Goal: Task Accomplishment & Management: Complete application form

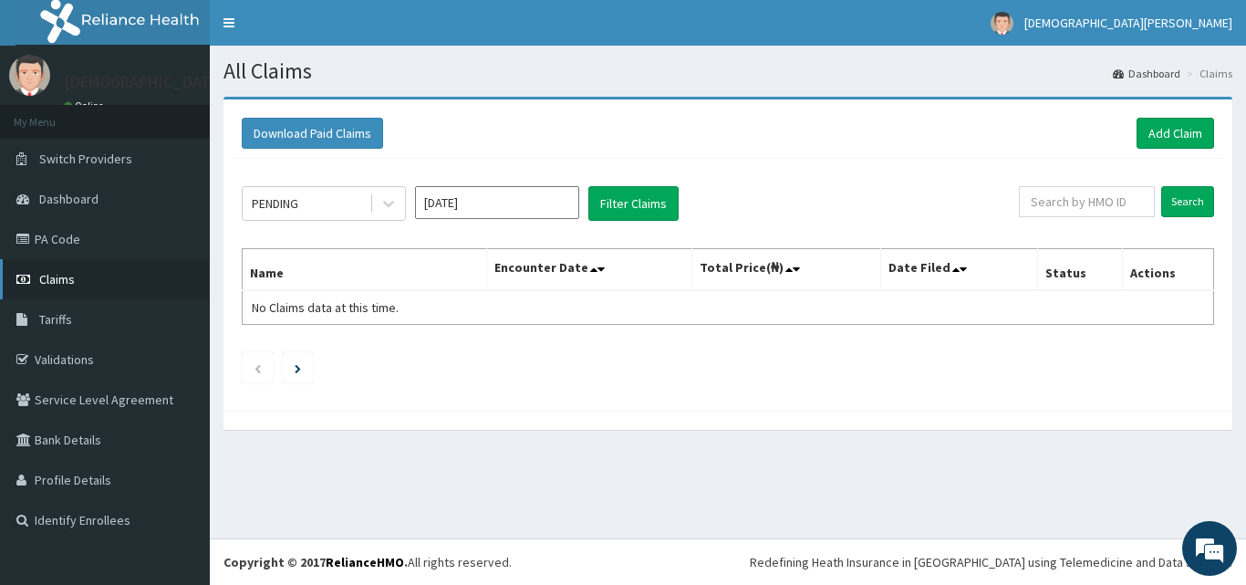
click at [70, 278] on span "Claims" at bounding box center [57, 279] width 36 height 16
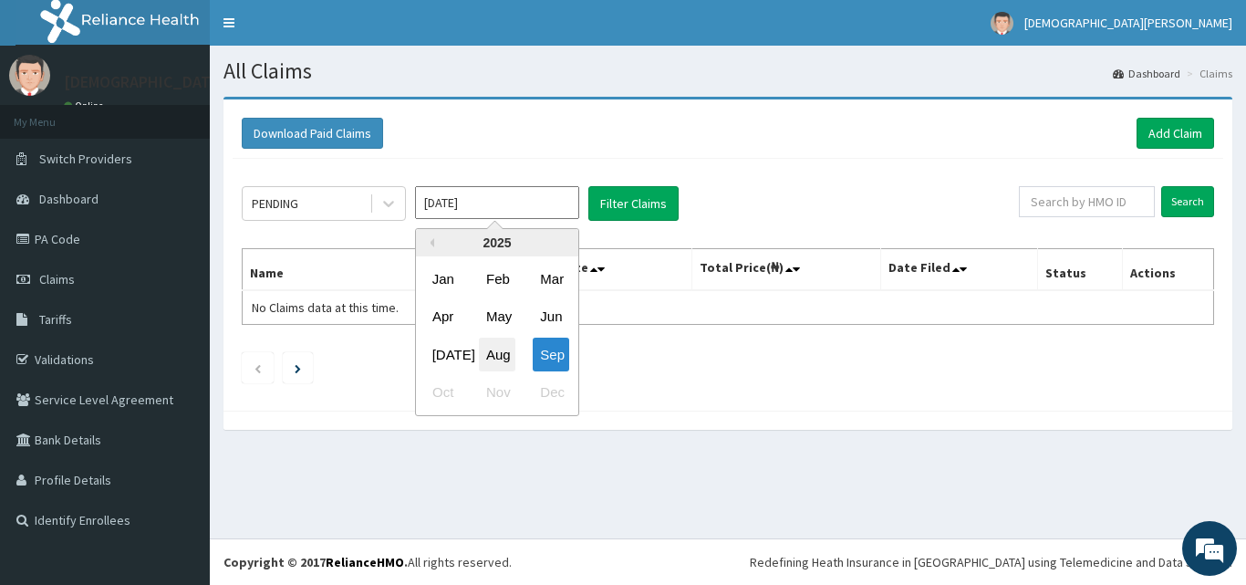
click at [496, 359] on div "Aug" at bounding box center [497, 354] width 36 height 34
type input "Aug 2025"
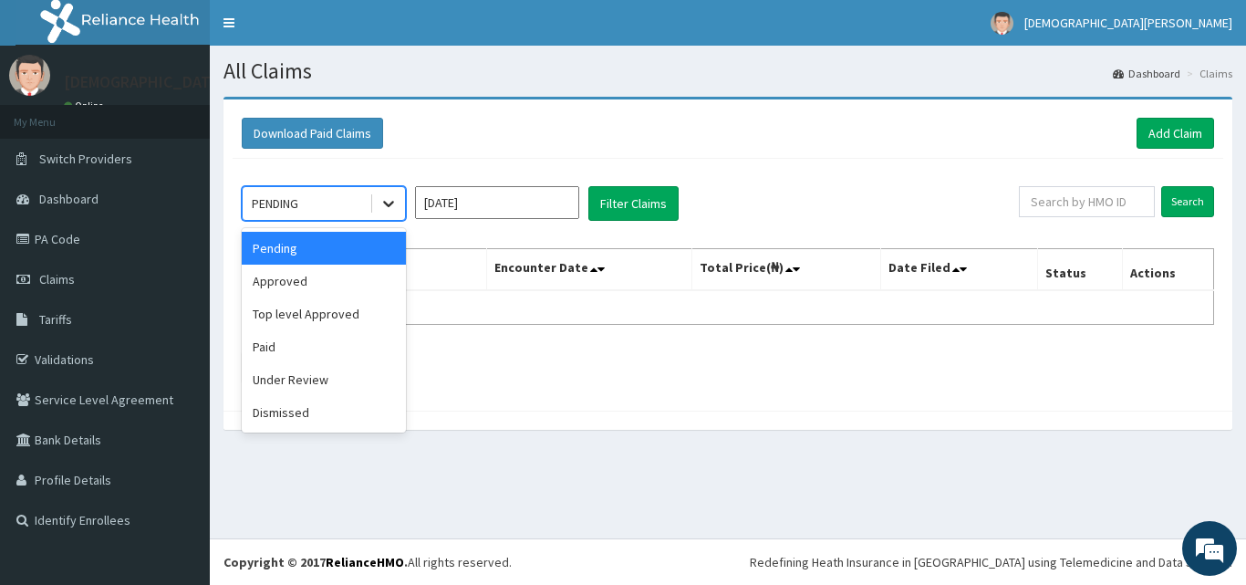
click at [391, 203] on icon at bounding box center [388, 205] width 11 height 6
click at [305, 355] on div "Paid" at bounding box center [324, 346] width 164 height 33
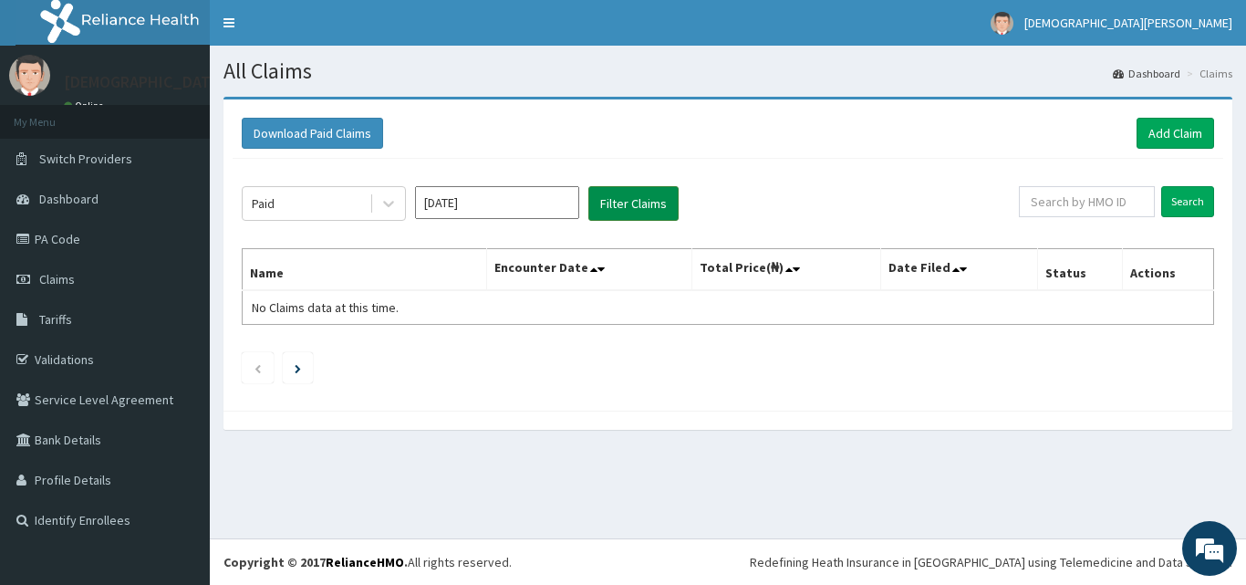
click at [647, 193] on button "Filter Claims" at bounding box center [633, 203] width 90 height 35
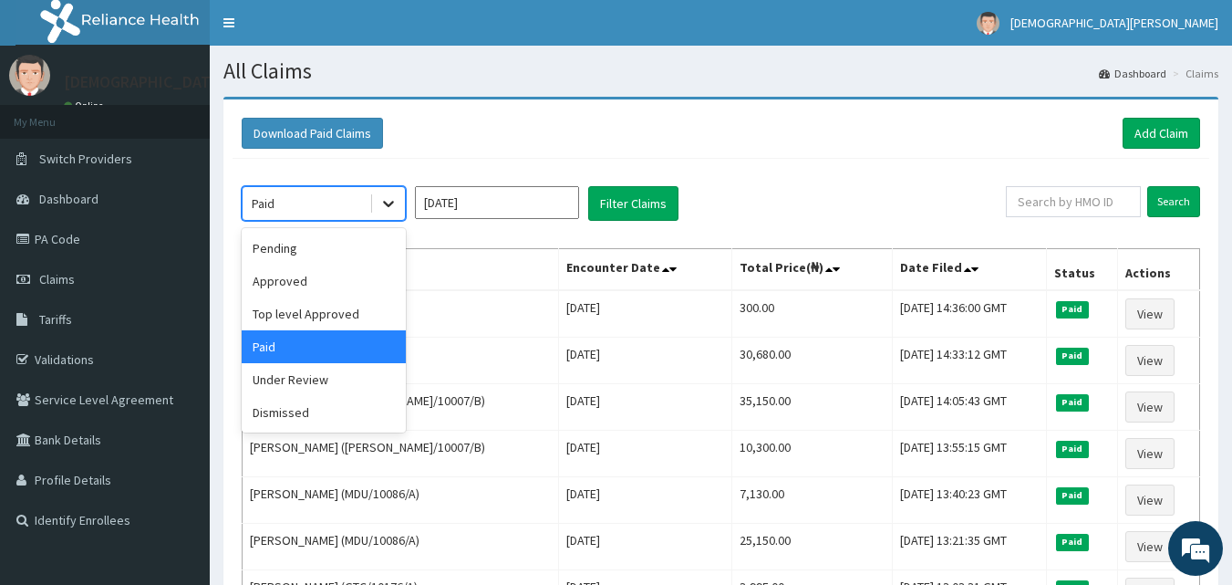
click at [382, 200] on icon at bounding box center [388, 203] width 18 height 18
click at [320, 254] on div "Pending" at bounding box center [324, 248] width 164 height 33
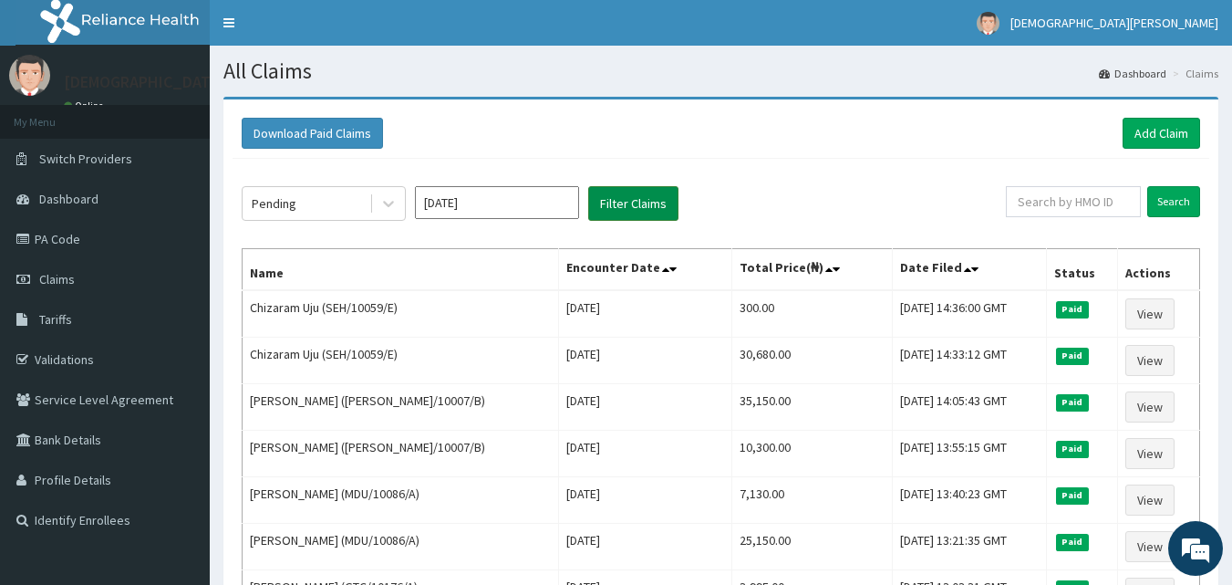
click at [646, 194] on button "Filter Claims" at bounding box center [633, 203] width 90 height 35
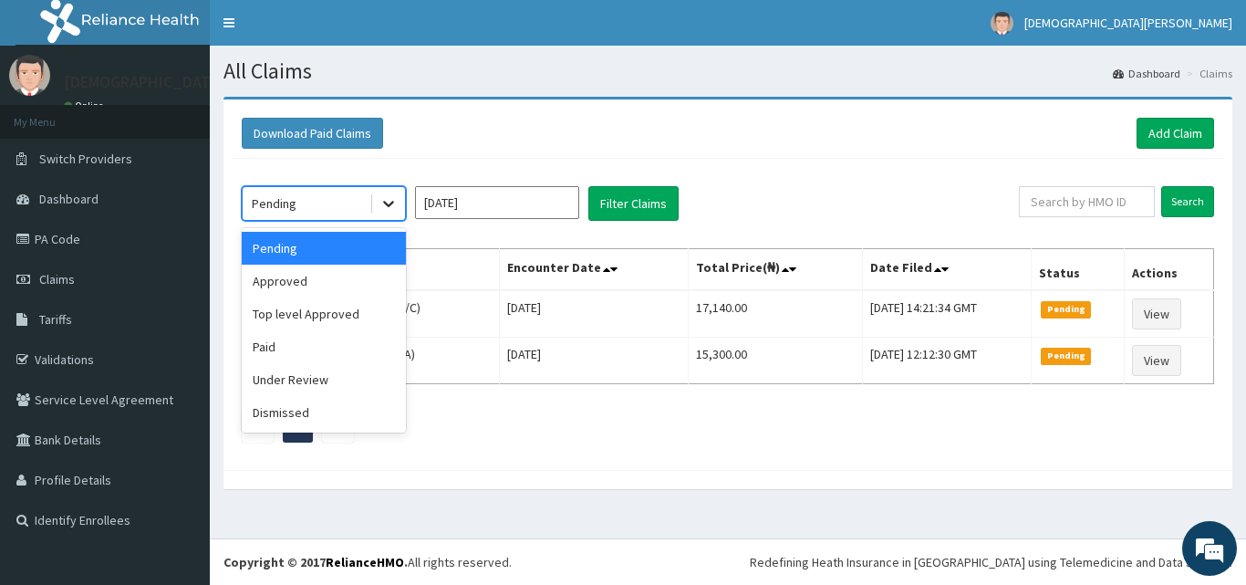
click at [385, 212] on icon at bounding box center [388, 203] width 18 height 18
click at [324, 368] on div "Under Review" at bounding box center [324, 379] width 164 height 33
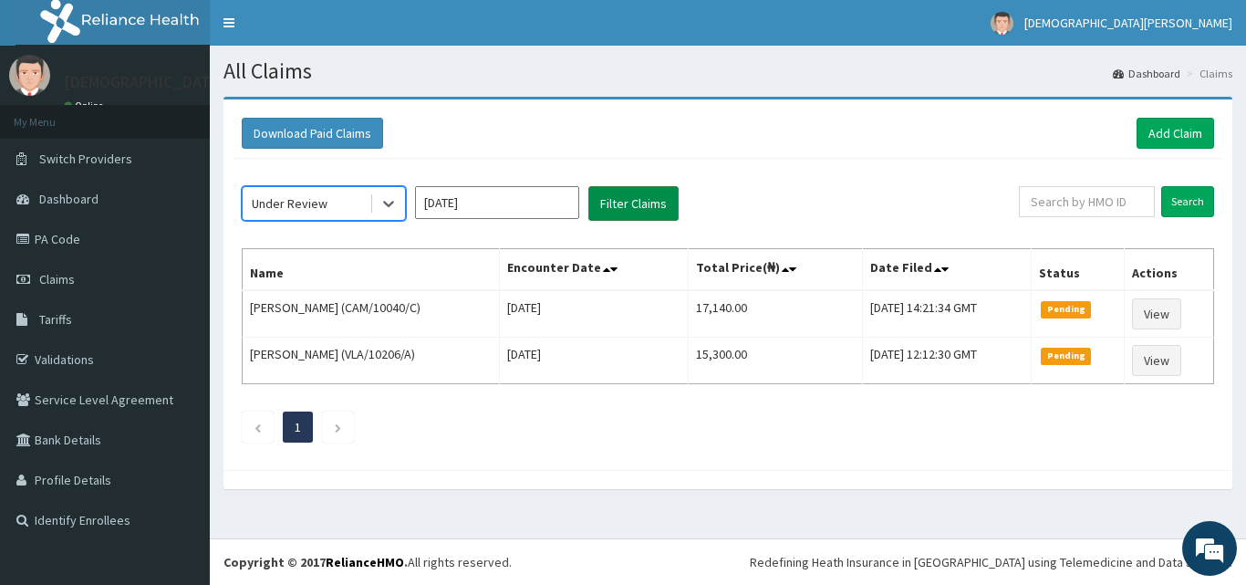
click at [617, 196] on button "Filter Claims" at bounding box center [633, 203] width 90 height 35
click at [623, 205] on button "Filter Claims" at bounding box center [633, 203] width 90 height 35
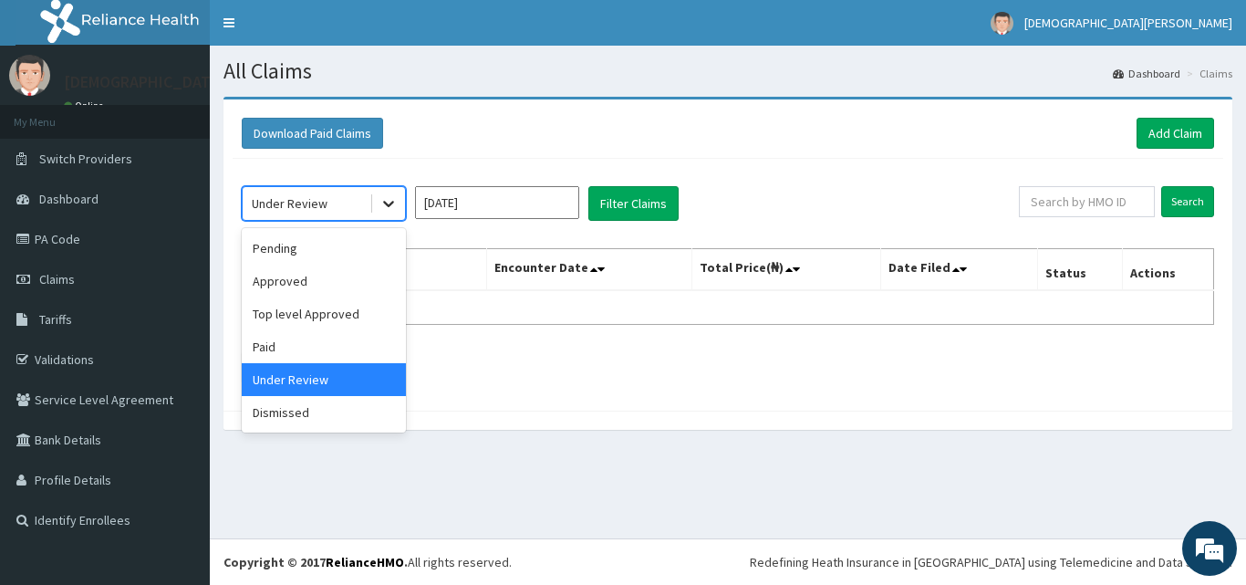
click at [395, 206] on icon at bounding box center [388, 203] width 18 height 18
click at [343, 304] on div "Top level Approved" at bounding box center [324, 313] width 164 height 33
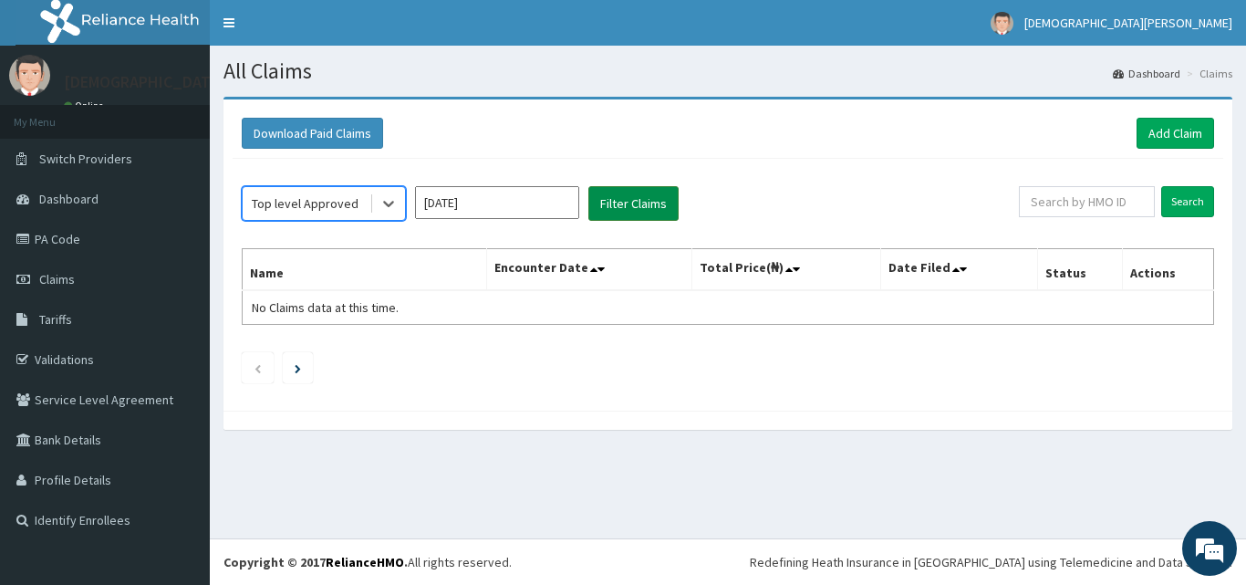
click at [616, 211] on button "Filter Claims" at bounding box center [633, 203] width 90 height 35
click at [620, 195] on button "Filter Claims" at bounding box center [633, 203] width 90 height 35
click at [388, 207] on icon at bounding box center [388, 205] width 11 height 6
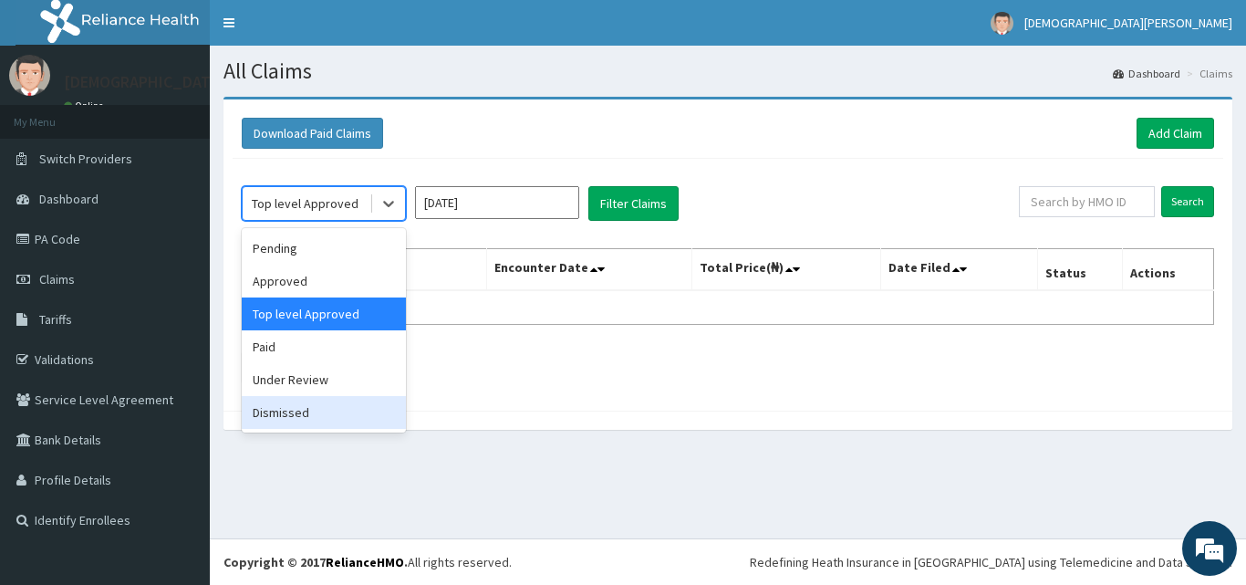
click at [329, 411] on div "Dismissed" at bounding box center [324, 412] width 164 height 33
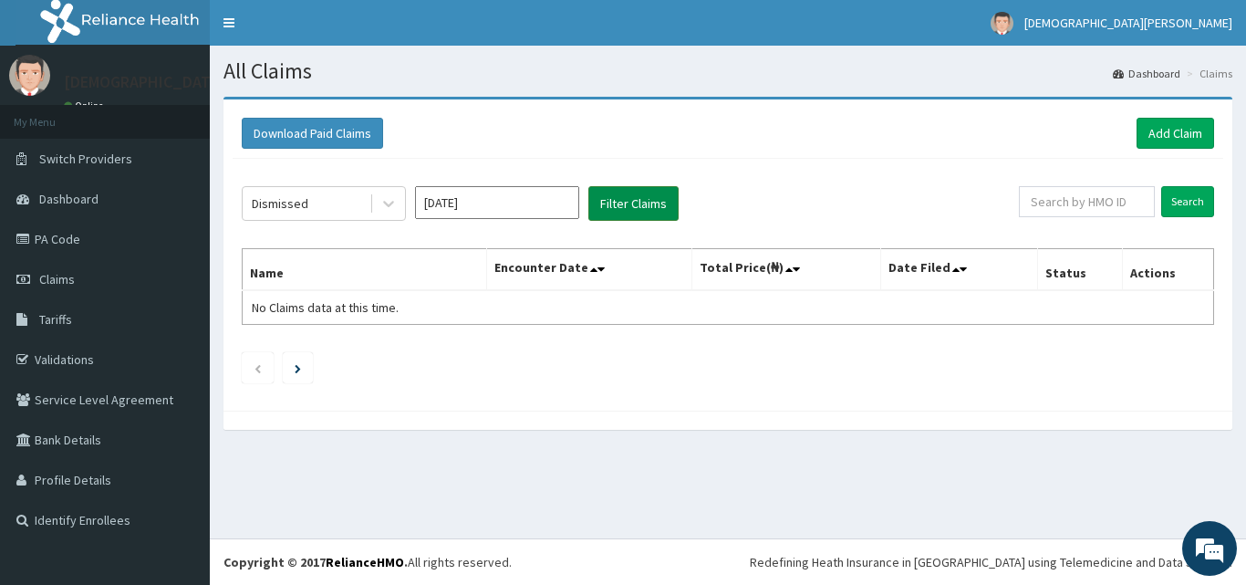
click at [634, 203] on button "Filter Claims" at bounding box center [633, 203] width 90 height 35
click at [382, 213] on div at bounding box center [388, 203] width 33 height 33
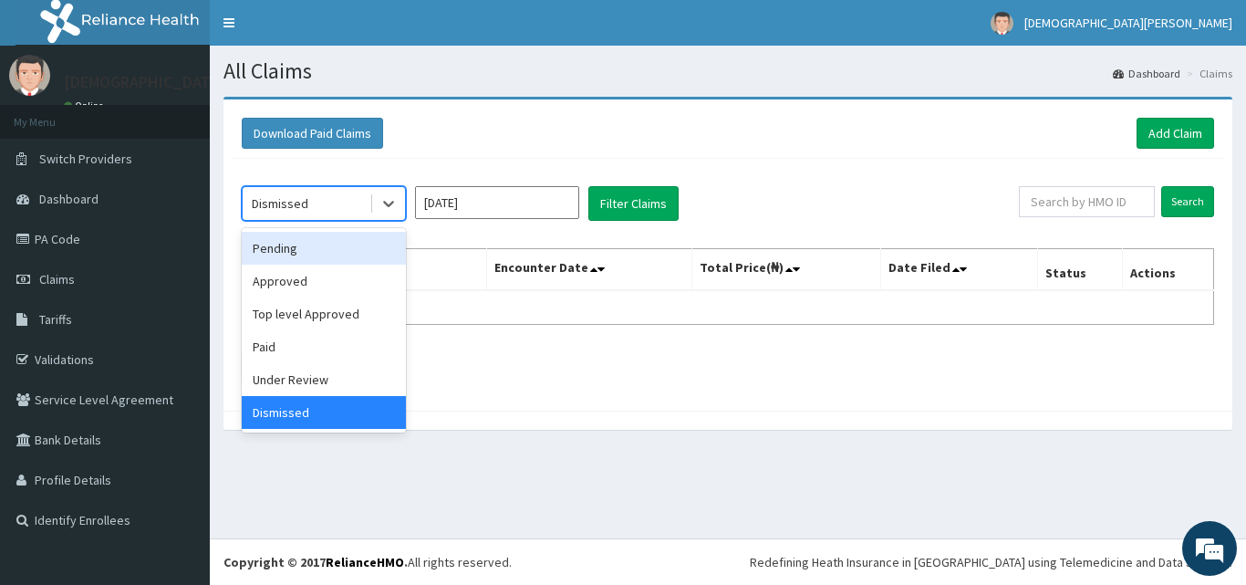
click at [329, 254] on div "Pending" at bounding box center [324, 248] width 164 height 33
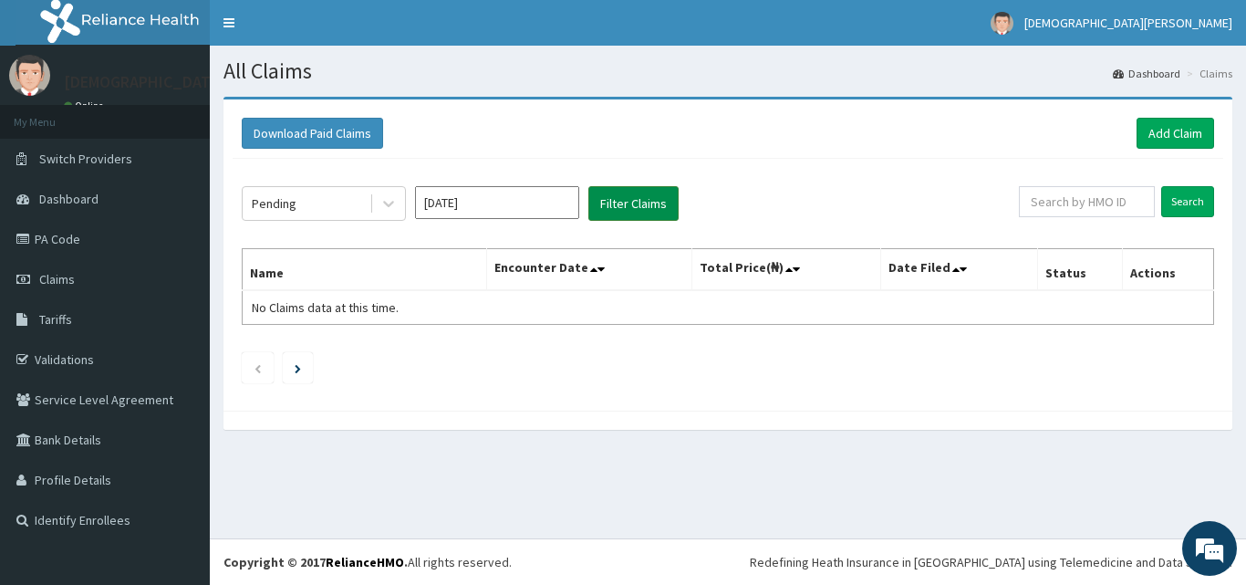
click at [620, 206] on button "Filter Claims" at bounding box center [633, 203] width 90 height 35
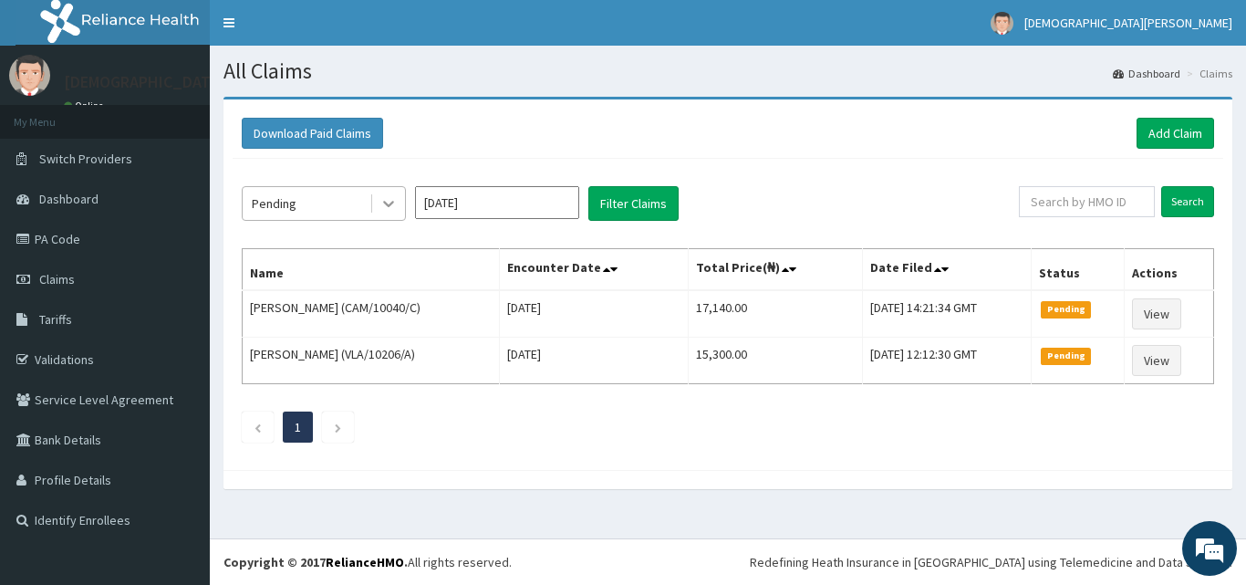
click at [387, 207] on icon at bounding box center [388, 203] width 18 height 18
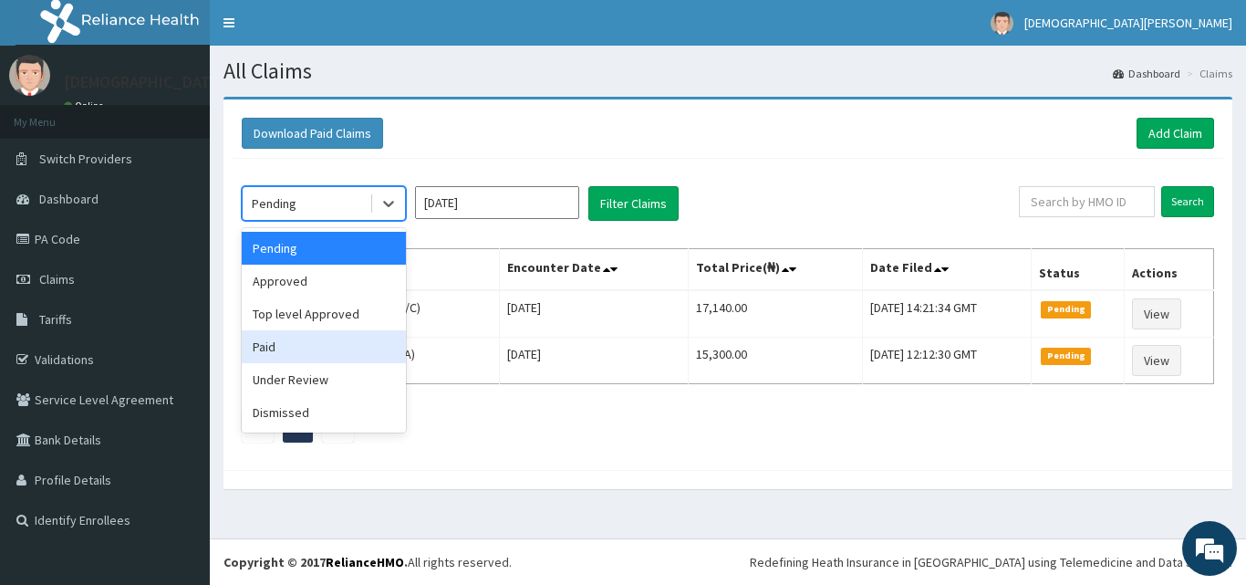
click at [307, 358] on div "Paid" at bounding box center [324, 346] width 164 height 33
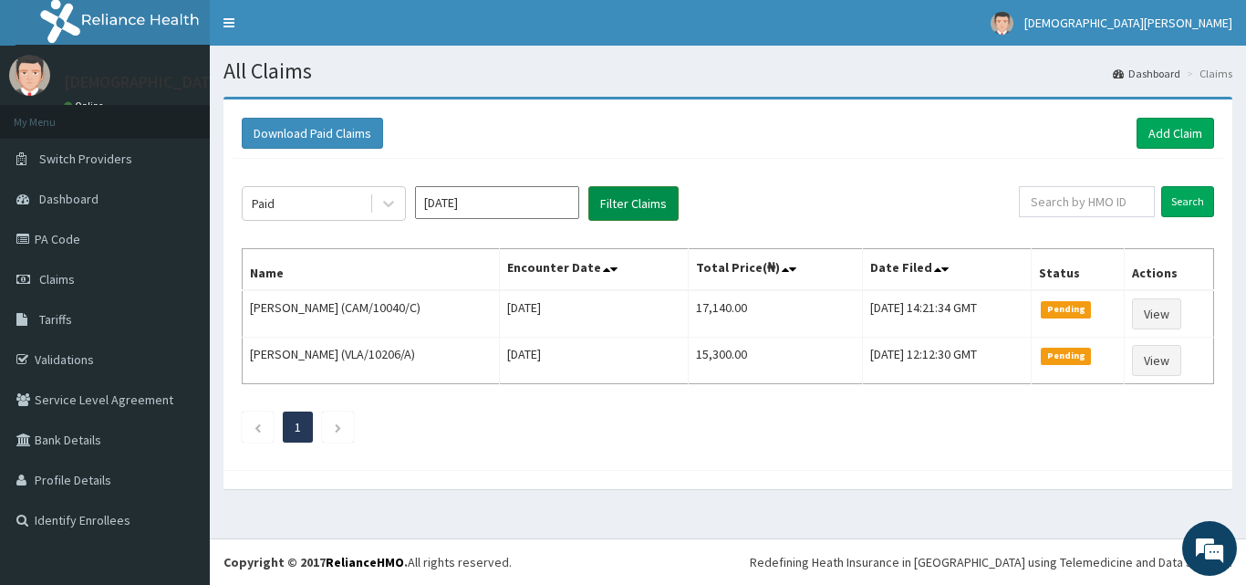
click at [617, 209] on button "Filter Claims" at bounding box center [633, 203] width 90 height 35
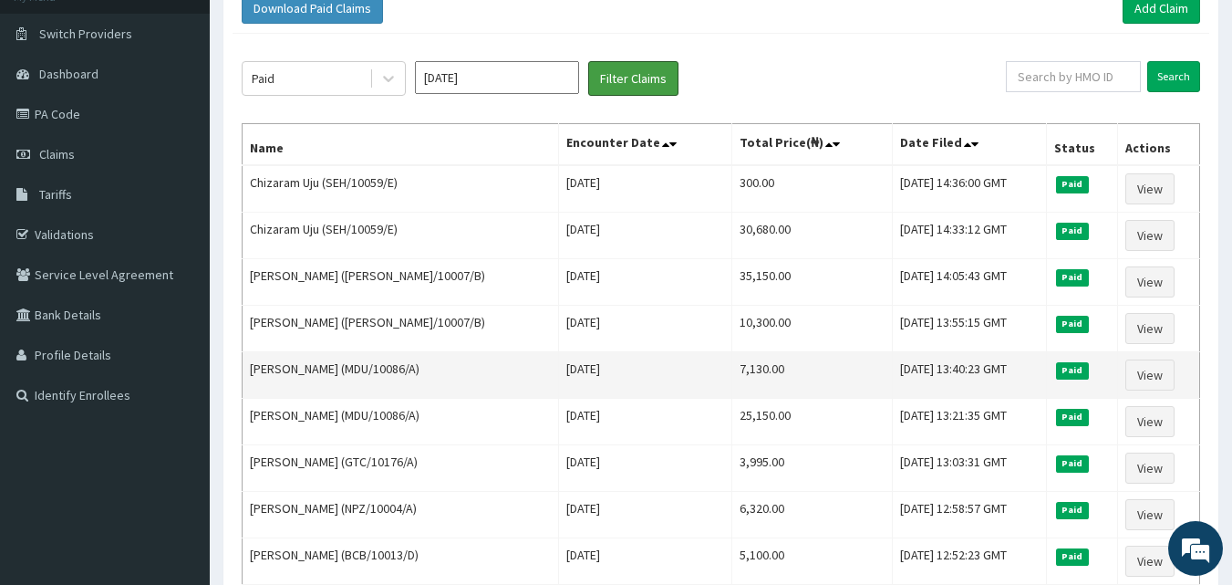
scroll to position [102, 0]
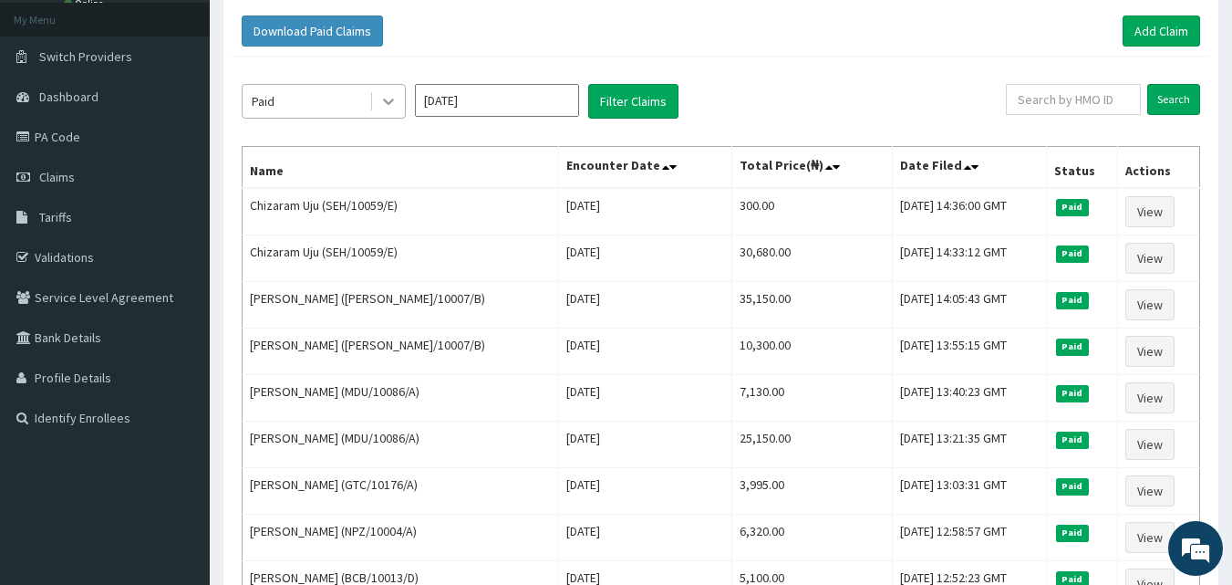
click at [393, 106] on icon at bounding box center [388, 101] width 18 height 18
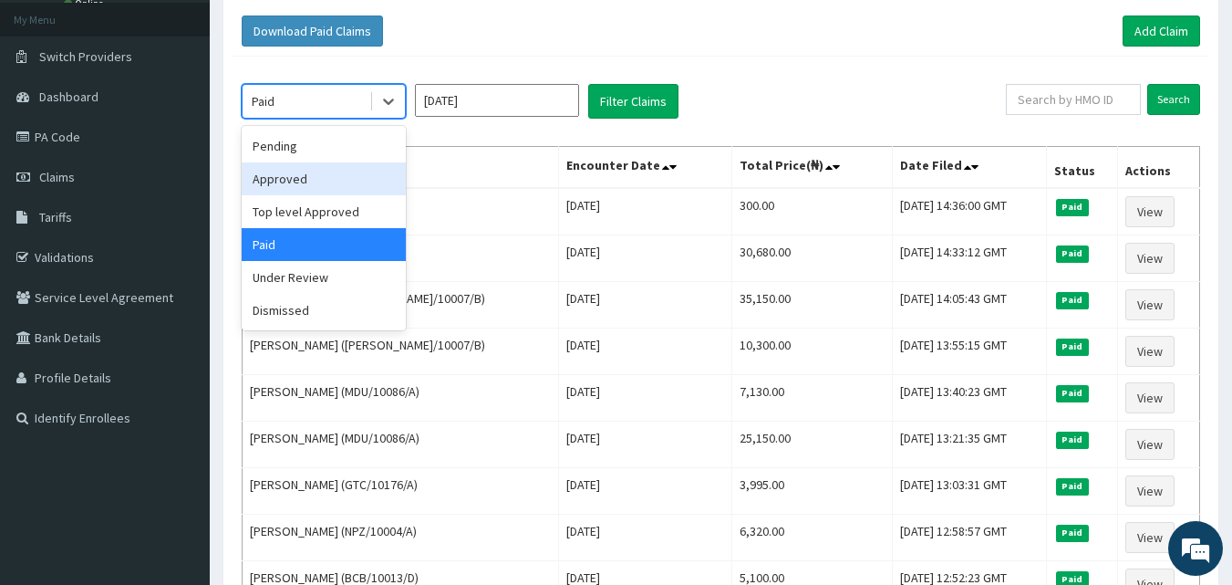
click at [342, 179] on div "Approved" at bounding box center [324, 178] width 164 height 33
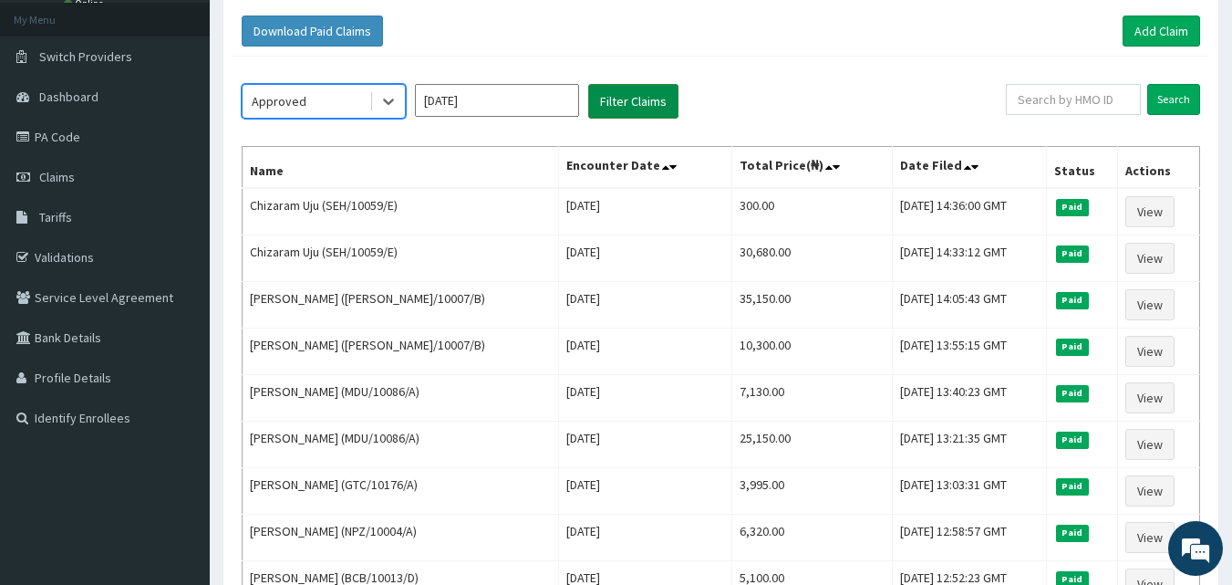
click at [607, 98] on button "Filter Claims" at bounding box center [633, 101] width 90 height 35
click at [636, 99] on button "Filter Claims" at bounding box center [633, 101] width 90 height 35
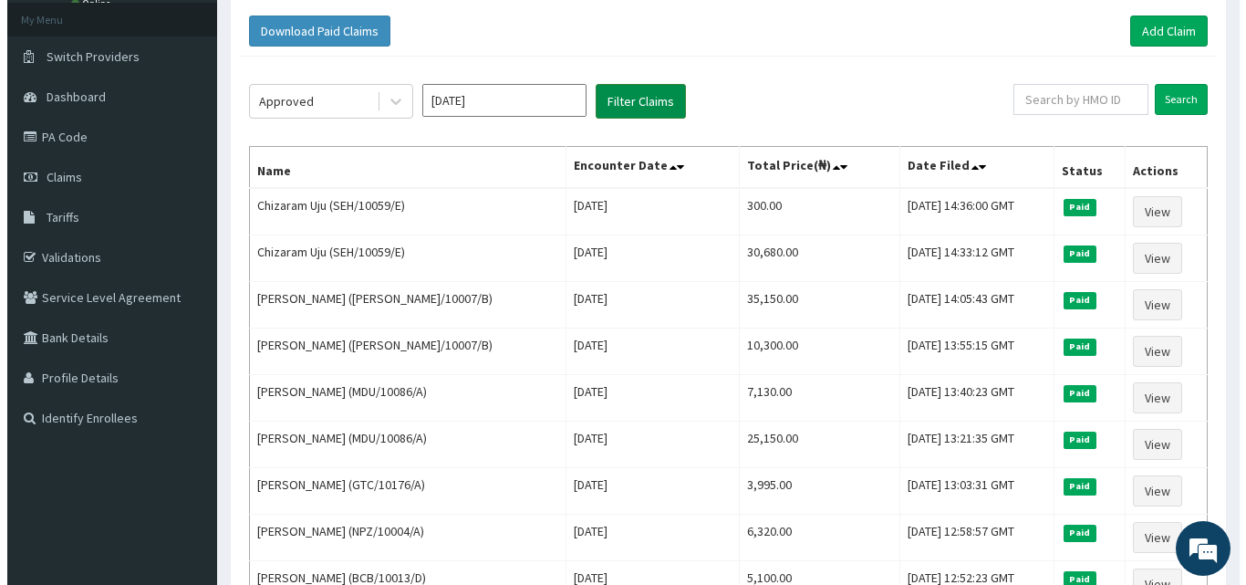
scroll to position [0, 0]
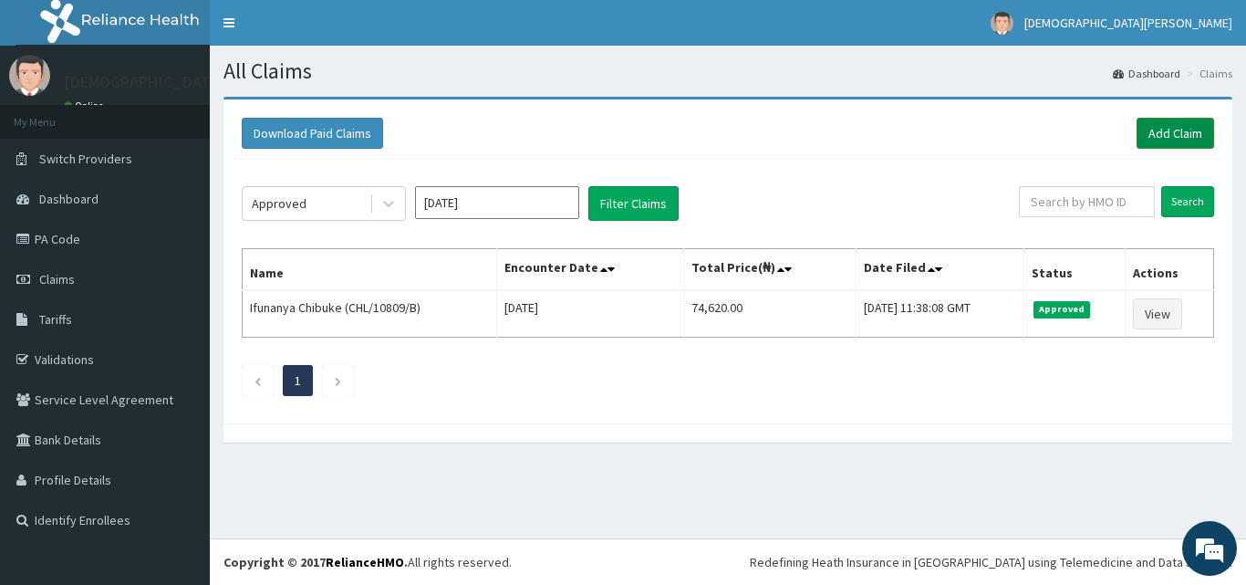
click at [1191, 135] on link "Add Claim" at bounding box center [1175, 133] width 78 height 31
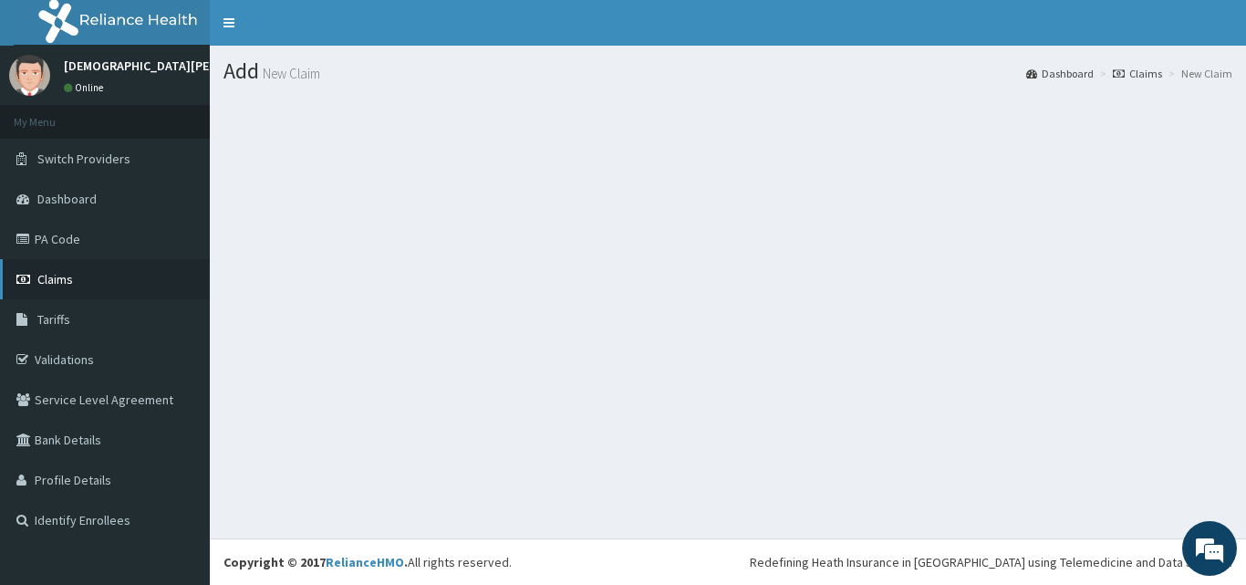
click at [70, 274] on span "Claims" at bounding box center [55, 279] width 36 height 16
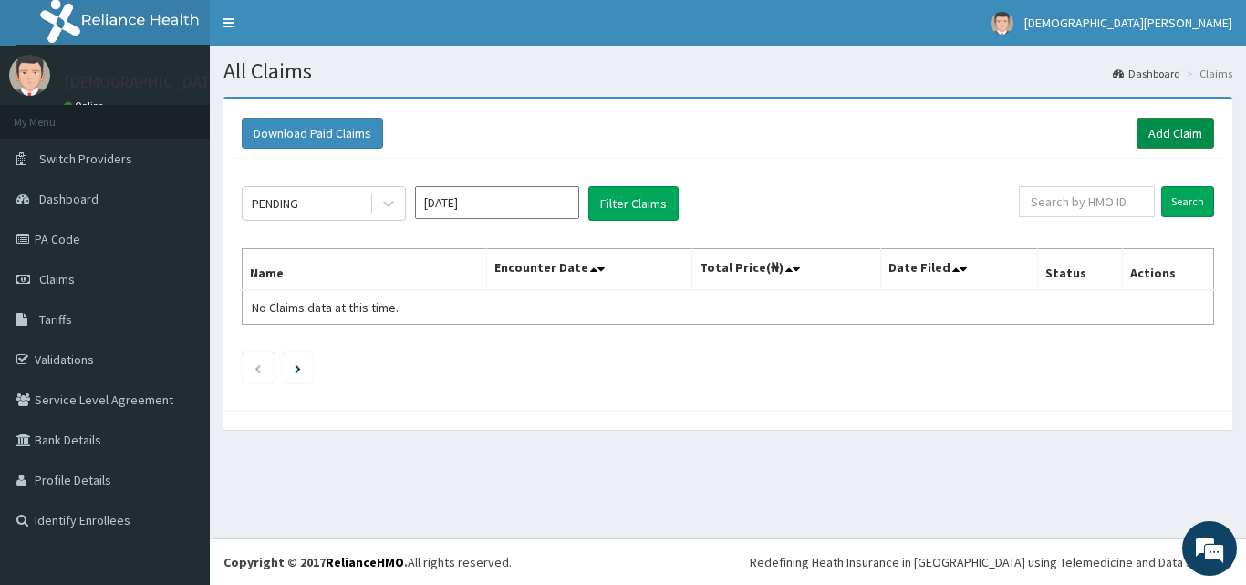
click at [1163, 133] on link "Add Claim" at bounding box center [1175, 133] width 78 height 31
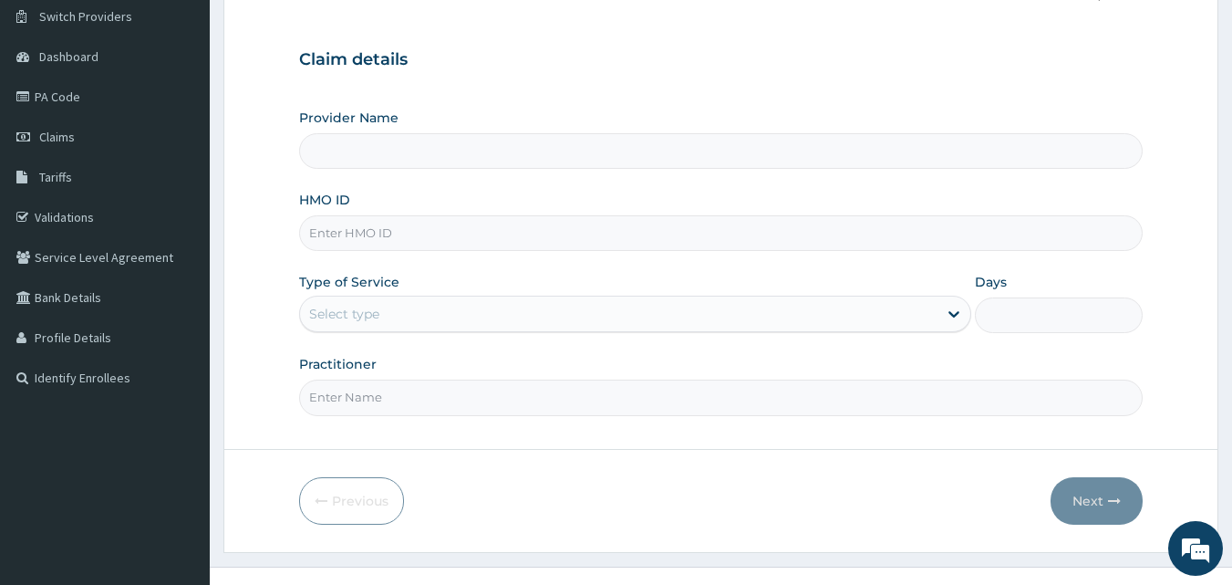
scroll to position [152, 0]
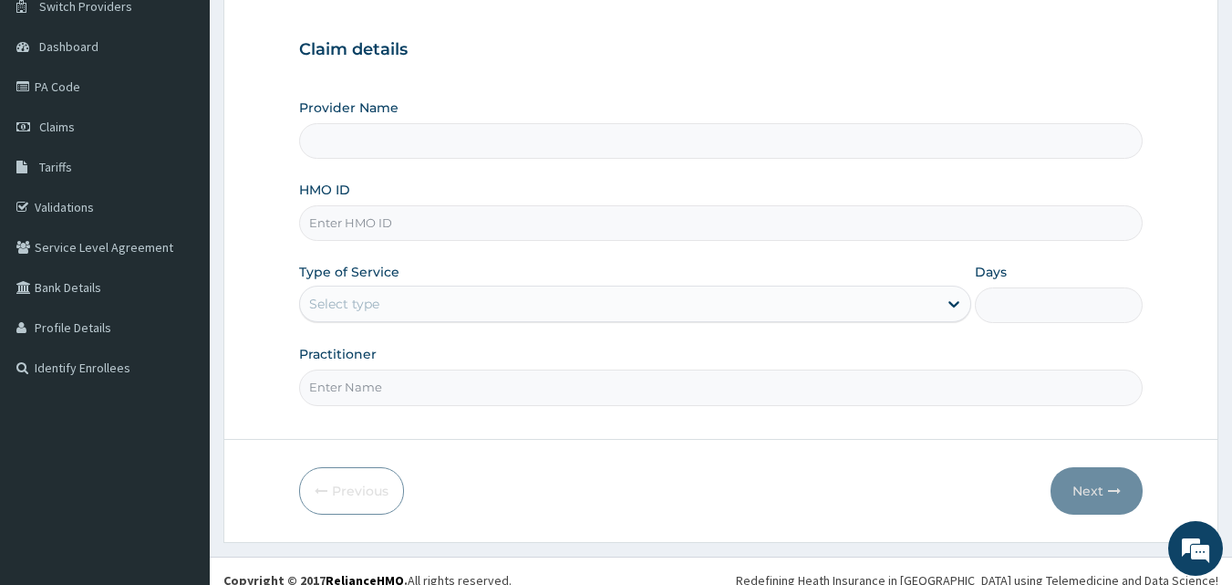
type input "[GEOGRAPHIC_DATA]"
click at [338, 218] on input "HMO ID" at bounding box center [721, 223] width 844 height 36
type input "NKK/10188/A"
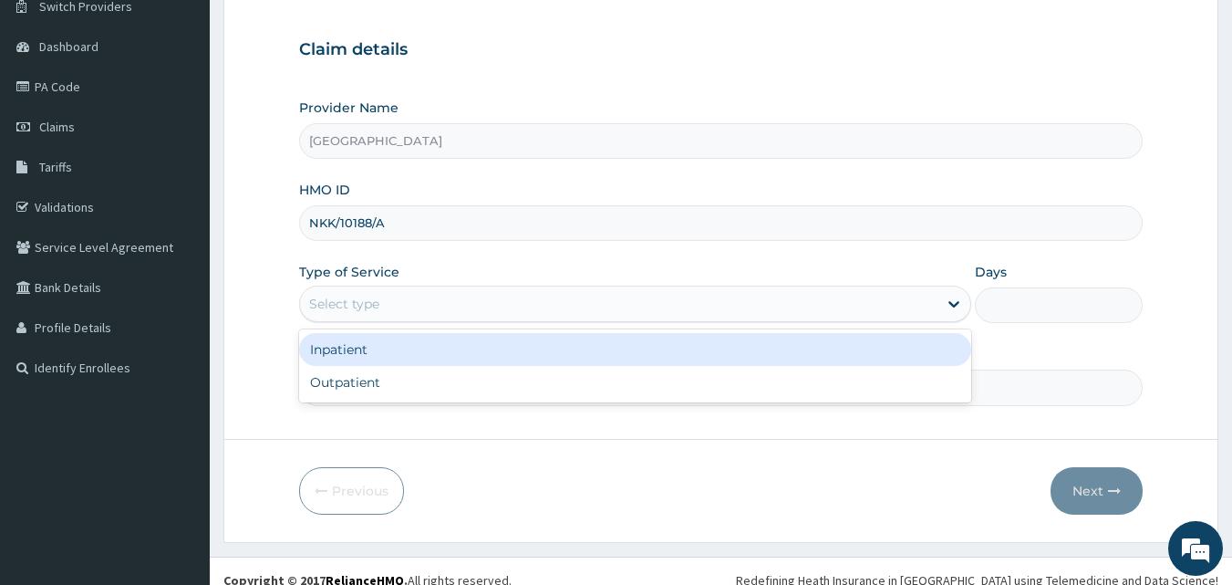
click at [404, 309] on div "Select type" at bounding box center [618, 303] width 637 height 29
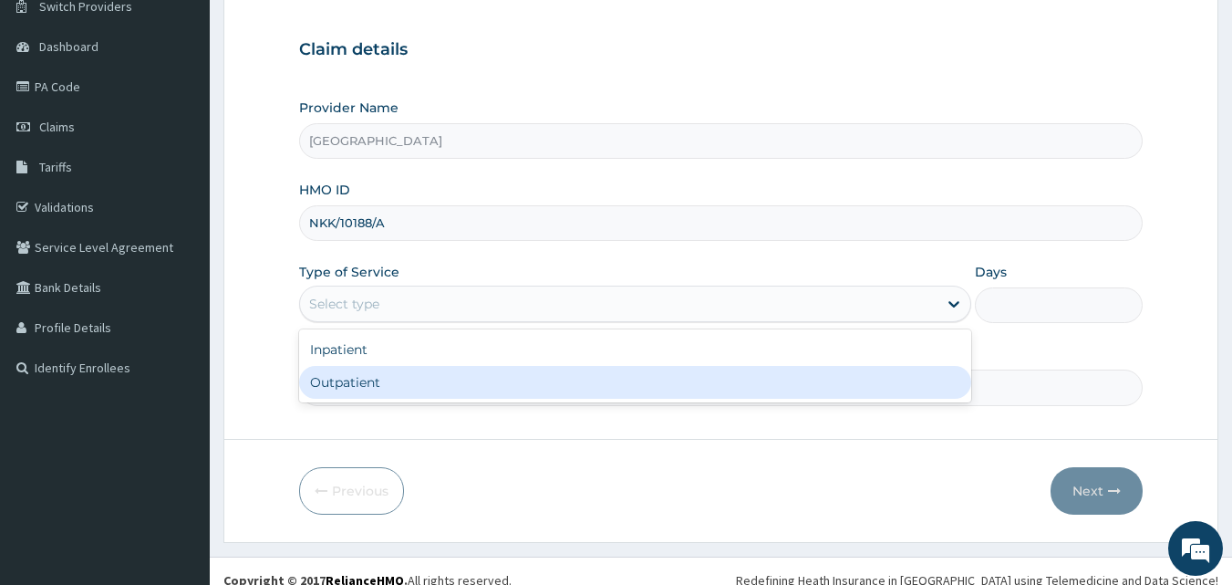
click at [404, 384] on div "Outpatient" at bounding box center [635, 382] width 672 height 33
type input "1"
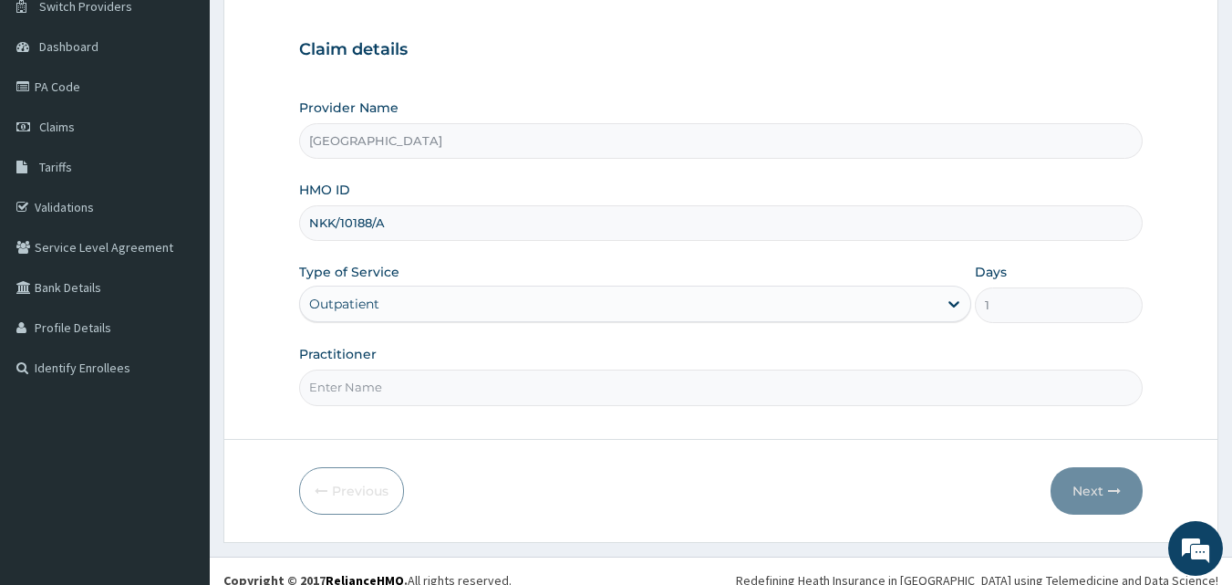
scroll to position [171, 0]
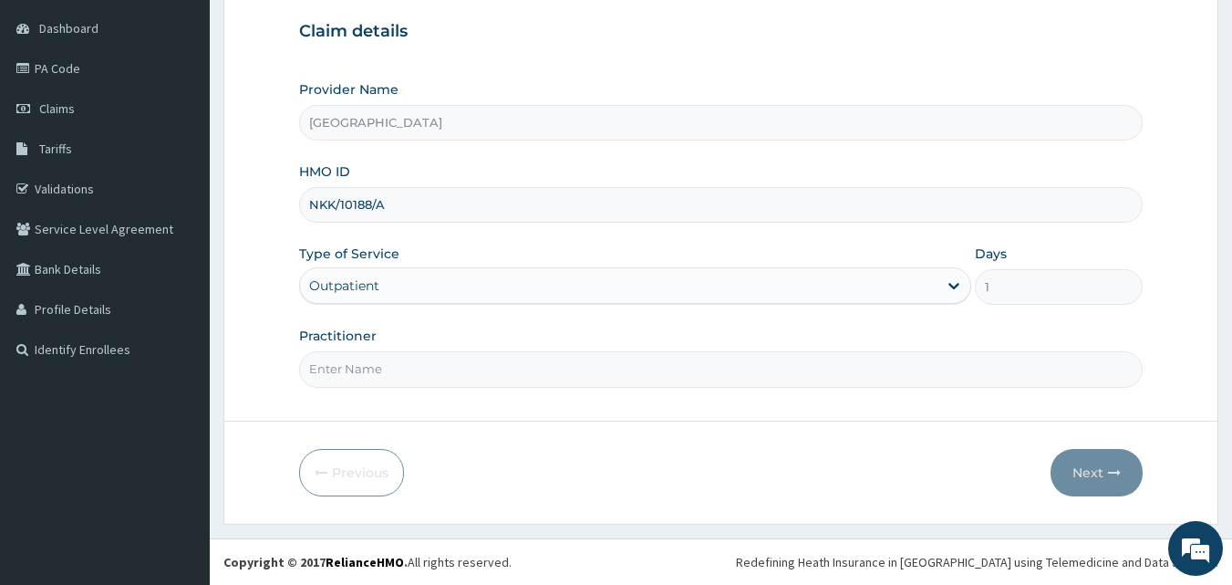
click at [398, 378] on input "Practitioner" at bounding box center [721, 369] width 844 height 36
type input "[PERSON_NAME] [PERSON_NAME]"
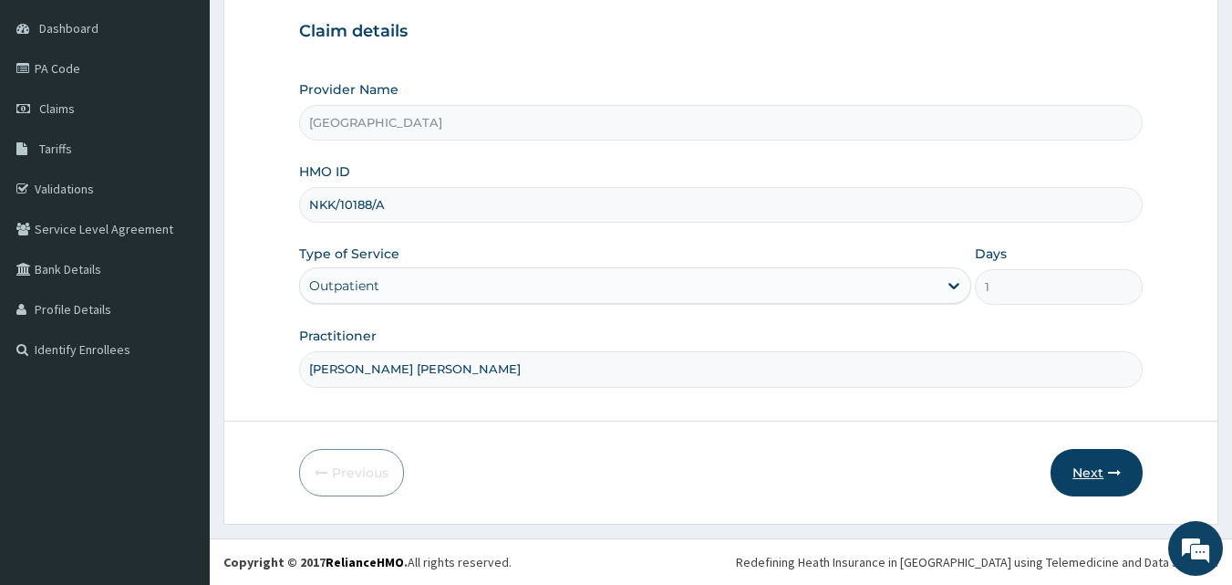
click at [1074, 466] on button "Next" at bounding box center [1096, 472] width 92 height 47
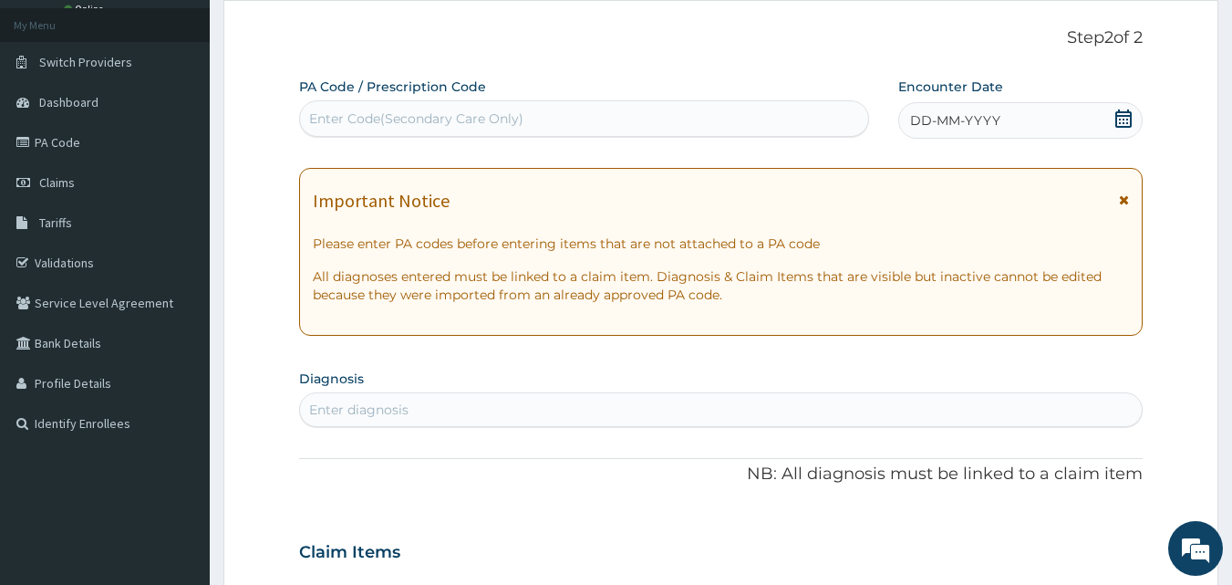
scroll to position [74, 0]
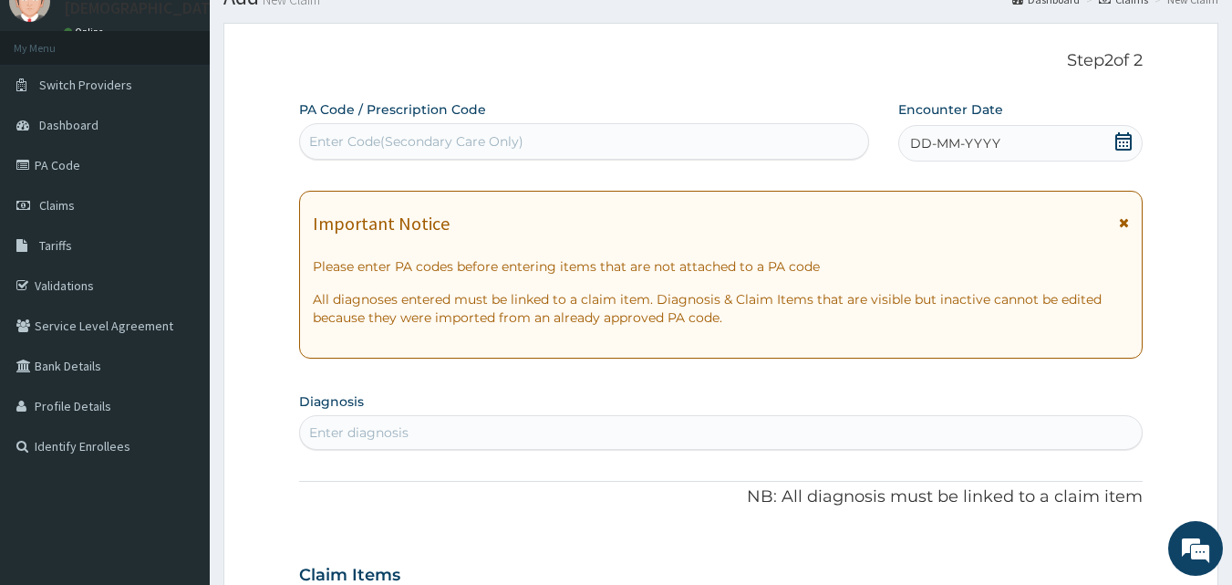
click at [590, 143] on div "Enter Code(Secondary Care Only)" at bounding box center [584, 141] width 569 height 29
click at [936, 137] on span "DD-MM-YYYY" at bounding box center [955, 143] width 90 height 18
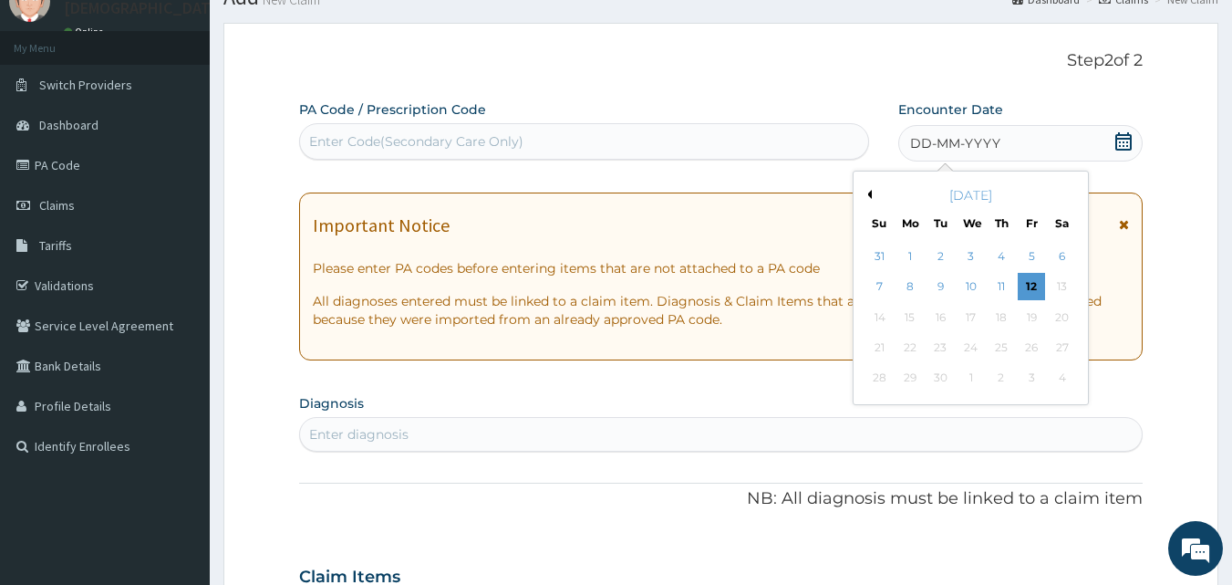
click at [870, 197] on button "Previous Month" at bounding box center [867, 194] width 9 height 9
click at [942, 344] on div "19" at bounding box center [940, 347] width 27 height 27
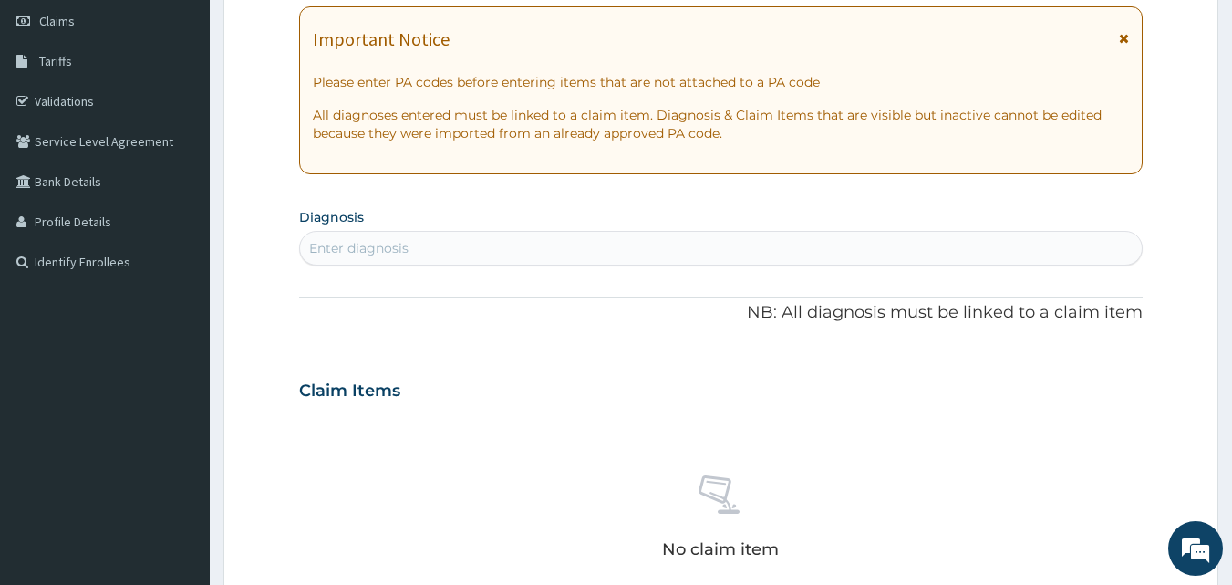
scroll to position [277, 0]
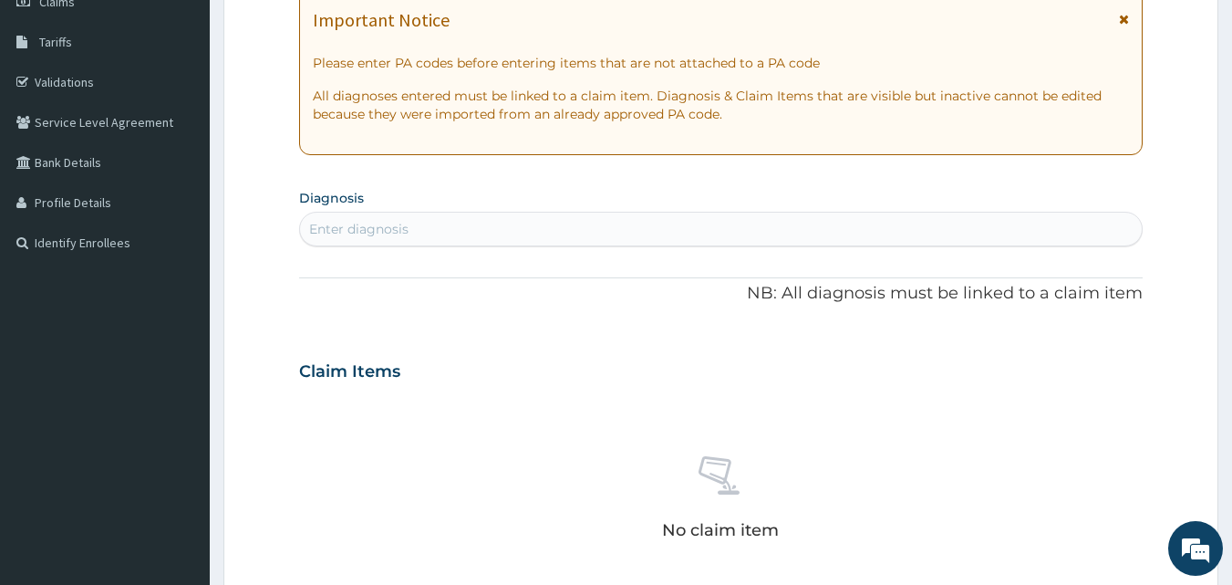
click at [491, 238] on div "Enter diagnosis" at bounding box center [721, 228] width 843 height 29
type input "UPPER RESP"
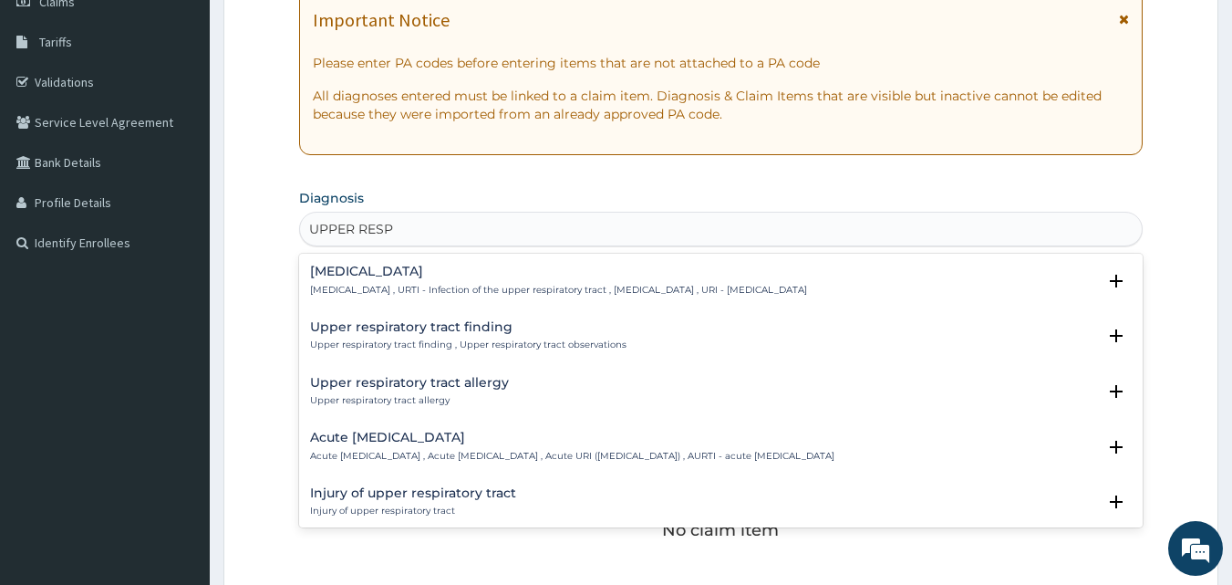
click at [421, 436] on h4 "Acute upper respiratory infection" at bounding box center [572, 437] width 524 height 14
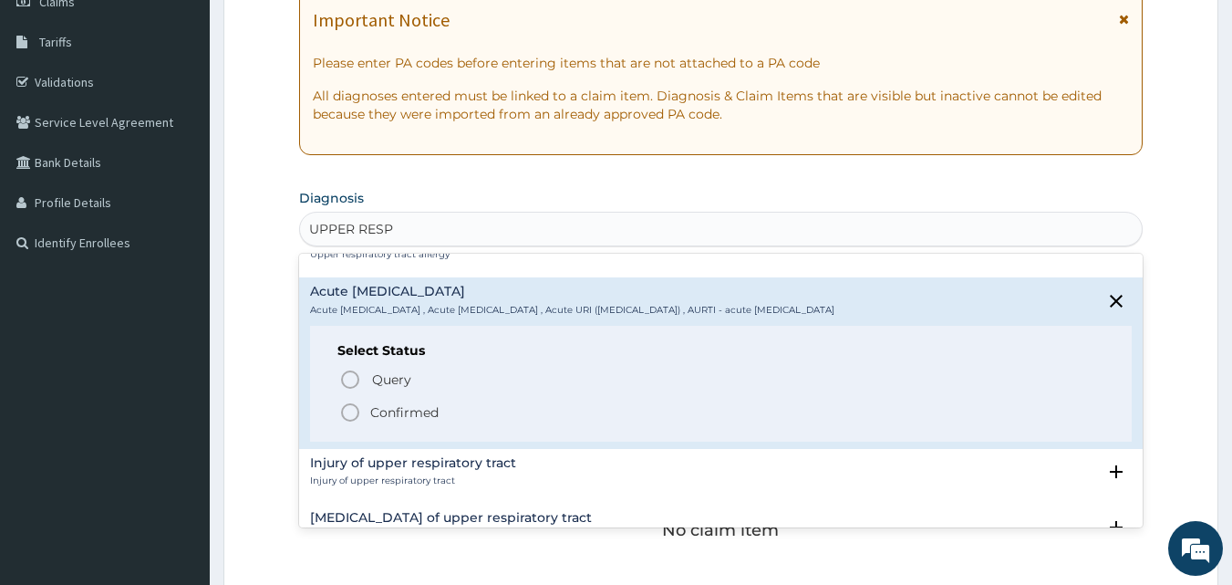
scroll to position [189, 0]
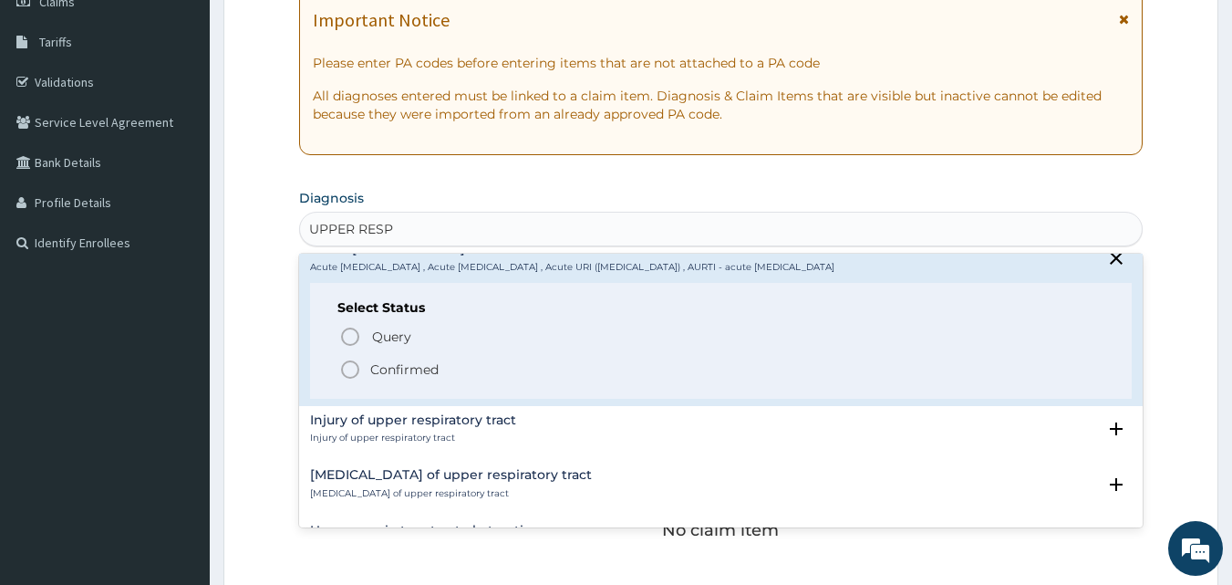
click at [349, 375] on icon "status option filled" at bounding box center [350, 369] width 22 height 22
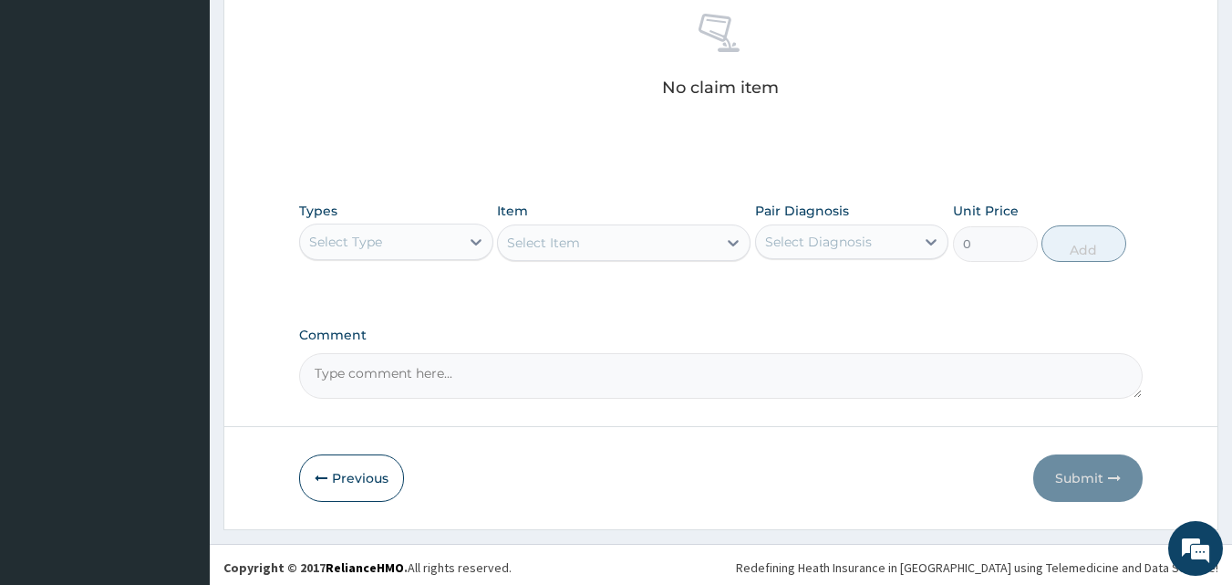
scroll to position [730, 0]
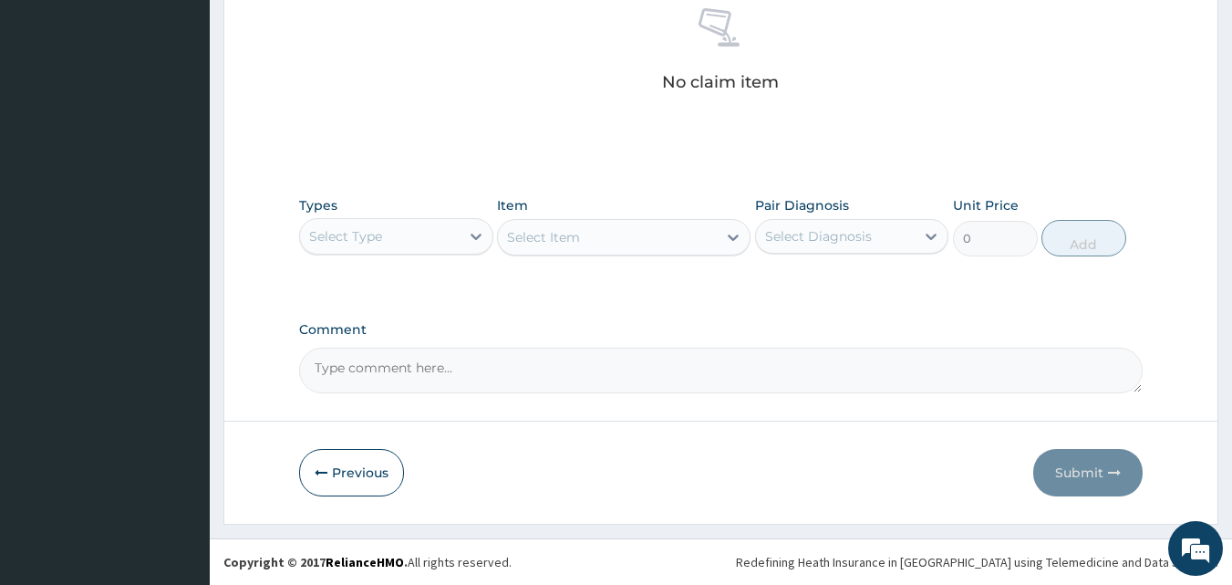
click at [452, 231] on div "Select Type" at bounding box center [380, 236] width 160 height 29
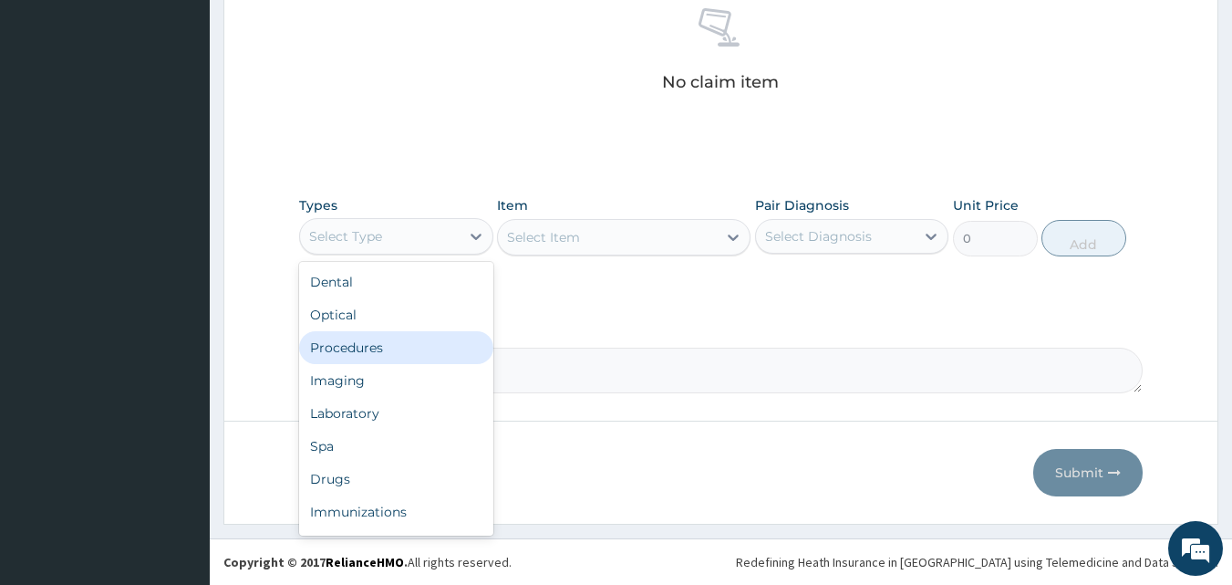
click at [397, 343] on div "Procedures" at bounding box center [396, 347] width 194 height 33
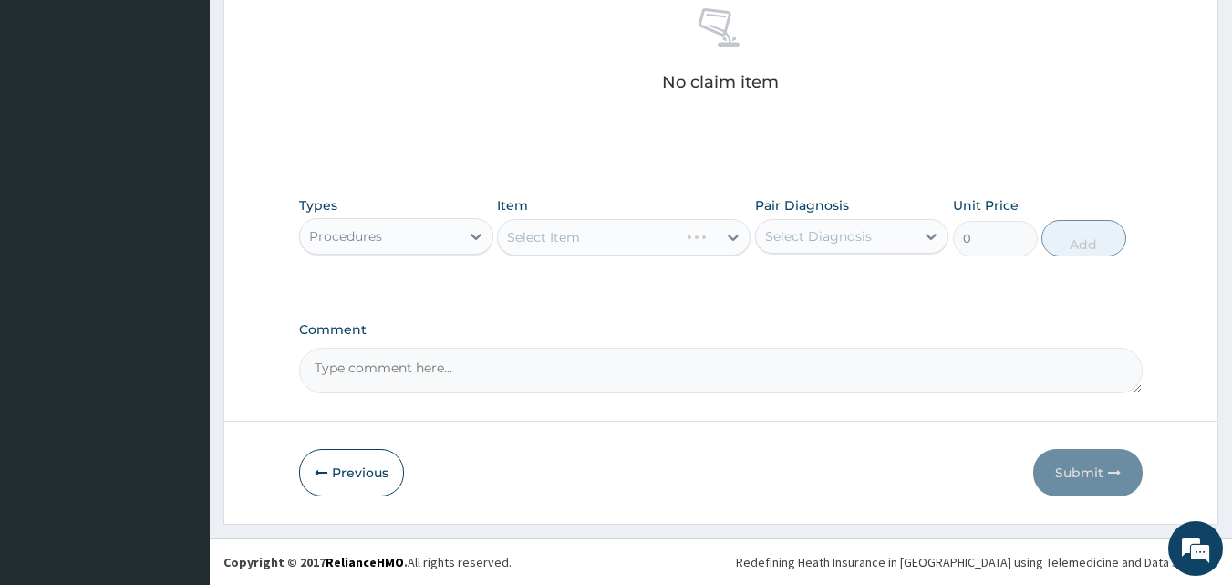
click at [596, 236] on div "Select Item" at bounding box center [624, 237] width 254 height 36
click at [613, 245] on div "Select Item" at bounding box center [607, 236] width 219 height 29
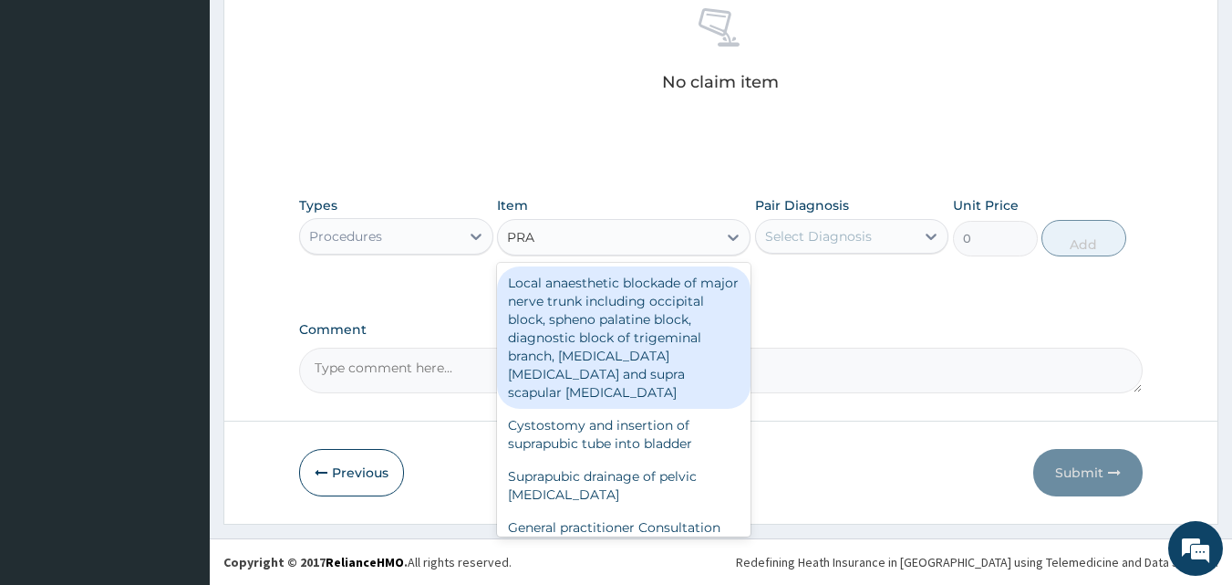
type input "PRAC"
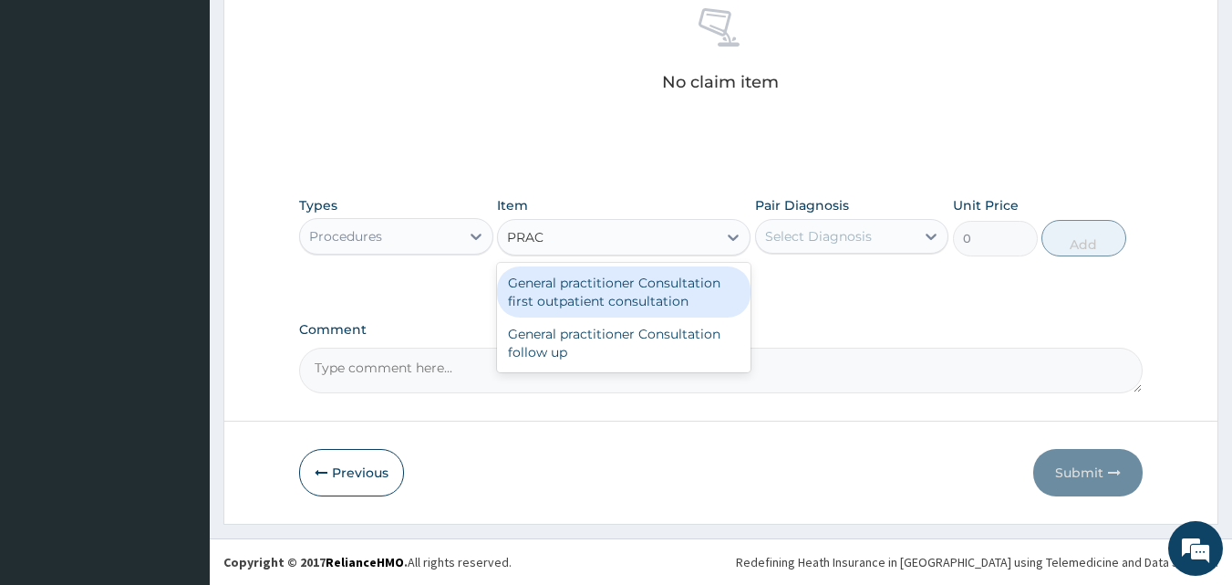
click at [619, 293] on div "General practitioner Consultation first outpatient consultation" at bounding box center [624, 291] width 254 height 51
type input "3000"
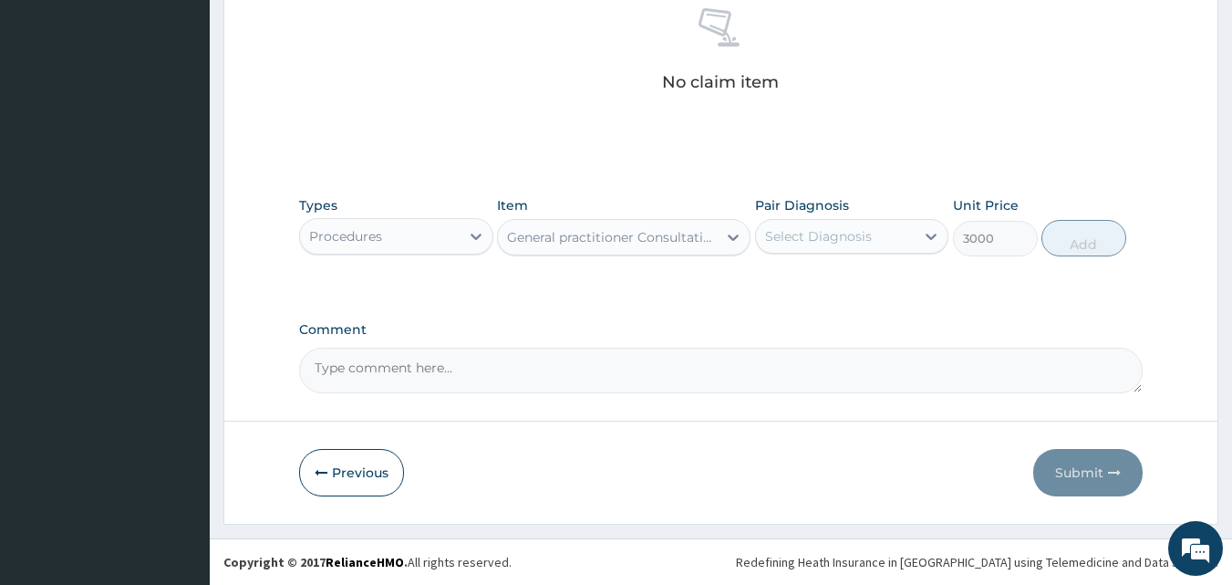
click at [804, 239] on div "Select Diagnosis" at bounding box center [818, 236] width 107 height 18
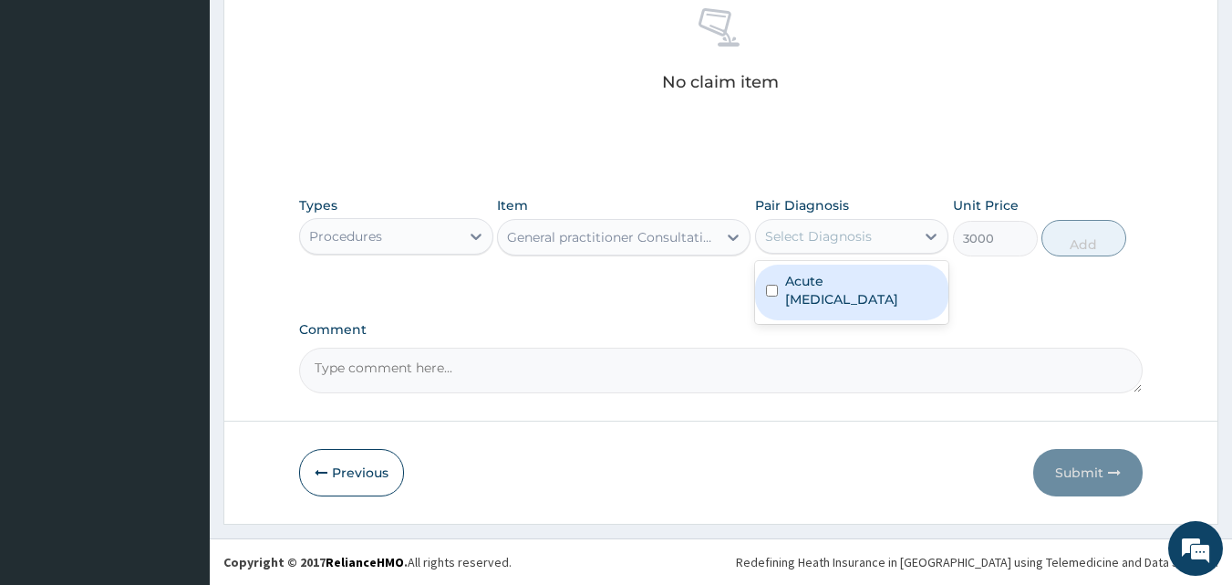
click at [831, 280] on label "Acute upper respiratory infection" at bounding box center [861, 290] width 153 height 36
checkbox input "true"
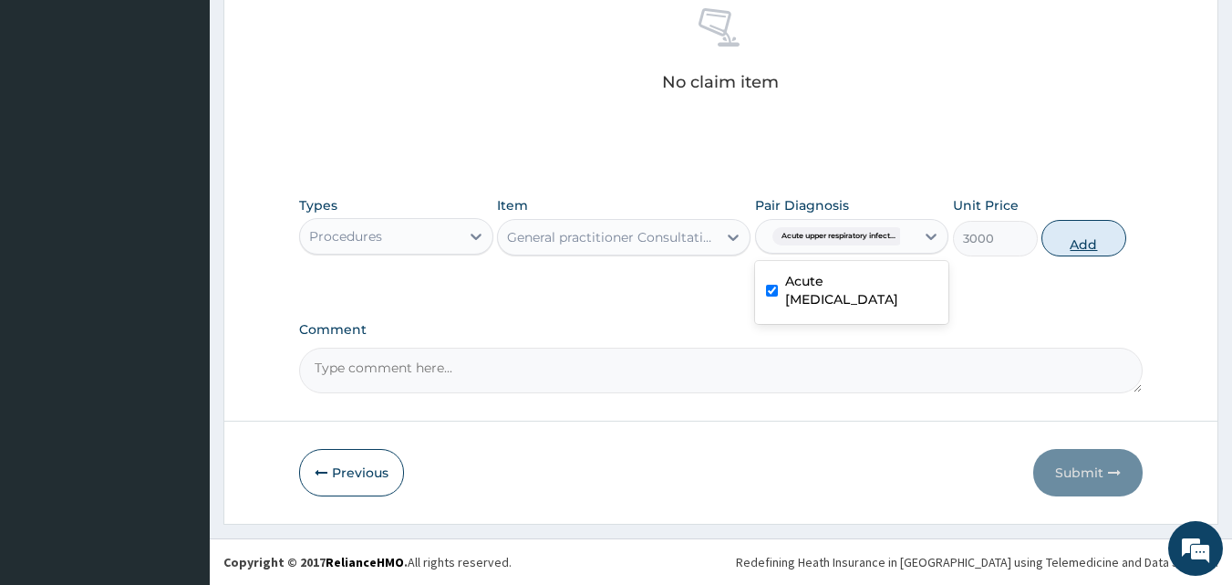
click at [1065, 241] on button "Add" at bounding box center [1083, 238] width 85 height 36
type input "0"
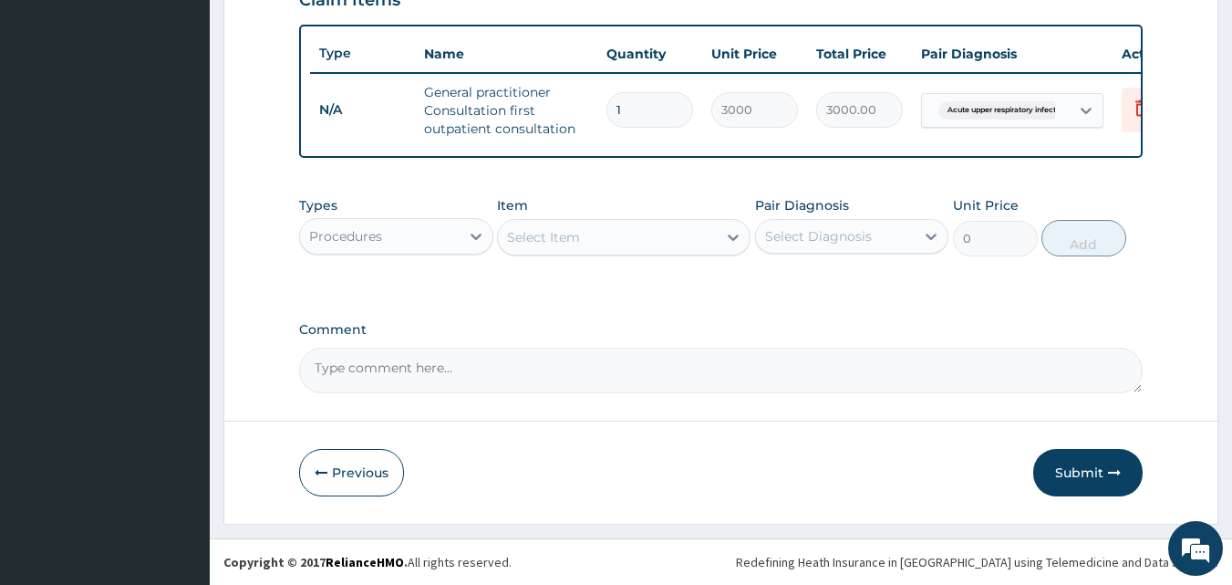
scroll to position [667, 0]
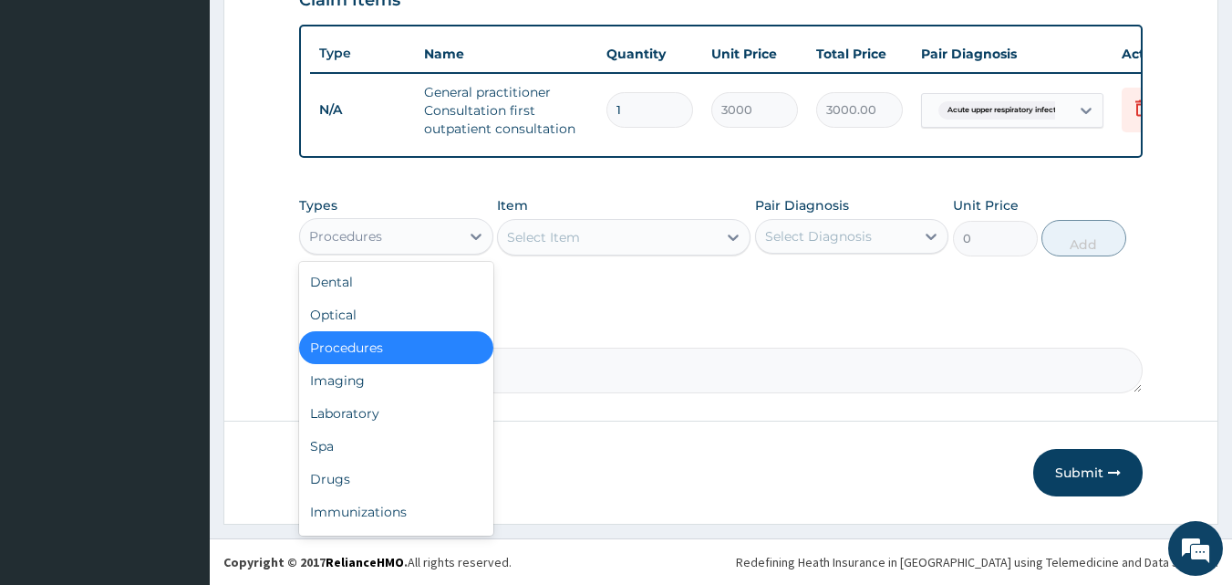
click at [427, 243] on div "Procedures" at bounding box center [380, 236] width 160 height 29
click at [378, 486] on div "Drugs" at bounding box center [396, 478] width 194 height 33
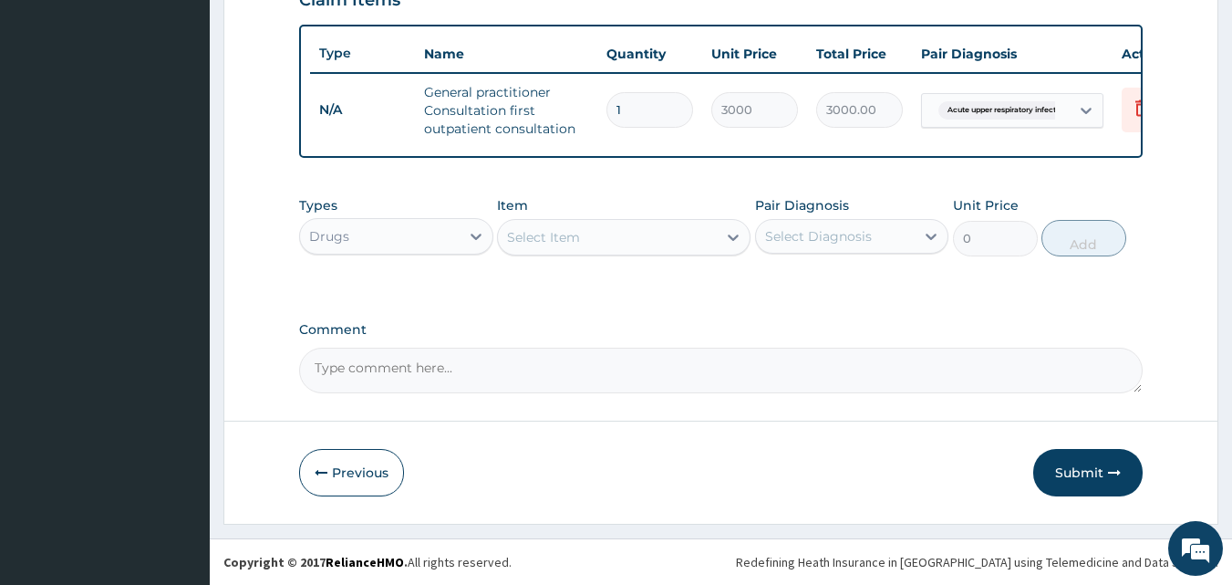
click at [564, 245] on div "Select Item" at bounding box center [543, 237] width 73 height 18
type input "P"
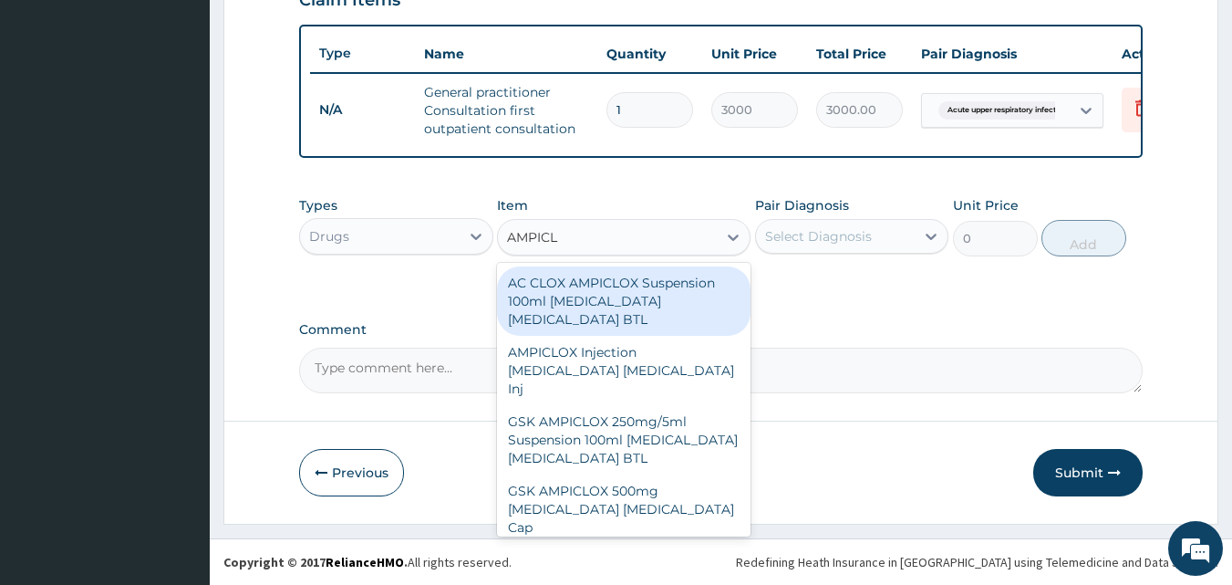
type input "AMPICLO"
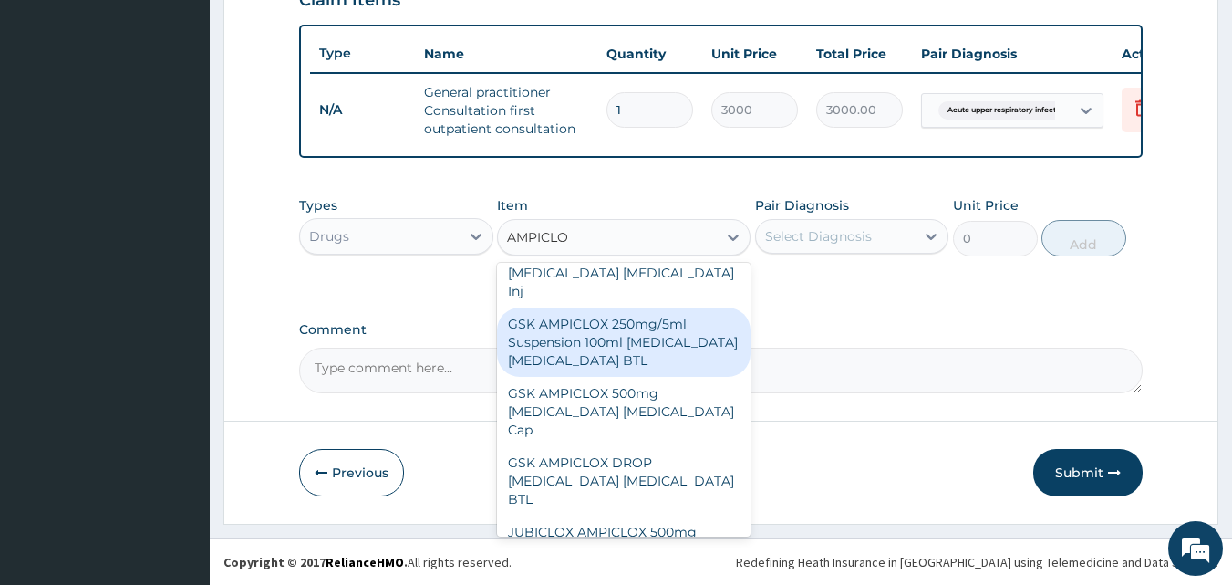
scroll to position [98, 0]
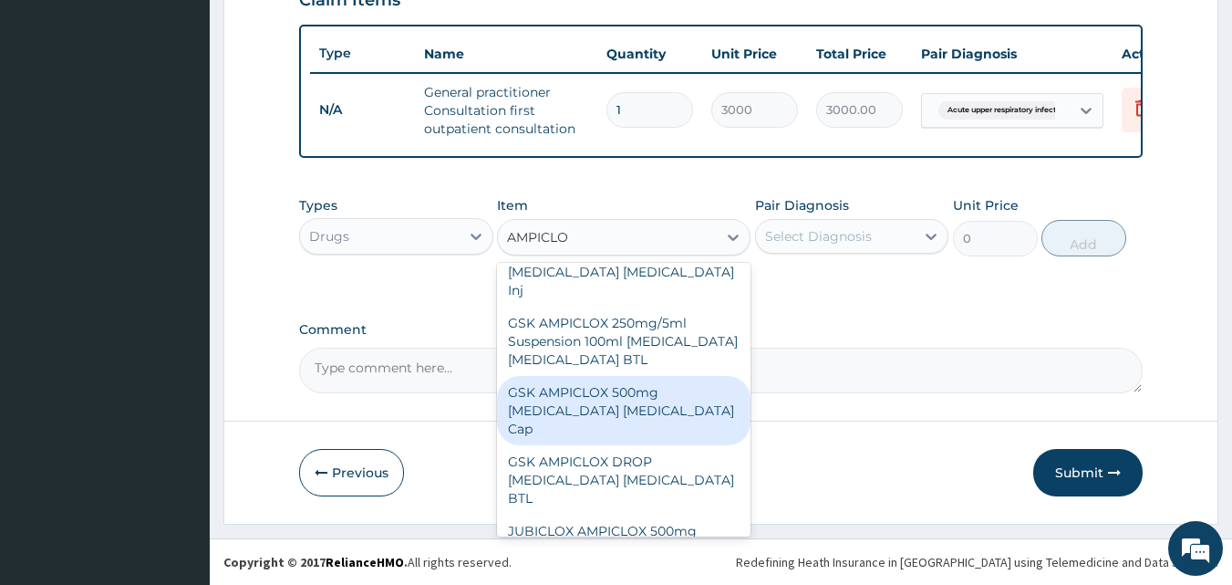
click at [628, 376] on div "GSK AMPICLOX 500mg Ampicillin Cloxacillin Cap" at bounding box center [624, 410] width 254 height 69
type input "100"
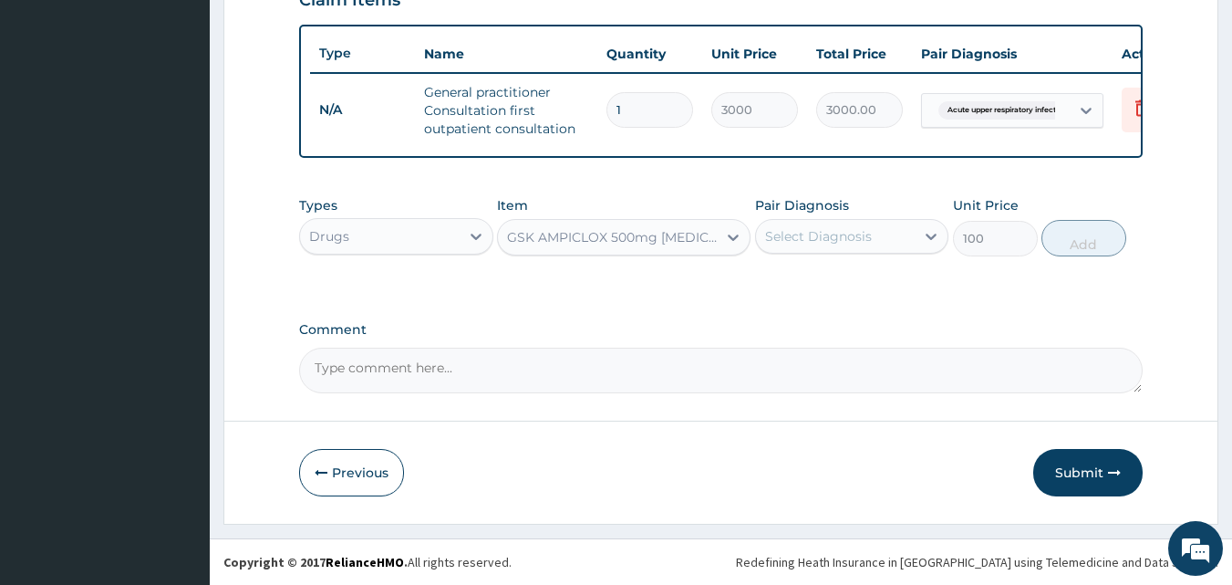
click at [823, 232] on div "Select Diagnosis" at bounding box center [818, 236] width 107 height 18
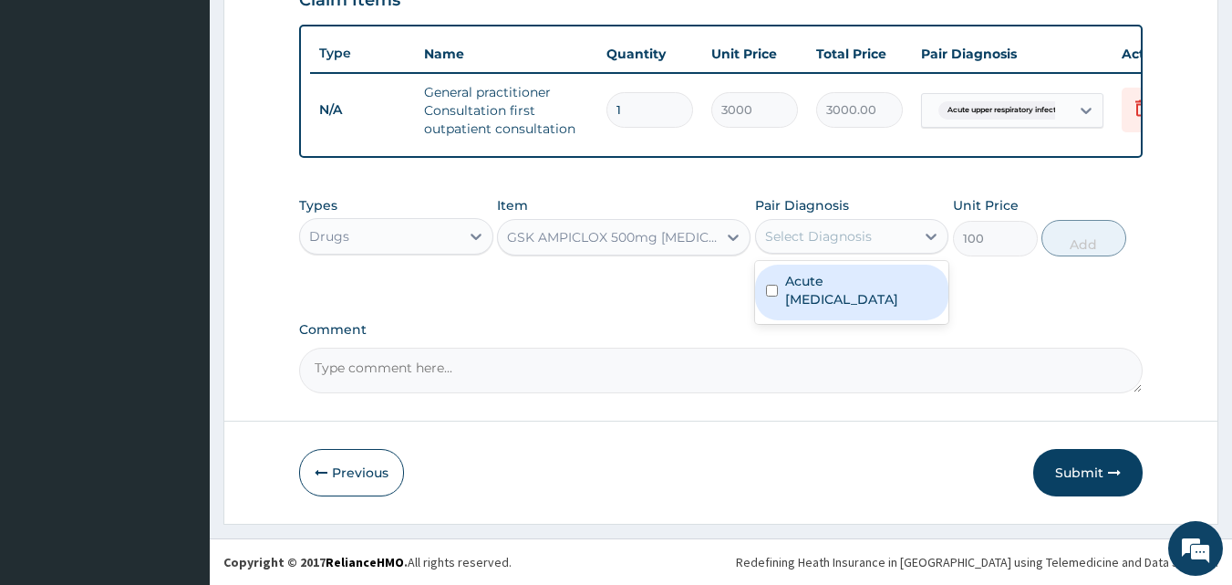
click at [823, 285] on label "Acute upper respiratory infection" at bounding box center [861, 290] width 153 height 36
checkbox input "true"
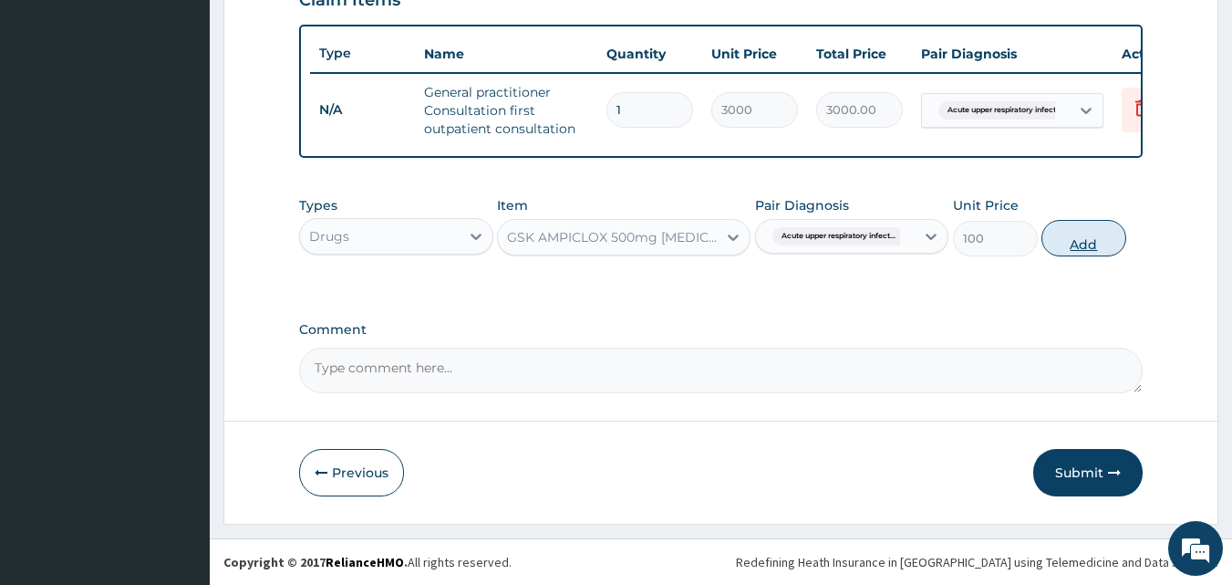
click at [1086, 242] on button "Add" at bounding box center [1083, 238] width 85 height 36
type input "0"
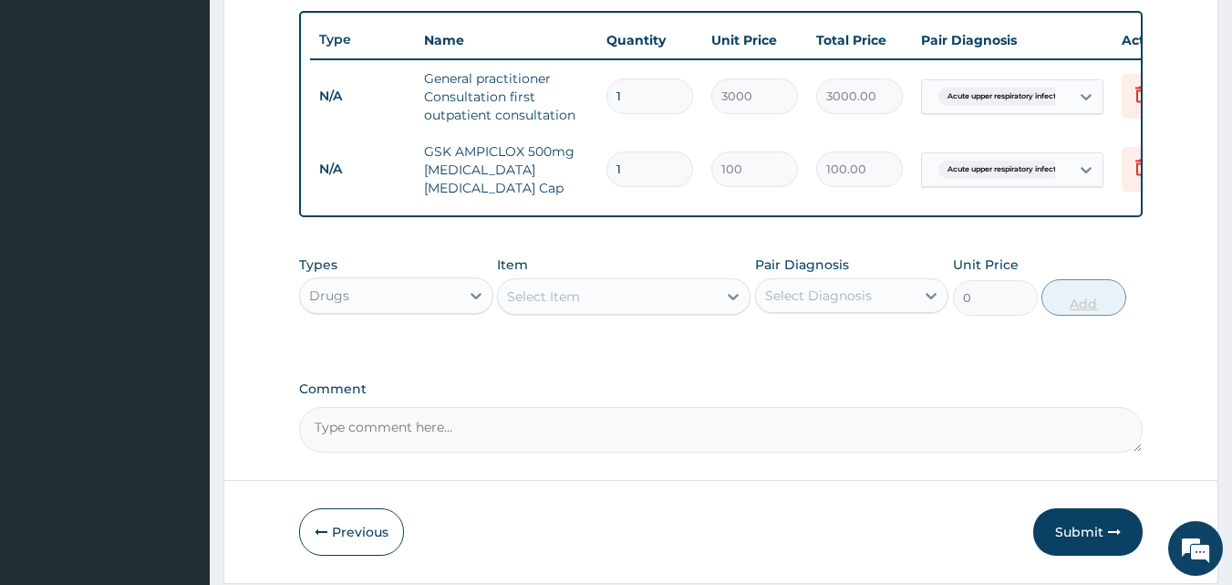
type input "15"
type input "1500.00"
type input "15"
click at [560, 297] on div "Select Item" at bounding box center [543, 296] width 73 height 18
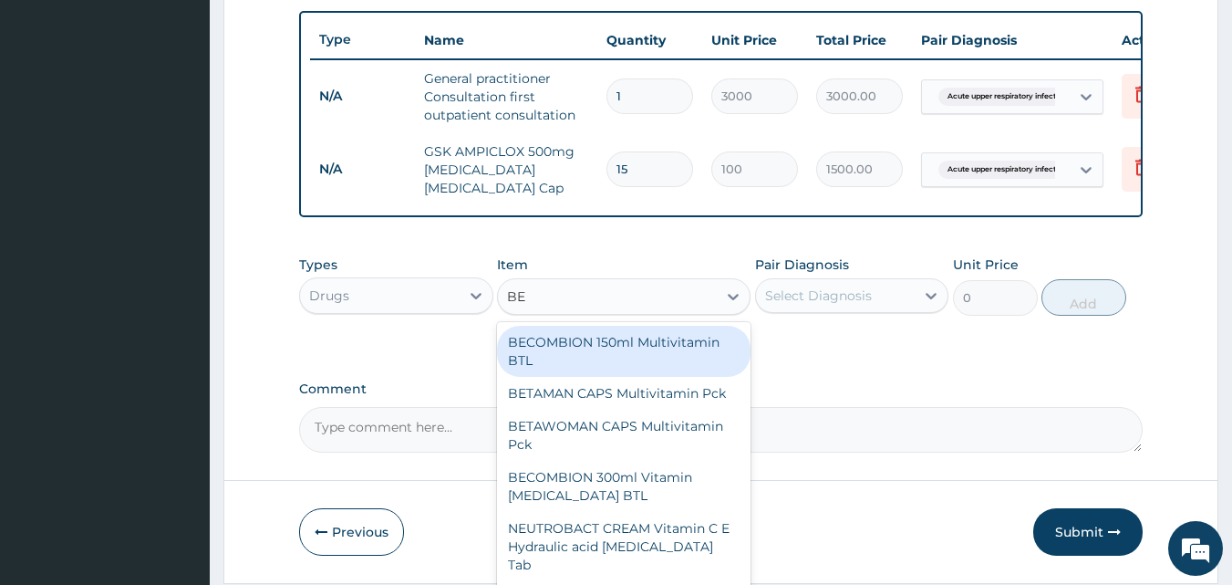
type input "BEN"
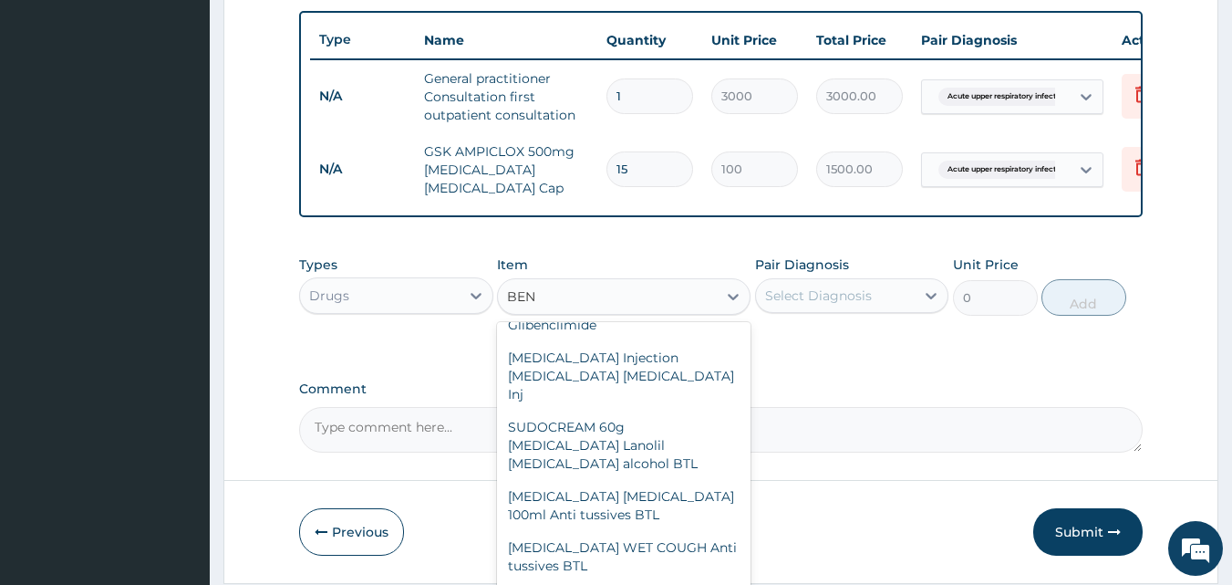
scroll to position [1003, 0]
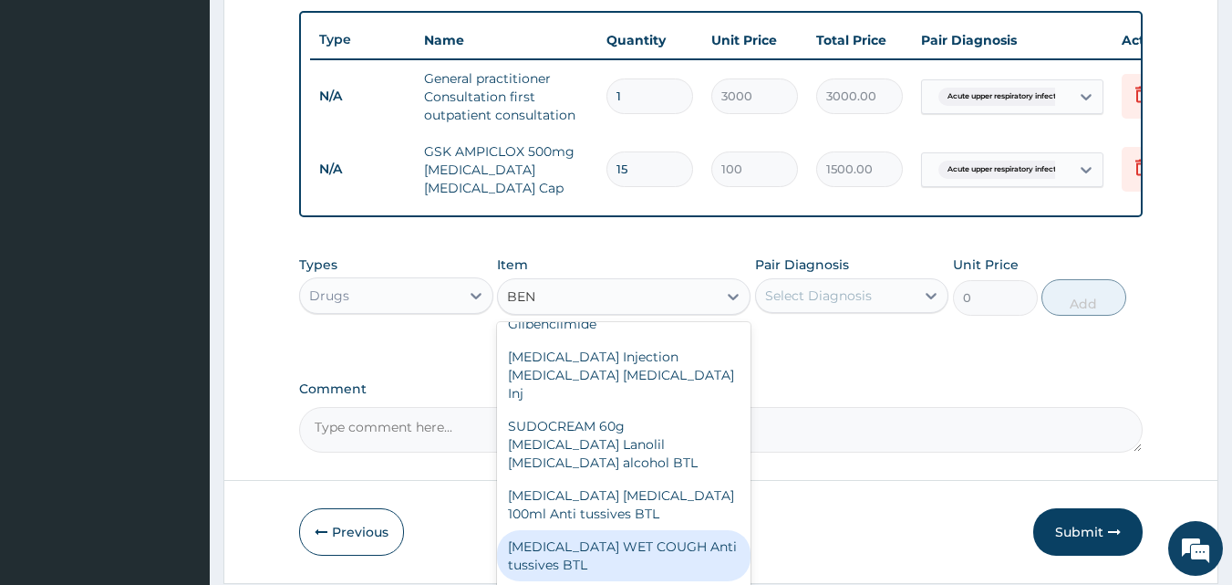
click at [595, 530] on div "BENYLIN WET COUGH Anti tussives BTL" at bounding box center [624, 555] width 254 height 51
type input "1000"
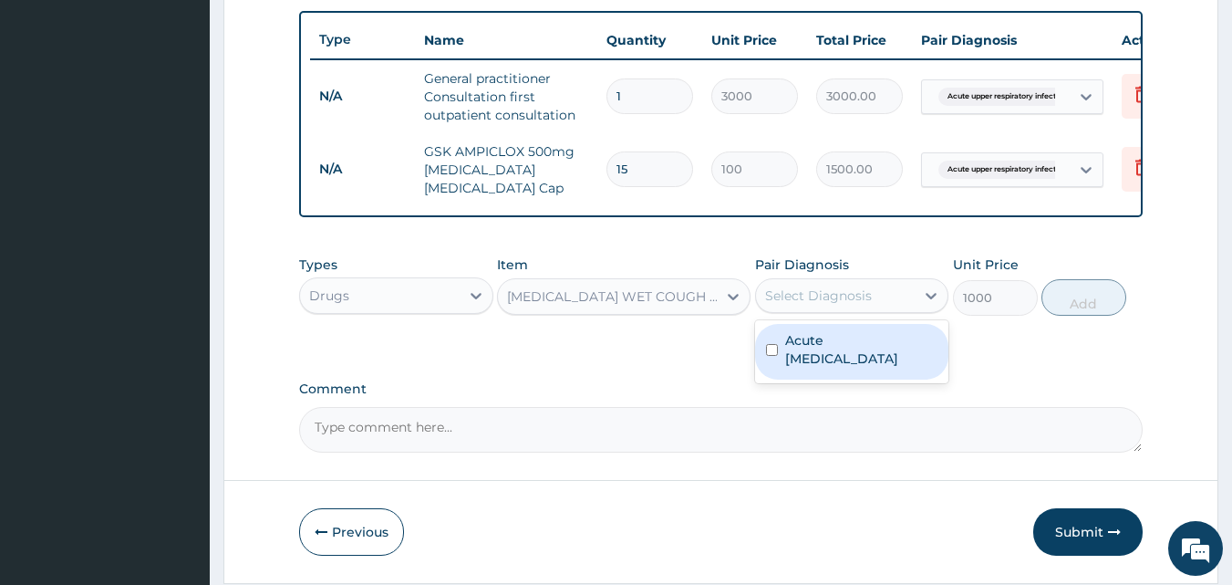
click at [867, 303] on div "Select Diagnosis" at bounding box center [818, 295] width 107 height 18
click at [867, 355] on label "Acute upper respiratory infection" at bounding box center [861, 349] width 153 height 36
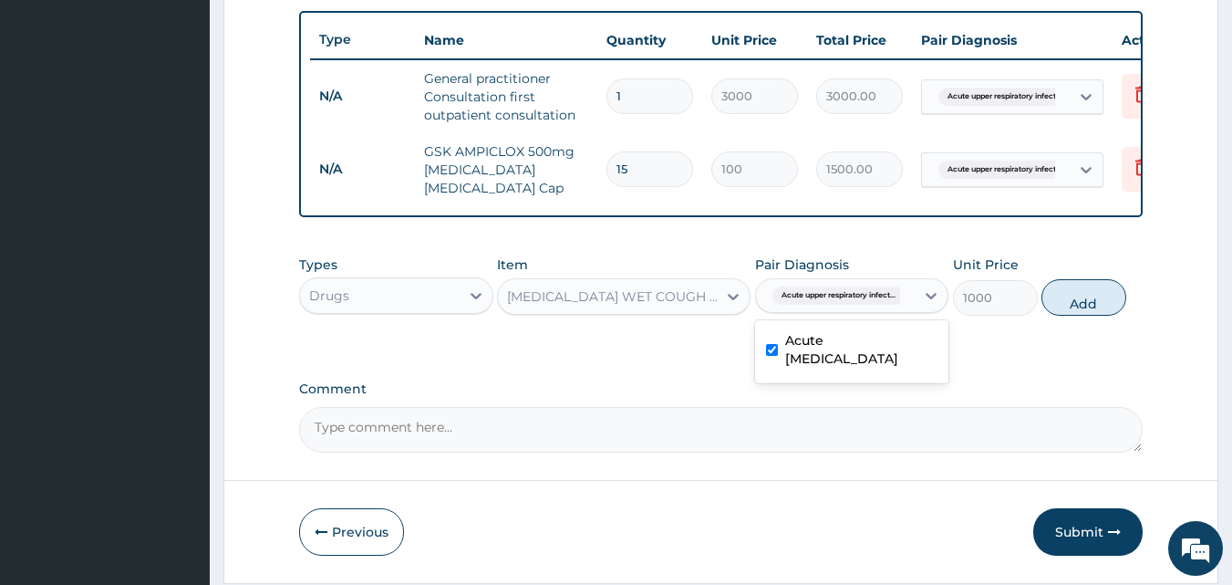
checkbox input "true"
click at [1078, 308] on button "Add" at bounding box center [1083, 297] width 85 height 36
type input "0"
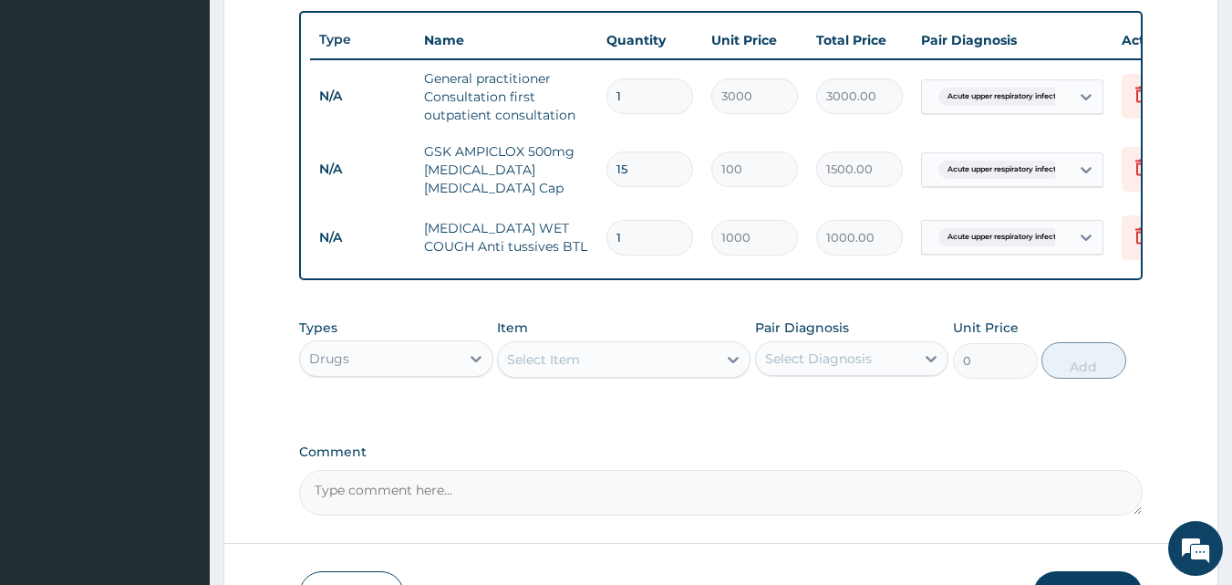
click at [577, 365] on div "Select Item" at bounding box center [543, 359] width 73 height 18
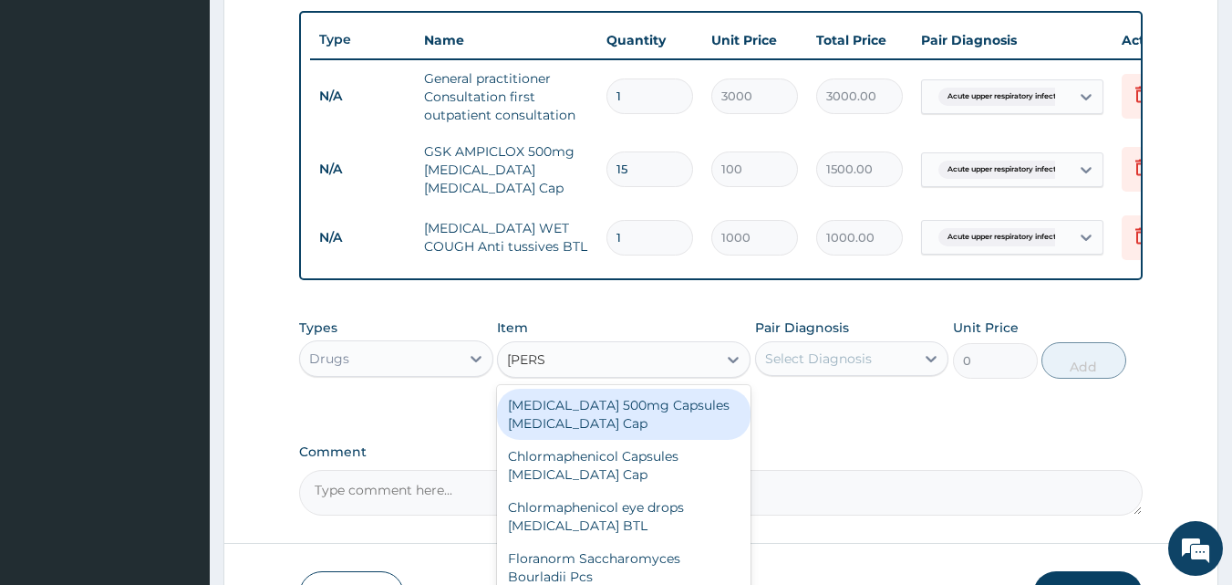
type input "LORAT"
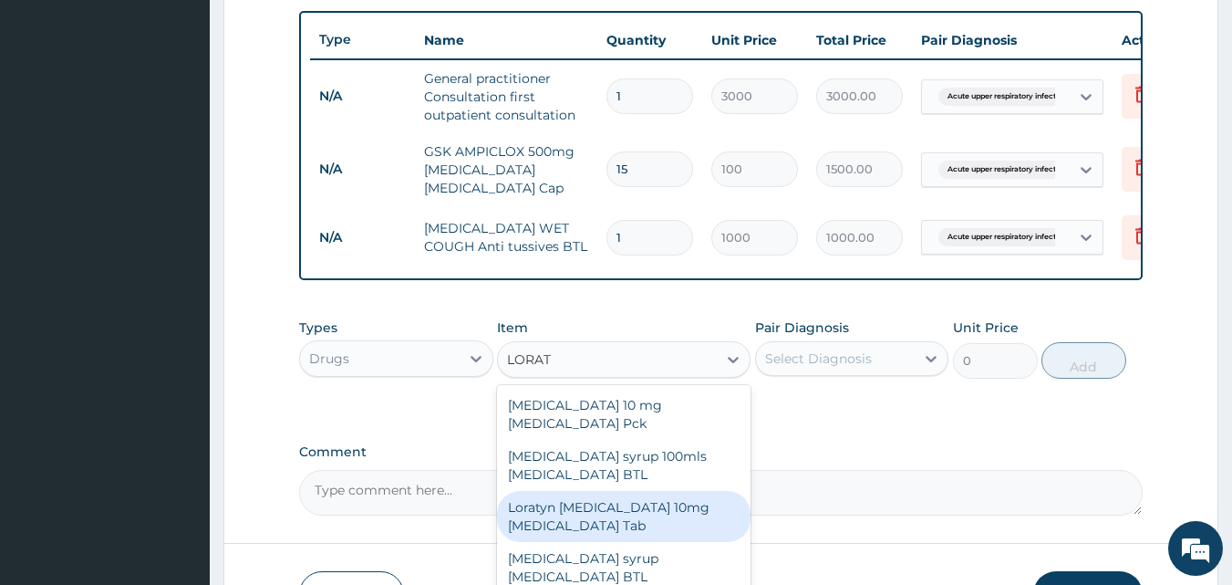
click at [587, 505] on div "Loratyn Loratadine 10mg Loratadine Tab" at bounding box center [624, 516] width 254 height 51
type input "45"
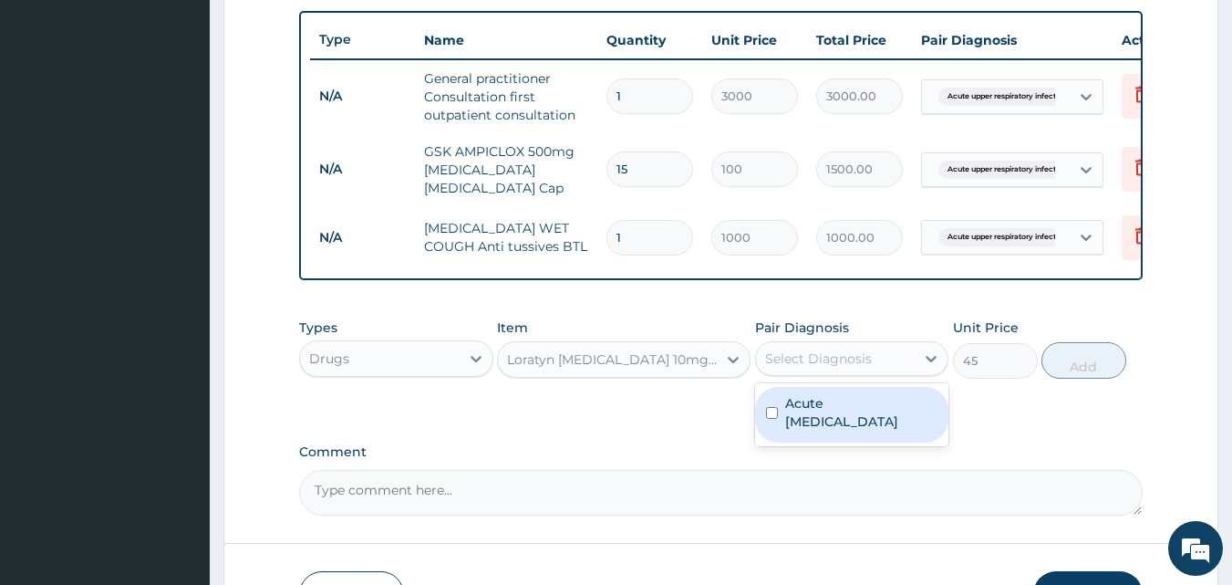
click at [894, 359] on div "Select Diagnosis" at bounding box center [836, 358] width 160 height 29
click at [850, 420] on label "Acute upper respiratory infection" at bounding box center [861, 412] width 153 height 36
checkbox input "true"
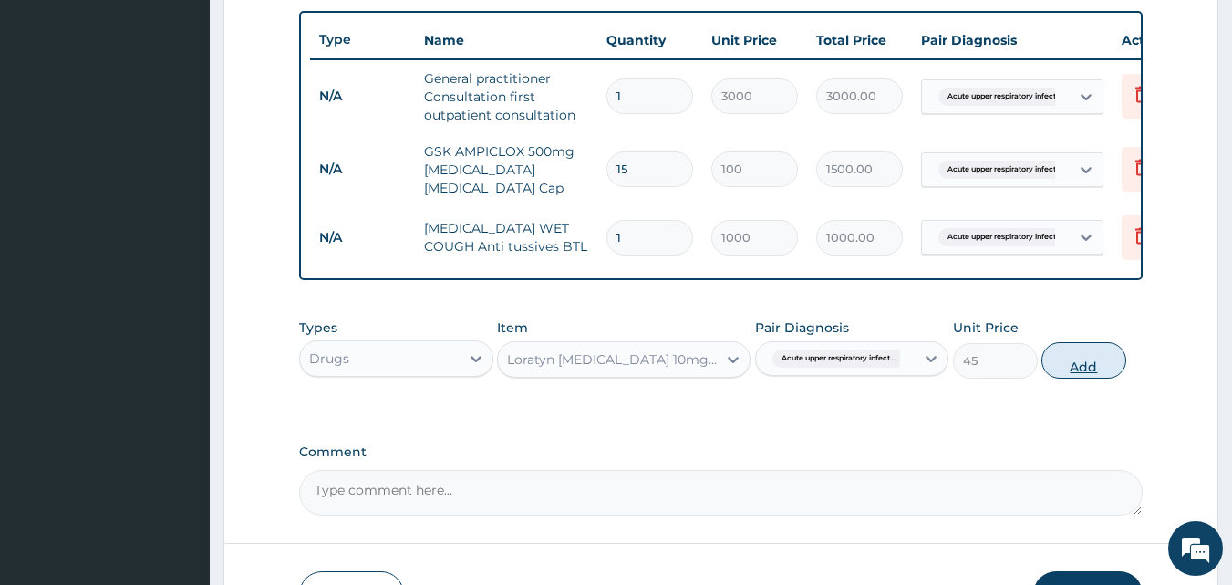
click at [1090, 367] on button "Add" at bounding box center [1083, 360] width 85 height 36
type input "0"
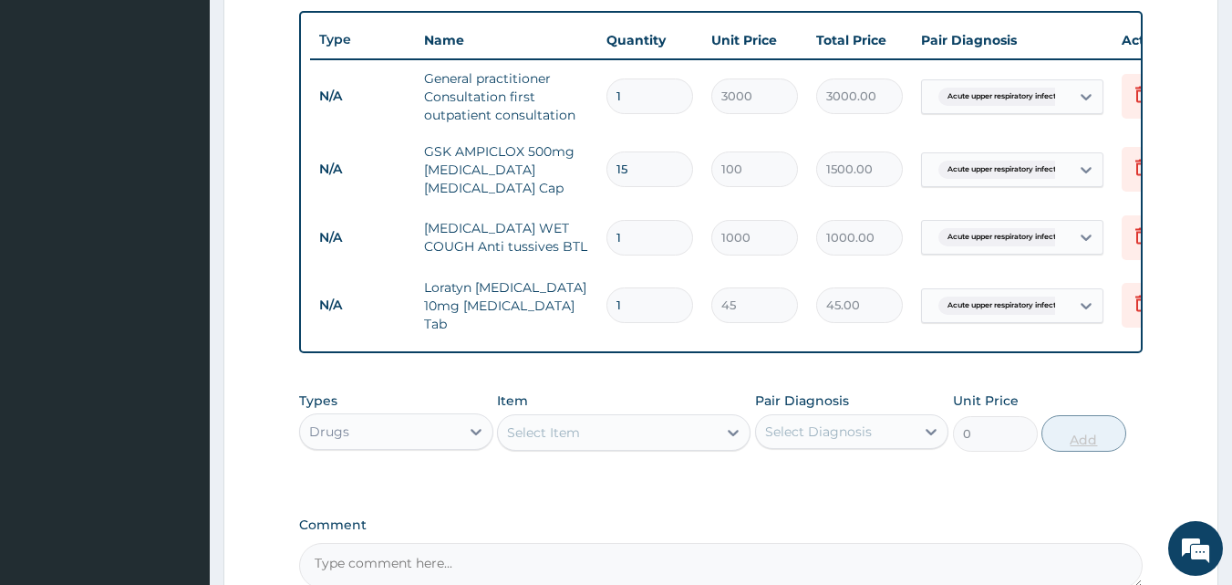
type input "0.00"
type input "7"
type input "315.00"
type input "7"
click at [589, 435] on div "Select Item" at bounding box center [607, 432] width 219 height 29
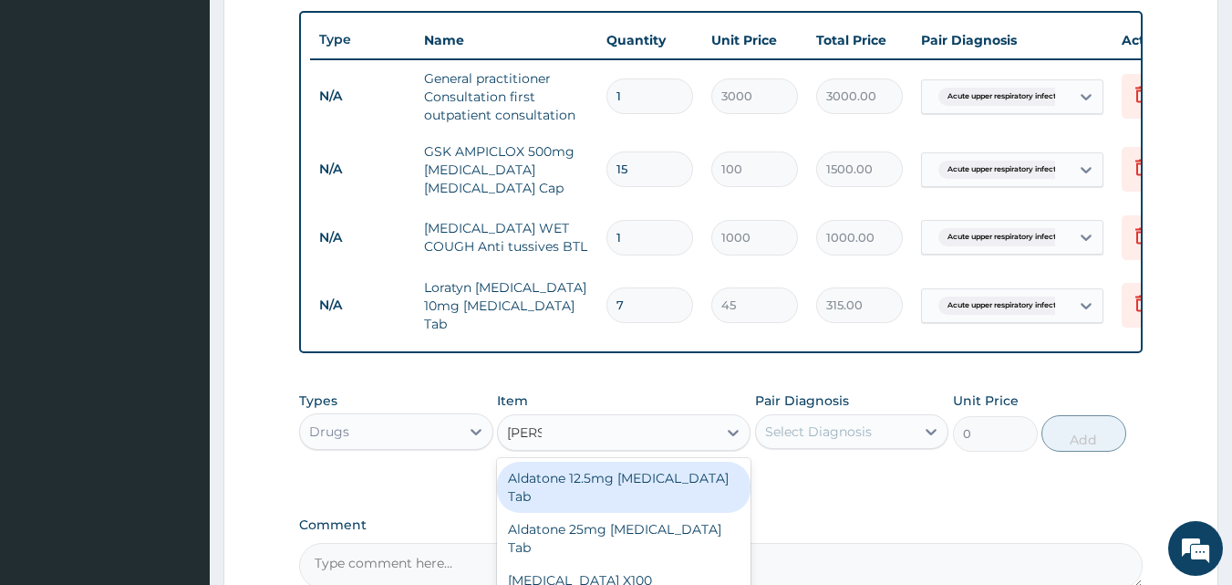
type input "PIROX"
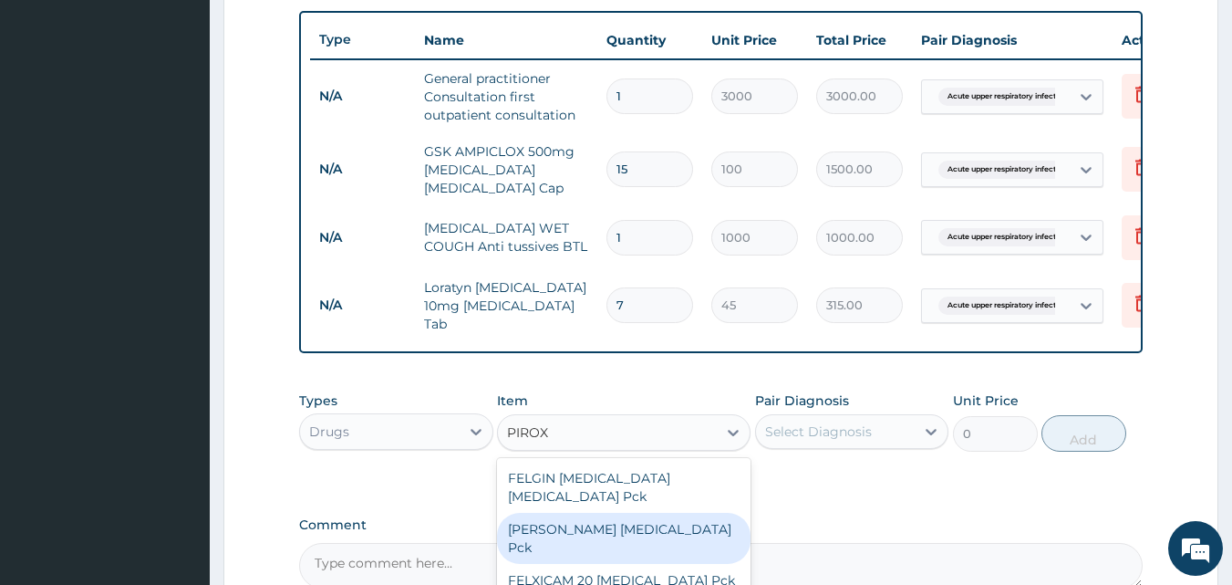
click at [620, 512] on div "FELVIN Piroxicam Pck" at bounding box center [624, 537] width 254 height 51
type input "950"
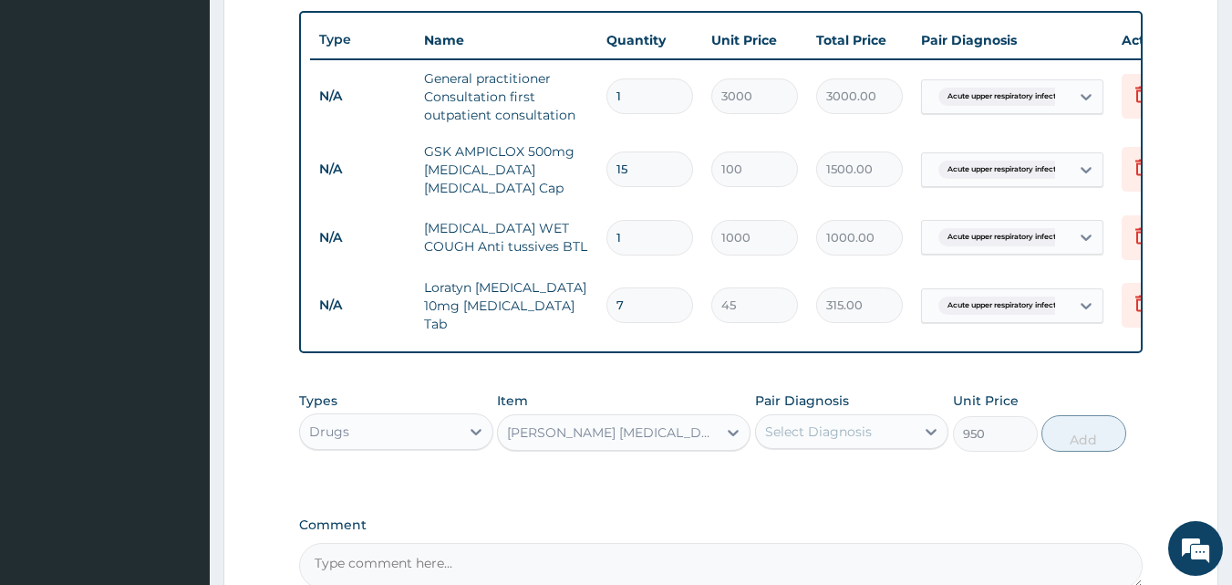
click at [835, 433] on div "Select Diagnosis" at bounding box center [818, 431] width 107 height 18
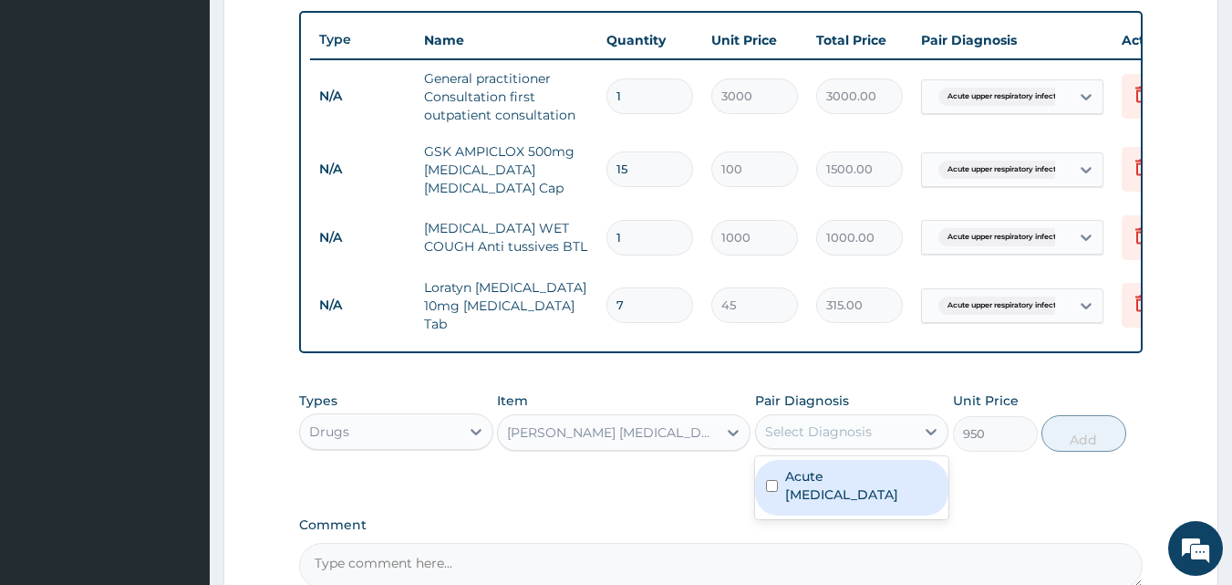
click at [843, 476] on label "Acute upper respiratory infection" at bounding box center [861, 485] width 153 height 36
checkbox input "true"
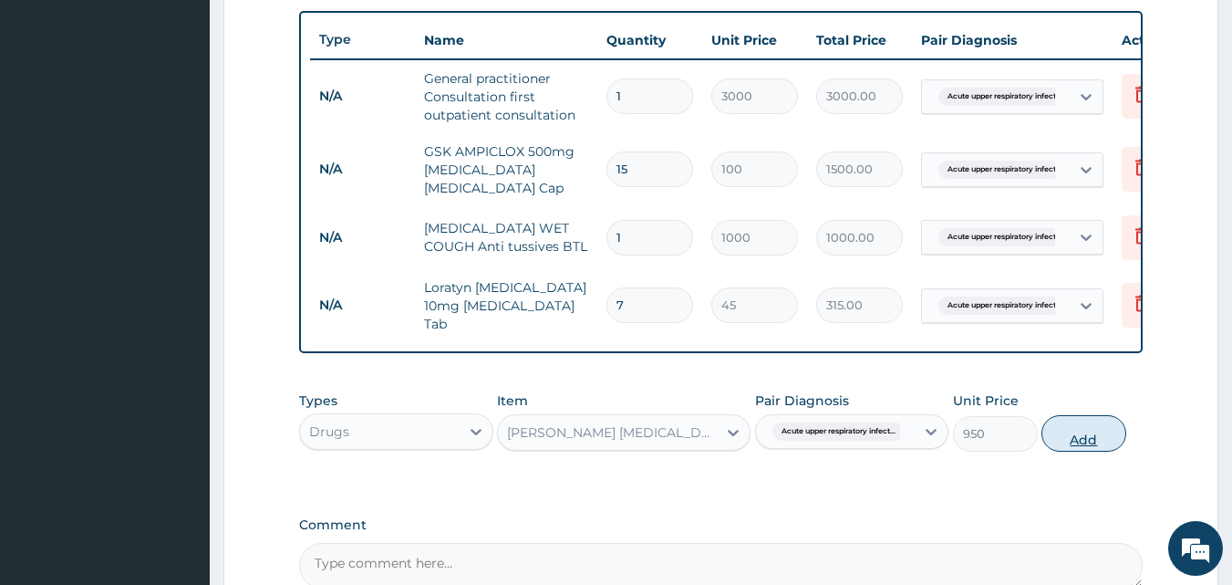
click at [1088, 432] on button "Add" at bounding box center [1083, 433] width 85 height 36
type input "0"
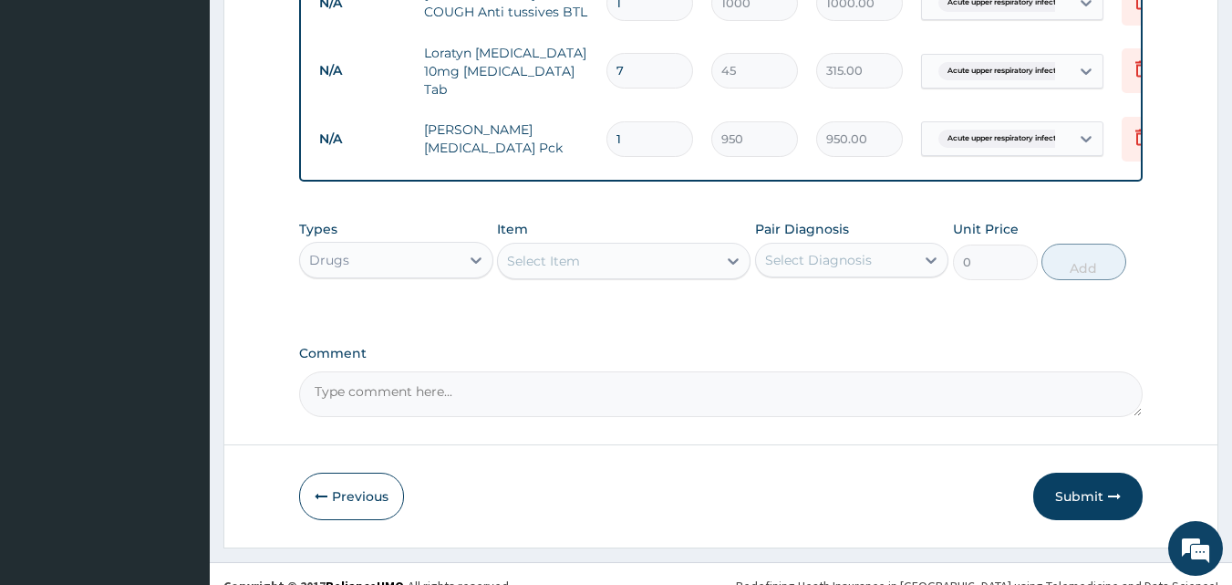
scroll to position [911, 0]
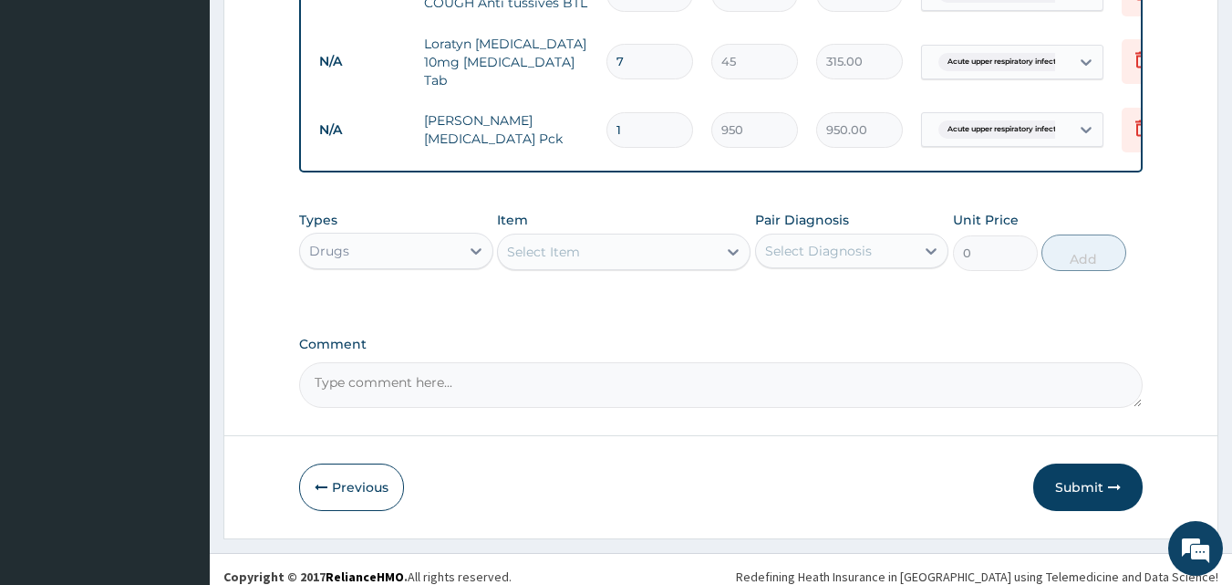
click at [690, 252] on div "Select Item" at bounding box center [607, 251] width 219 height 29
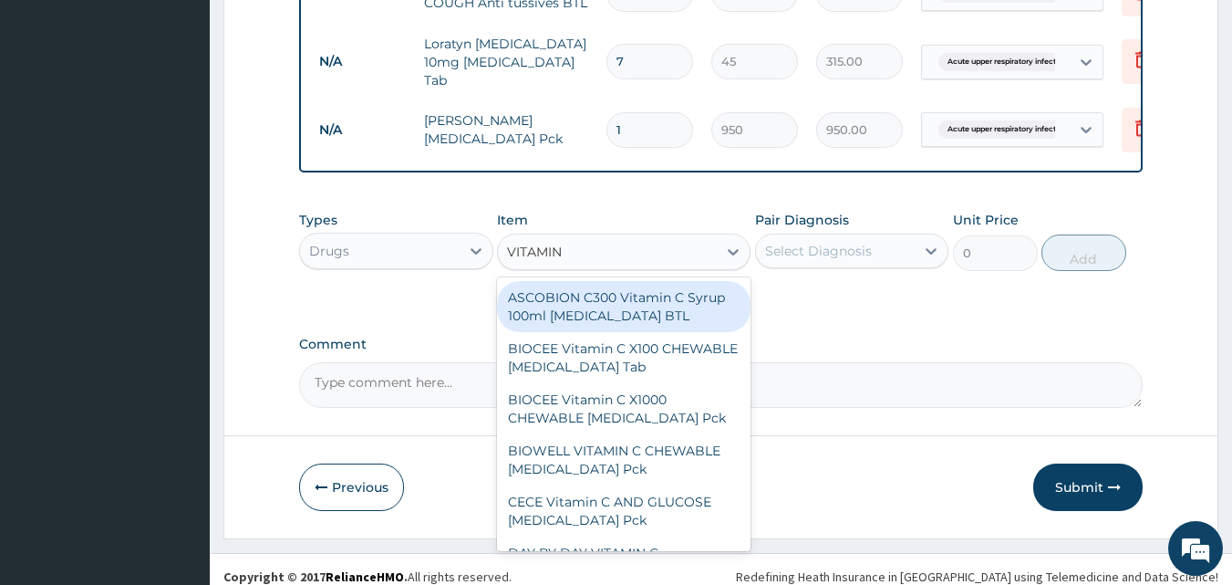
type input "VITAMIN C"
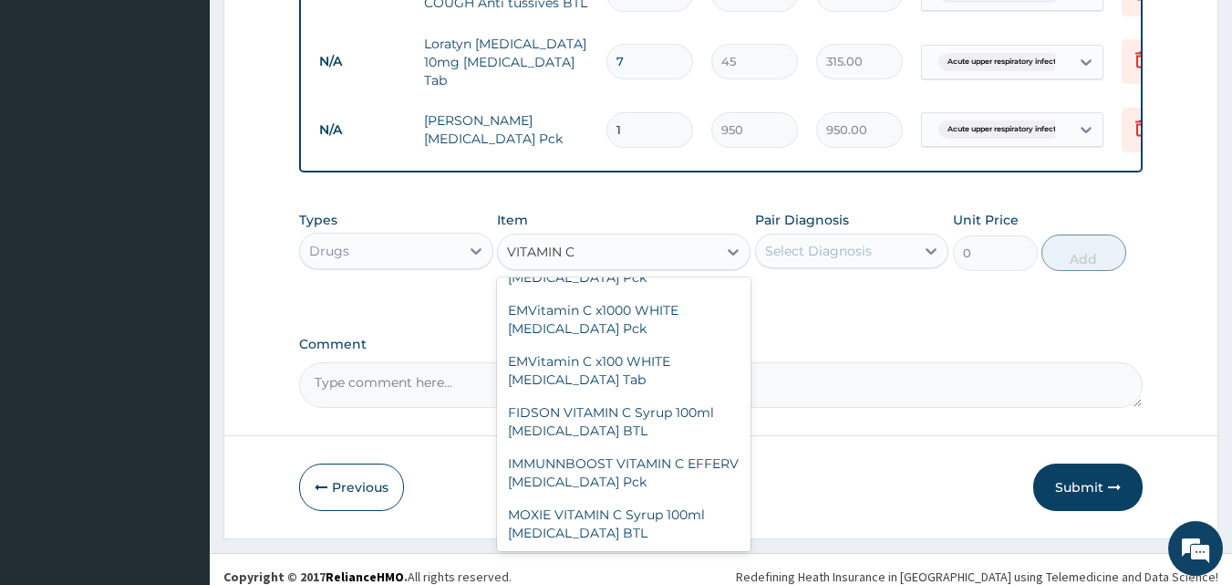
scroll to position [551, 0]
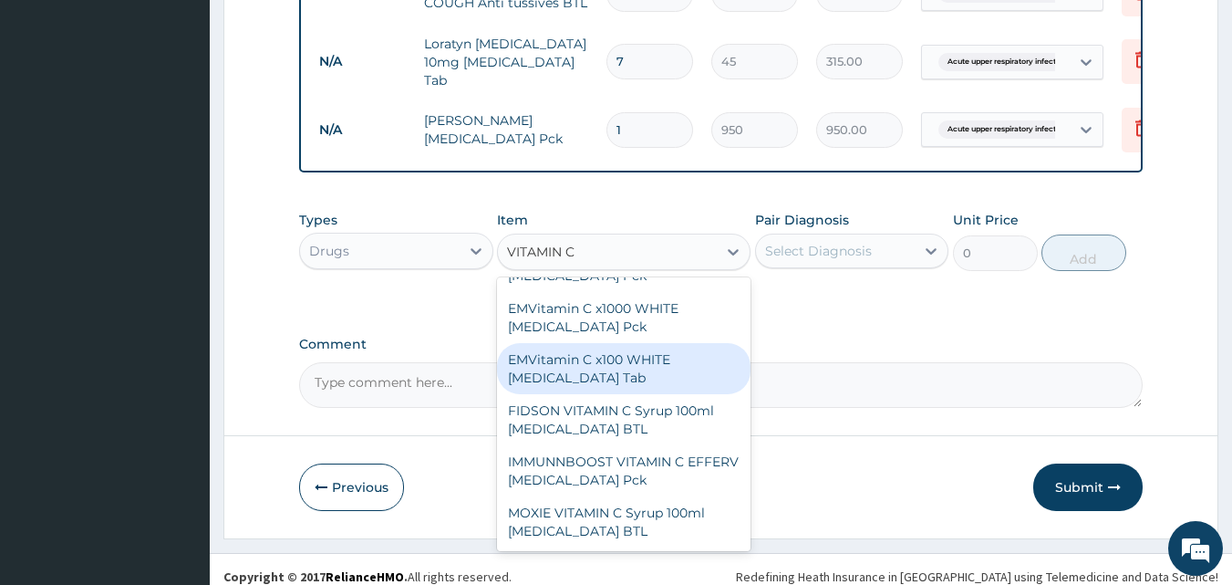
click at [615, 368] on div "EMVitamin C x100 WHITE Ascorbic Acid Tab" at bounding box center [624, 368] width 254 height 51
type input "340"
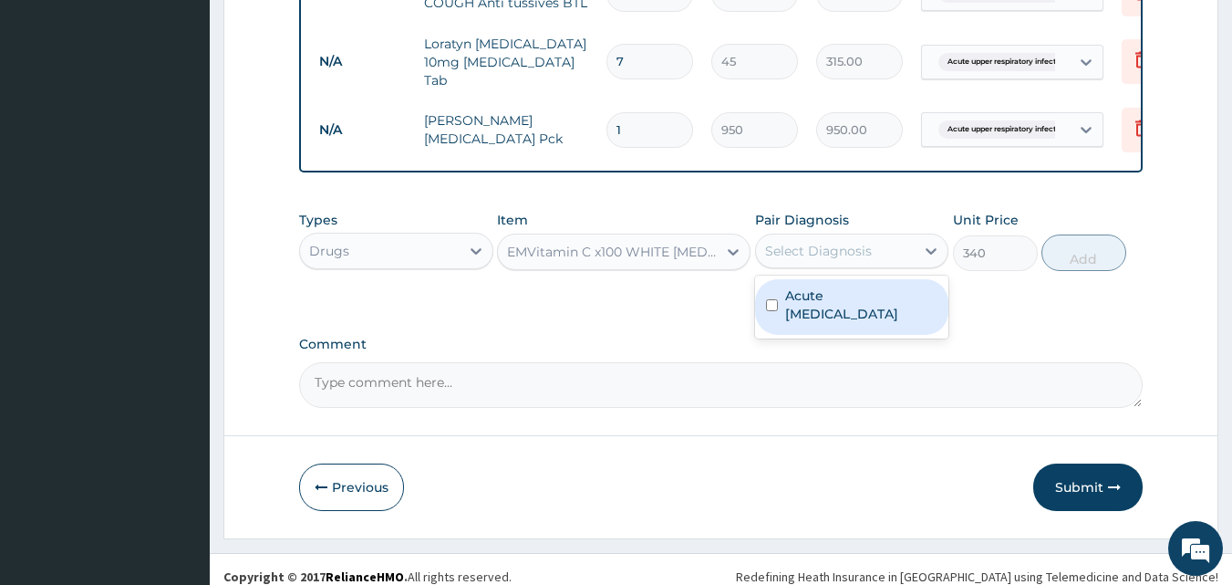
click at [798, 242] on div "Select Diagnosis" at bounding box center [818, 251] width 107 height 18
click at [823, 295] on label "Acute upper respiratory infection" at bounding box center [861, 304] width 153 height 36
checkbox input "true"
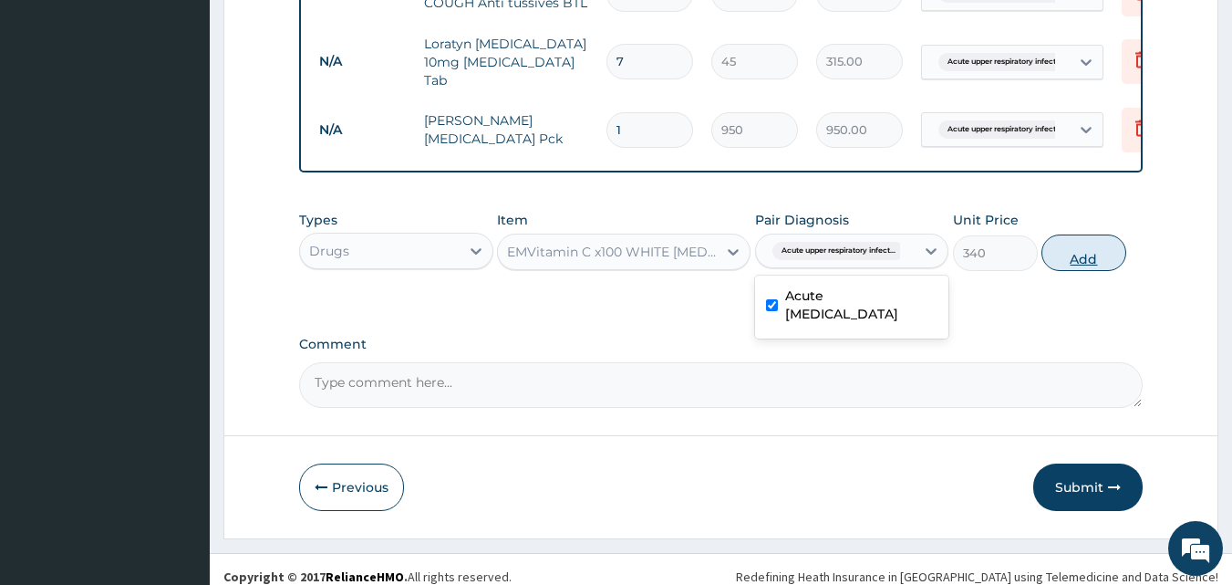
click at [1070, 236] on button "Add" at bounding box center [1083, 252] width 85 height 36
type input "0"
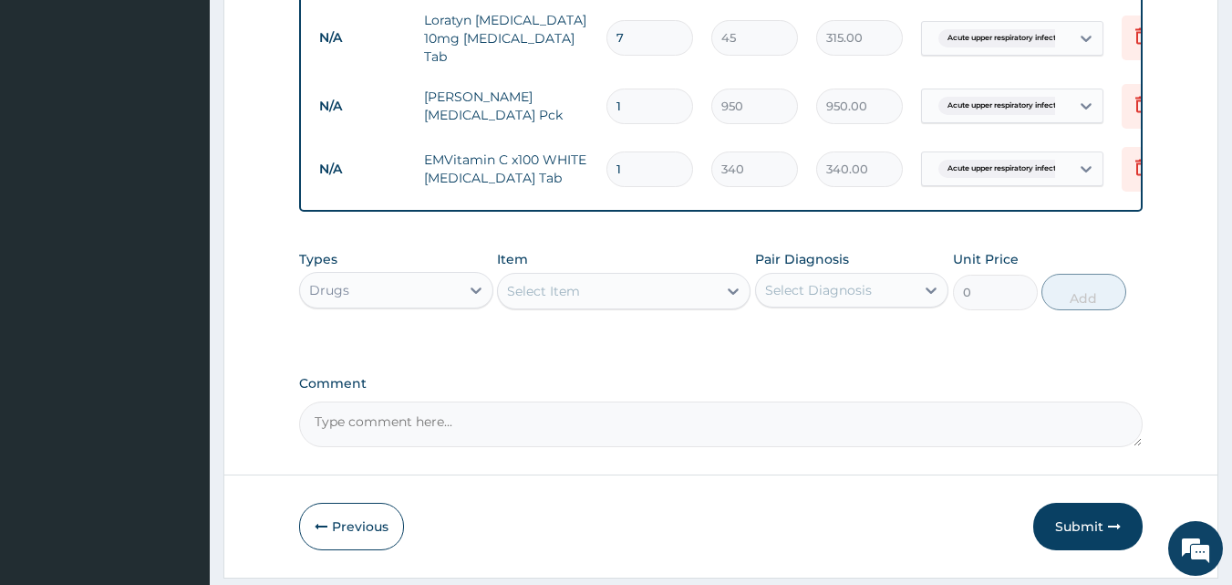
scroll to position [982, 0]
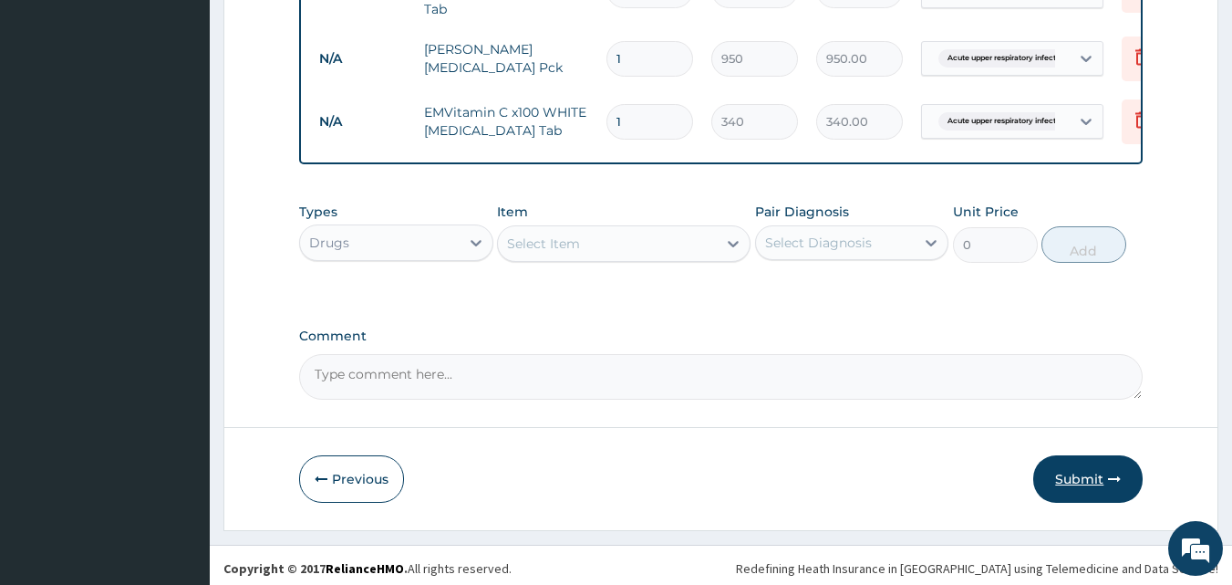
click at [1103, 471] on button "Submit" at bounding box center [1087, 478] width 109 height 47
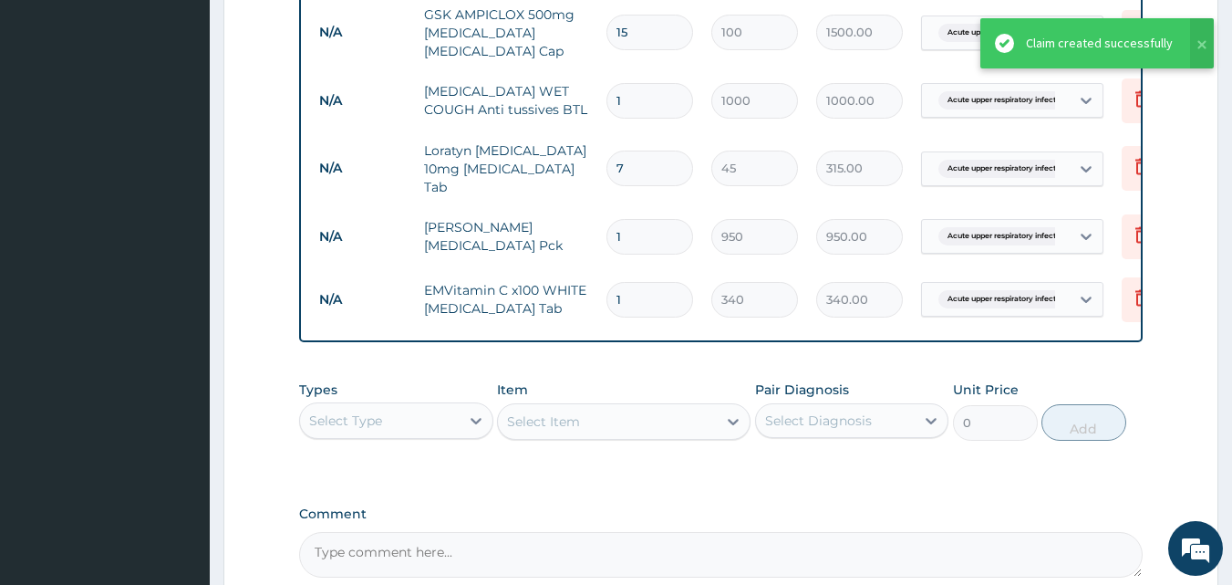
scroll to position [799, 0]
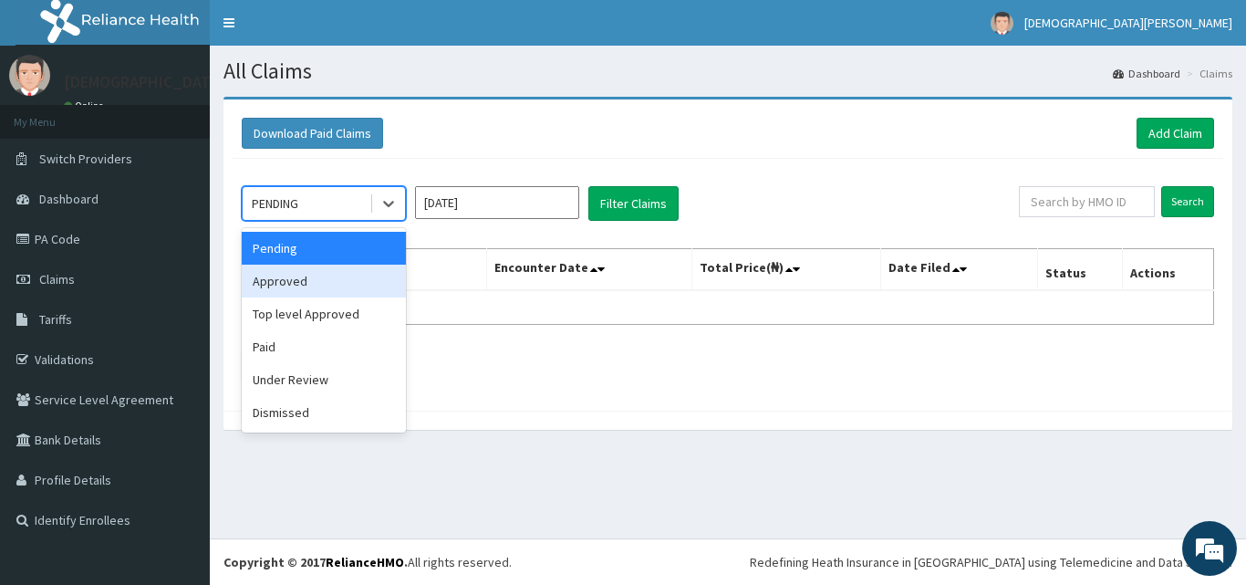
click at [308, 283] on div "Approved" at bounding box center [324, 280] width 164 height 33
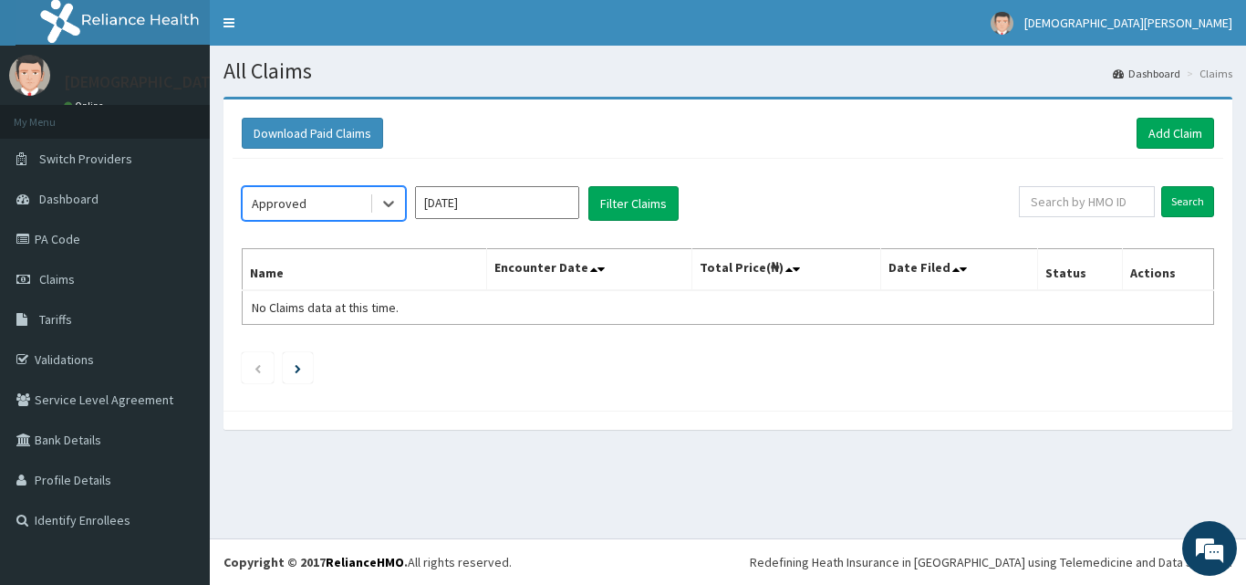
click at [516, 209] on input "[DATE]" at bounding box center [497, 202] width 164 height 33
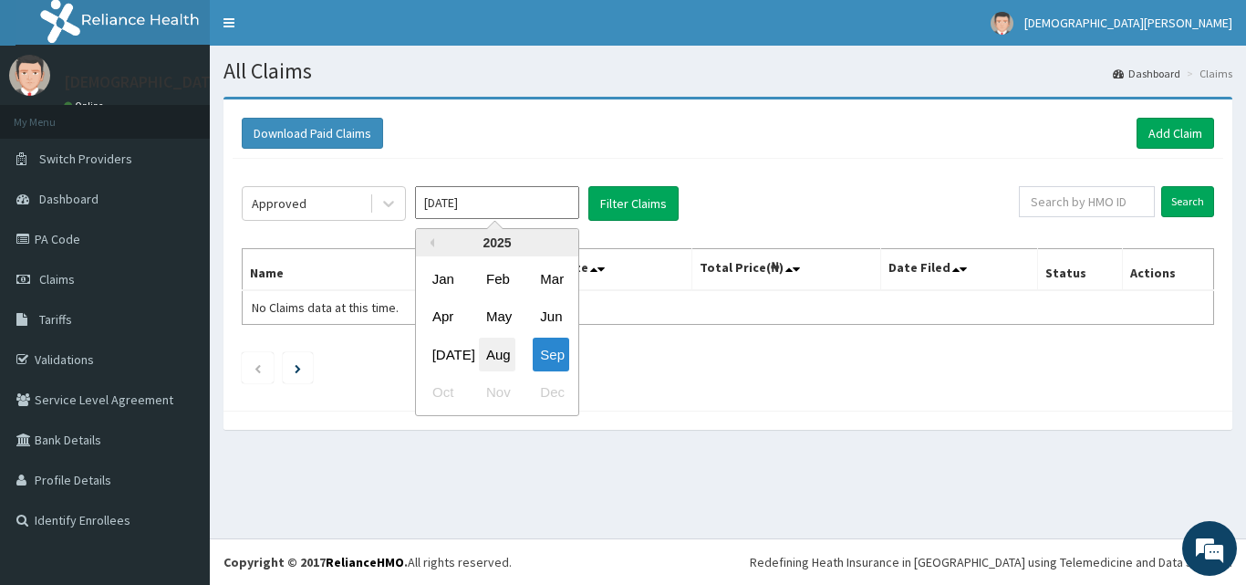
click at [497, 360] on div "Aug" at bounding box center [497, 354] width 36 height 34
type input "[DATE]"
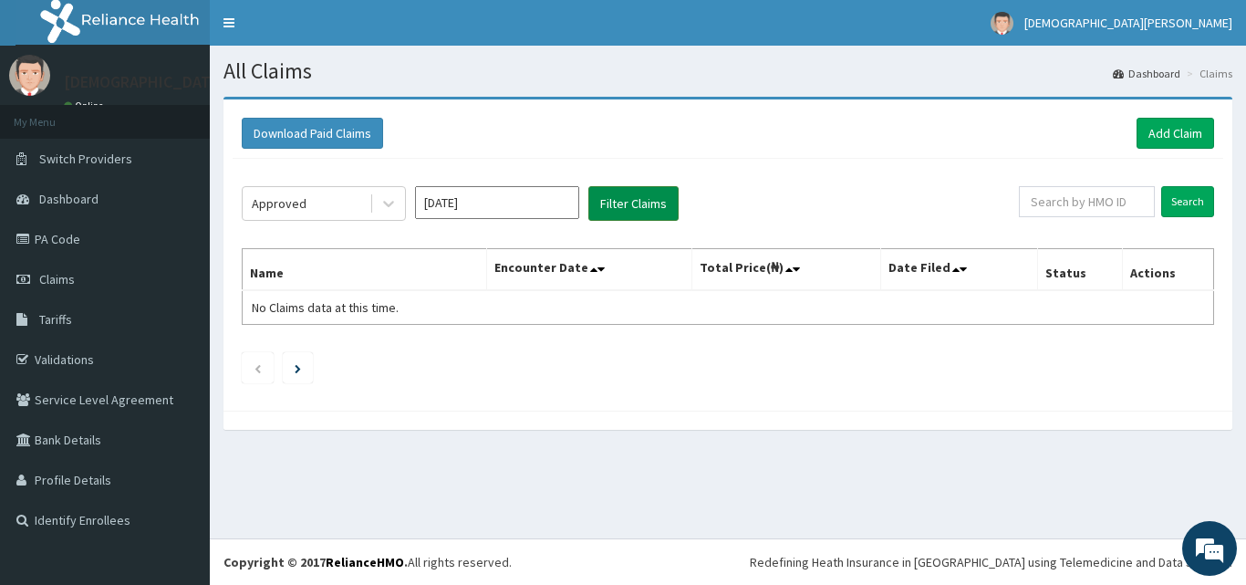
click at [628, 210] on button "Filter Claims" at bounding box center [633, 203] width 90 height 35
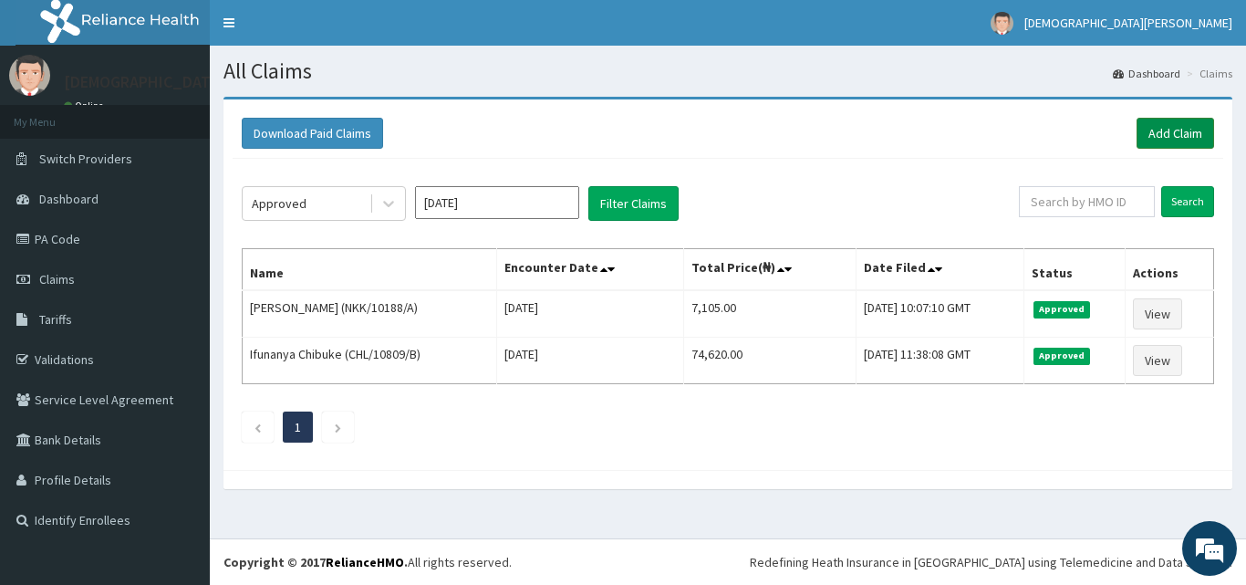
click at [1160, 126] on link "Add Claim" at bounding box center [1175, 133] width 78 height 31
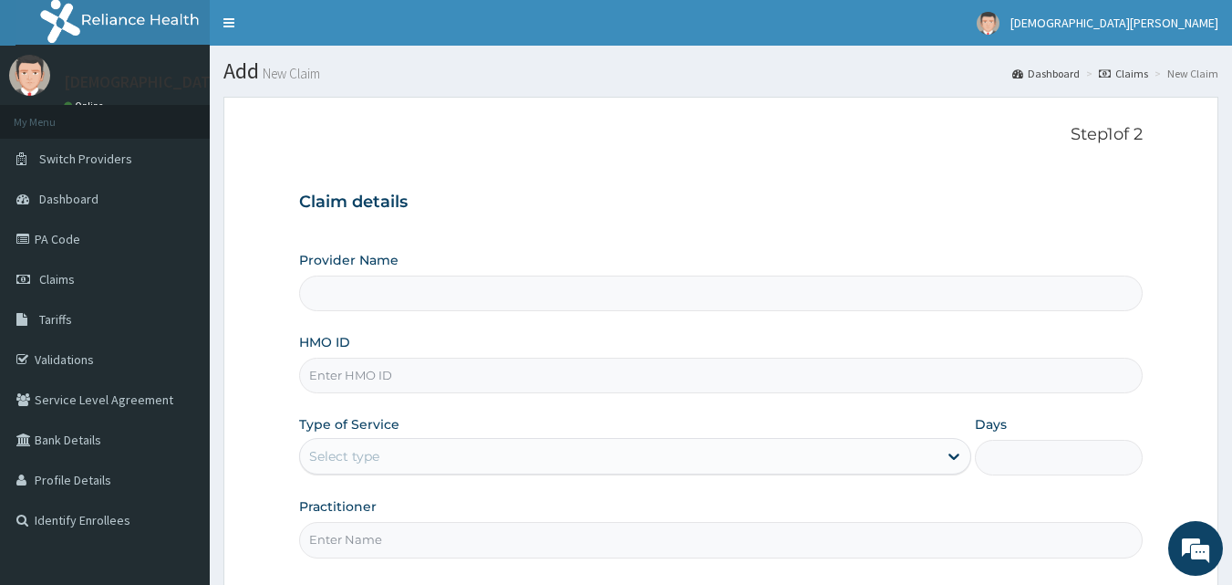
type input "[GEOGRAPHIC_DATA]"
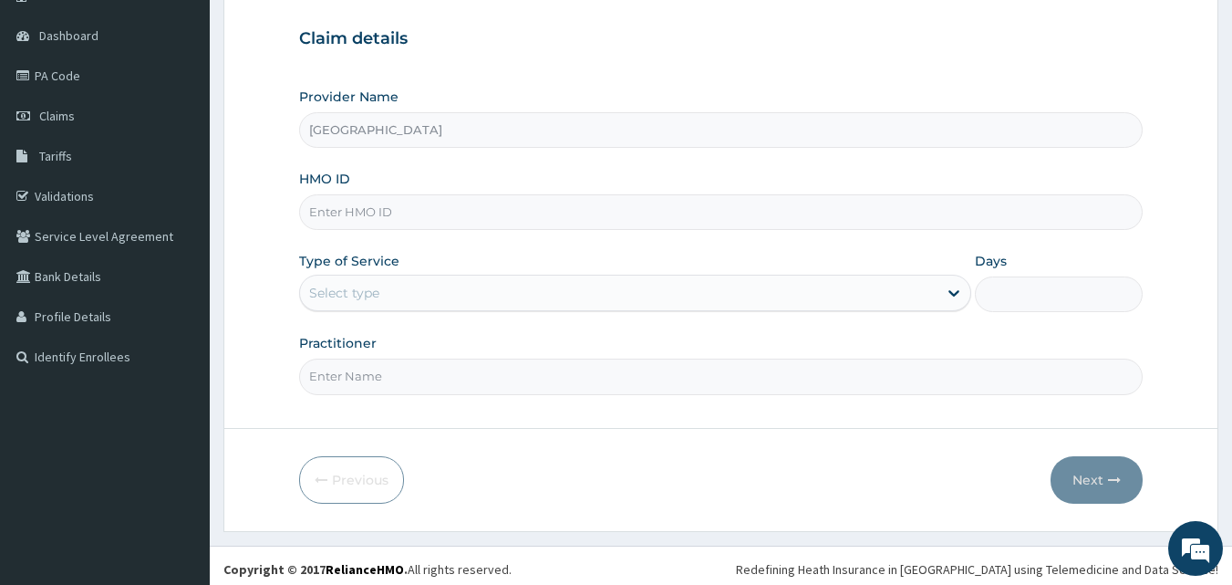
scroll to position [171, 0]
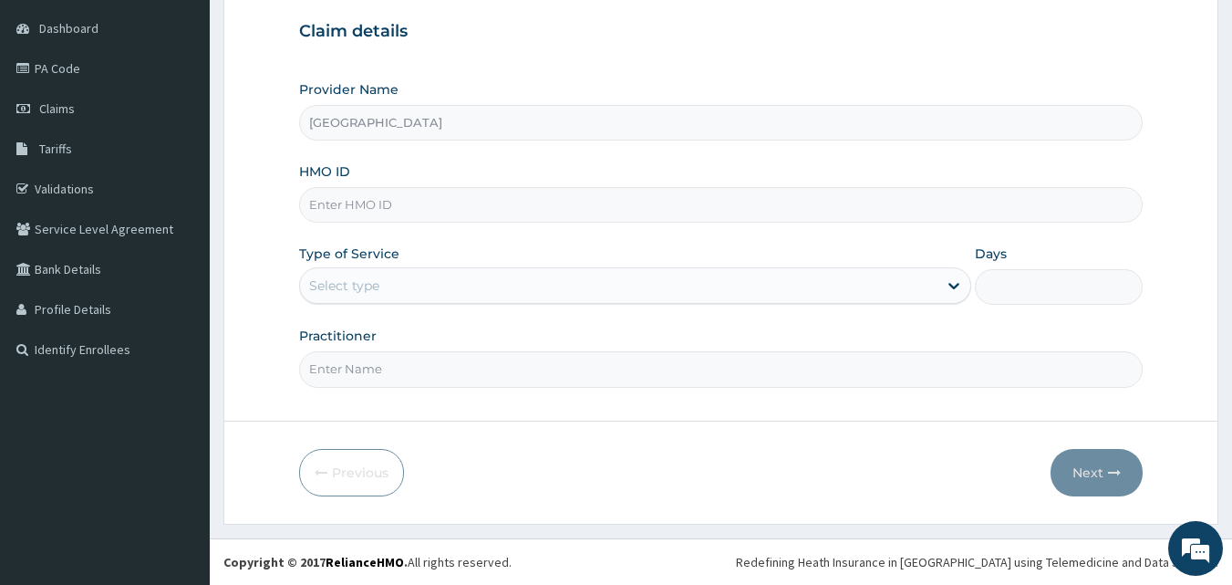
click at [369, 206] on input "HMO ID" at bounding box center [721, 205] width 844 height 36
type input "NKK/10188/E"
click at [389, 294] on div "Select type" at bounding box center [618, 285] width 637 height 29
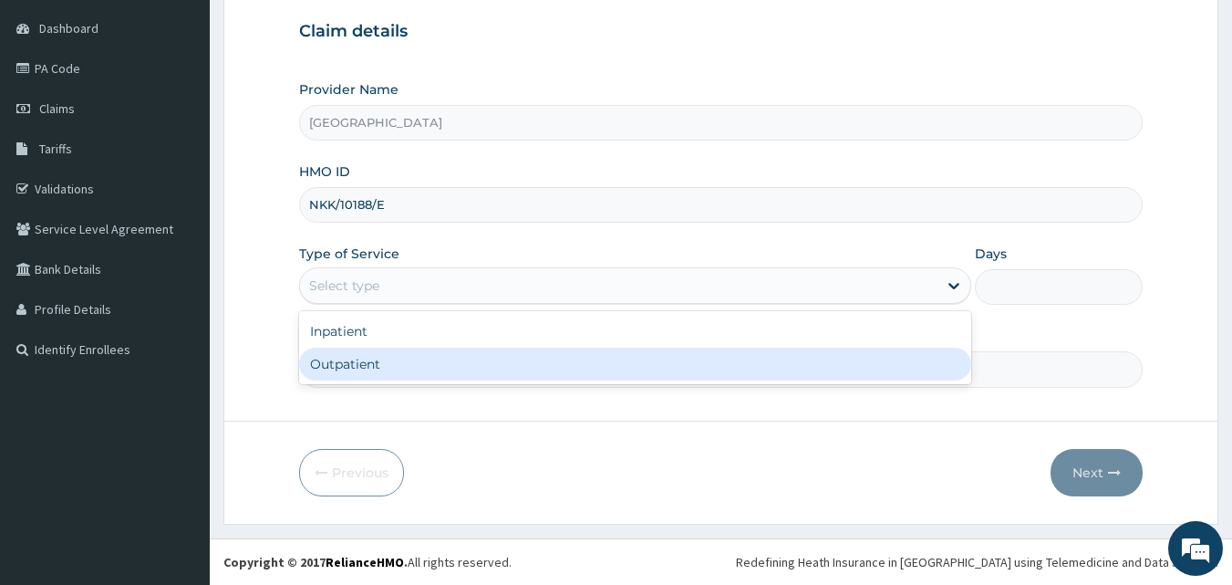
click at [406, 360] on div "Outpatient" at bounding box center [635, 363] width 672 height 33
type input "1"
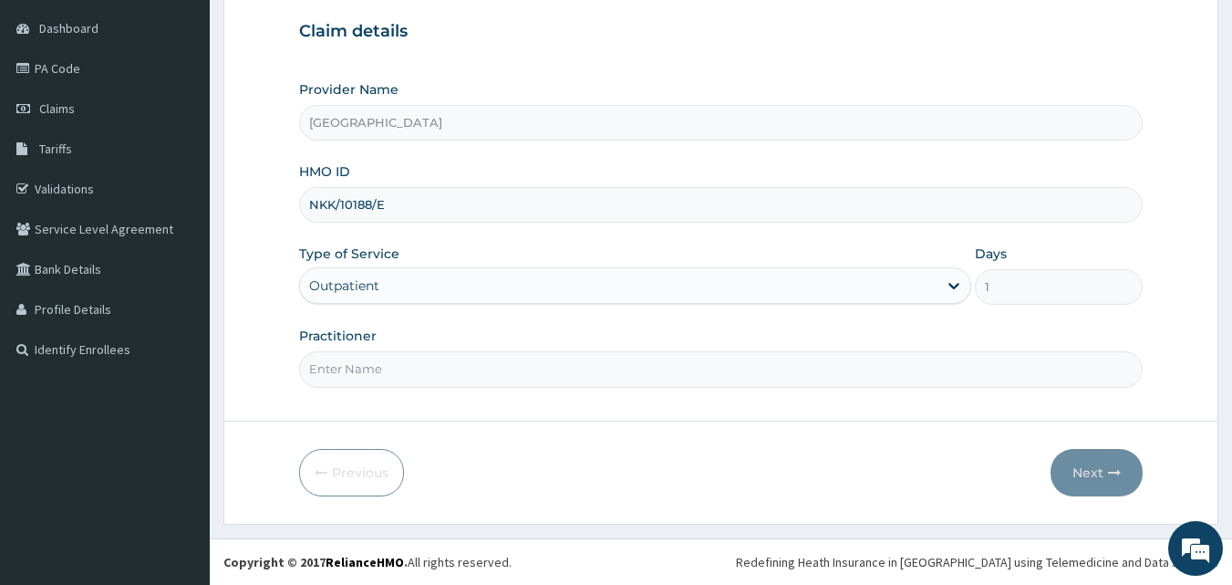
click at [471, 366] on input "Practitioner" at bounding box center [721, 369] width 844 height 36
type input "DR GBADE ADEIFE"
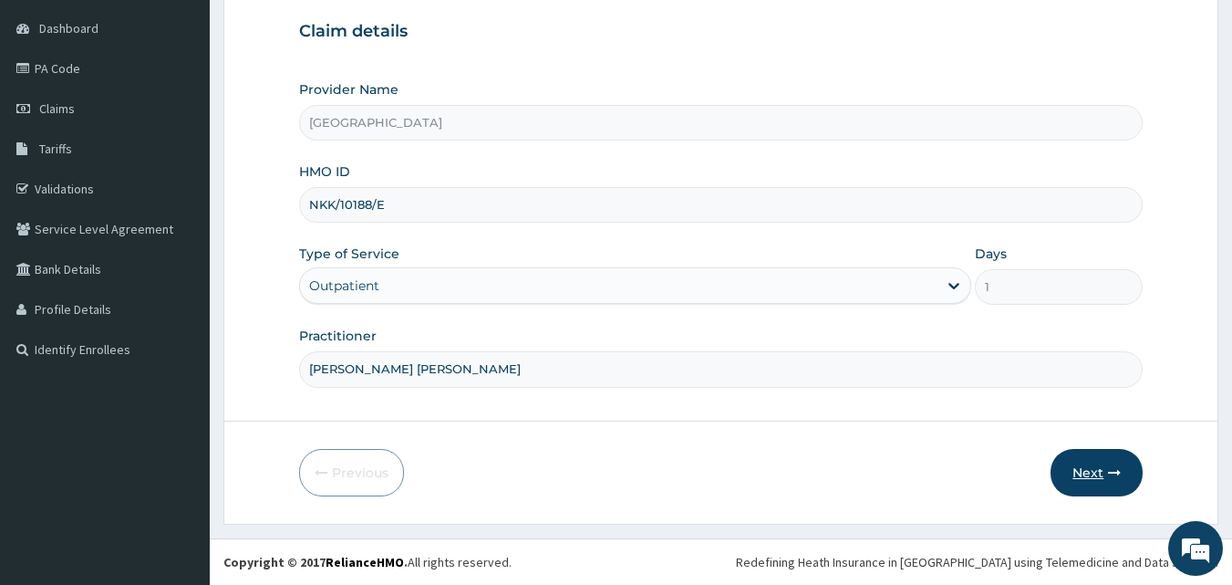
click at [1092, 468] on button "Next" at bounding box center [1096, 472] width 92 height 47
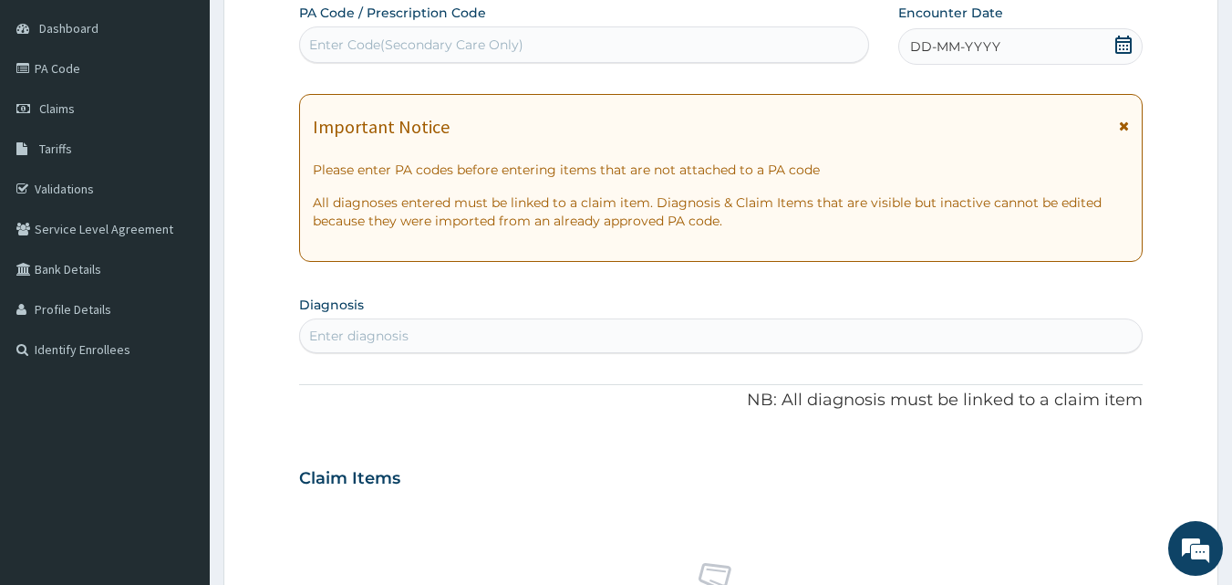
click at [713, 44] on div "Enter Code(Secondary Care Only)" at bounding box center [584, 44] width 569 height 29
type input "PA/DEBA17"
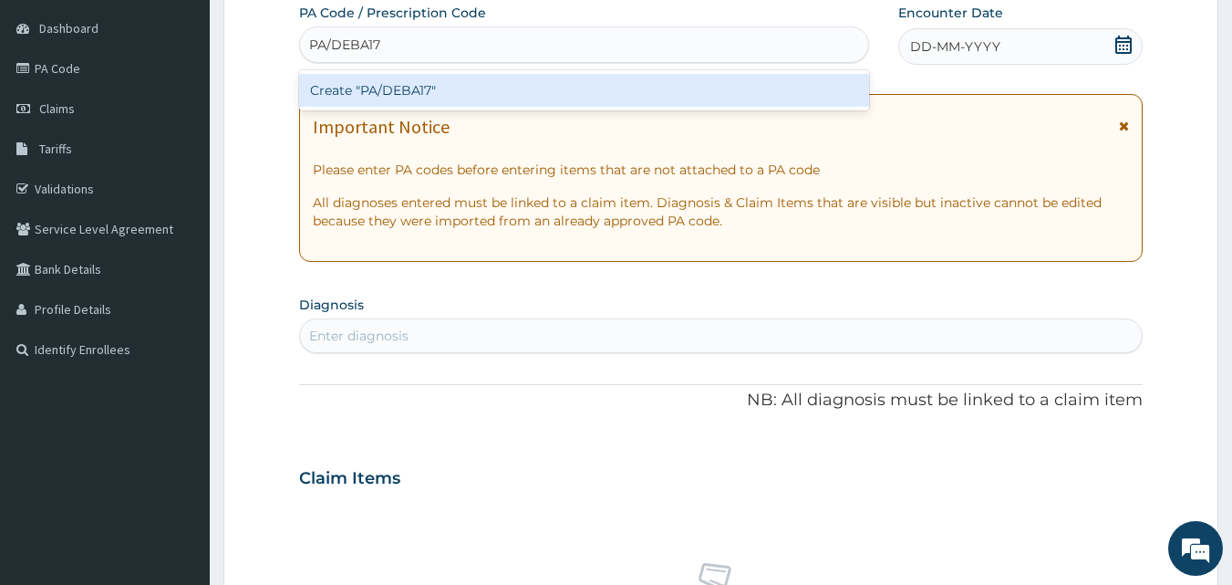
click at [584, 83] on div "Create "PA/DEBA17"" at bounding box center [584, 90] width 571 height 33
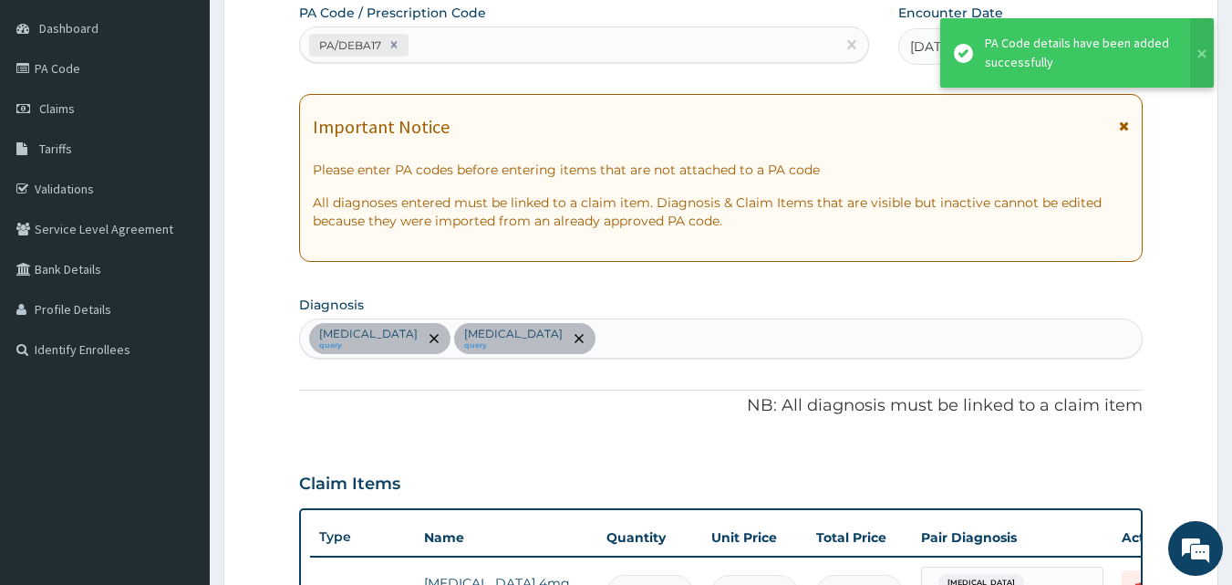
scroll to position [543, 0]
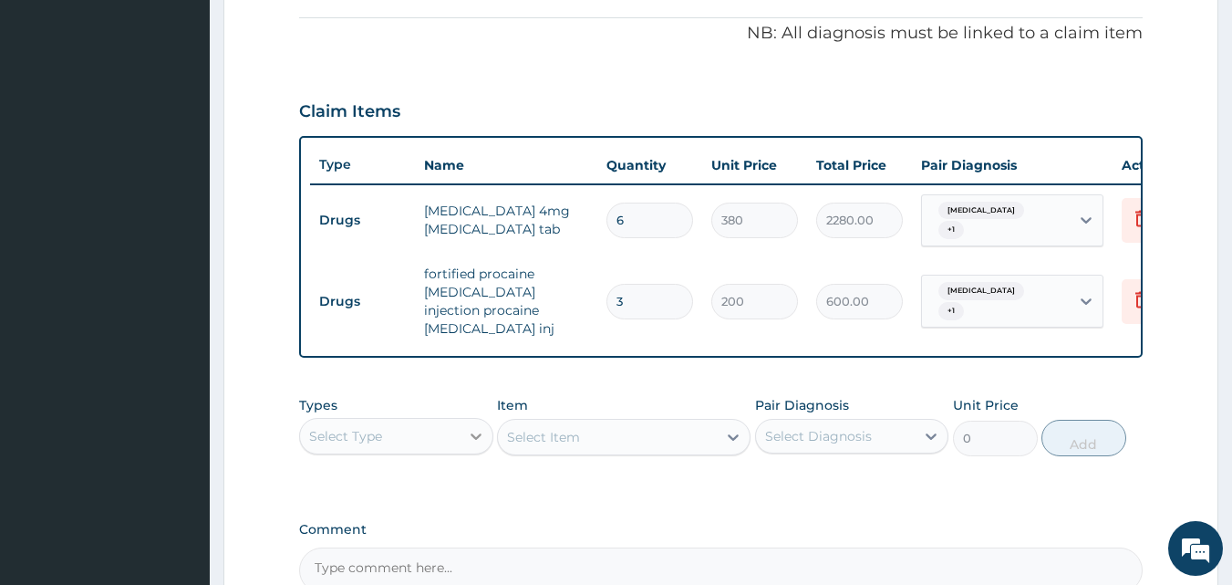
click at [471, 432] on icon at bounding box center [476, 436] width 18 height 18
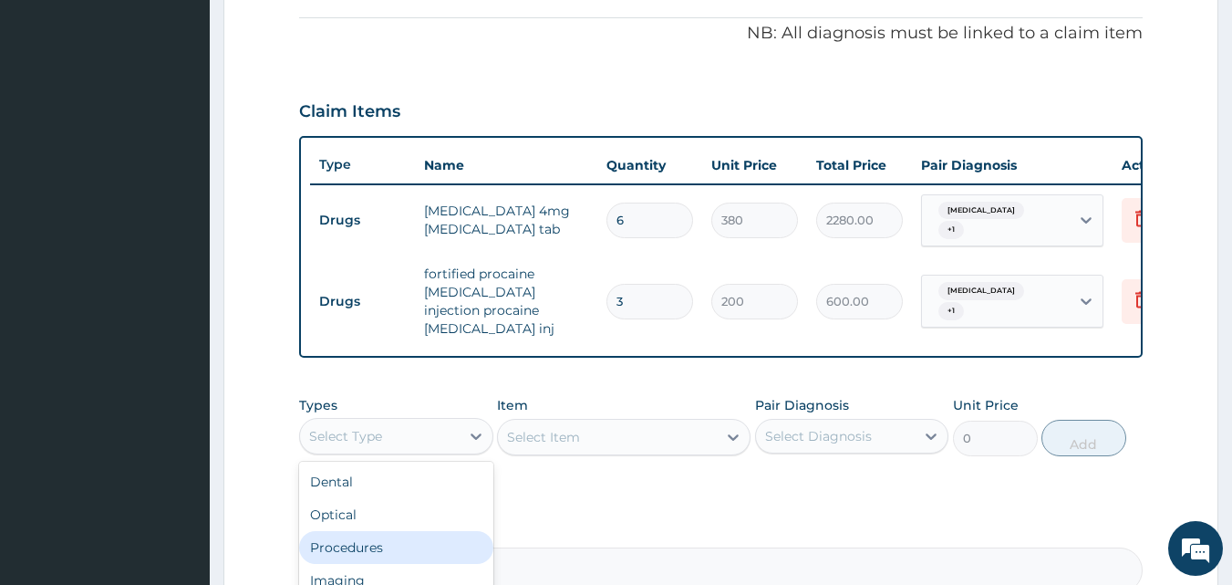
click at [410, 543] on div "Procedures" at bounding box center [396, 547] width 194 height 33
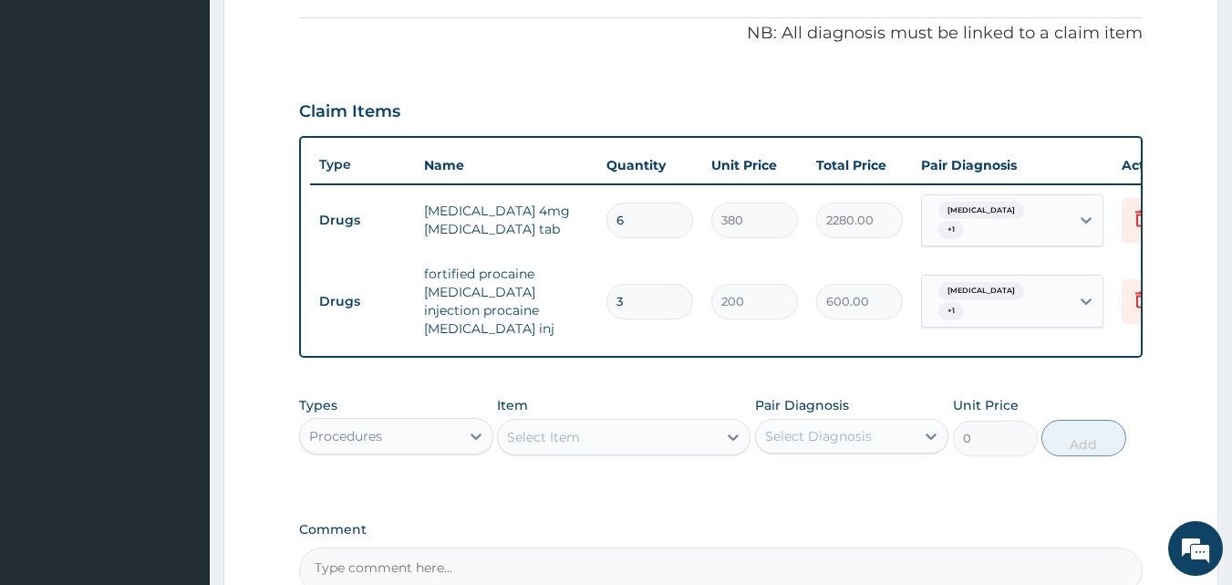
click at [540, 433] on div "Select Item" at bounding box center [543, 437] width 73 height 18
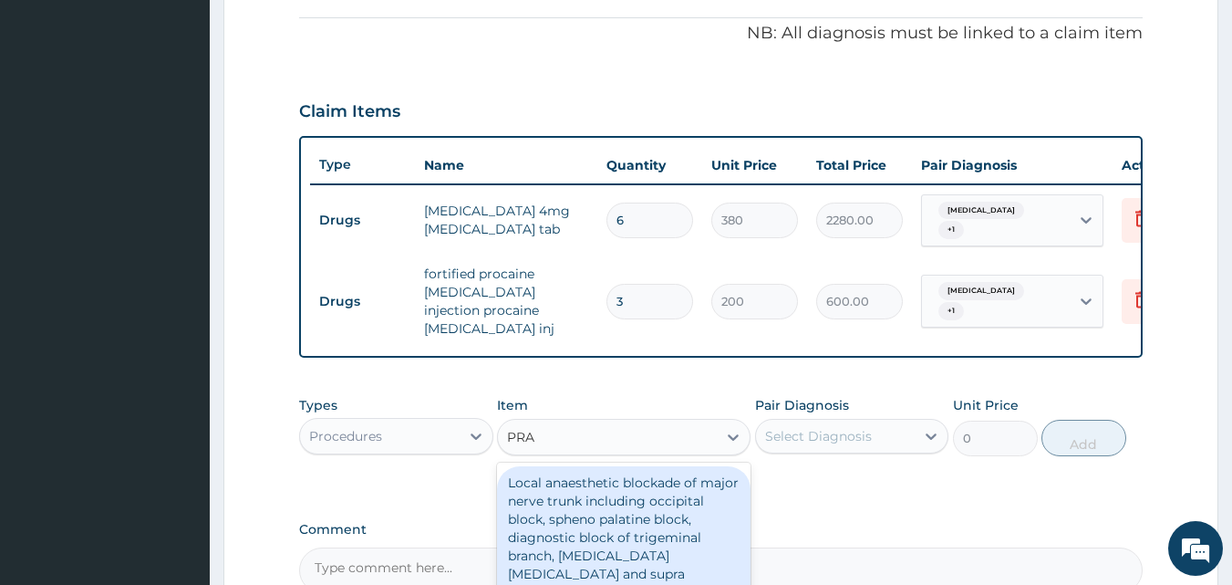
type input "PRAC"
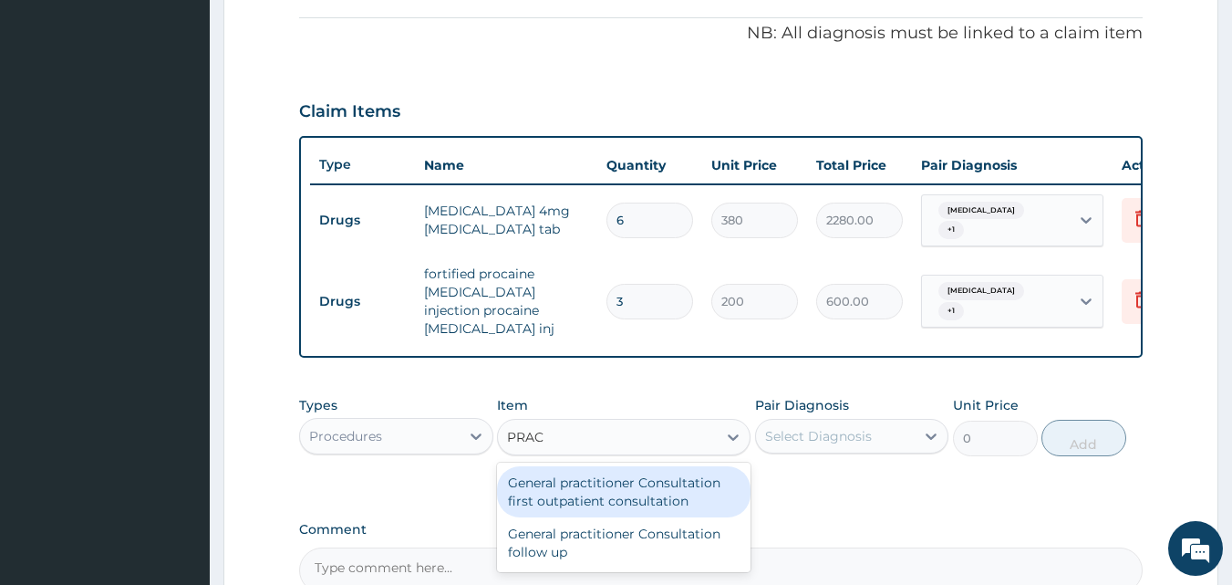
click at [615, 486] on div "General practitioner Consultation first outpatient consultation" at bounding box center [624, 491] width 254 height 51
type input "3000"
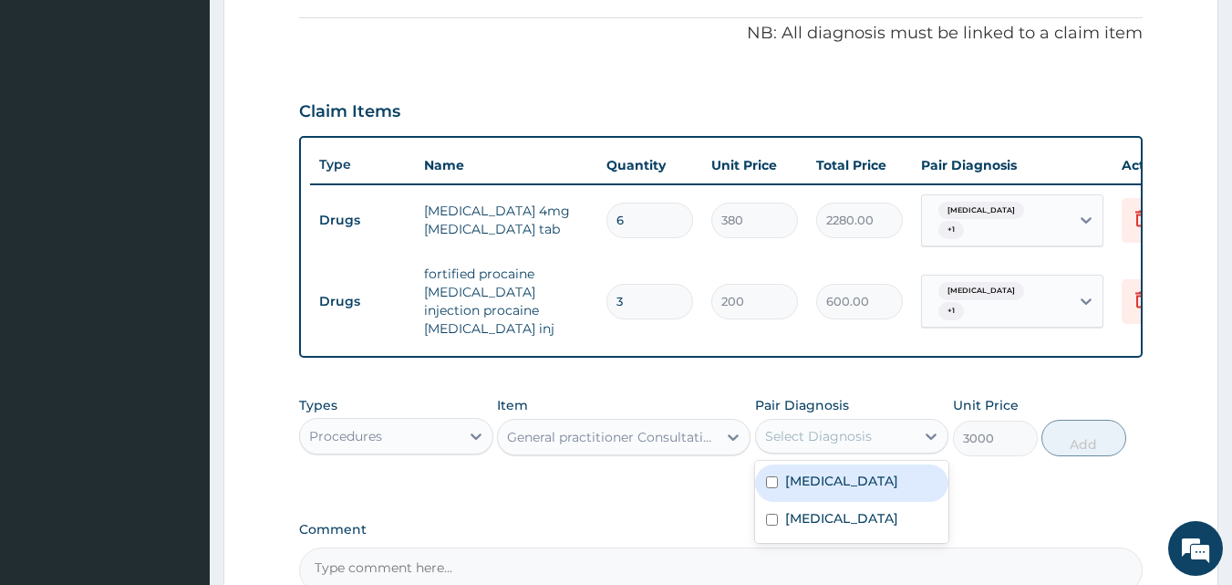
click at [810, 433] on div "Select Diagnosis" at bounding box center [818, 436] width 107 height 18
click at [826, 486] on label "Upper respiratory infection" at bounding box center [841, 480] width 113 height 18
checkbox input "true"
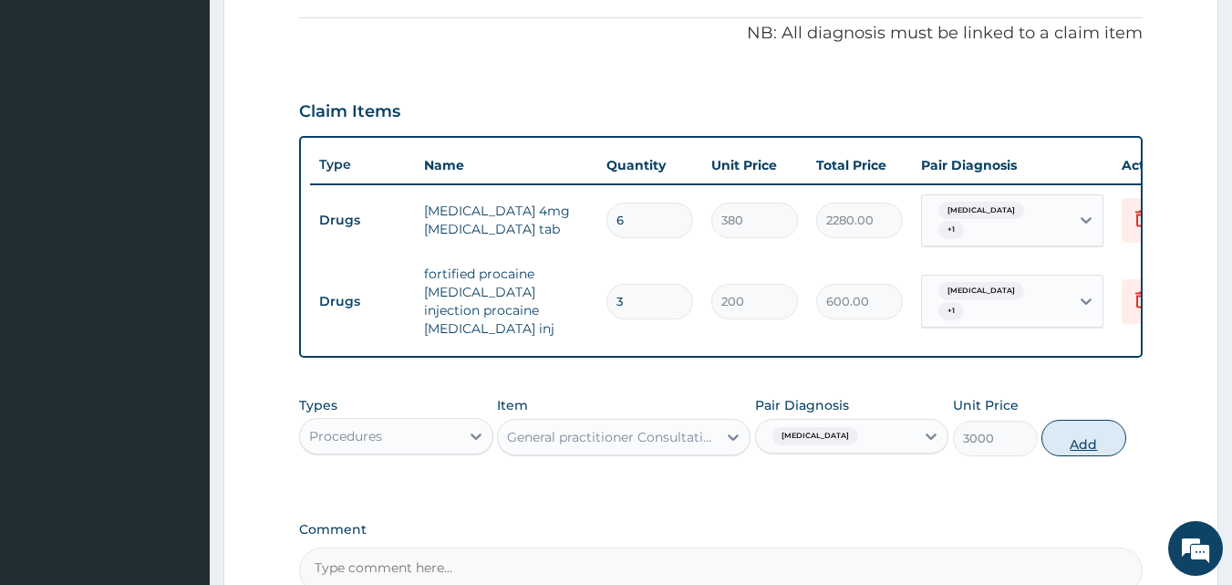
click at [1073, 439] on button "Add" at bounding box center [1083, 437] width 85 height 36
type input "0"
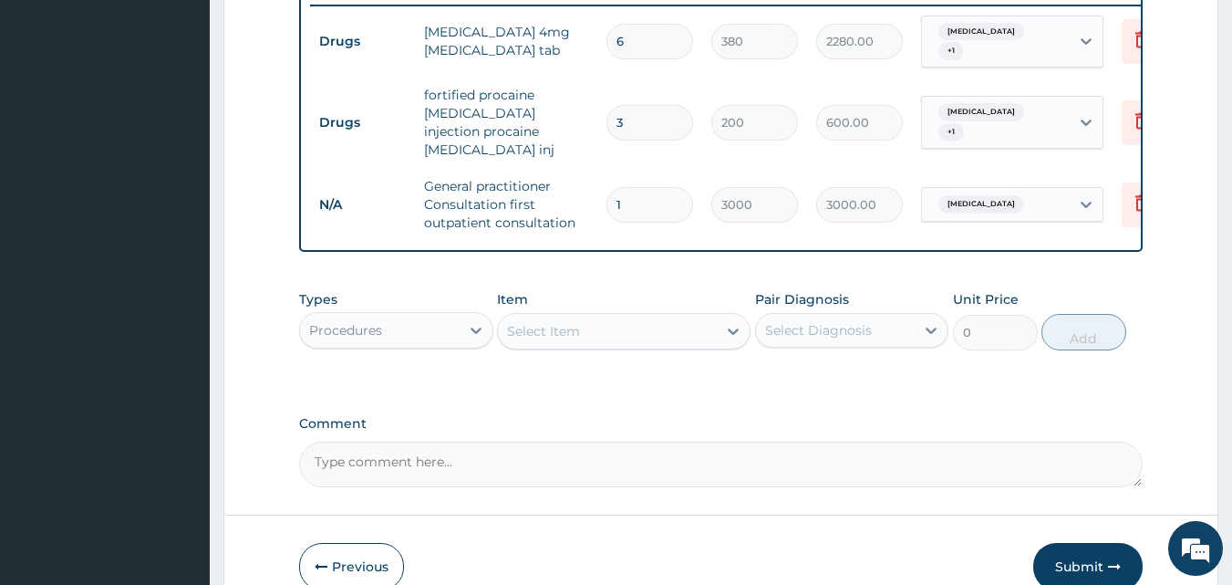
scroll to position [776, 0]
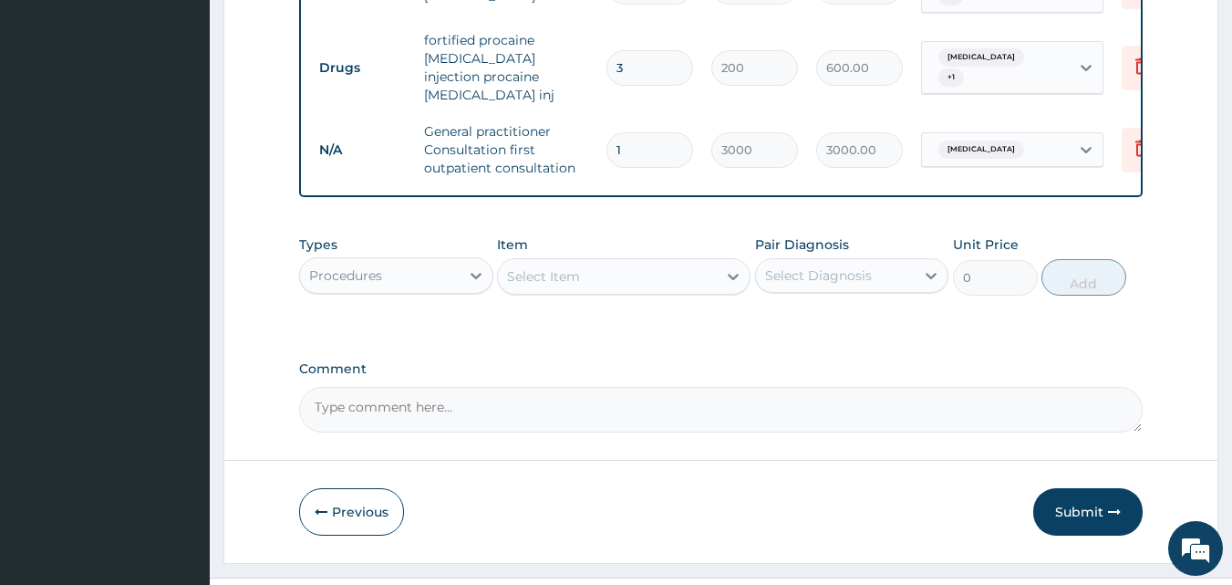
click at [450, 274] on div "Procedures" at bounding box center [380, 275] width 160 height 29
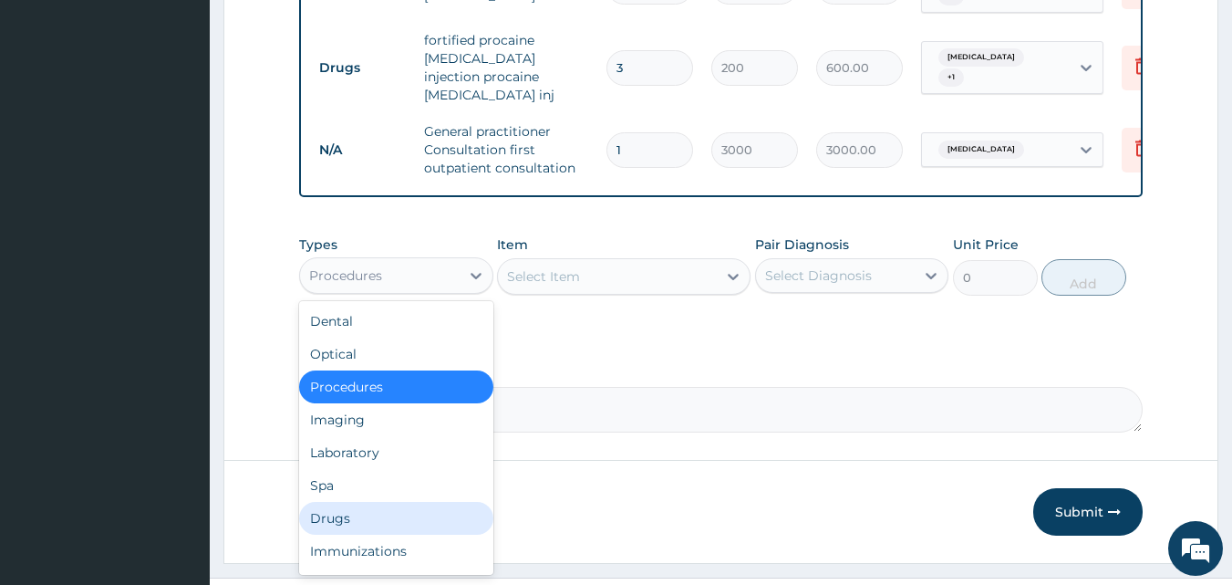
click at [381, 516] on div "Drugs" at bounding box center [396, 518] width 194 height 33
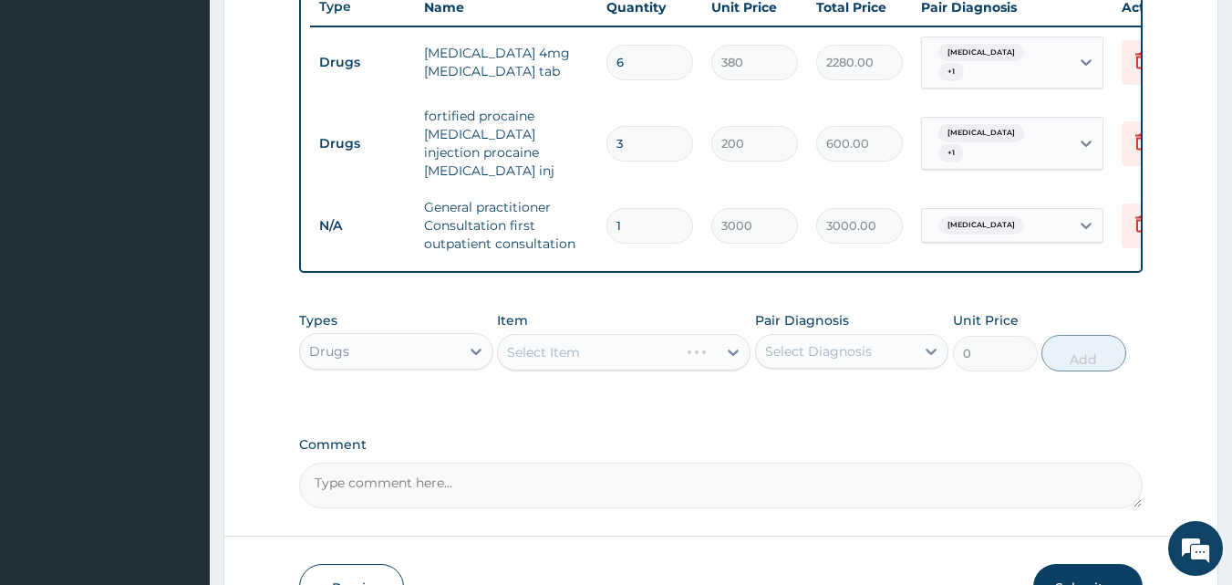
scroll to position [695, 0]
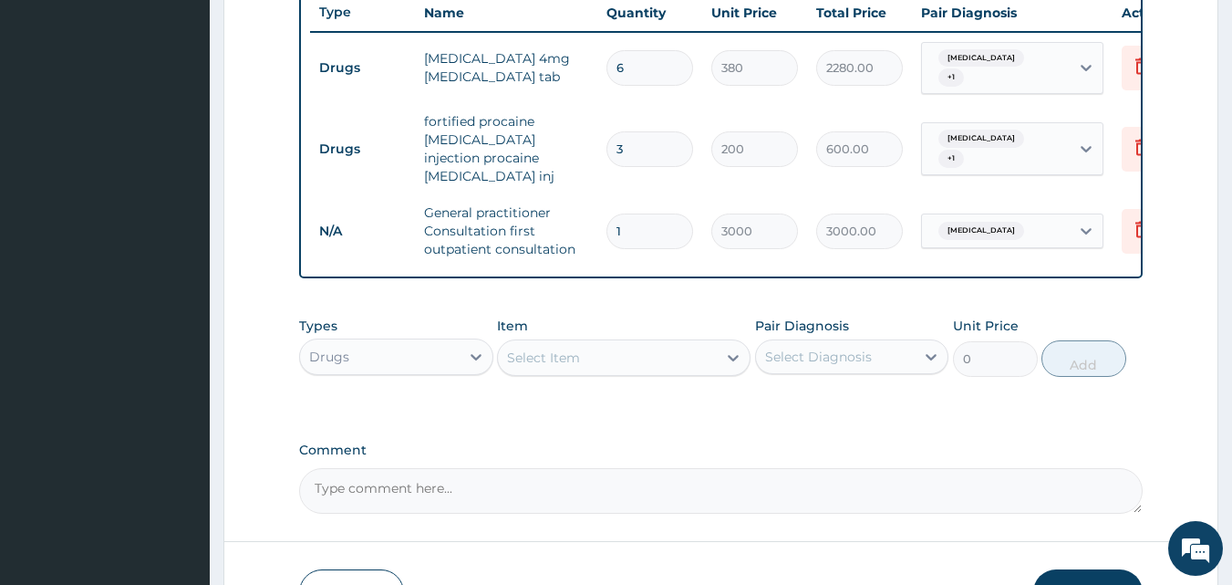
click at [545, 351] on div "Select Item" at bounding box center [543, 357] width 73 height 18
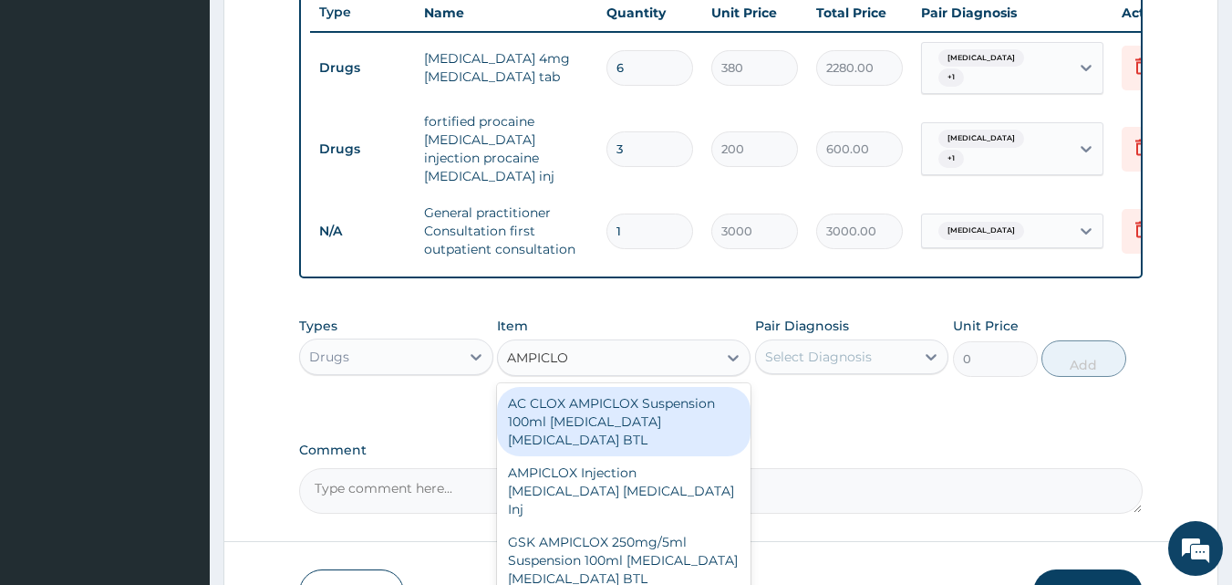
type input "AMPICLOX"
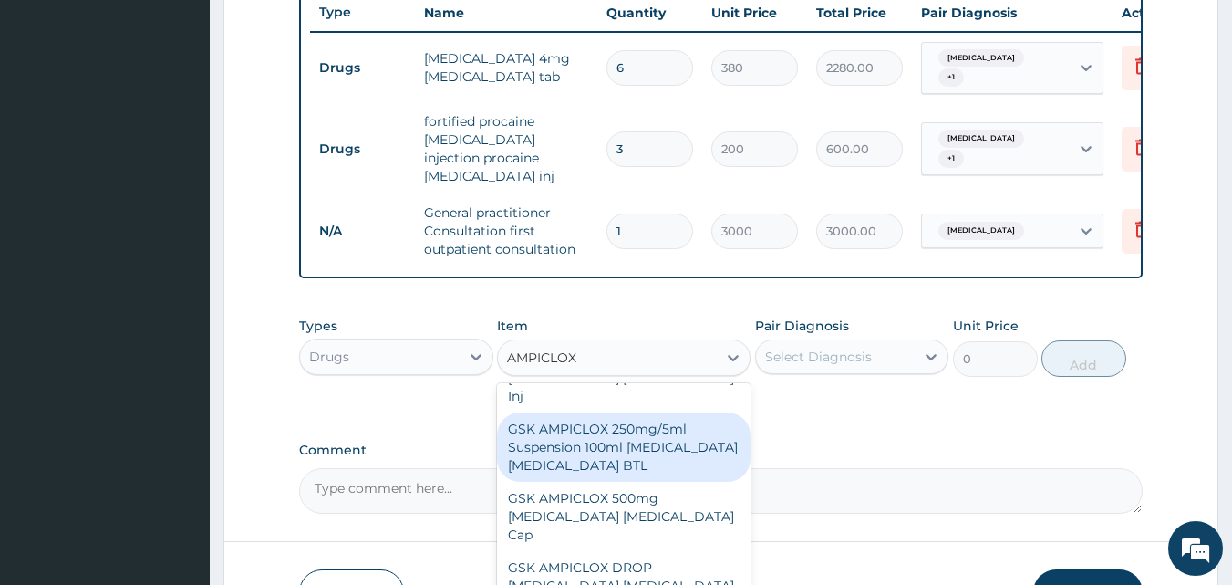
scroll to position [147, 0]
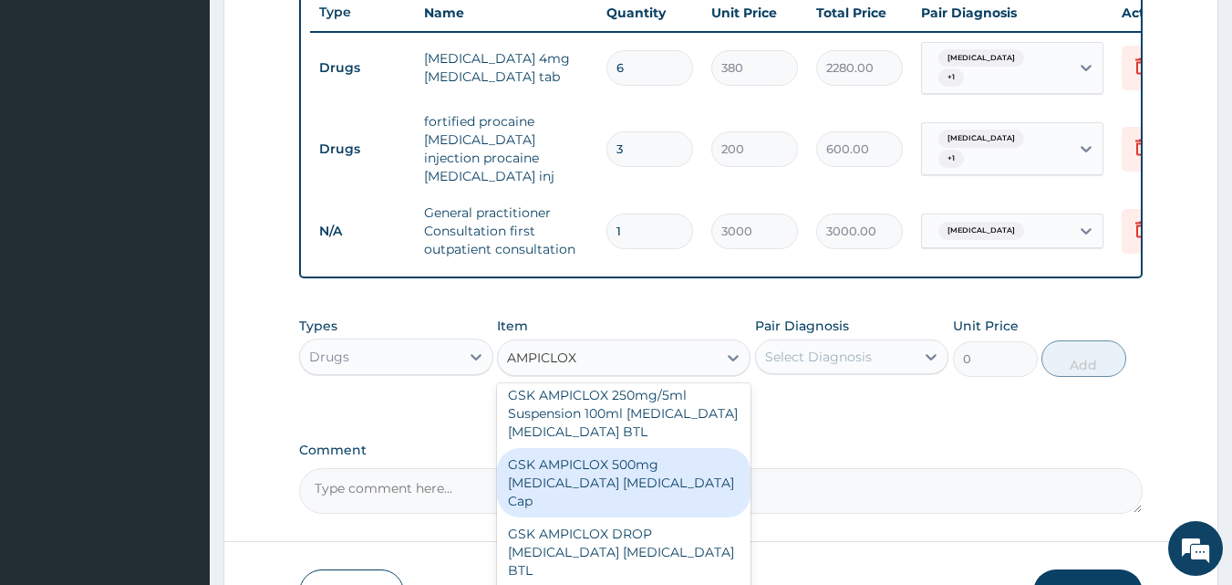
click at [668, 448] on div "GSK AMPICLOX 500mg Ampicillin Cloxacillin Cap" at bounding box center [624, 482] width 254 height 69
type input "100"
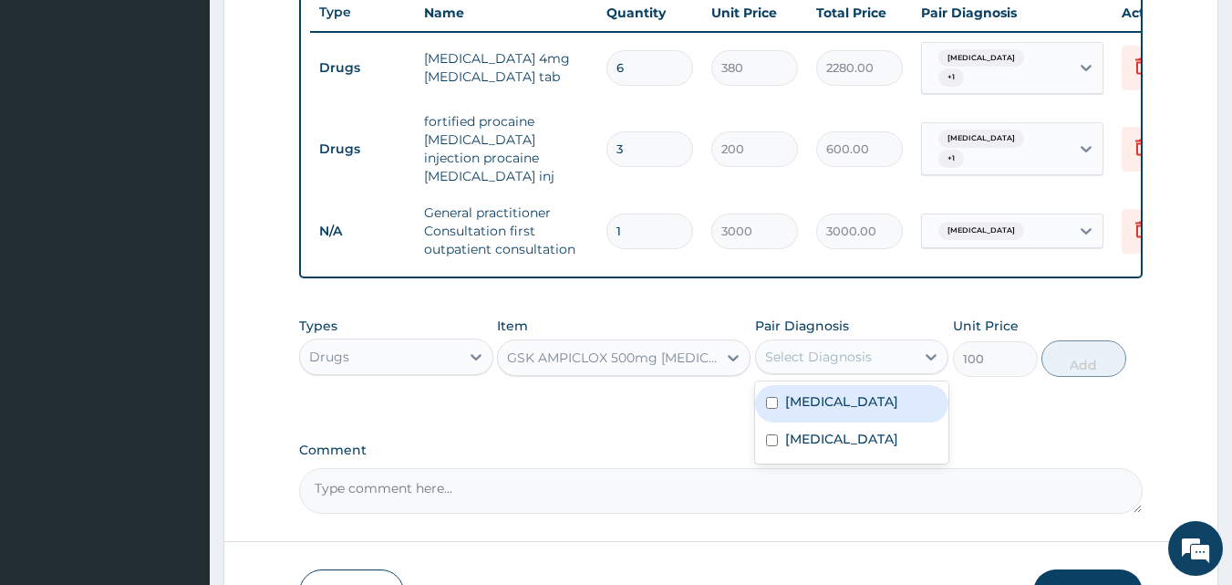
click at [804, 352] on div "Select Diagnosis" at bounding box center [818, 356] width 107 height 18
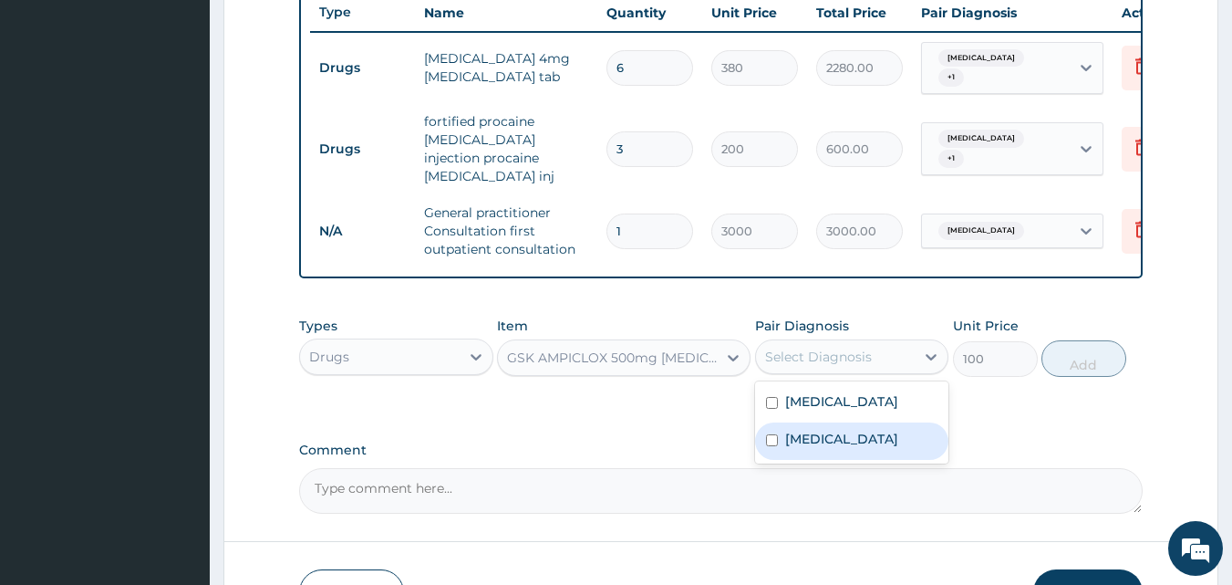
click at [820, 448] on label "Sinusitis" at bounding box center [841, 438] width 113 height 18
checkbox input "true"
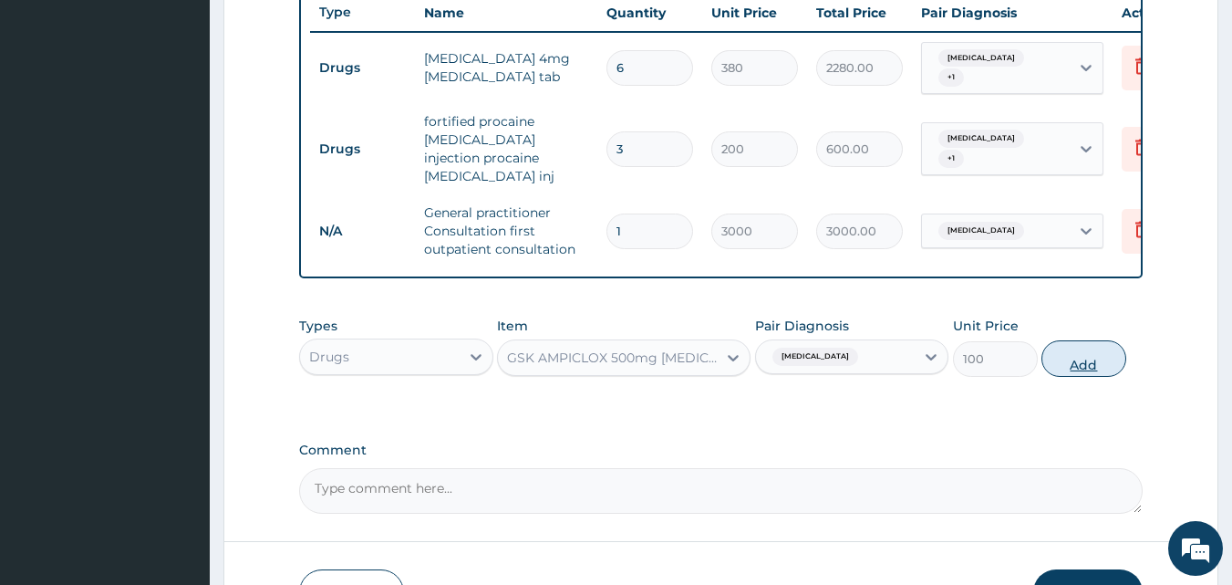
click at [1075, 366] on button "Add" at bounding box center [1083, 358] width 85 height 36
type input "0"
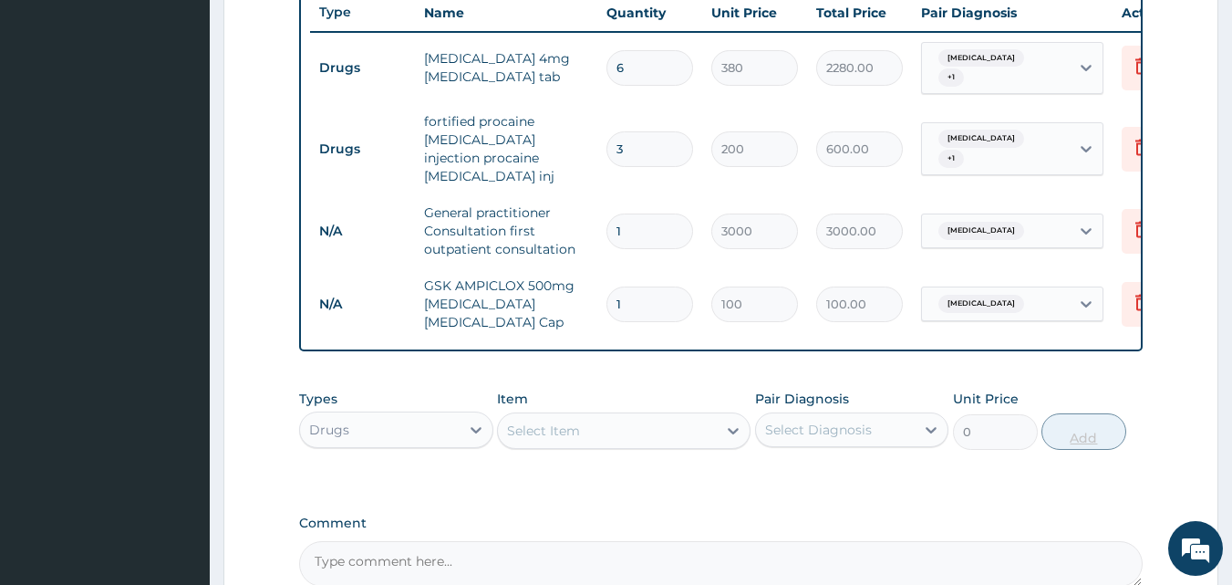
type input "10"
type input "1000.00"
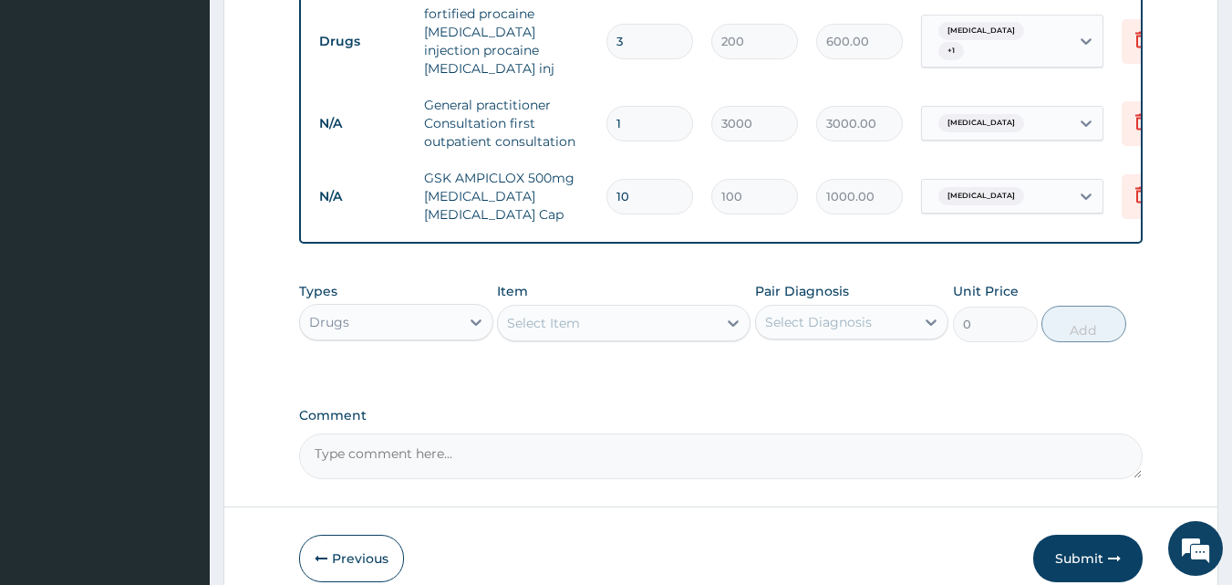
scroll to position [813, 0]
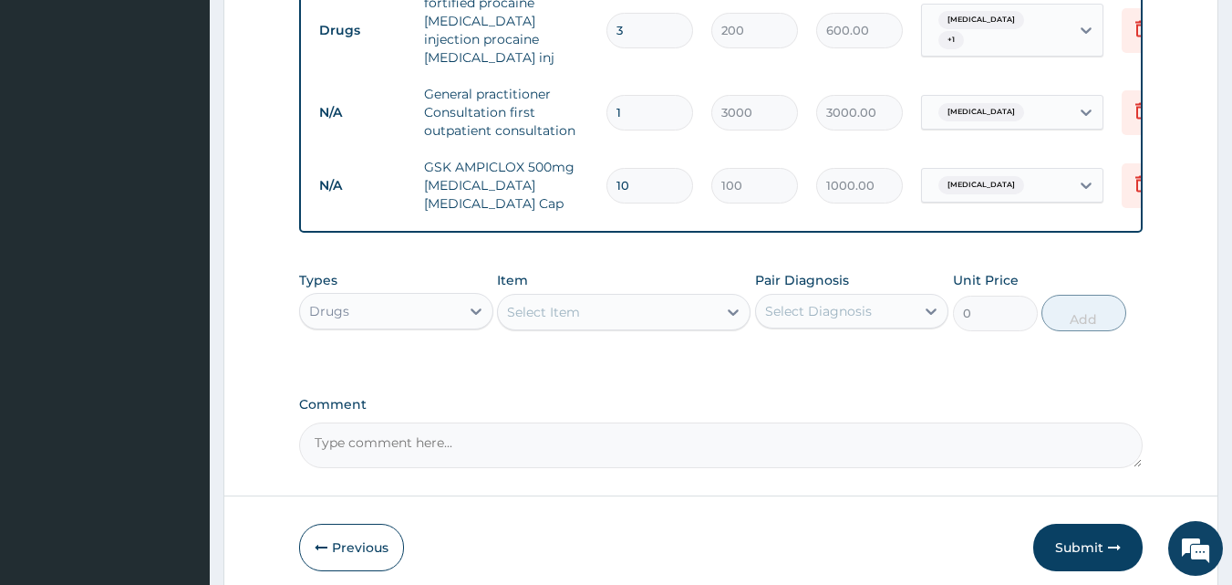
type input "10"
click at [526, 305] on div "Select Item" at bounding box center [543, 312] width 73 height 18
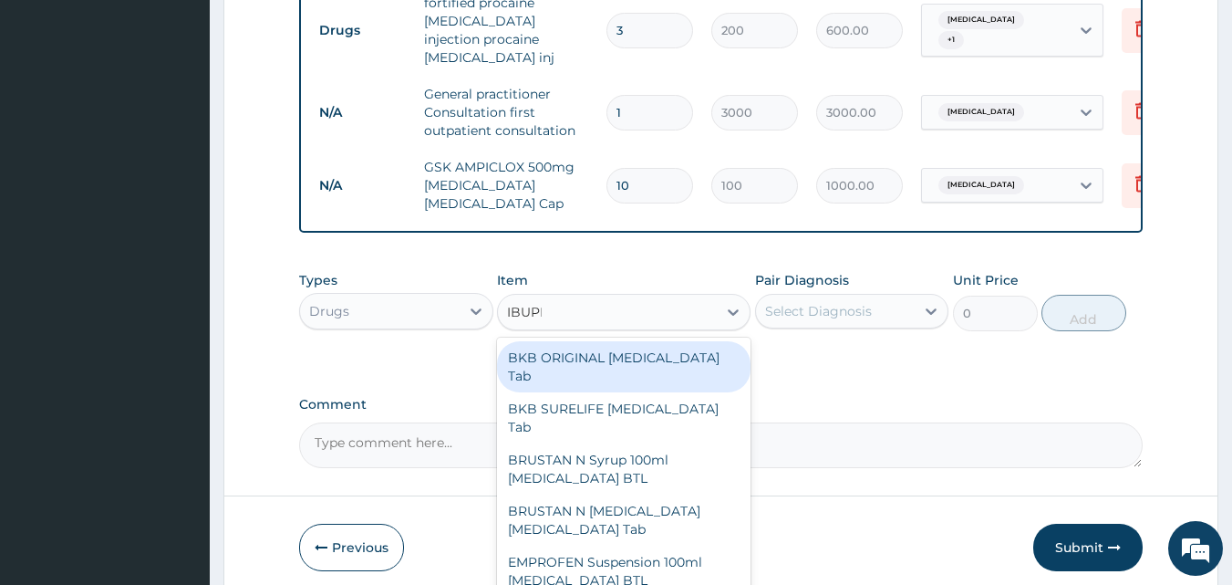
type input "IBUPRO"
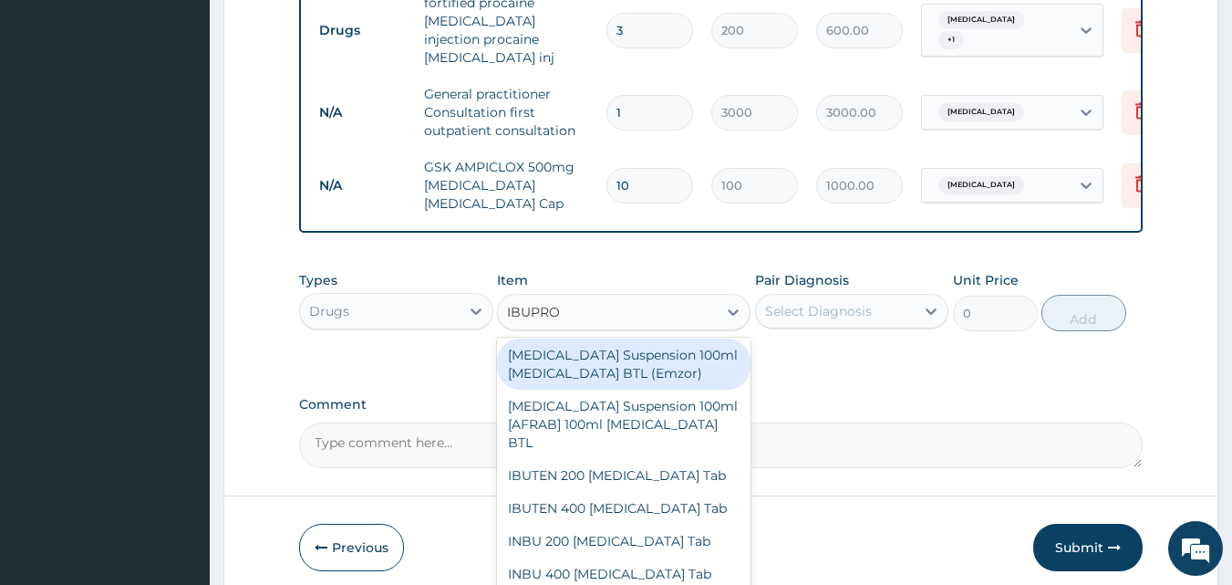
scroll to position [672, 0]
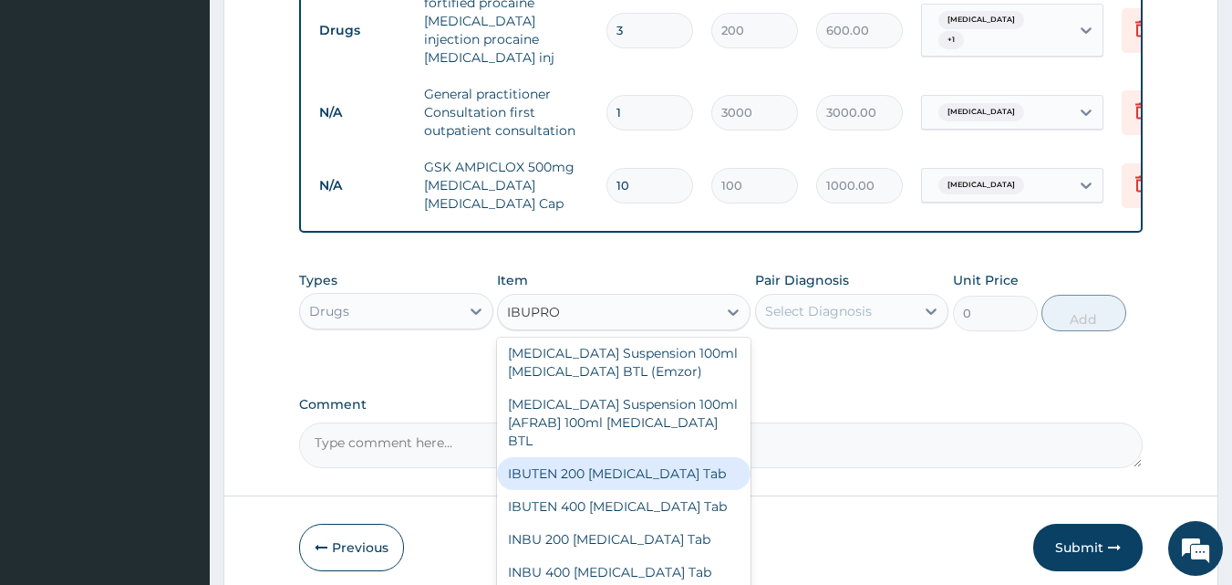
click at [611, 457] on div "IBUTEN 200 Ibuprofen Tab" at bounding box center [624, 473] width 254 height 33
type input "50"
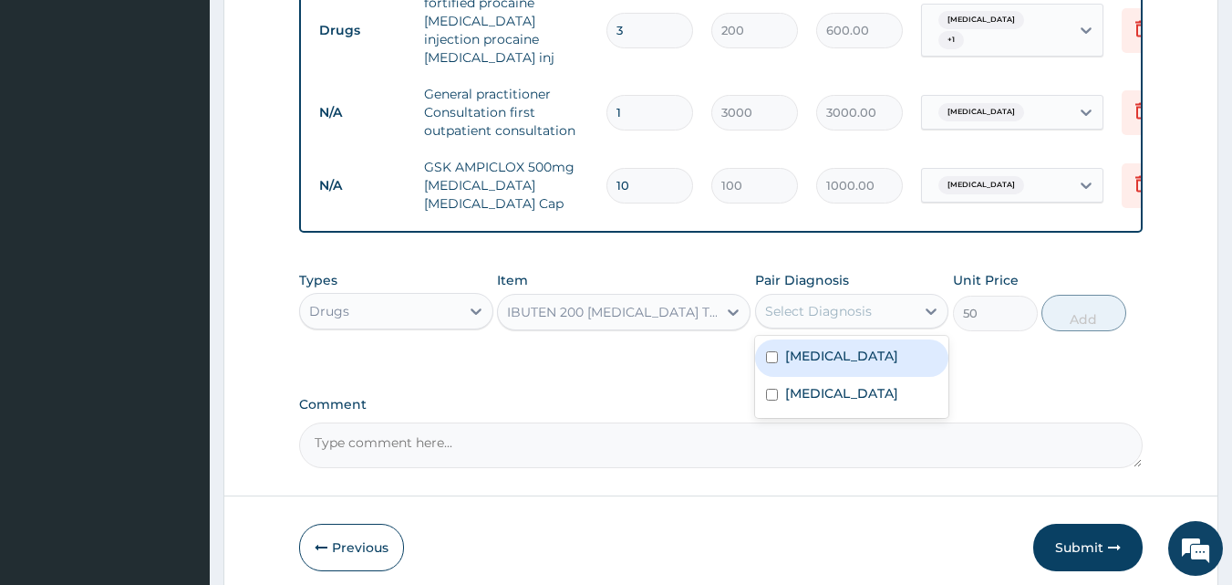
click at [794, 305] on div "Select Diagnosis" at bounding box center [818, 311] width 107 height 18
click at [809, 363] on label "Upper respiratory infection" at bounding box center [841, 356] width 113 height 18
checkbox input "true"
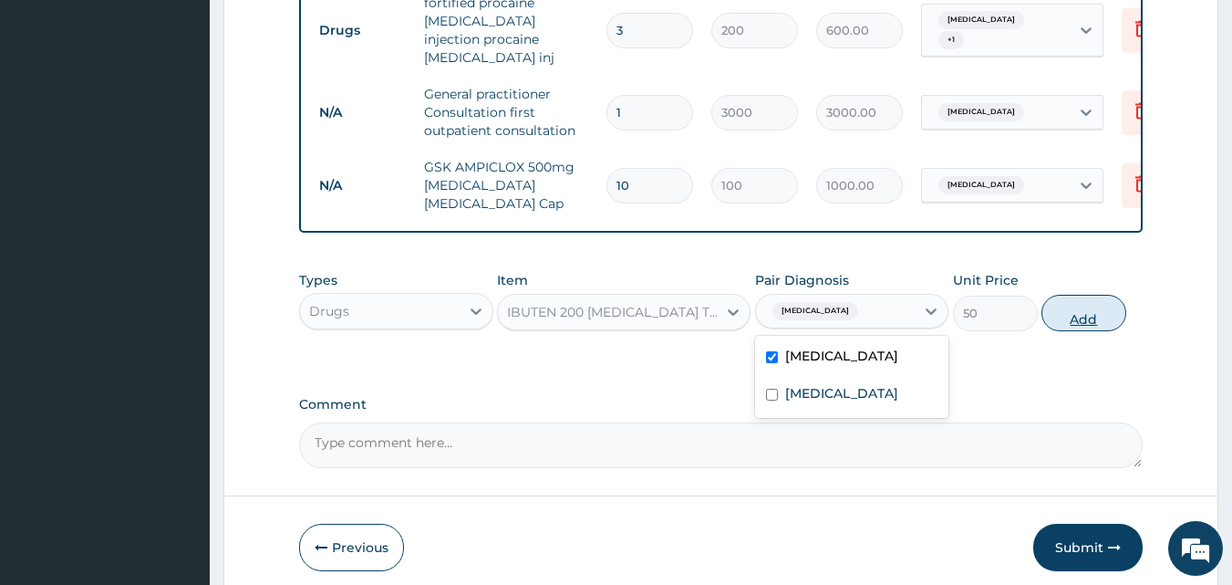
click at [1070, 296] on button "Add" at bounding box center [1083, 313] width 85 height 36
type input "0"
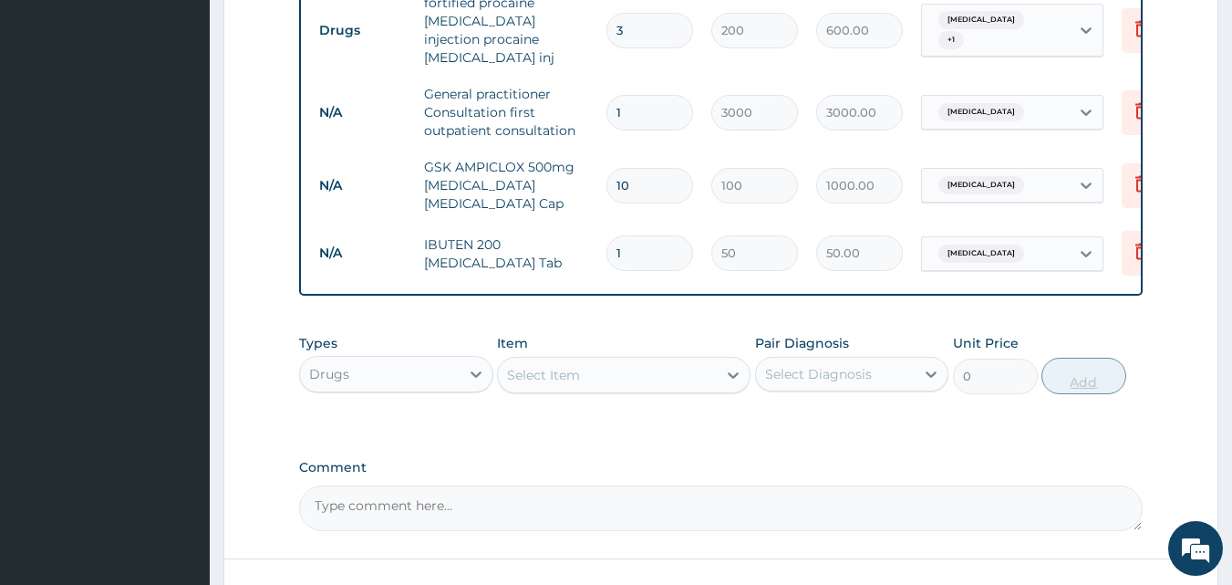
type input "10"
type input "500.00"
type input "10"
click at [574, 366] on div "Select Item" at bounding box center [543, 375] width 73 height 18
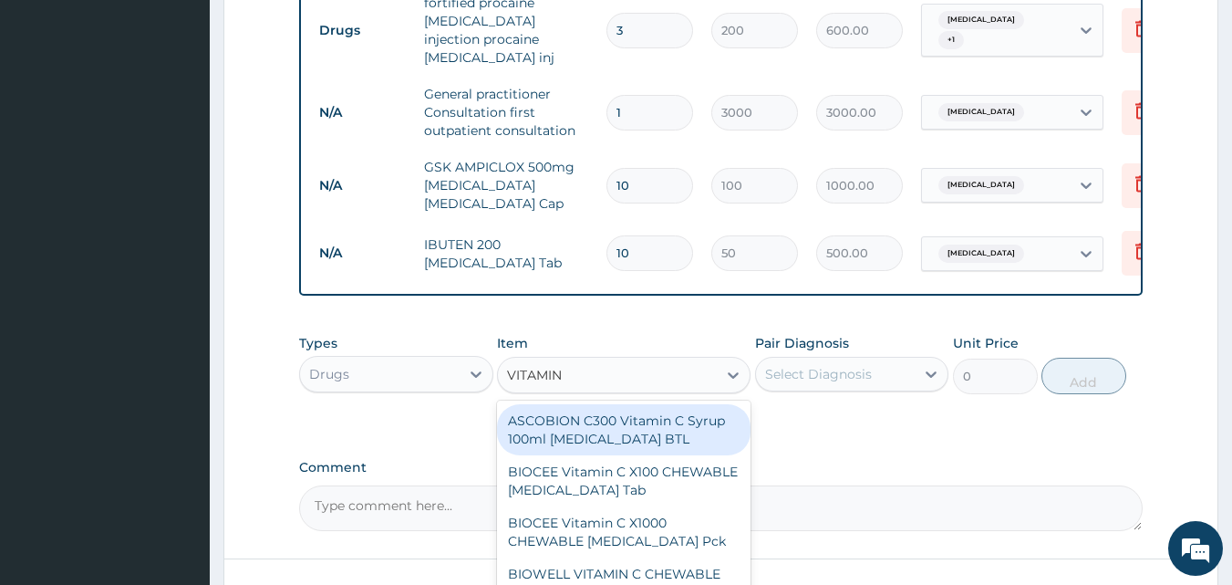
type input "VITAMIN C"
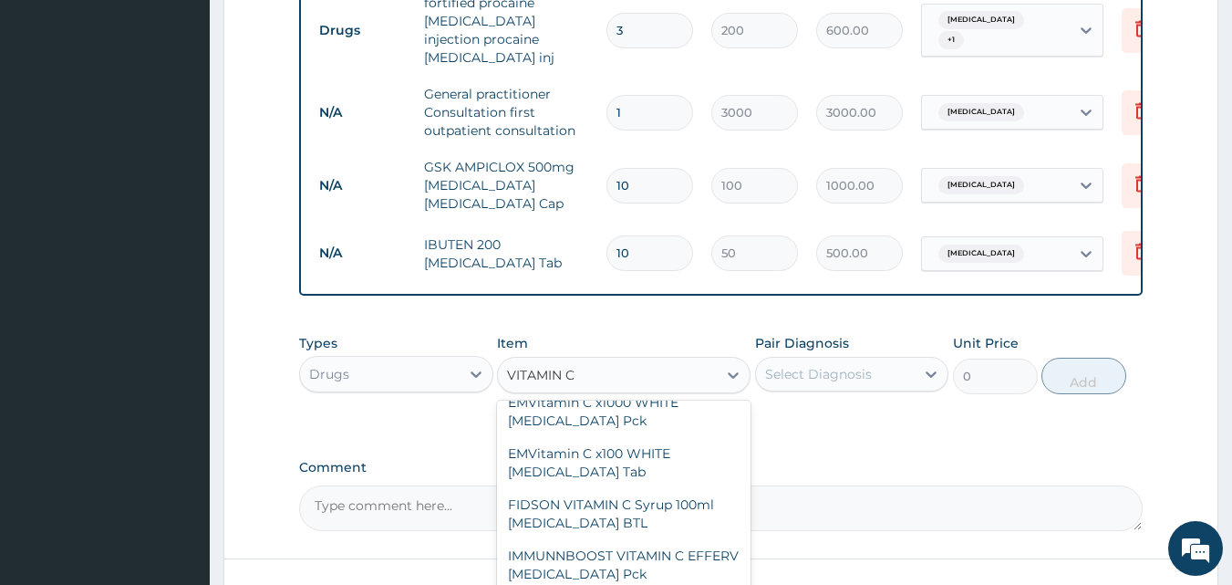
scroll to position [579, 0]
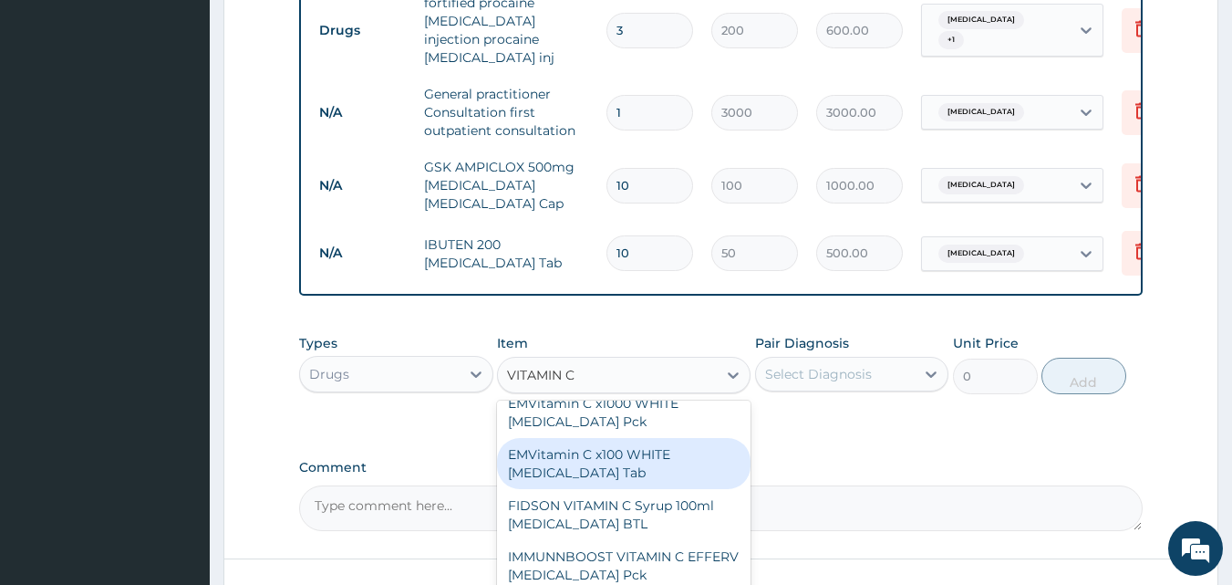
click at [614, 440] on div "EMVitamin C x100 WHITE [MEDICAL_DATA] Tab" at bounding box center [624, 463] width 254 height 51
type input "340"
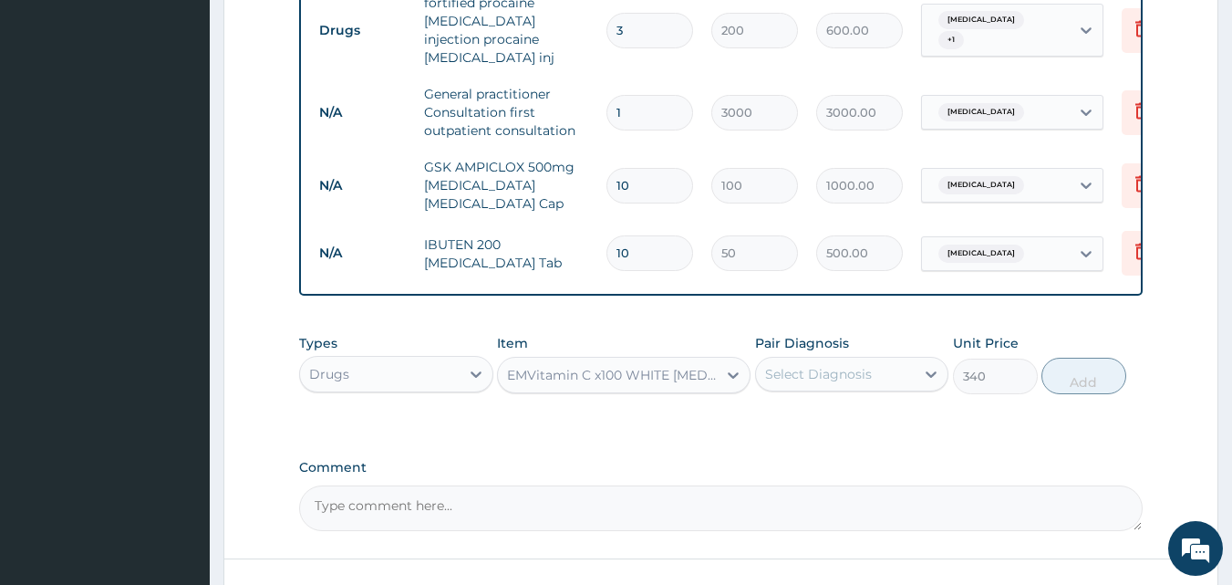
click at [814, 365] on div "Select Diagnosis" at bounding box center [818, 374] width 107 height 18
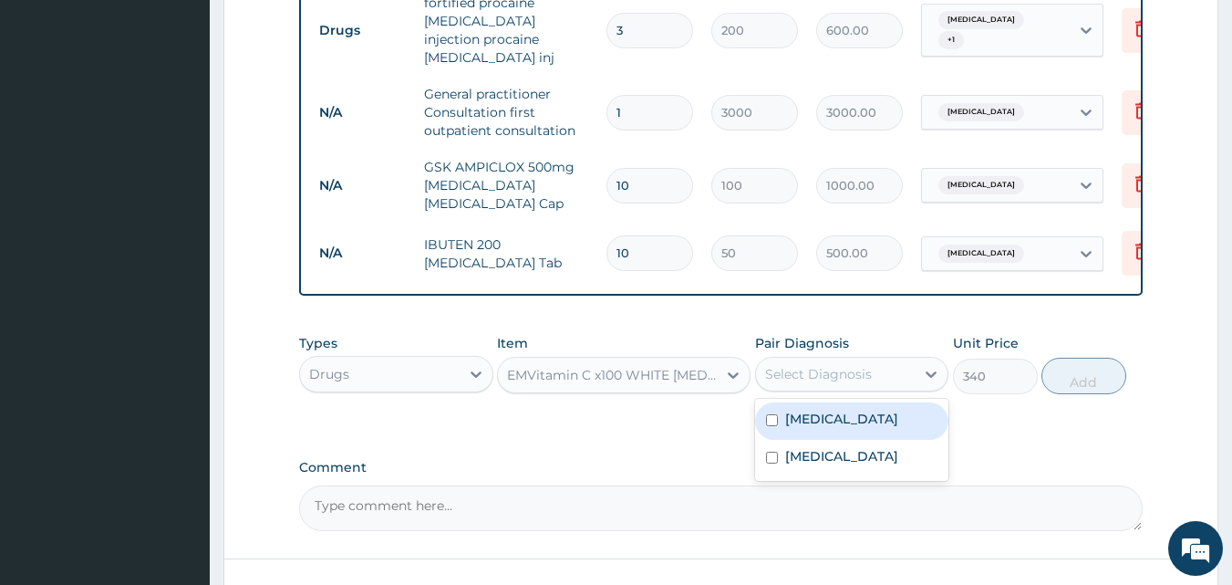
click at [819, 426] on label "Upper respiratory infection" at bounding box center [841, 418] width 113 height 18
checkbox input "true"
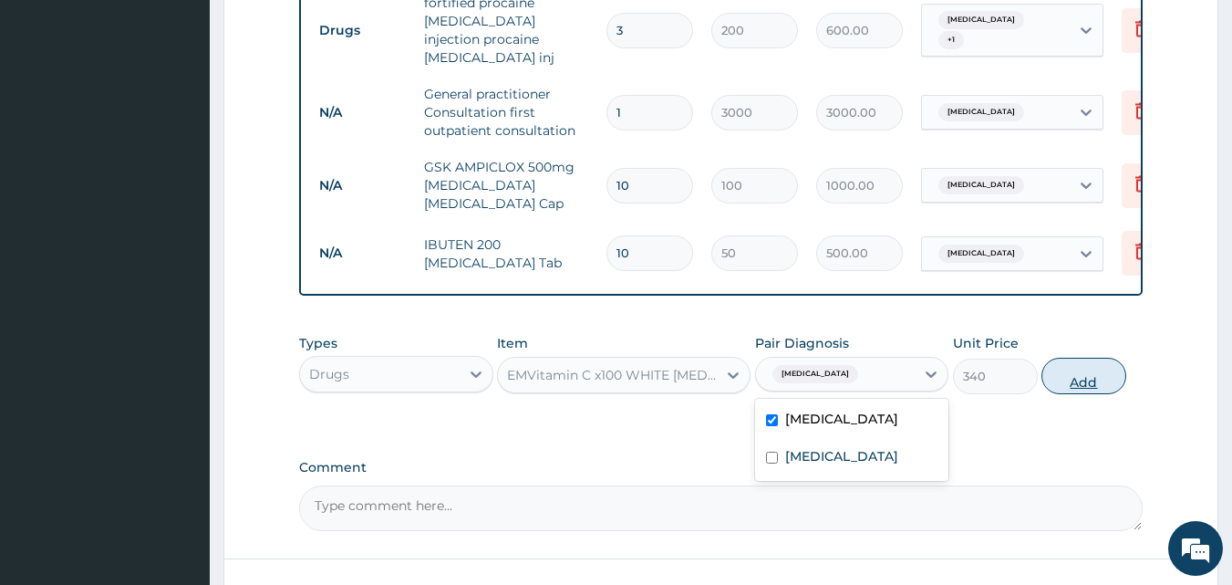
click at [1074, 362] on button "Add" at bounding box center [1083, 375] width 85 height 36
type input "0"
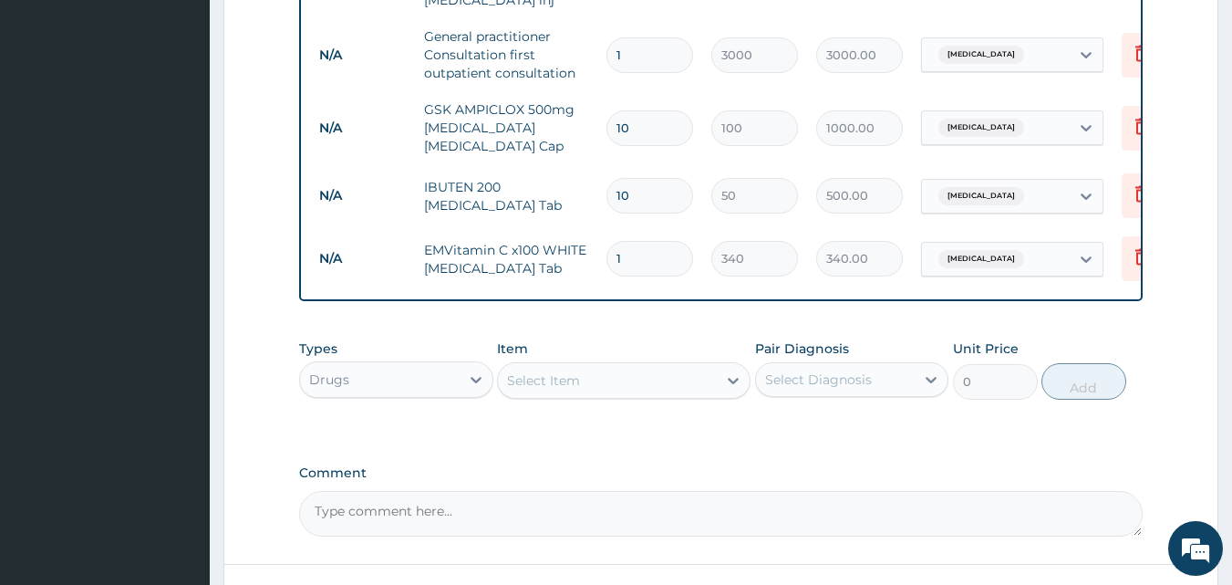
scroll to position [999, 0]
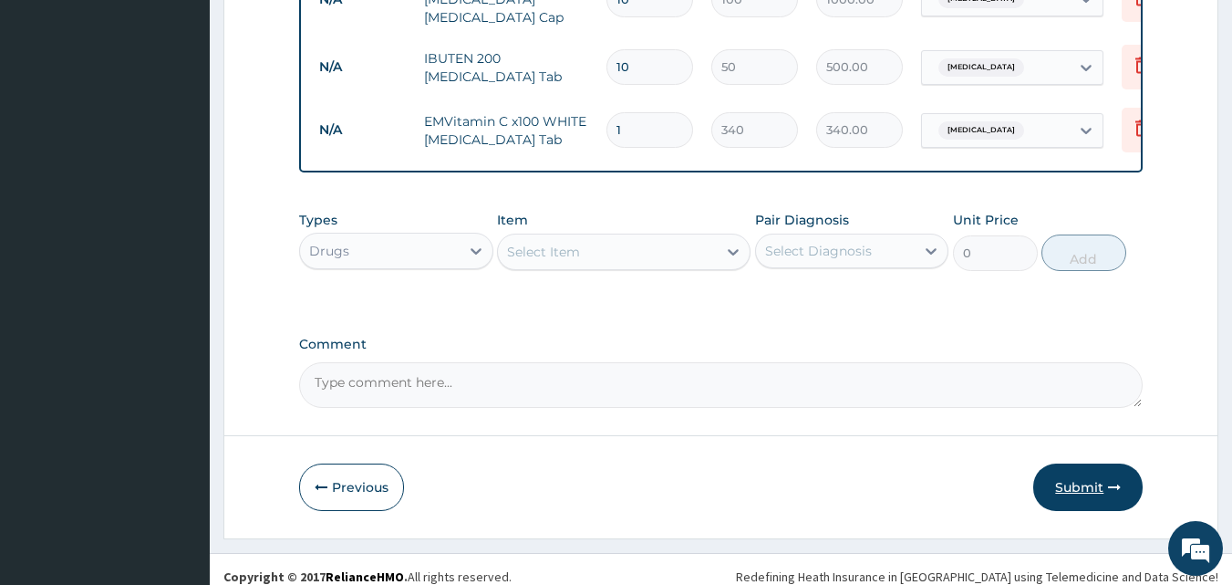
click at [1103, 471] on button "Submit" at bounding box center [1087, 486] width 109 height 47
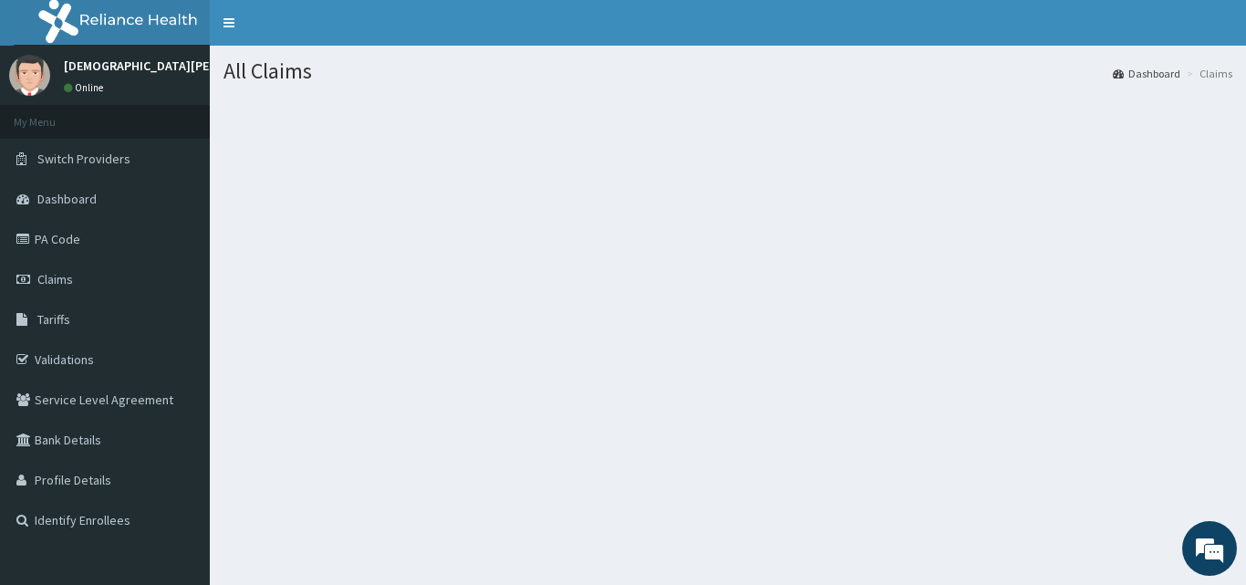
click at [732, 351] on div "All Claims Dashboard Claims" at bounding box center [728, 338] width 1036 height 585
click at [54, 278] on span "Claims" at bounding box center [55, 279] width 36 height 16
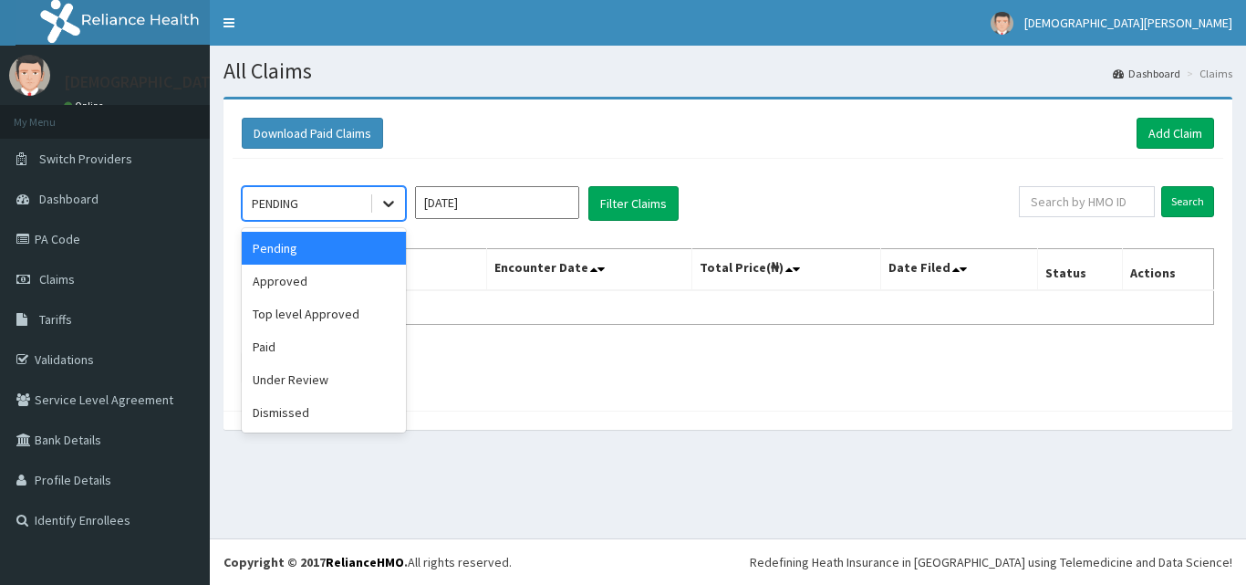
click at [383, 210] on icon at bounding box center [388, 203] width 18 height 18
click at [336, 284] on div "Approved" at bounding box center [324, 280] width 164 height 33
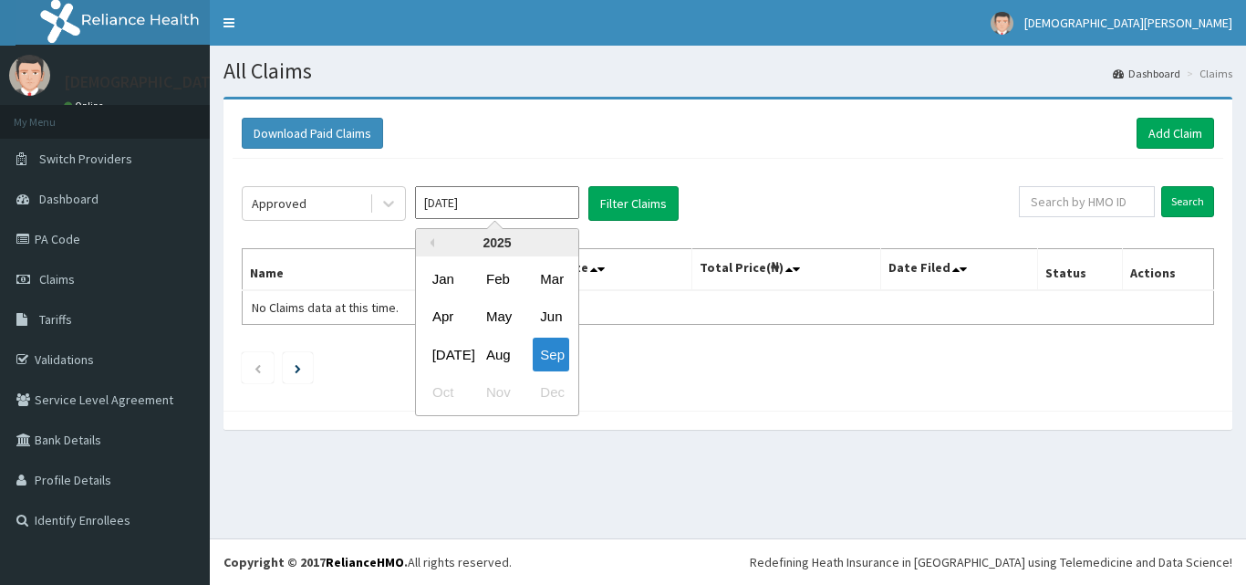
click at [537, 200] on input "[DATE]" at bounding box center [497, 202] width 164 height 33
click at [502, 363] on div "Aug" at bounding box center [497, 354] width 36 height 34
type input "[DATE]"
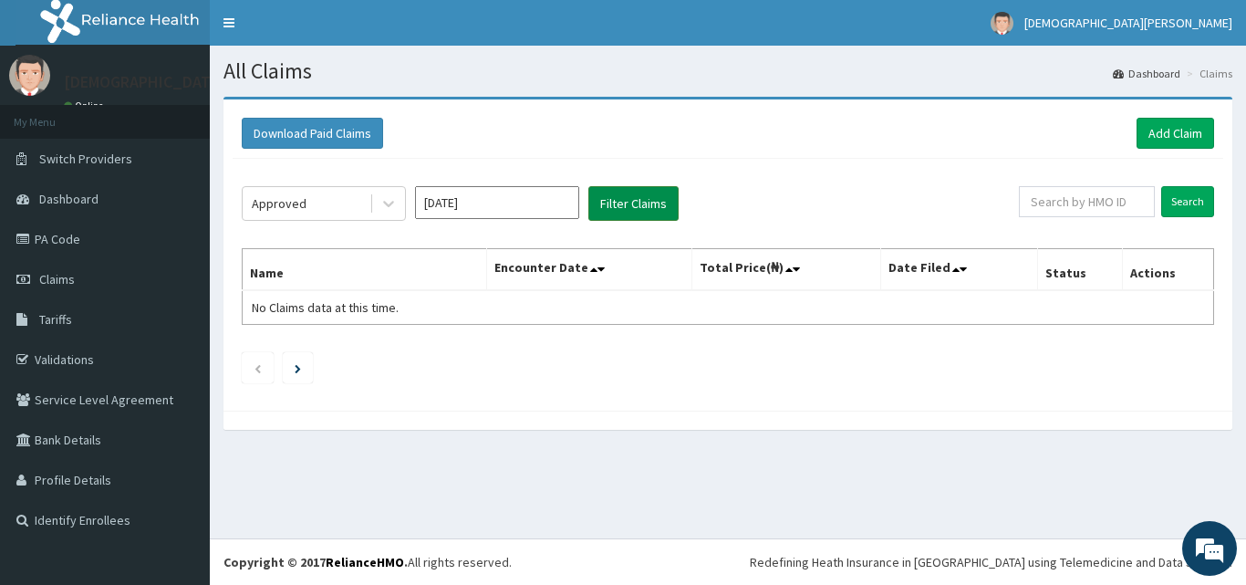
click at [621, 211] on button "Filter Claims" at bounding box center [633, 203] width 90 height 35
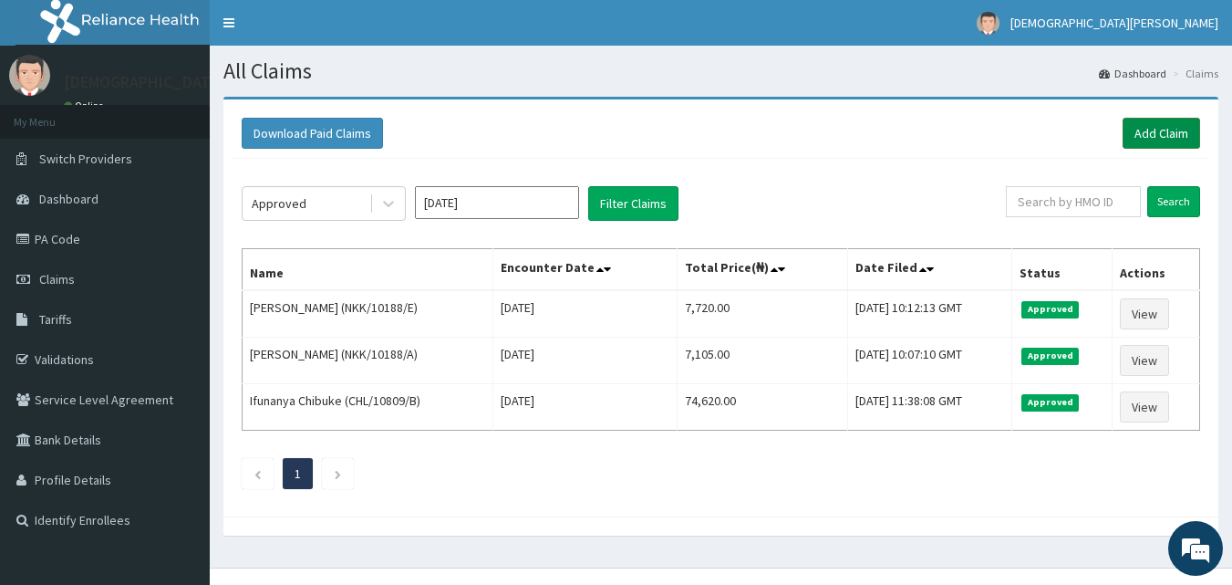
click at [1185, 135] on link "Add Claim" at bounding box center [1162, 133] width 78 height 31
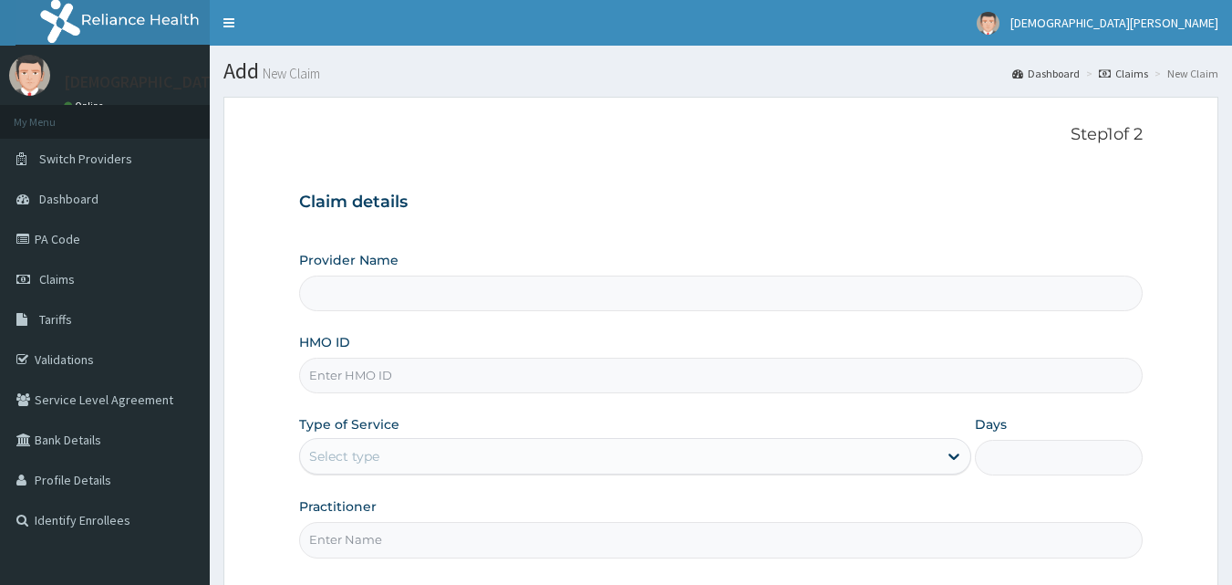
type input "[GEOGRAPHIC_DATA]"
click at [399, 363] on input "HMO ID" at bounding box center [721, 375] width 844 height 36
type input "NKK/10188/D"
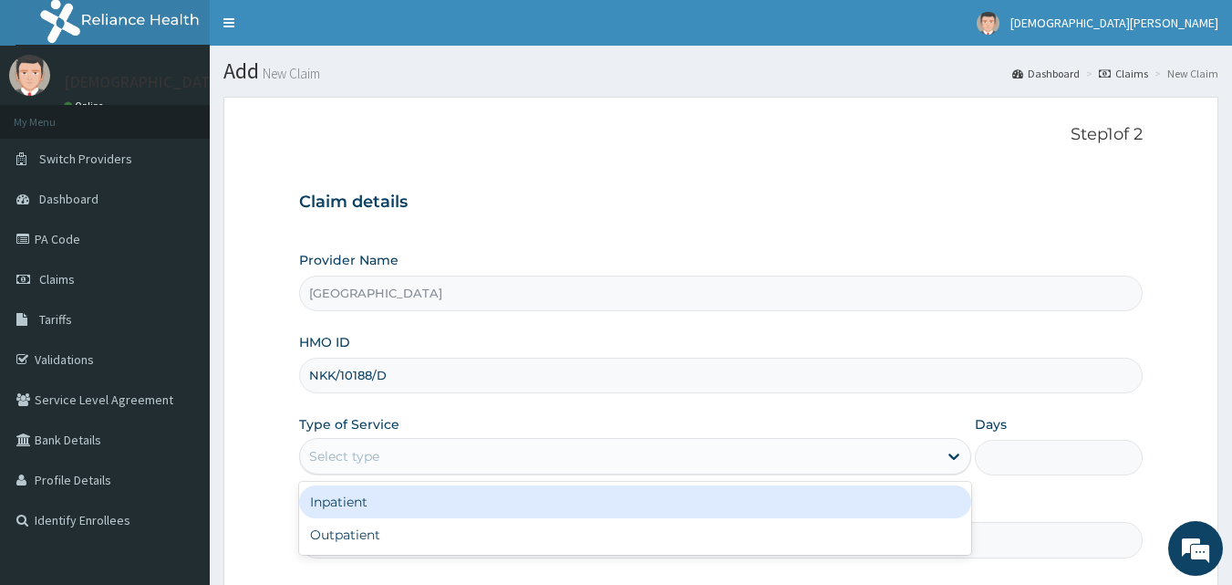
click at [389, 452] on div "Select type" at bounding box center [618, 455] width 637 height 29
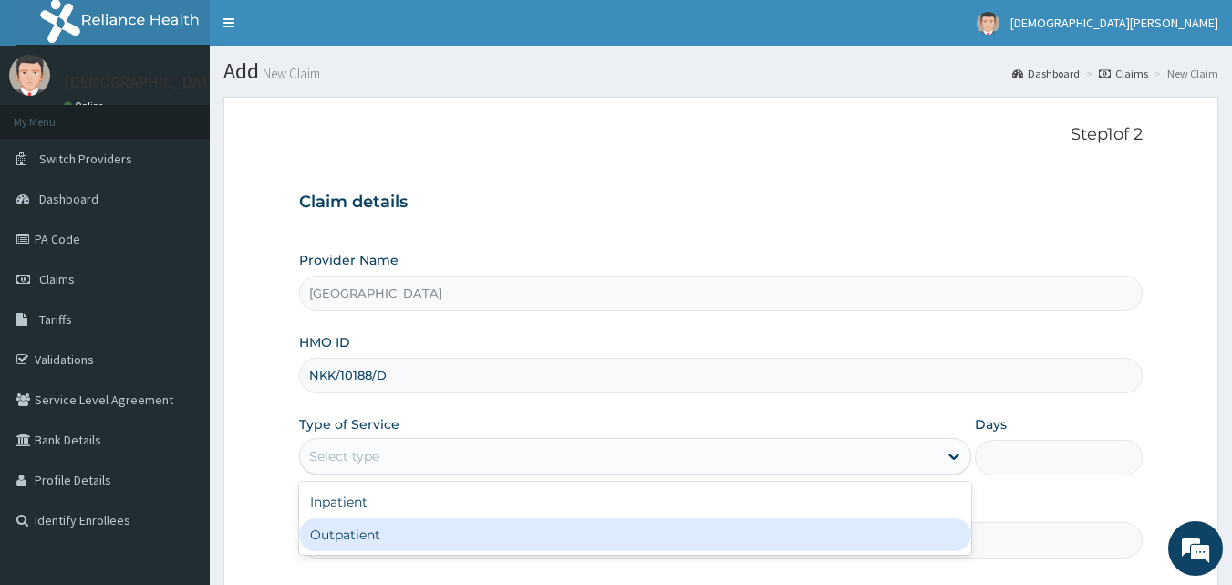
click at [390, 531] on div "Outpatient" at bounding box center [635, 534] width 672 height 33
type input "1"
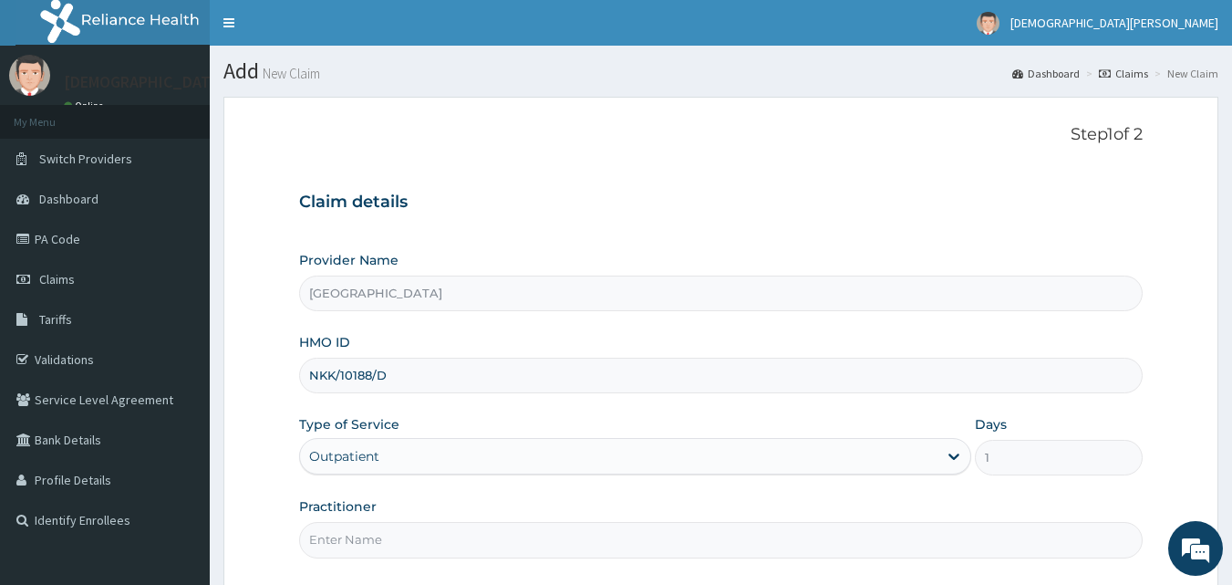
scroll to position [171, 0]
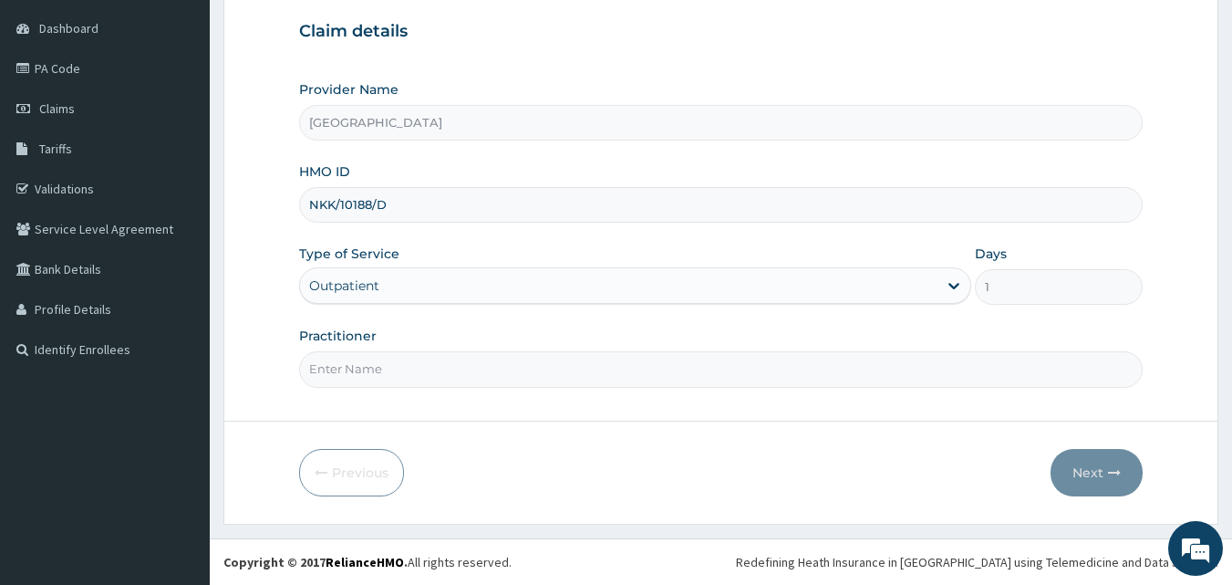
click at [460, 373] on input "Practitioner" at bounding box center [721, 369] width 844 height 36
type input "[PERSON_NAME] [PERSON_NAME]"
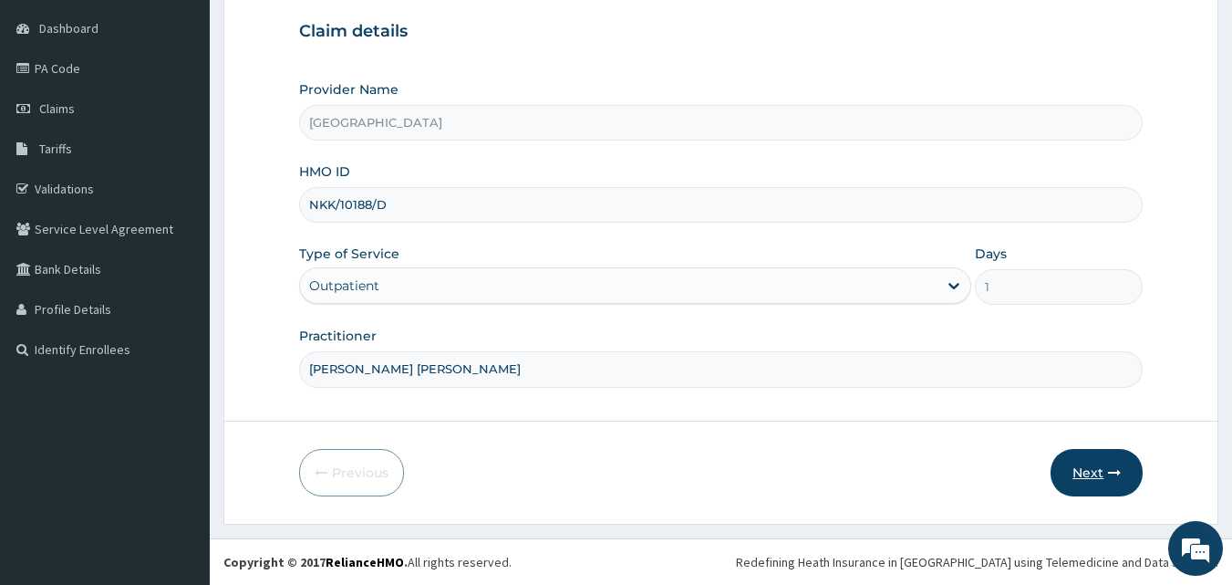
click at [1101, 475] on button "Next" at bounding box center [1096, 472] width 92 height 47
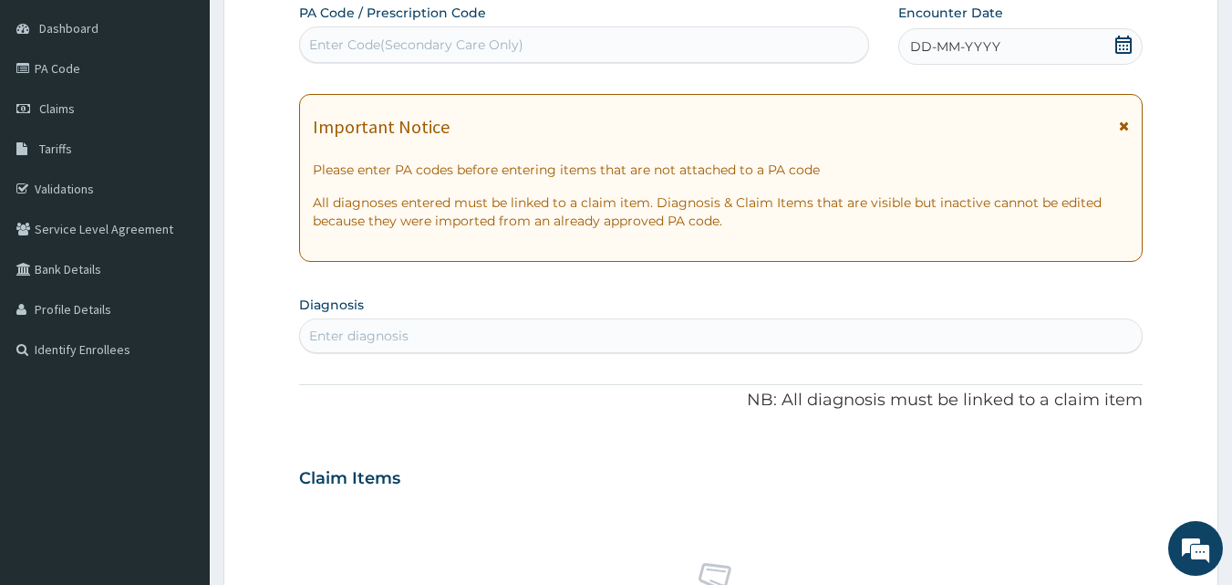
click at [656, 47] on div "Enter Code(Secondary Care Only)" at bounding box center [584, 44] width 569 height 29
type input "PA/23B546"
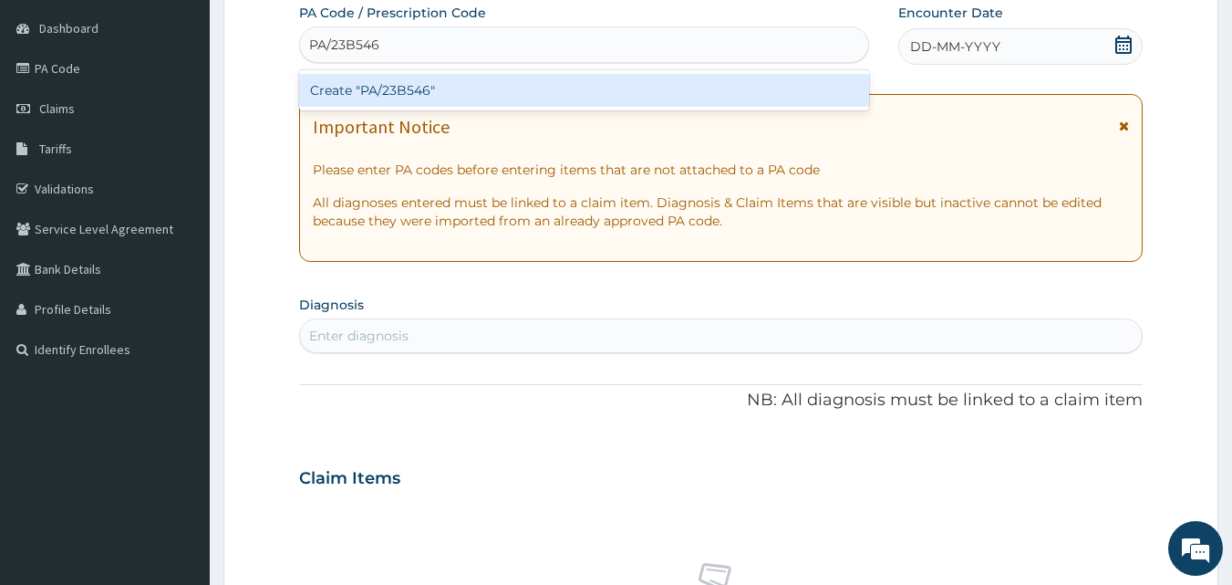
click at [610, 99] on div "Create "PA/23B546"" at bounding box center [584, 90] width 571 height 33
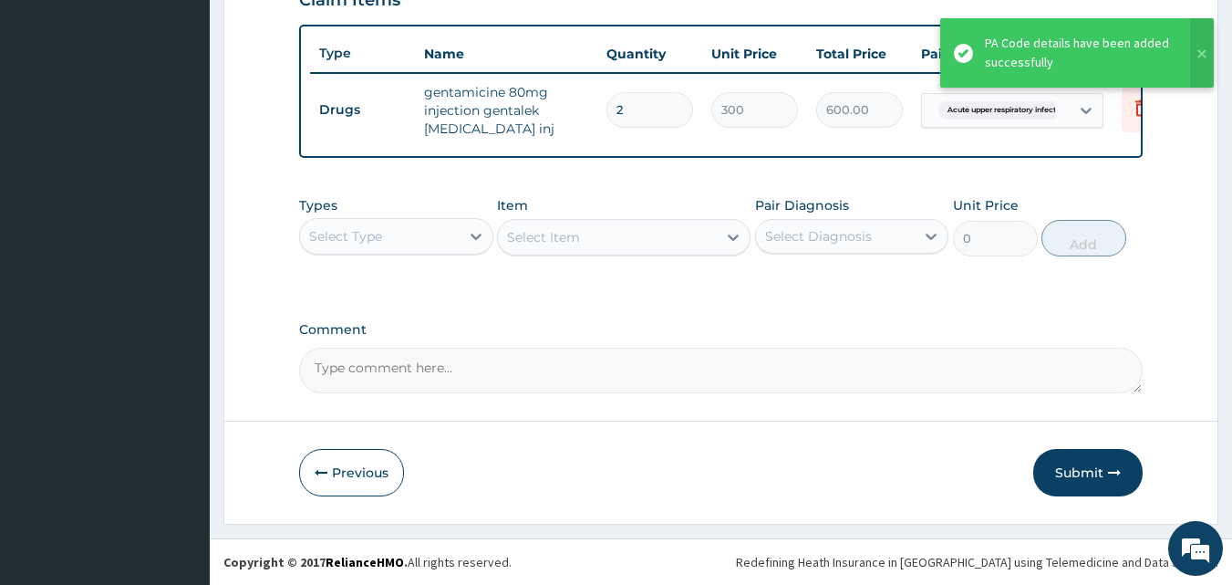
scroll to position [666, 0]
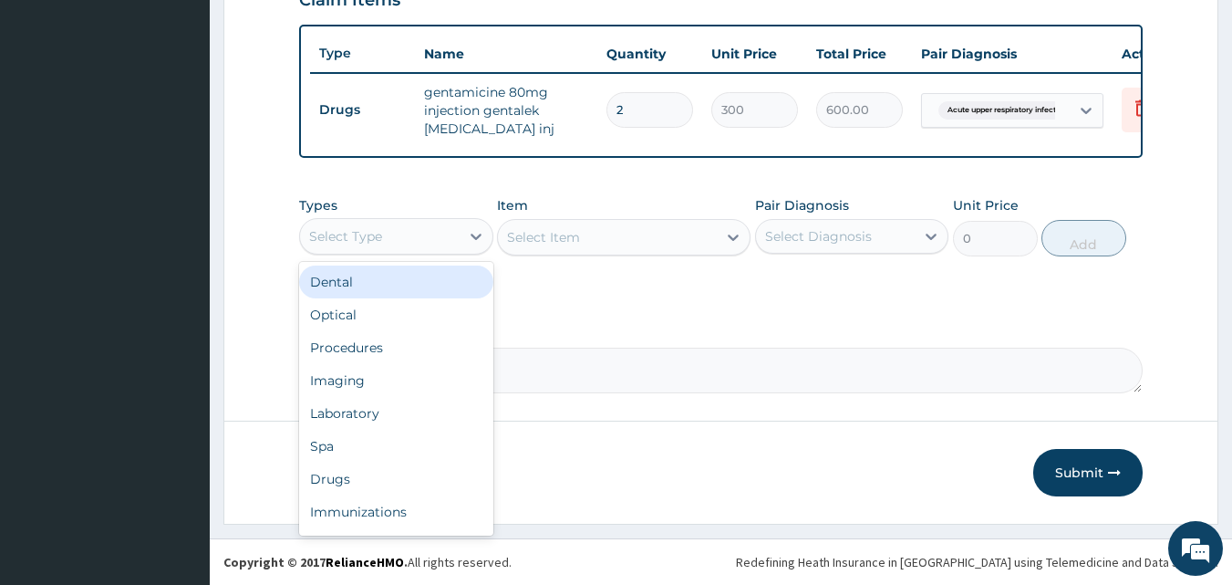
click at [428, 249] on div "Select Type" at bounding box center [380, 236] width 160 height 29
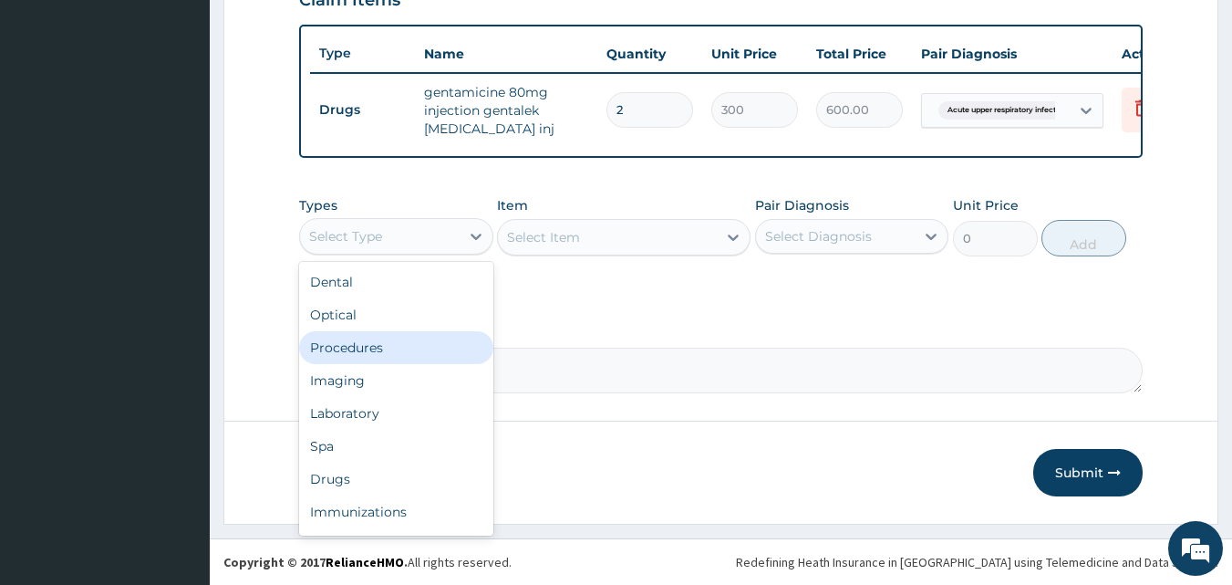
click at [412, 354] on div "Procedures" at bounding box center [396, 347] width 194 height 33
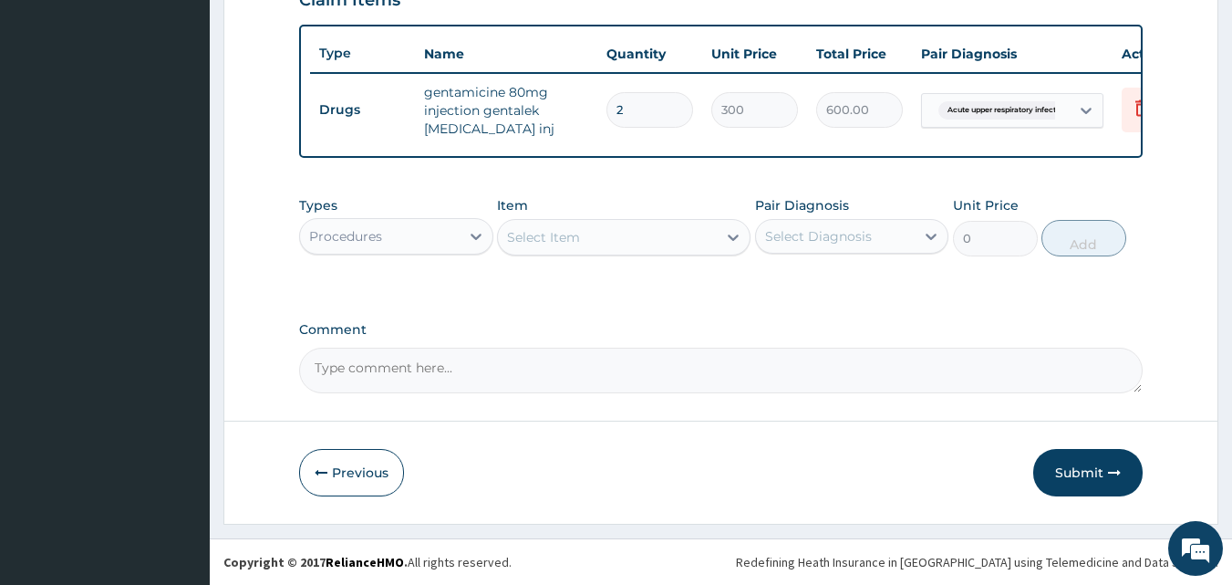
click at [584, 248] on div "Select Item" at bounding box center [607, 236] width 219 height 29
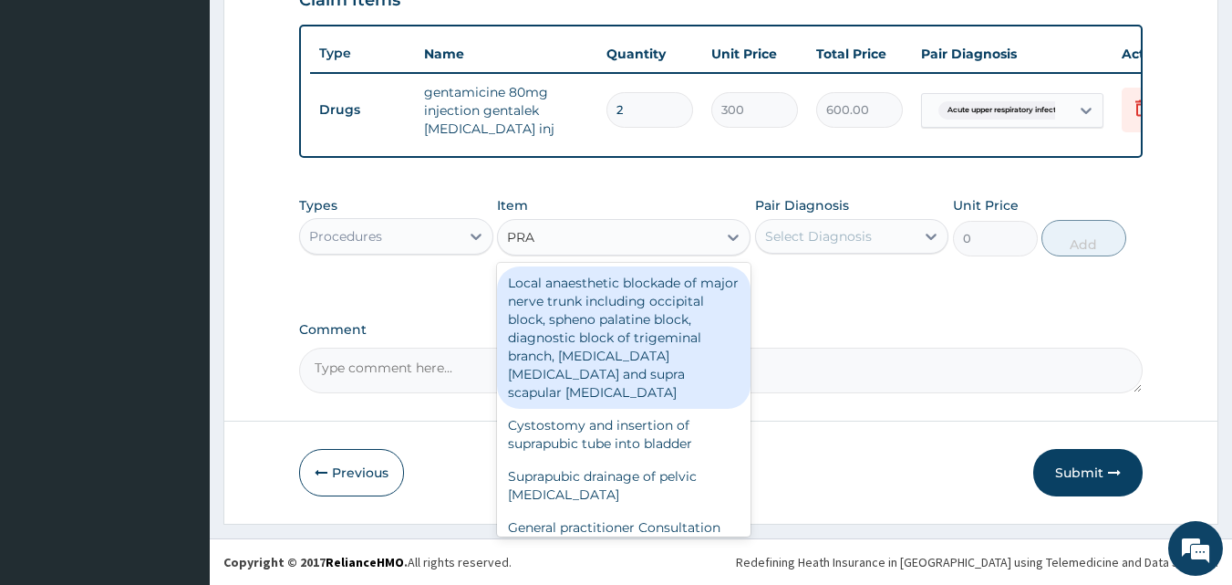
type input "PRAC"
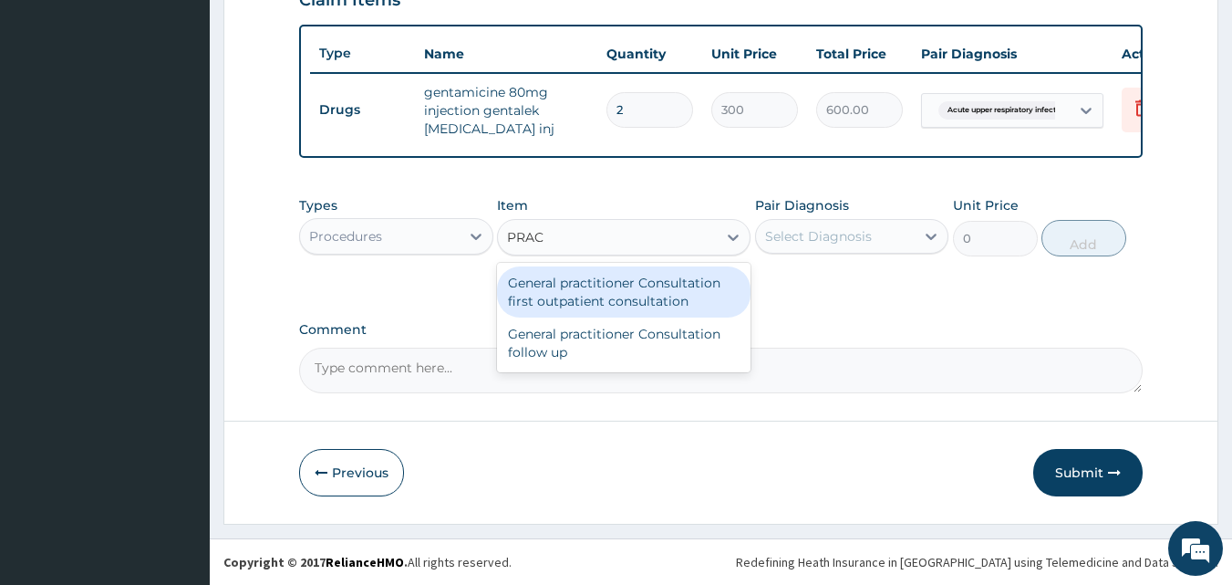
click at [585, 290] on div "General practitioner Consultation first outpatient consultation" at bounding box center [624, 291] width 254 height 51
type input "3000"
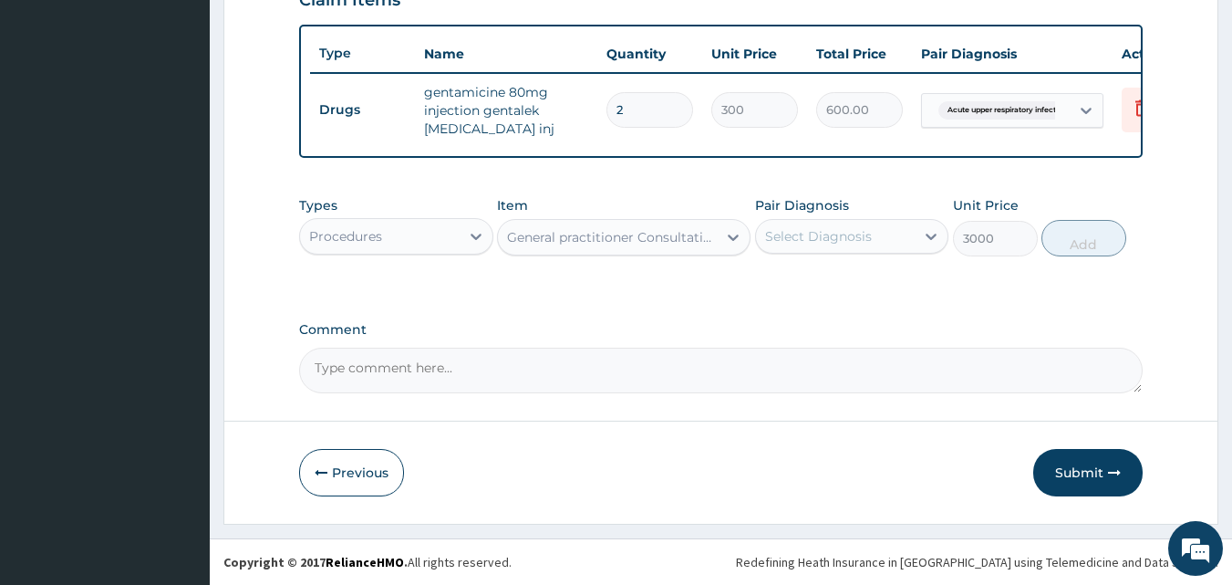
click at [823, 242] on div "Select Diagnosis" at bounding box center [818, 236] width 107 height 18
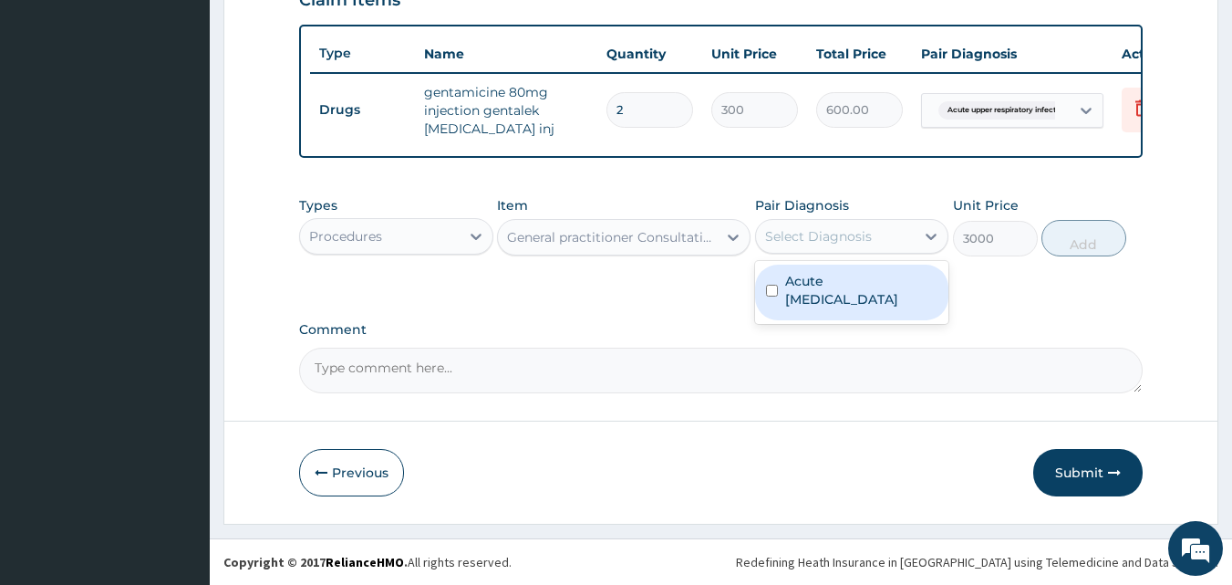
click at [837, 299] on label "Acute upper respiratory infection" at bounding box center [861, 290] width 153 height 36
checkbox input "true"
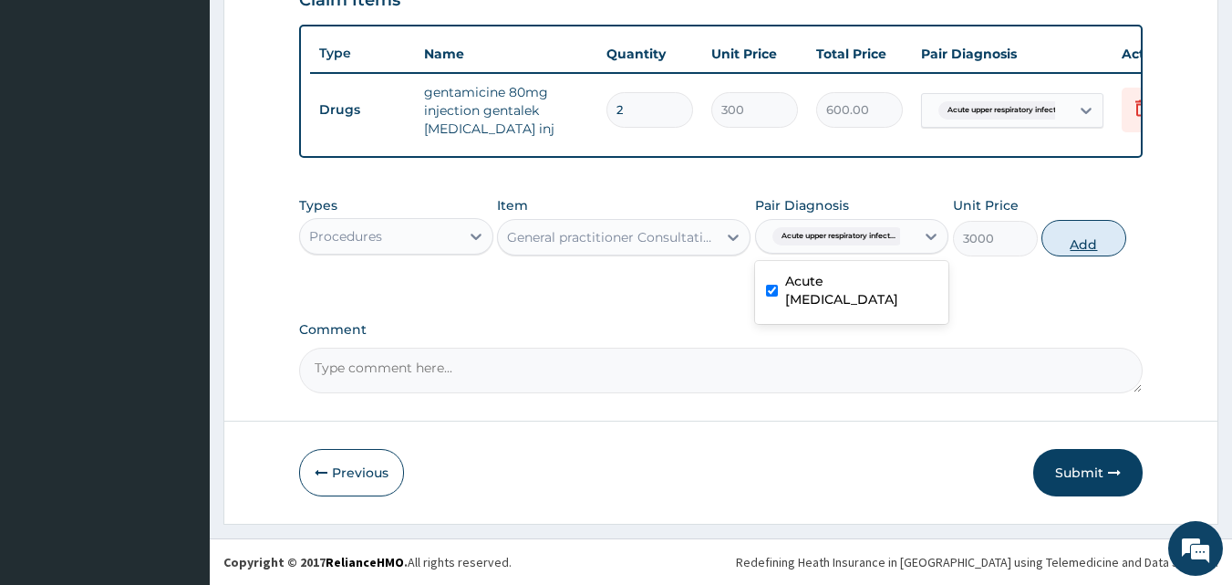
click at [1102, 239] on button "Add" at bounding box center [1083, 238] width 85 height 36
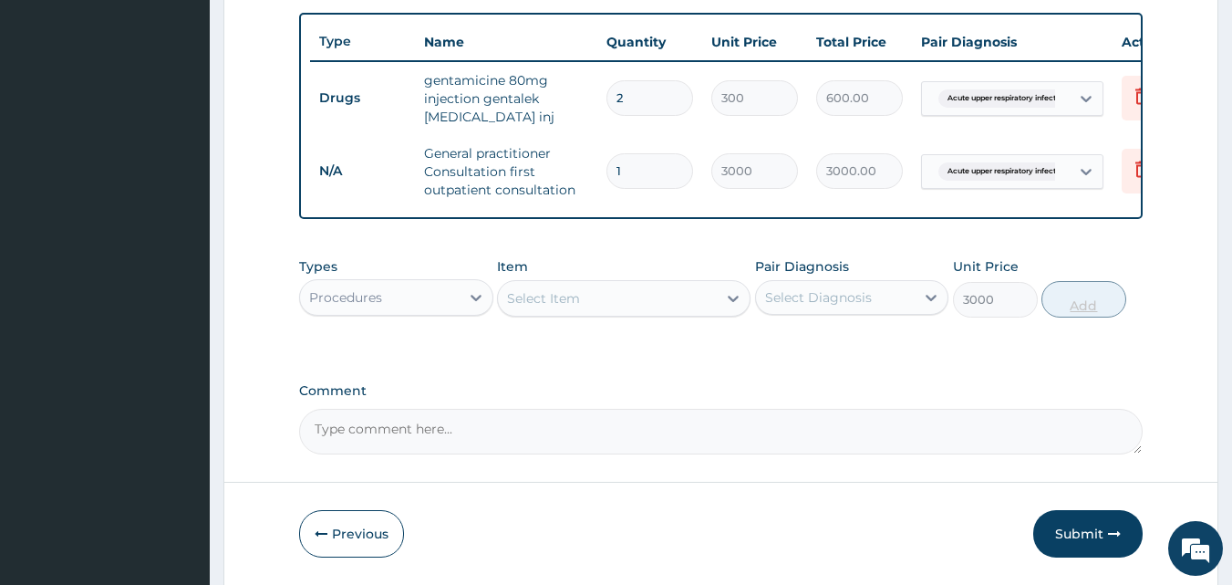
type input "0"
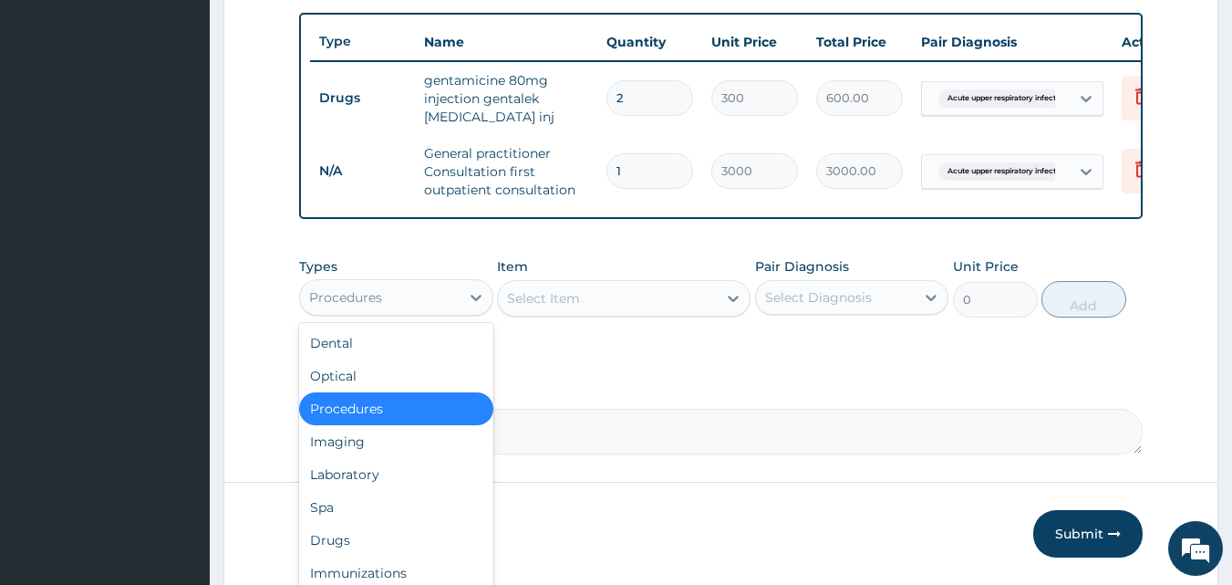
click at [419, 312] on div "Procedures" at bounding box center [380, 297] width 160 height 29
click at [388, 543] on div "Drugs" at bounding box center [396, 539] width 194 height 33
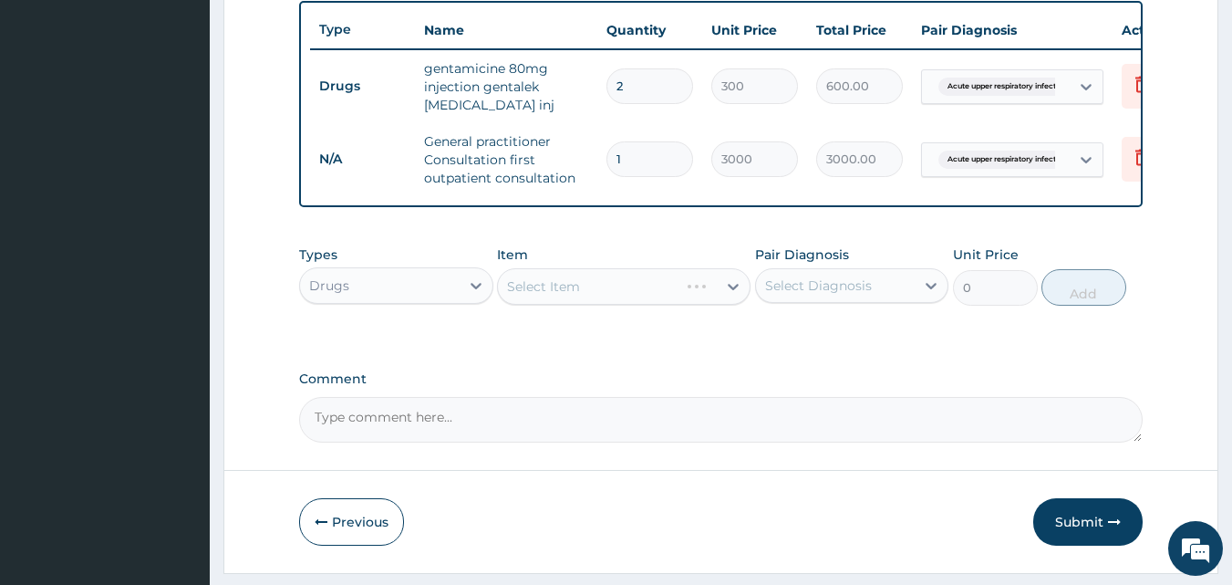
scroll to position [683, 0]
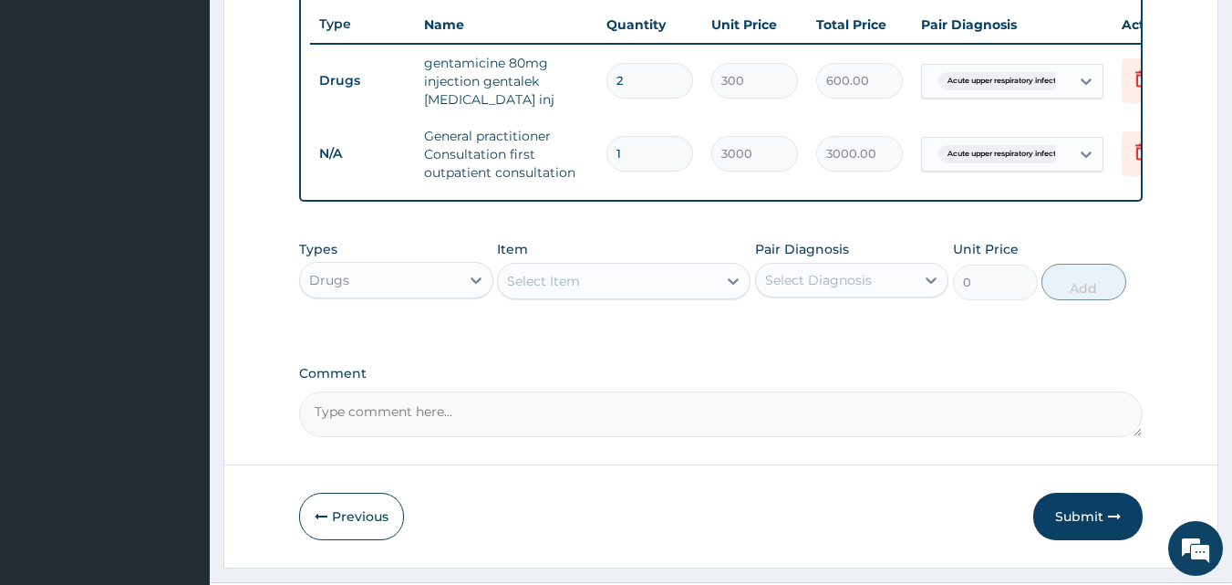
click at [594, 295] on div "Select Item" at bounding box center [607, 280] width 219 height 29
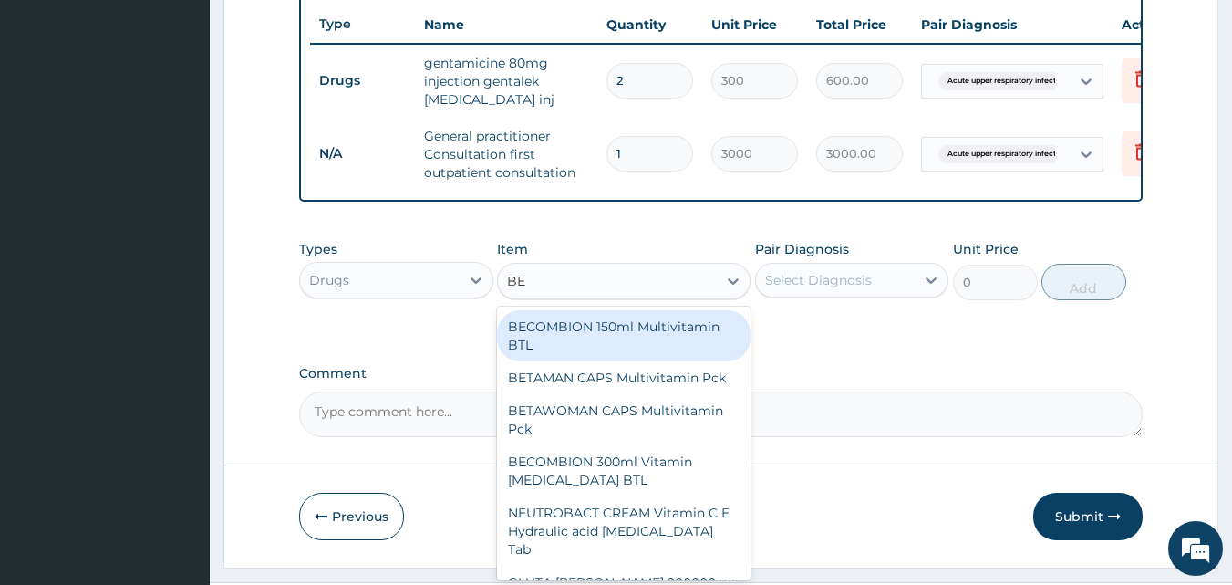
type input "BEN"
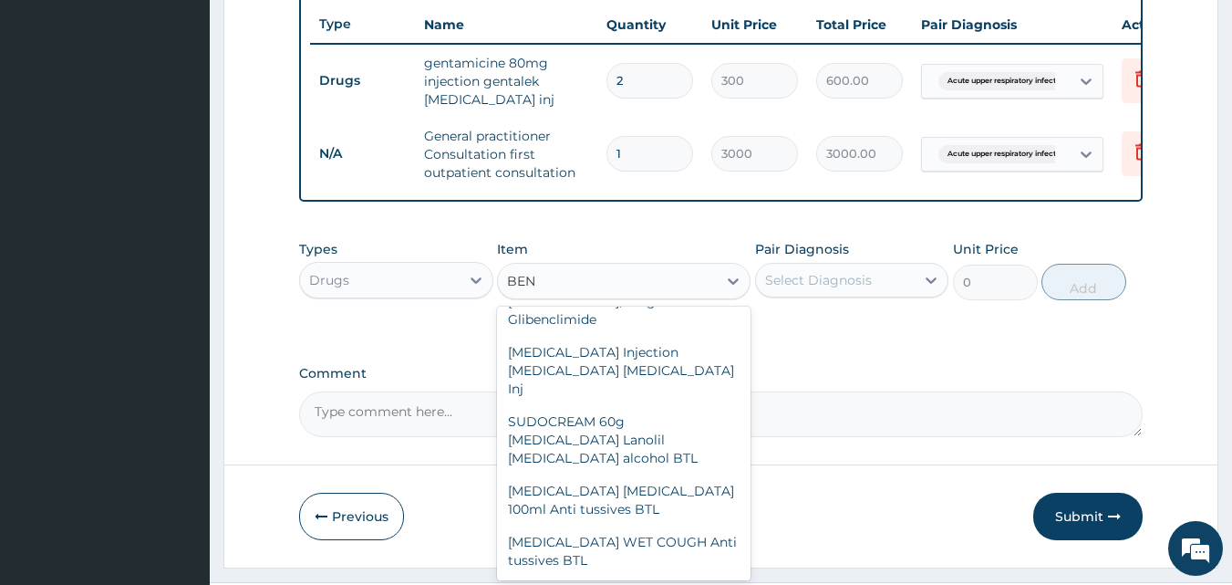
scroll to position [1003, 0]
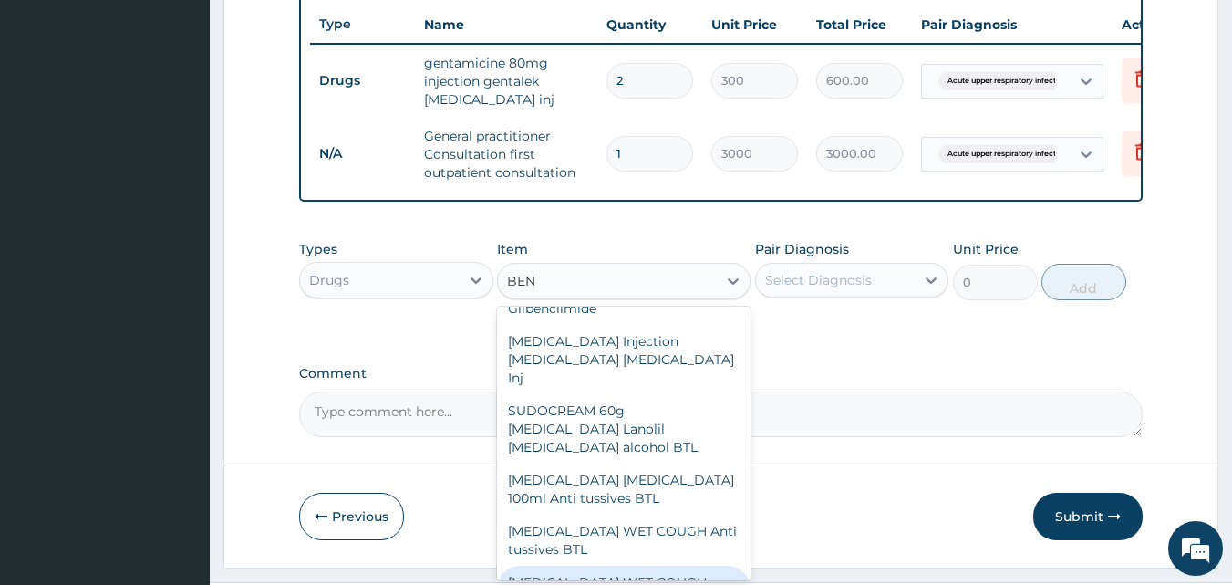
click at [597, 565] on div "BENYLIN WET COUGH MENTHOL Anti tussives BTL" at bounding box center [624, 590] width 254 height 51
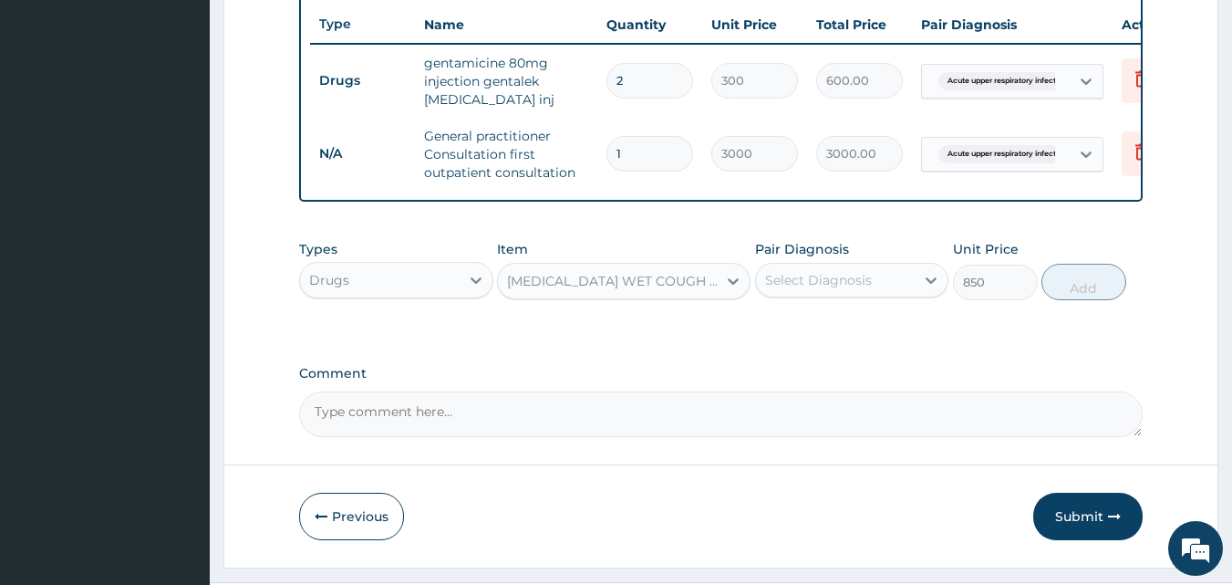
click at [660, 295] on div "BENYLIN WET COUGH MENTHOL Anti tussives BTL" at bounding box center [607, 280] width 219 height 29
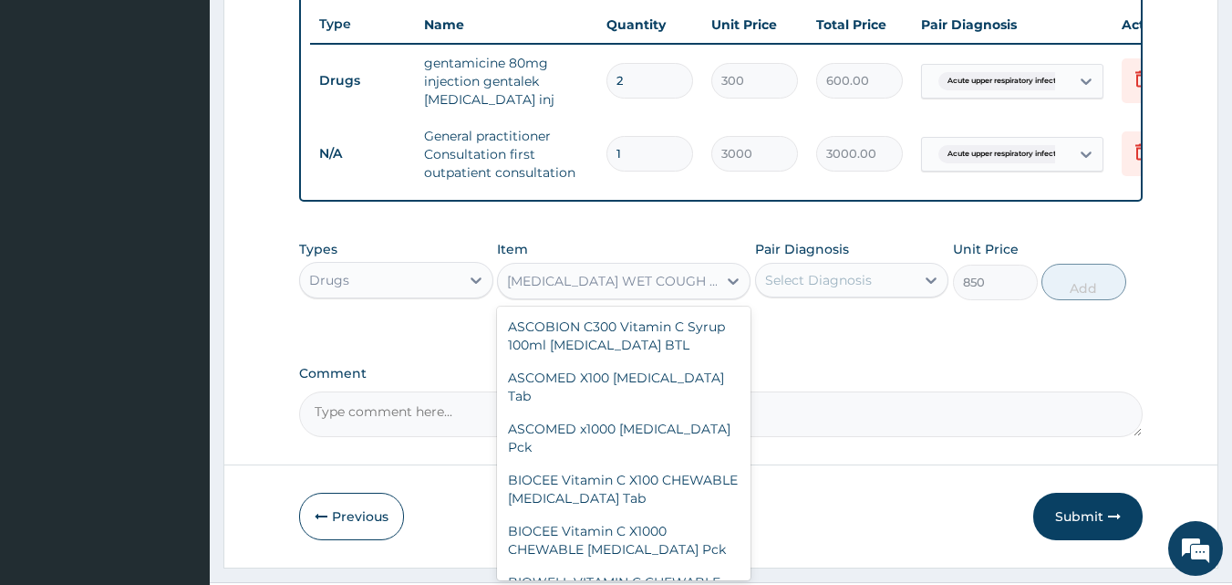
scroll to position [66347, 0]
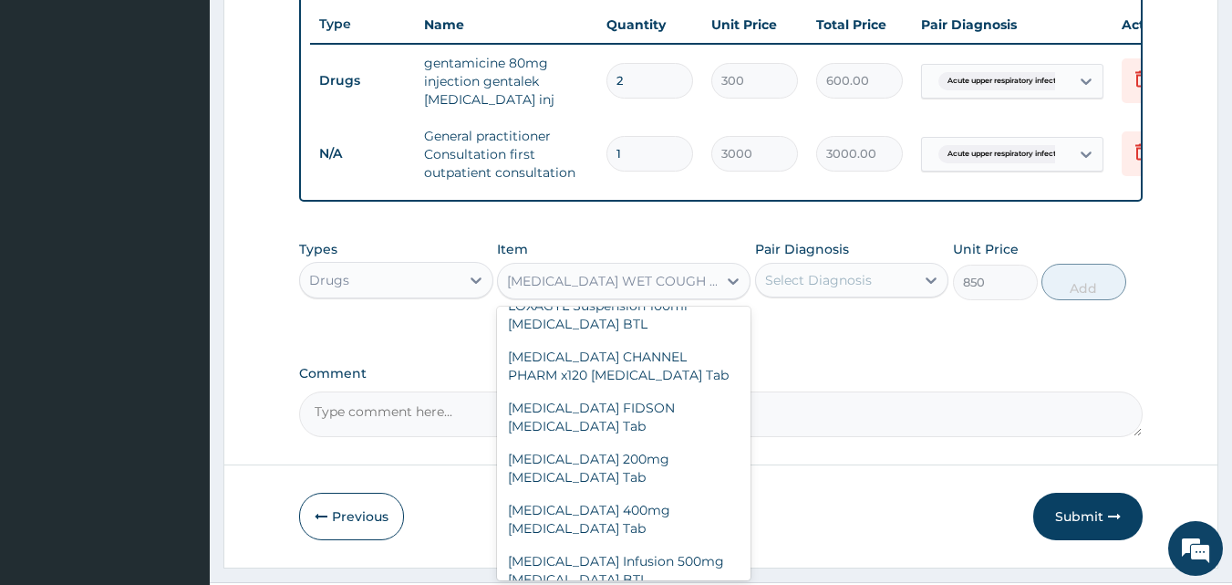
type input "1000"
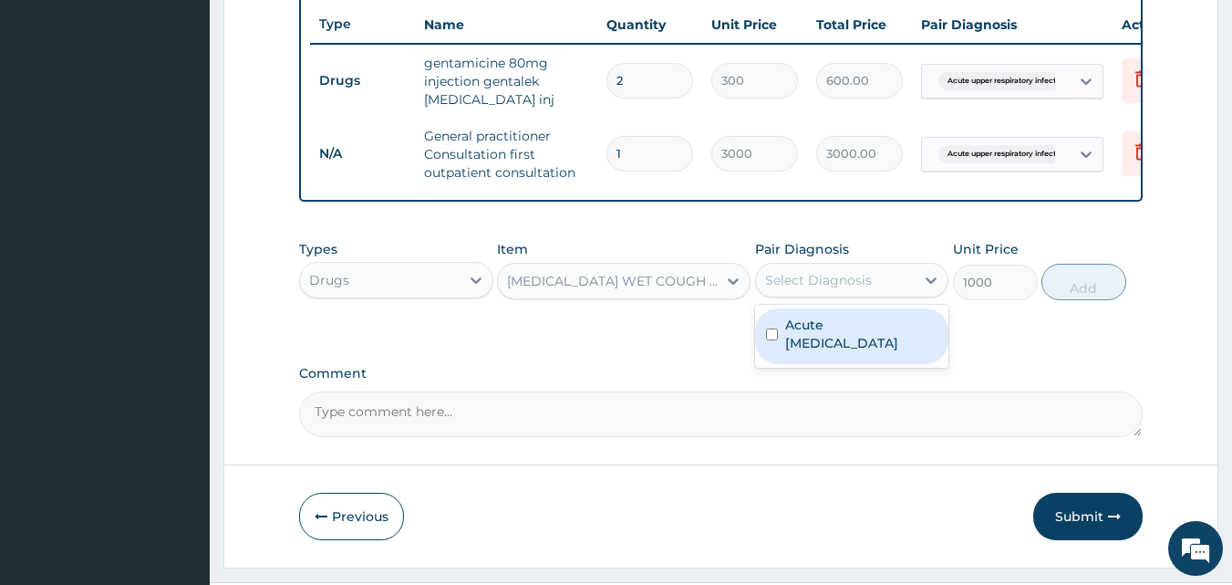
click at [834, 289] on div "Select Diagnosis" at bounding box center [818, 280] width 107 height 18
click at [839, 350] on label "Acute upper respiratory infection" at bounding box center [861, 334] width 153 height 36
checkbox input "true"
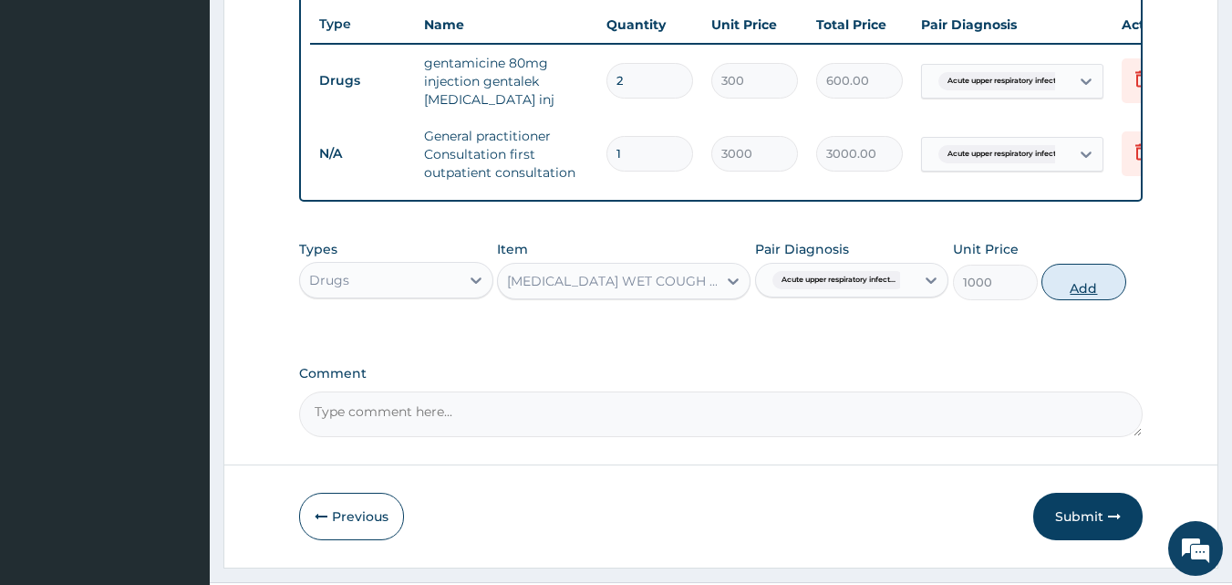
click at [1092, 292] on button "Add" at bounding box center [1083, 282] width 85 height 36
type input "0"
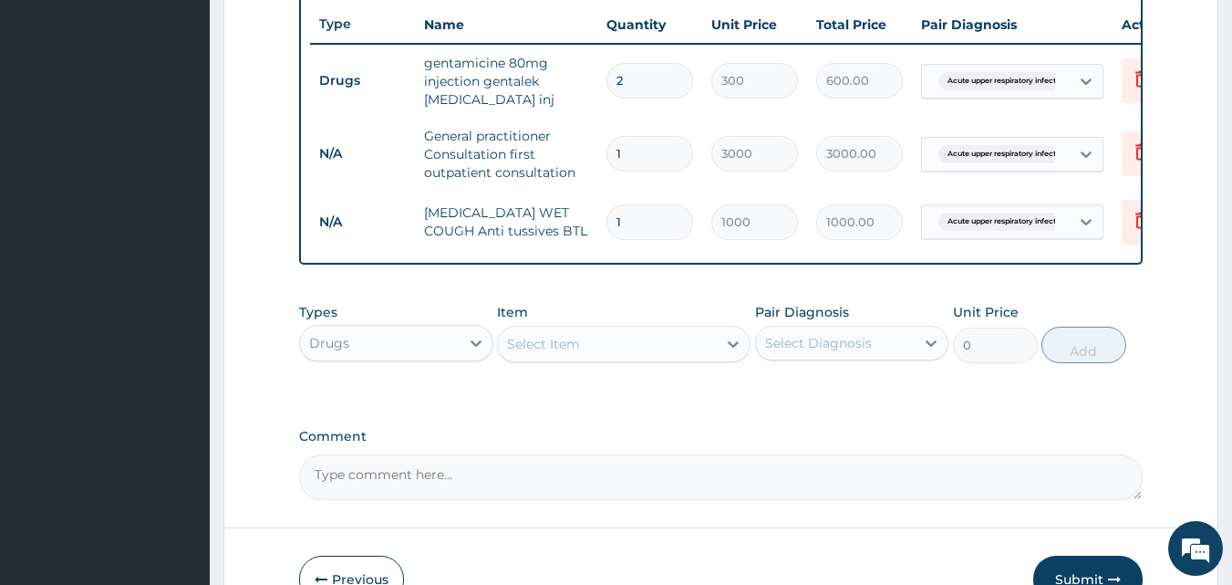
click at [533, 353] on div "Select Item" at bounding box center [543, 344] width 73 height 18
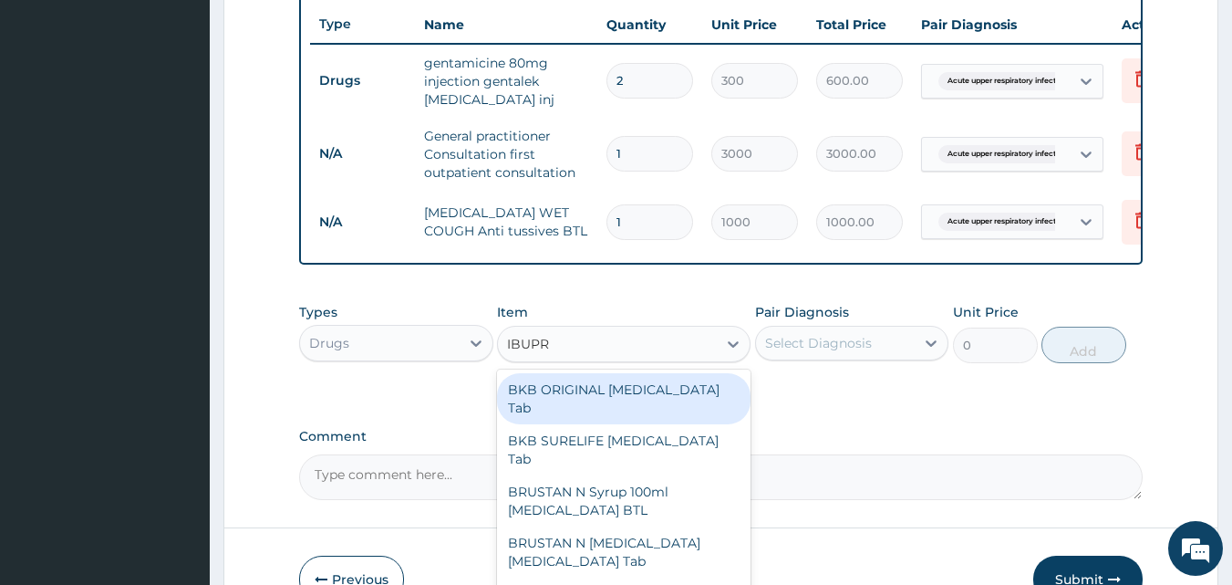
type input "IBUPRO"
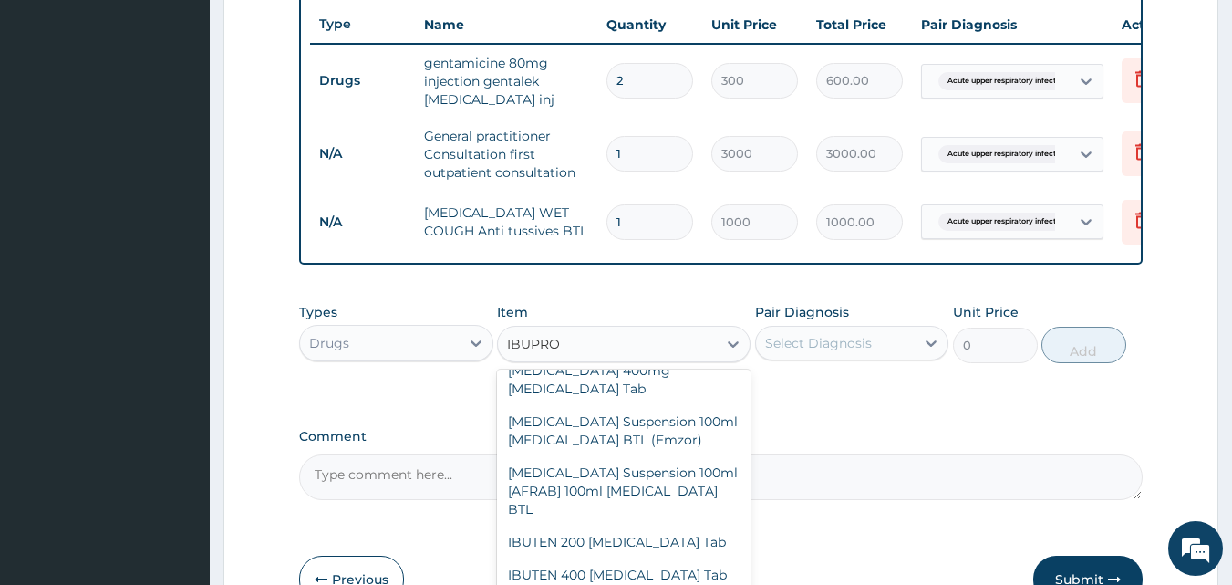
scroll to position [612, 0]
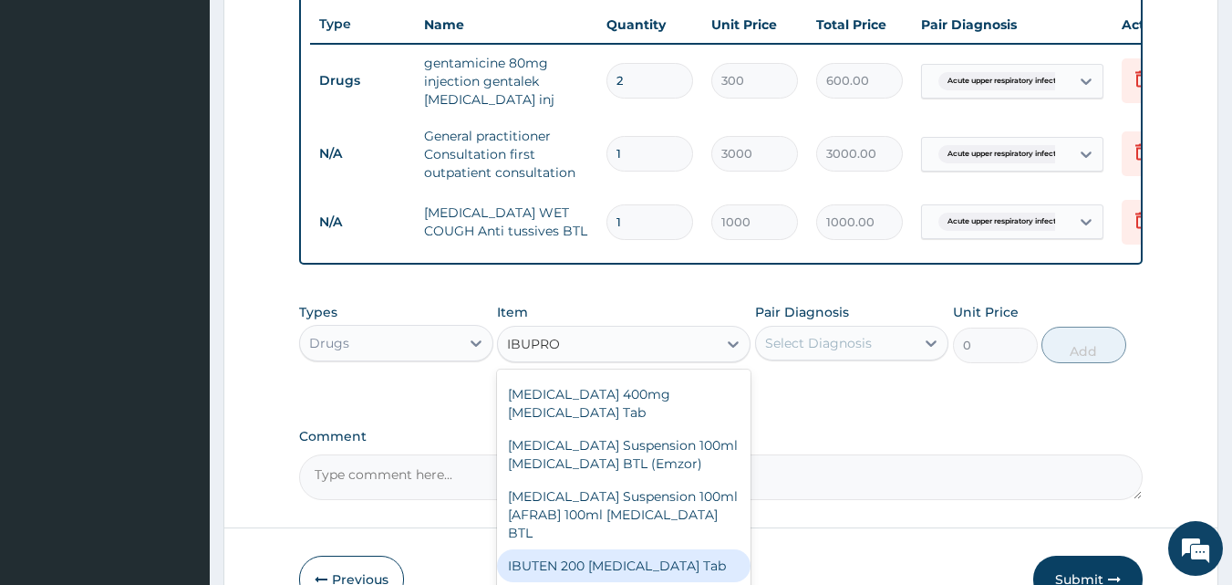
click at [571, 549] on div "IBUTEN 200 [MEDICAL_DATA] Tab" at bounding box center [624, 565] width 254 height 33
type input "50"
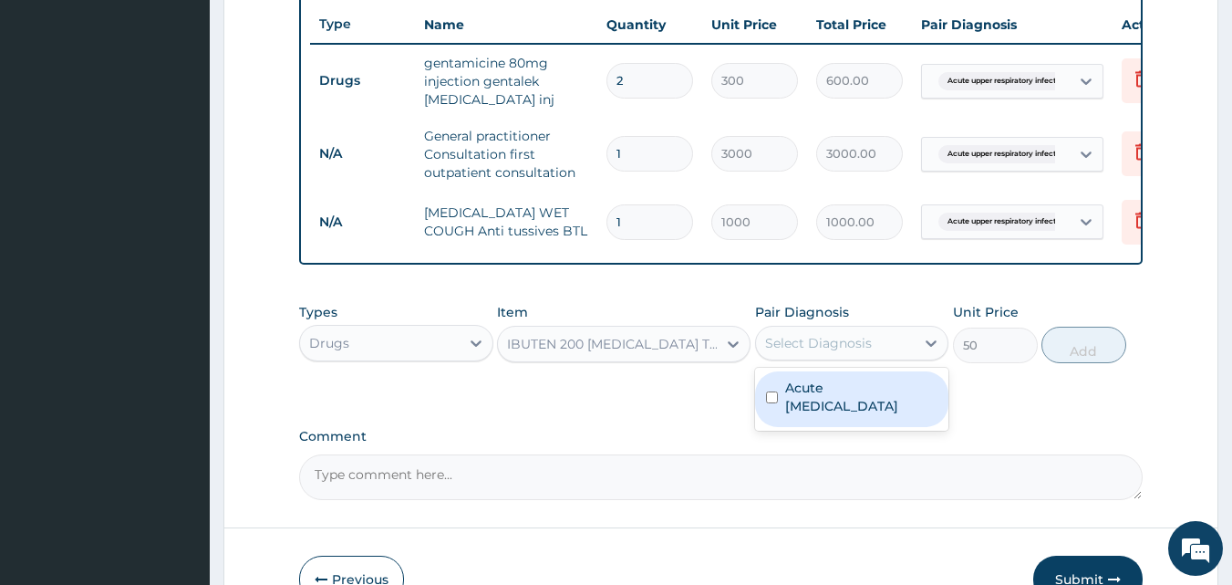
click at [812, 351] on div "Select Diagnosis" at bounding box center [818, 343] width 107 height 18
click at [819, 405] on label "Acute upper respiratory infection" at bounding box center [861, 396] width 153 height 36
checkbox input "true"
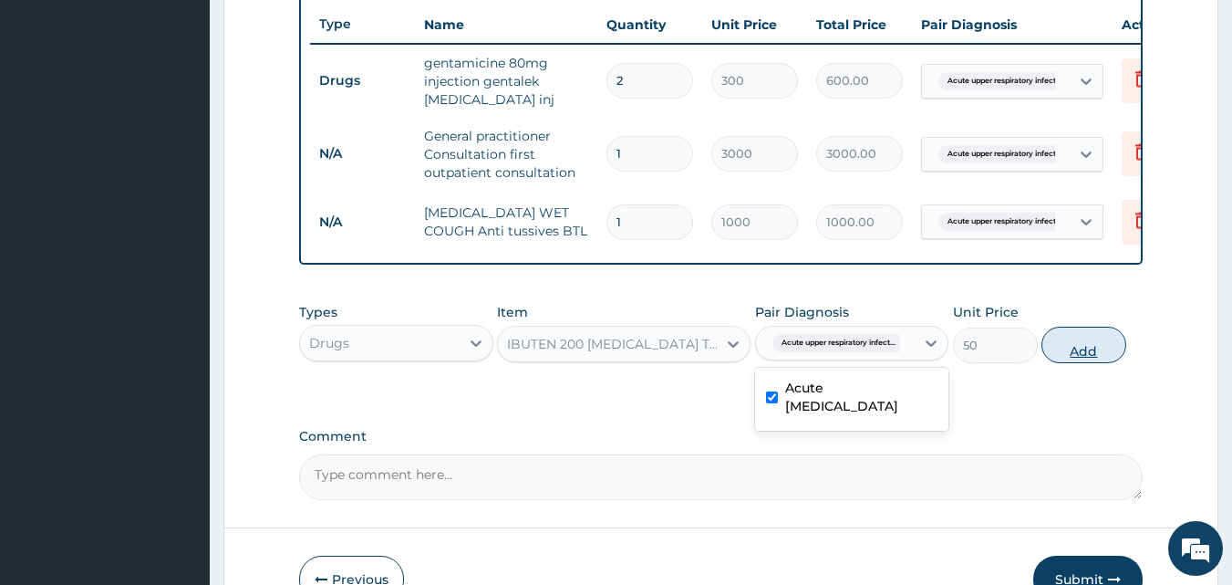
click at [1070, 354] on button "Add" at bounding box center [1083, 344] width 85 height 36
type input "0"
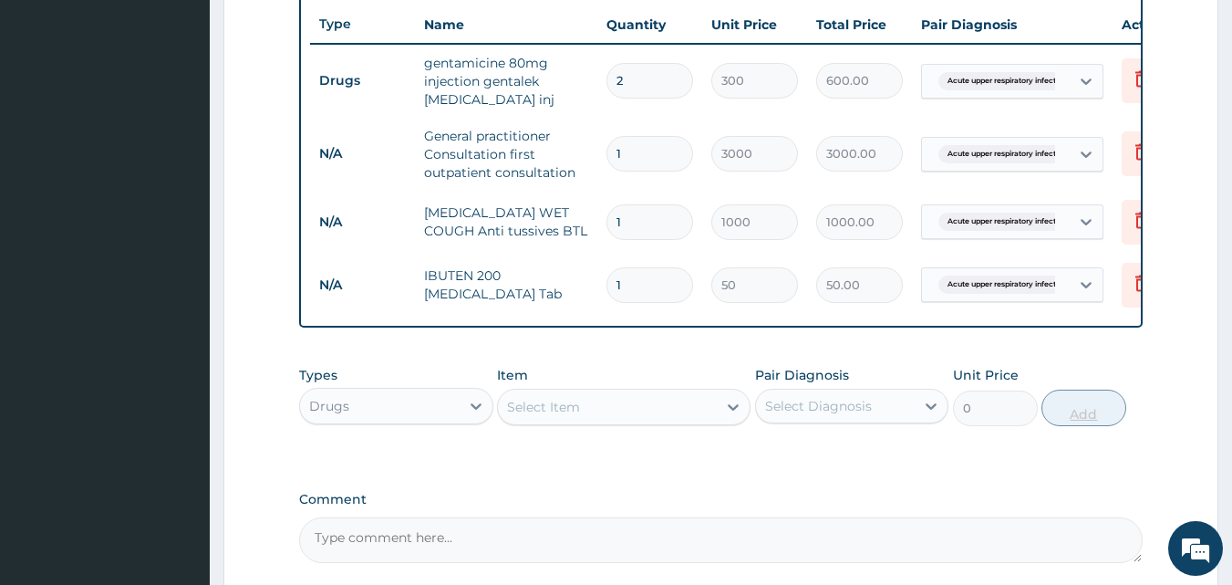
type input "10"
type input "500.00"
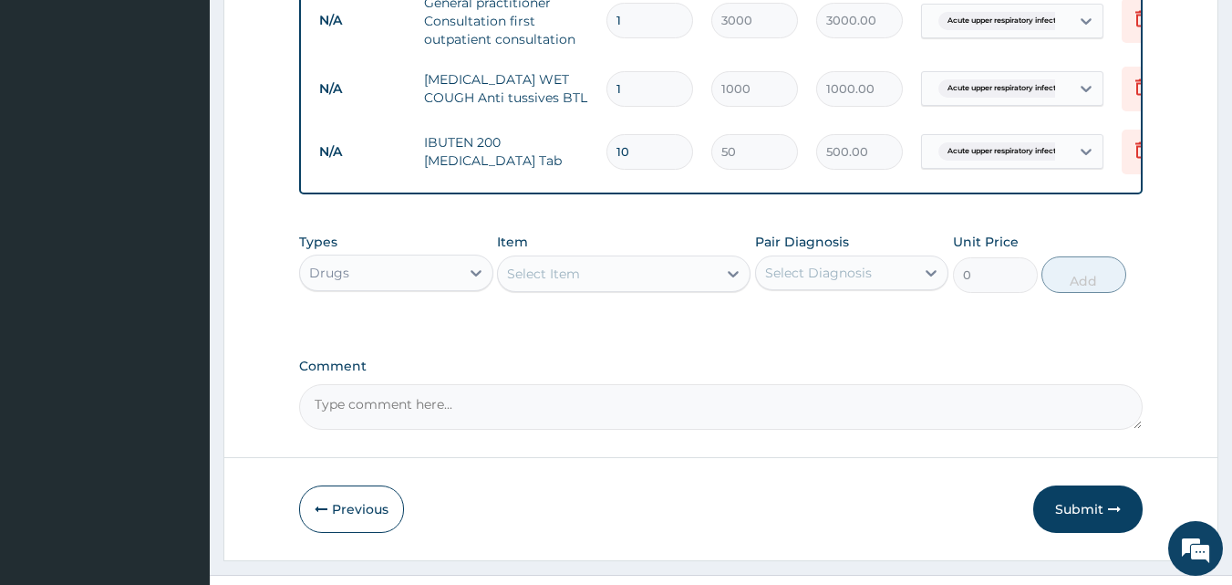
scroll to position [866, 0]
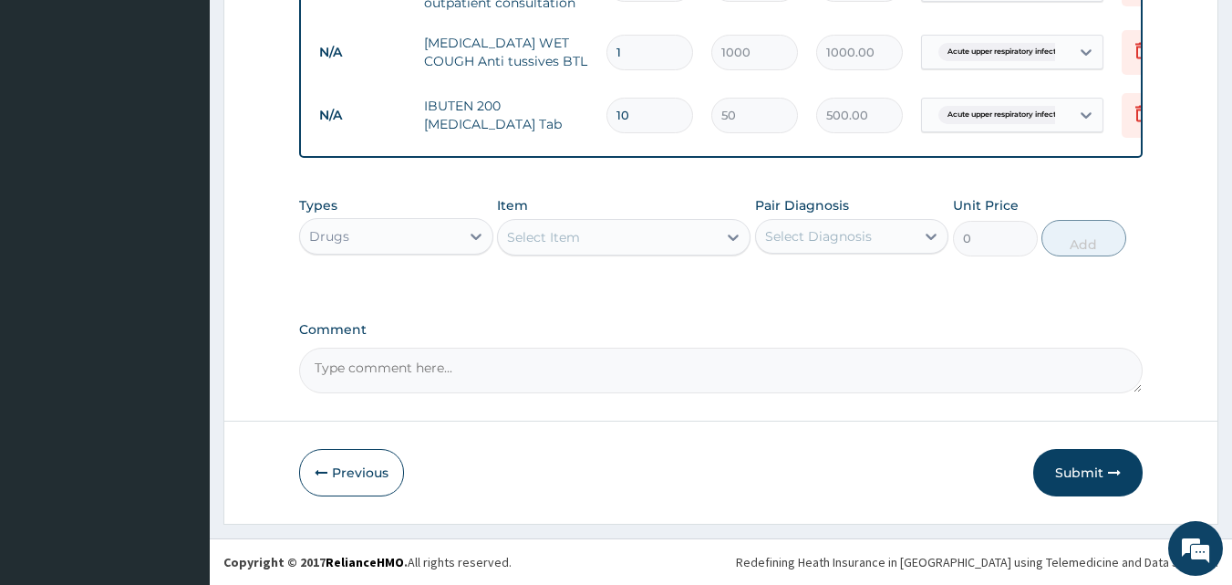
type input "10"
click at [592, 243] on div "Select Item" at bounding box center [607, 236] width 219 height 29
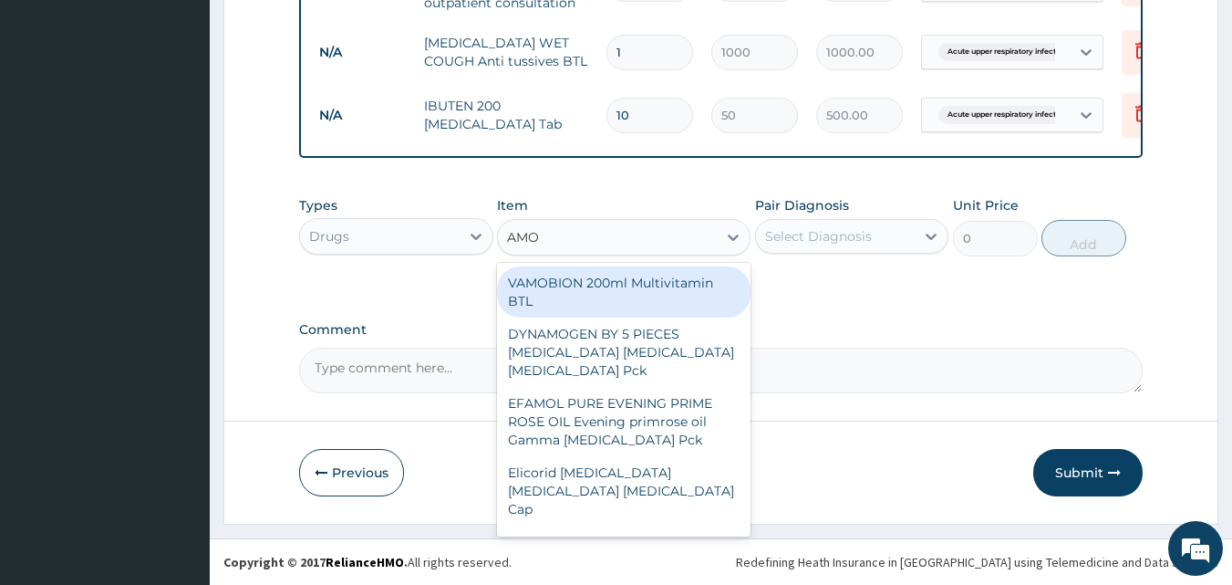
type input "AMOX"
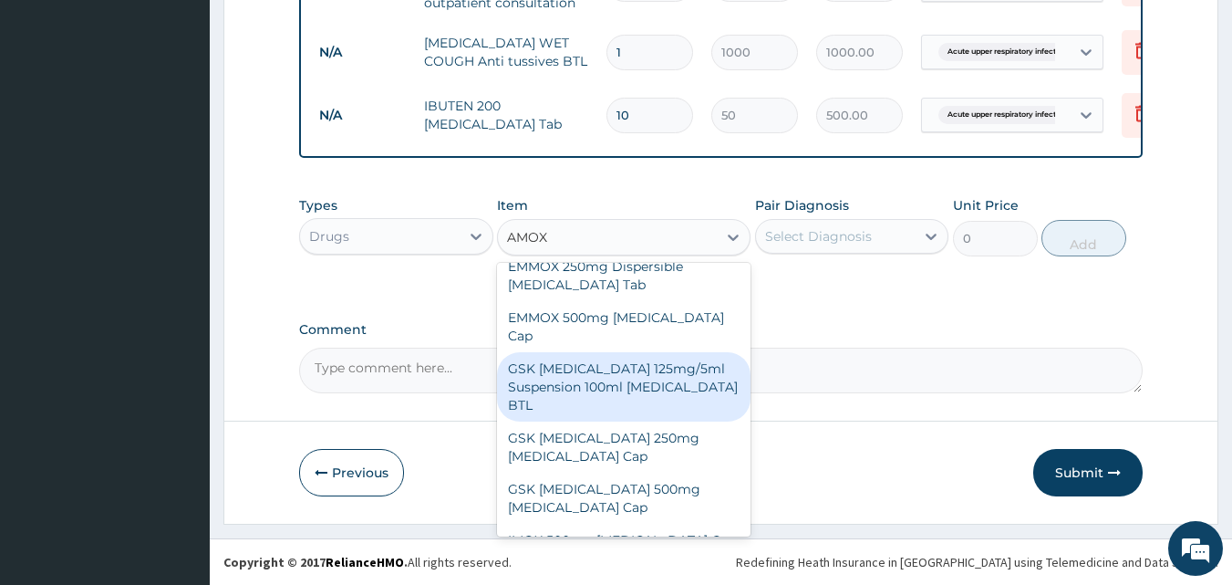
scroll to position [378, 0]
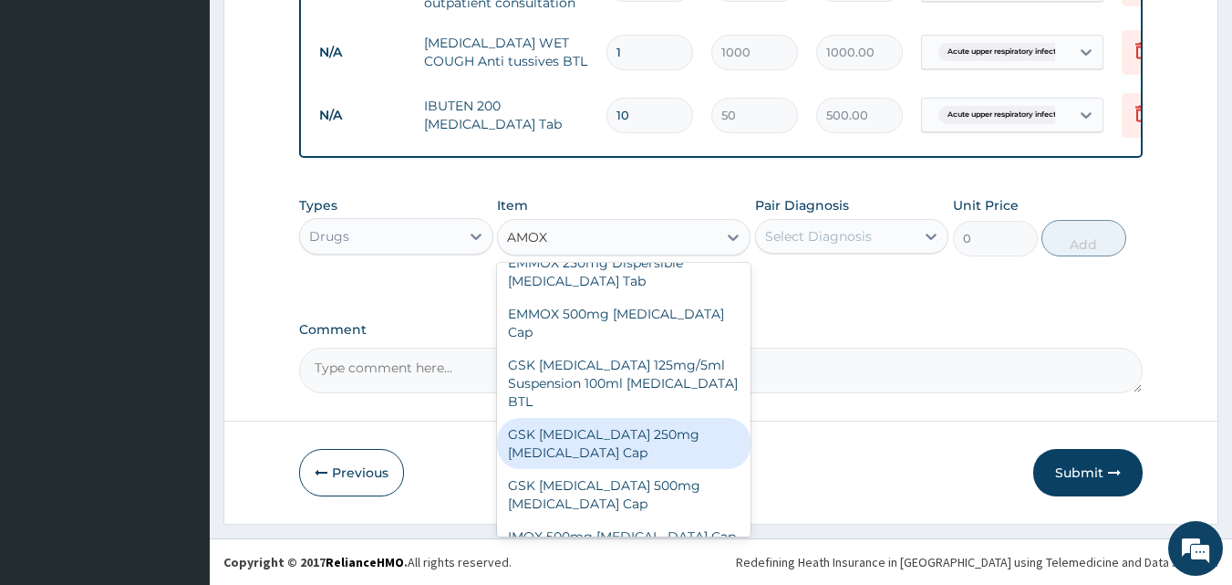
click at [598, 418] on div "GSK [MEDICAL_DATA] 250mg [MEDICAL_DATA] Cap" at bounding box center [624, 443] width 254 height 51
type input "150"
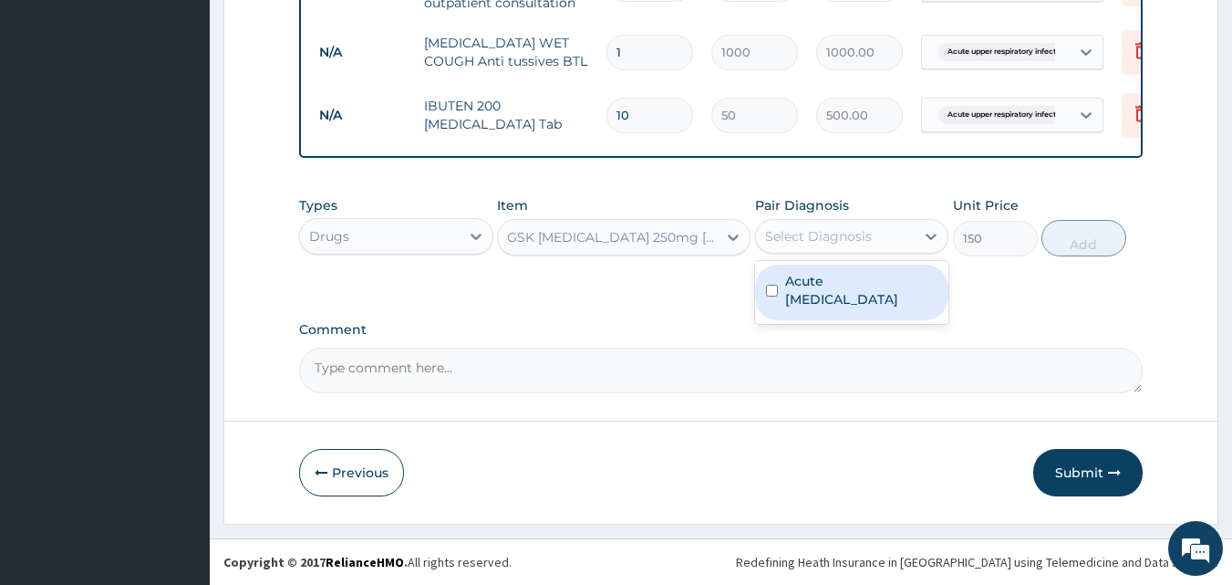
click at [804, 242] on div "Select Diagnosis" at bounding box center [818, 236] width 107 height 18
click at [812, 280] on label "Acute upper respiratory infection" at bounding box center [861, 290] width 153 height 36
checkbox input "true"
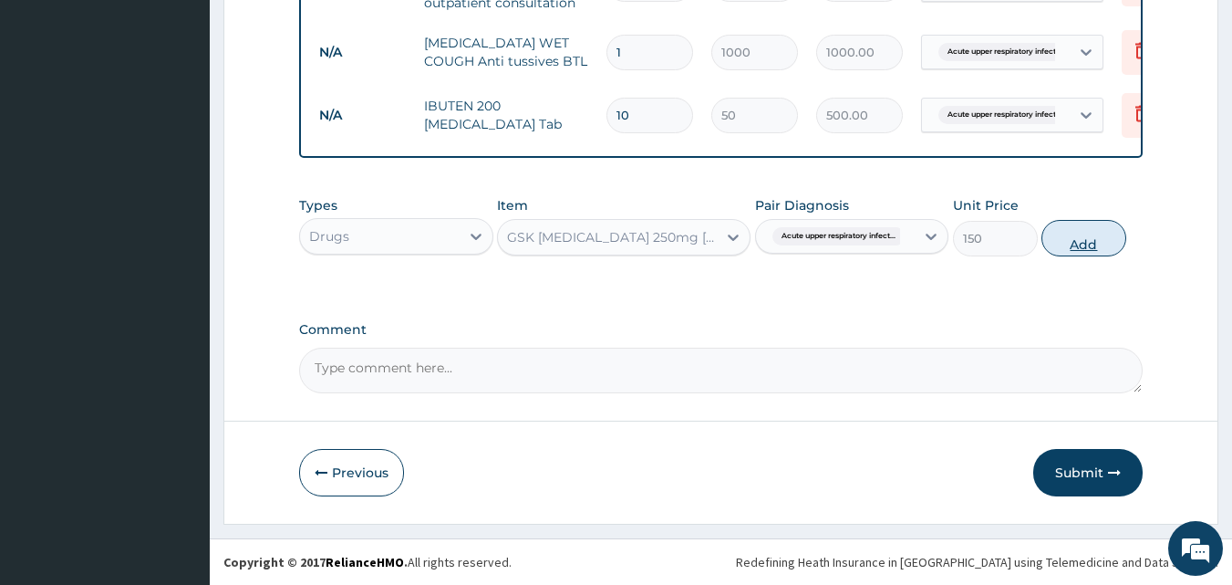
click at [1070, 233] on button "Add" at bounding box center [1083, 238] width 85 height 36
type input "0"
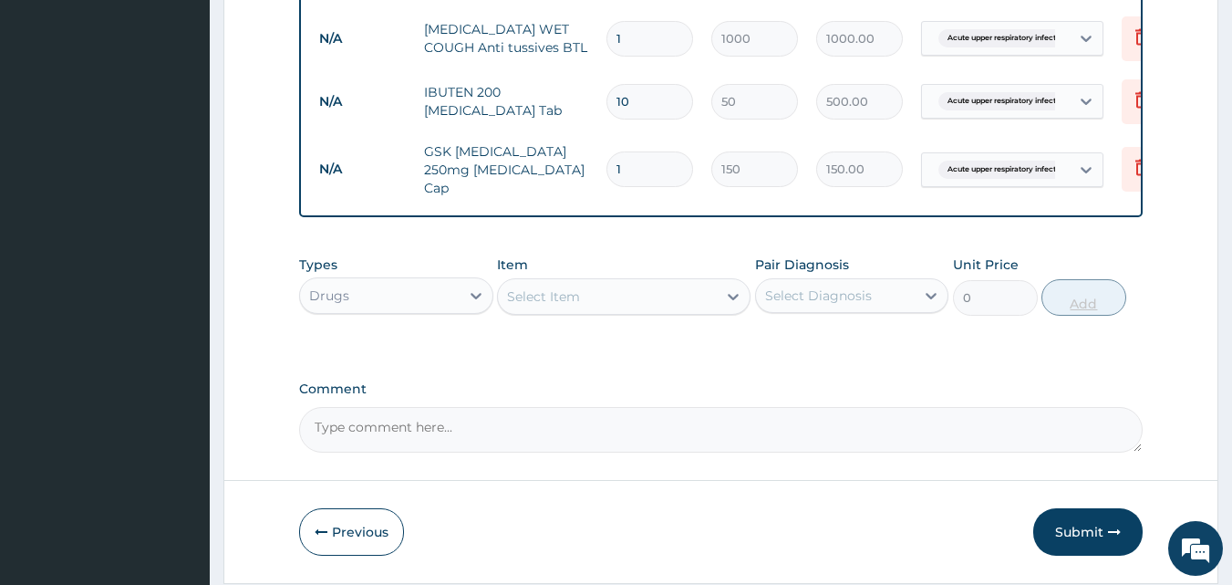
type input "15"
type input "2250.00"
type input "15"
click at [570, 305] on div "Select Item" at bounding box center [543, 296] width 73 height 18
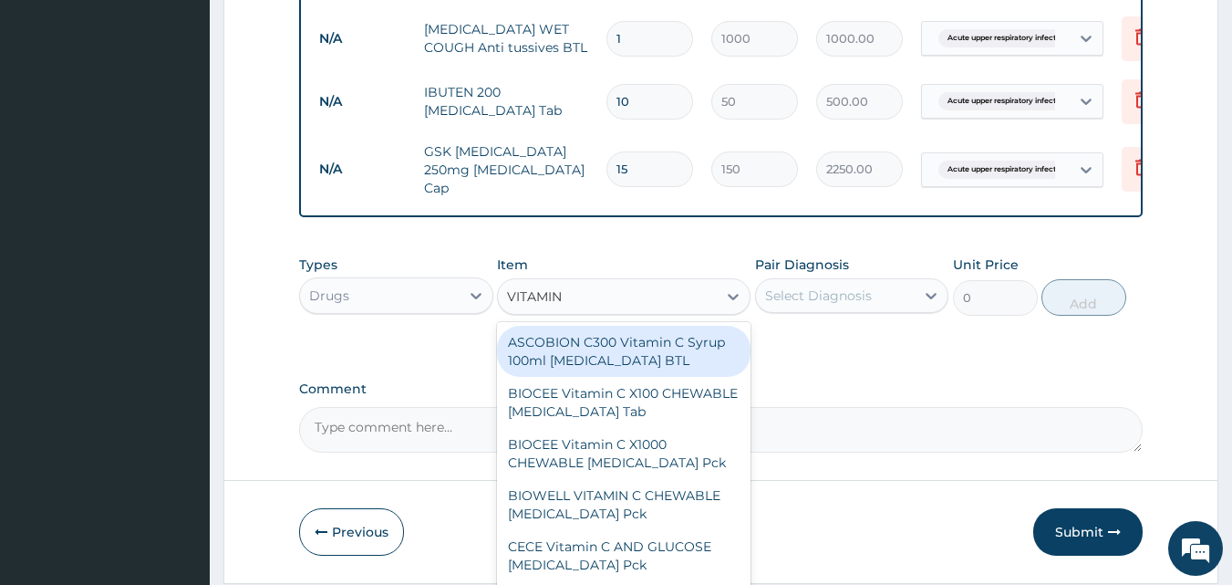
type input "VITAMIN C"
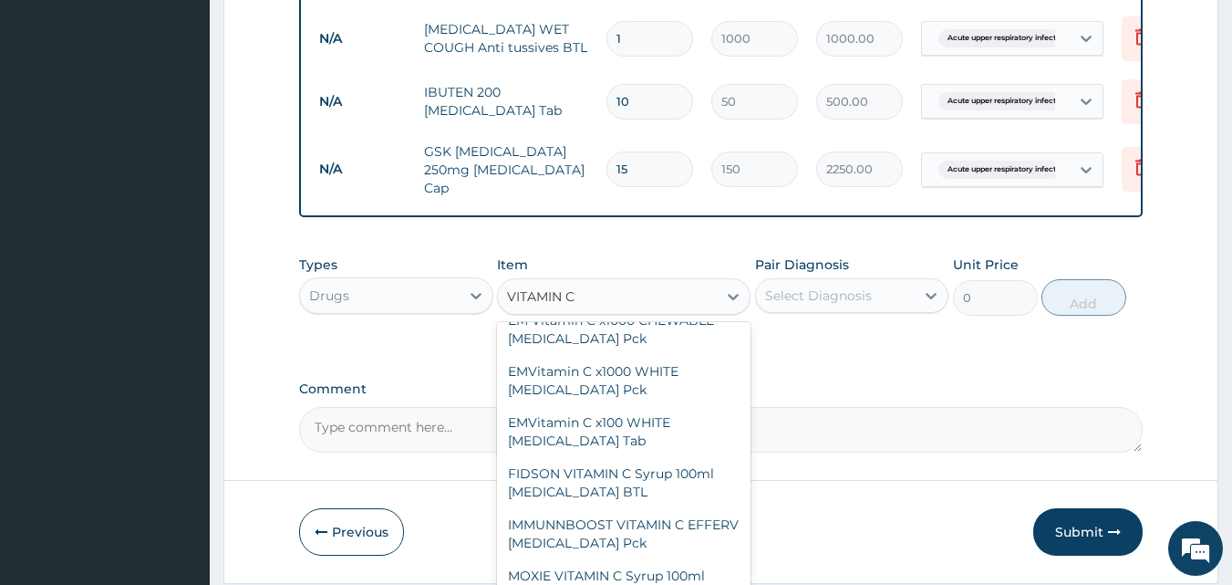
scroll to position [533, 0]
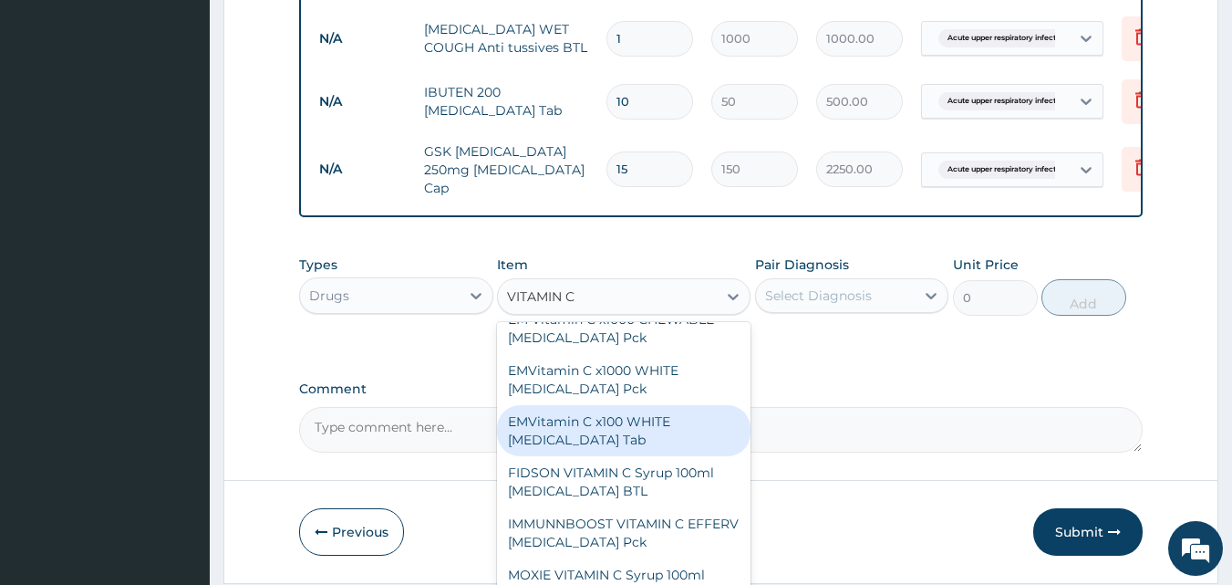
click at [596, 444] on div "EMVitamin C x100 WHITE Ascorbic Acid Tab" at bounding box center [624, 430] width 254 height 51
type input "340"
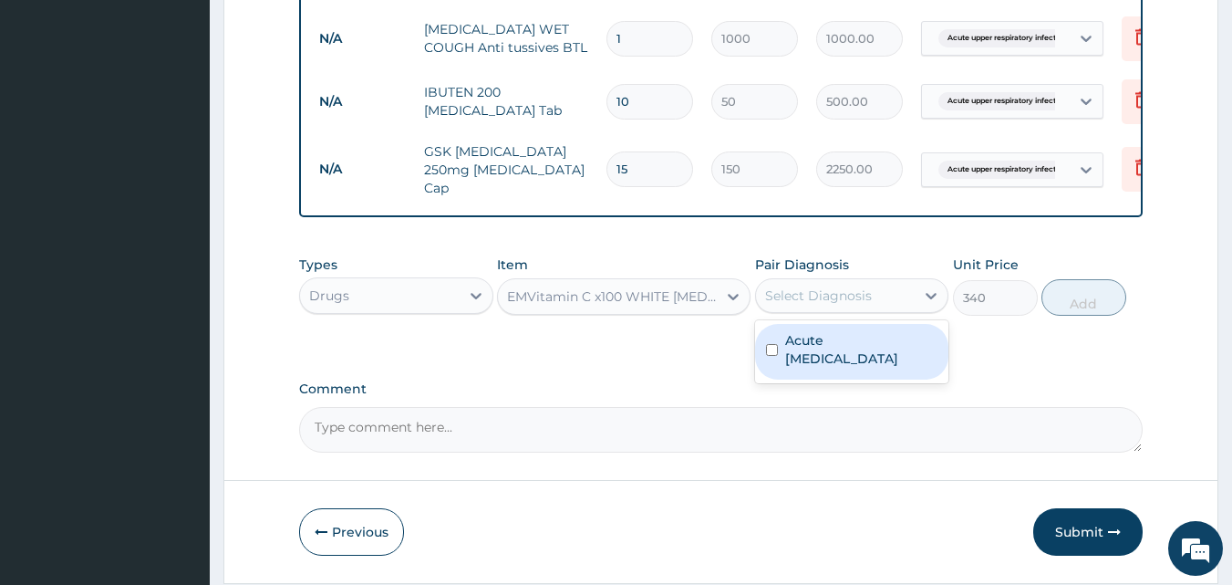
click at [799, 310] on div "Select Diagnosis" at bounding box center [836, 295] width 160 height 29
click at [807, 346] on label "Acute upper respiratory infection" at bounding box center [861, 349] width 153 height 36
checkbox input "true"
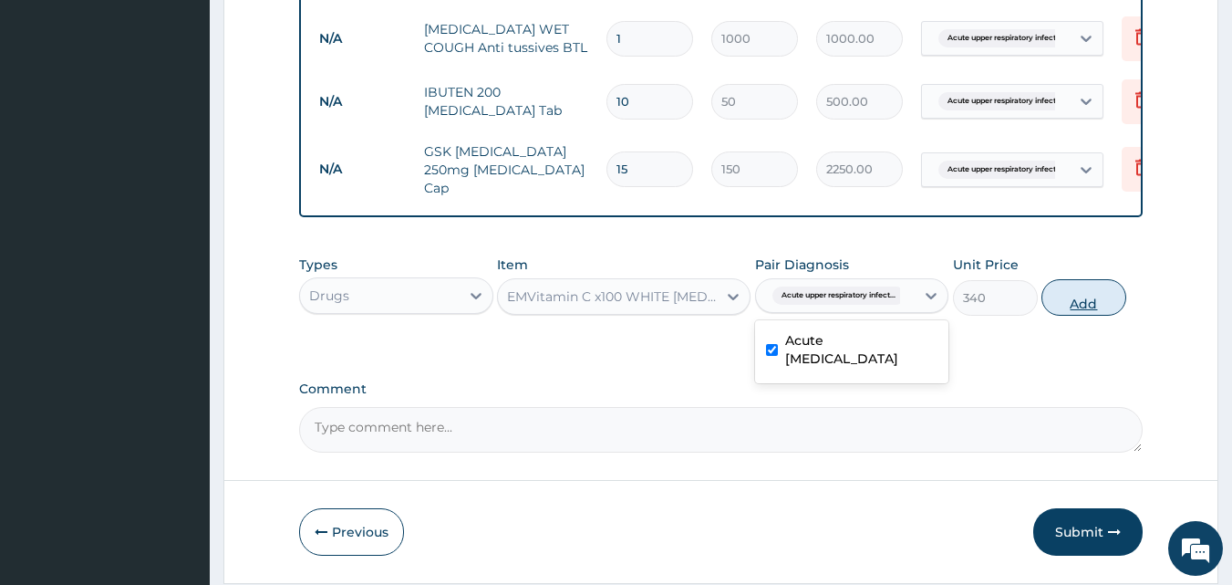
click at [1076, 299] on button "Add" at bounding box center [1083, 297] width 85 height 36
type input "0"
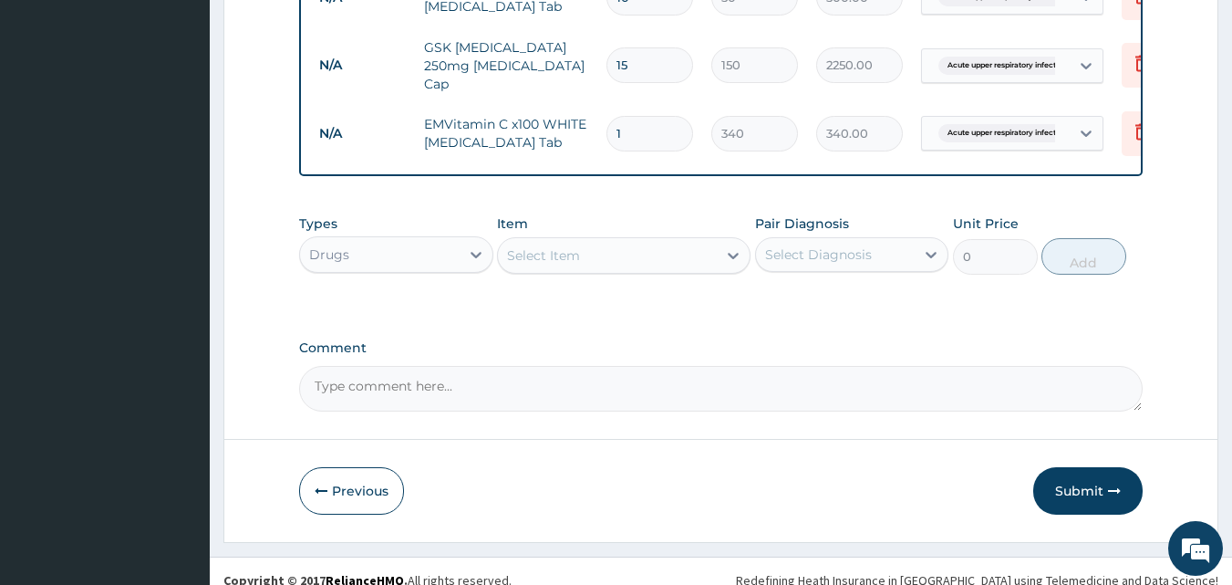
scroll to position [992, 0]
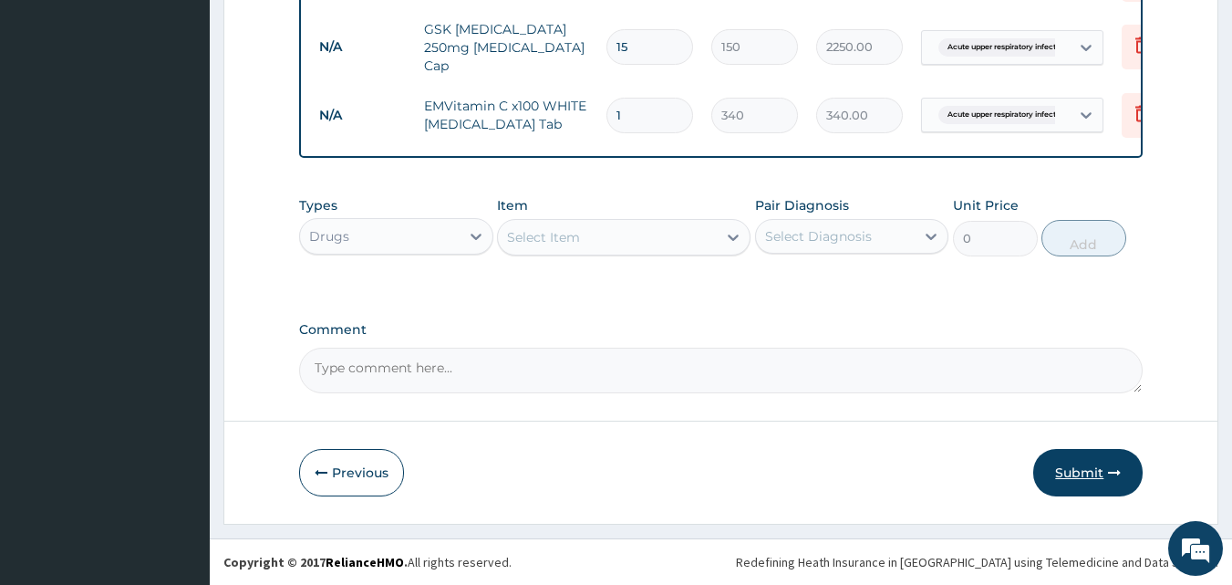
click at [1095, 469] on button "Submit" at bounding box center [1087, 472] width 109 height 47
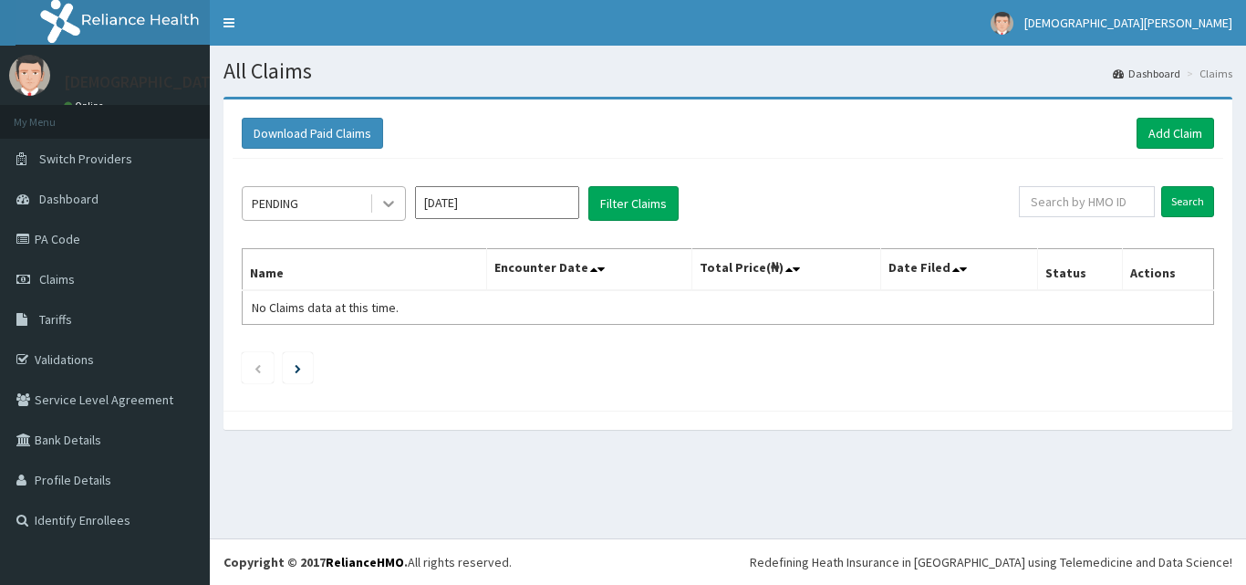
click at [394, 193] on div at bounding box center [388, 203] width 33 height 33
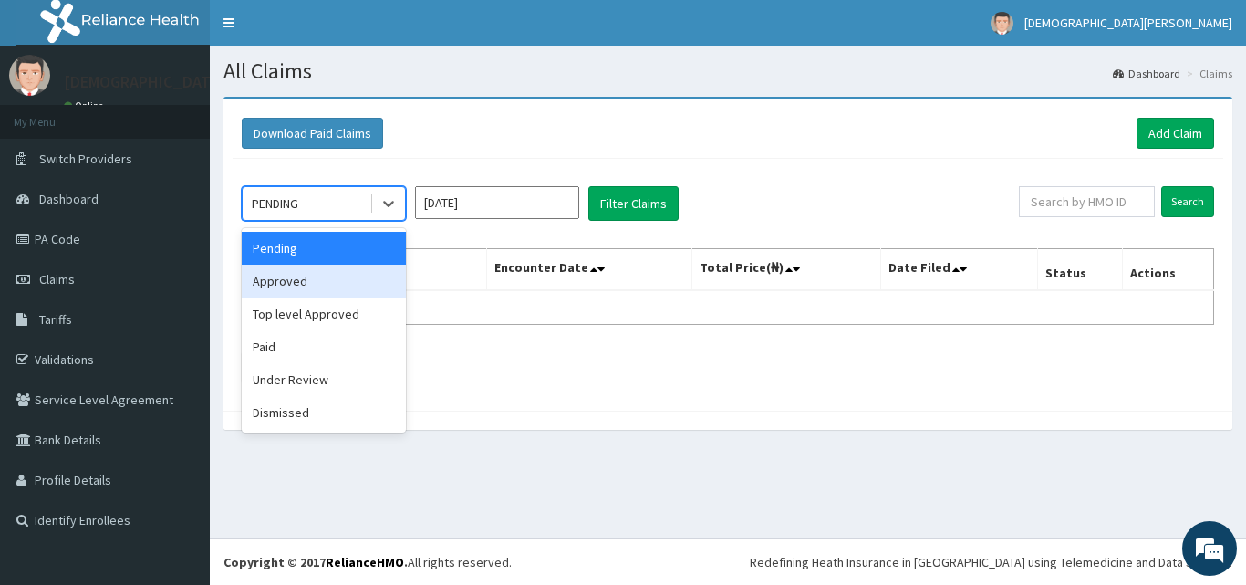
click at [340, 276] on div "Approved" at bounding box center [324, 280] width 164 height 33
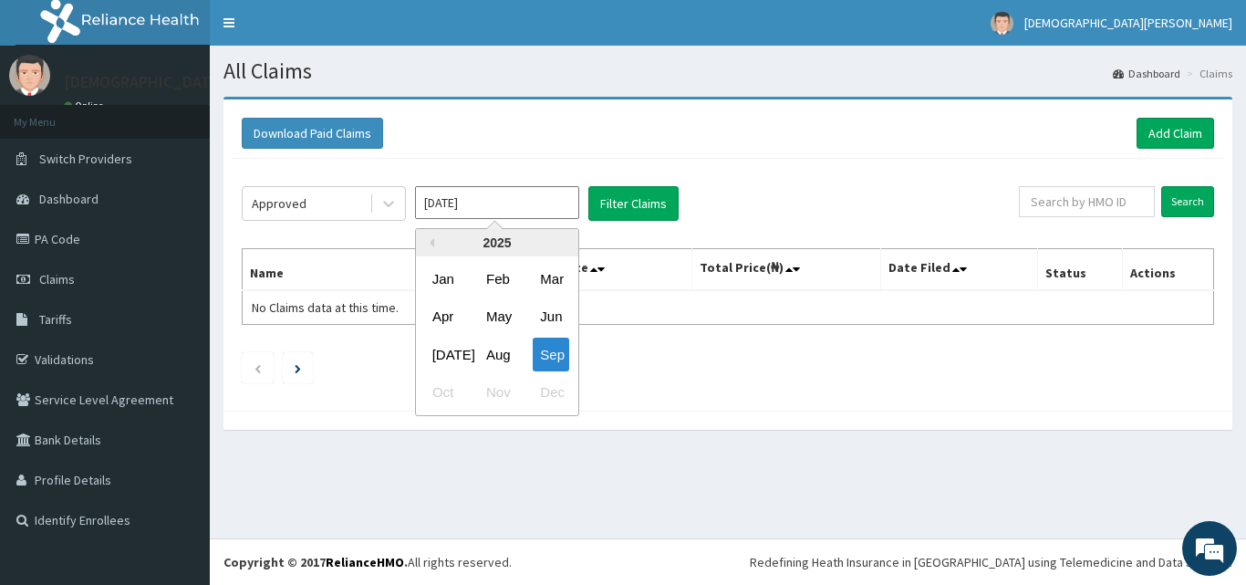
click at [481, 213] on input "[DATE]" at bounding box center [497, 202] width 164 height 33
click at [491, 353] on div "Aug" at bounding box center [497, 354] width 36 height 34
type input "[DATE]"
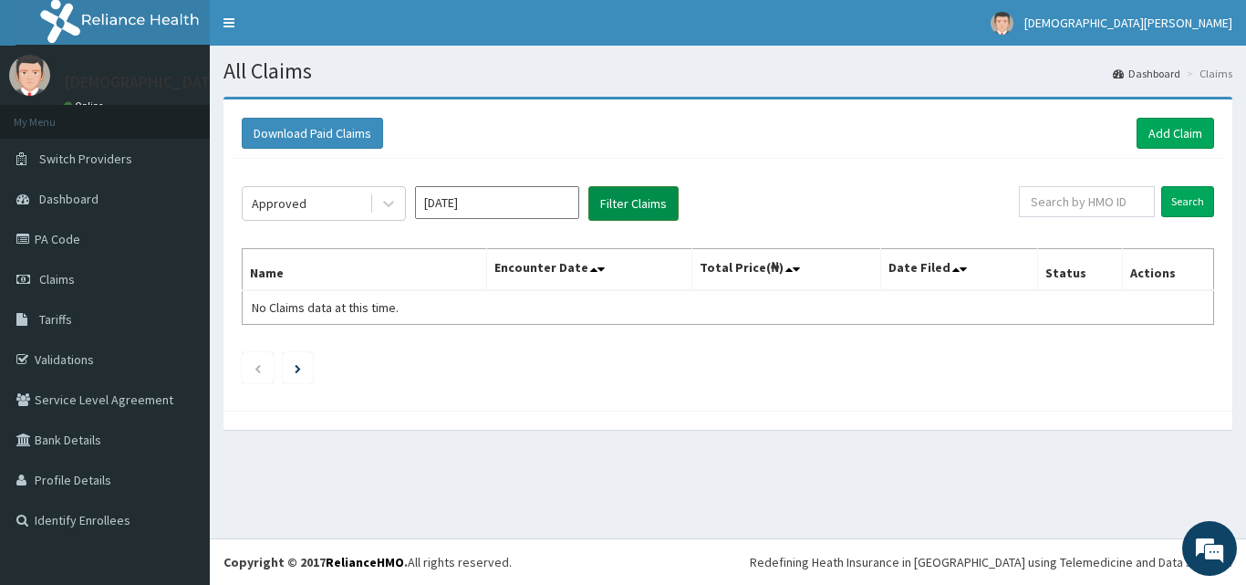
click at [608, 205] on button "Filter Claims" at bounding box center [633, 203] width 90 height 35
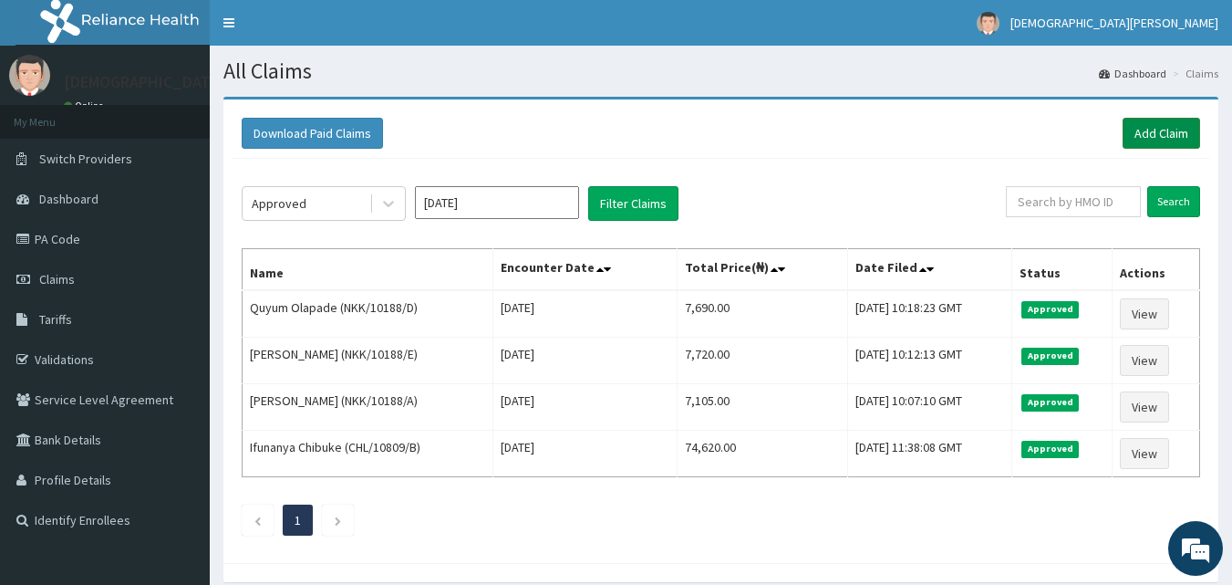
click at [1146, 126] on link "Add Claim" at bounding box center [1162, 133] width 78 height 31
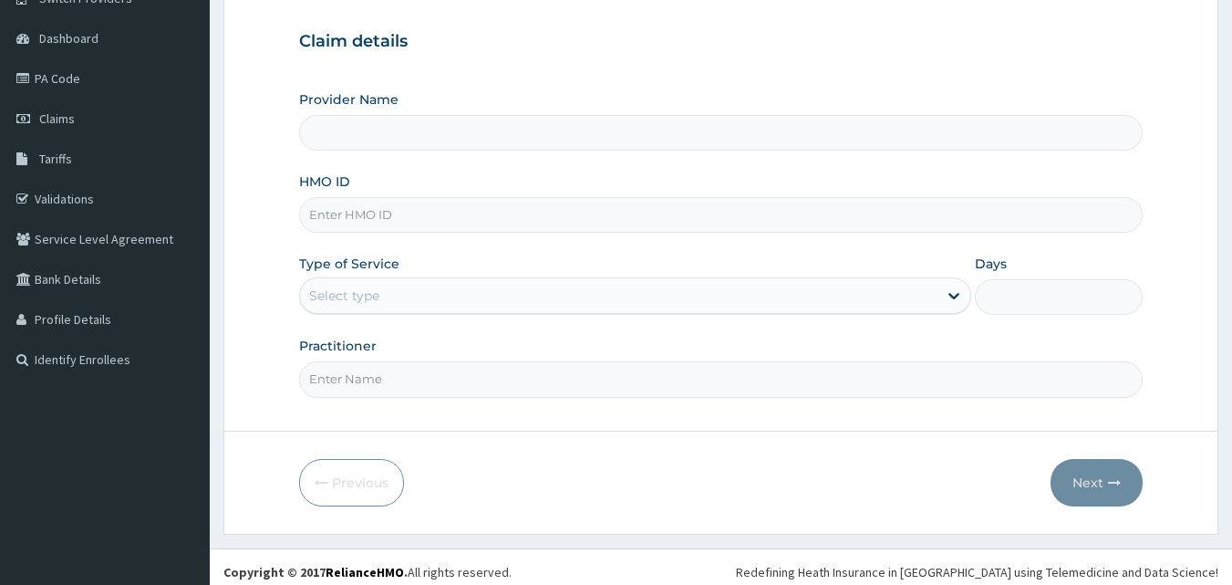
scroll to position [171, 0]
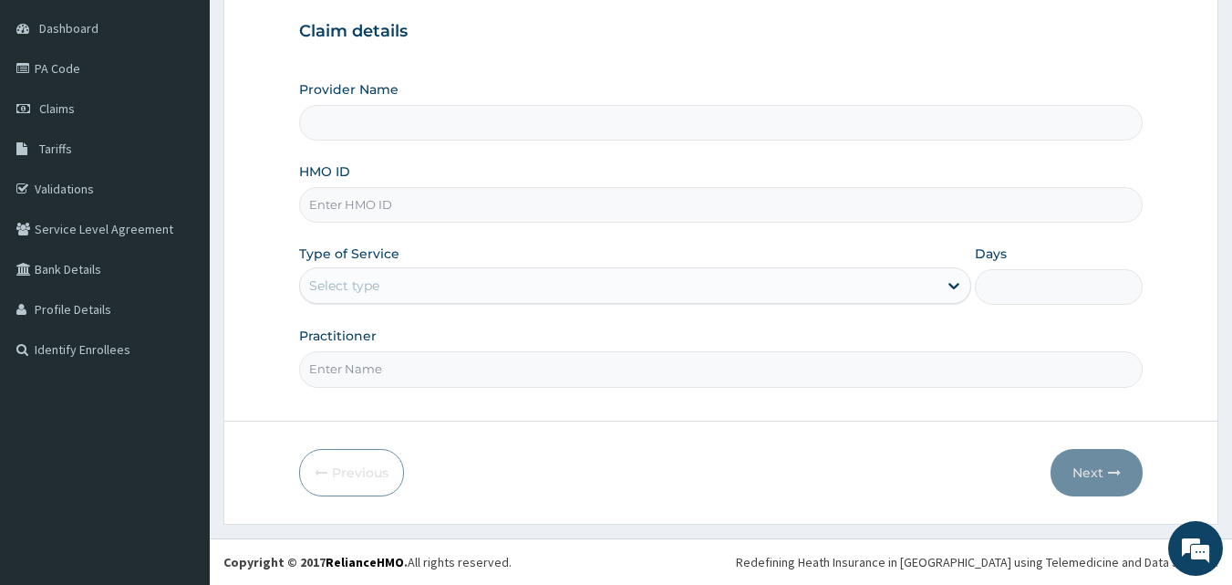
type input "[GEOGRAPHIC_DATA]"
click at [355, 206] on input "HMO ID" at bounding box center [721, 205] width 844 height 36
type input "NKK/10188/C"
click at [363, 285] on div "Select type" at bounding box center [344, 285] width 70 height 18
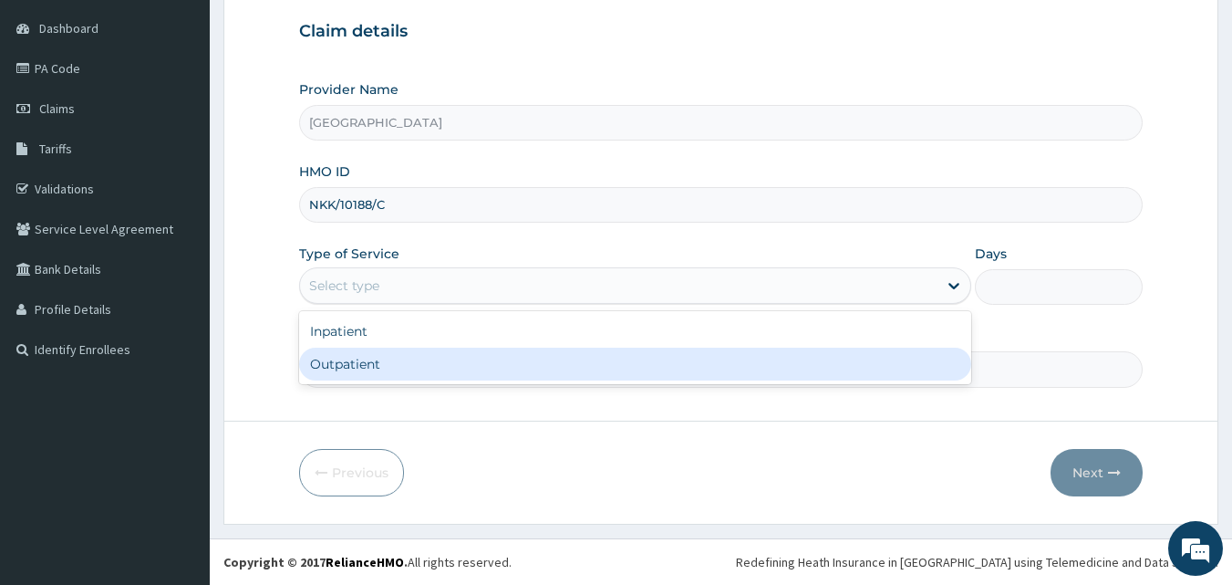
click at [376, 365] on div "Outpatient" at bounding box center [635, 363] width 672 height 33
type input "1"
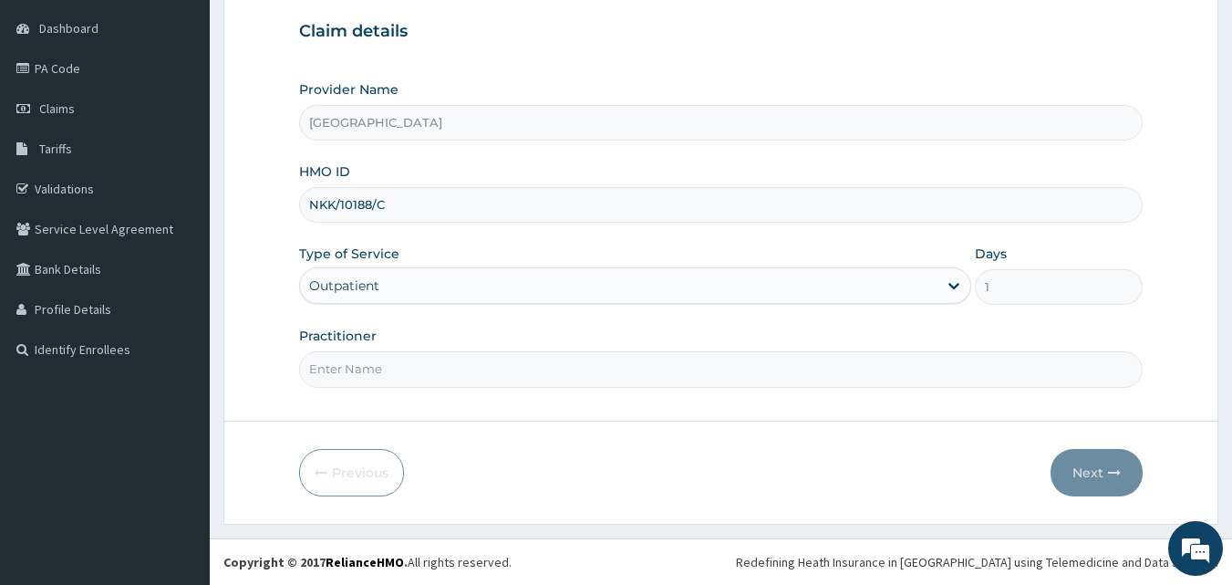
click at [432, 367] on input "Practitioner" at bounding box center [721, 369] width 844 height 36
type input "[PERSON_NAME] [PERSON_NAME]"
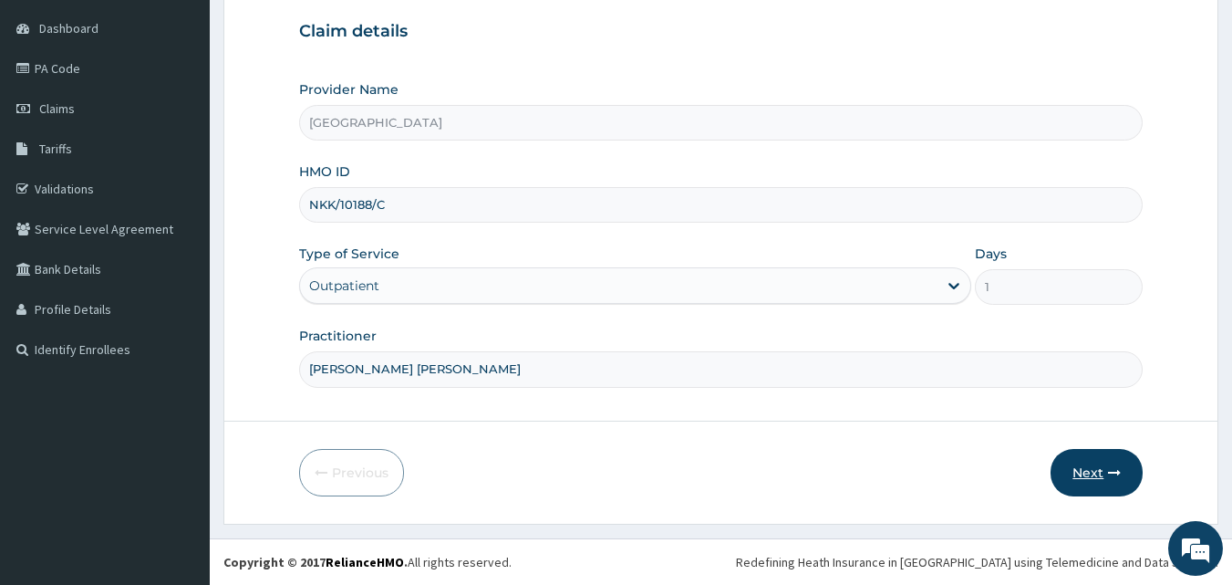
click at [1083, 476] on button "Next" at bounding box center [1096, 472] width 92 height 47
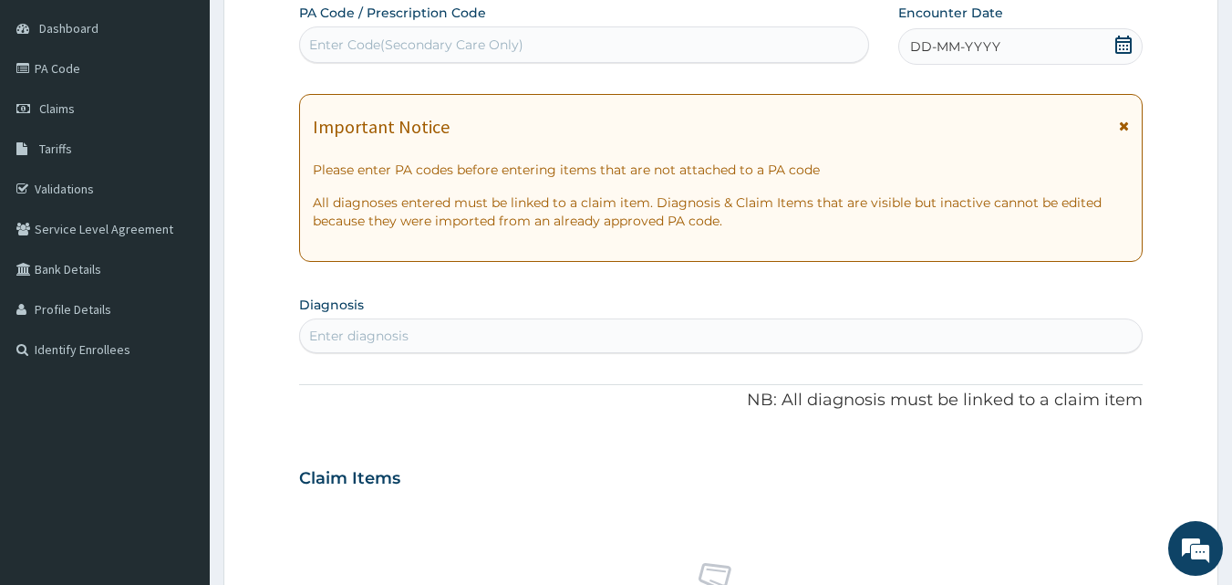
click at [926, 50] on span "DD-MM-YYYY" at bounding box center [955, 46] width 90 height 18
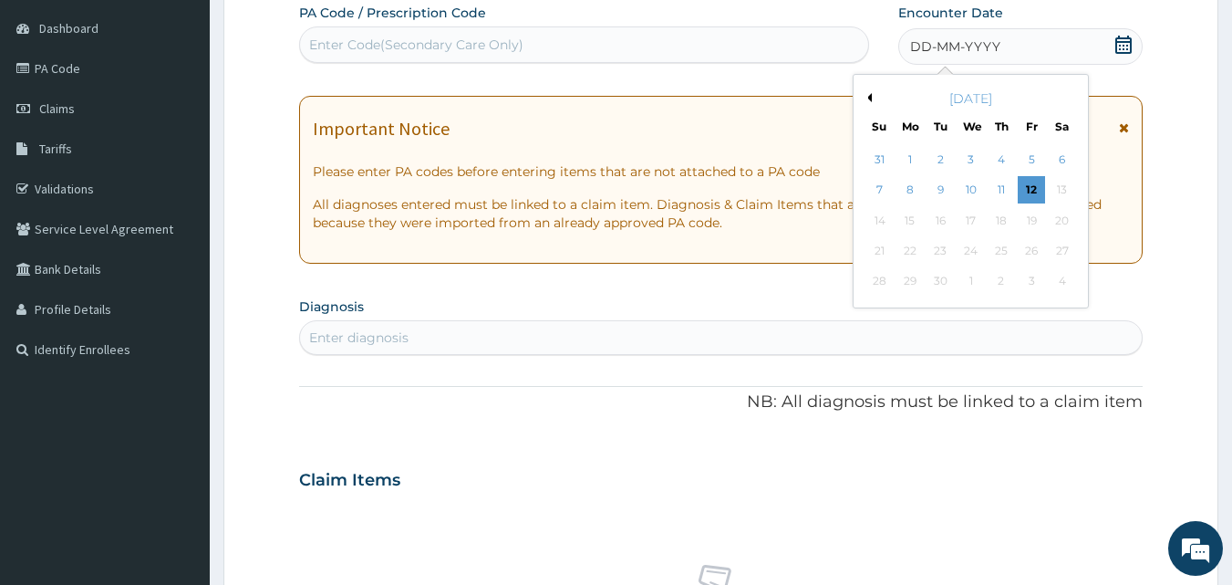
click at [867, 98] on button "Previous Month" at bounding box center [867, 97] width 9 height 9
click at [998, 227] on div "14" at bounding box center [1001, 220] width 27 height 27
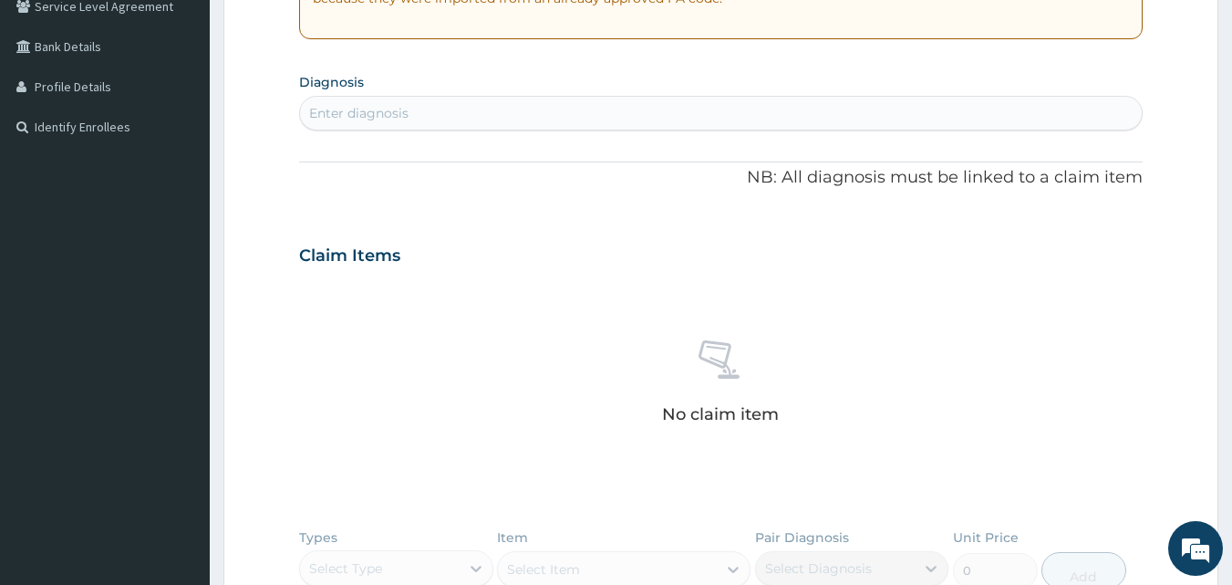
scroll to position [385, 0]
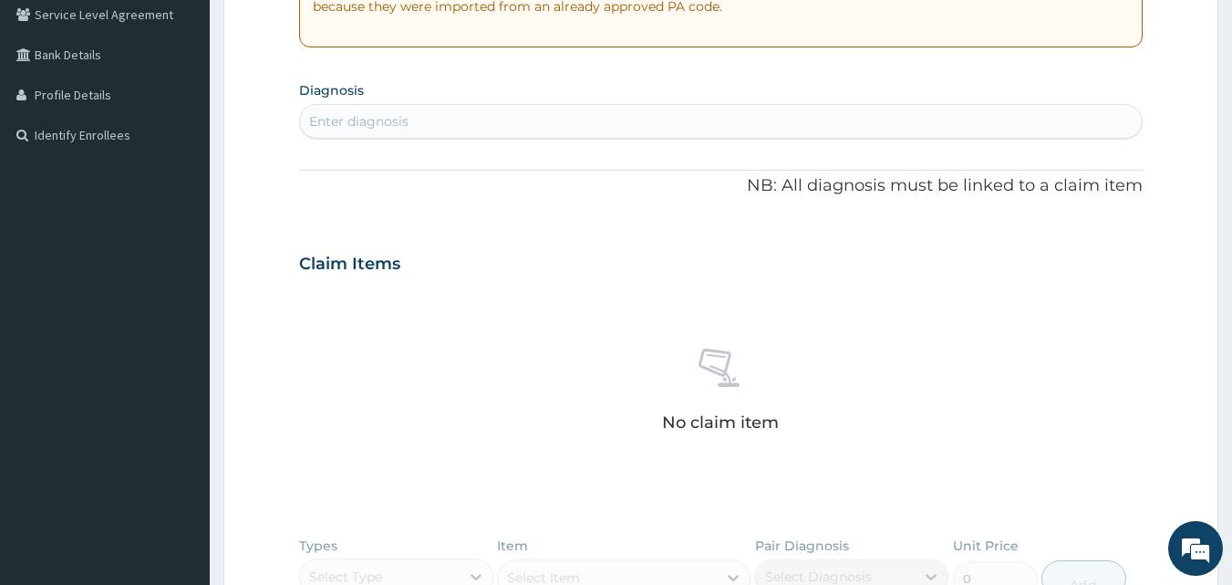
click at [460, 119] on div "Enter diagnosis" at bounding box center [721, 121] width 843 height 29
type input "[MEDICAL_DATA]"
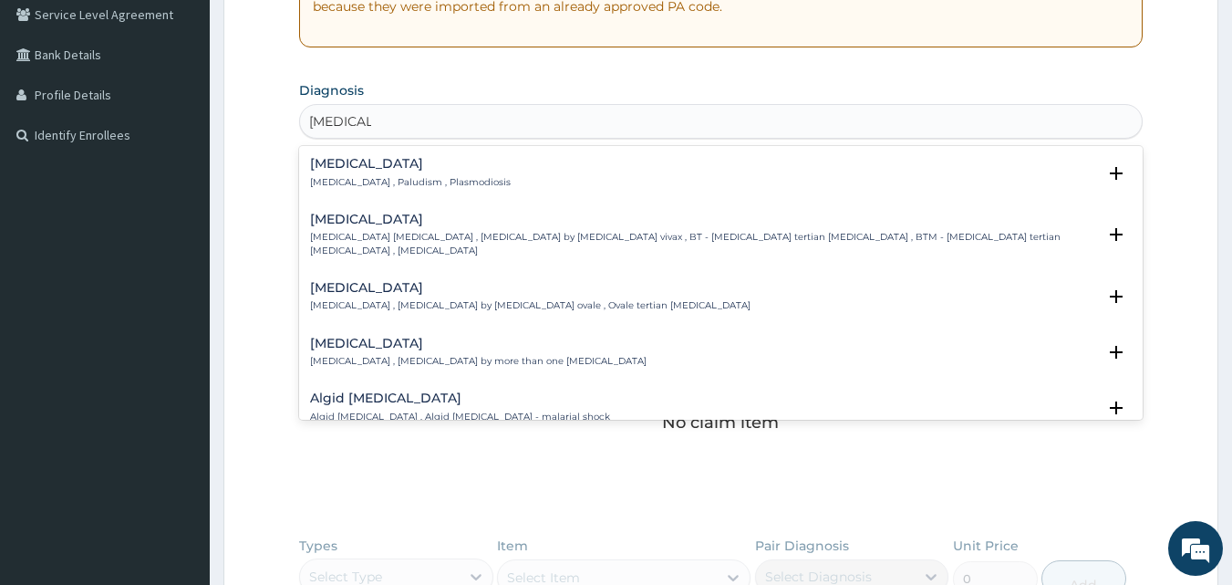
click at [381, 183] on p "[MEDICAL_DATA] , Paludism , Plasmodiosis" at bounding box center [410, 182] width 201 height 13
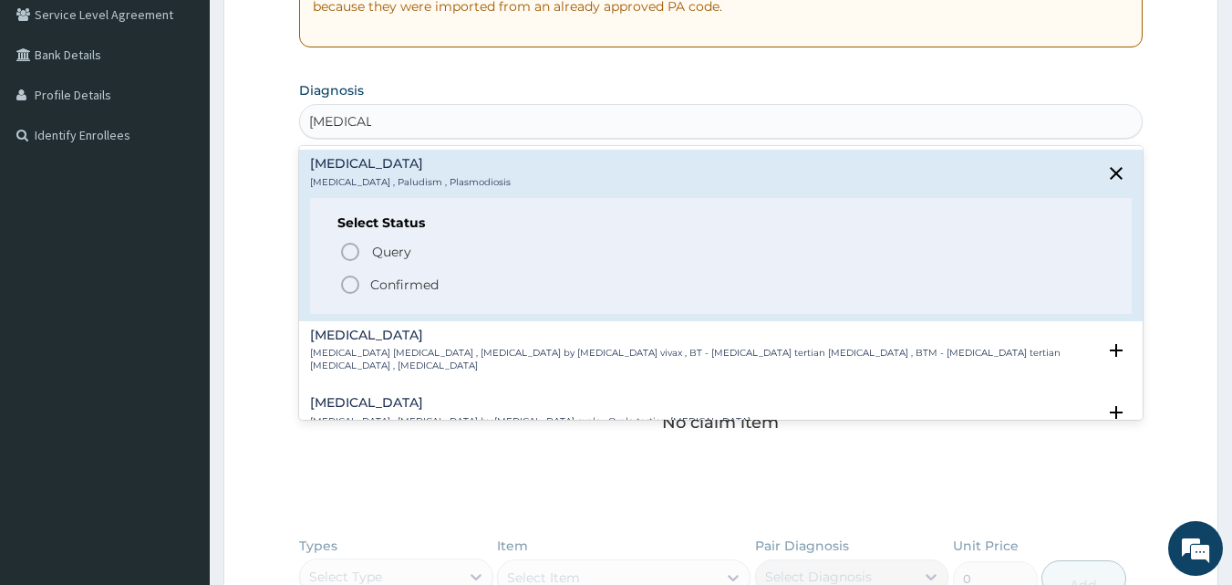
click at [350, 290] on icon "status option filled" at bounding box center [350, 285] width 22 height 22
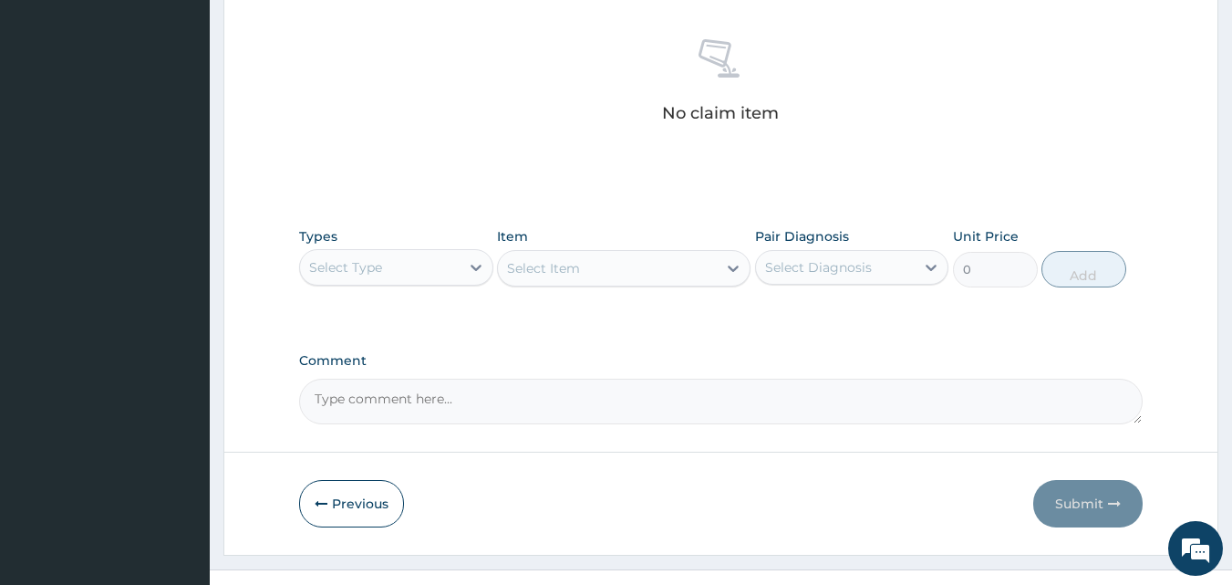
scroll to position [730, 0]
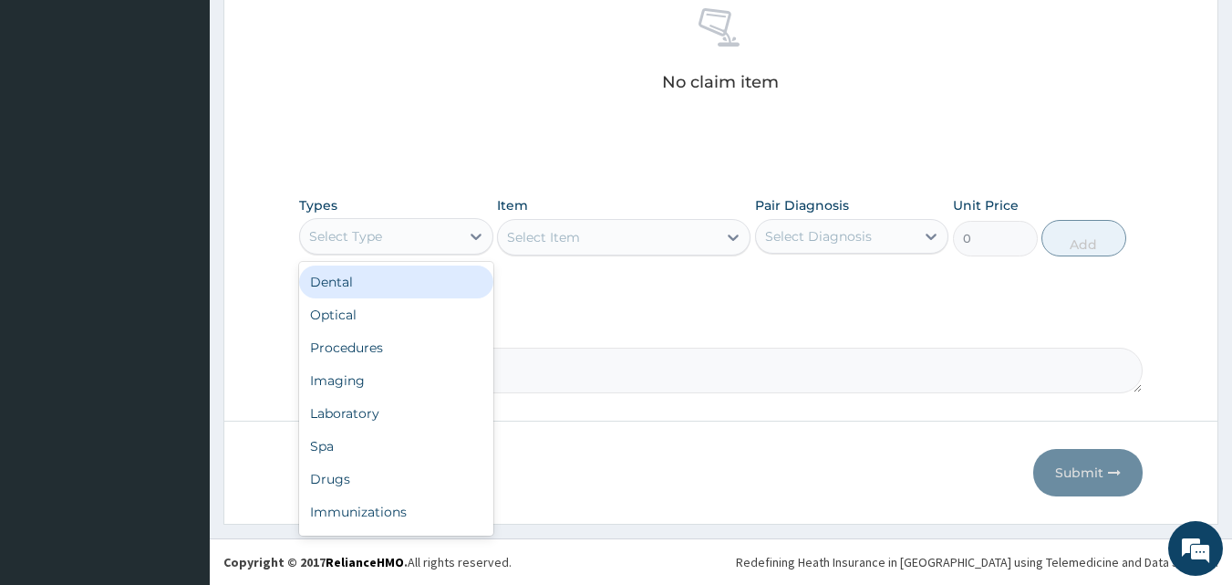
click at [432, 235] on div "Select Type" at bounding box center [380, 236] width 160 height 29
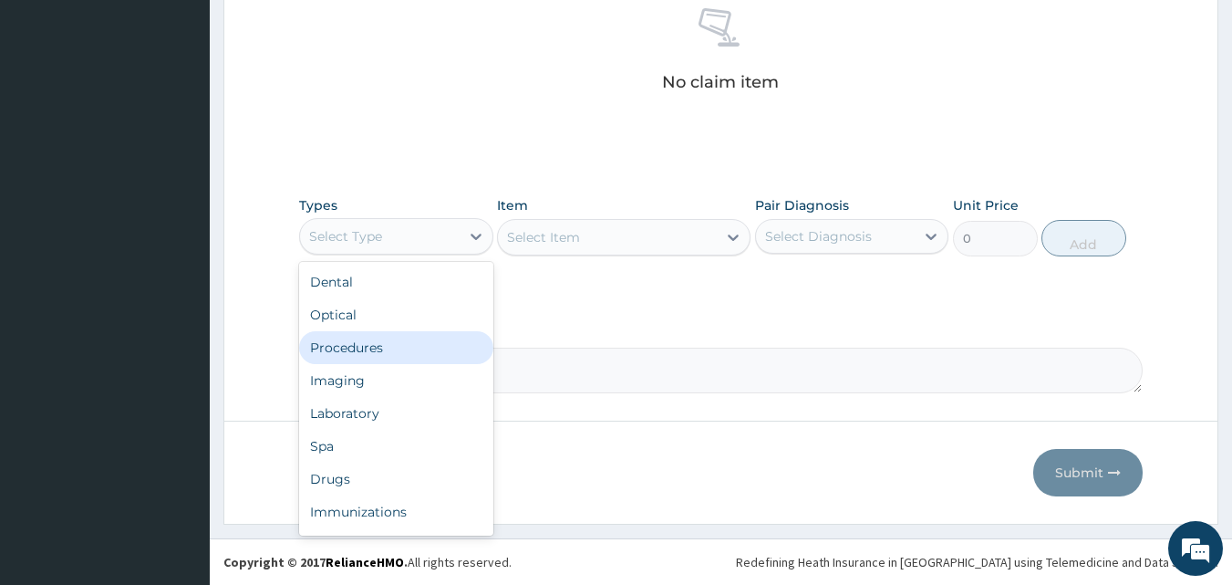
click at [435, 342] on div "Procedures" at bounding box center [396, 347] width 194 height 33
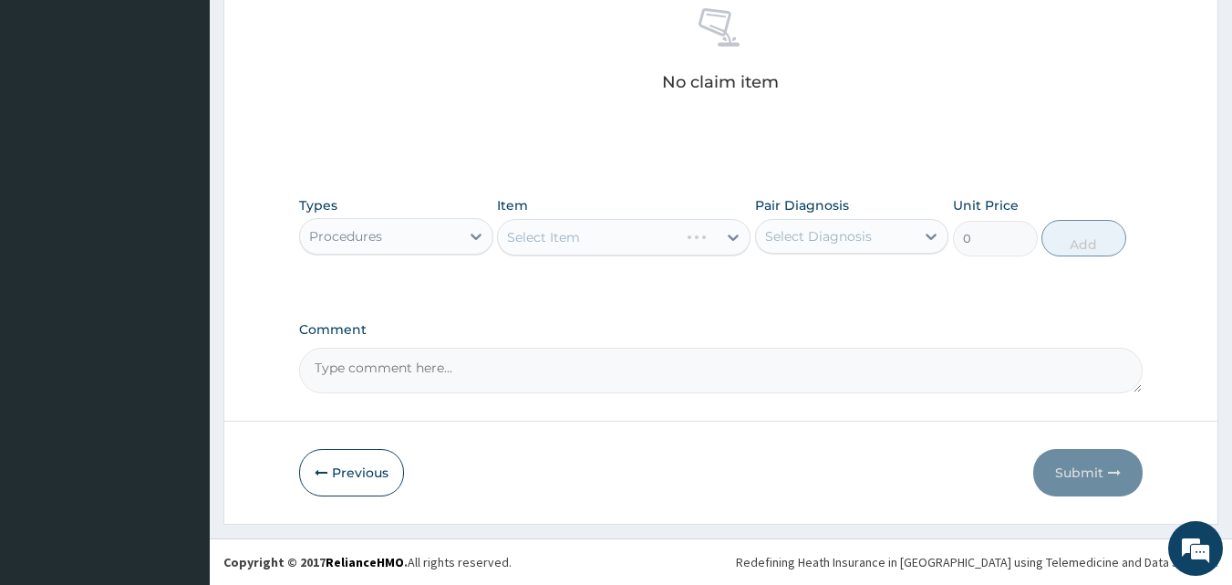
click at [605, 247] on div "Select Item" at bounding box center [588, 236] width 181 height 29
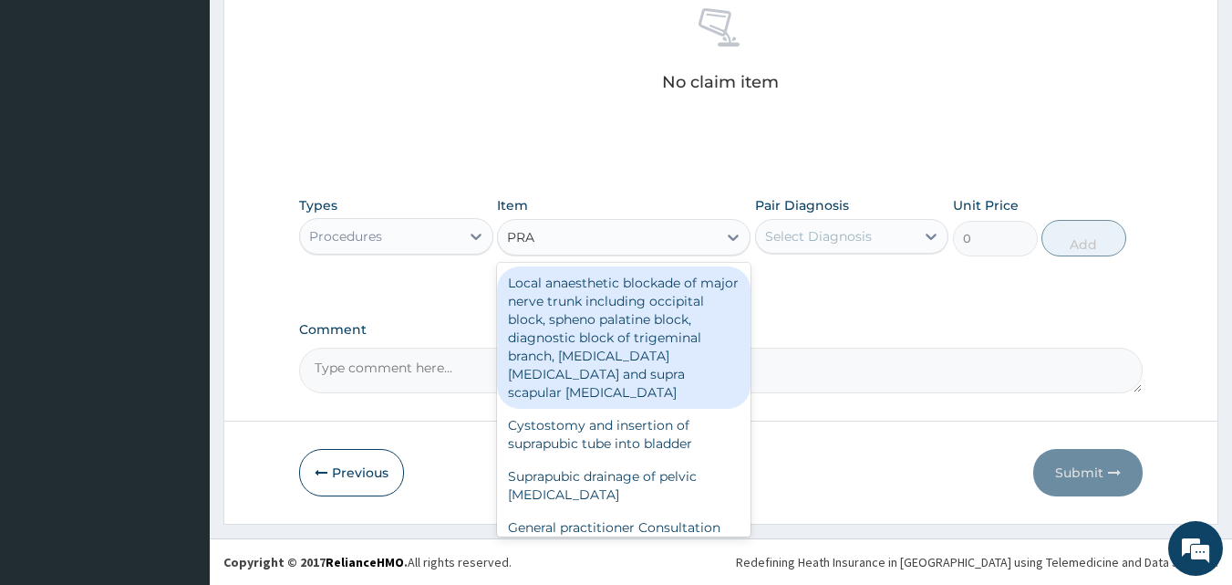
type input "PRAC"
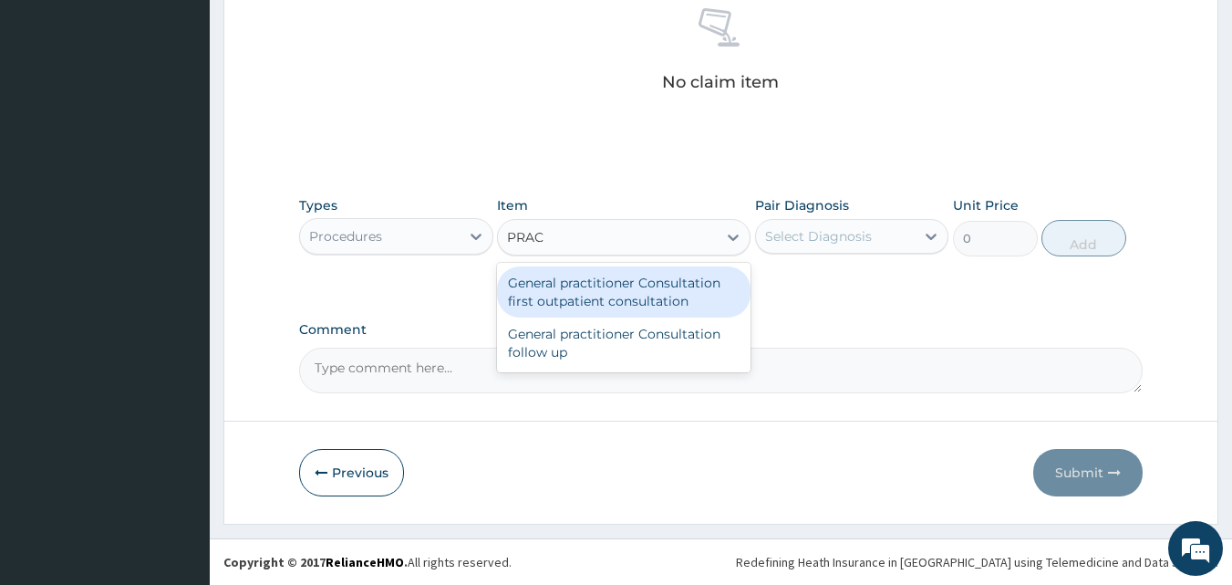
click at [605, 306] on div "General practitioner Consultation first outpatient consultation" at bounding box center [624, 291] width 254 height 51
type input "3000"
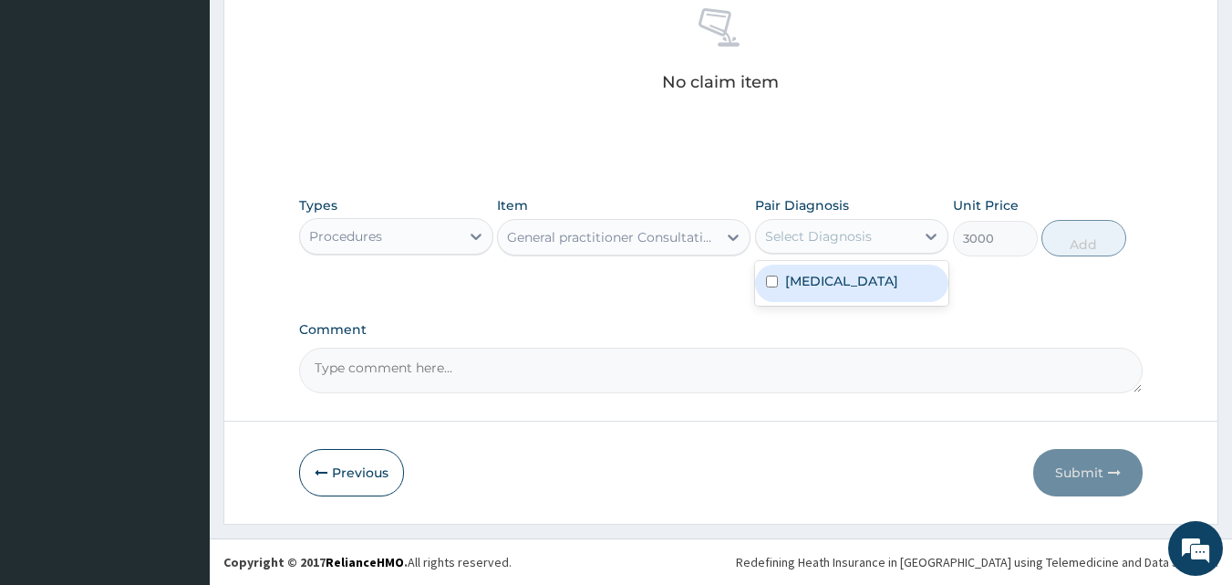
click at [866, 238] on div "Select Diagnosis" at bounding box center [818, 236] width 107 height 18
click at [872, 288] on div "Malaria" at bounding box center [852, 282] width 194 height 37
checkbox input "true"
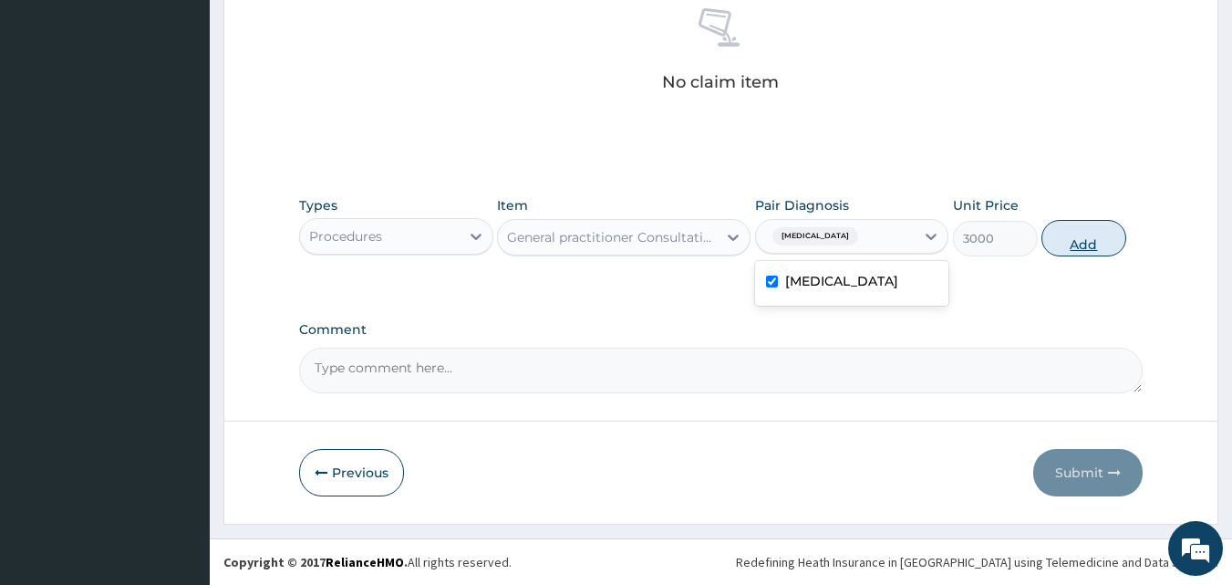
click at [1086, 230] on button "Add" at bounding box center [1083, 238] width 85 height 36
type input "0"
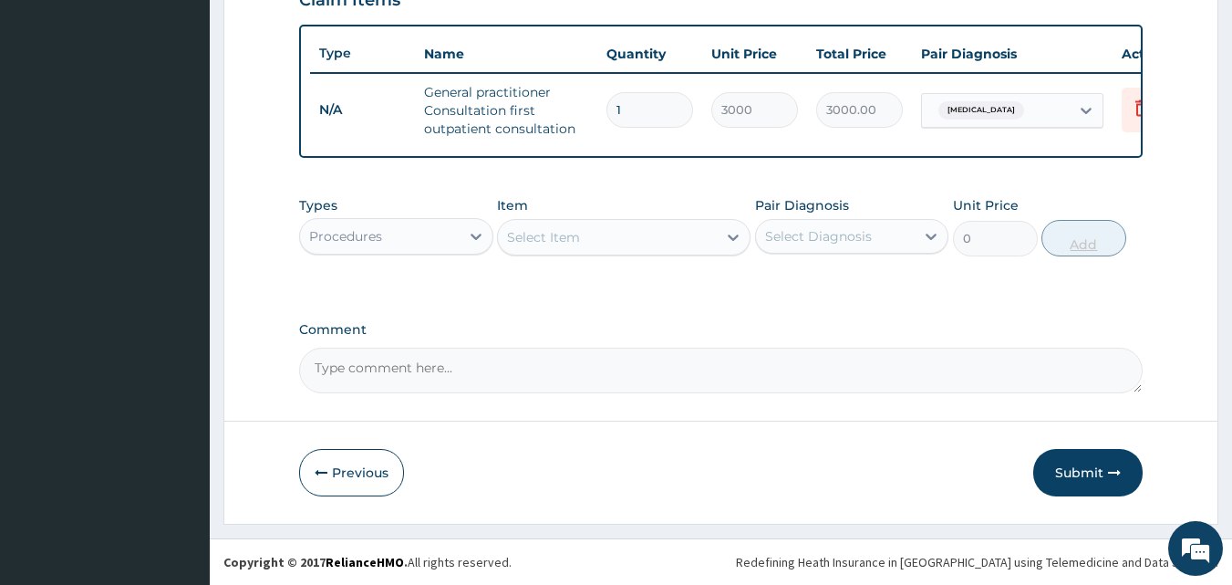
scroll to position [667, 0]
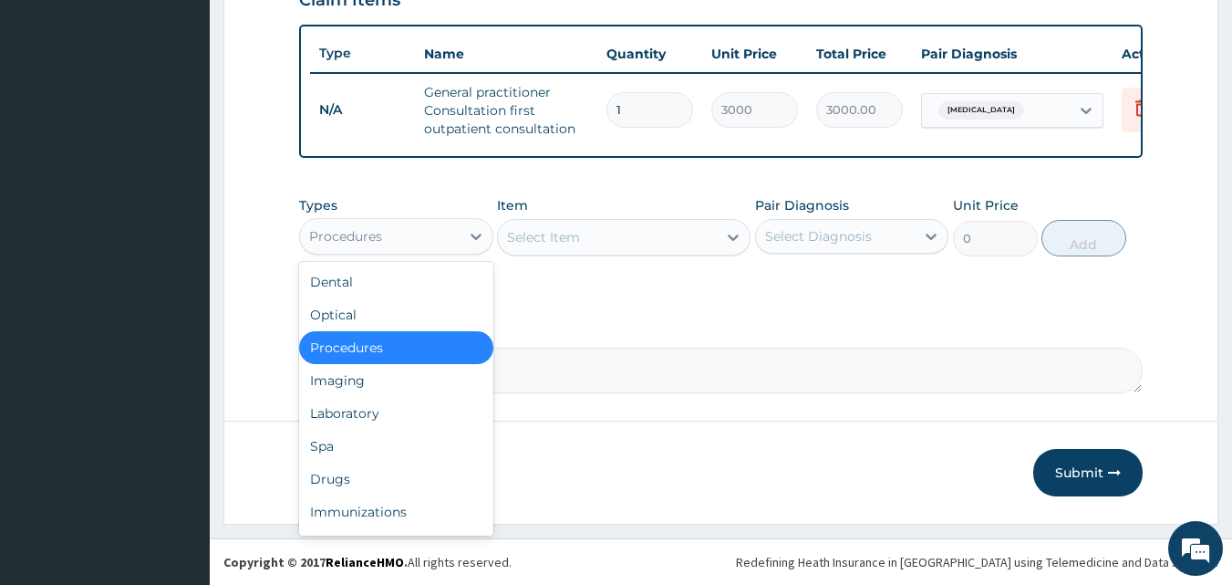
click at [451, 236] on div "Procedures" at bounding box center [380, 236] width 160 height 29
click at [431, 403] on div "Laboratory" at bounding box center [396, 413] width 194 height 33
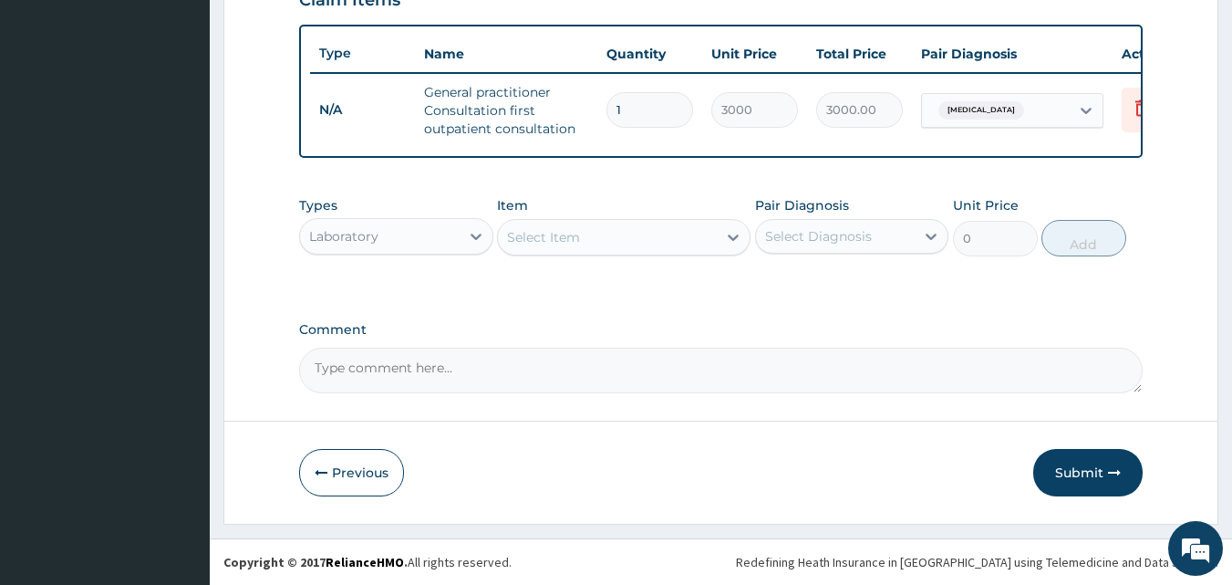
click at [646, 246] on div "Select Item" at bounding box center [607, 236] width 219 height 29
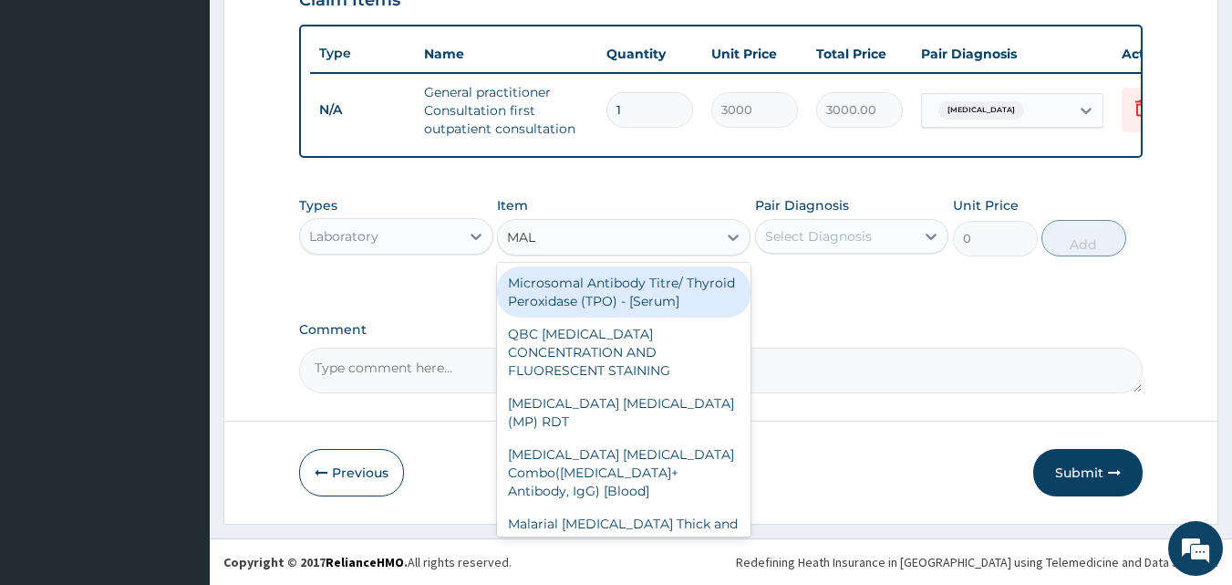
type input "MALA"
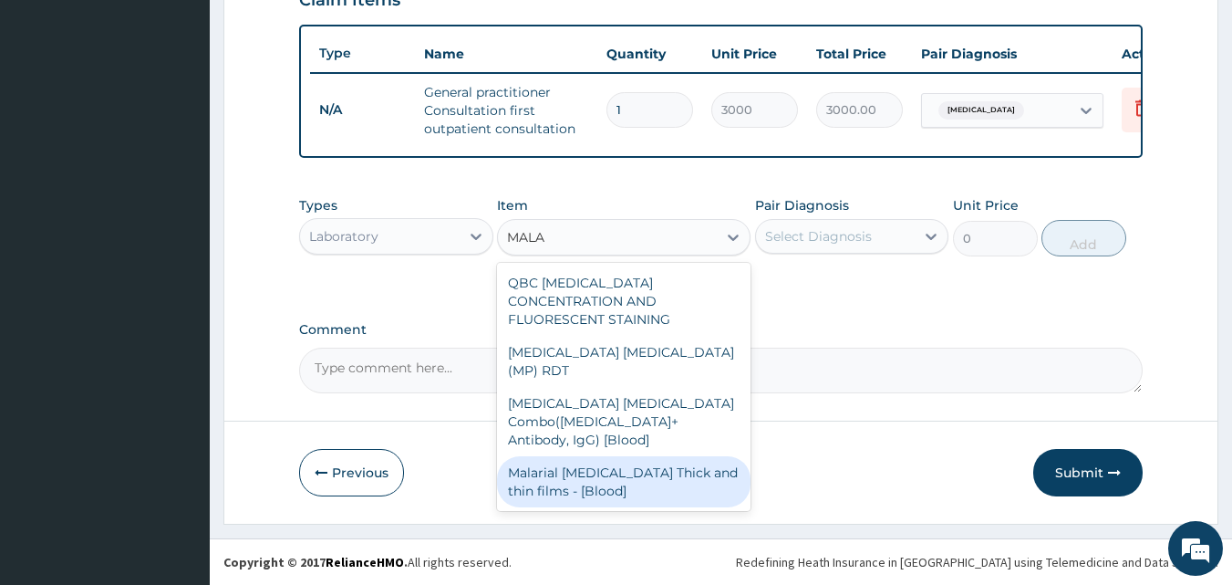
click at [660, 456] on div "Malarial Parasite Thick and thin films - [Blood]" at bounding box center [624, 481] width 254 height 51
type input "1500"
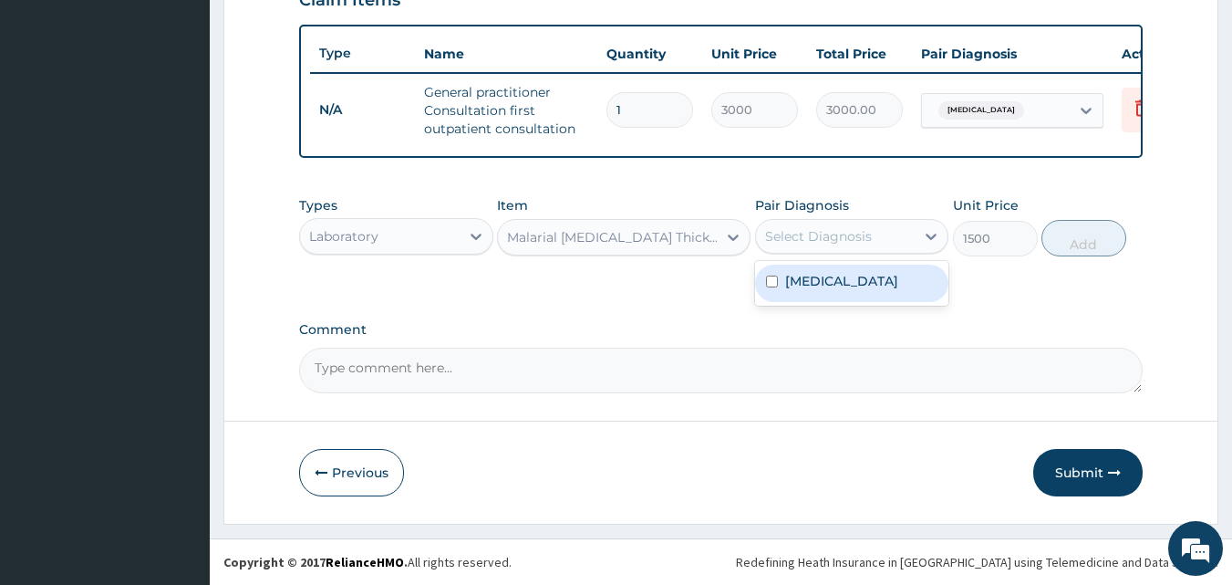
click at [865, 240] on div "Select Diagnosis" at bounding box center [818, 236] width 107 height 18
click at [868, 281] on div "Malaria" at bounding box center [852, 282] width 194 height 37
checkbox input "true"
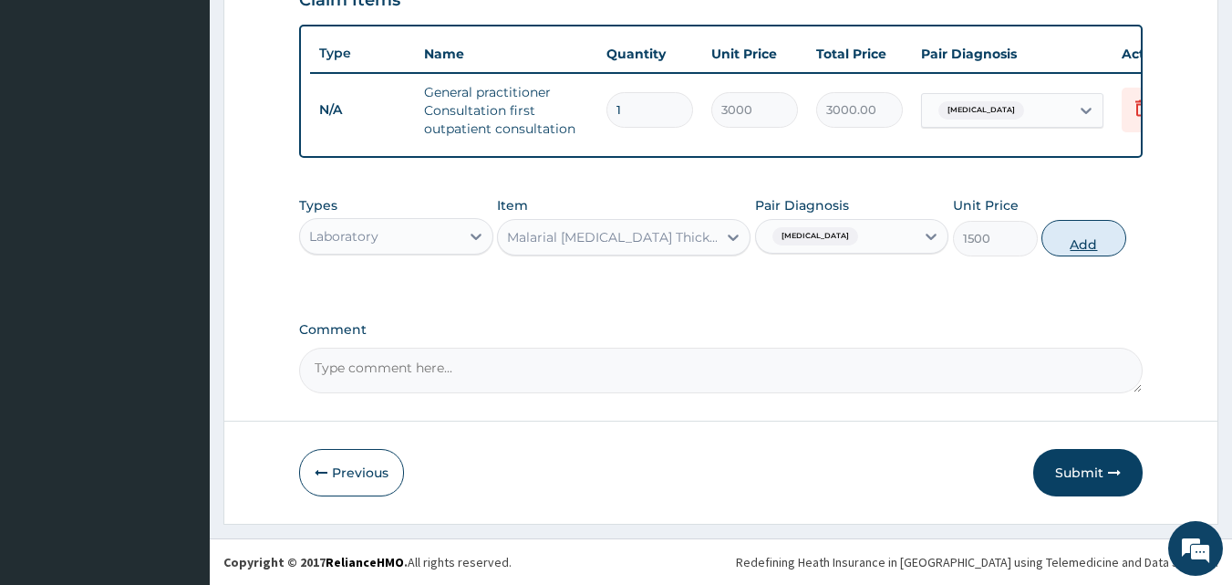
click at [1064, 247] on button "Add" at bounding box center [1083, 238] width 85 height 36
type input "0"
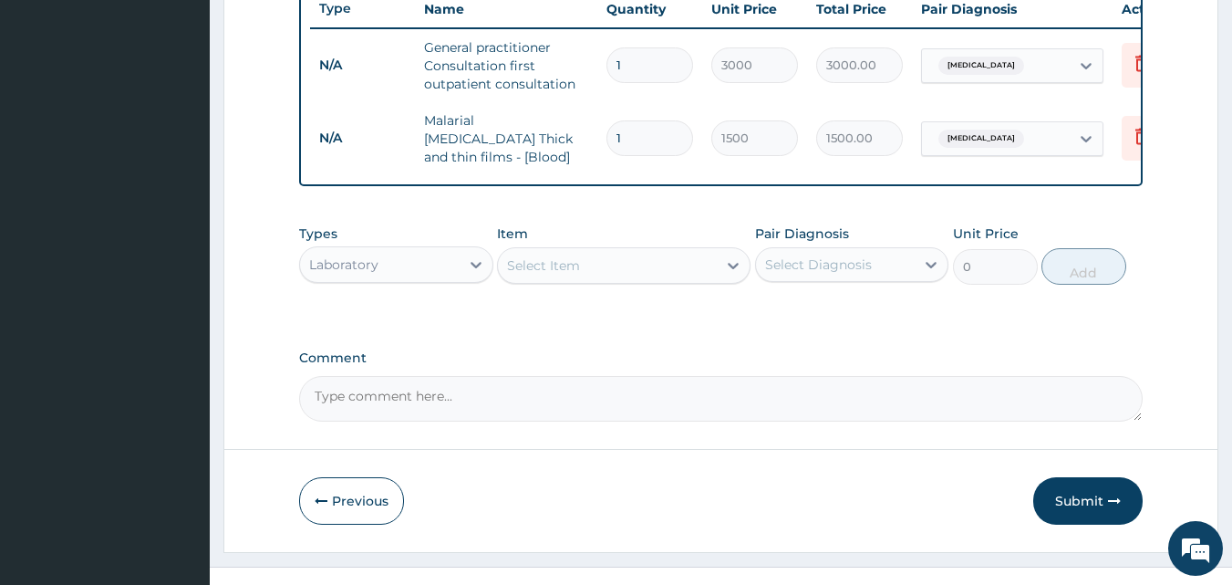
scroll to position [730, 0]
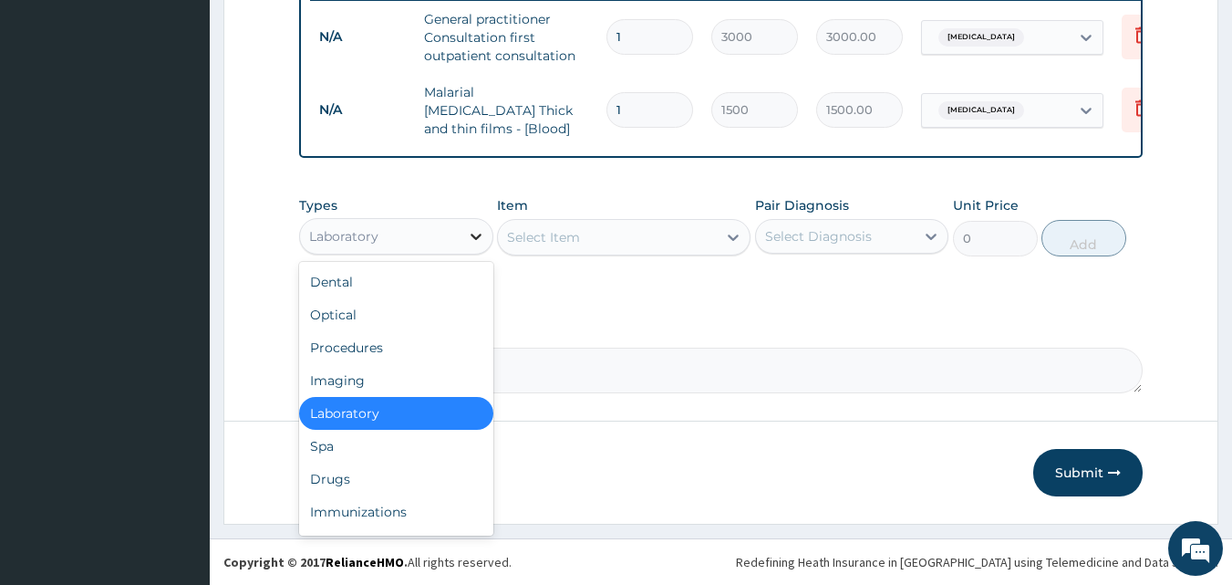
click at [463, 244] on div at bounding box center [476, 236] width 33 height 33
click at [378, 479] on div "Drugs" at bounding box center [396, 478] width 194 height 33
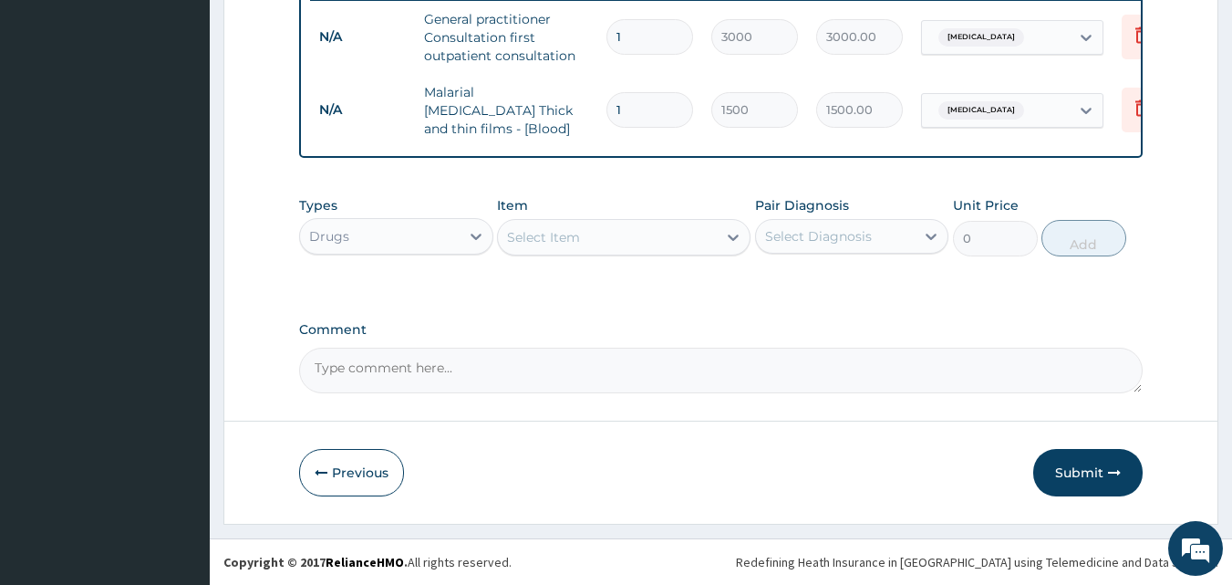
click at [615, 234] on div "Select Item" at bounding box center [607, 236] width 219 height 29
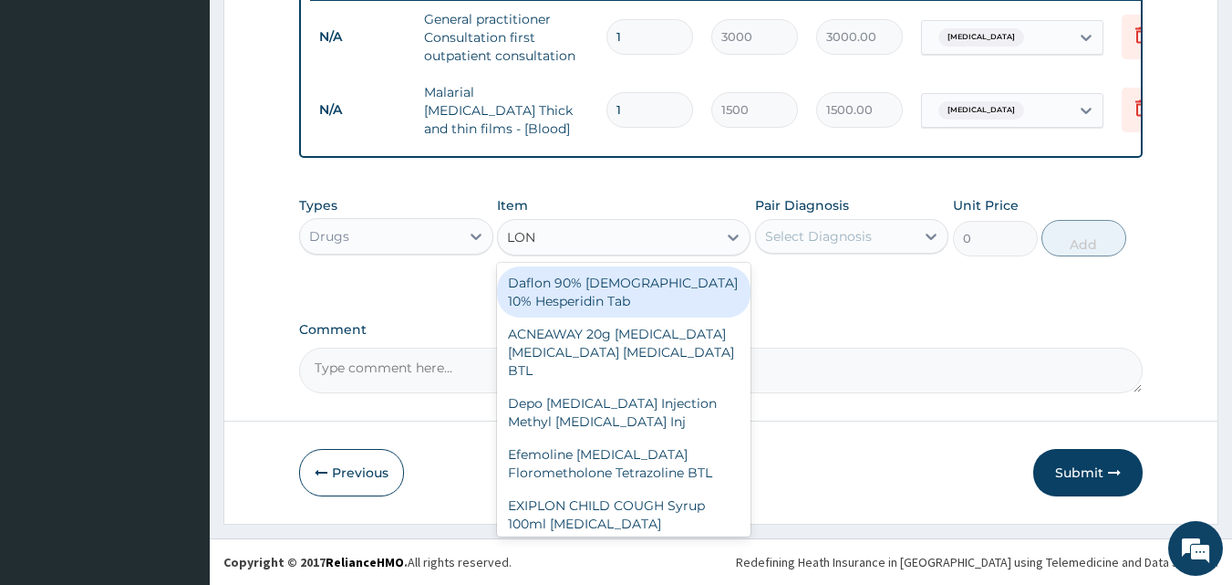
type input "LONA"
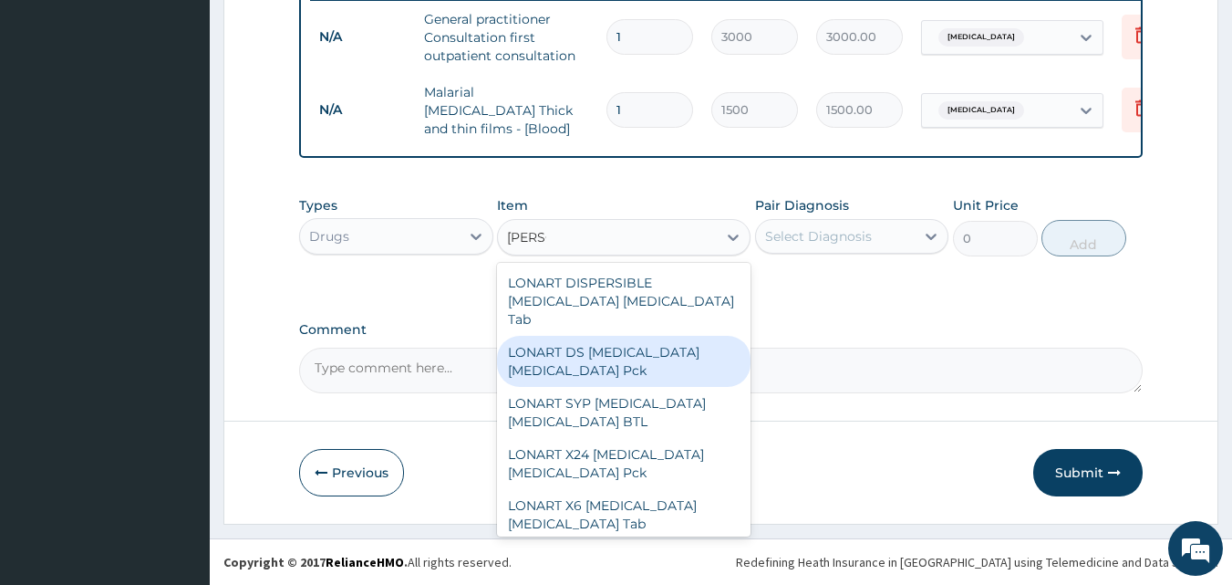
drag, startPoint x: 601, startPoint y: 351, endPoint x: 665, endPoint y: 365, distance: 65.3
click at [665, 365] on div "LONART DS Artemether Lumefantrine Pck" at bounding box center [624, 361] width 254 height 51
type input "1550"
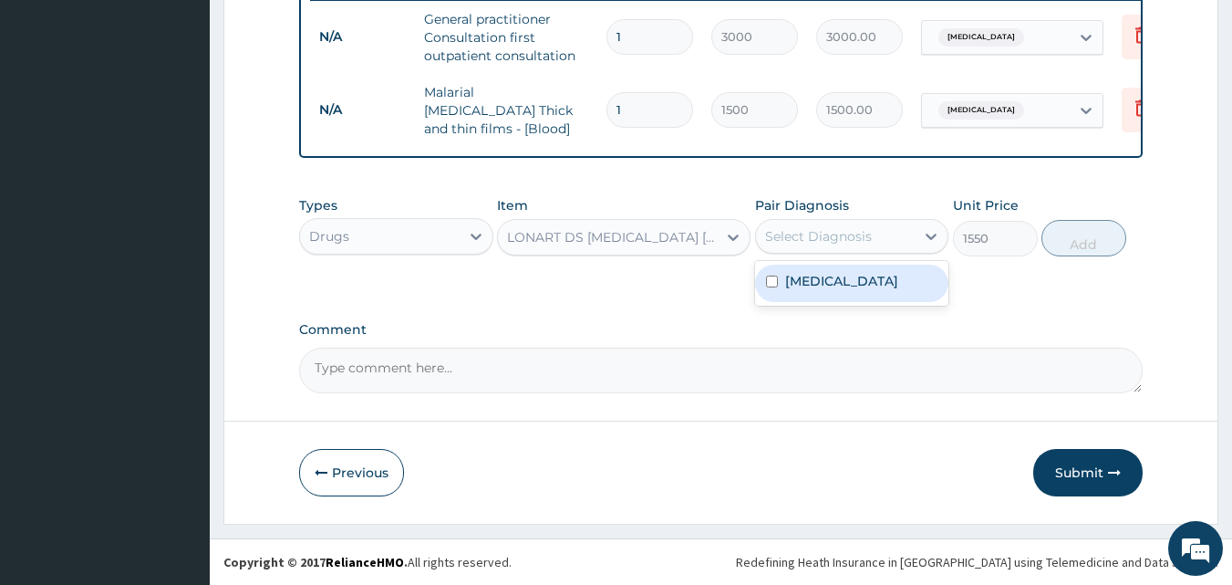
click at [846, 240] on div "Select Diagnosis" at bounding box center [818, 236] width 107 height 18
click at [846, 291] on div "Malaria" at bounding box center [852, 282] width 194 height 37
checkbox input "true"
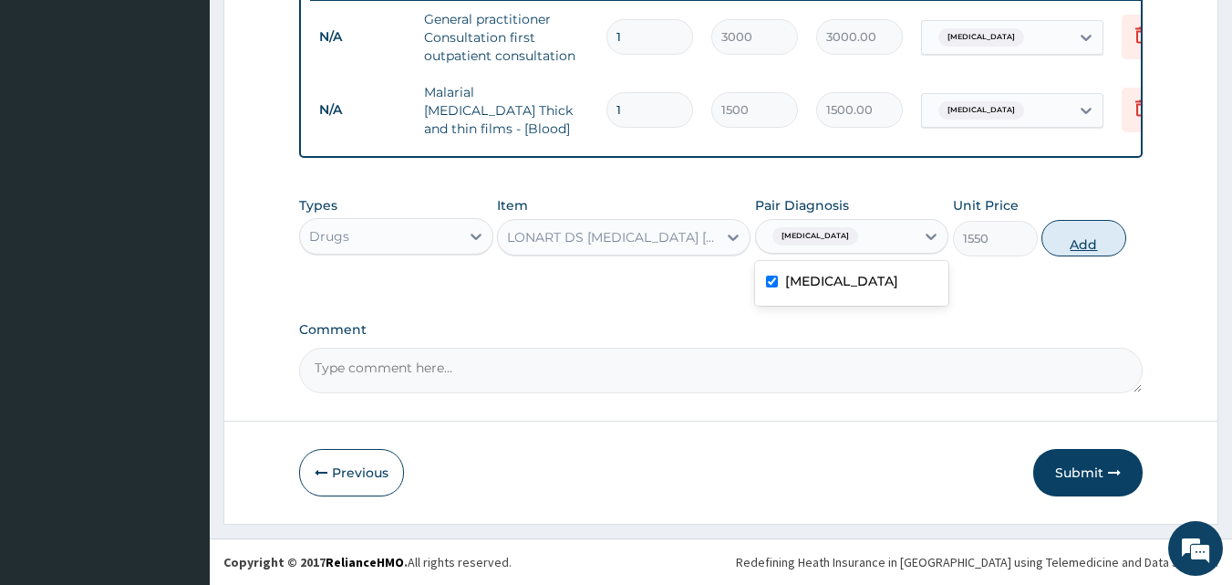
click at [1069, 234] on button "Add" at bounding box center [1083, 238] width 85 height 36
type input "0"
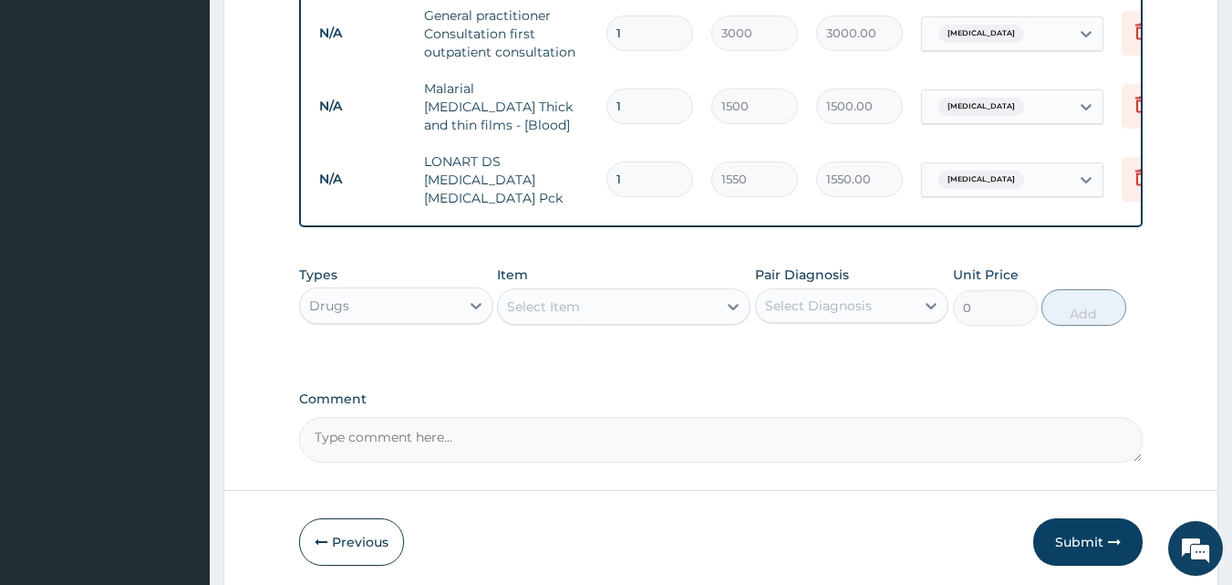
click at [698, 296] on div "Select Item" at bounding box center [607, 306] width 219 height 29
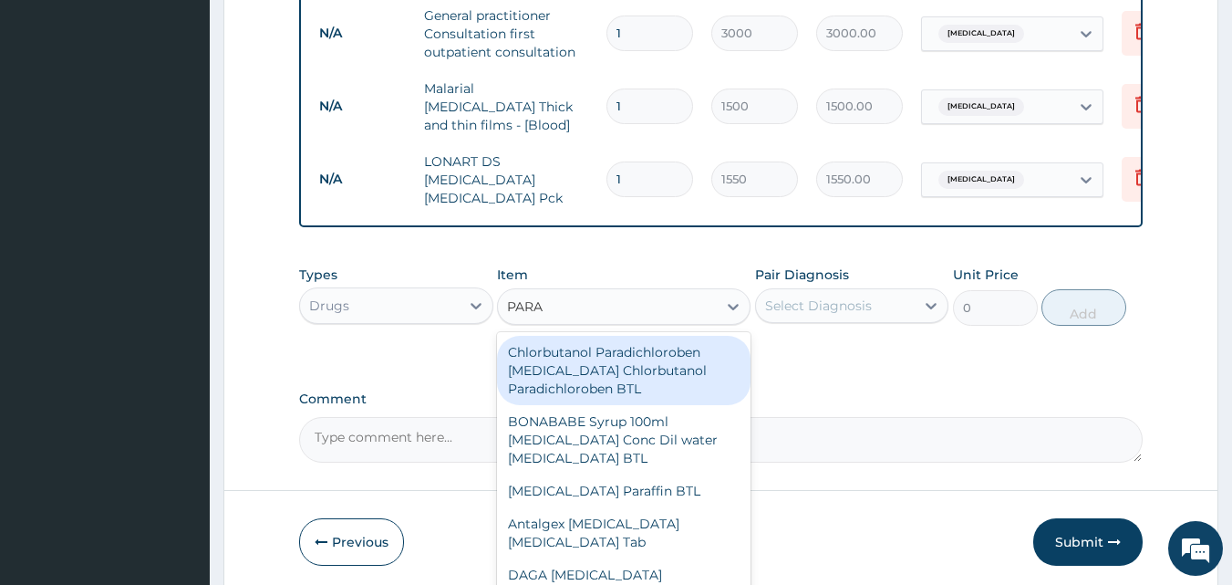
type input "PARAC"
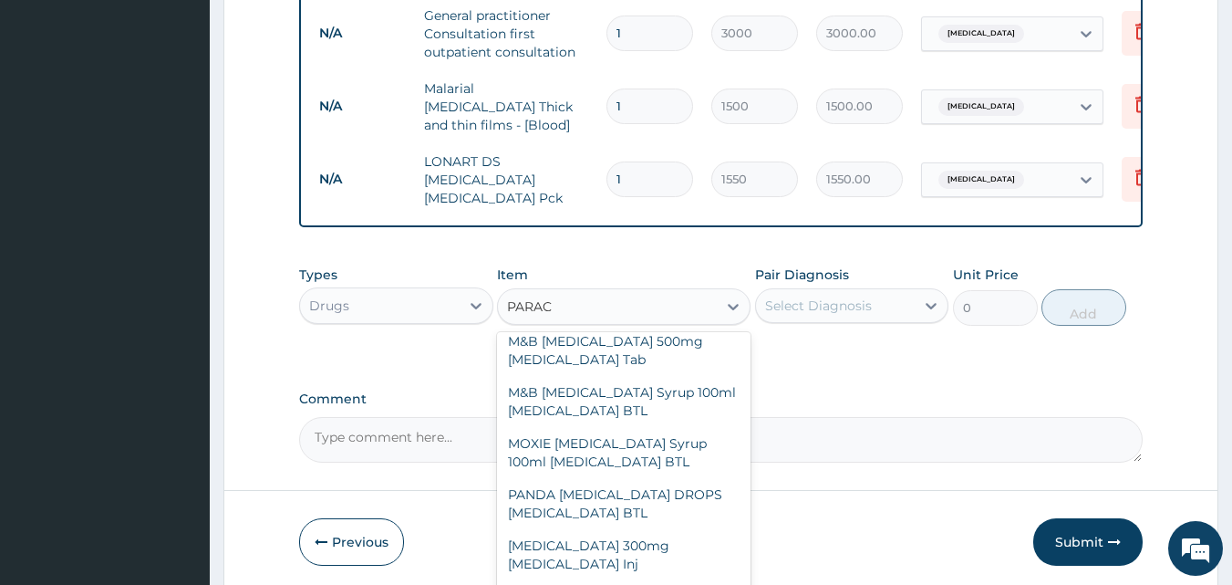
scroll to position [491, 0]
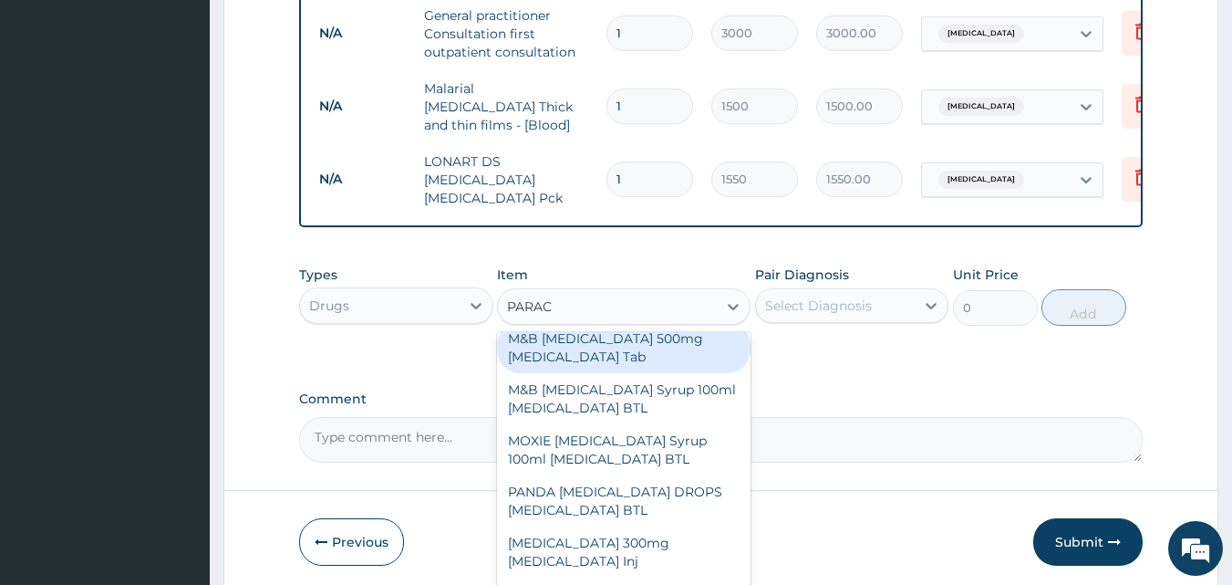
click at [614, 353] on div "M&B PARACETAMOL 500mg Acetaminophen Tab" at bounding box center [624, 347] width 254 height 51
type input "10"
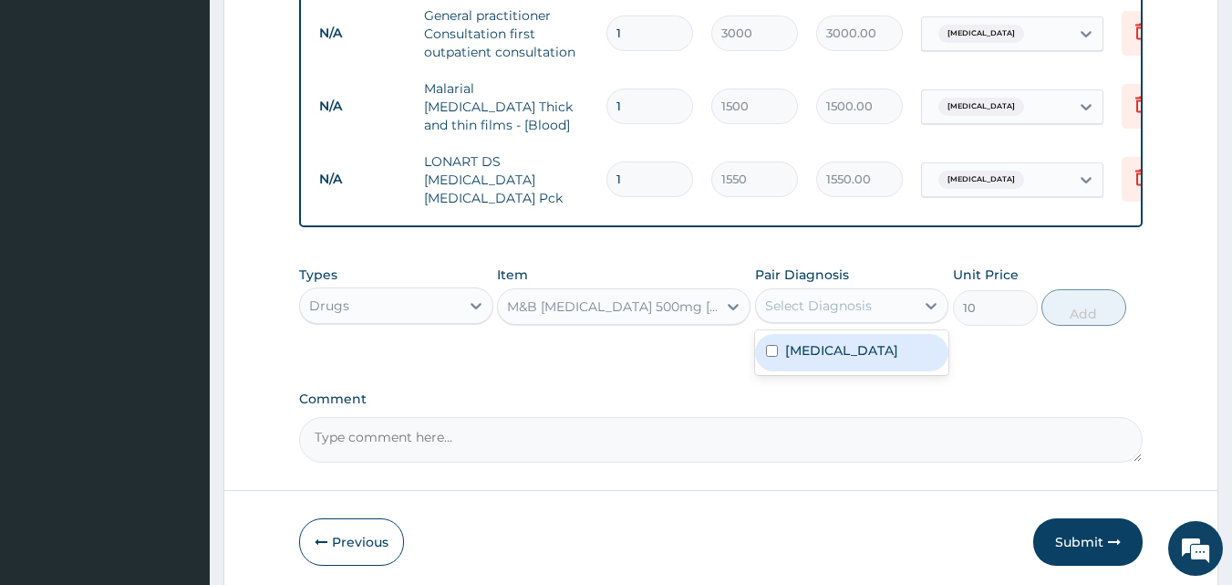
click at [803, 309] on div "Select Diagnosis" at bounding box center [836, 305] width 160 height 29
click at [812, 342] on label "Malaria" at bounding box center [841, 350] width 113 height 18
checkbox input "true"
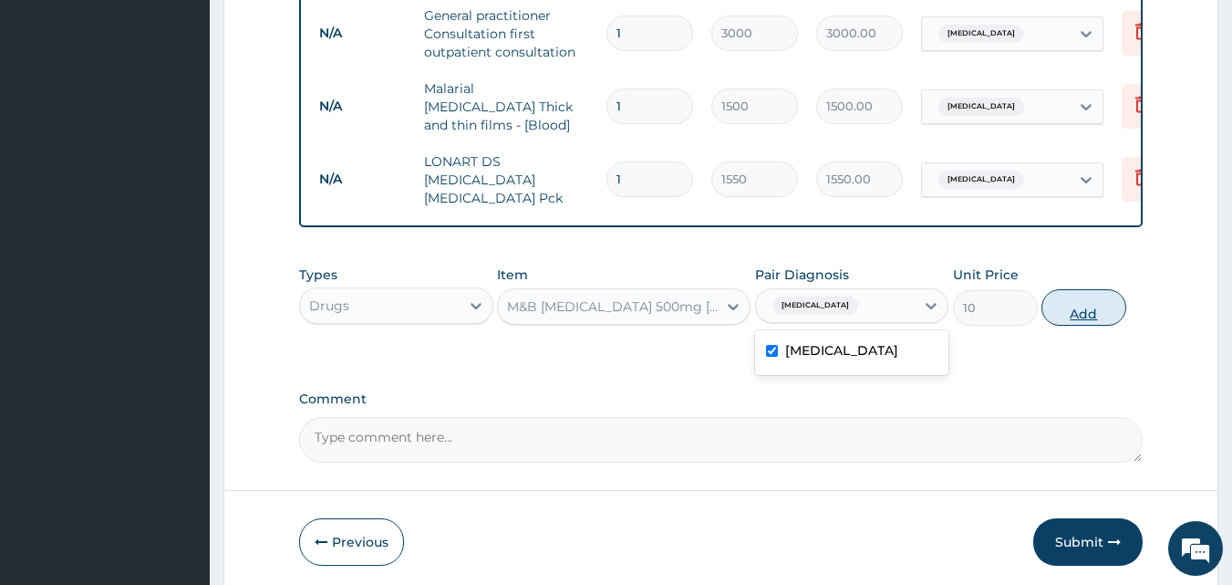
click at [1092, 305] on button "Add" at bounding box center [1083, 307] width 85 height 36
type input "0"
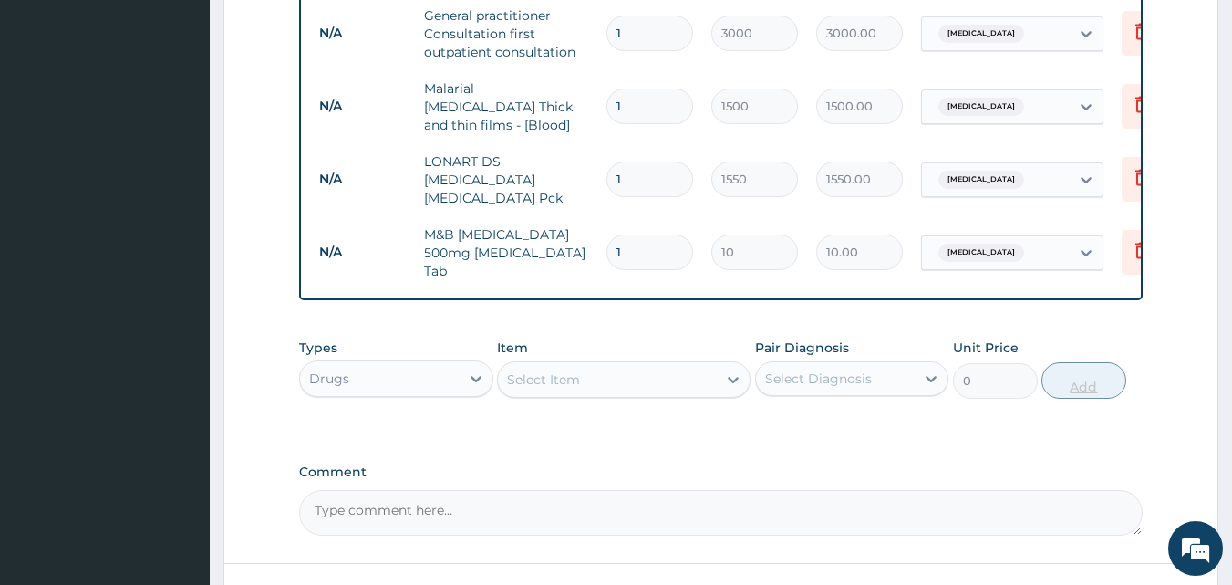
type input "18"
type input "180.00"
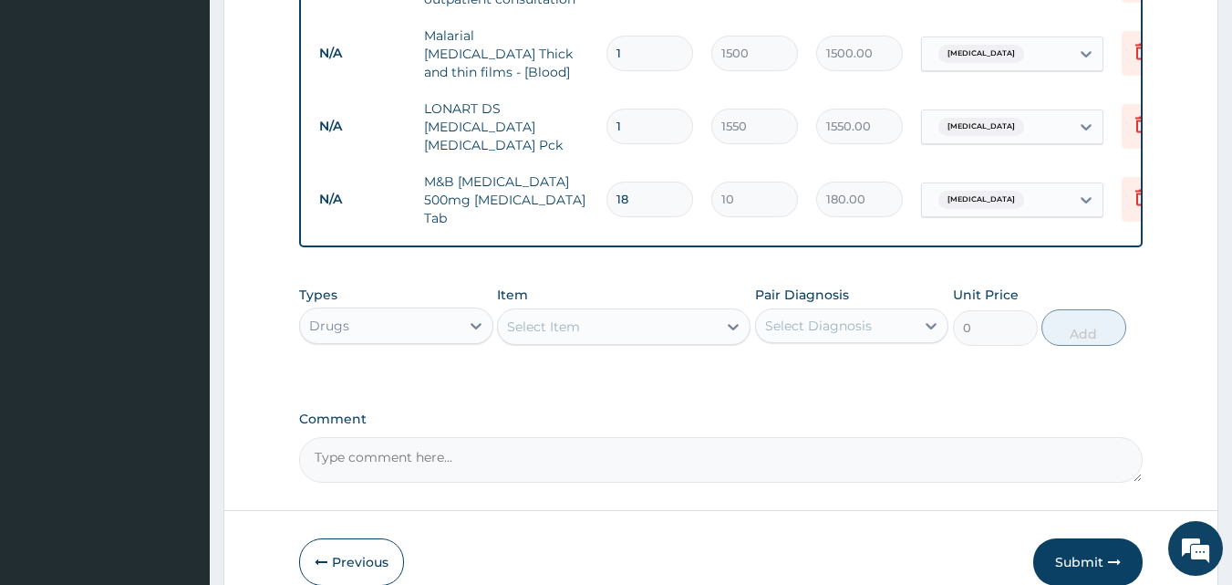
scroll to position [866, 0]
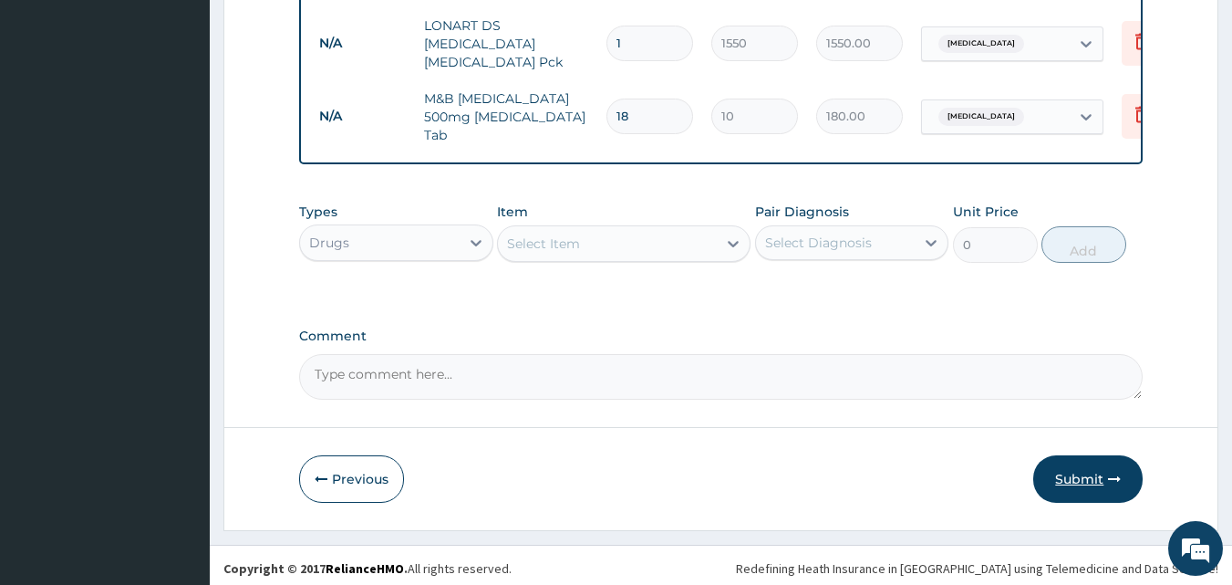
type input "18"
click at [1102, 471] on button "Submit" at bounding box center [1087, 478] width 109 height 47
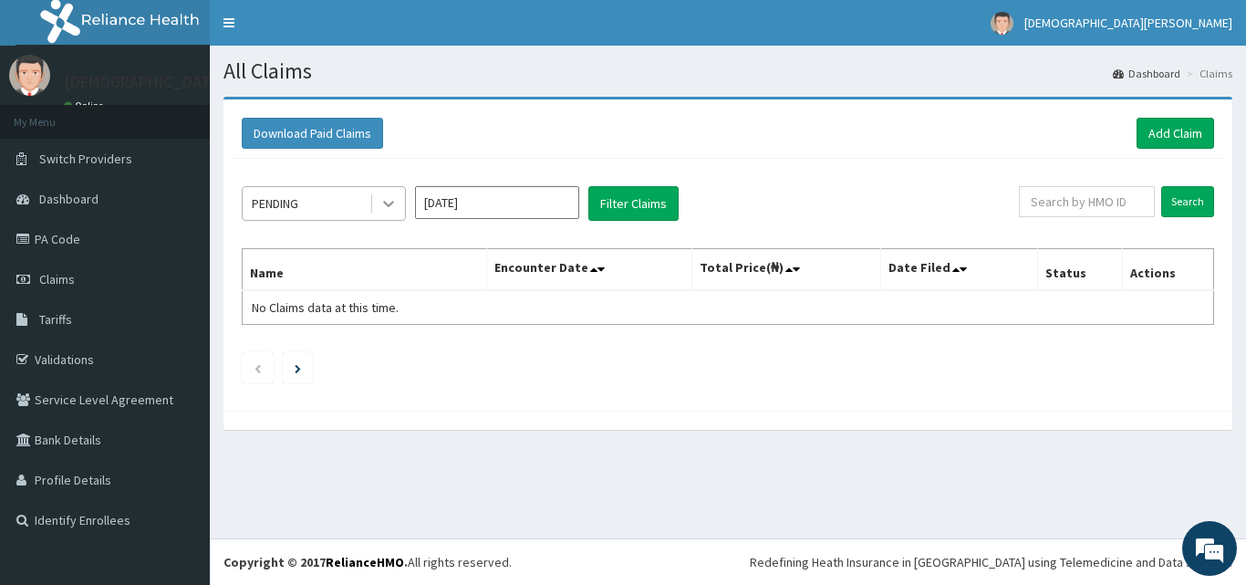
click at [388, 207] on icon at bounding box center [388, 203] width 18 height 18
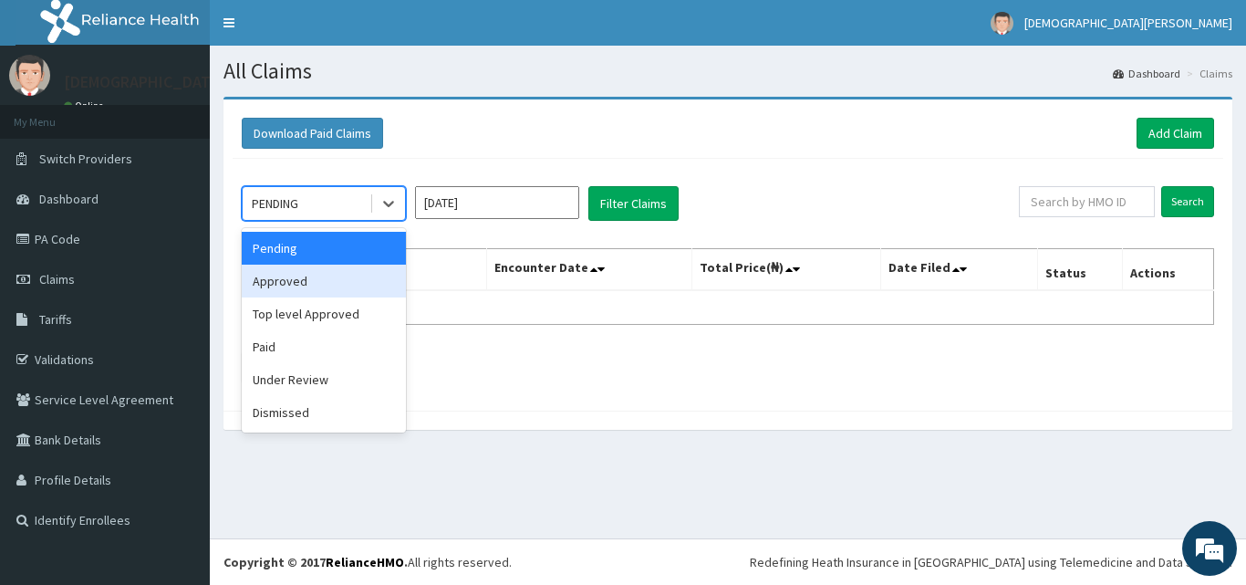
click at [325, 288] on div "Approved" at bounding box center [324, 280] width 164 height 33
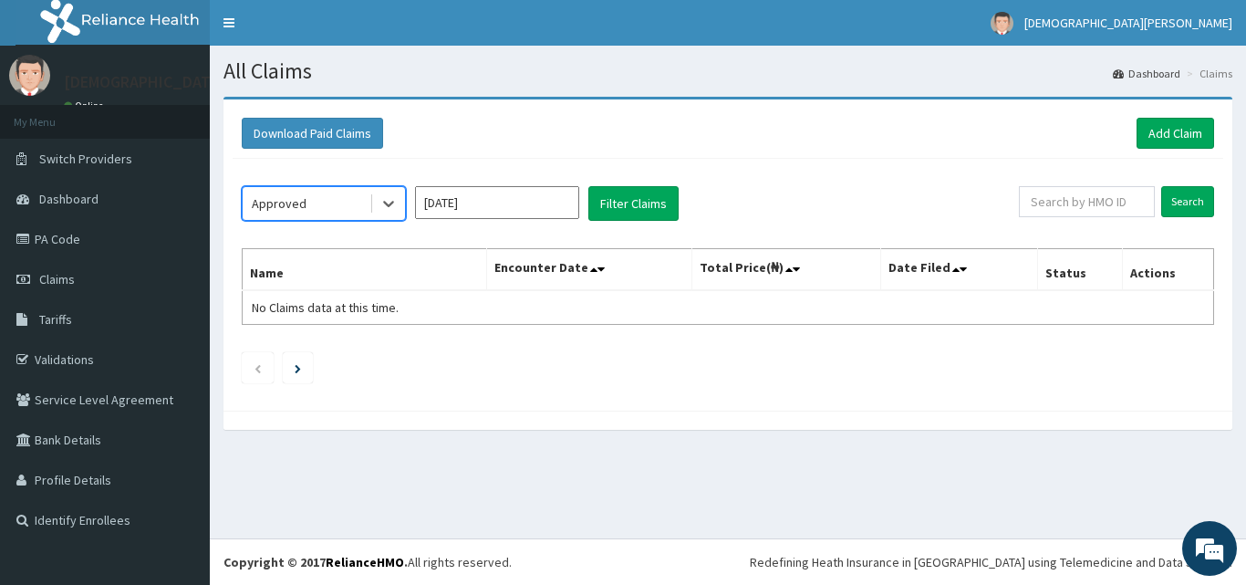
click at [501, 209] on input "[DATE]" at bounding box center [497, 202] width 164 height 33
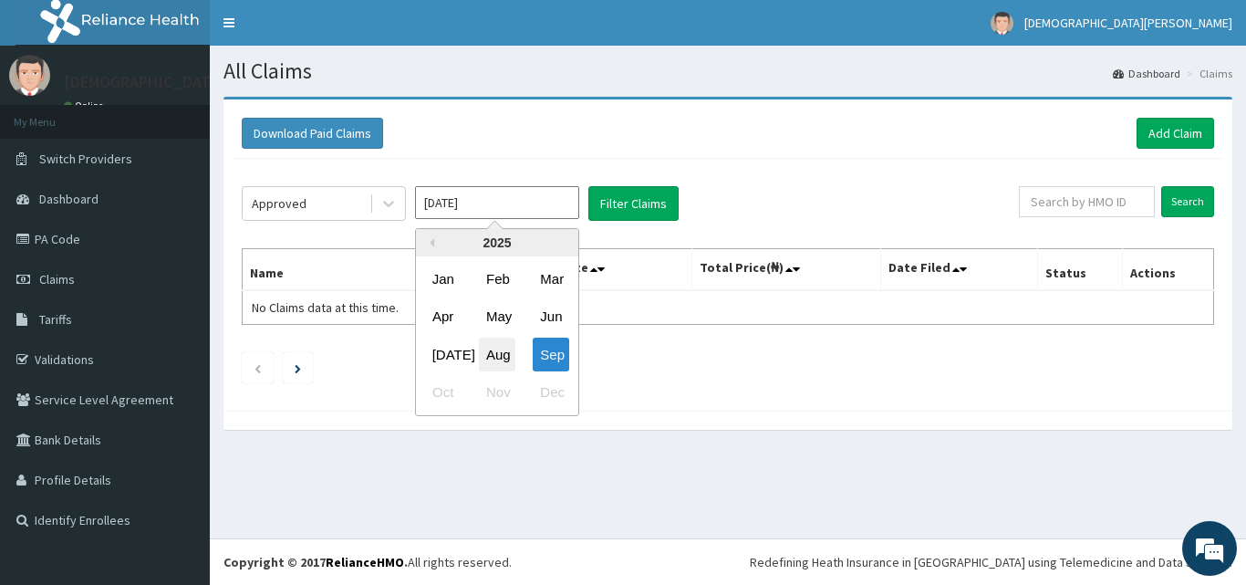
click at [502, 354] on div "Aug" at bounding box center [497, 354] width 36 height 34
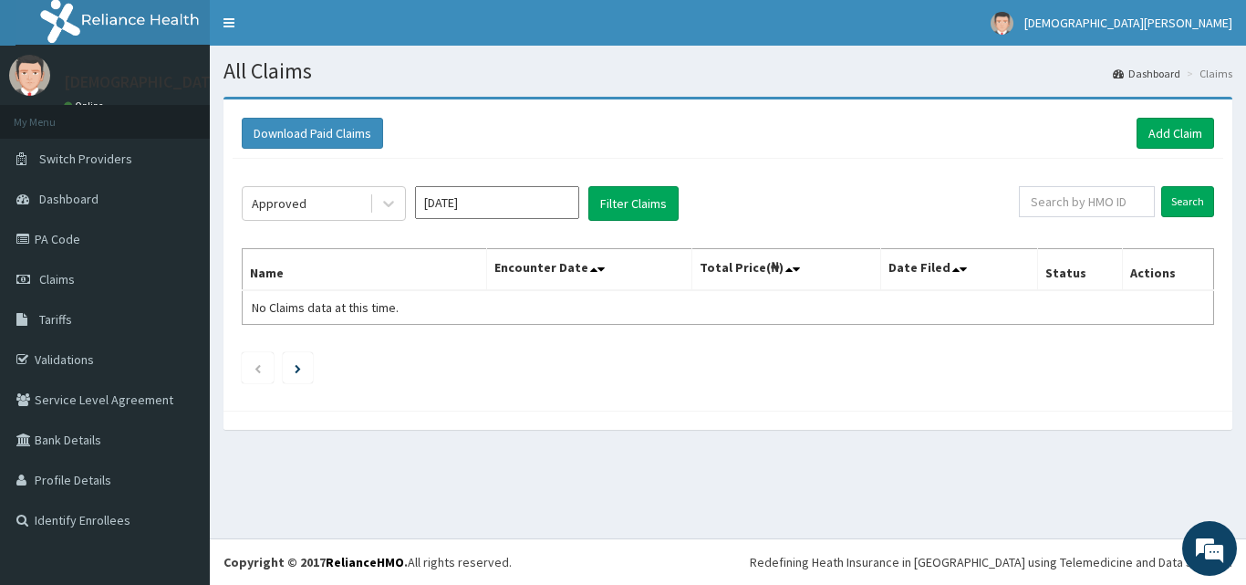
type input "[DATE]"
click at [618, 194] on button "Filter Claims" at bounding box center [633, 203] width 90 height 35
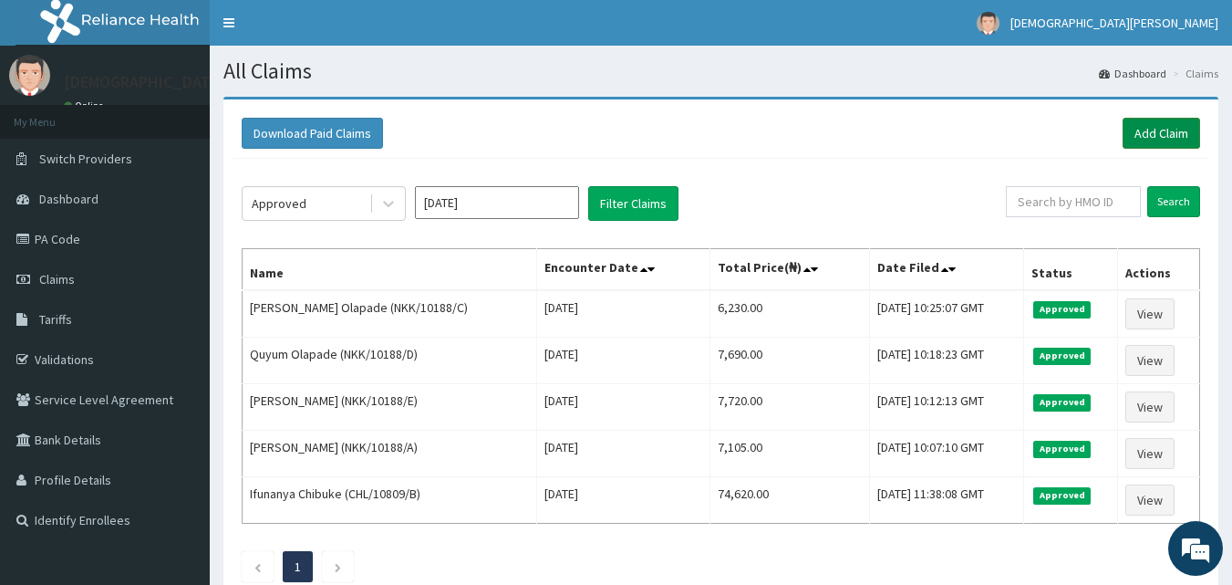
click at [1140, 136] on link "Add Claim" at bounding box center [1162, 133] width 78 height 31
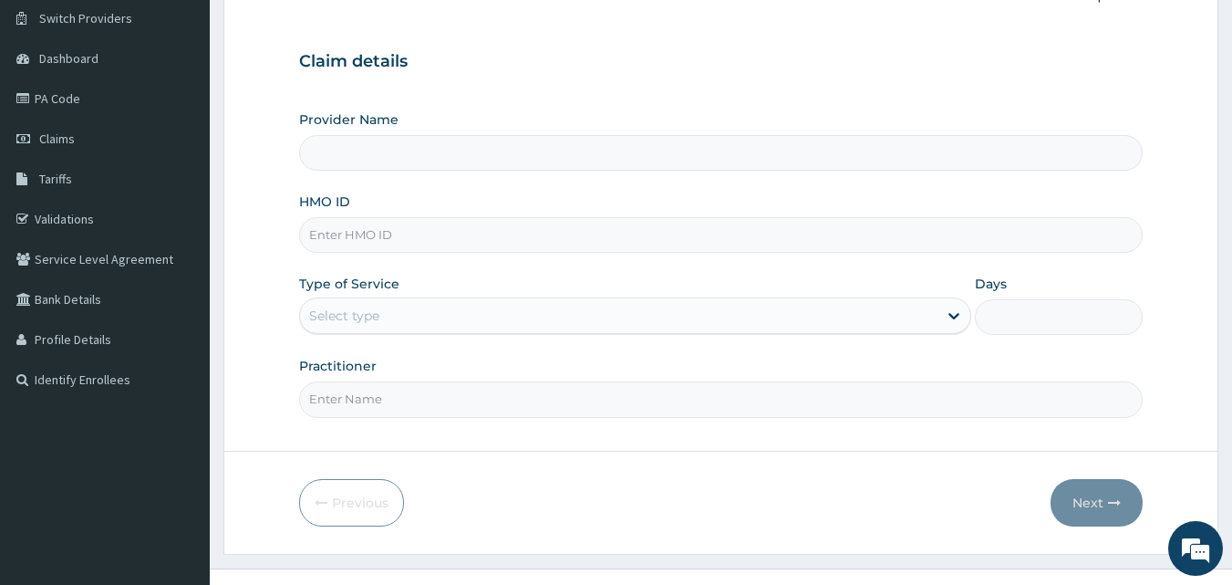
scroll to position [171, 0]
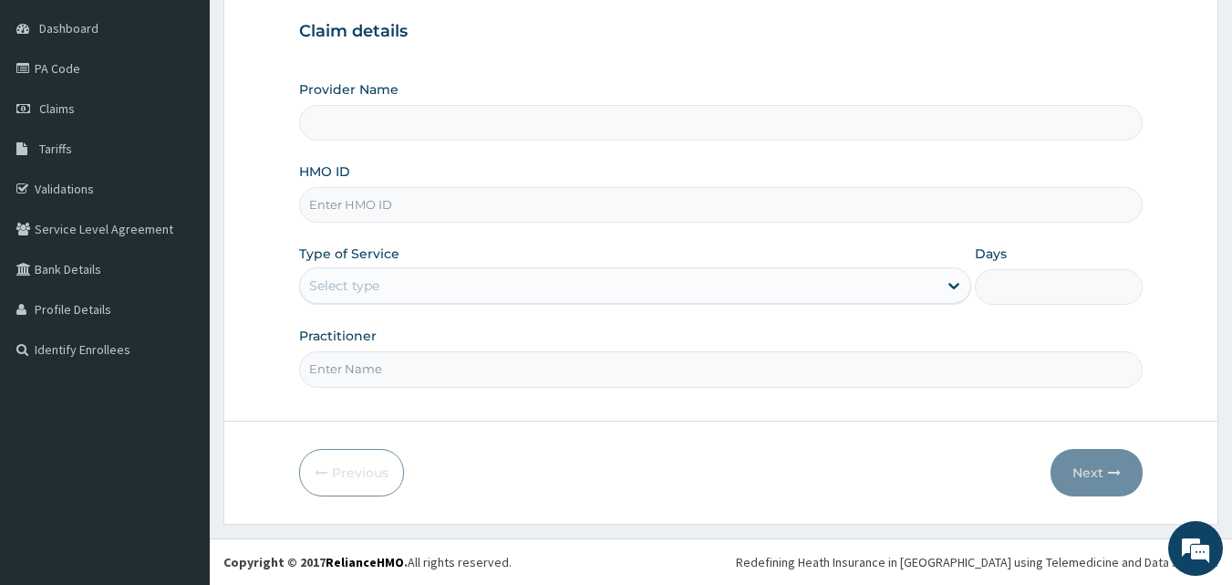
click at [576, 212] on input "HMO ID" at bounding box center [721, 205] width 844 height 36
click at [495, 165] on div "HMO ID" at bounding box center [721, 192] width 844 height 60
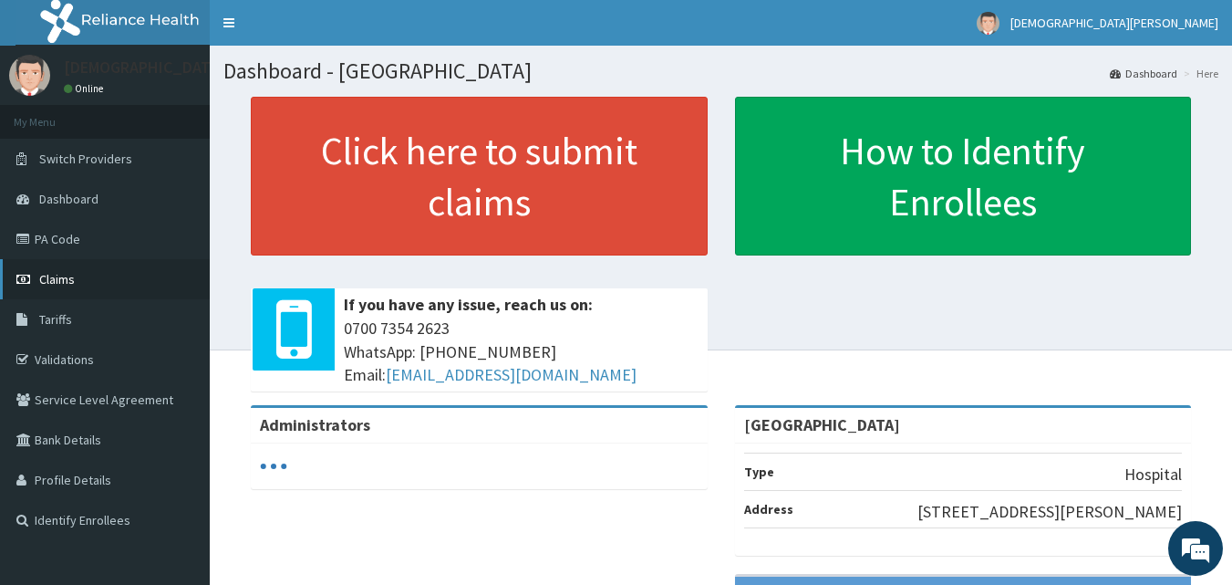
click at [83, 283] on link "Claims" at bounding box center [105, 279] width 210 height 40
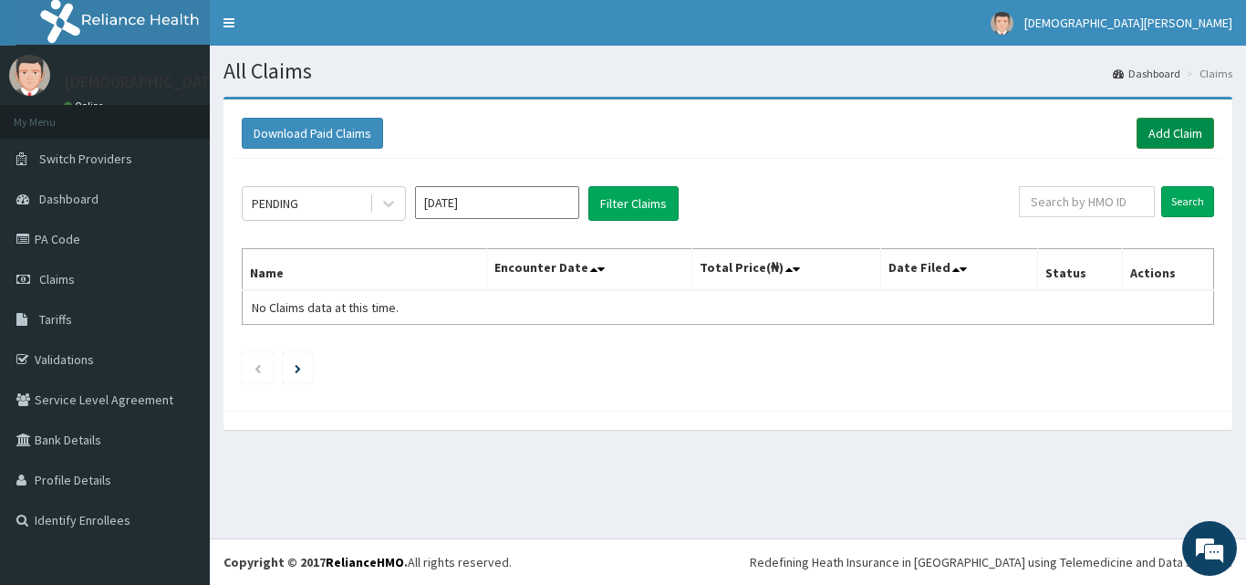
click at [1160, 134] on link "Add Claim" at bounding box center [1175, 133] width 78 height 31
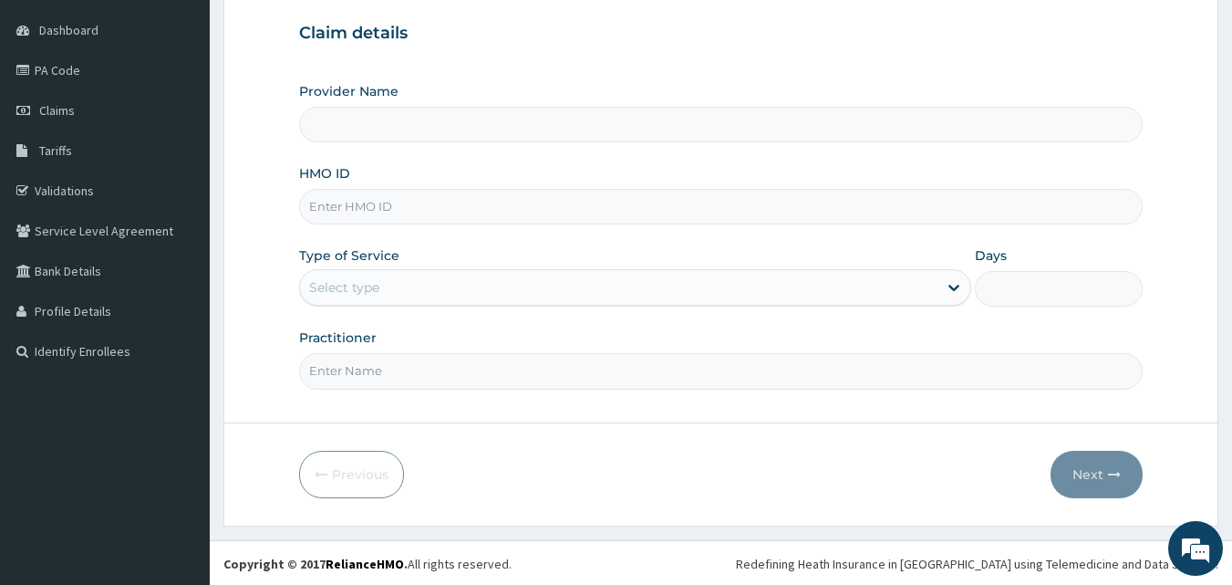
scroll to position [171, 0]
type input "[GEOGRAPHIC_DATA]"
click at [388, 203] on input "HMO ID" at bounding box center [721, 205] width 844 height 36
type input "CYA/10028/D"
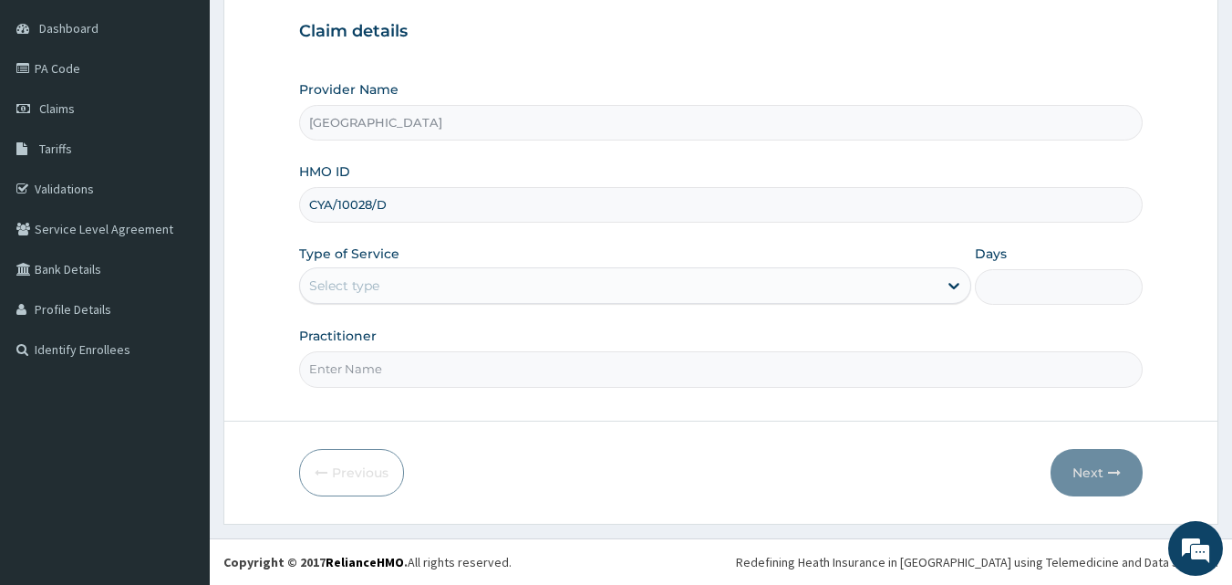
click at [388, 293] on div "Select type" at bounding box center [618, 285] width 637 height 29
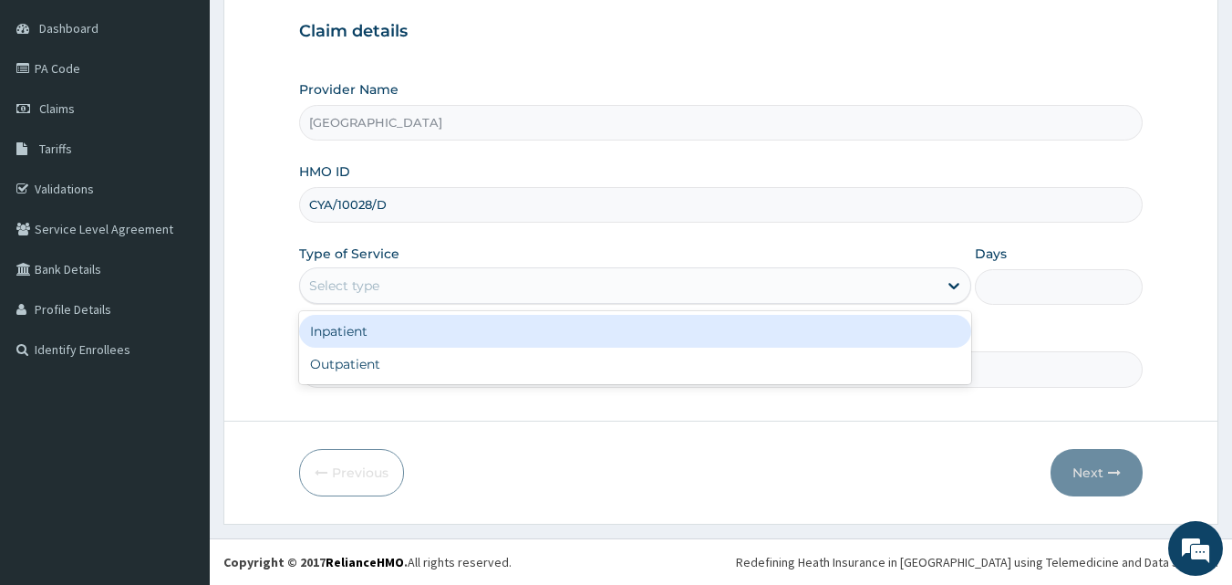
click at [390, 336] on div "Inpatient" at bounding box center [635, 331] width 672 height 33
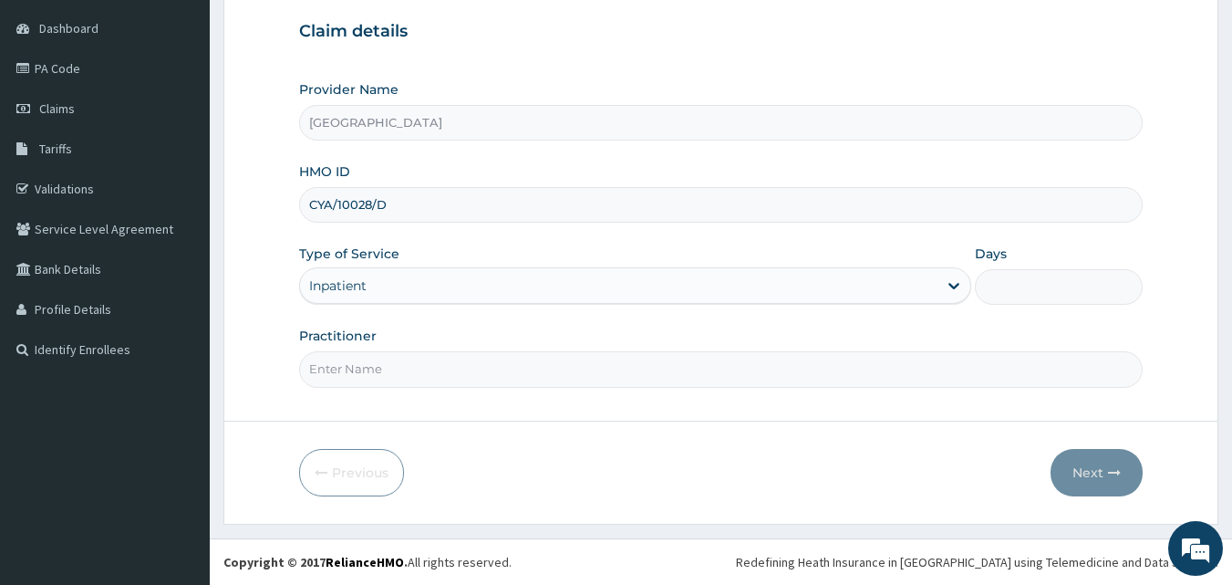
click at [1045, 292] on input "Days" at bounding box center [1059, 287] width 168 height 36
type input "2"
click at [461, 374] on input "Practitioner" at bounding box center [721, 369] width 844 height 36
type input "[PERSON_NAME]"
click at [1125, 483] on button "Next" at bounding box center [1096, 472] width 92 height 47
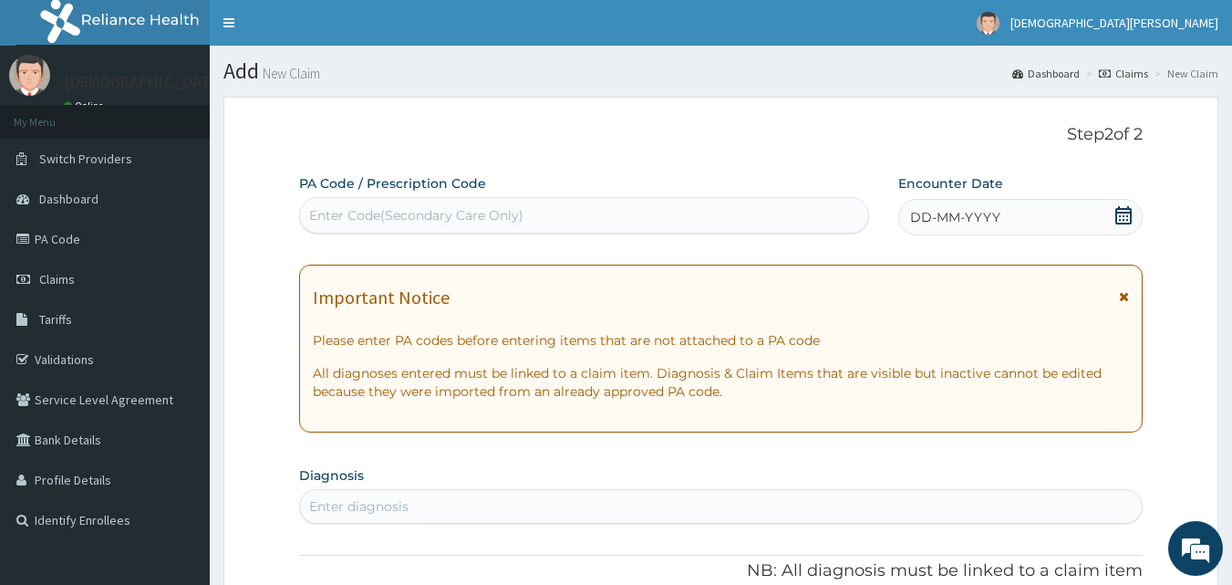
click at [698, 219] on div "Enter Code(Secondary Care Only)" at bounding box center [584, 215] width 569 height 29
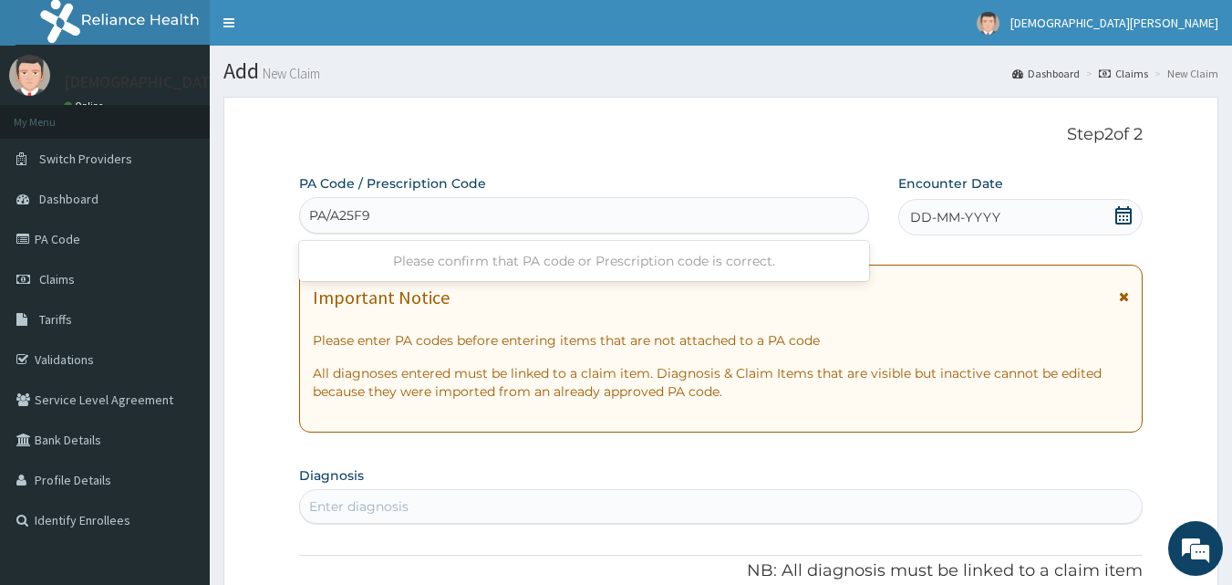
type input "PA/A25F92"
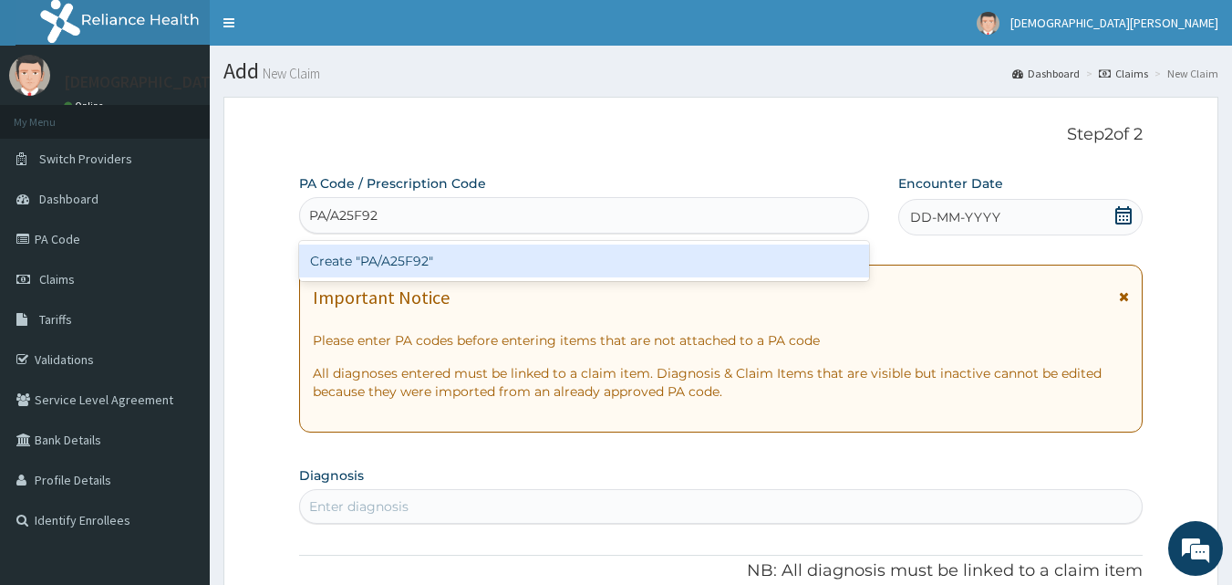
click at [551, 275] on div "Create "PA/A25F92"" at bounding box center [584, 260] width 571 height 33
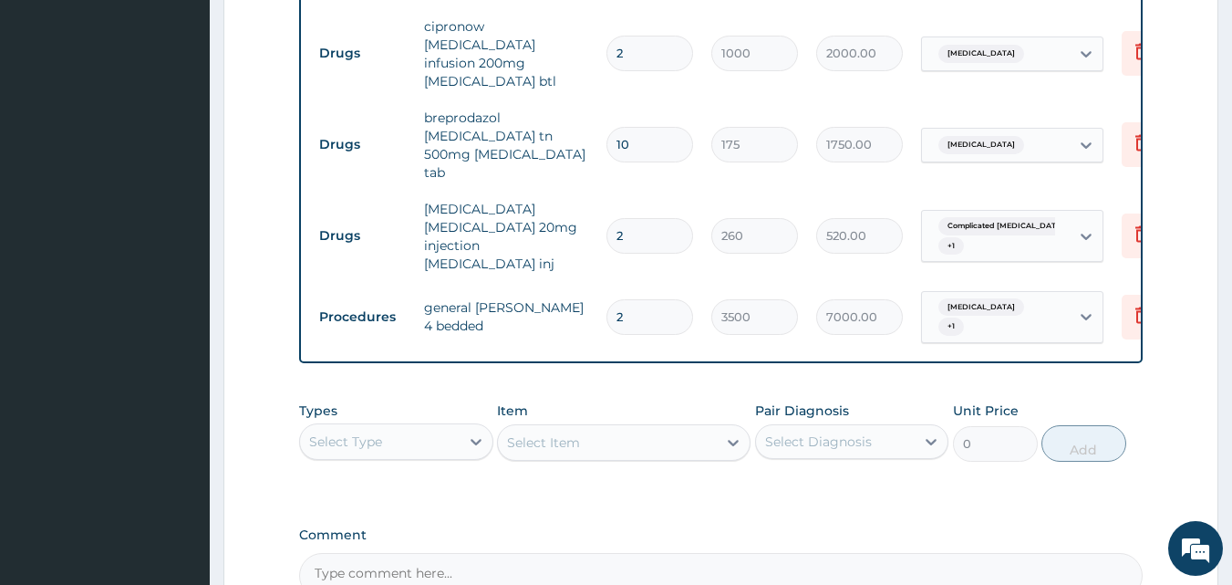
scroll to position [885, 0]
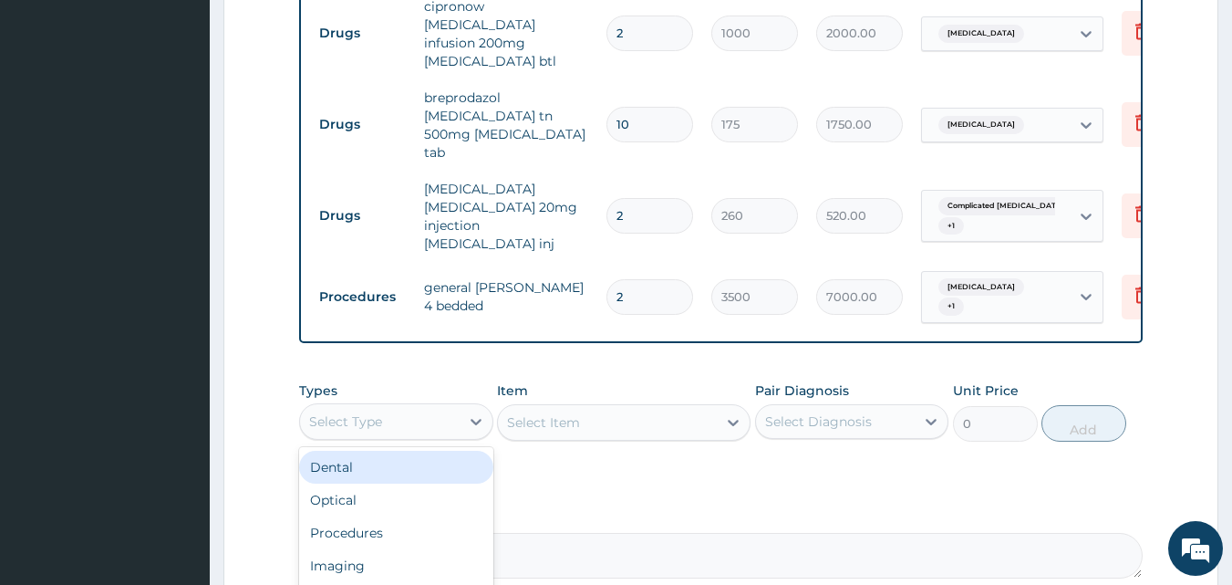
click at [452, 407] on div "Select Type" at bounding box center [380, 421] width 160 height 29
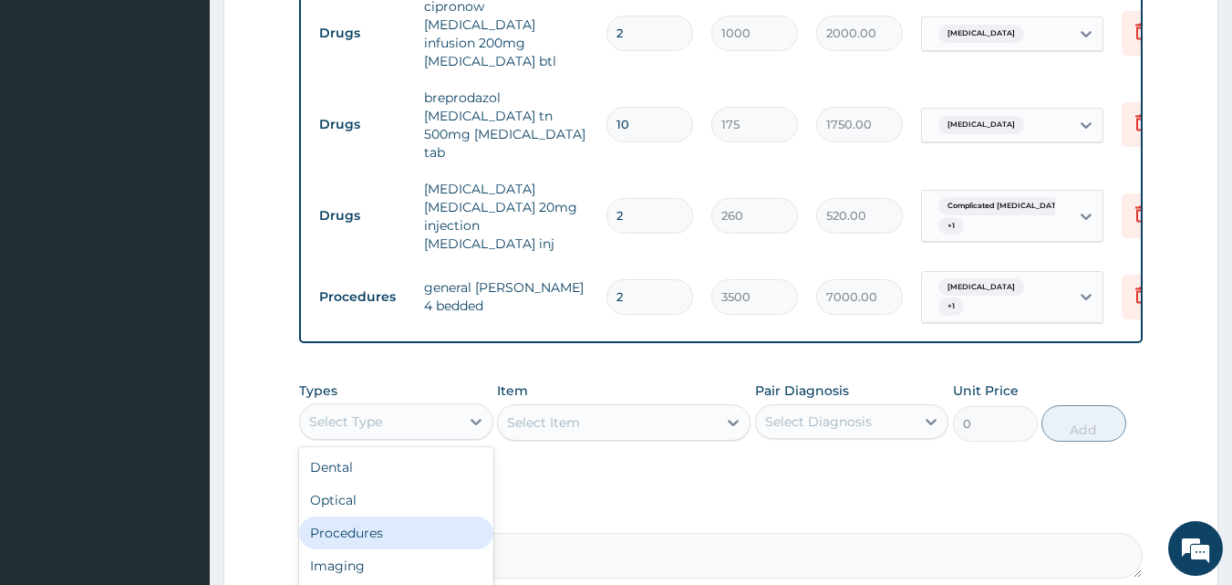
click at [434, 516] on div "Procedures" at bounding box center [396, 532] width 194 height 33
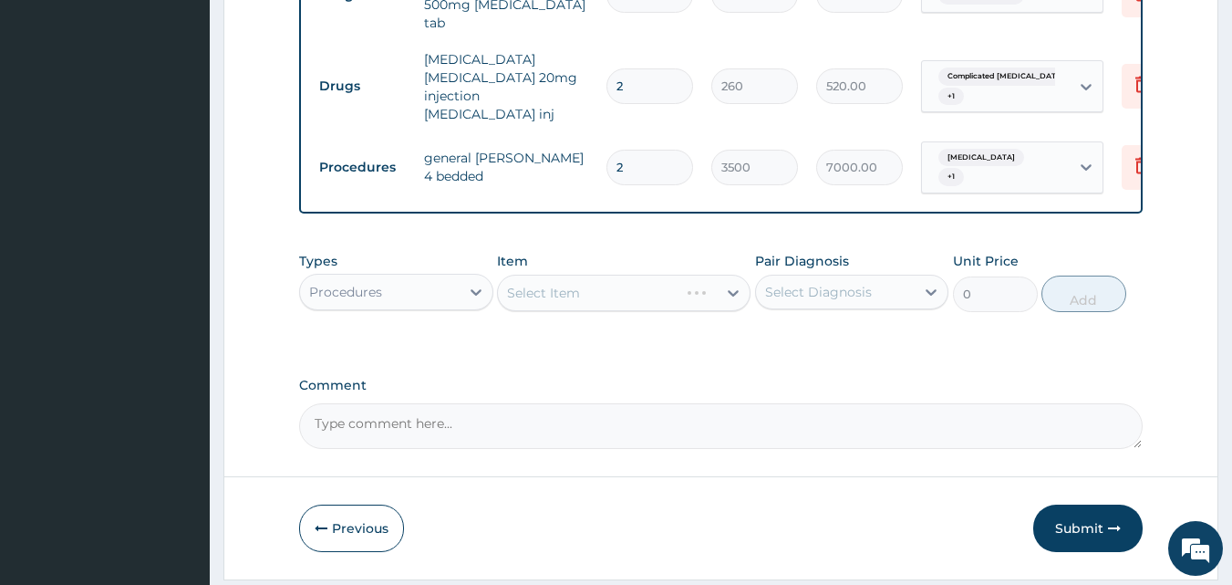
scroll to position [1028, 0]
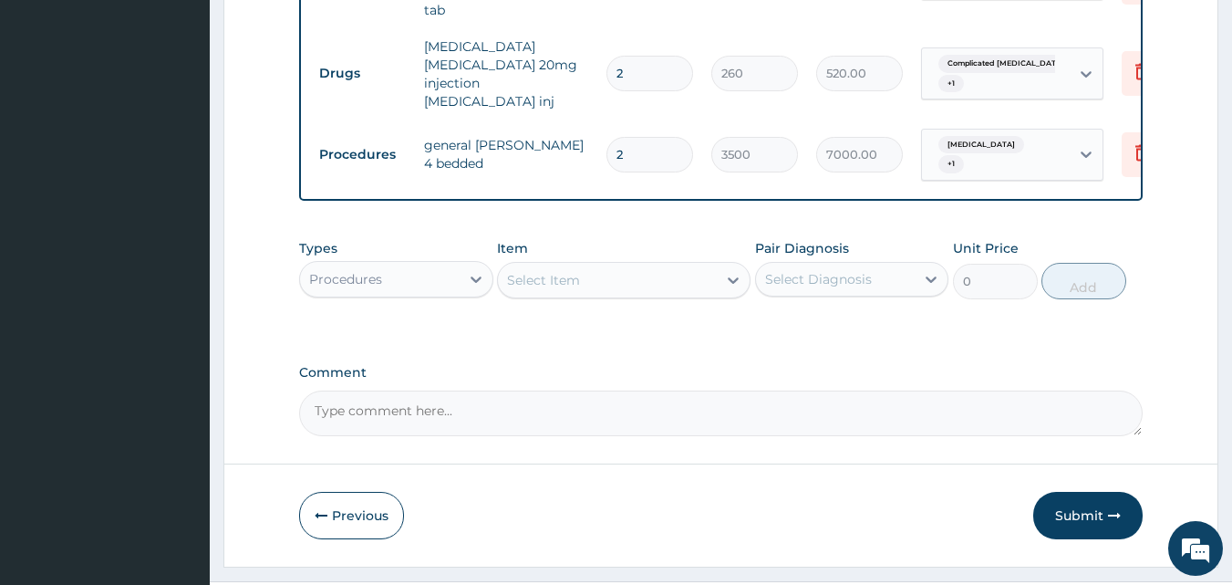
click at [610, 265] on div "Select Item" at bounding box center [607, 279] width 219 height 29
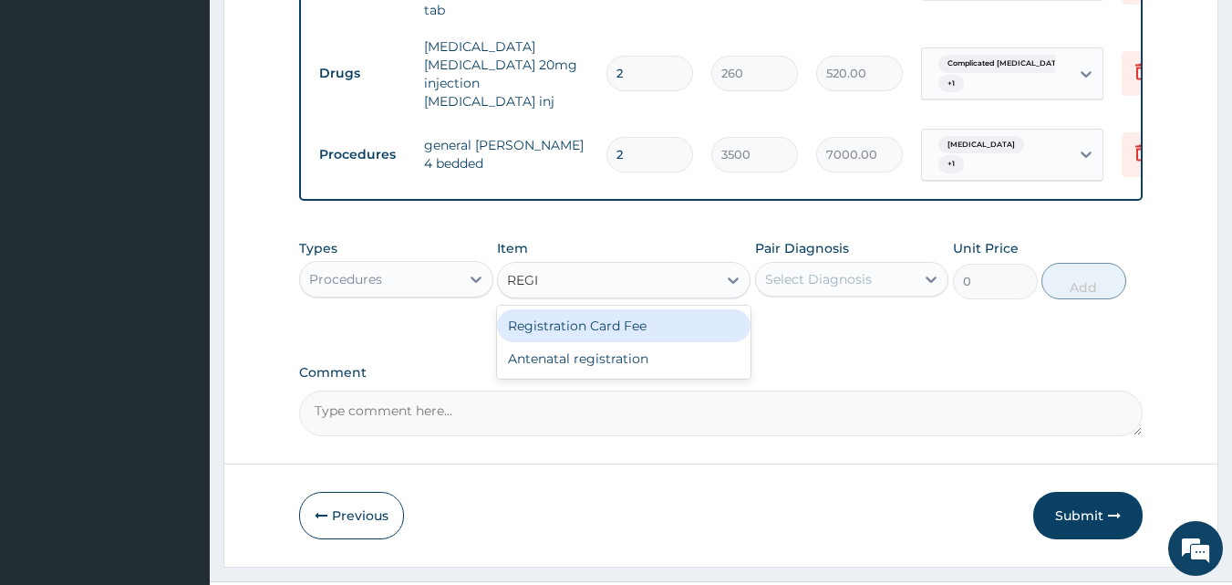
type input "REGIS"
click at [619, 309] on div "Registration Card Fee" at bounding box center [624, 325] width 254 height 33
type input "2000"
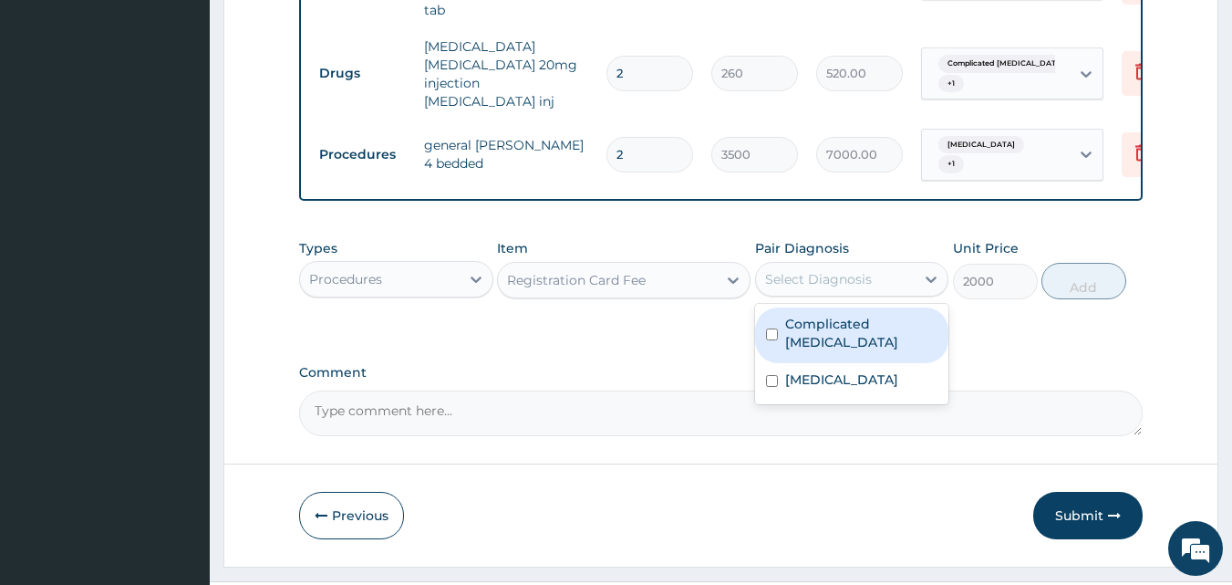
click at [797, 264] on div "Select Diagnosis" at bounding box center [836, 278] width 160 height 29
click at [804, 315] on label "Complicated [MEDICAL_DATA]" at bounding box center [861, 333] width 153 height 36
checkbox input "true"
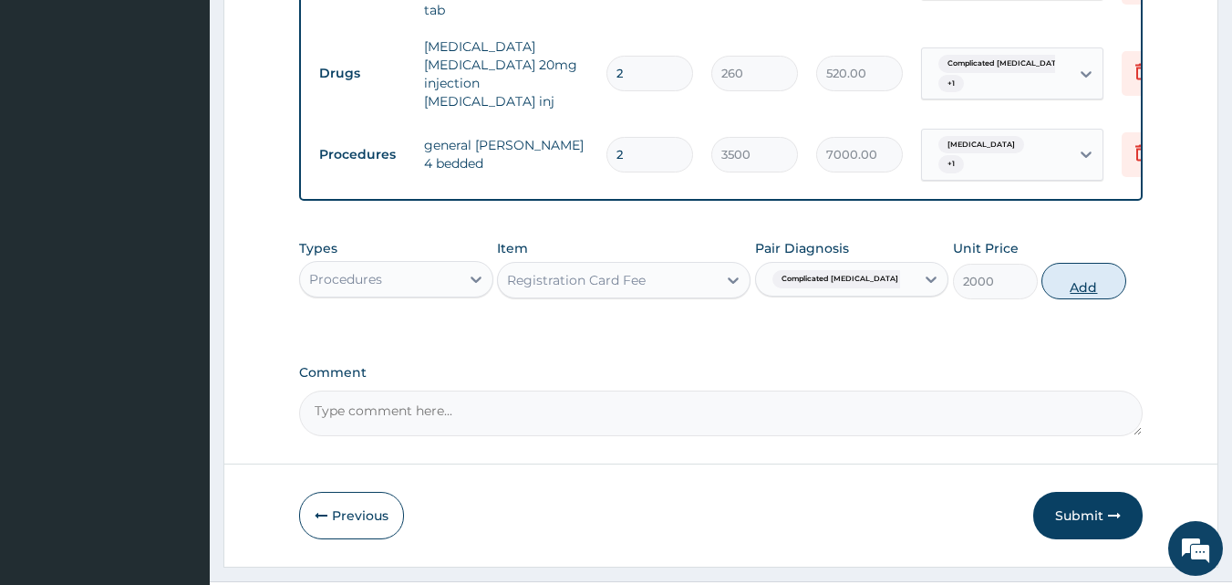
click at [1080, 263] on button "Add" at bounding box center [1083, 281] width 85 height 36
type input "0"
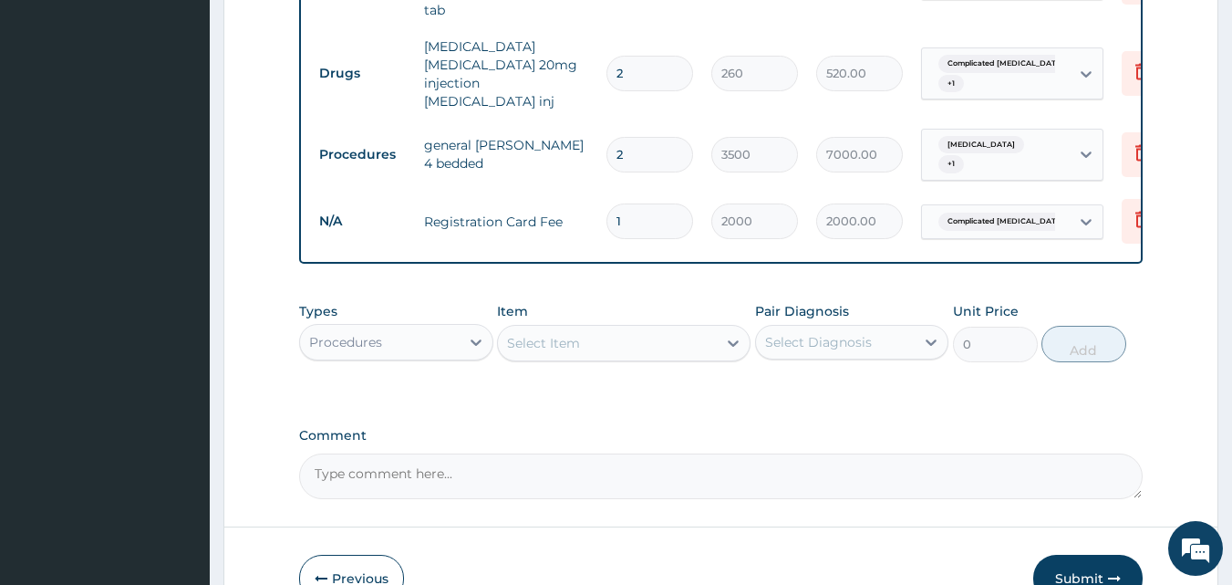
click at [584, 328] on div "Select Item" at bounding box center [607, 342] width 219 height 29
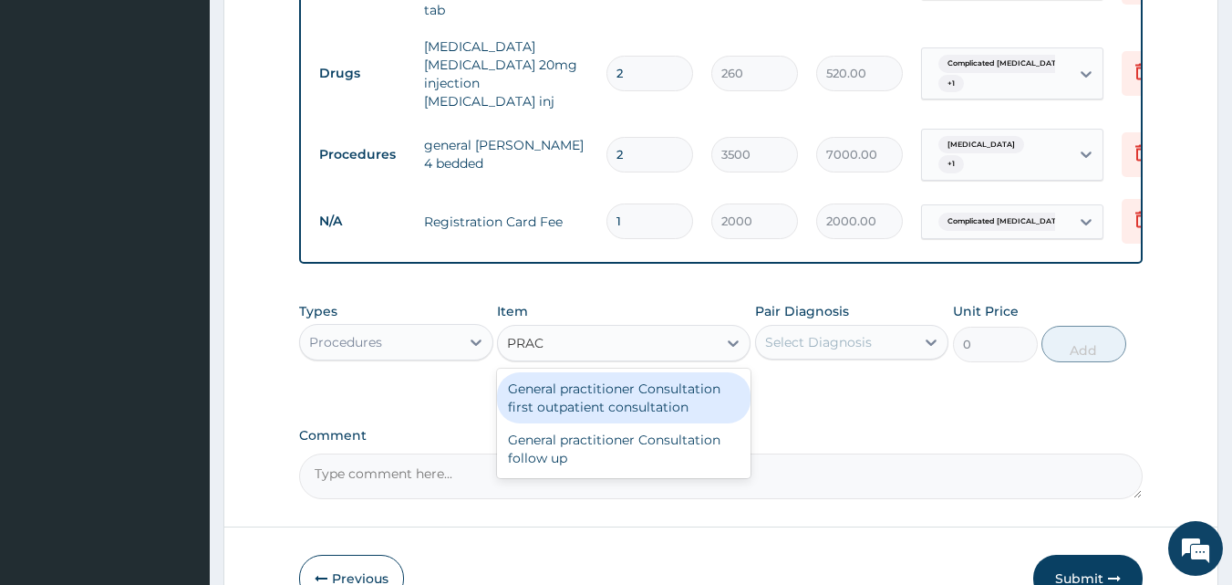
type input "PRACT"
click at [595, 372] on div "General practitioner Consultation first outpatient consultation" at bounding box center [624, 397] width 254 height 51
type input "3000"
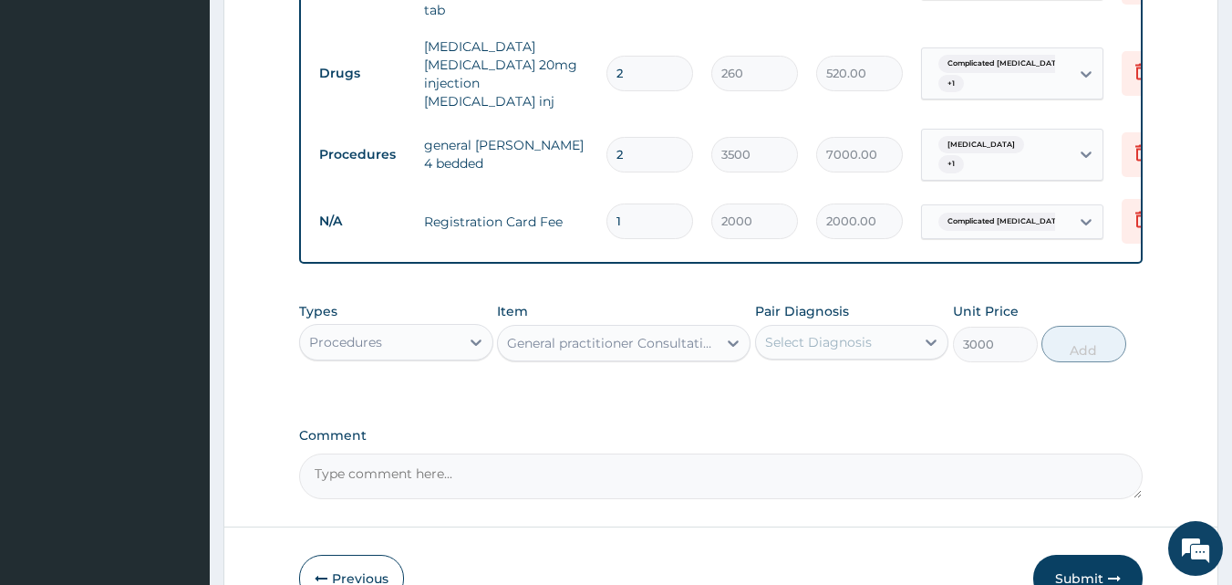
click at [809, 333] on div "Select Diagnosis" at bounding box center [818, 342] width 107 height 18
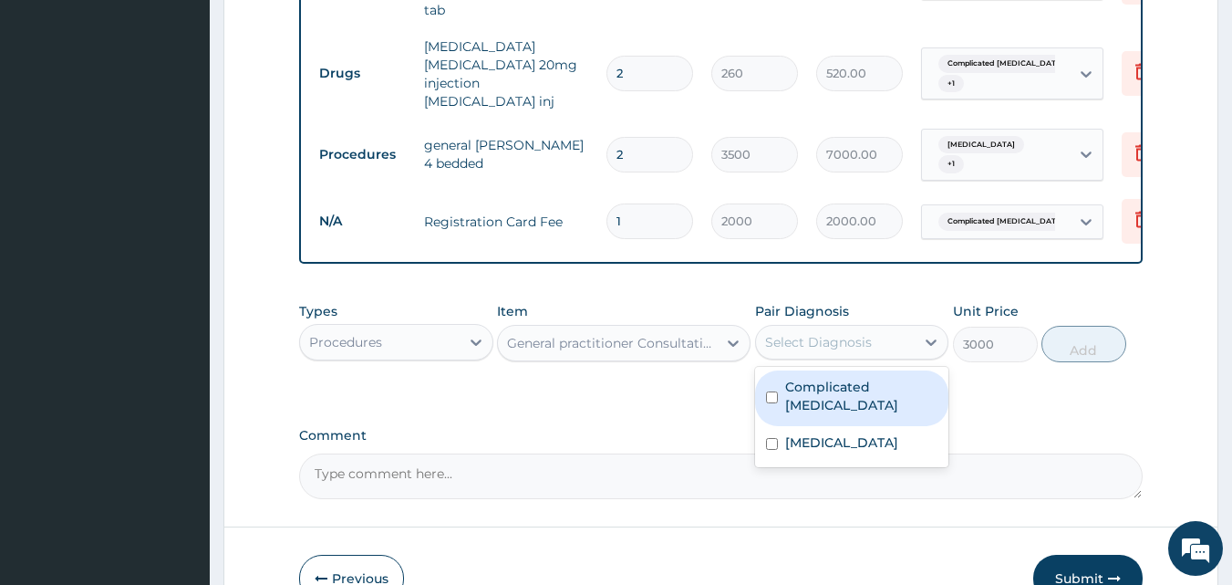
click at [815, 378] on label "Complicated [MEDICAL_DATA]" at bounding box center [861, 396] width 153 height 36
checkbox input "true"
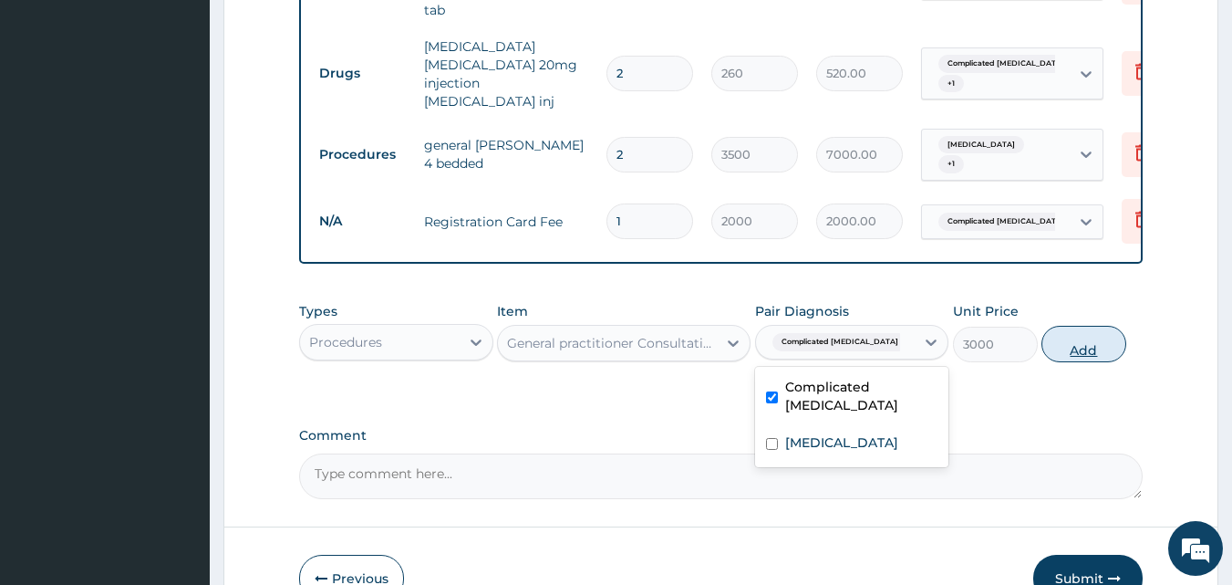
click at [1069, 326] on button "Add" at bounding box center [1083, 344] width 85 height 36
type input "0"
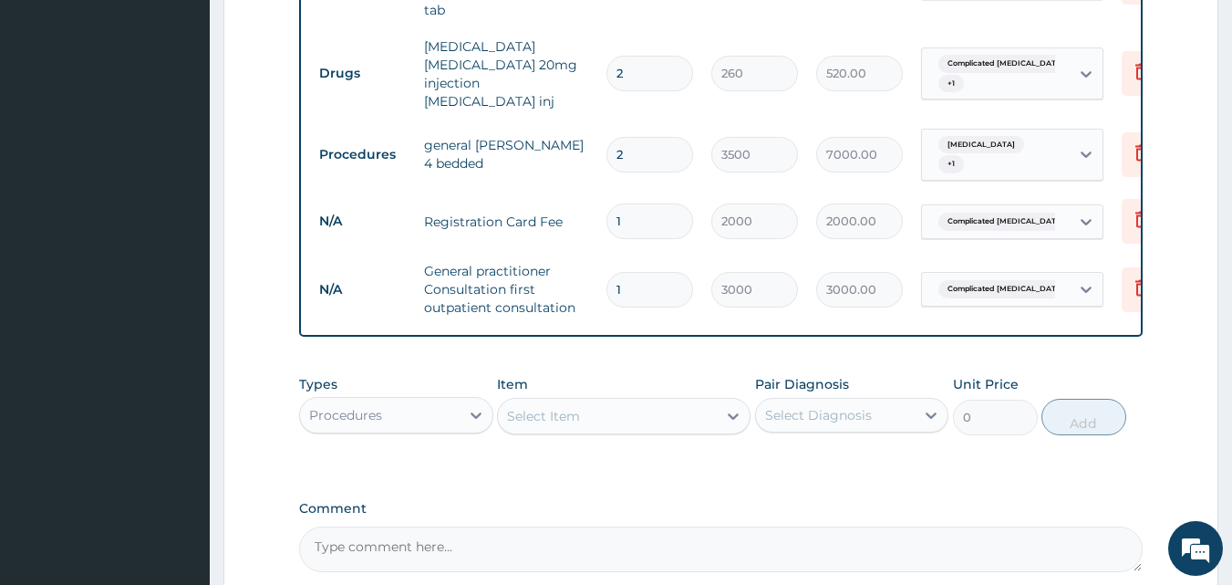
type input "2"
type input "6000.00"
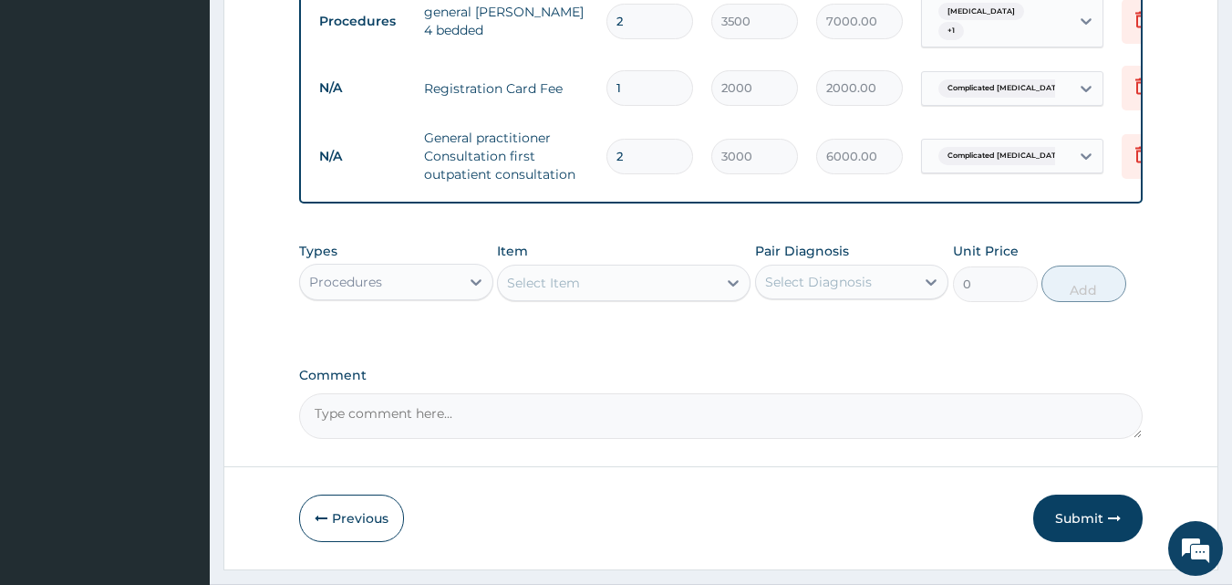
scroll to position [1164, 0]
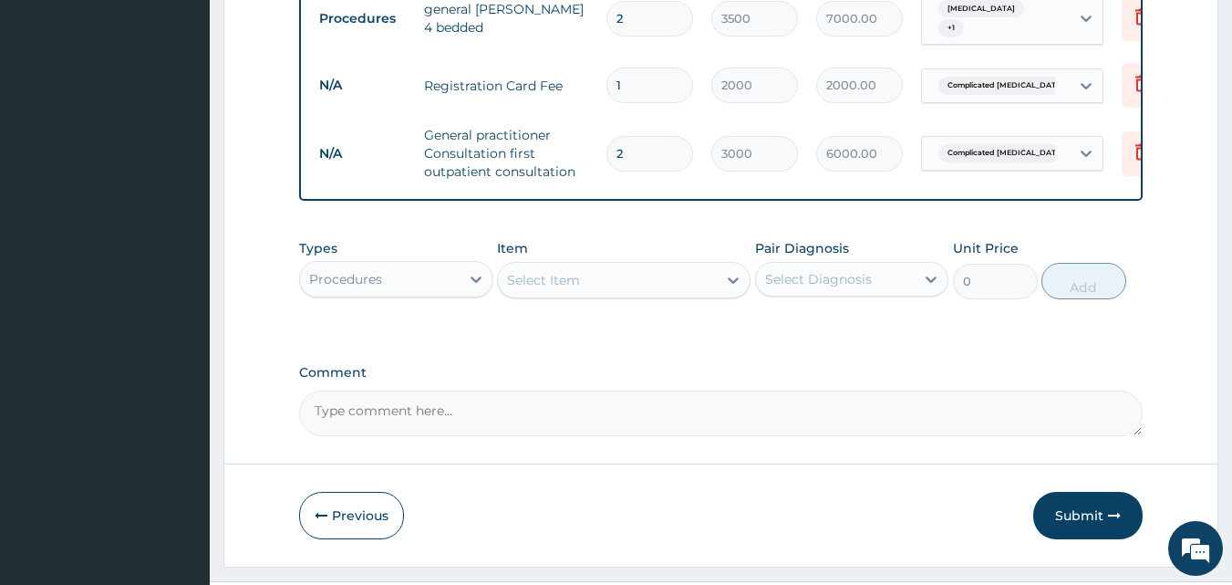
type input "2"
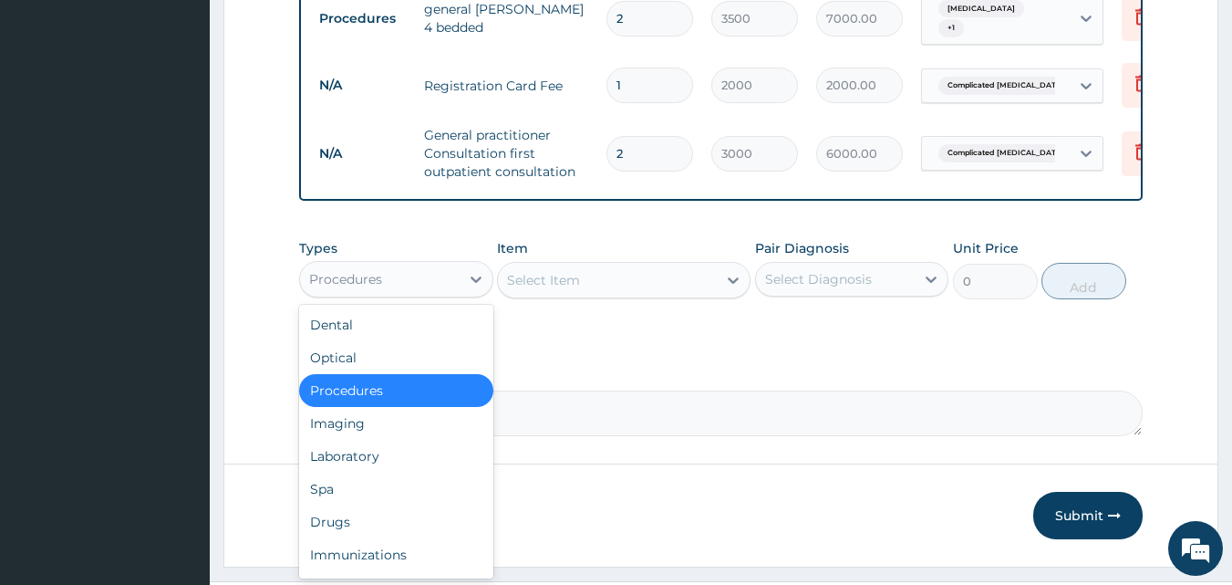
click at [437, 264] on div "Procedures" at bounding box center [380, 278] width 160 height 29
click at [425, 440] on div "Laboratory" at bounding box center [396, 456] width 194 height 33
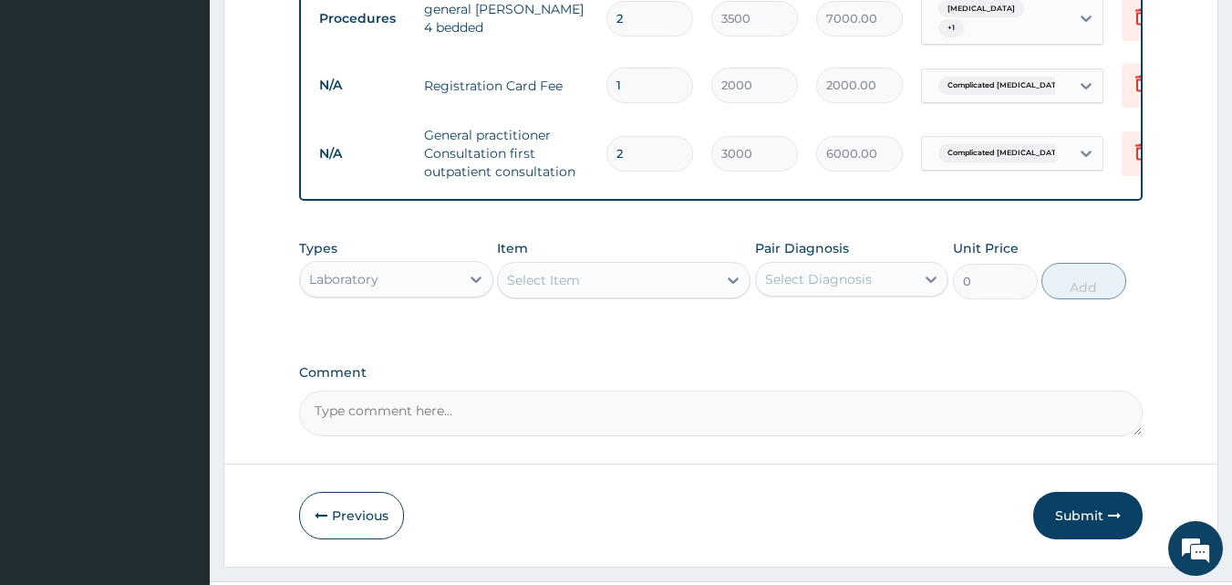
click at [556, 271] on div "Select Item" at bounding box center [543, 280] width 73 height 18
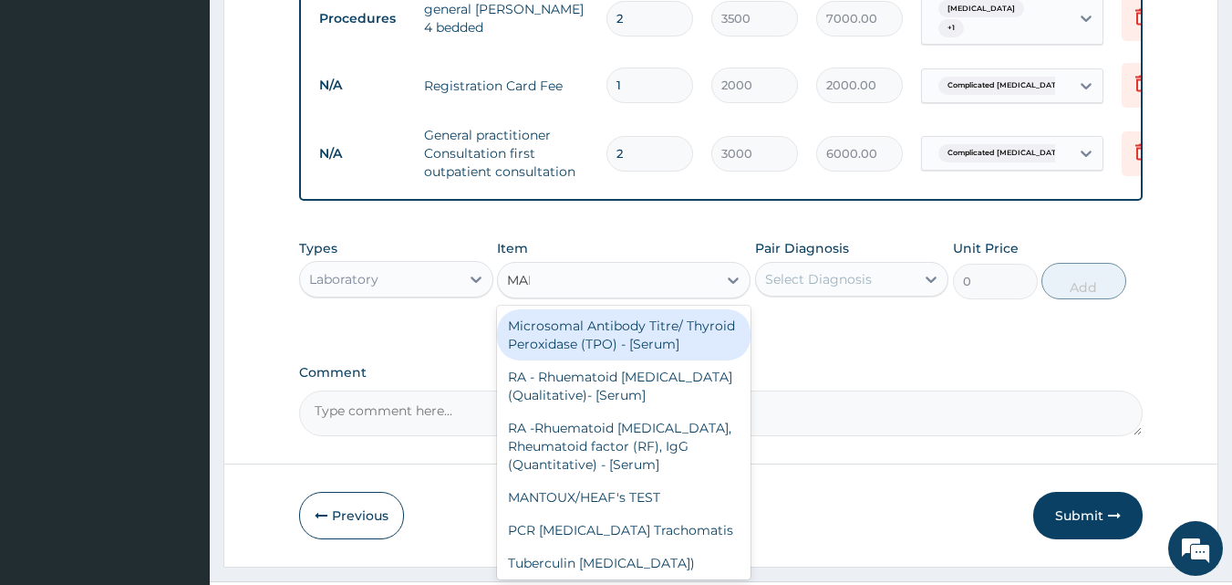
type input "MALA"
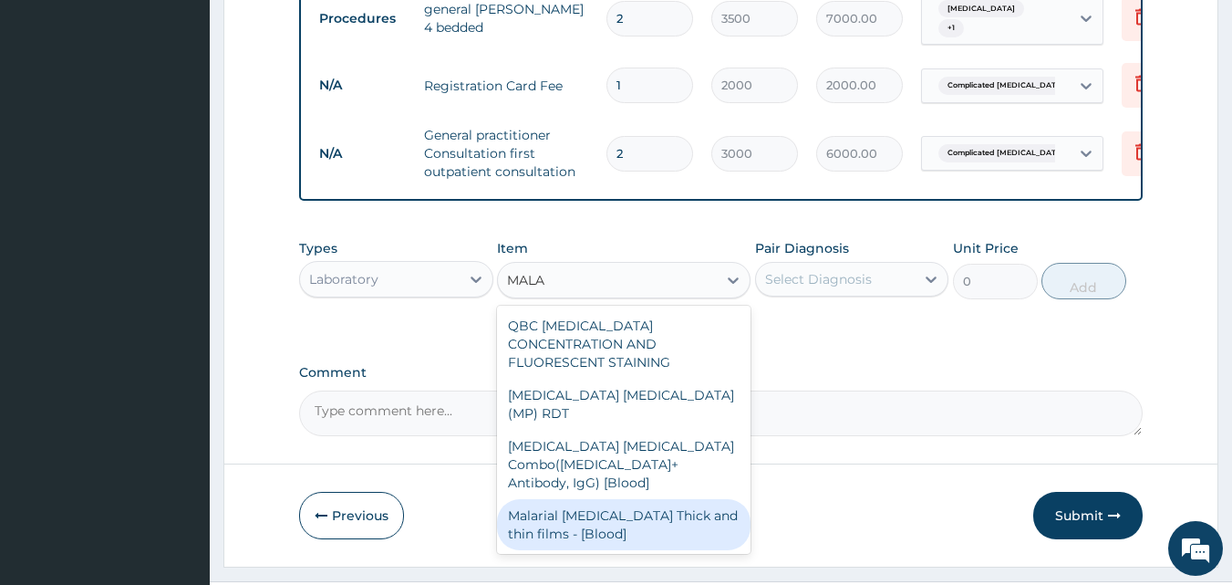
click at [649, 499] on div "Malarial [MEDICAL_DATA] Thick and thin films - [Blood]" at bounding box center [624, 524] width 254 height 51
type input "1500"
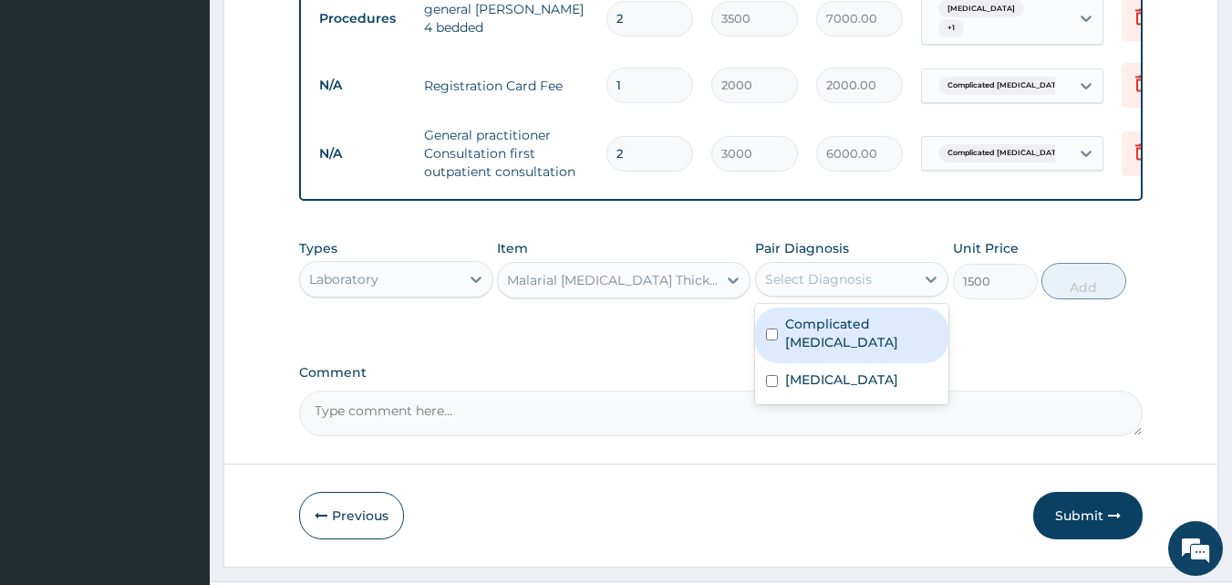
click at [795, 270] on div "Select Diagnosis" at bounding box center [818, 279] width 107 height 18
click at [802, 307] on div "Complicated [MEDICAL_DATA]" at bounding box center [852, 335] width 194 height 56
checkbox input "true"
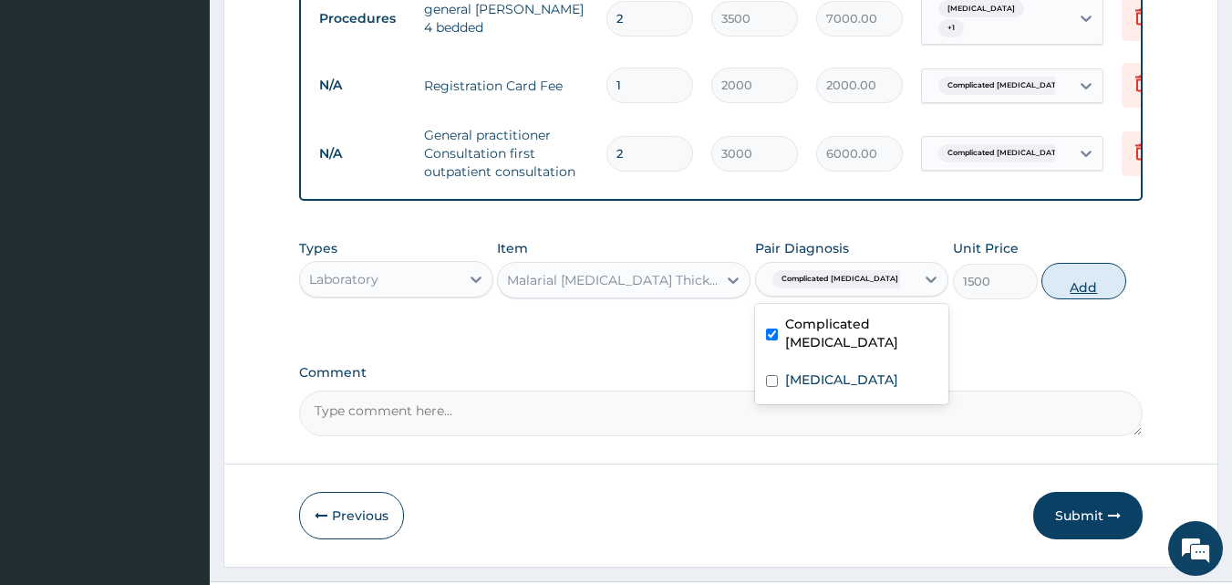
click at [1071, 263] on button "Add" at bounding box center [1083, 281] width 85 height 36
type input "0"
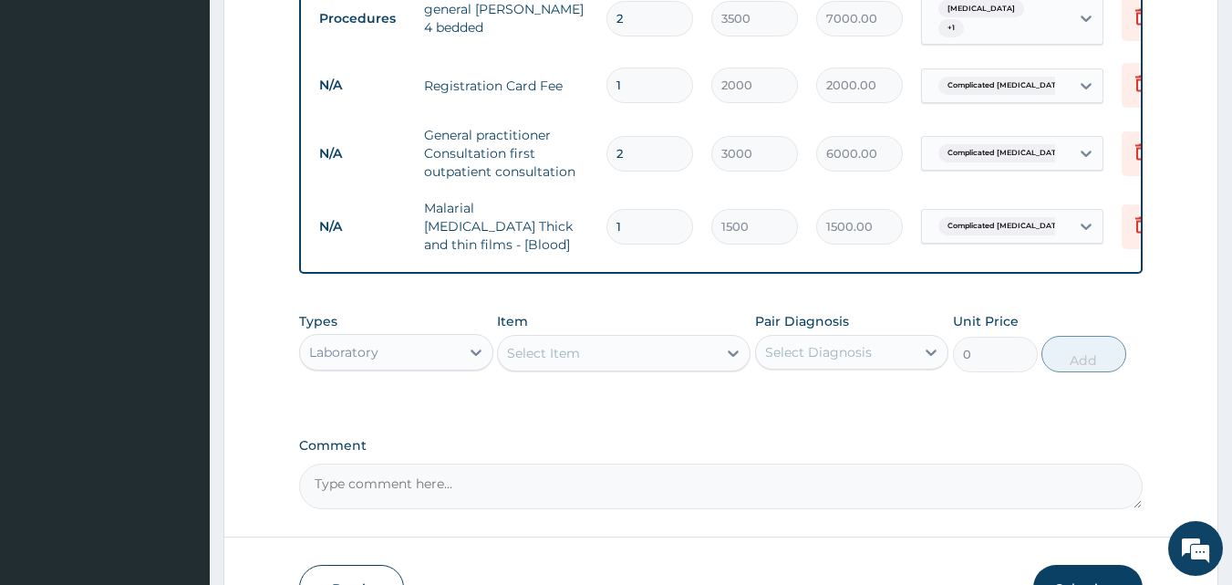
click at [631, 338] on div "Select Item" at bounding box center [607, 352] width 219 height 29
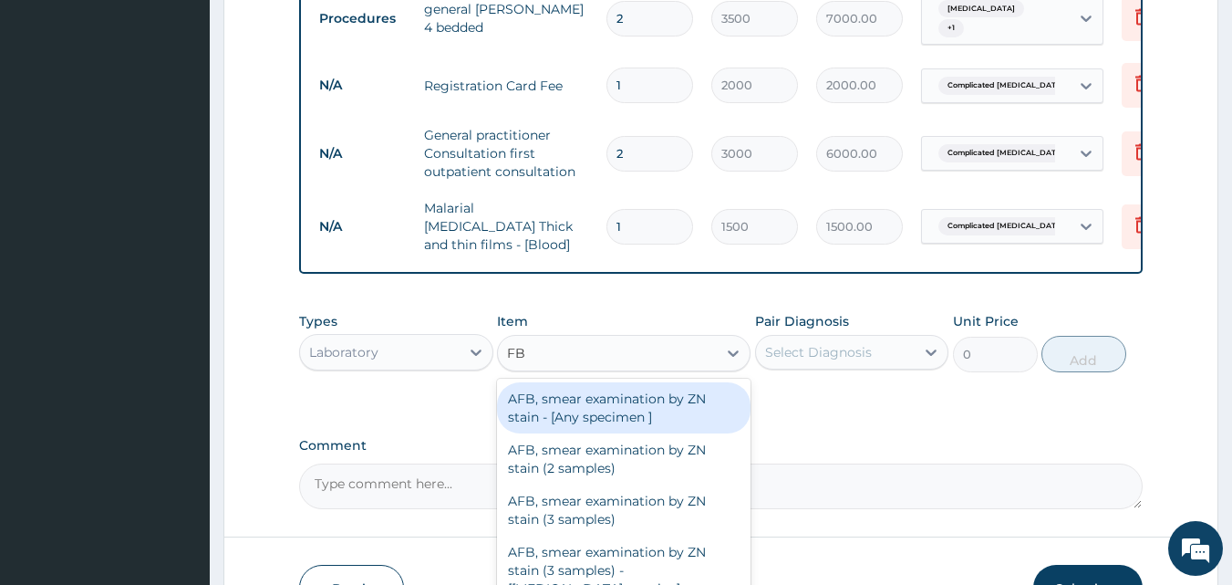
type input "FBC"
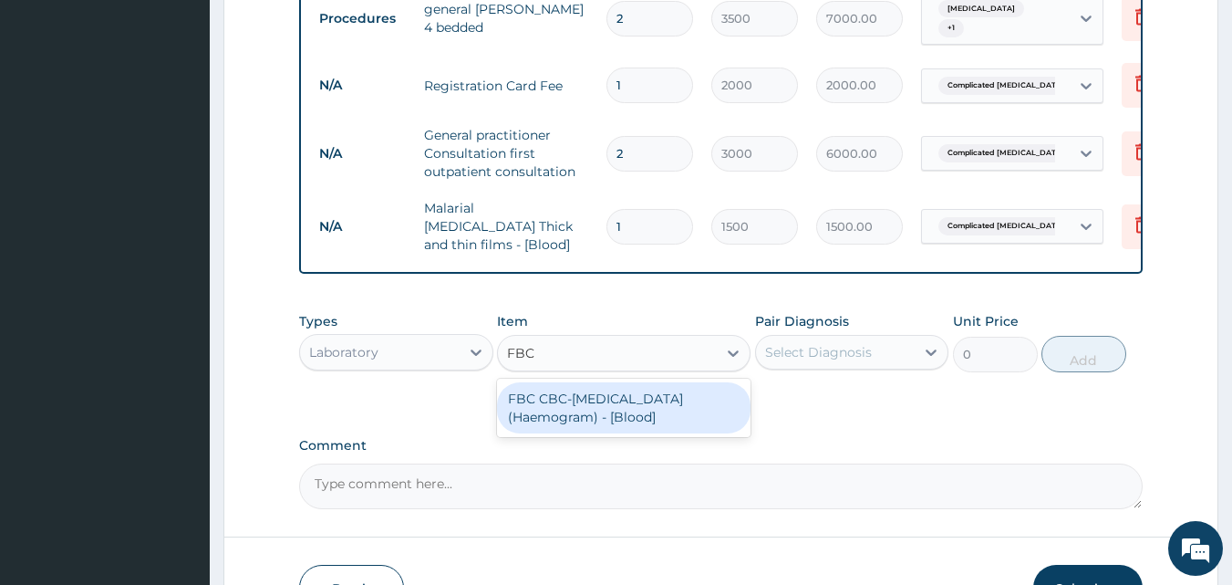
click at [653, 382] on div "FBC CBC-[MEDICAL_DATA] (Haemogram) - [Blood]" at bounding box center [624, 407] width 254 height 51
type input "3000"
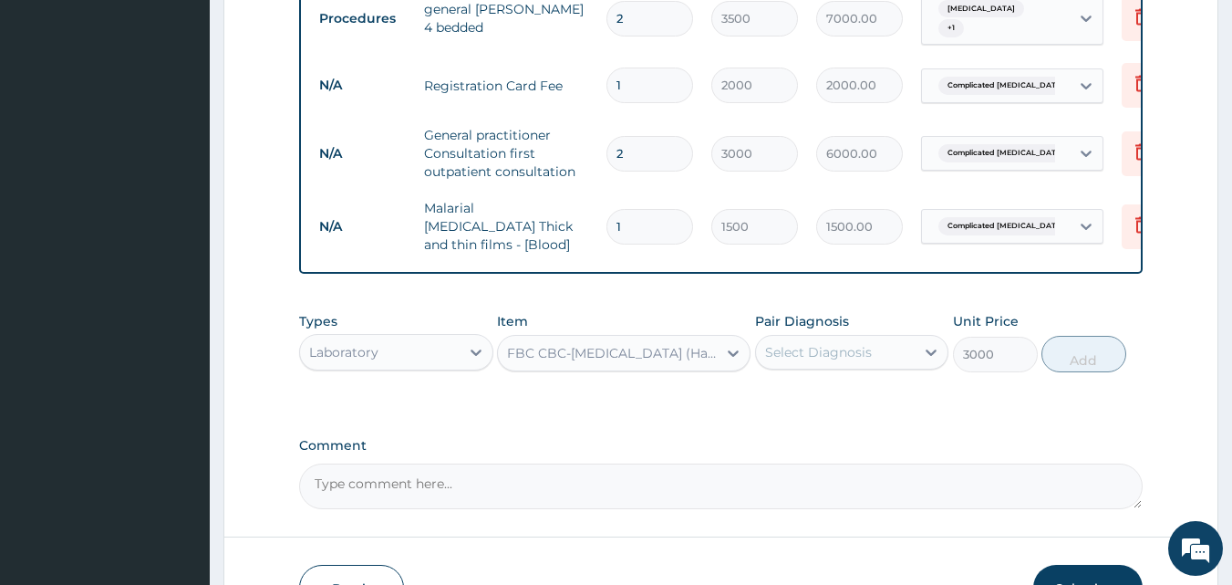
click at [831, 343] on div "Select Diagnosis" at bounding box center [818, 352] width 107 height 18
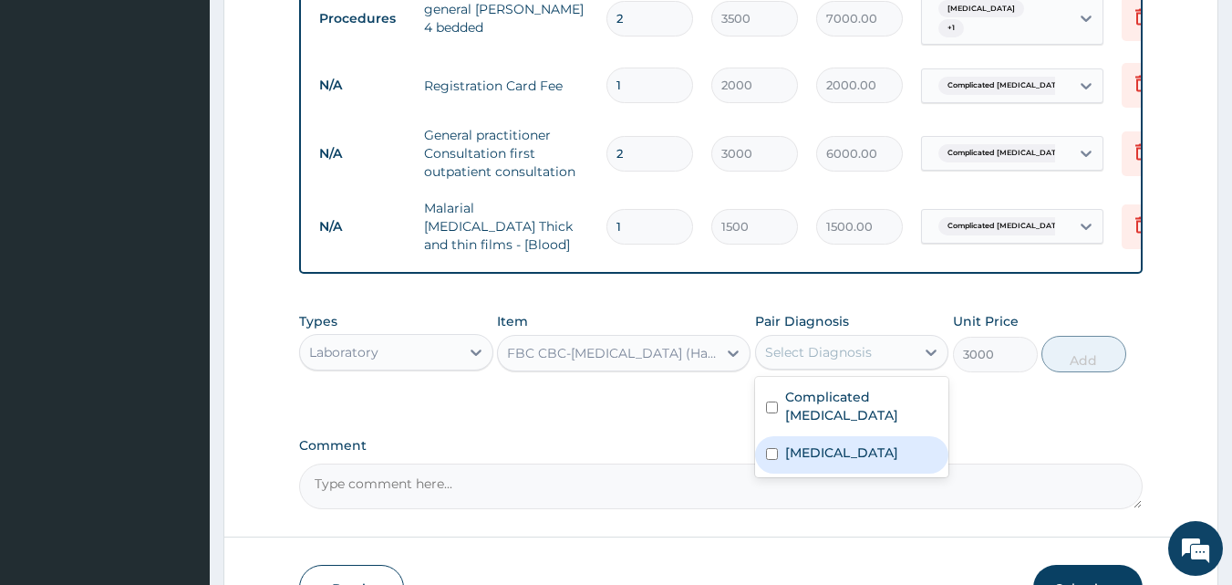
click at [862, 436] on div "Sepsis" at bounding box center [852, 454] width 194 height 37
checkbox input "true"
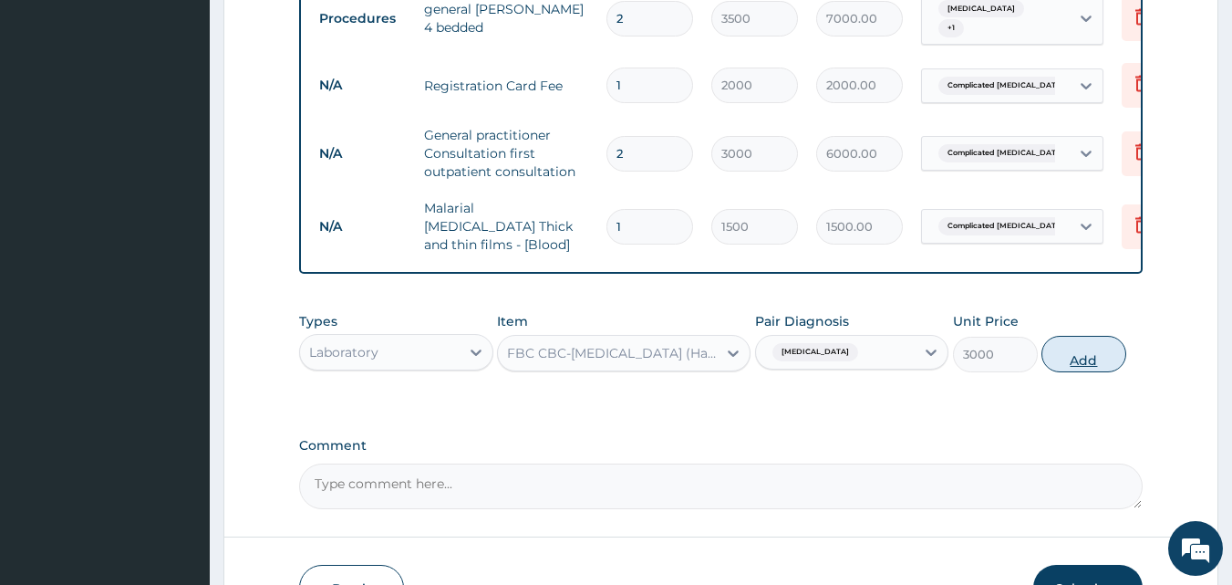
click at [1061, 336] on button "Add" at bounding box center [1083, 354] width 85 height 36
type input "0"
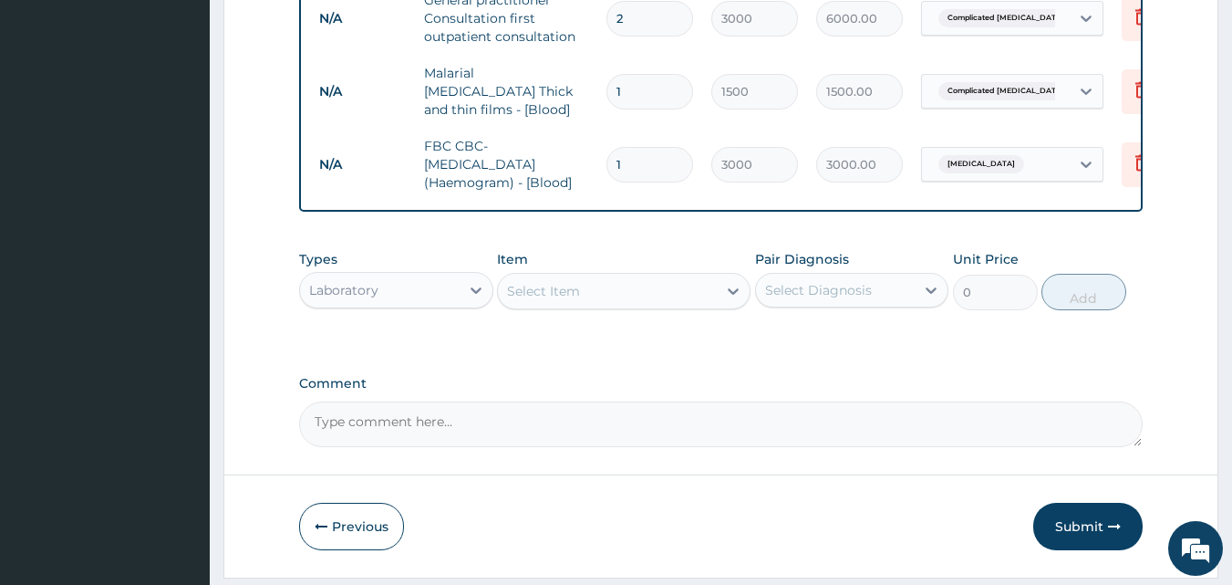
scroll to position [1299, 0]
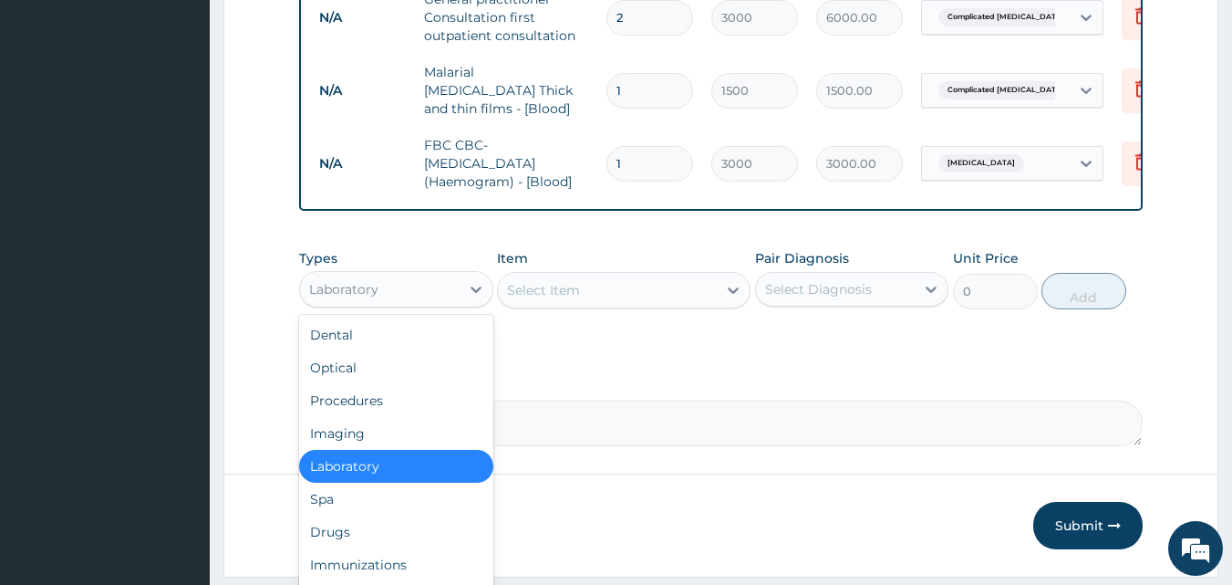
click at [447, 274] on div "Laboratory" at bounding box center [380, 288] width 160 height 29
click at [393, 515] on div "Drugs" at bounding box center [396, 531] width 194 height 33
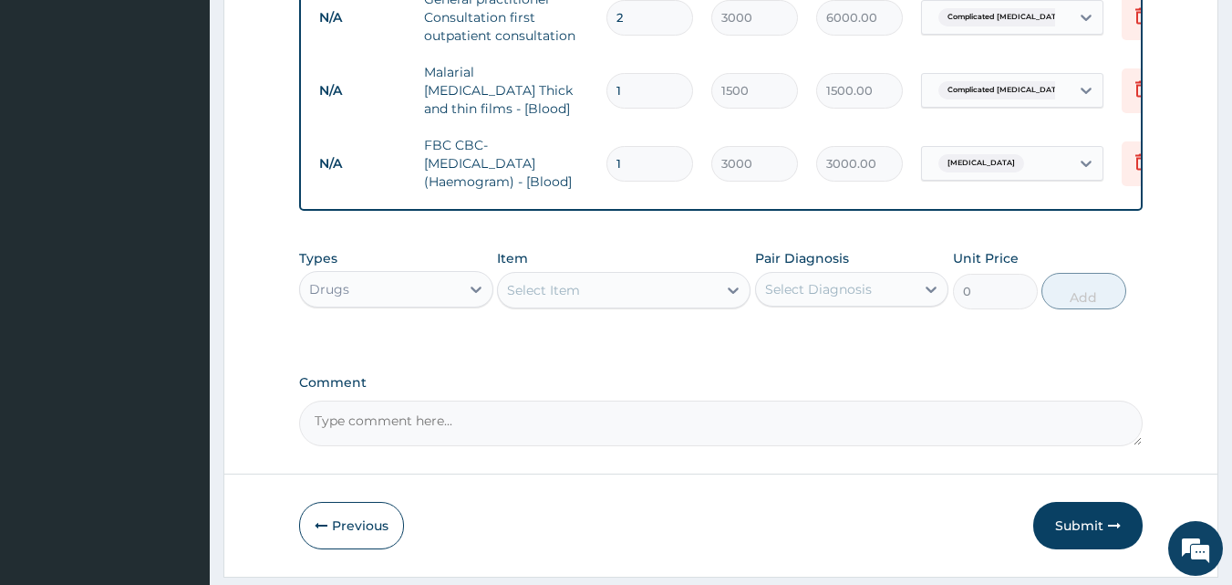
click at [621, 275] on div "Select Item" at bounding box center [607, 289] width 219 height 29
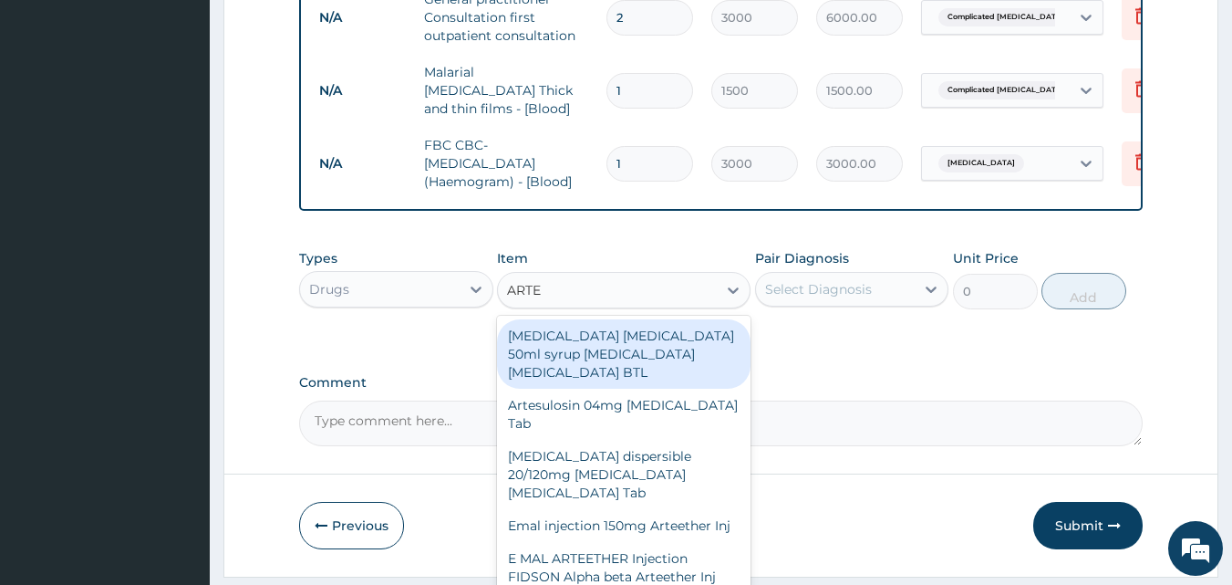
type input "ARTEM"
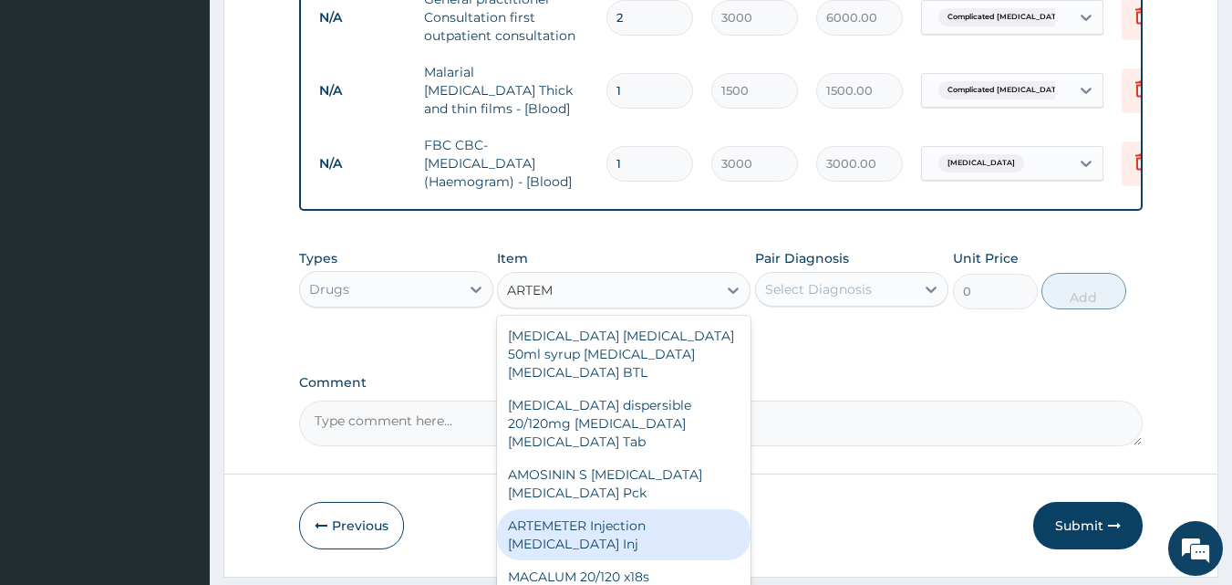
click at [634, 509] on div "ARTEMETER Injection Artemether Inj" at bounding box center [624, 534] width 254 height 51
type input "300"
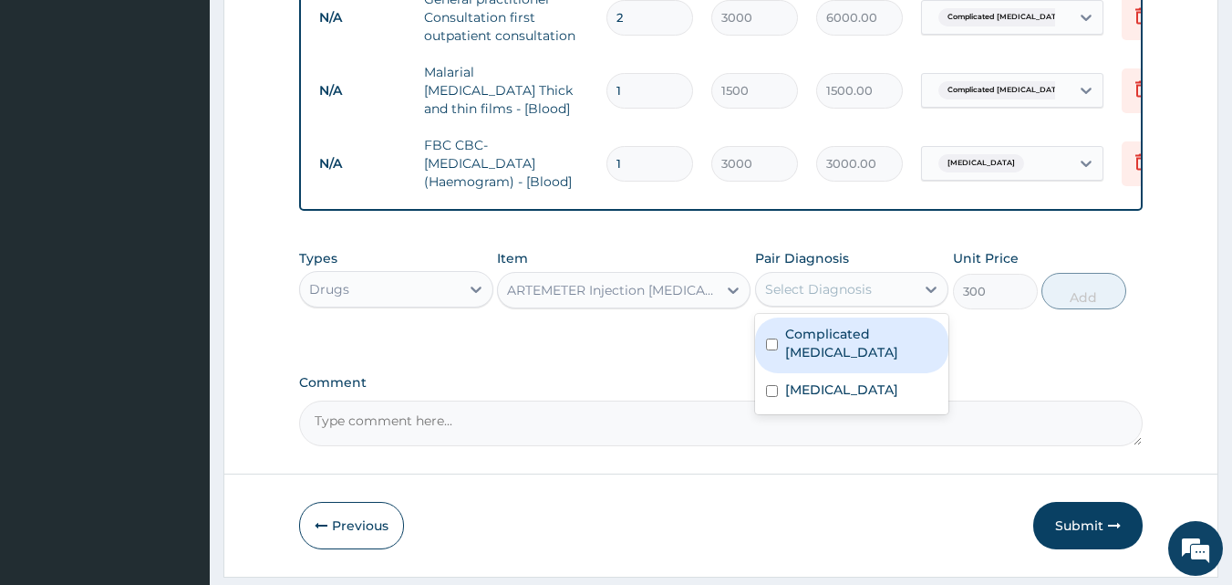
click at [792, 280] on div "Select Diagnosis" at bounding box center [818, 289] width 107 height 18
click at [803, 325] on label "Complicated malaria" at bounding box center [861, 343] width 153 height 36
checkbox input "true"
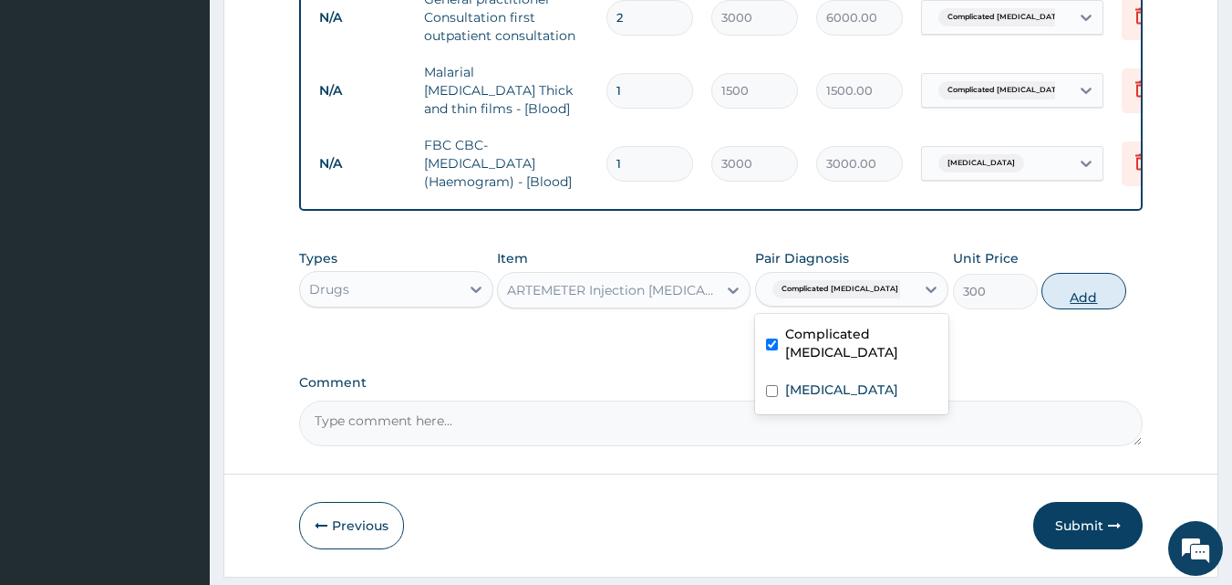
click at [1070, 273] on button "Add" at bounding box center [1083, 291] width 85 height 36
type input "0"
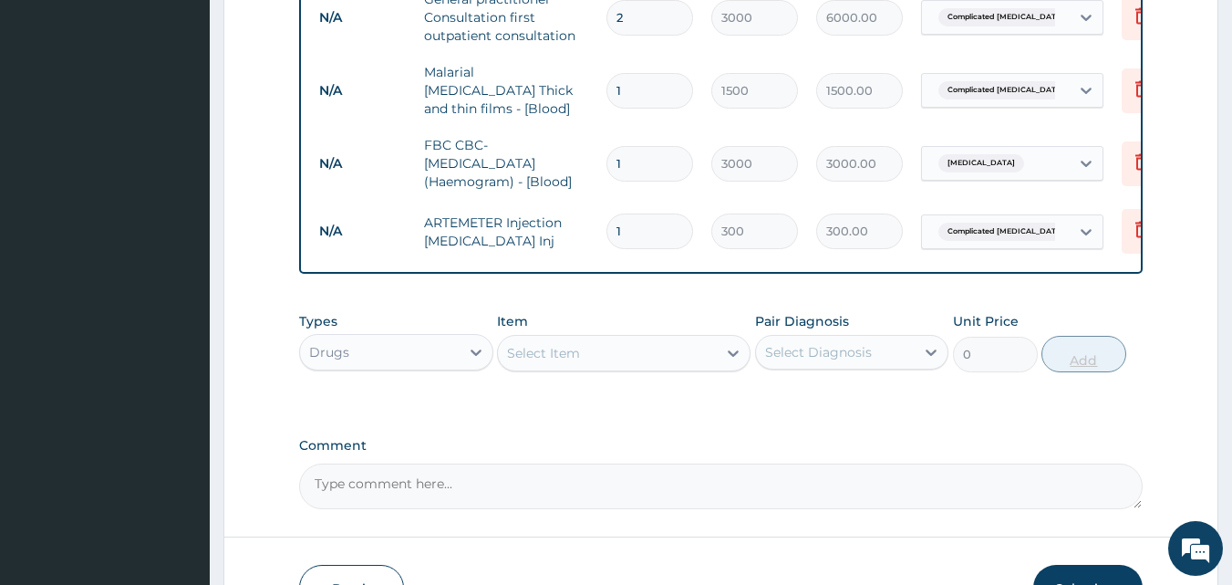
type input "0.00"
type input "6"
type input "1800.00"
type input "6"
click at [616, 338] on div "Select Item" at bounding box center [607, 352] width 219 height 29
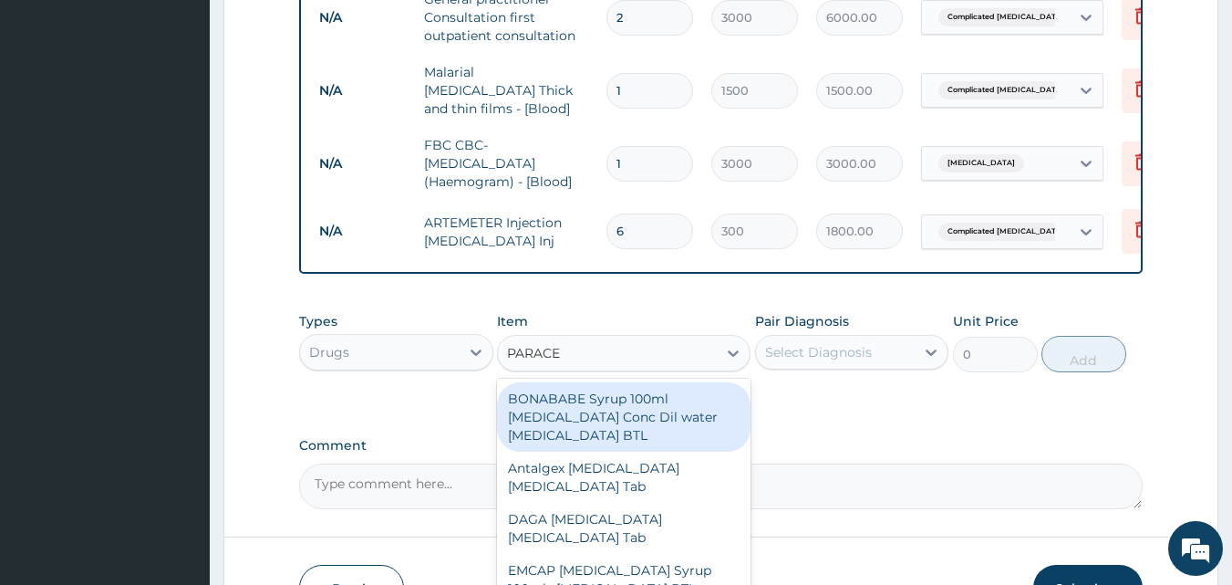
type input "PARACET"
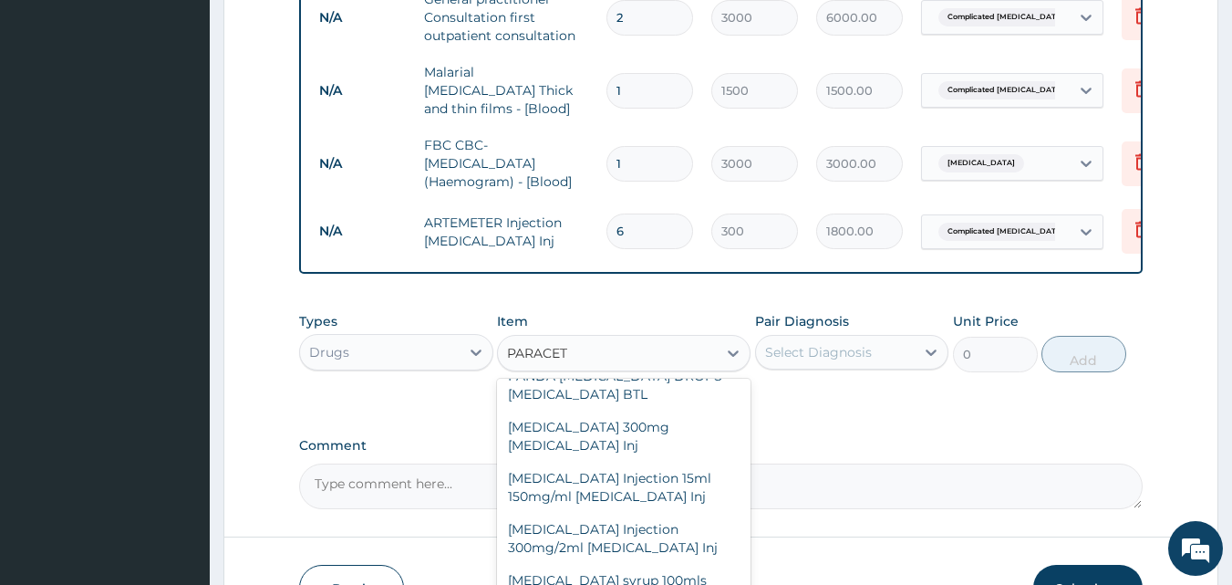
scroll to position [620, 0]
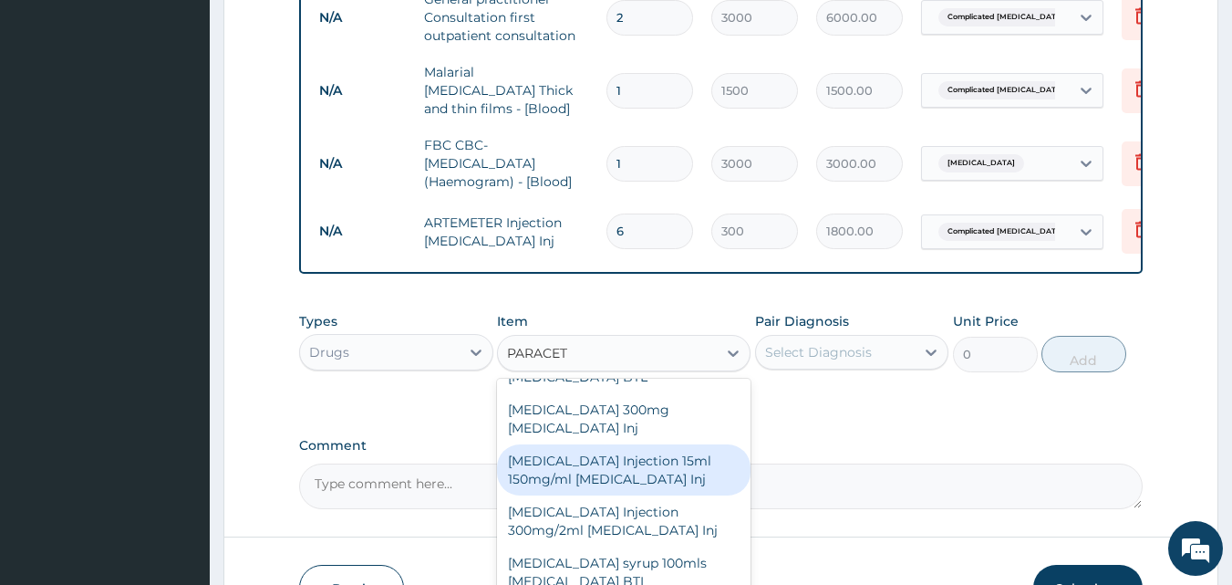
click at [618, 444] on div "PARACETAMOL Injection 15ml 150mg/ml Acetaminophen Inj" at bounding box center [624, 469] width 254 height 51
type input "500"
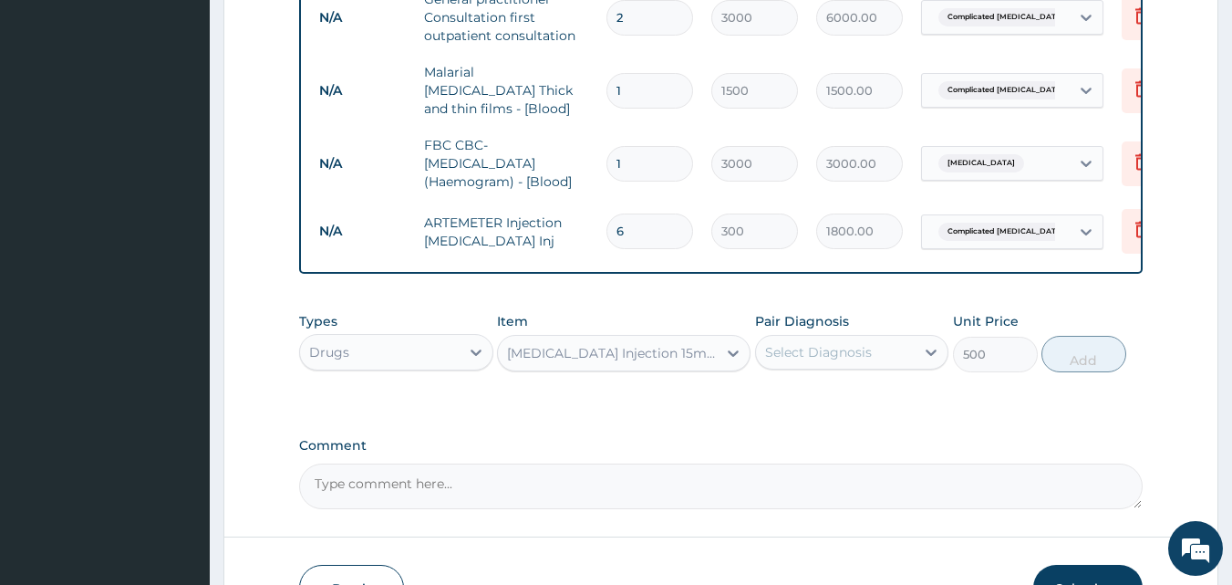
click at [885, 337] on div "Select Diagnosis" at bounding box center [836, 351] width 160 height 29
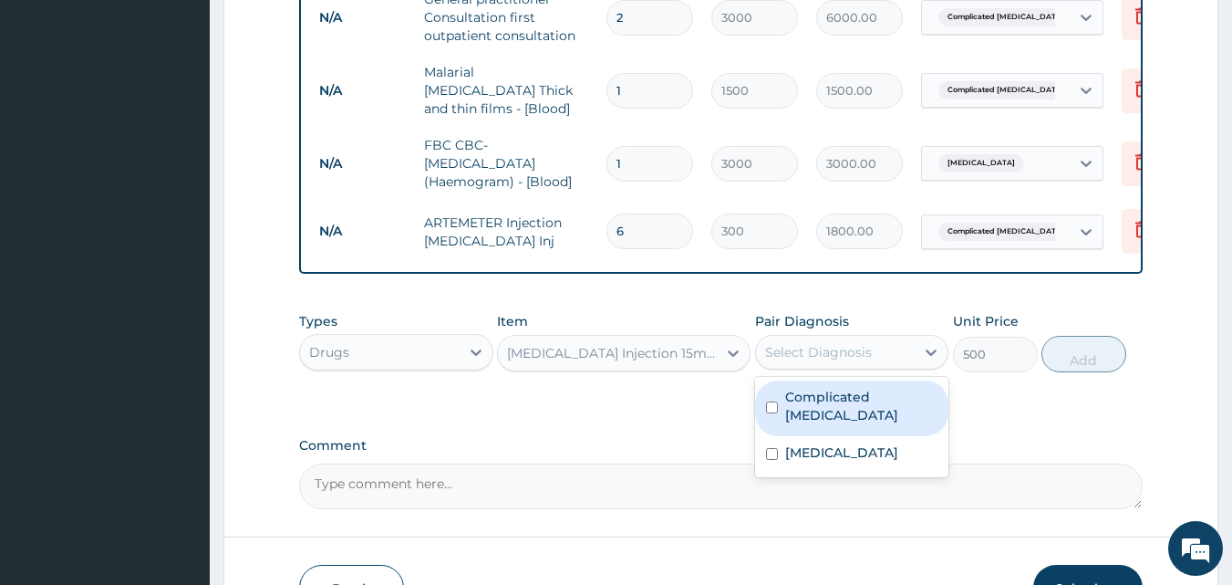
click at [874, 380] on div "Complicated malaria" at bounding box center [852, 408] width 194 height 56
checkbox input "true"
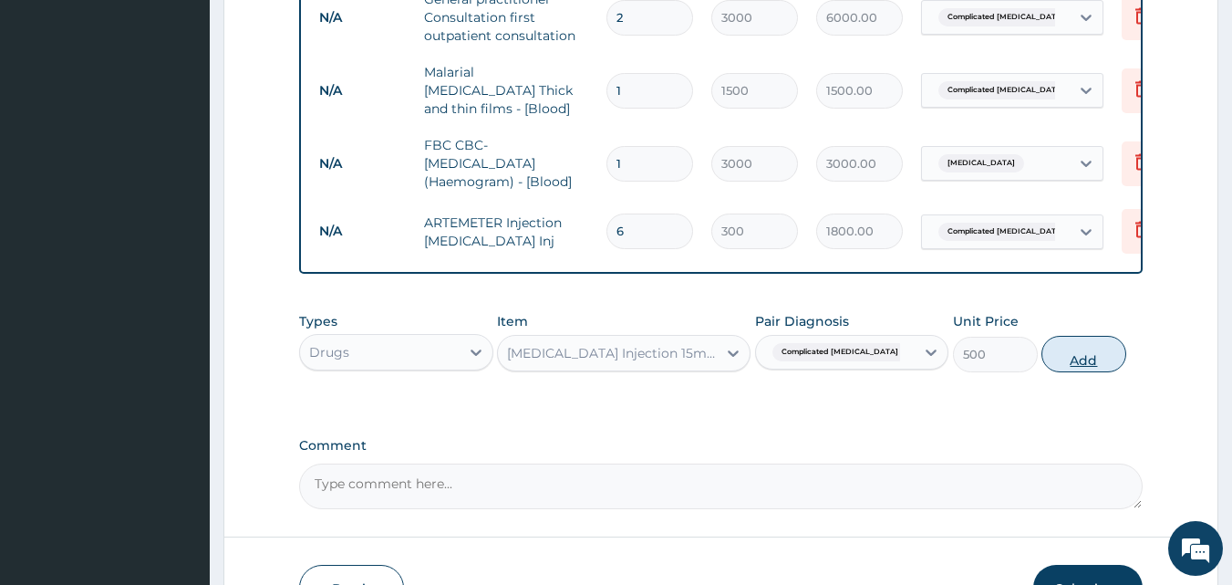
click at [1098, 336] on button "Add" at bounding box center [1083, 354] width 85 height 36
type input "0"
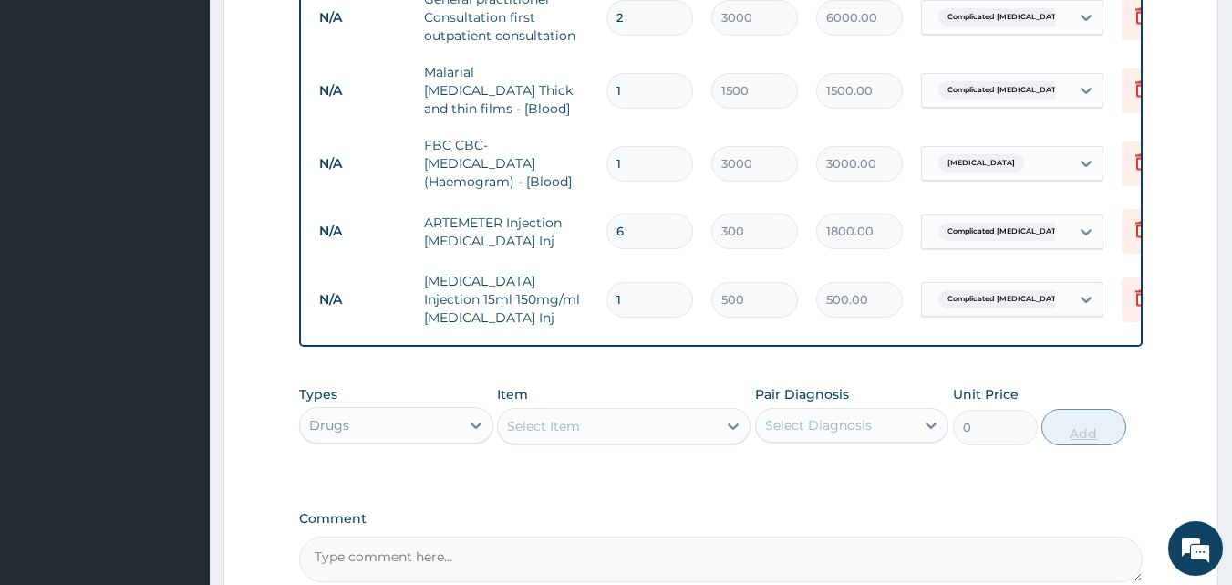
type input "0.00"
type input "3"
type input "1500.00"
type input "3"
click at [604, 411] on div "Select Item" at bounding box center [607, 425] width 219 height 29
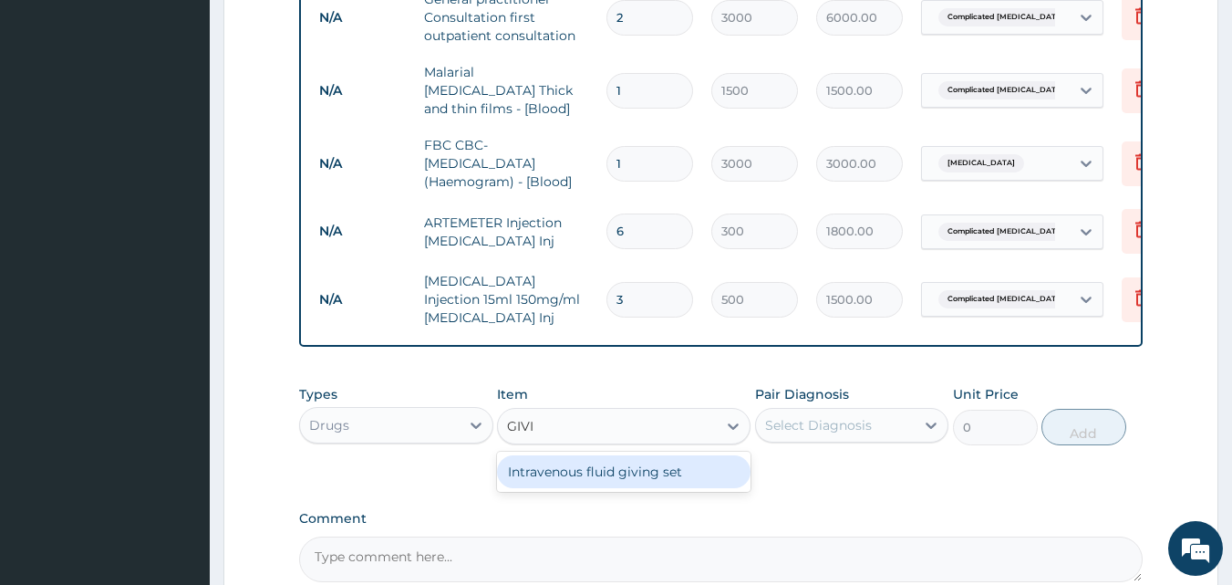
drag, startPoint x: 616, startPoint y: 427, endPoint x: 809, endPoint y: 373, distance: 199.8
click at [809, 376] on div "Types Drugs Item option PARACETAMOL Injection 15ml 150mg/ml Acetaminophen Inj, …" at bounding box center [721, 415] width 844 height 78
type input "GIVI"
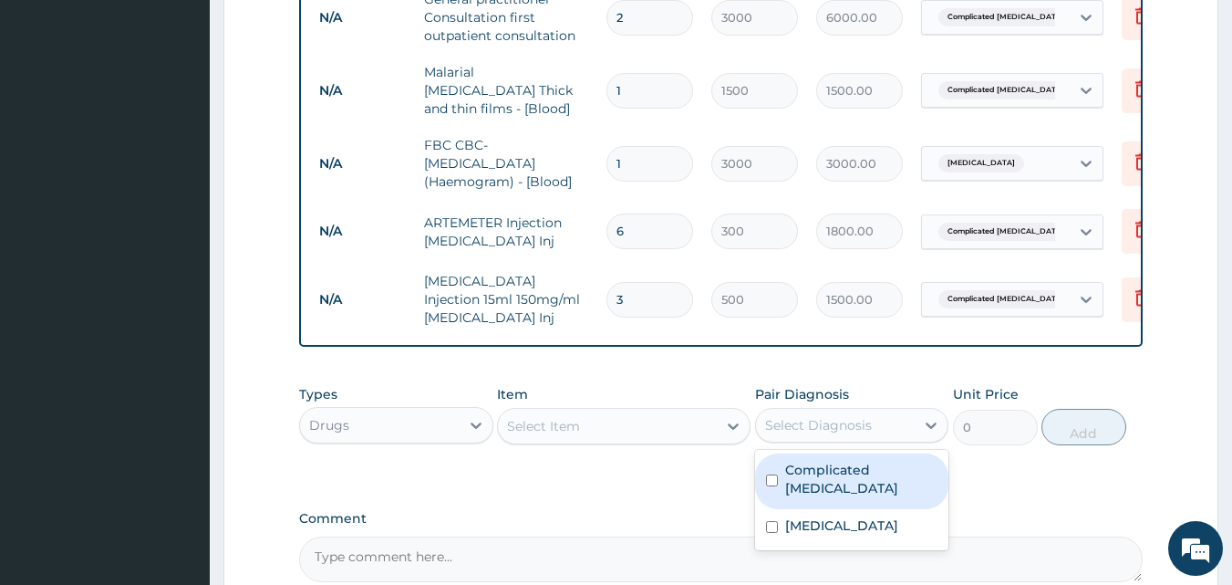
drag, startPoint x: 809, startPoint y: 373, endPoint x: 828, endPoint y: 420, distance: 51.1
click at [828, 420] on div "option Complicated malaria, selected. option Complicated malaria focused, 1 of …" at bounding box center [852, 425] width 194 height 35
click at [828, 460] on label "Complicated malaria" at bounding box center [861, 478] width 153 height 36
checkbox input "true"
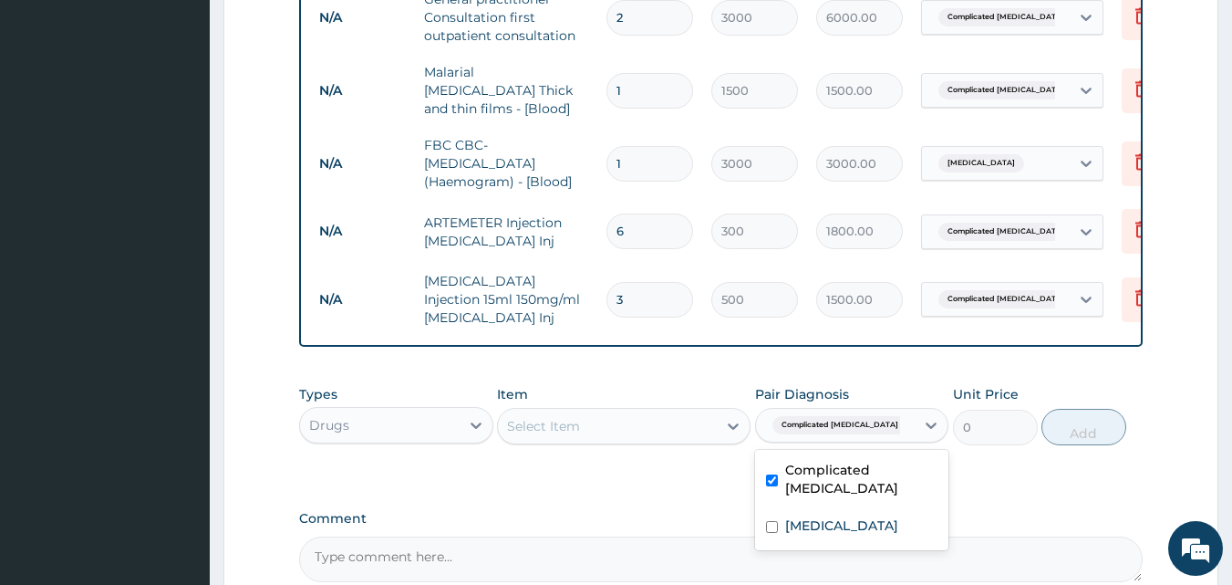
click at [595, 411] on div "Select Item" at bounding box center [607, 425] width 219 height 29
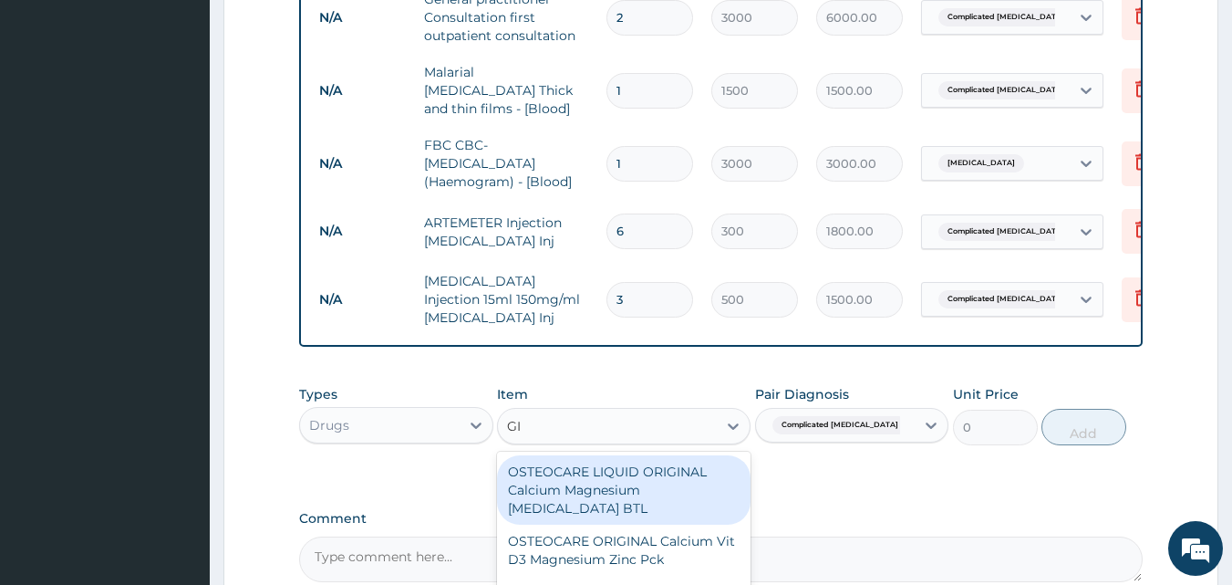
type input "GIV"
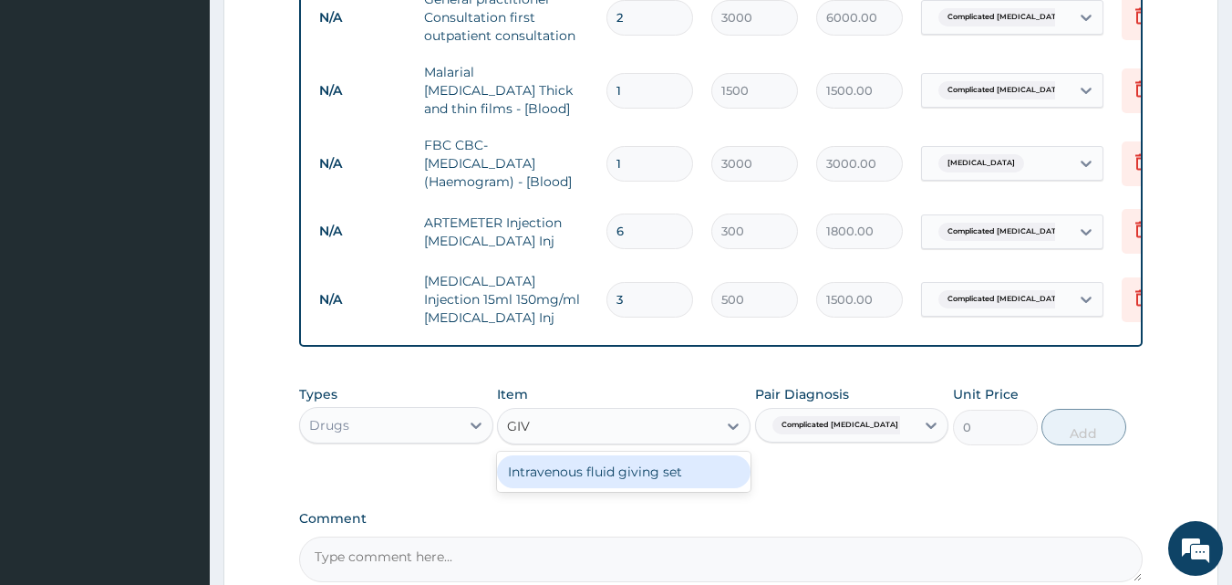
click at [604, 455] on div "Intravenous fluid giving set" at bounding box center [624, 471] width 254 height 33
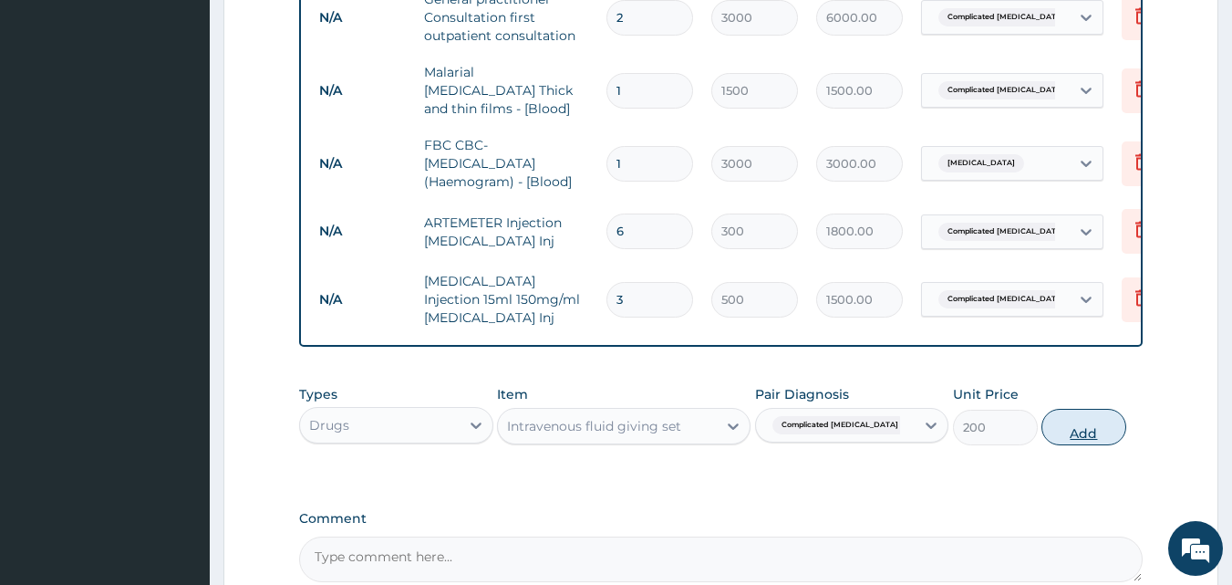
click at [1071, 409] on button "Add" at bounding box center [1083, 427] width 85 height 36
type input "0"
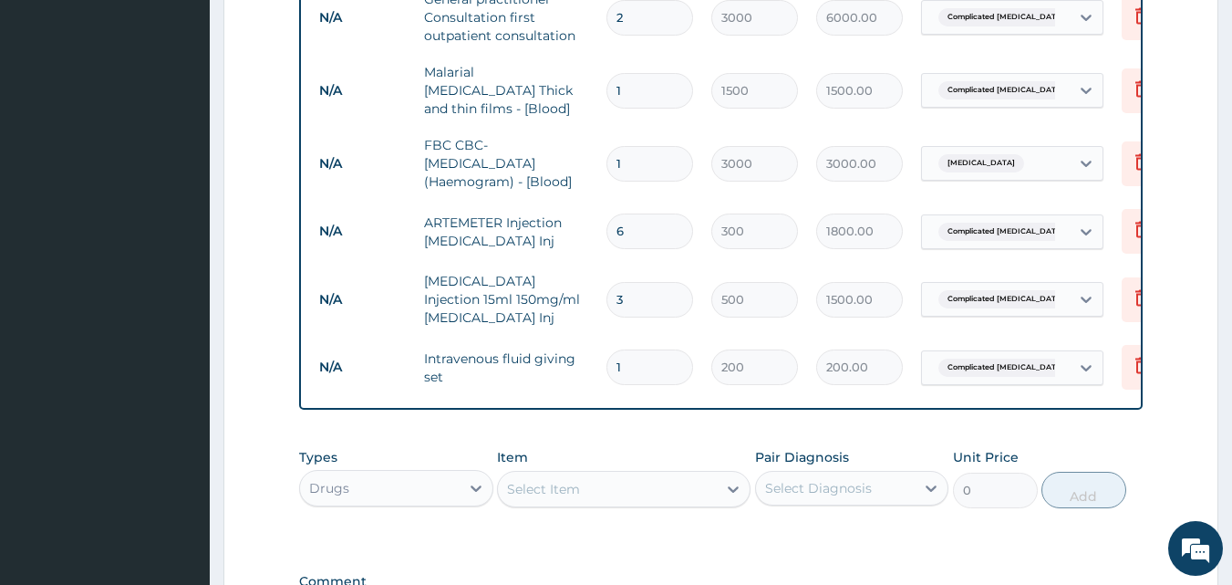
click at [671, 474] on div "Select Item" at bounding box center [607, 488] width 219 height 29
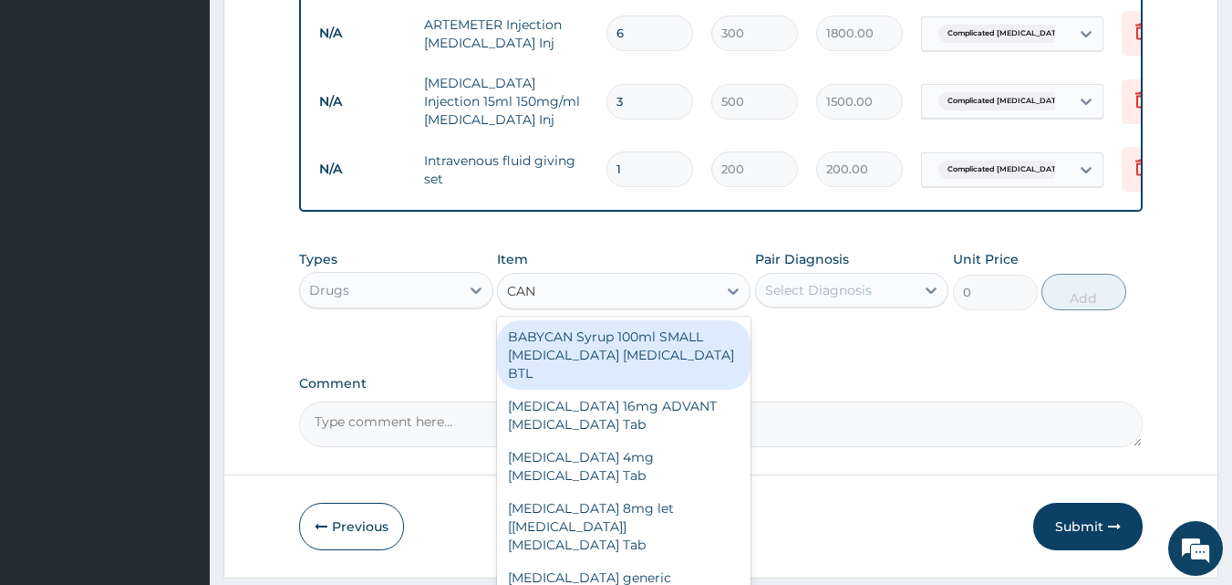
scroll to position [1498, 0]
type input "CANN"
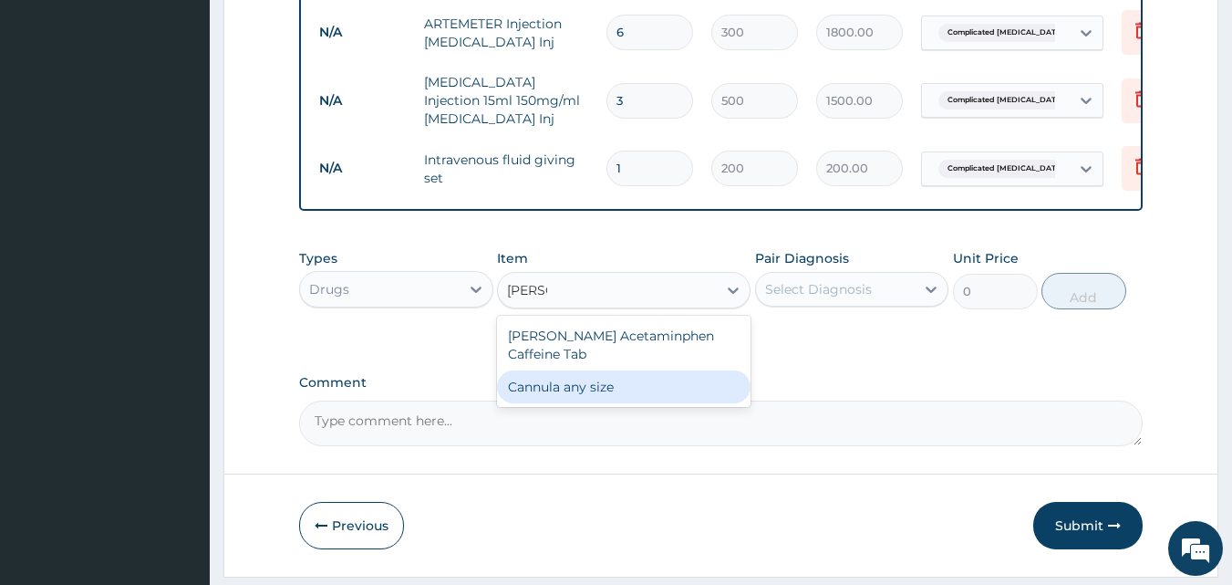
click at [646, 370] on div "Cannula any size" at bounding box center [624, 386] width 254 height 33
type input "100"
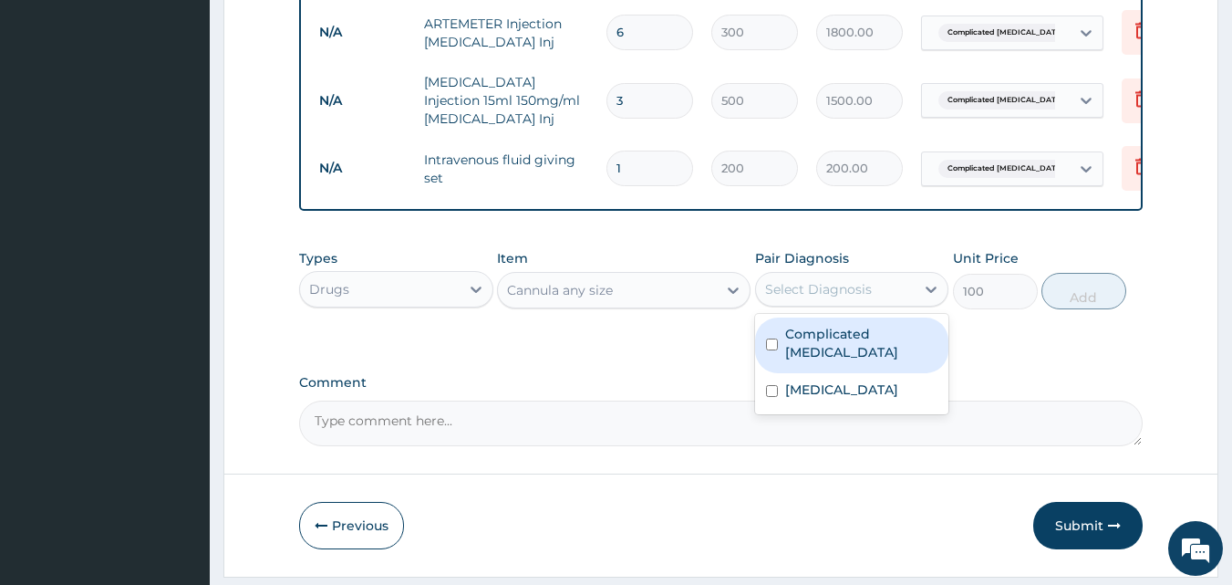
click at [829, 280] on div "Select Diagnosis" at bounding box center [818, 289] width 107 height 18
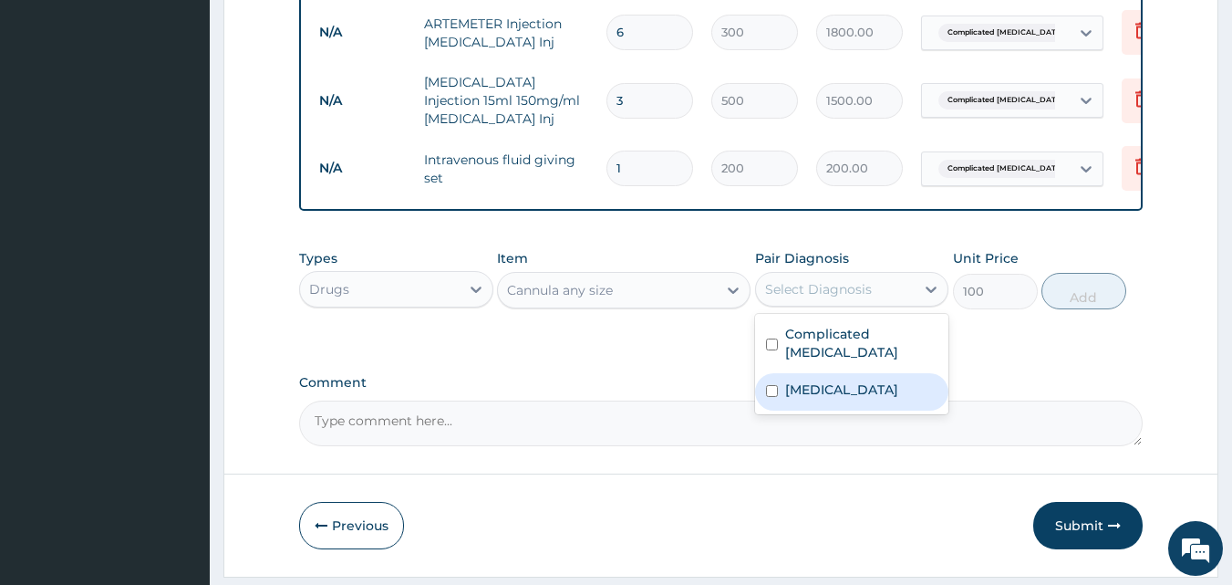
click at [842, 373] on div "Sepsis" at bounding box center [852, 391] width 194 height 37
checkbox input "true"
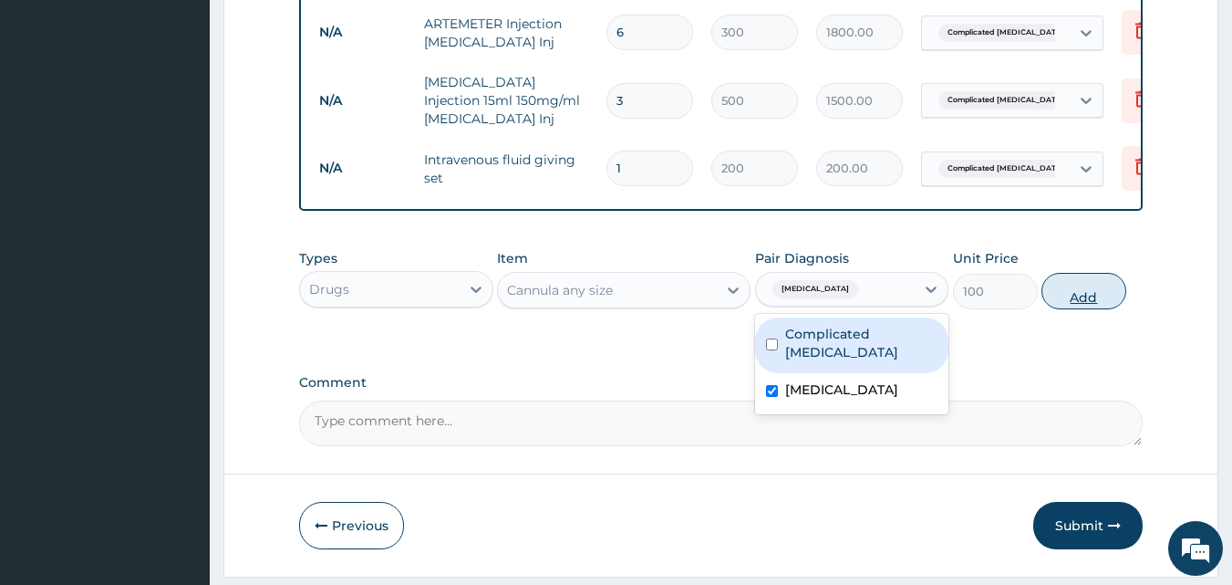
click at [1084, 273] on button "Add" at bounding box center [1083, 291] width 85 height 36
type input "0"
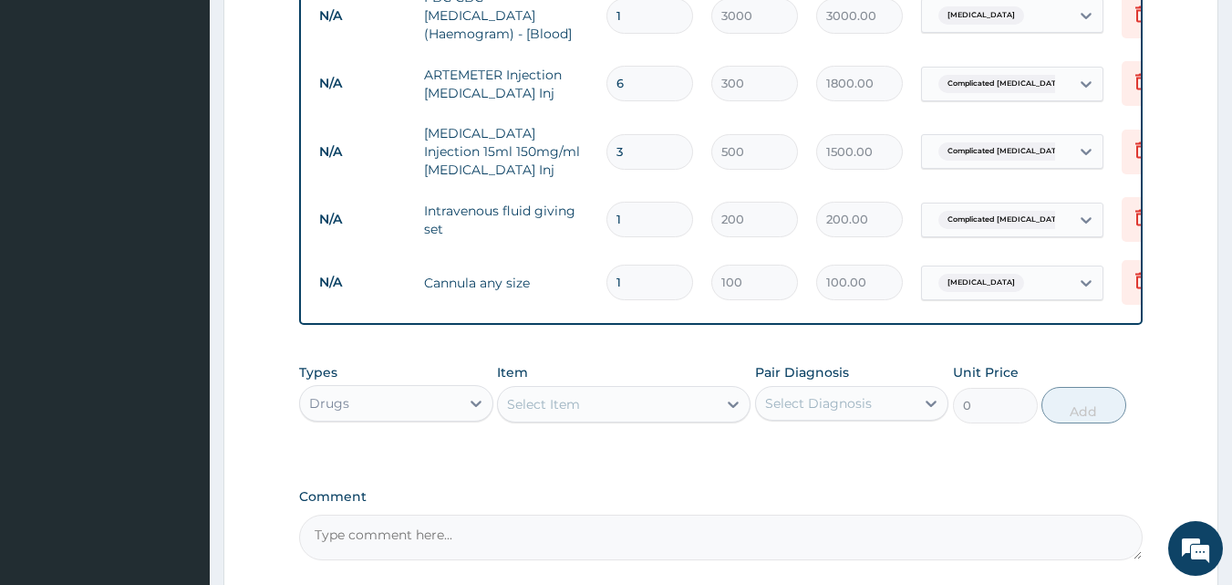
scroll to position [1495, 0]
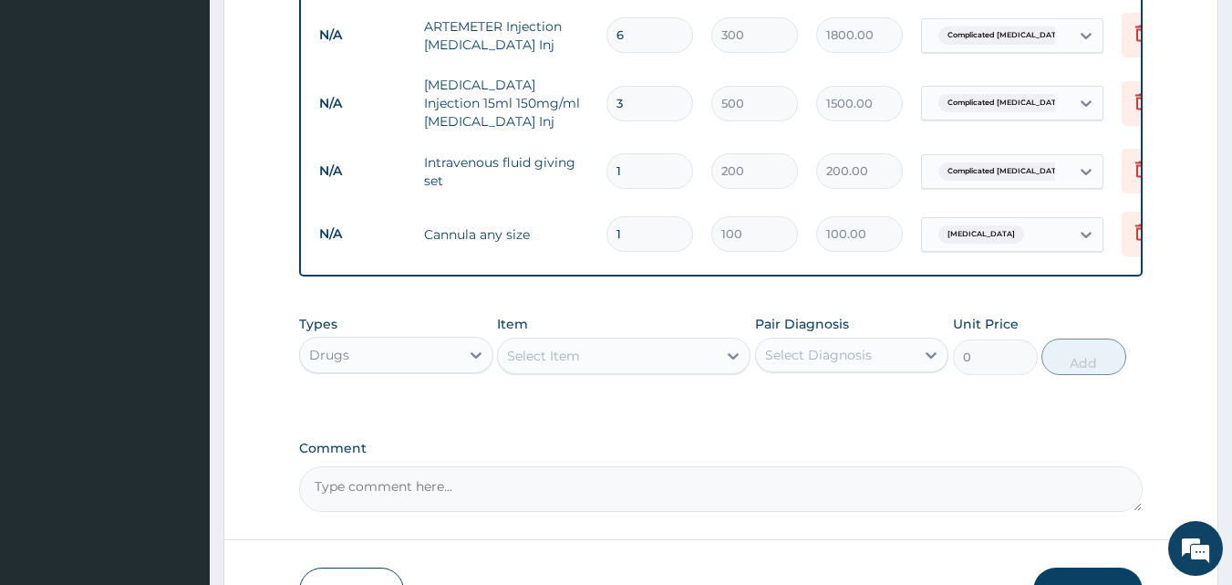
click at [588, 341] on div "Select Item" at bounding box center [607, 355] width 219 height 29
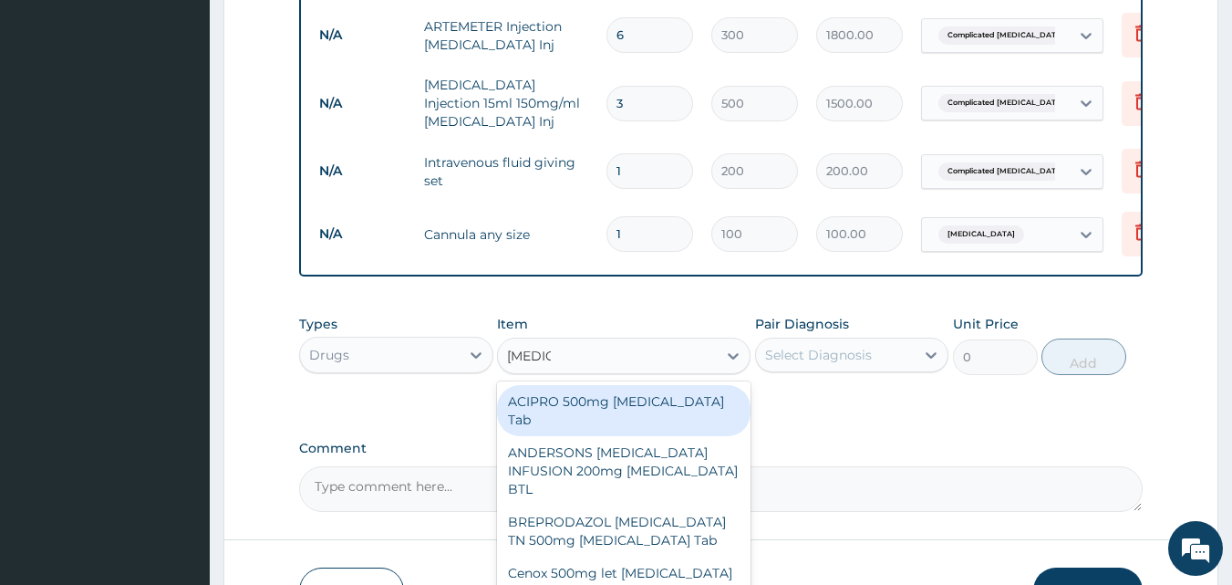
type input "CIPROF"
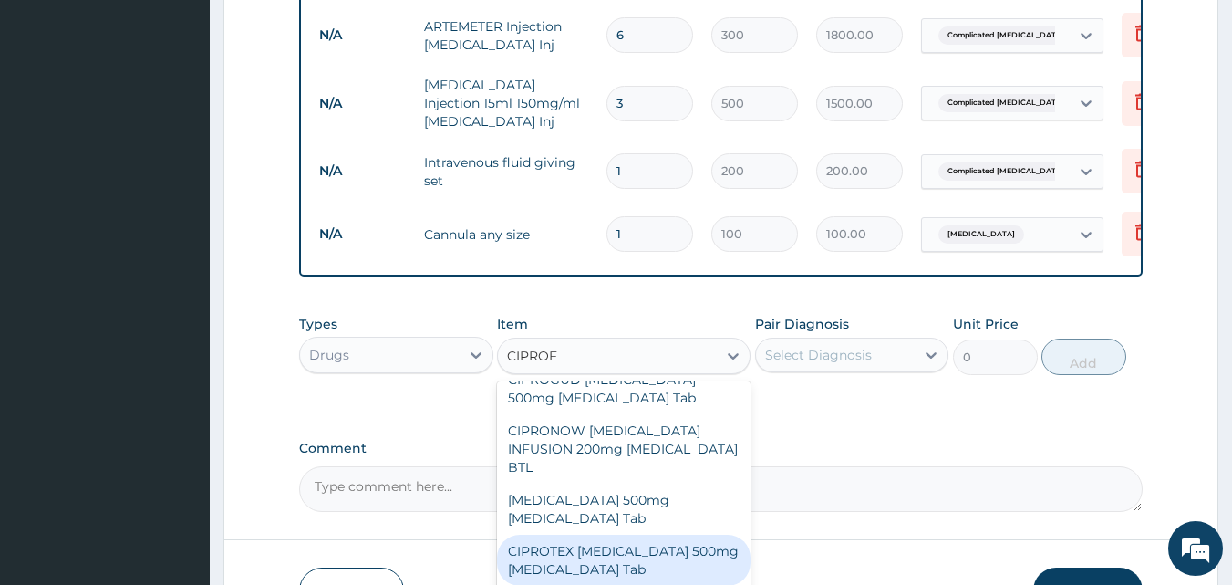
scroll to position [655, 0]
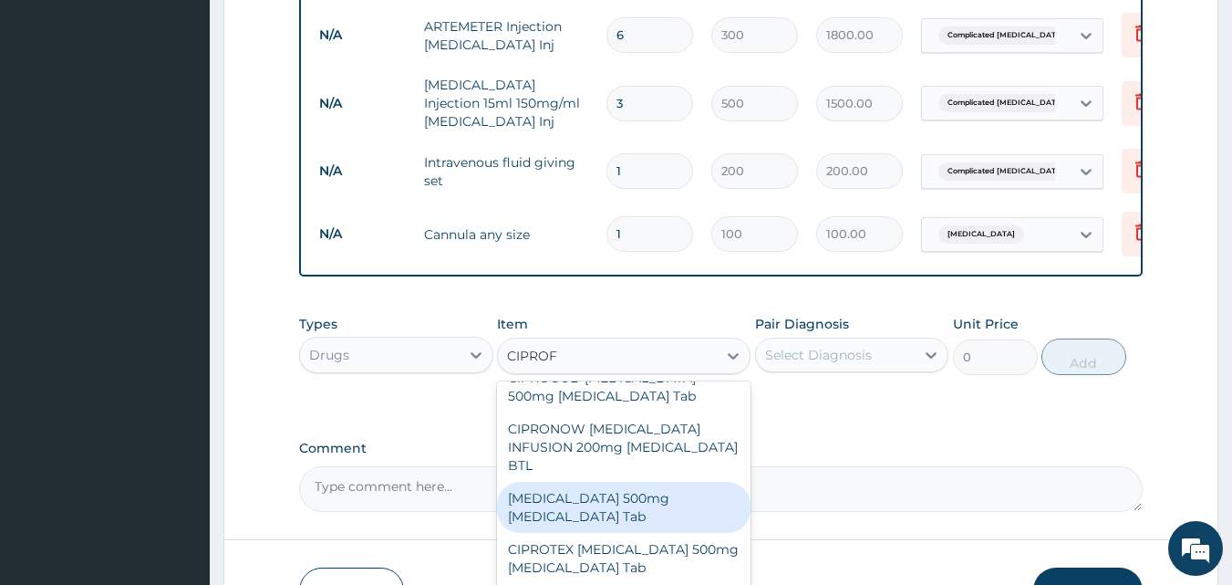
click at [617, 481] on div "CIPRO 500mg Ciprofloxacin Tab" at bounding box center [624, 506] width 254 height 51
type input "250"
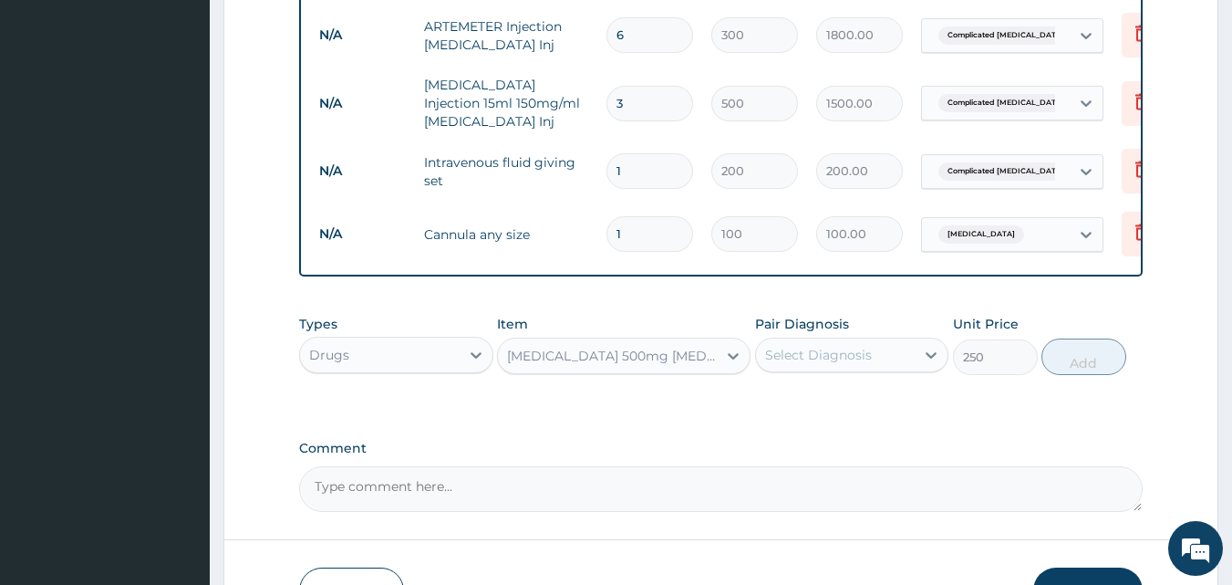
click at [838, 346] on div "Select Diagnosis" at bounding box center [818, 355] width 107 height 18
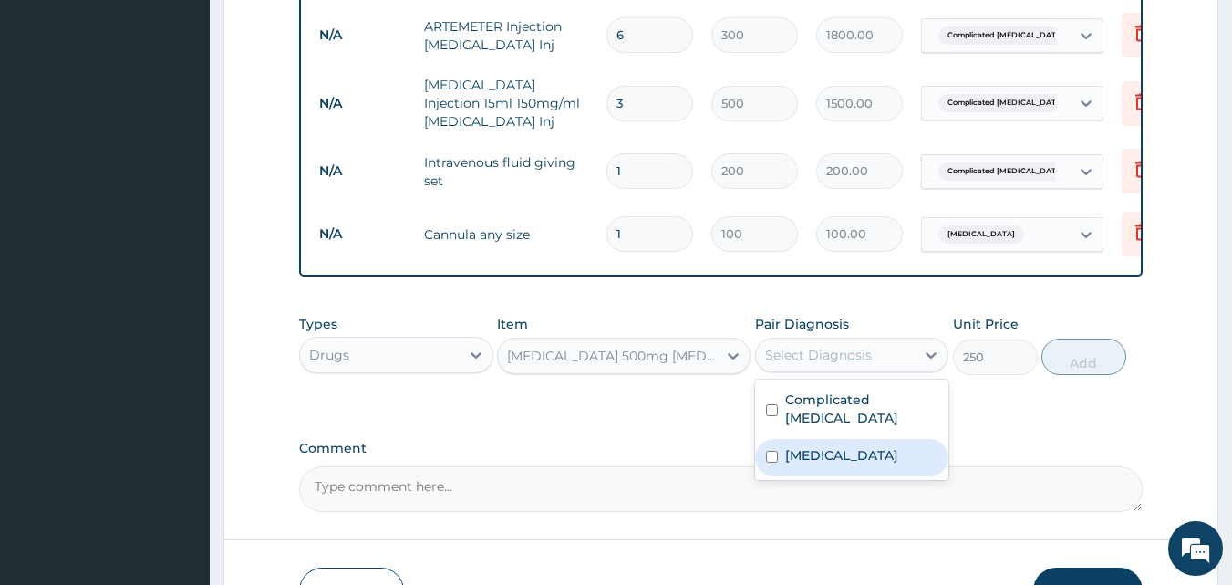
click at [841, 439] on div "Sepsis" at bounding box center [852, 457] width 194 height 37
checkbox input "true"
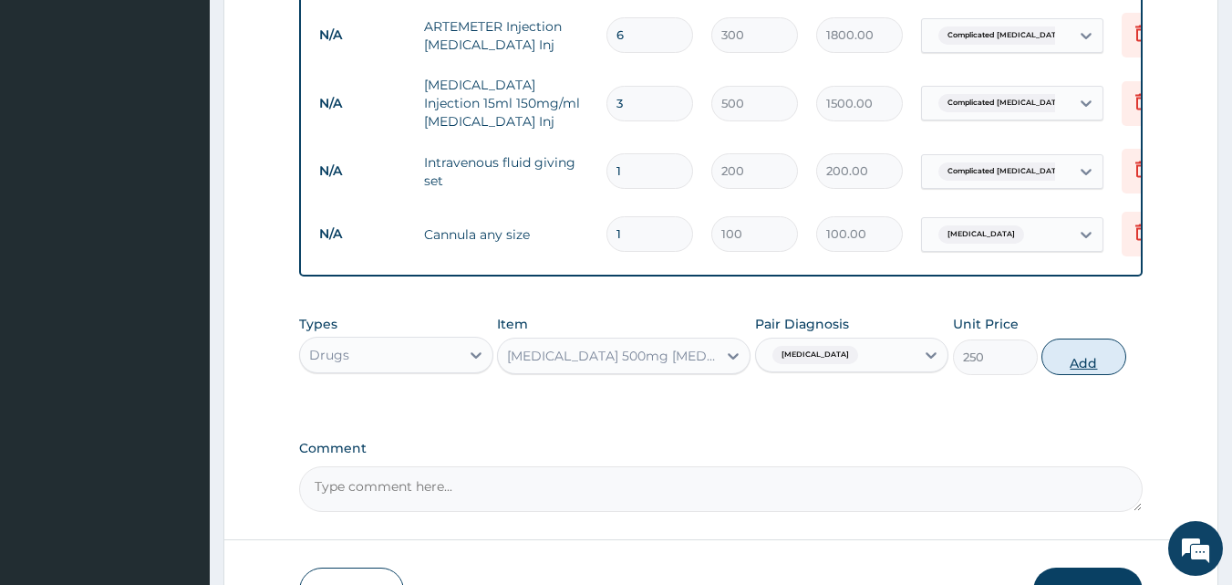
click at [1102, 338] on button "Add" at bounding box center [1083, 356] width 85 height 36
type input "0"
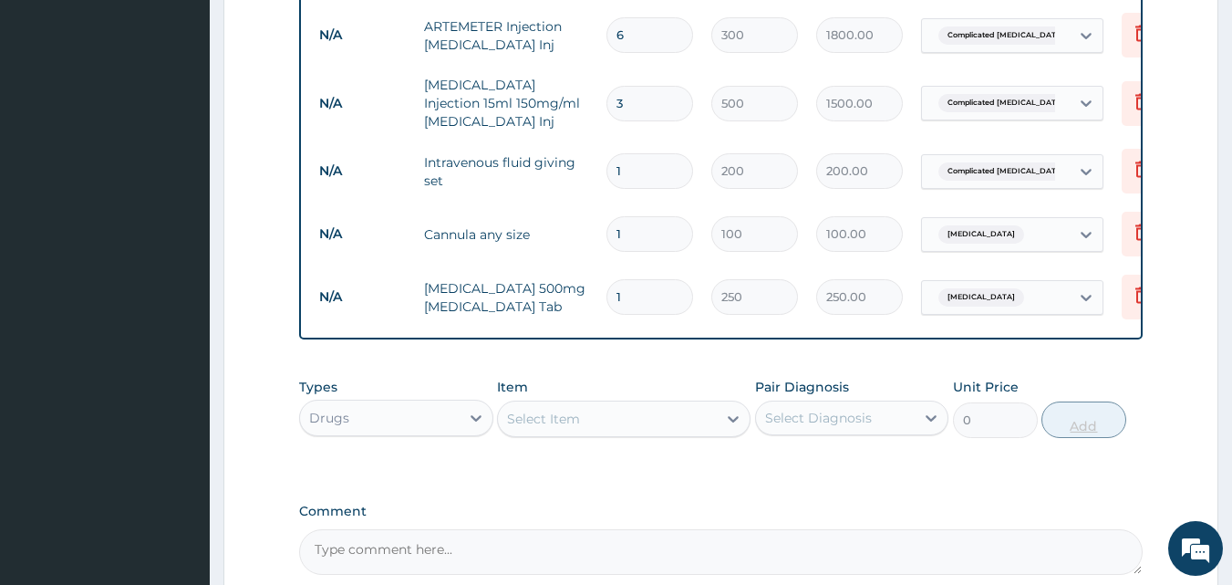
type input "10"
type input "2500.00"
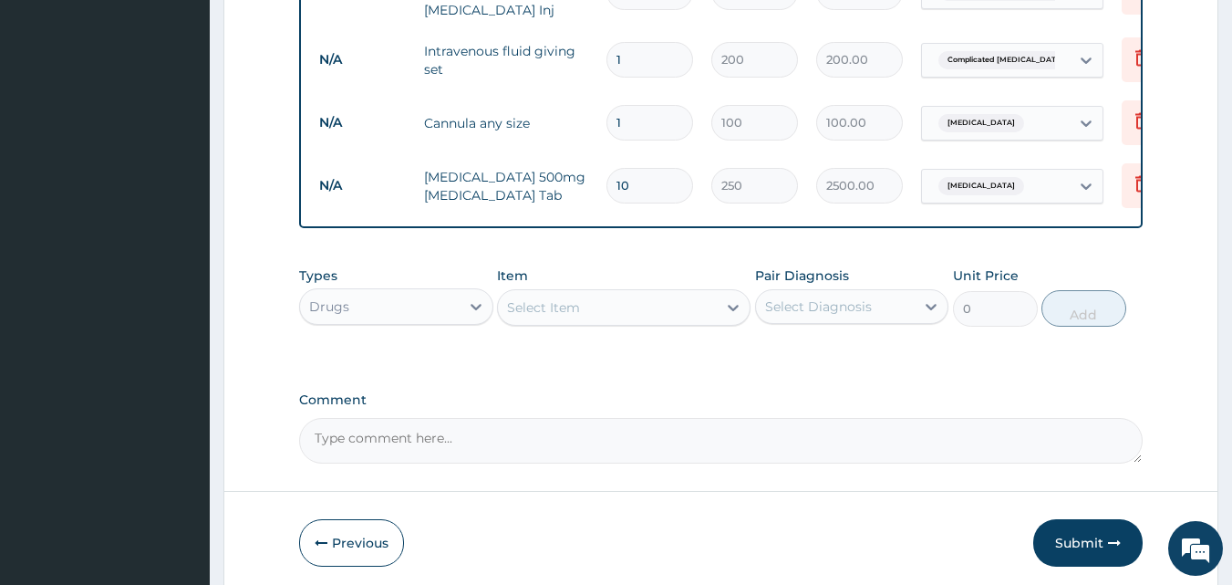
scroll to position [1608, 0]
type input "10"
click at [554, 297] on div "Select Item" at bounding box center [543, 306] width 73 height 18
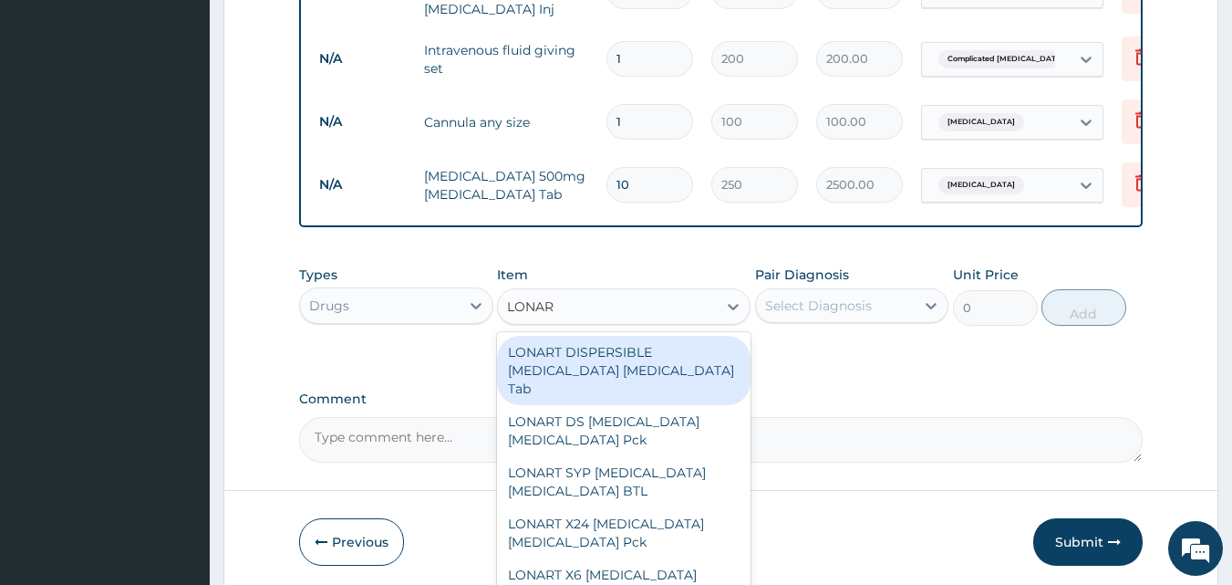
type input "LONART"
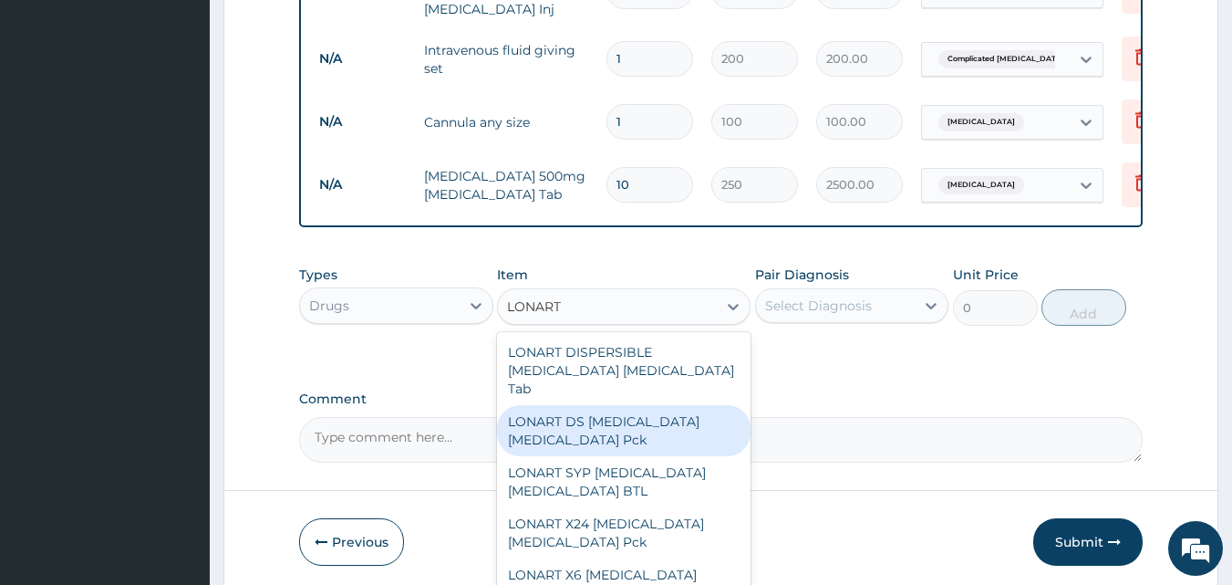
click at [579, 405] on div "LONART DS Artemether Lumefantrine Pck" at bounding box center [624, 430] width 254 height 51
type input "1550"
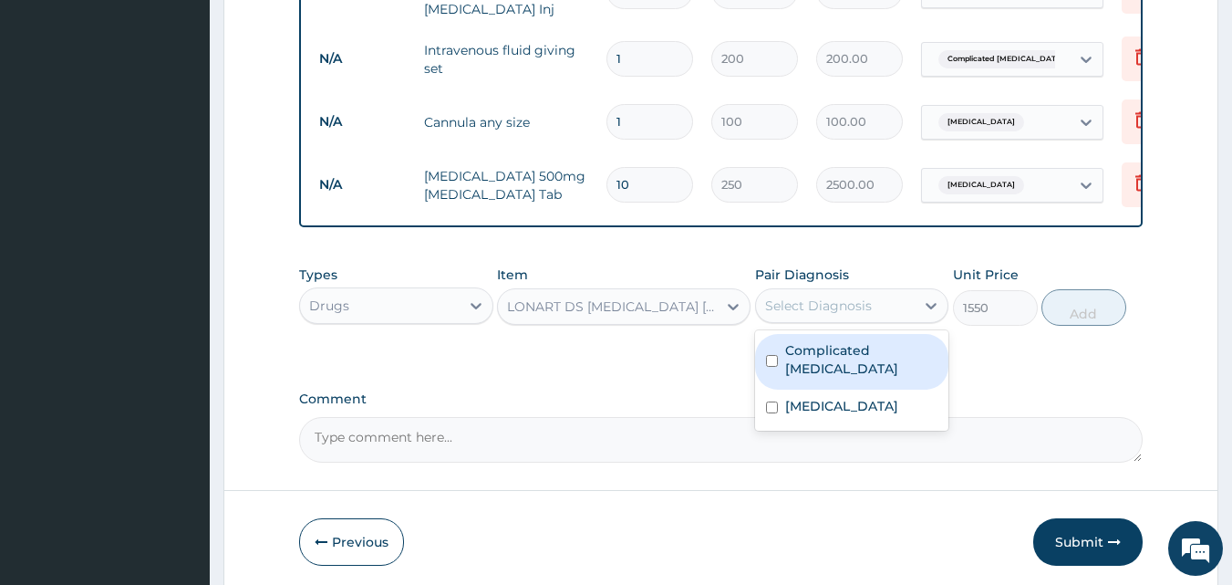
click at [781, 296] on div "Select Diagnosis" at bounding box center [818, 305] width 107 height 18
click at [804, 341] on label "Complicated malaria" at bounding box center [861, 359] width 153 height 36
checkbox input "true"
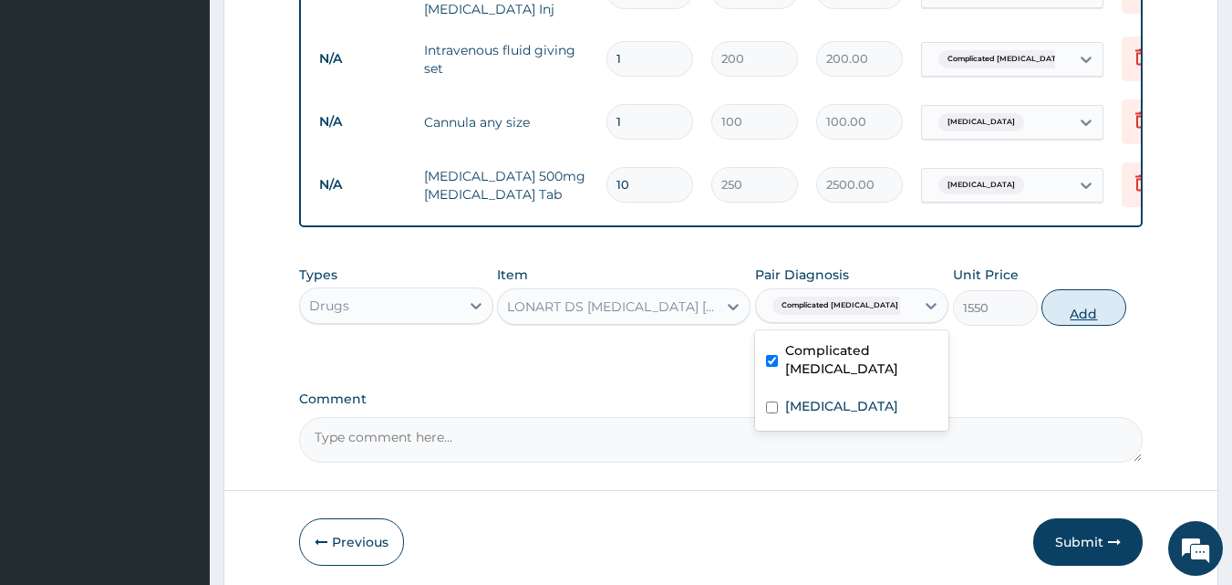
click at [1068, 289] on button "Add" at bounding box center [1083, 307] width 85 height 36
type input "0"
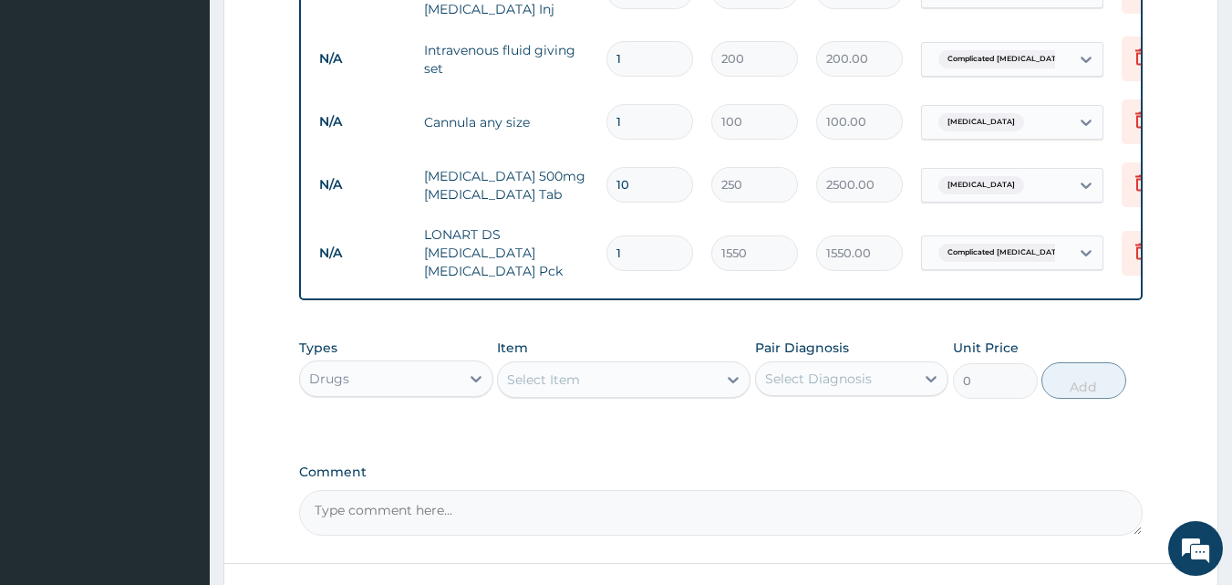
click at [645, 365] on div "Select Item" at bounding box center [607, 379] width 219 height 29
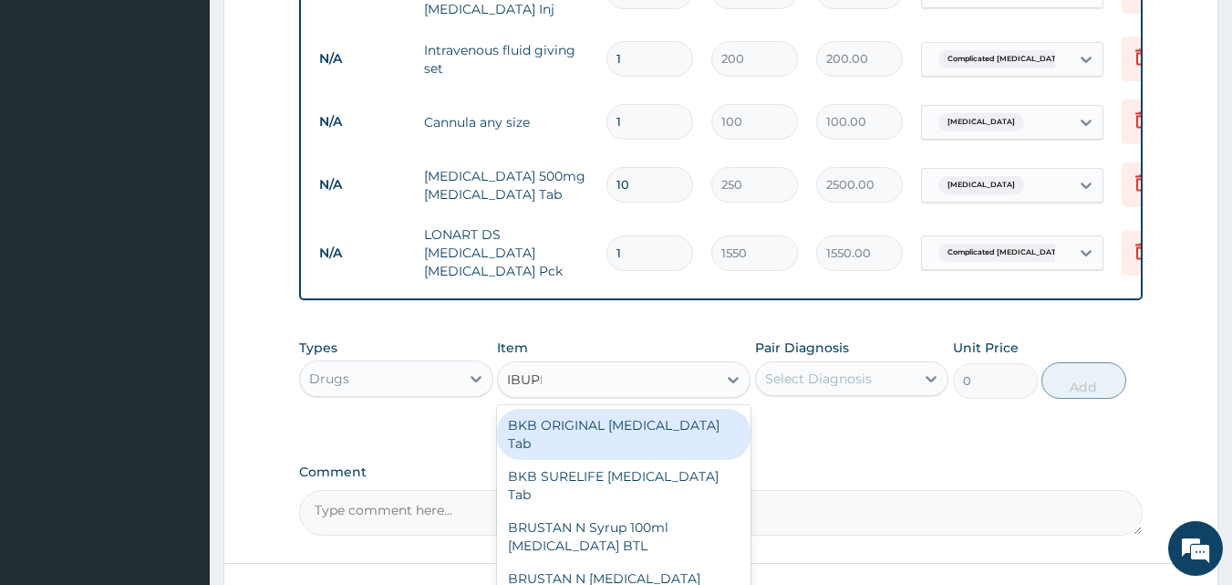
type input "IBUPRO"
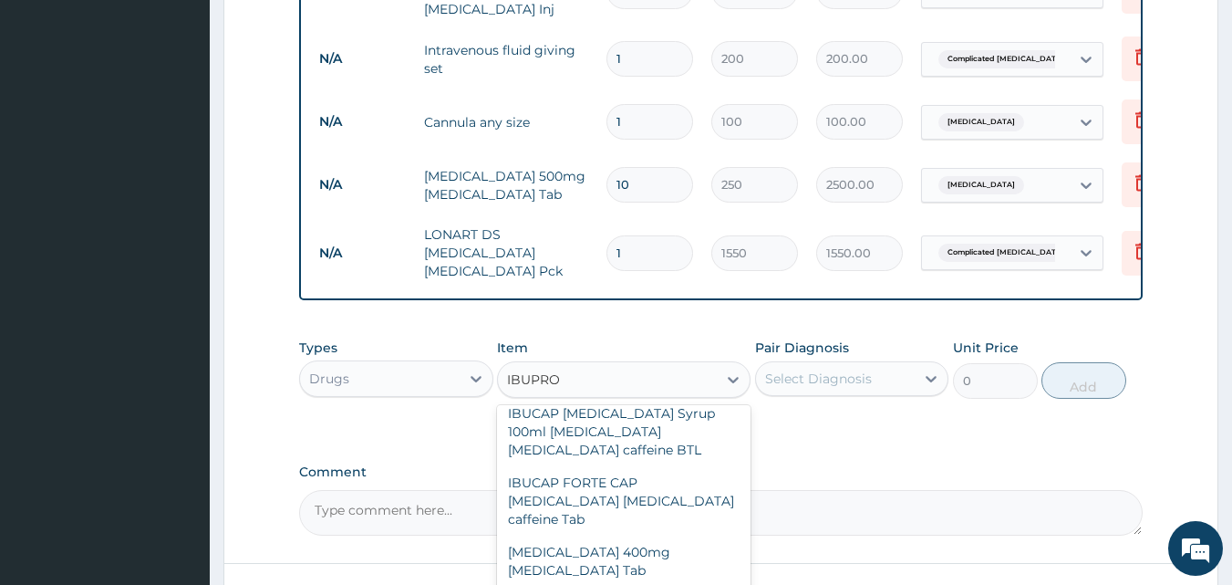
scroll to position [517, 0]
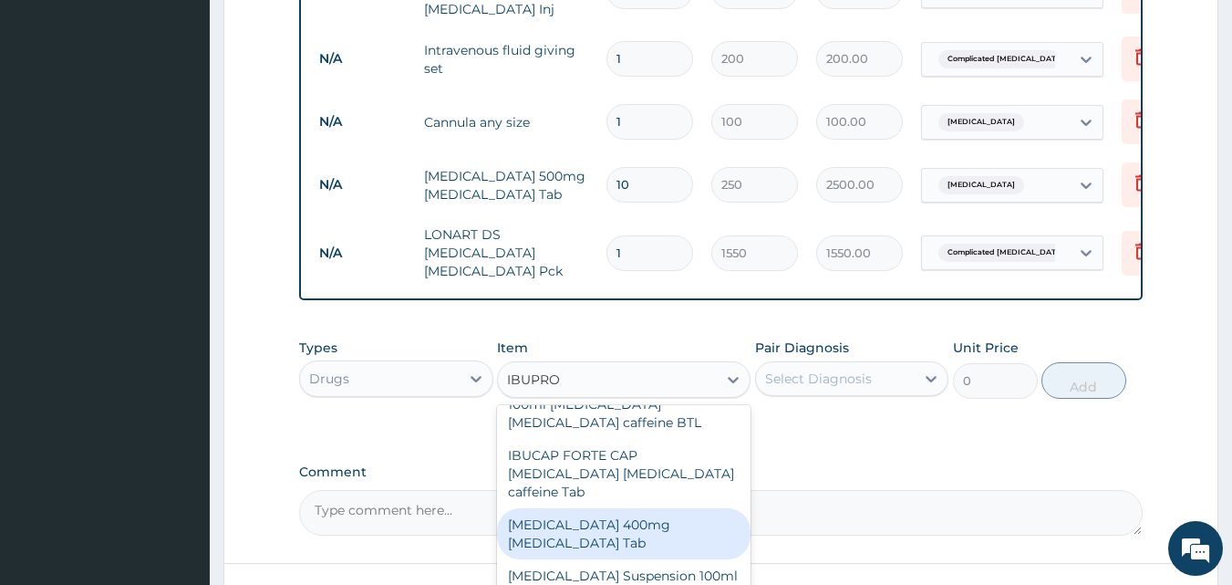
click at [635, 508] on div "IBUPROFEN 400mg Ibuprofen Tab" at bounding box center [624, 533] width 254 height 51
type input "55"
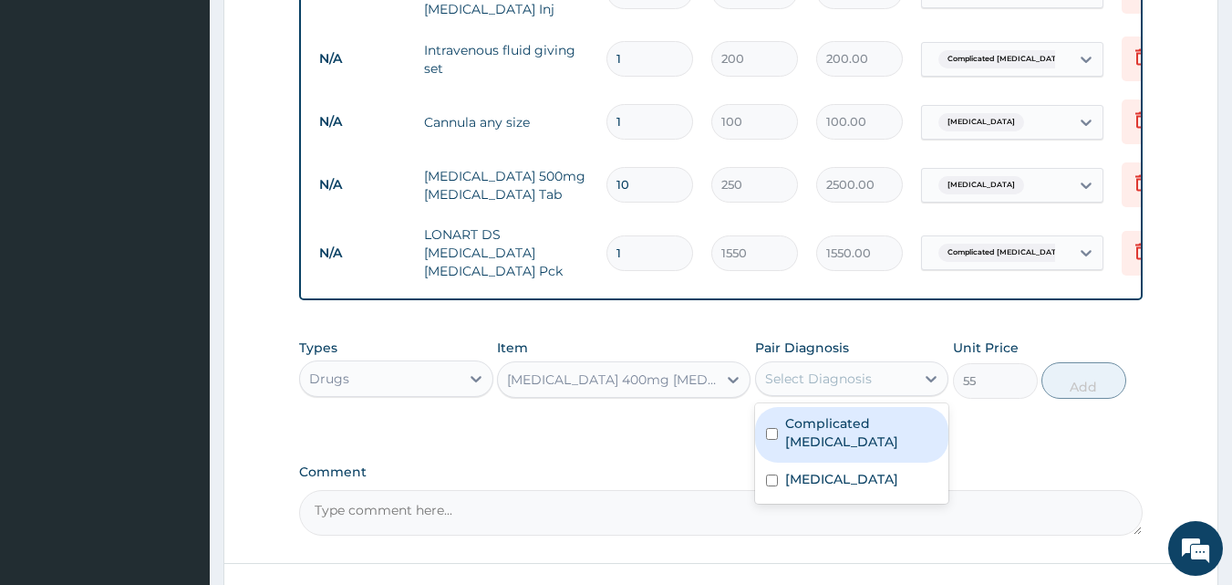
click at [819, 369] on div "Select Diagnosis" at bounding box center [818, 378] width 107 height 18
click at [834, 407] on div "Complicated malaria" at bounding box center [852, 435] width 194 height 56
checkbox input "true"
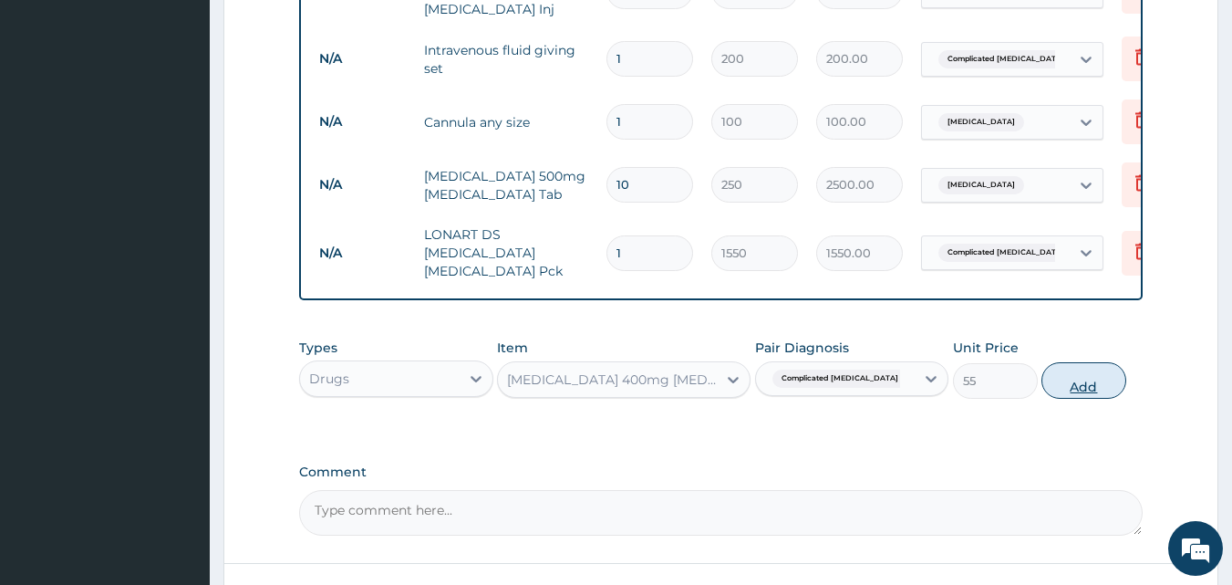
click at [1102, 362] on button "Add" at bounding box center [1083, 380] width 85 height 36
type input "0"
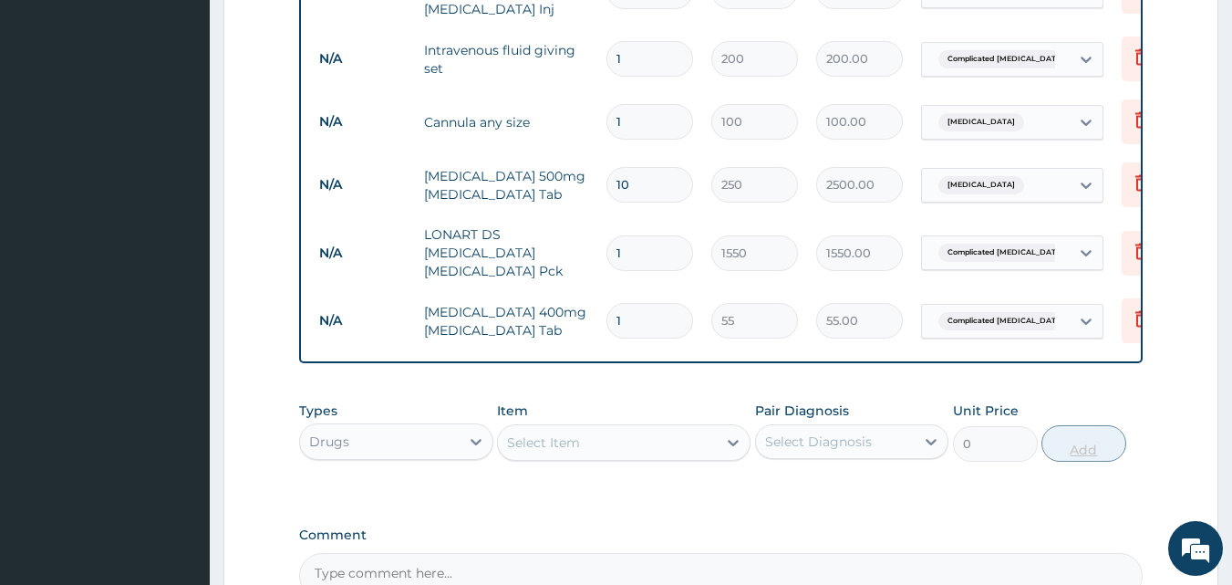
type input "10"
type input "550.00"
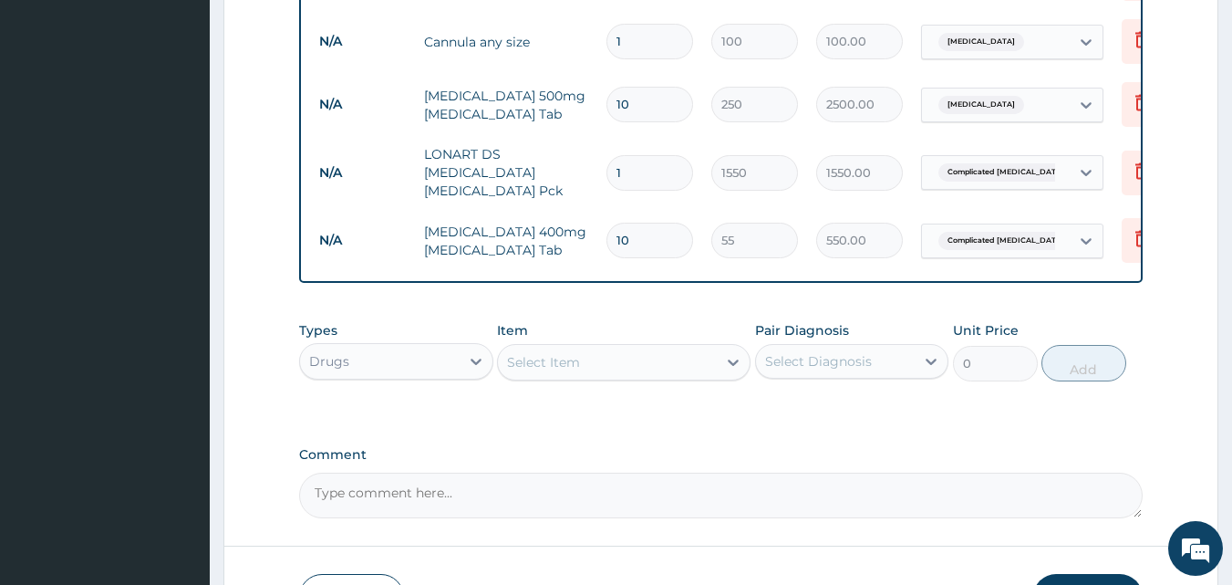
scroll to position [1713, 0]
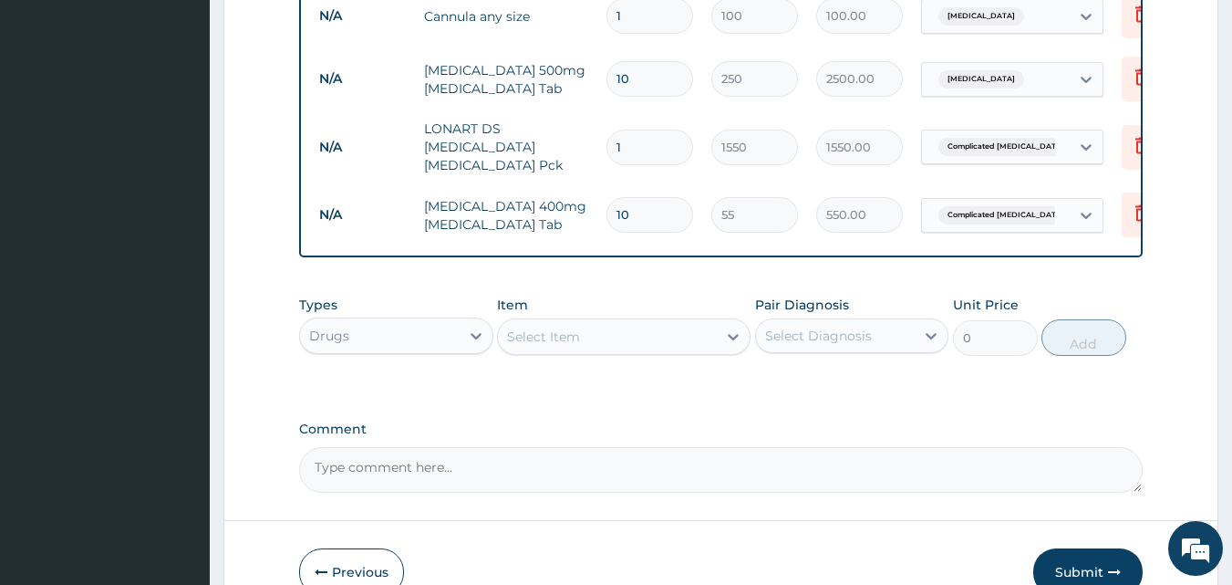
type input "10"
click at [599, 322] on div "Select Item" at bounding box center [607, 336] width 219 height 29
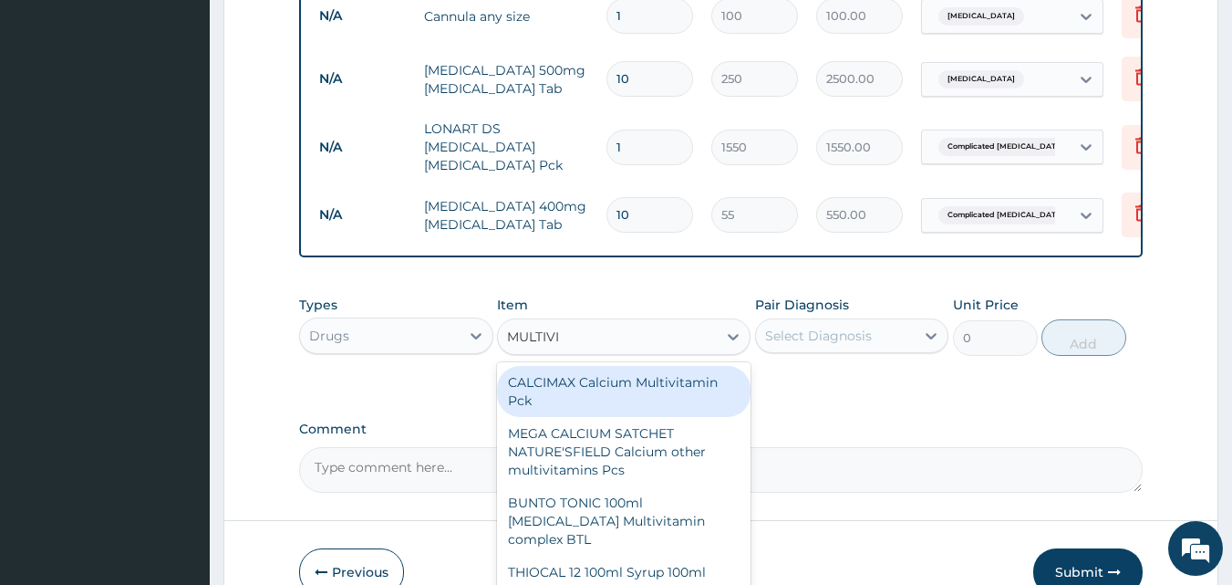
type input "MULTIVIT"
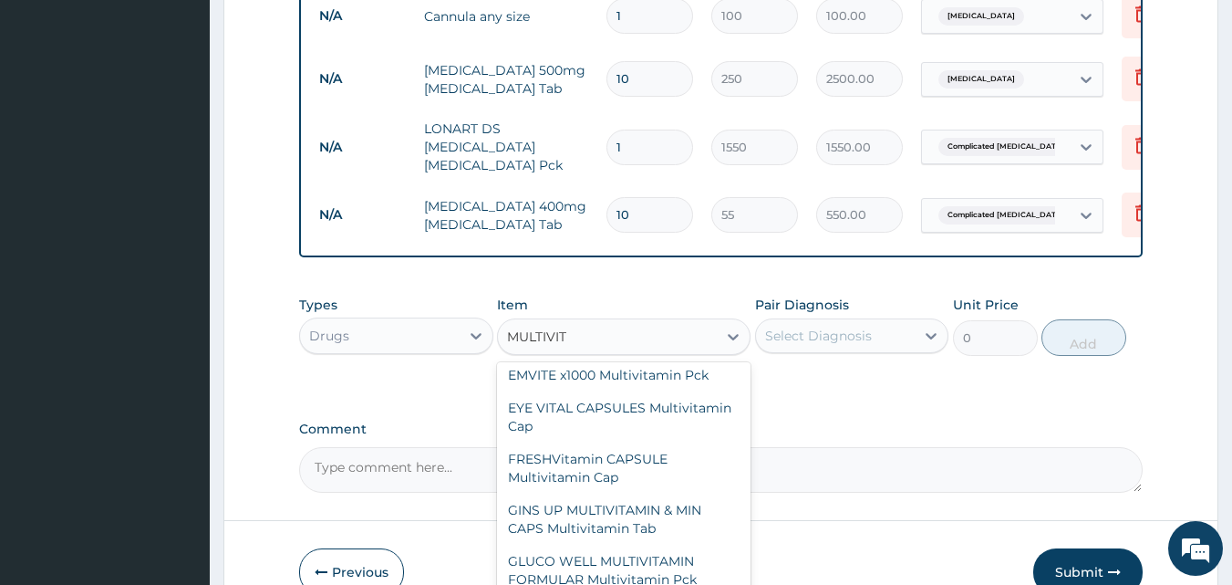
scroll to position [5703, 0]
click at [618, 357] on div "EMVITE x100 Multivitamin Tab" at bounding box center [624, 340] width 254 height 33
type input "280"
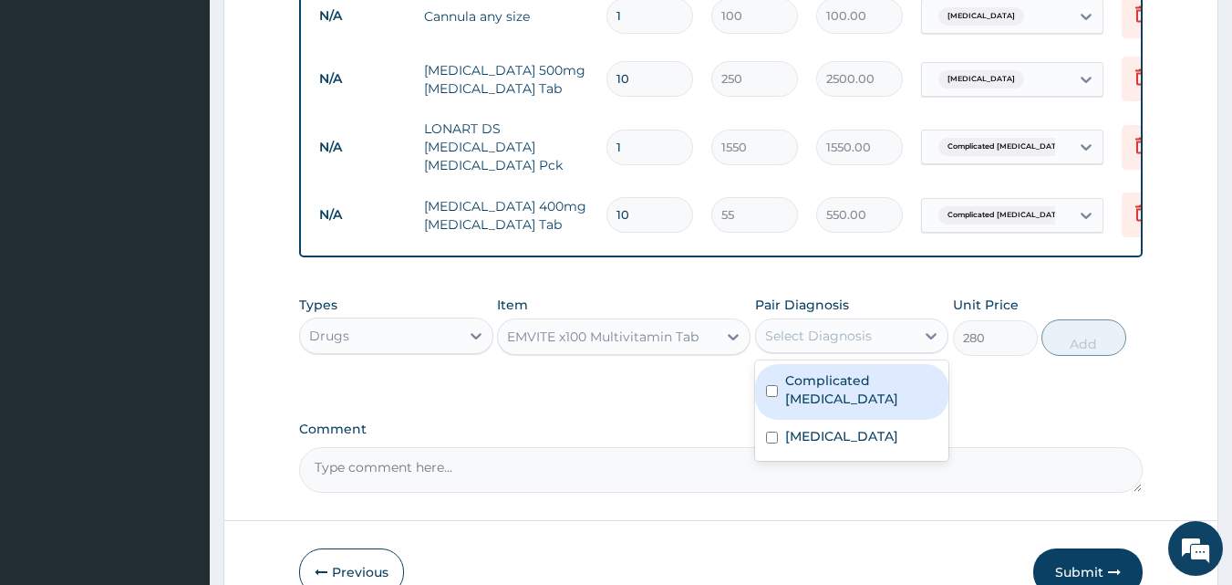
click at [816, 321] on div "Select Diagnosis" at bounding box center [836, 335] width 160 height 29
click at [823, 364] on div "Complicated malaria" at bounding box center [852, 392] width 194 height 56
checkbox input "true"
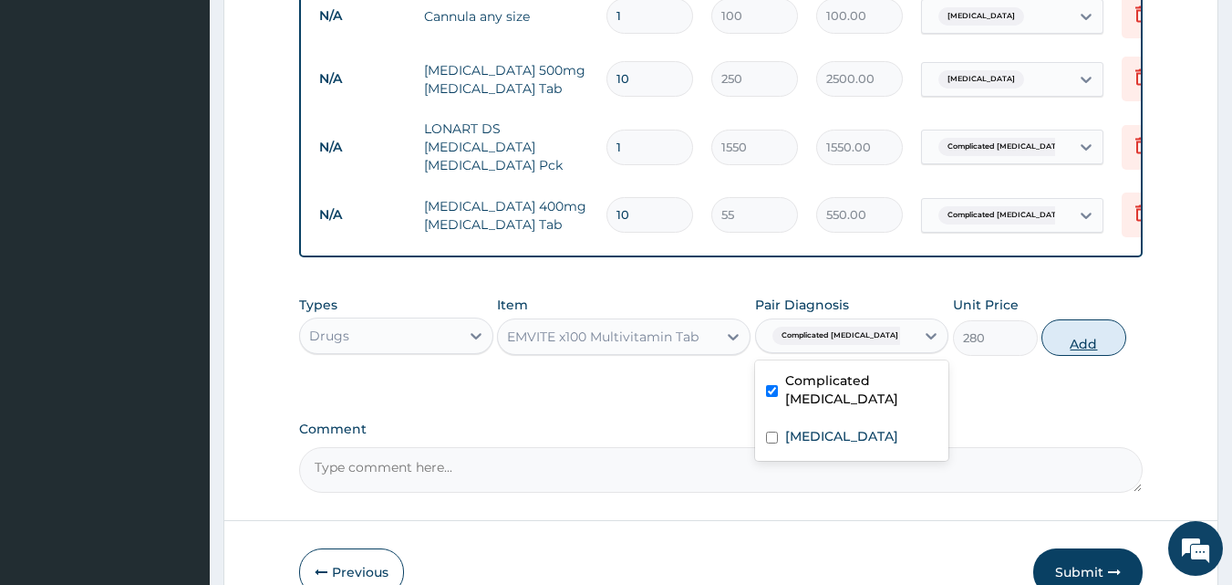
click at [1068, 319] on button "Add" at bounding box center [1083, 337] width 85 height 36
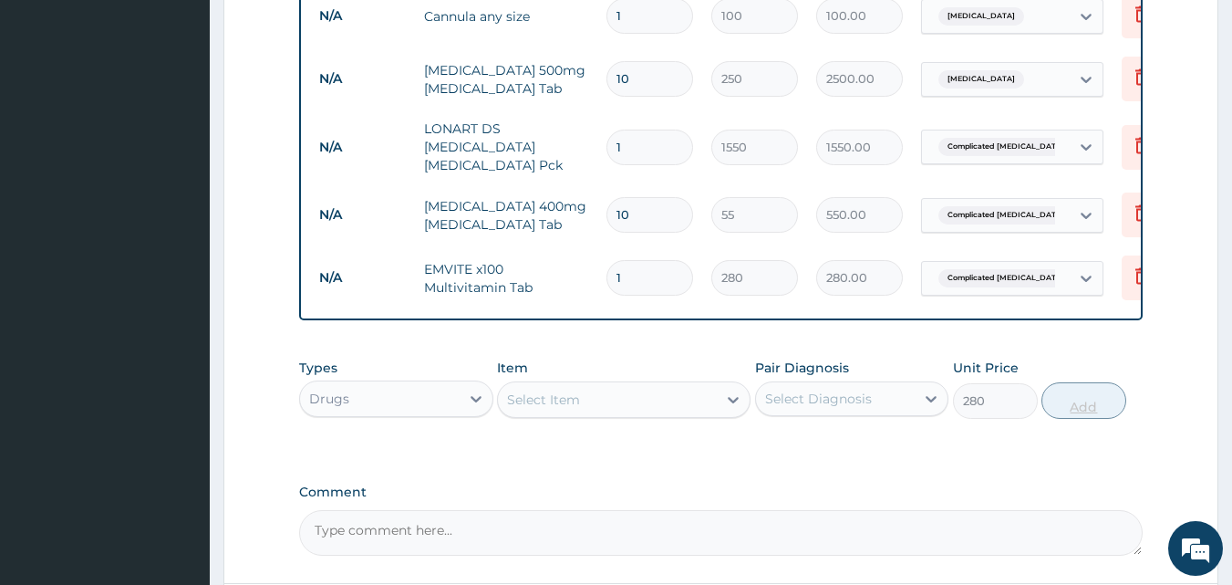
type input "0"
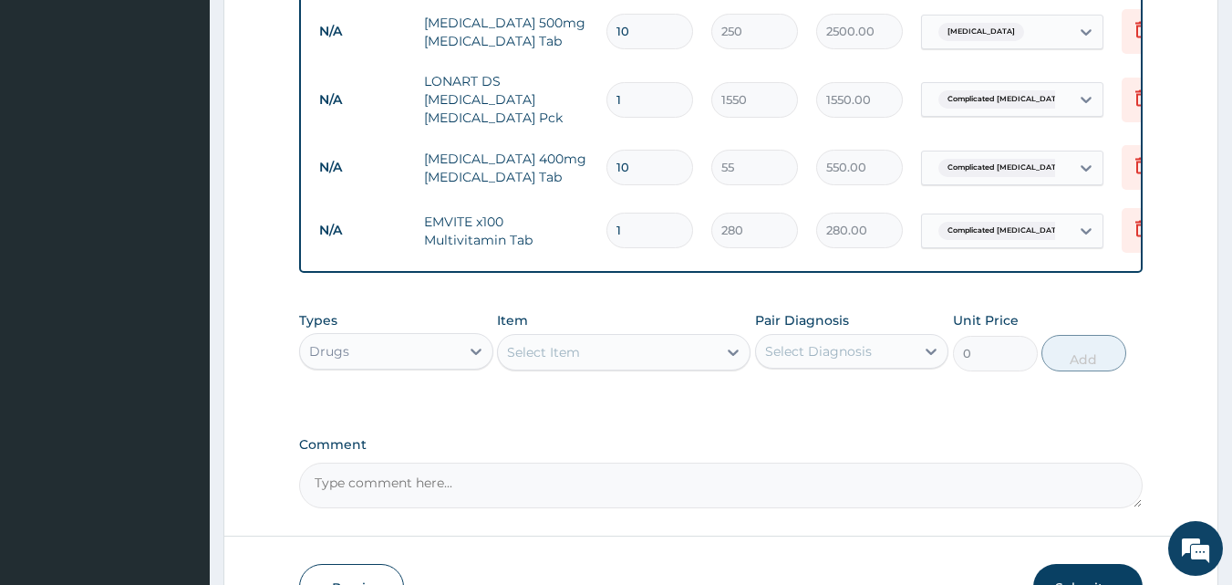
scroll to position [1813, 0]
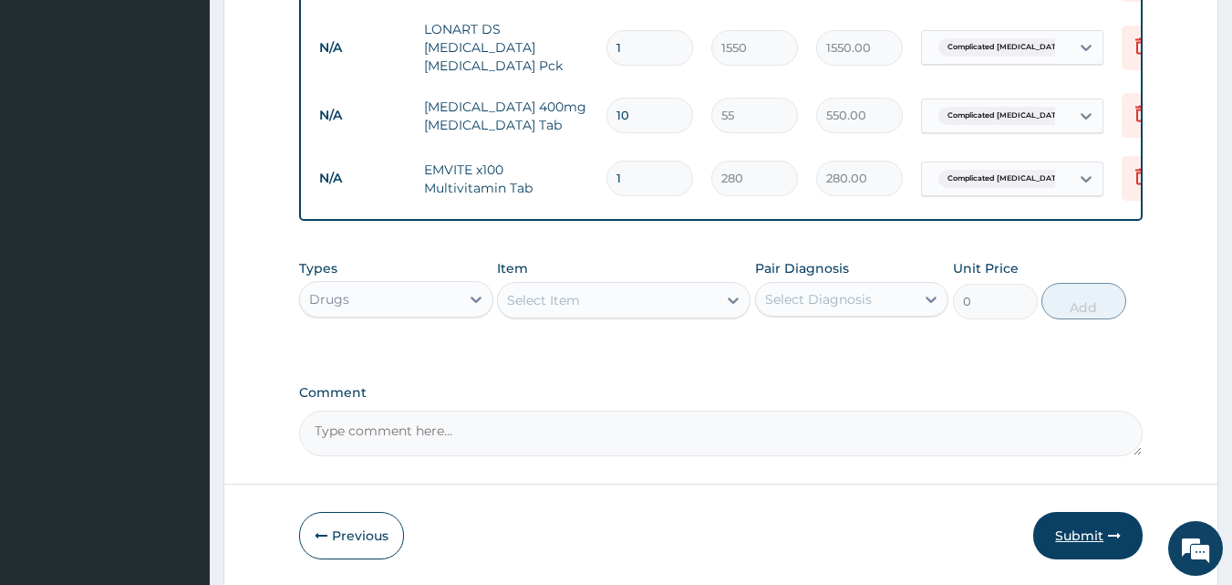
click at [1098, 512] on button "Submit" at bounding box center [1087, 535] width 109 height 47
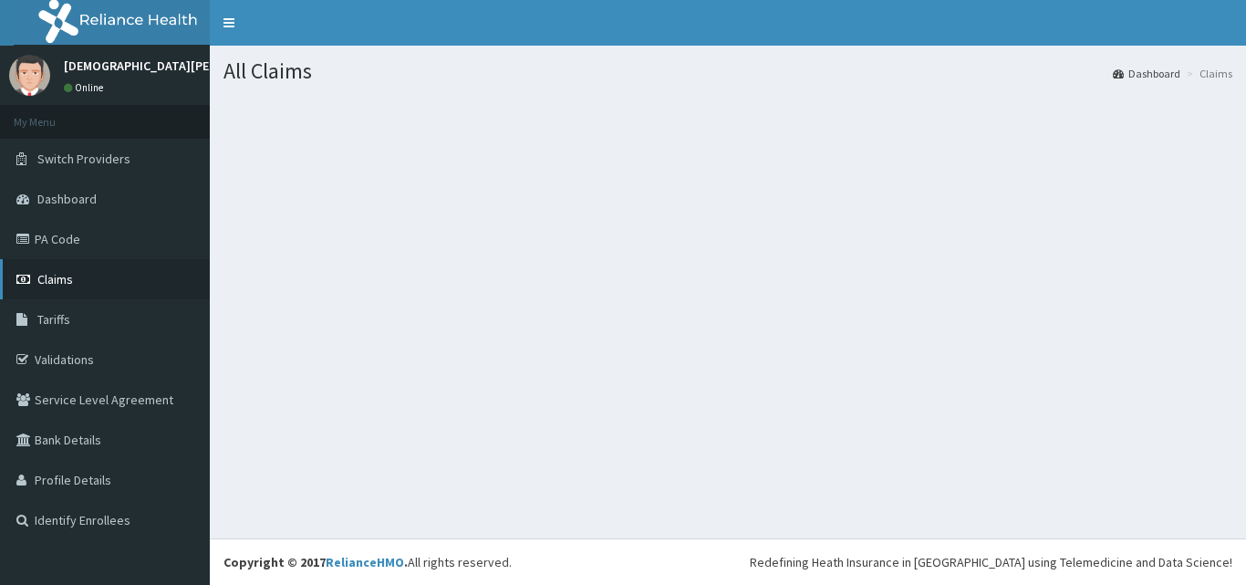
click at [89, 271] on link "Claims" at bounding box center [105, 279] width 210 height 40
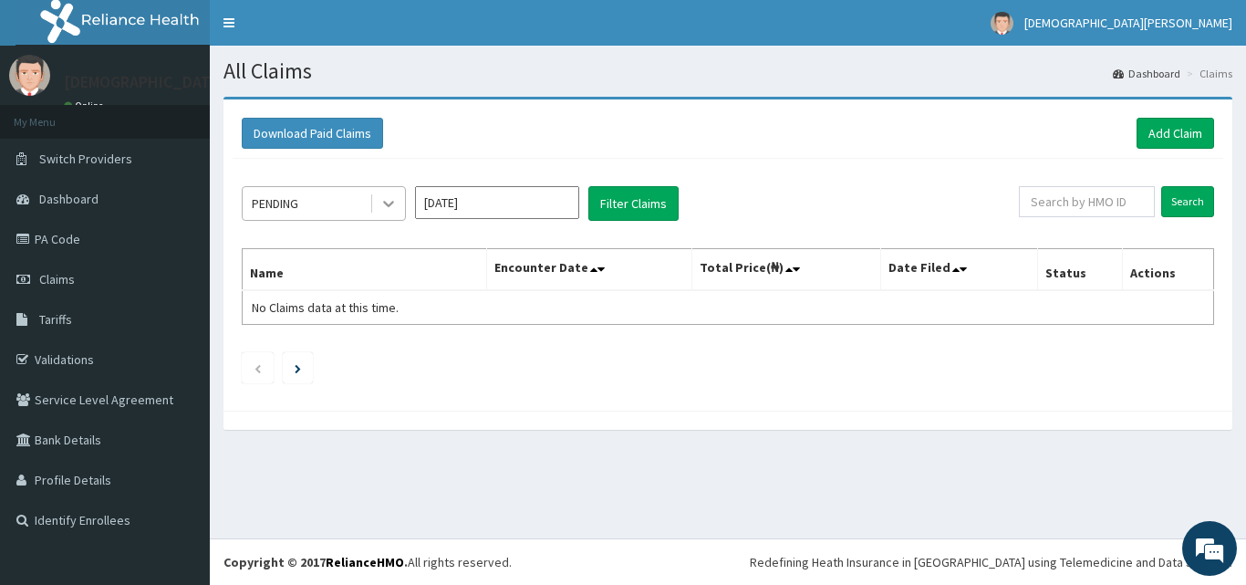
click at [390, 205] on icon at bounding box center [388, 205] width 11 height 6
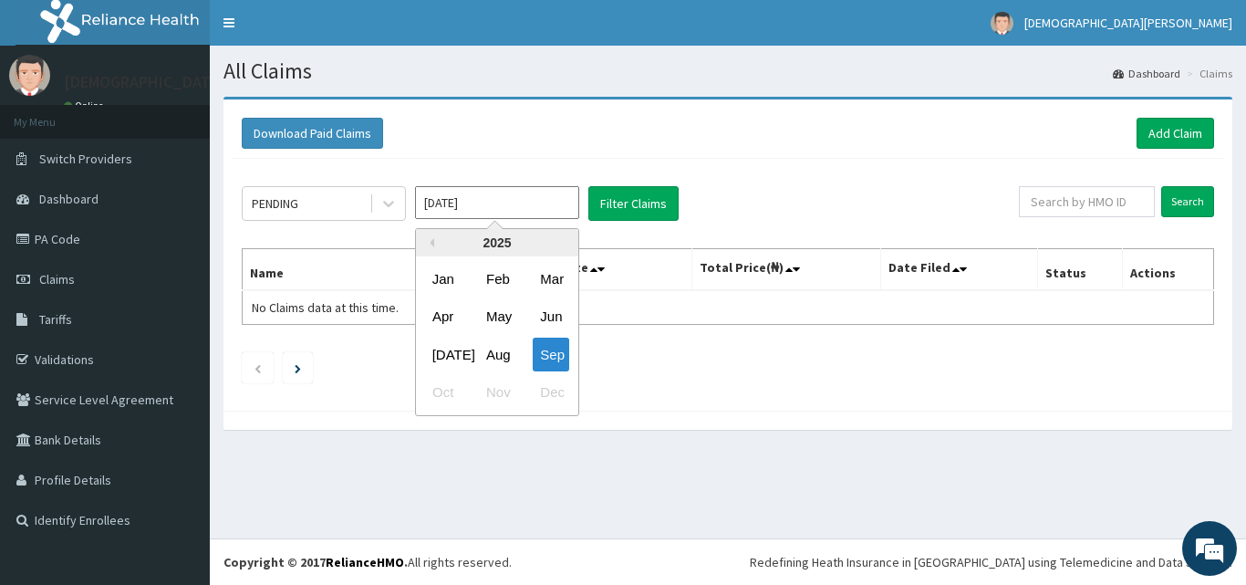
click at [491, 203] on input "Sep 2025" at bounding box center [497, 202] width 164 height 33
click at [500, 354] on div "Aug" at bounding box center [497, 354] width 36 height 34
type input "Aug 2025"
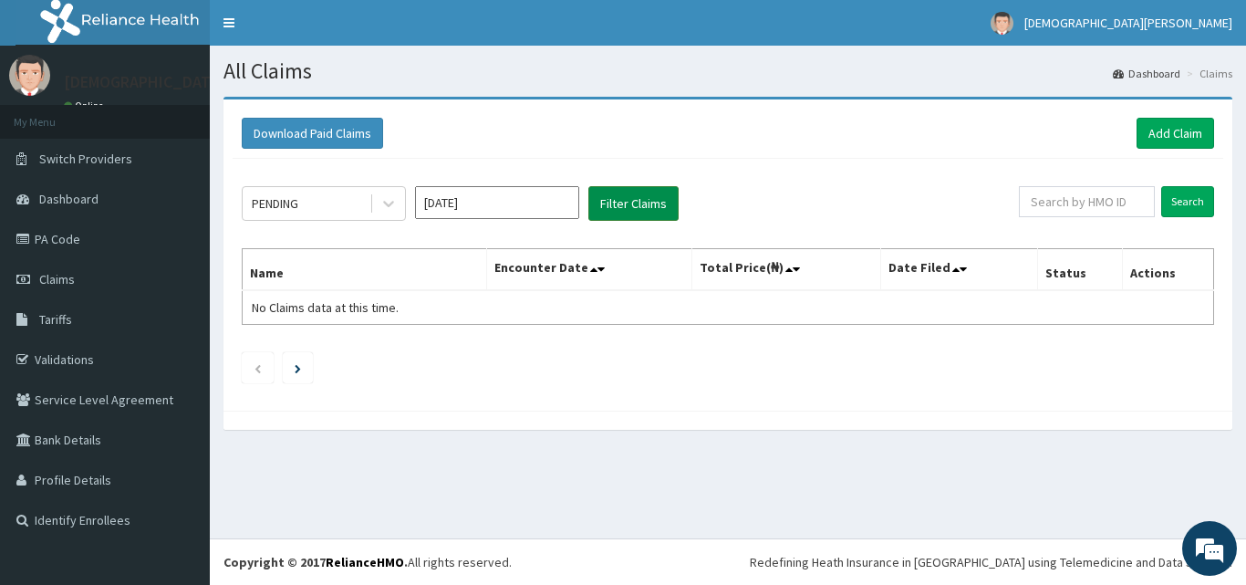
click at [647, 198] on button "Filter Claims" at bounding box center [633, 203] width 90 height 35
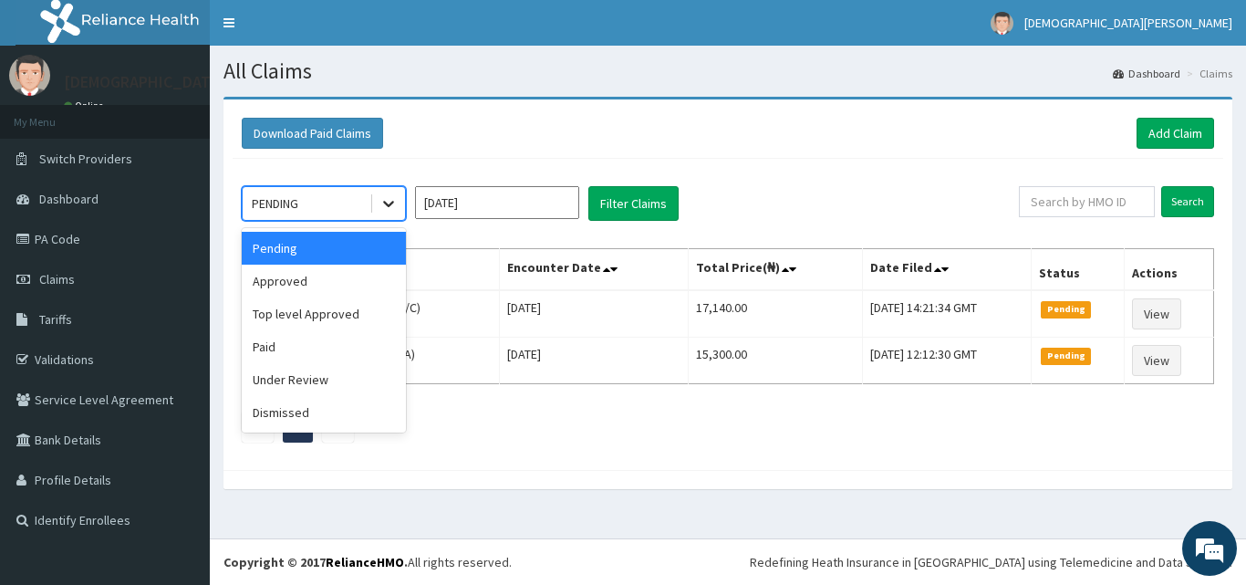
click at [392, 212] on icon at bounding box center [388, 203] width 18 height 18
click at [370, 281] on div "Approved" at bounding box center [324, 280] width 164 height 33
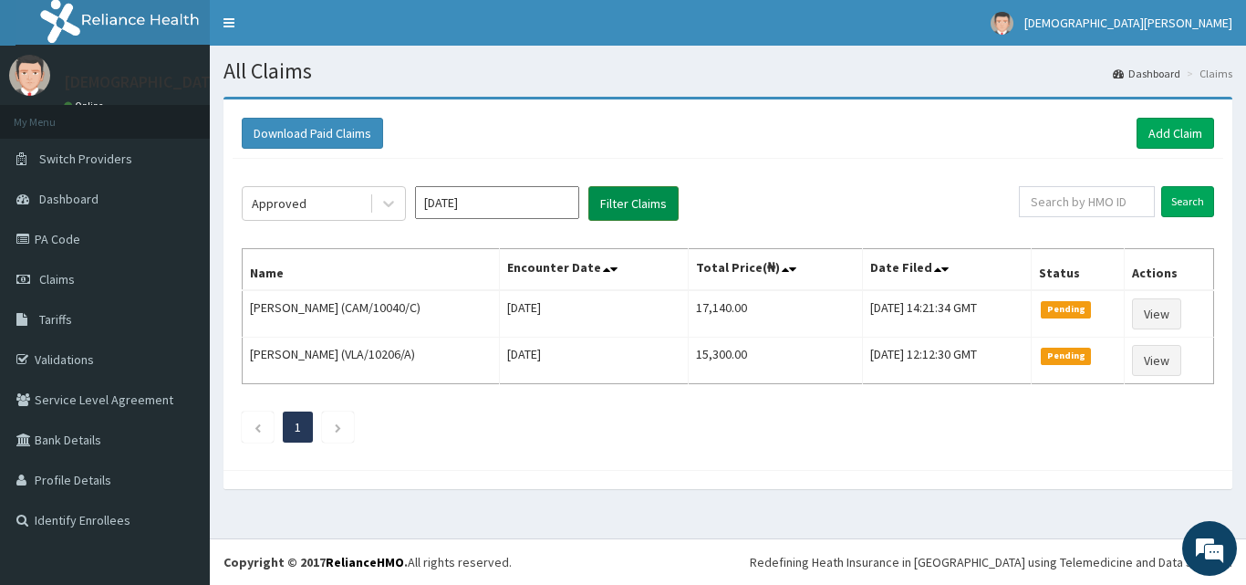
click at [618, 210] on button "Filter Claims" at bounding box center [633, 203] width 90 height 35
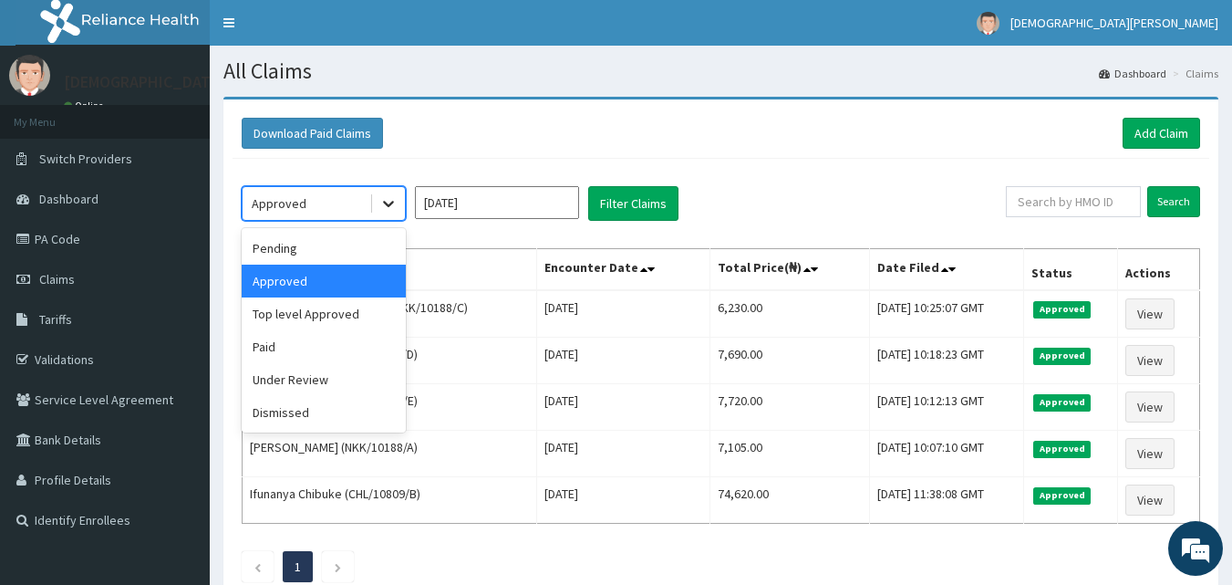
click at [389, 210] on icon at bounding box center [388, 203] width 18 height 18
click at [344, 378] on div "Under Review" at bounding box center [324, 379] width 164 height 33
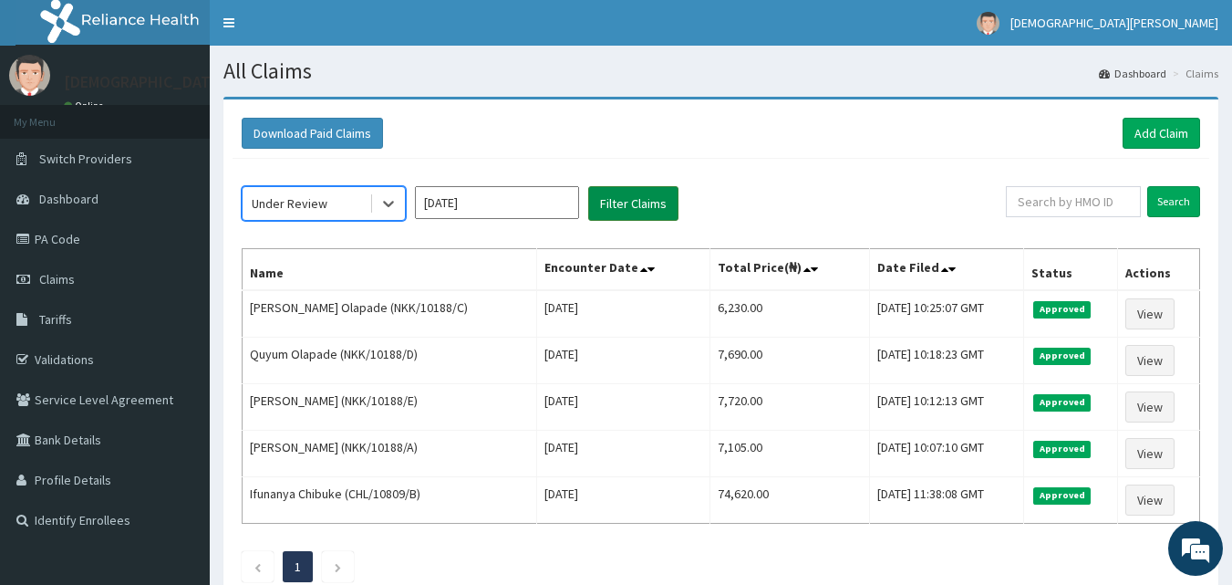
click at [609, 212] on button "Filter Claims" at bounding box center [633, 203] width 90 height 35
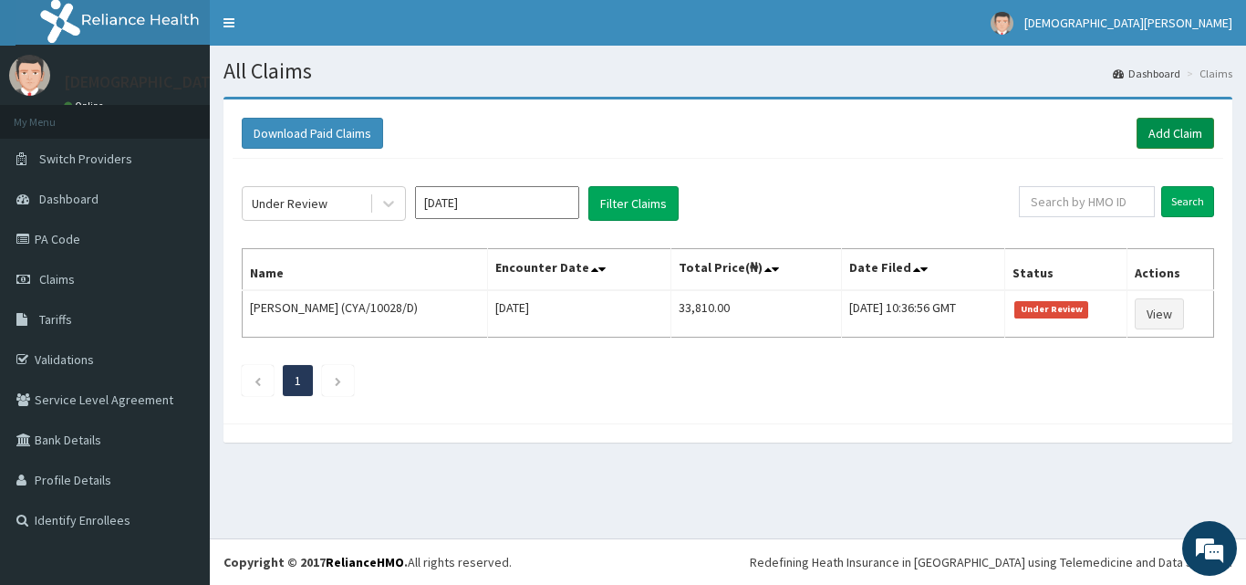
click at [1180, 127] on link "Add Claim" at bounding box center [1175, 133] width 78 height 31
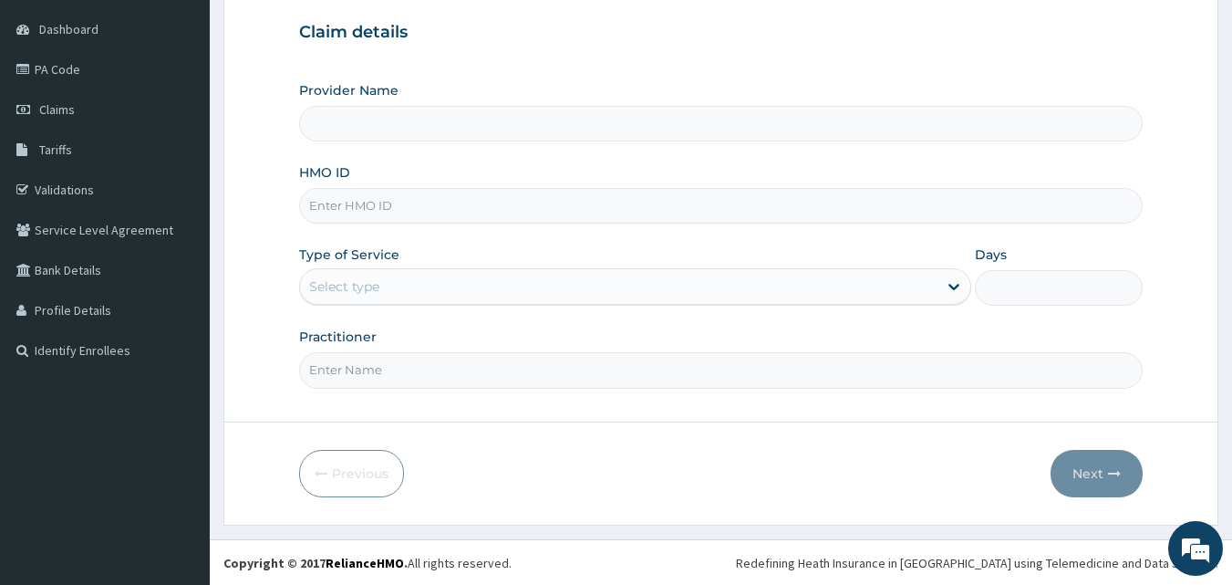
scroll to position [171, 0]
type input "[GEOGRAPHIC_DATA]"
click at [352, 209] on input "HMO ID" at bounding box center [721, 205] width 844 height 36
type input "CRH/10031/A"
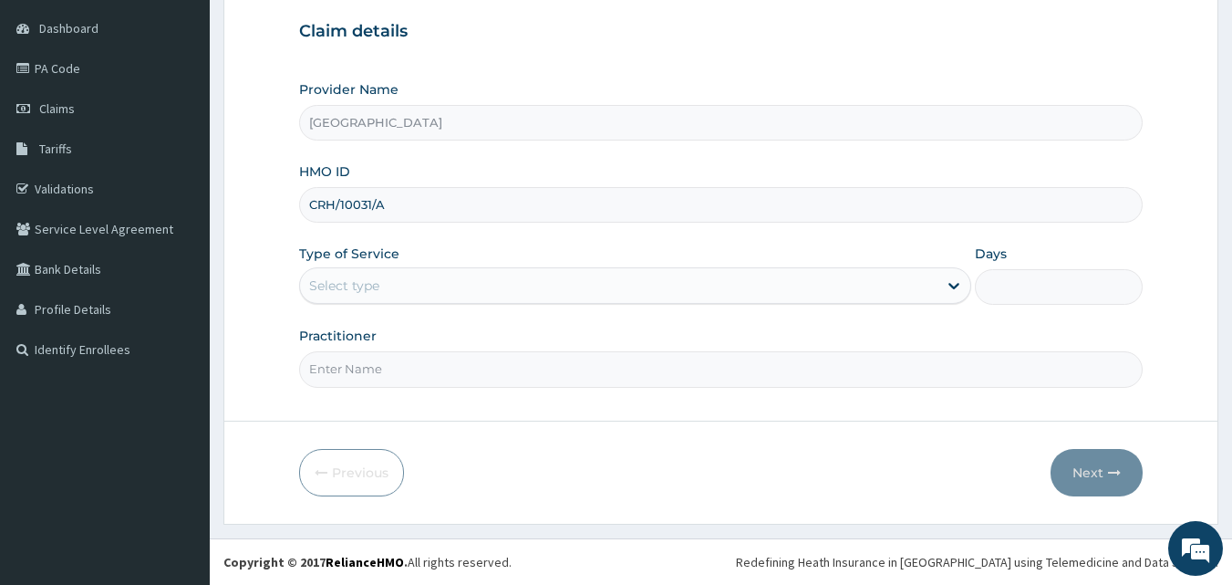
click at [362, 297] on div "Select type" at bounding box center [618, 285] width 637 height 29
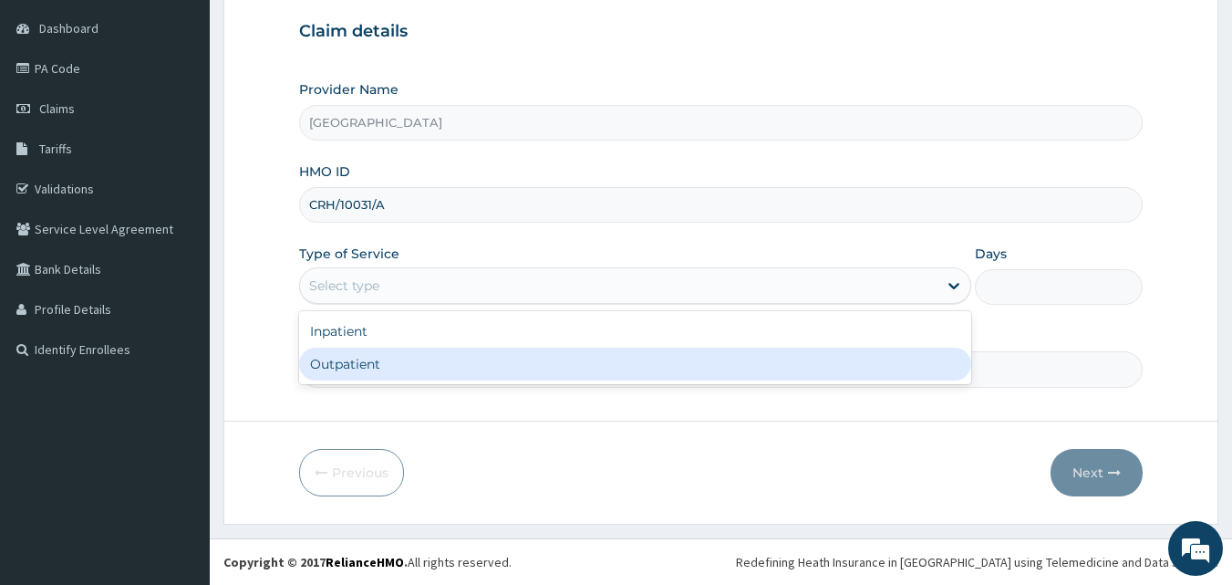
click at [376, 361] on div "Outpatient" at bounding box center [635, 363] width 672 height 33
type input "1"
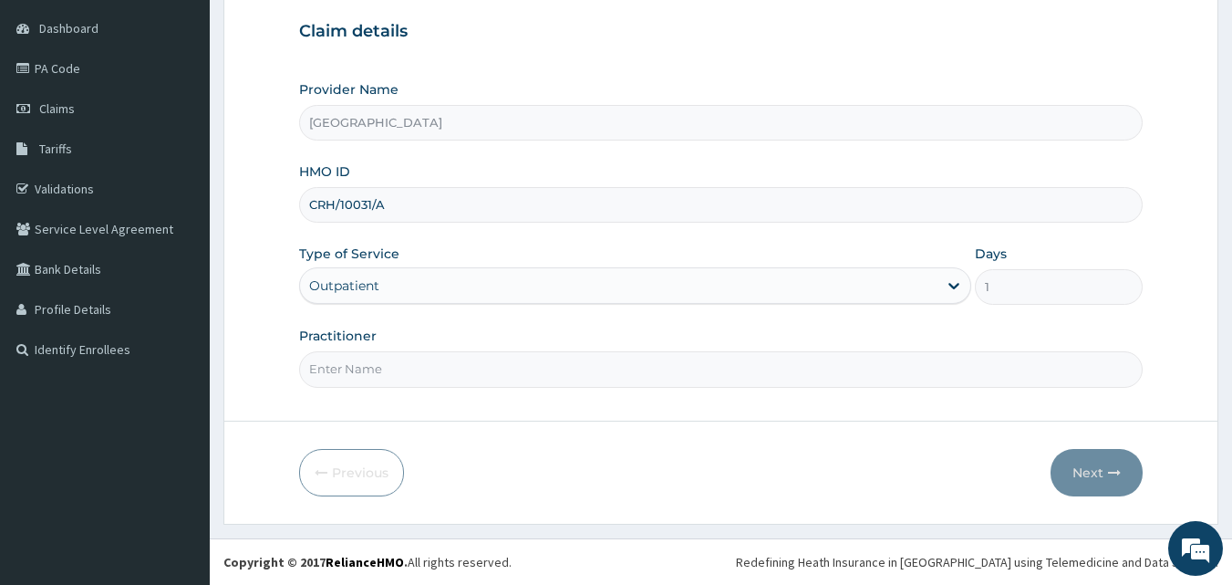
click at [384, 365] on input "Practitioner" at bounding box center [721, 369] width 844 height 36
type input "DR MICHEAL JENEWARI"
click at [1076, 480] on button "Next" at bounding box center [1096, 472] width 92 height 47
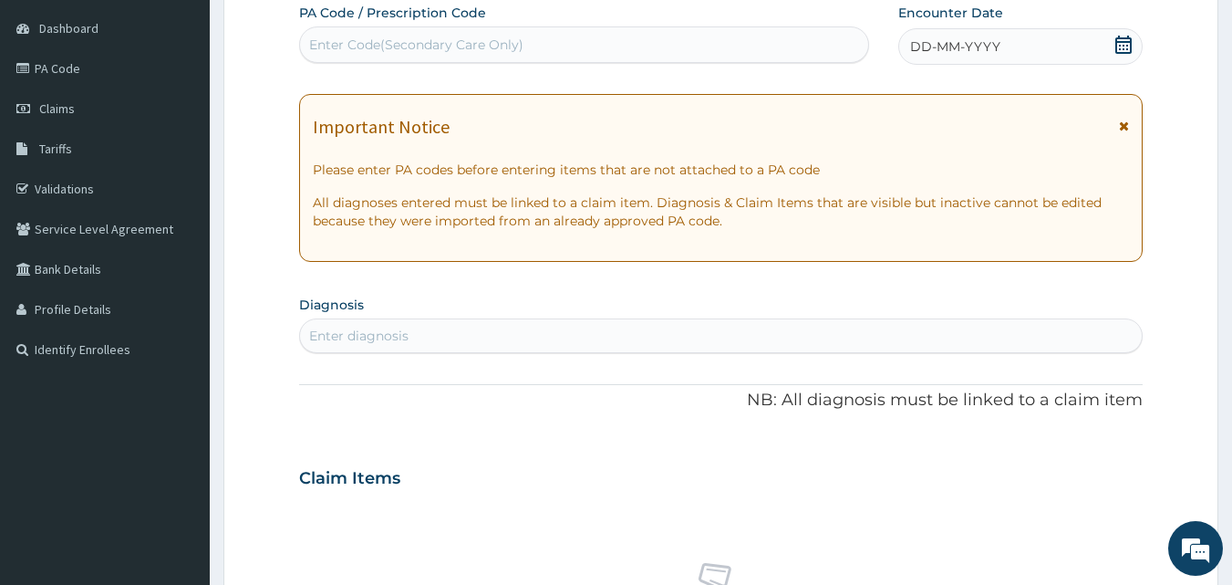
click at [948, 47] on span "DD-MM-YYYY" at bounding box center [955, 46] width 90 height 18
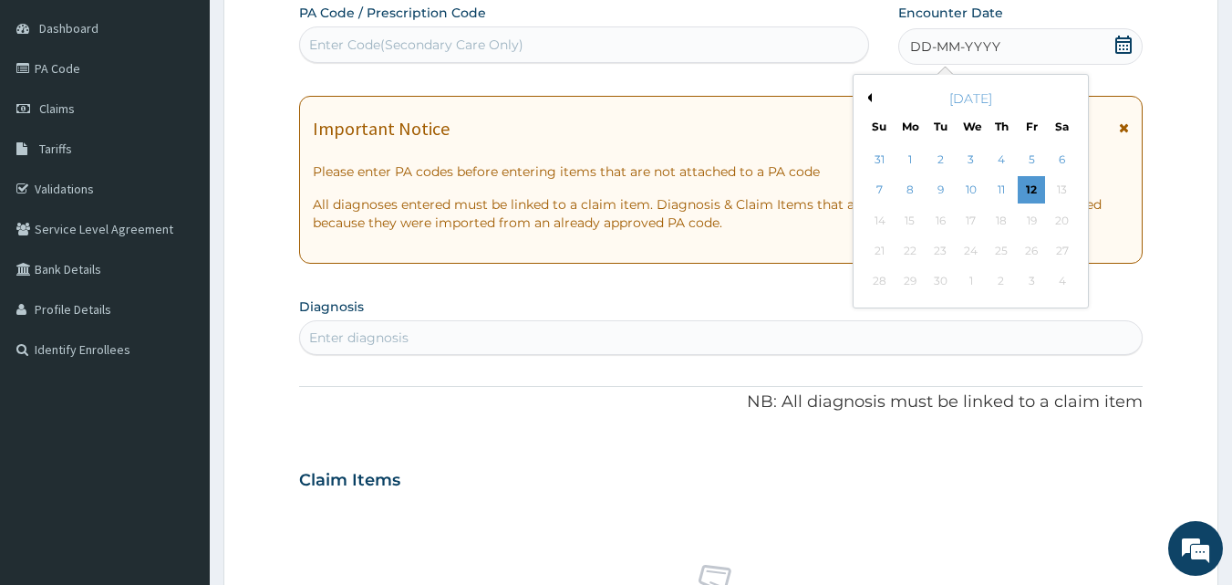
click at [868, 99] on button "Previous Month" at bounding box center [867, 97] width 9 height 9
click at [1034, 221] on div "15" at bounding box center [1031, 220] width 27 height 27
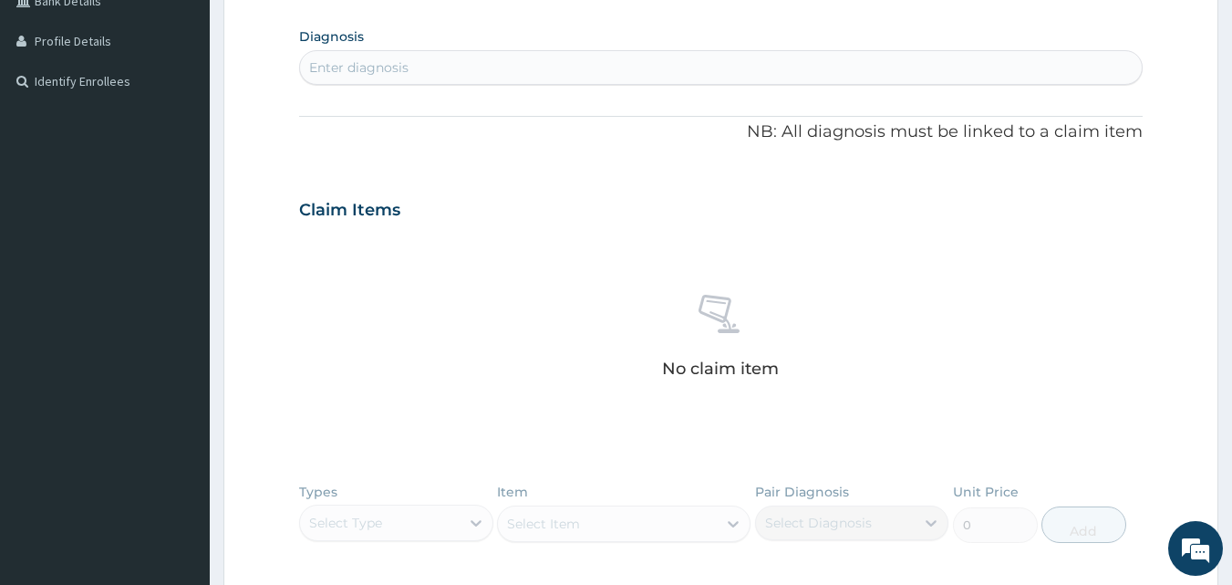
scroll to position [428, 0]
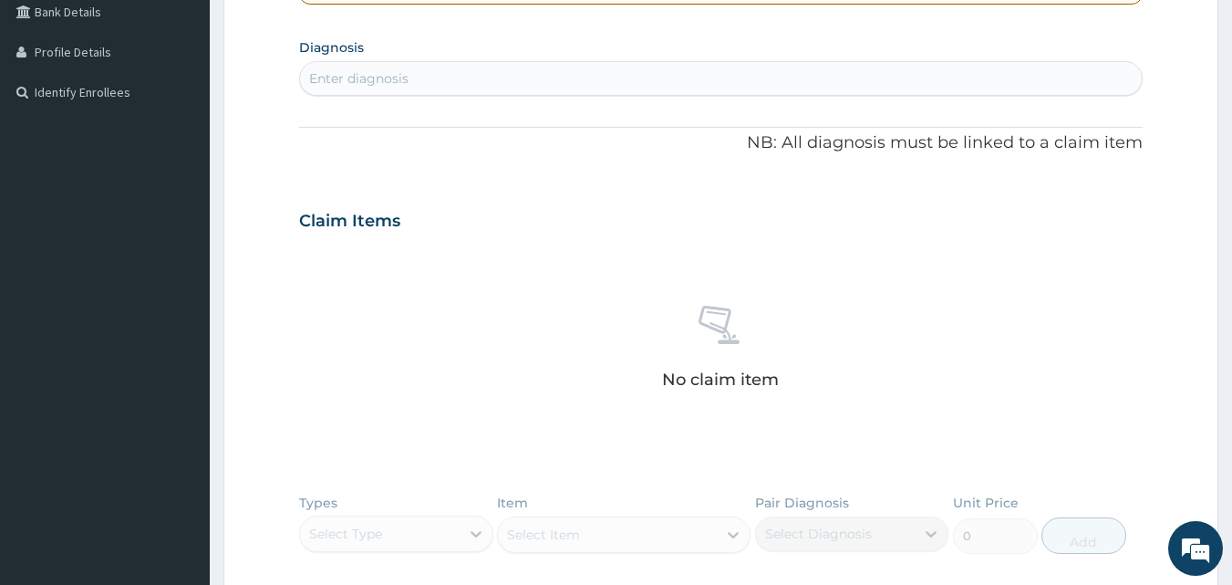
click at [446, 84] on div "Enter diagnosis" at bounding box center [721, 78] width 843 height 29
type input "MALARIA"
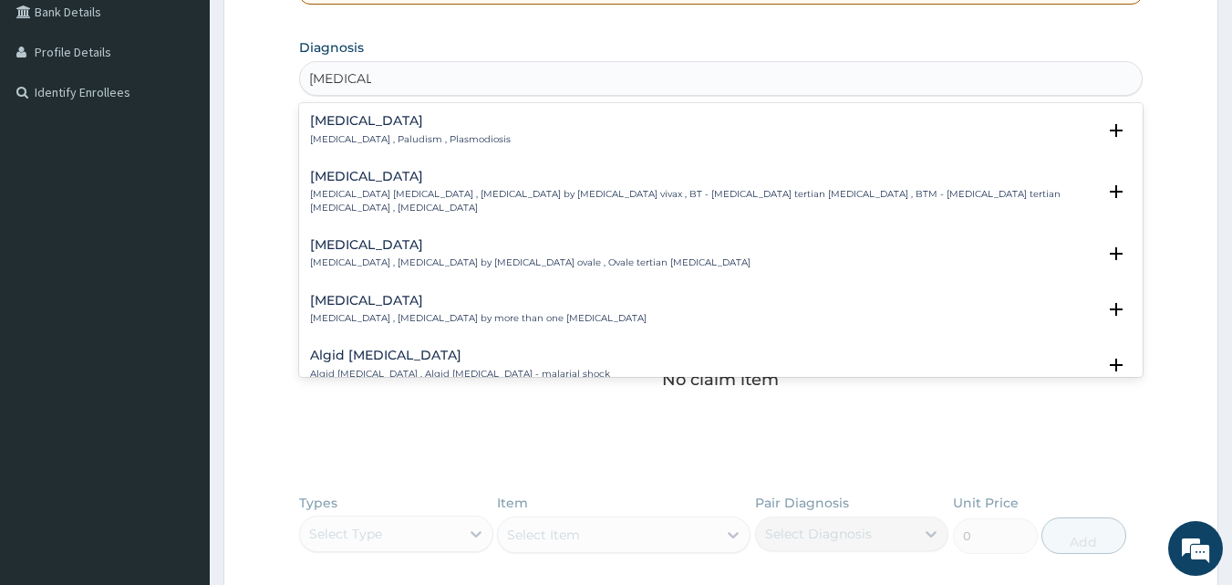
click at [347, 128] on h4 "Malaria" at bounding box center [410, 121] width 201 height 14
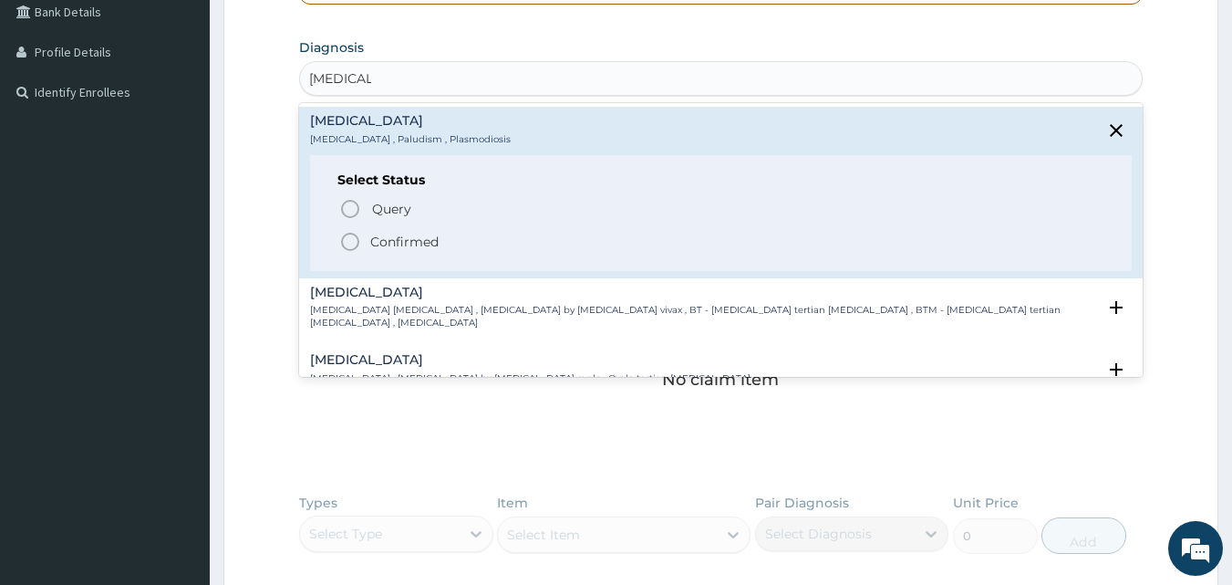
click at [358, 240] on circle "status option filled" at bounding box center [350, 241] width 16 height 16
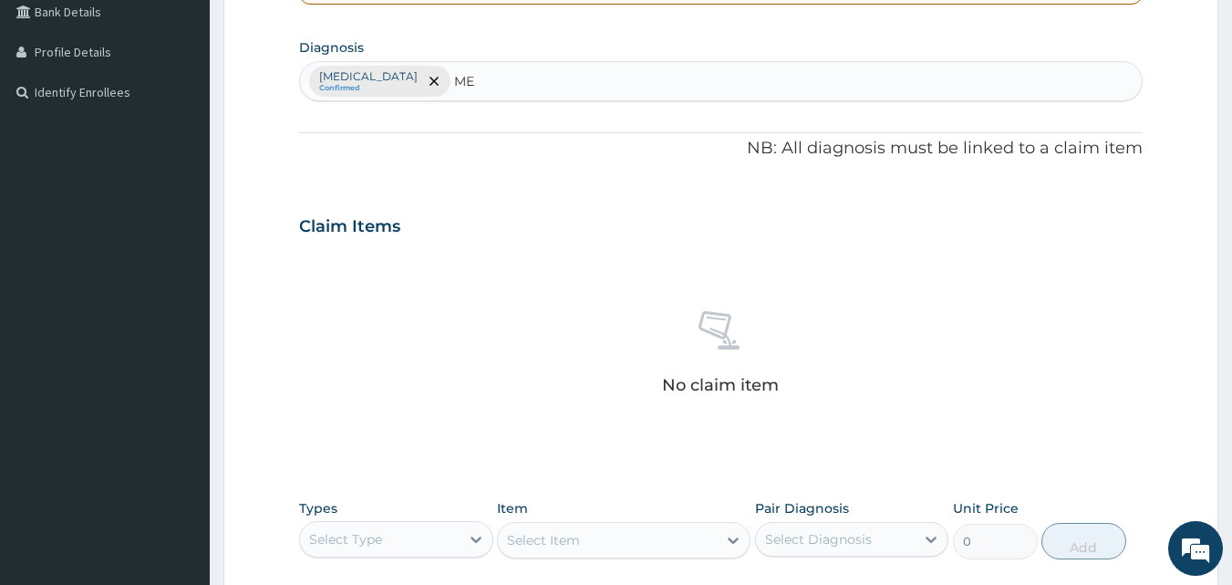
type input "MEA"
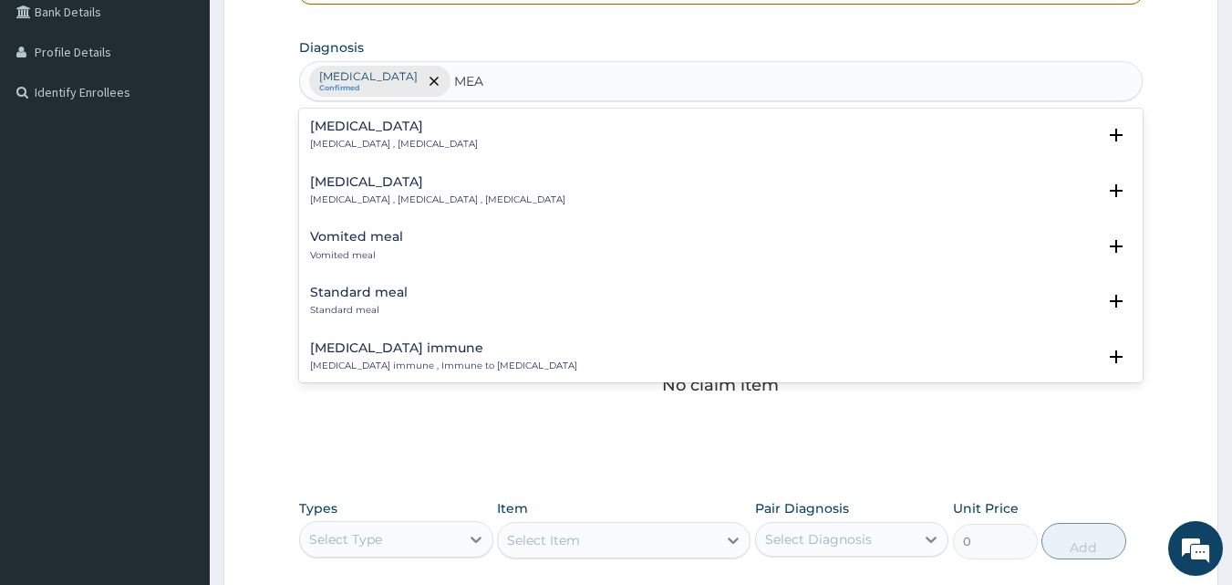
click at [347, 199] on p "Measles , Rubeola , Morbilli" at bounding box center [437, 199] width 255 height 13
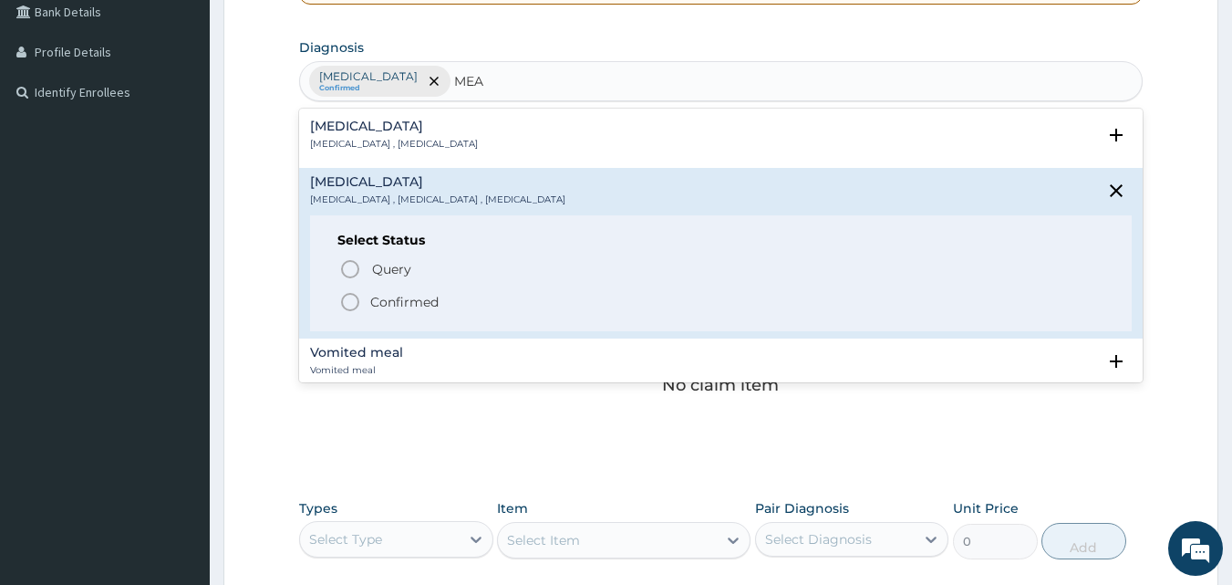
click at [360, 298] on icon "status option filled" at bounding box center [350, 302] width 22 height 22
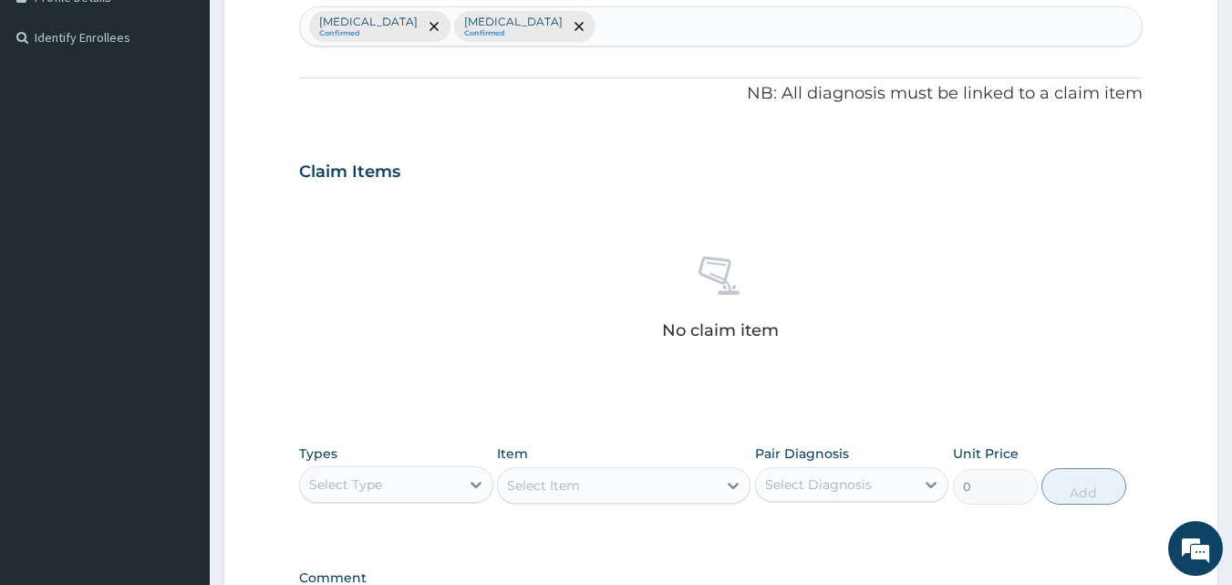
scroll to position [422, 0]
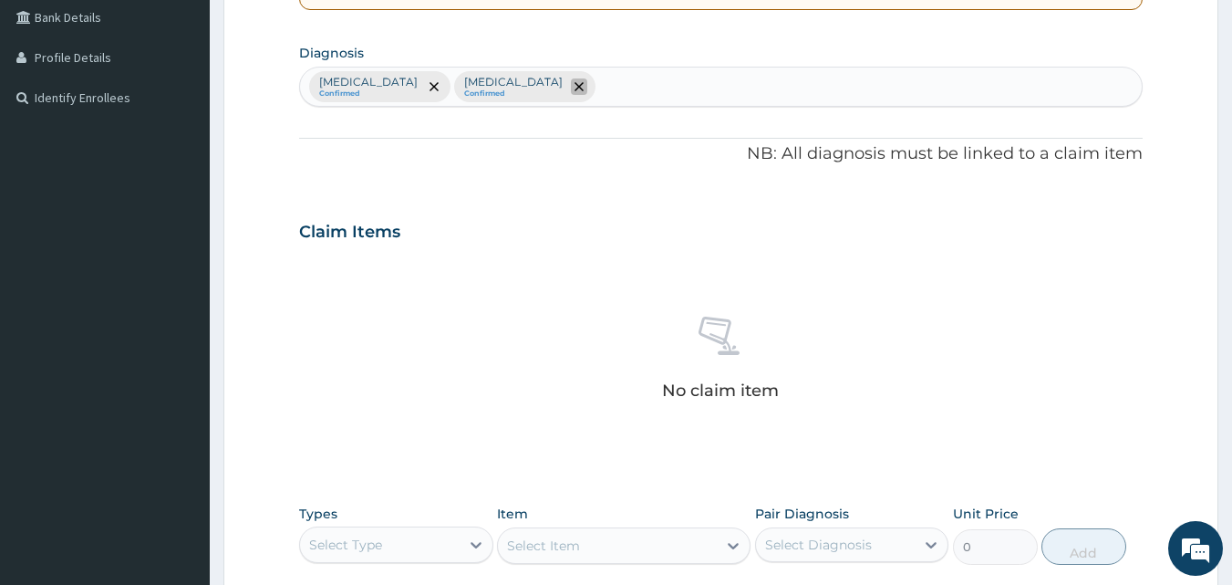
click at [574, 88] on icon "remove selection option" at bounding box center [578, 86] width 9 height 9
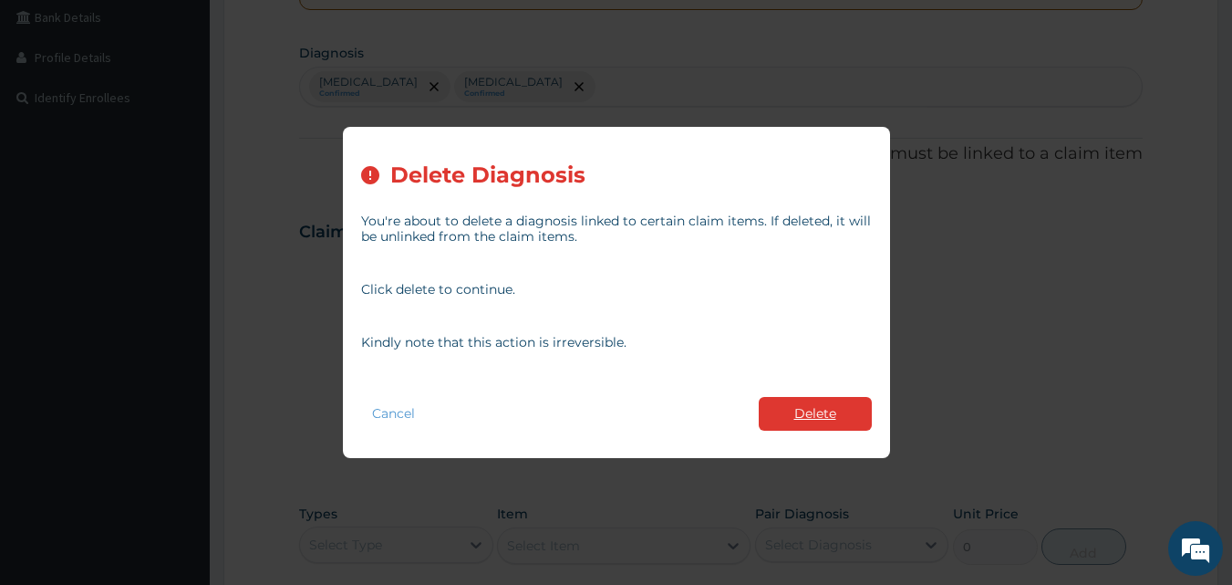
click at [798, 417] on button "Delete" at bounding box center [815, 414] width 113 height 34
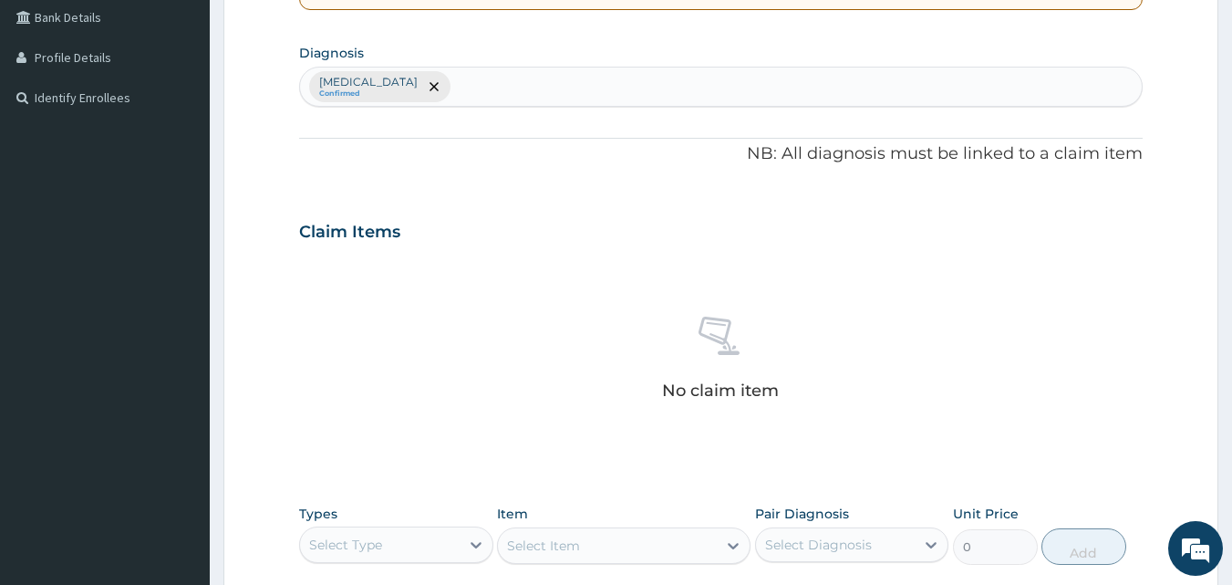
click at [413, 88] on div "Malaria Confirmed" at bounding box center [721, 86] width 843 height 38
type input "MEAS"
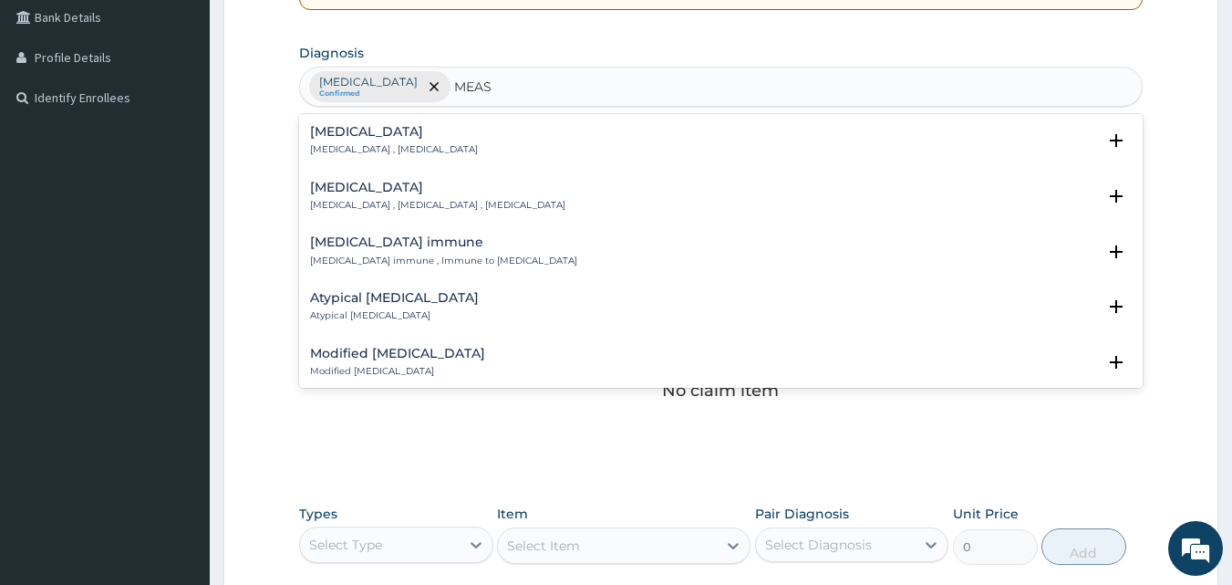
click at [361, 194] on h4 "Measles" at bounding box center [437, 188] width 255 height 14
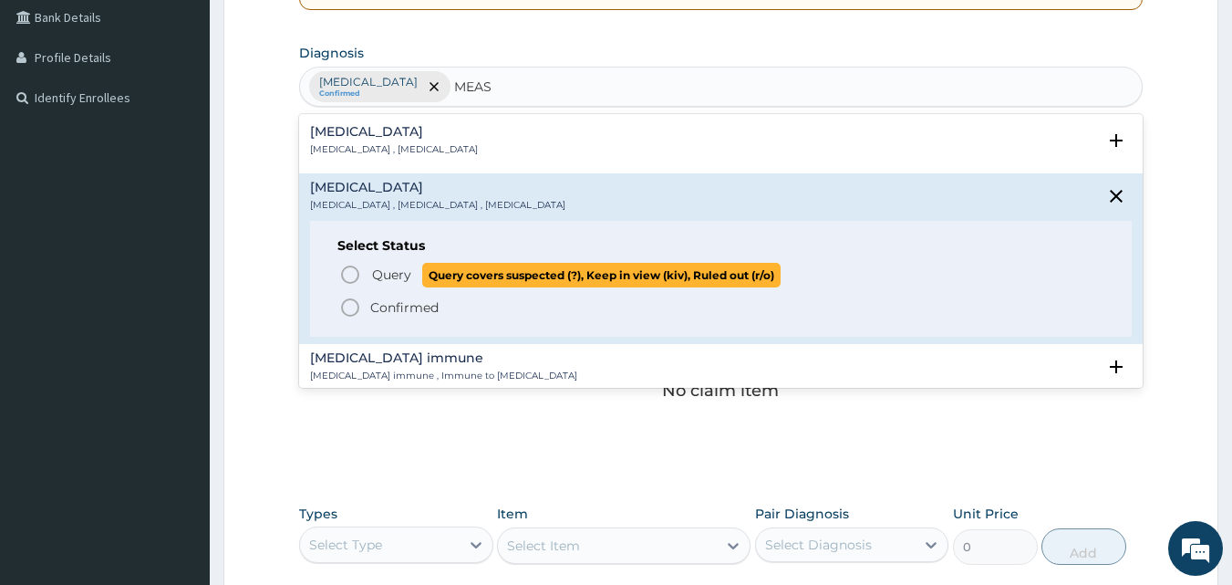
click at [347, 270] on icon "status option query" at bounding box center [350, 275] width 22 height 22
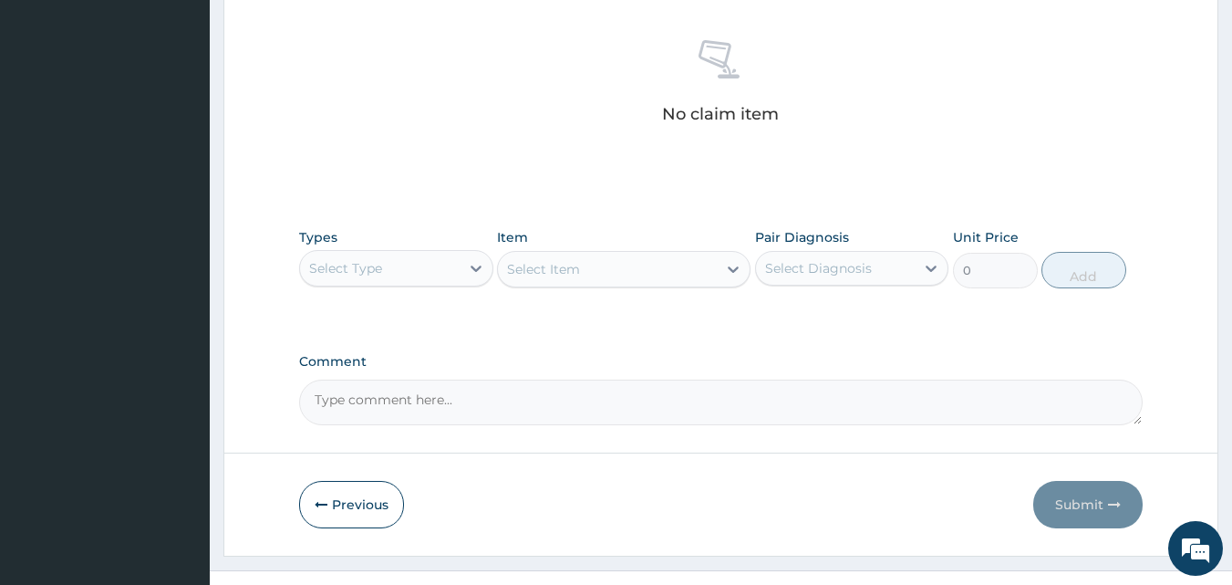
scroll to position [730, 0]
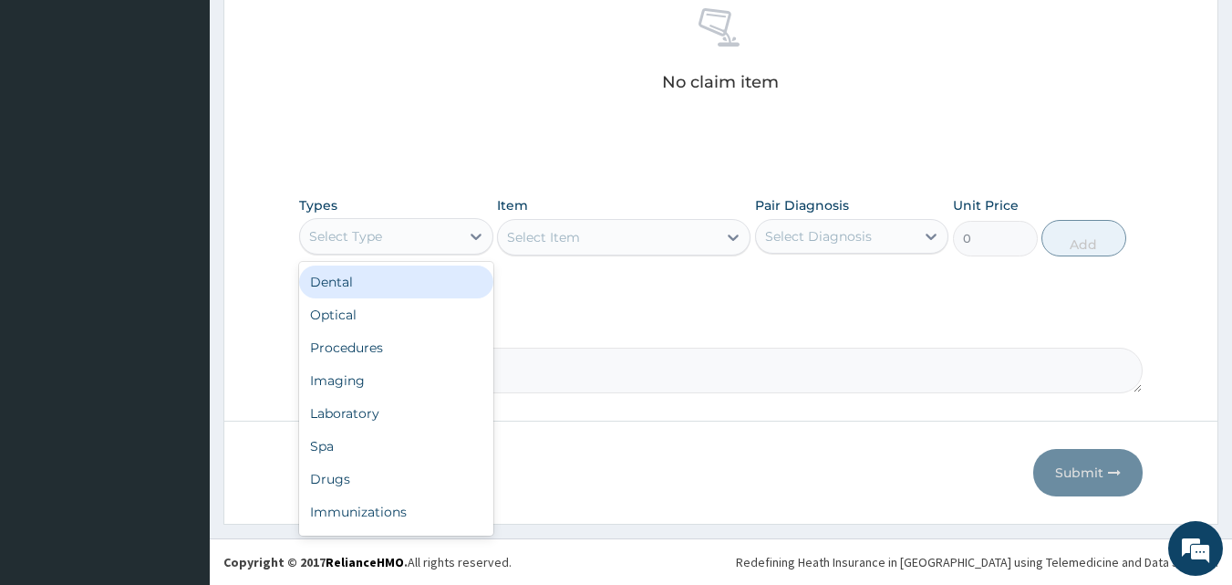
click at [400, 239] on div "Select Type" at bounding box center [380, 236] width 160 height 29
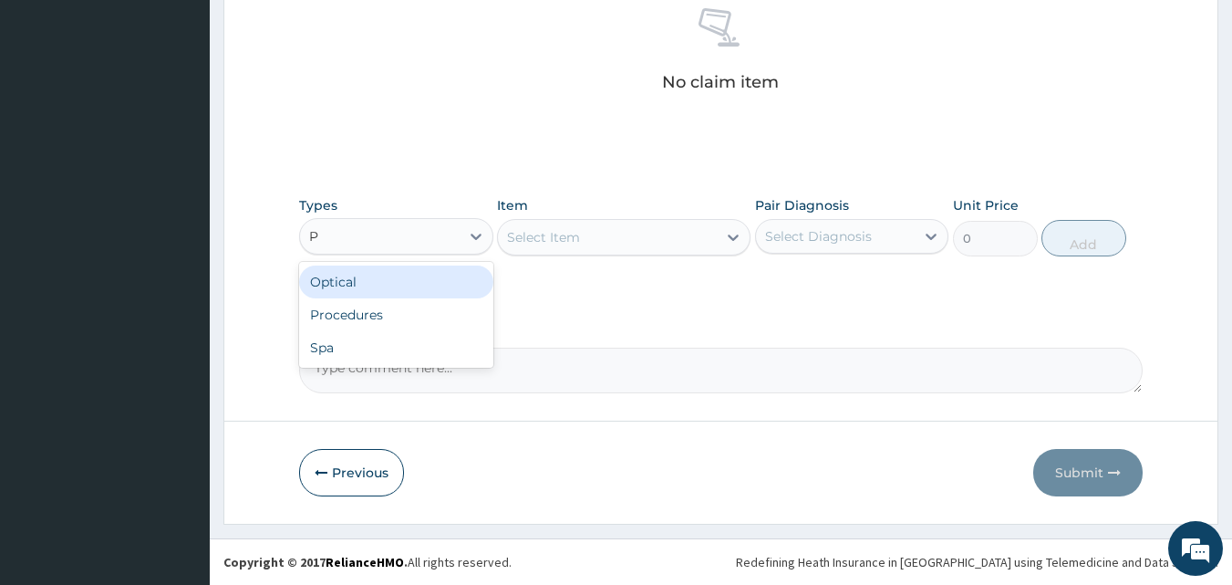
type input "PR"
click at [404, 287] on div "Procedures" at bounding box center [396, 281] width 194 height 33
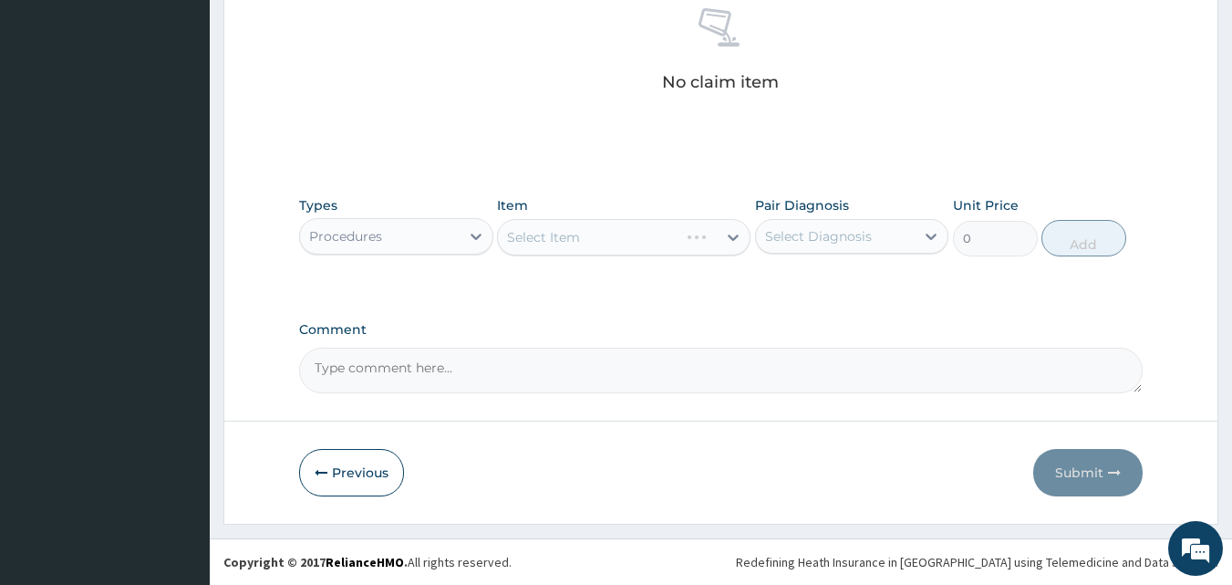
click at [554, 246] on div "Select Item" at bounding box center [624, 237] width 254 height 36
click at [558, 242] on div "Select Item" at bounding box center [543, 237] width 73 height 18
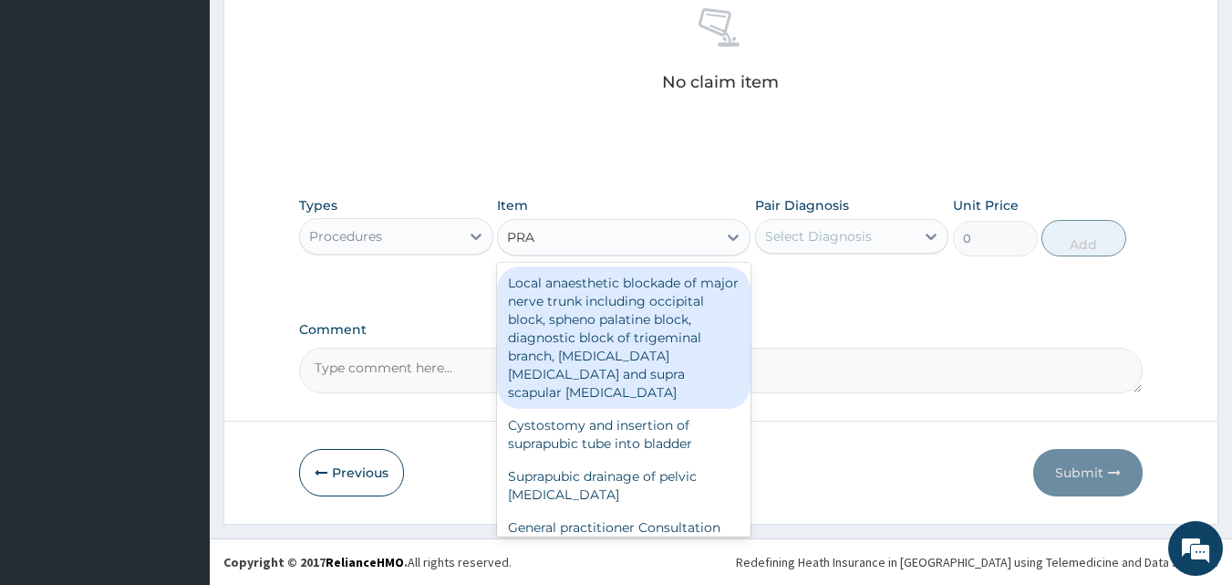
type input "PRAC"
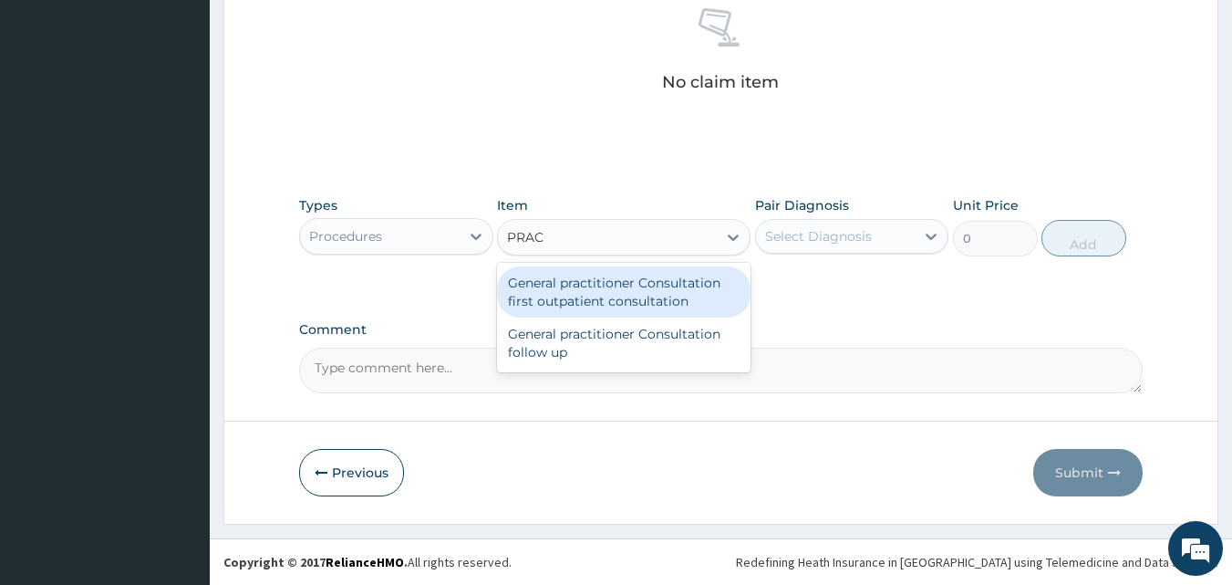
click at [569, 305] on div "General practitioner Consultation first outpatient consultation" at bounding box center [624, 291] width 254 height 51
type input "3000"
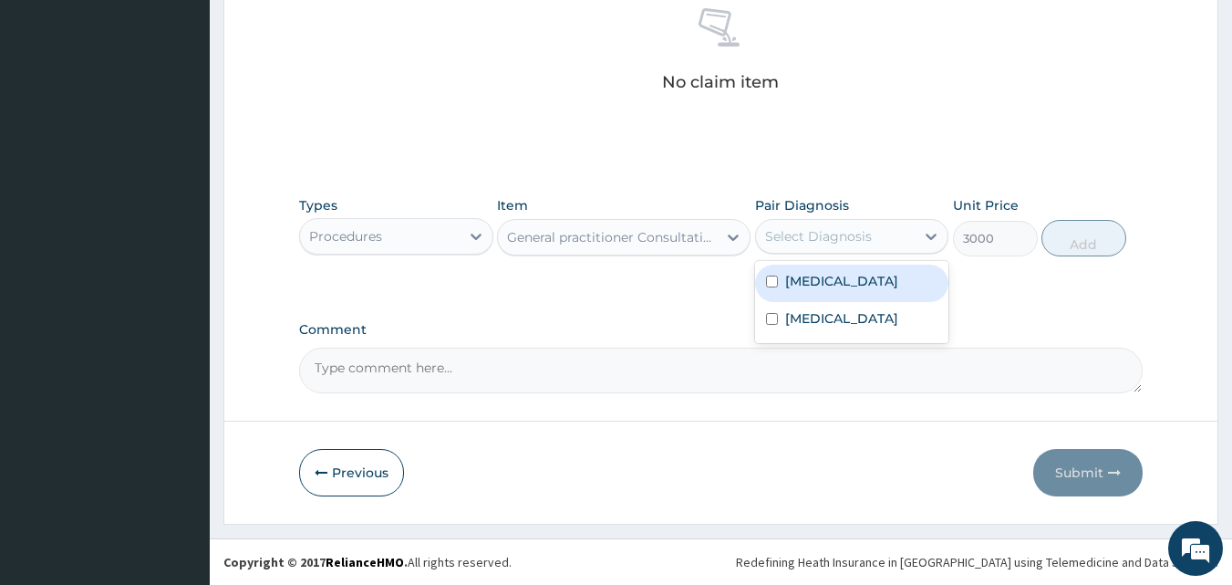
click at [790, 237] on div "Select Diagnosis" at bounding box center [818, 236] width 107 height 18
click at [797, 279] on label "Malaria" at bounding box center [841, 281] width 113 height 18
checkbox input "true"
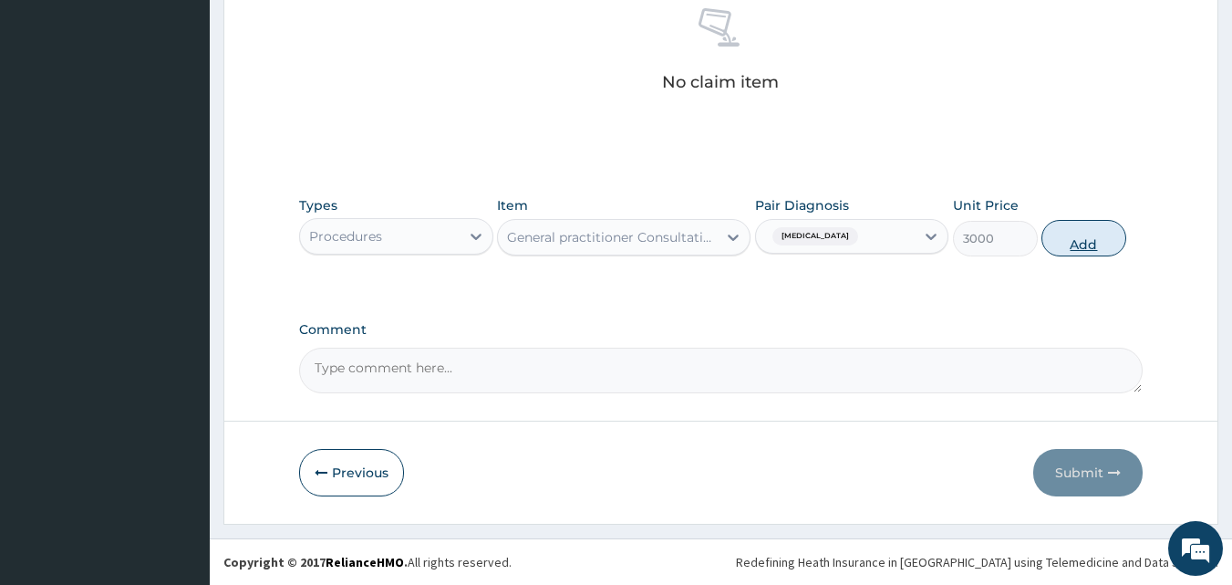
click at [1066, 250] on button "Add" at bounding box center [1083, 238] width 85 height 36
type input "0"
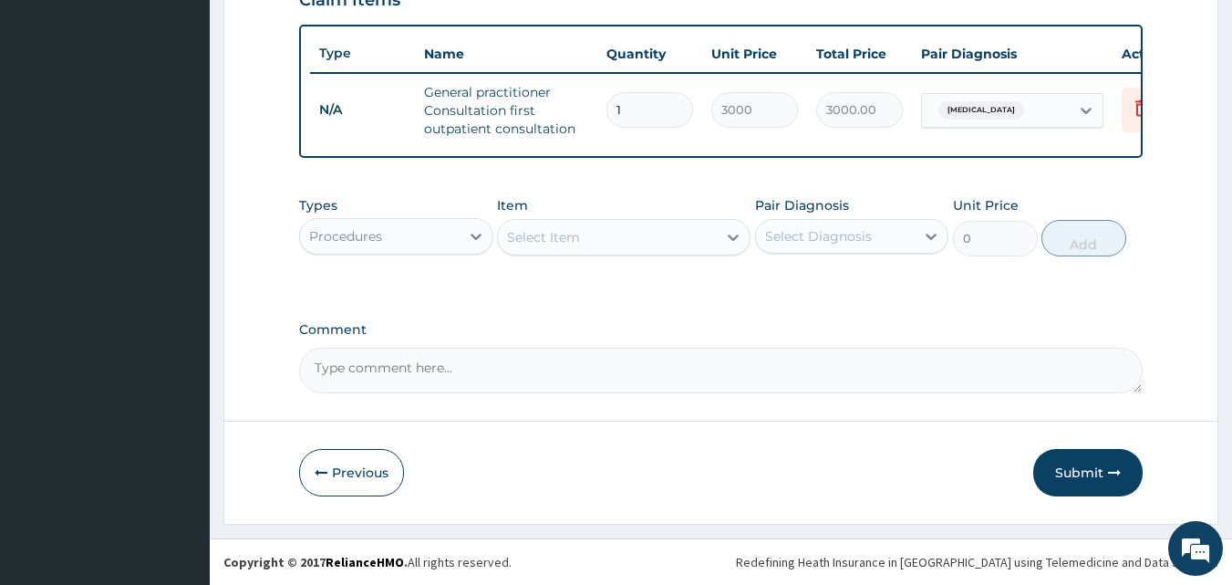
click at [619, 246] on div "Select Item" at bounding box center [607, 236] width 219 height 29
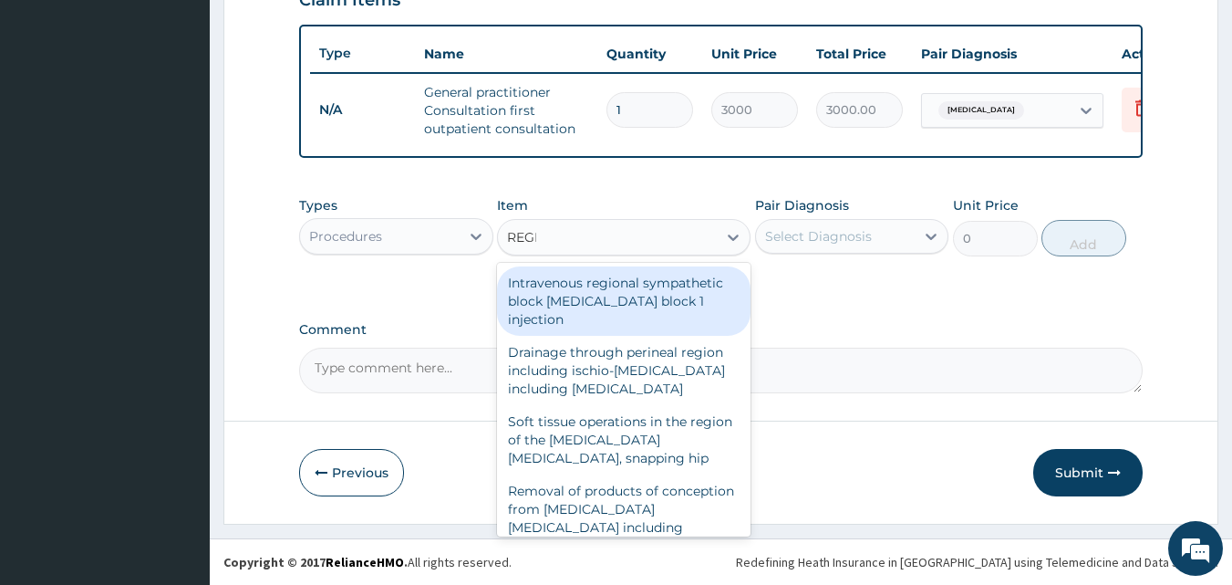
type input "REGIS"
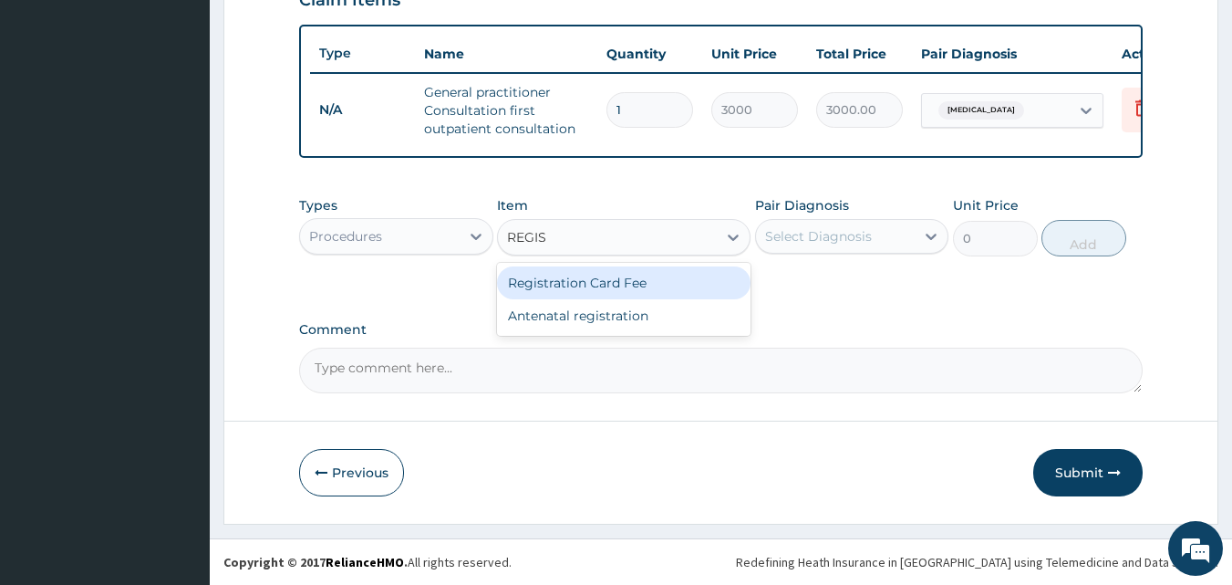
click at [626, 282] on div "Registration Card Fee" at bounding box center [624, 282] width 254 height 33
type input "2000"
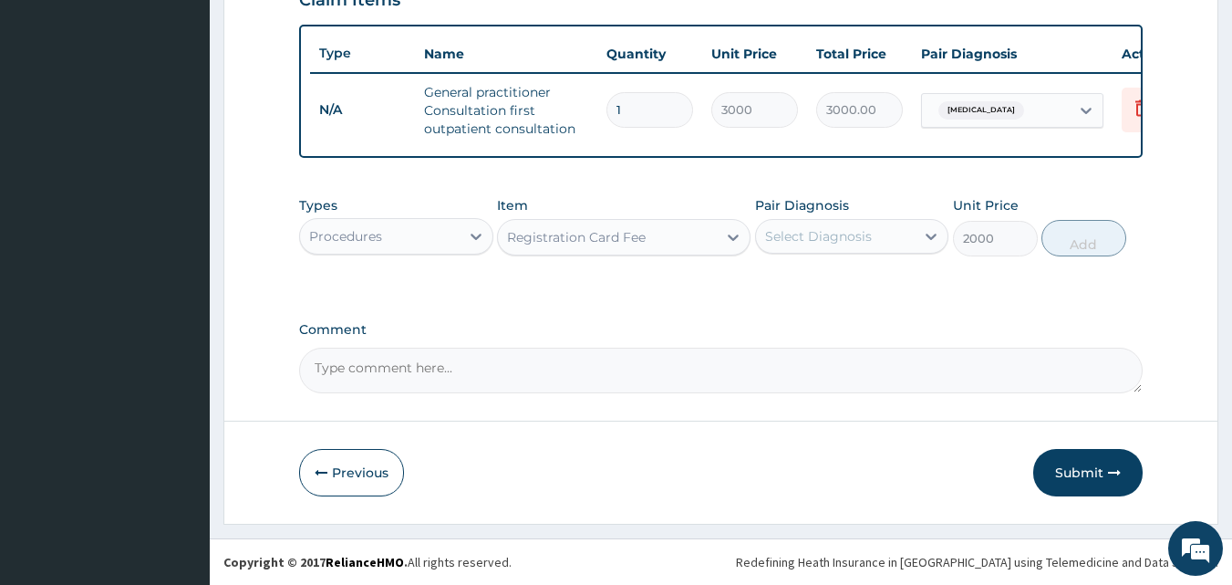
click at [774, 240] on div "Select Diagnosis" at bounding box center [818, 236] width 107 height 18
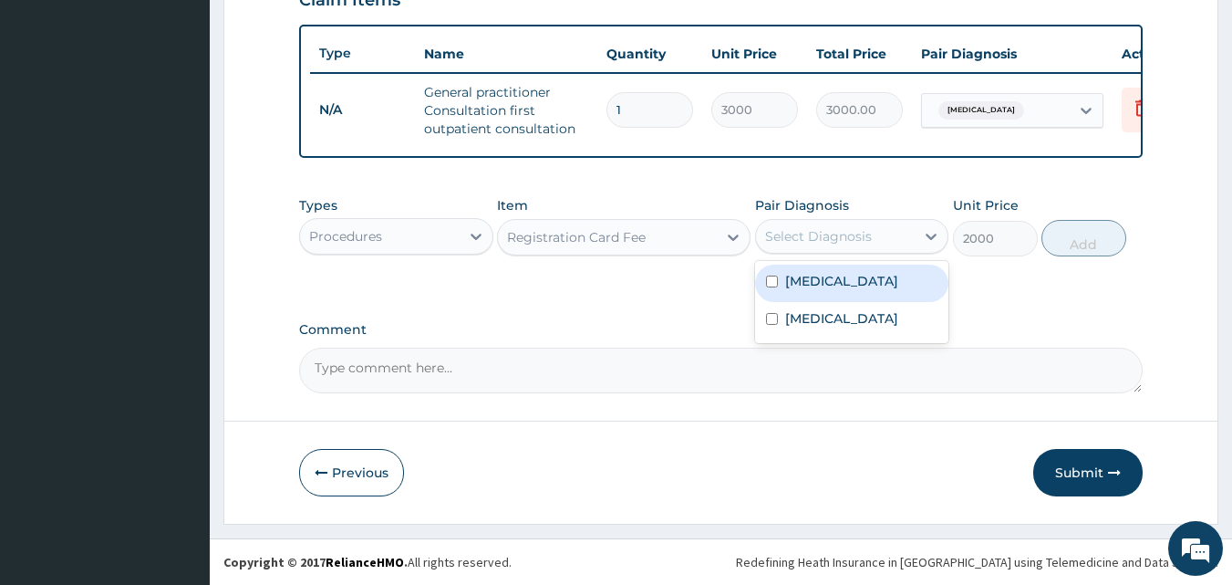
click at [800, 280] on label "Malaria" at bounding box center [841, 281] width 113 height 18
checkbox input "true"
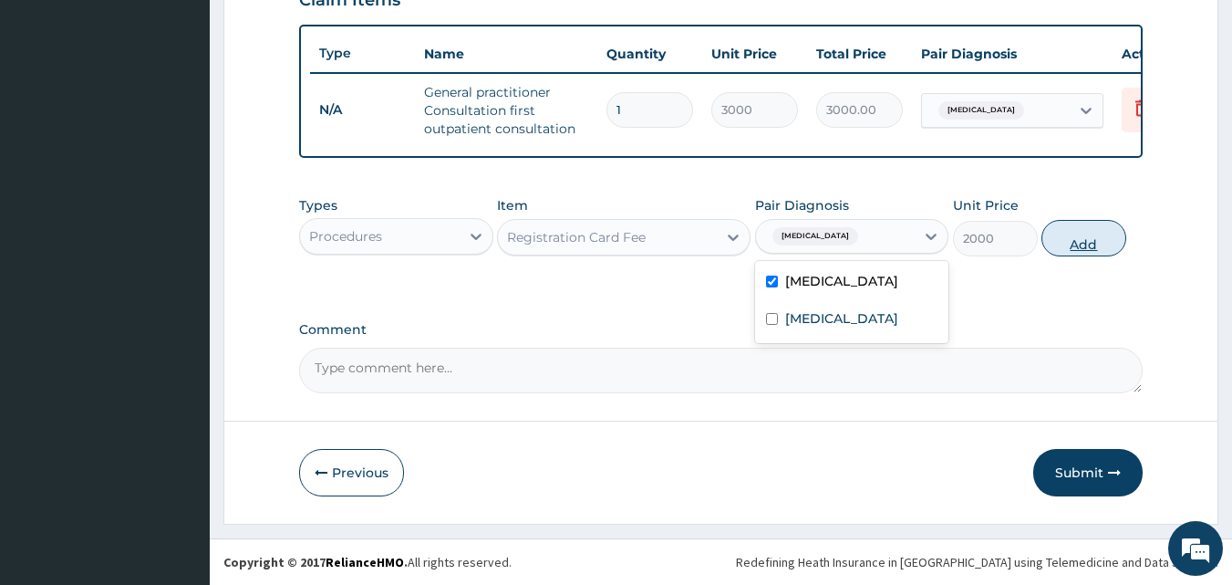
click at [1097, 244] on button "Add" at bounding box center [1083, 238] width 85 height 36
type input "0"
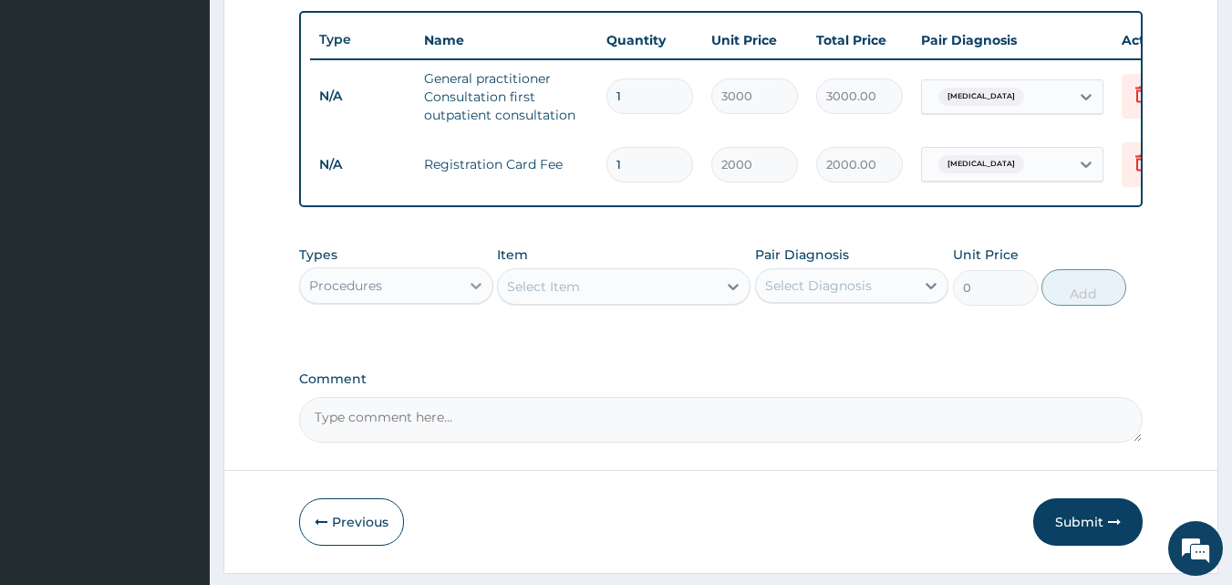
click at [460, 296] on div at bounding box center [476, 285] width 33 height 33
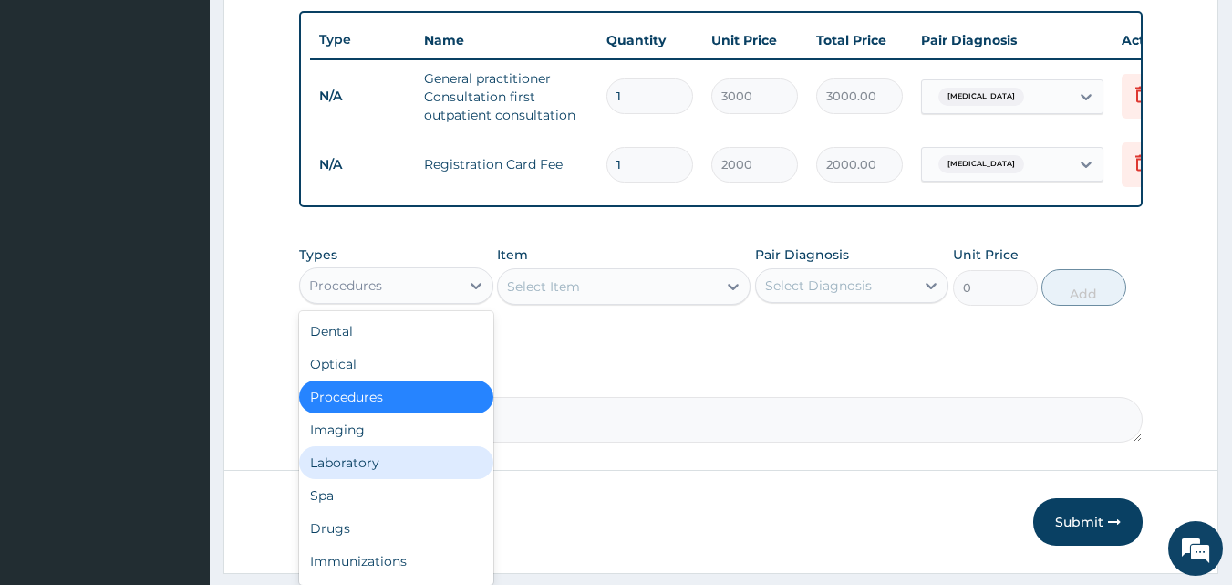
click at [405, 479] on div "Laboratory" at bounding box center [396, 462] width 194 height 33
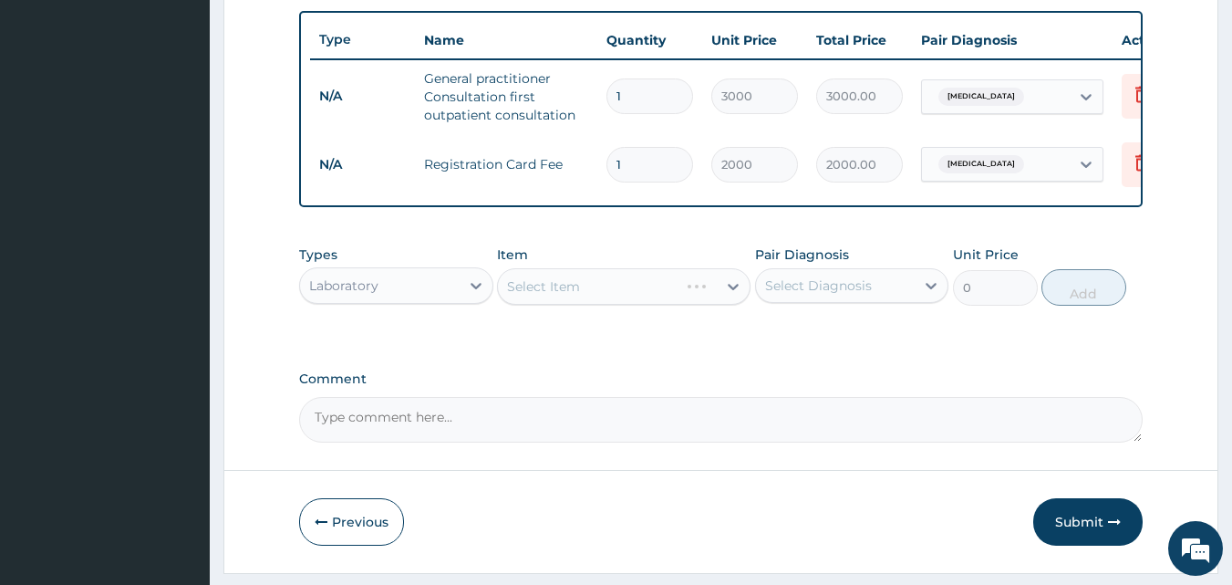
click at [405, 480] on form "Step 2 of 2 PA Code / Prescription Code Enter Code(Secondary Care Only) Encount…" at bounding box center [720, 0] width 995 height 1143
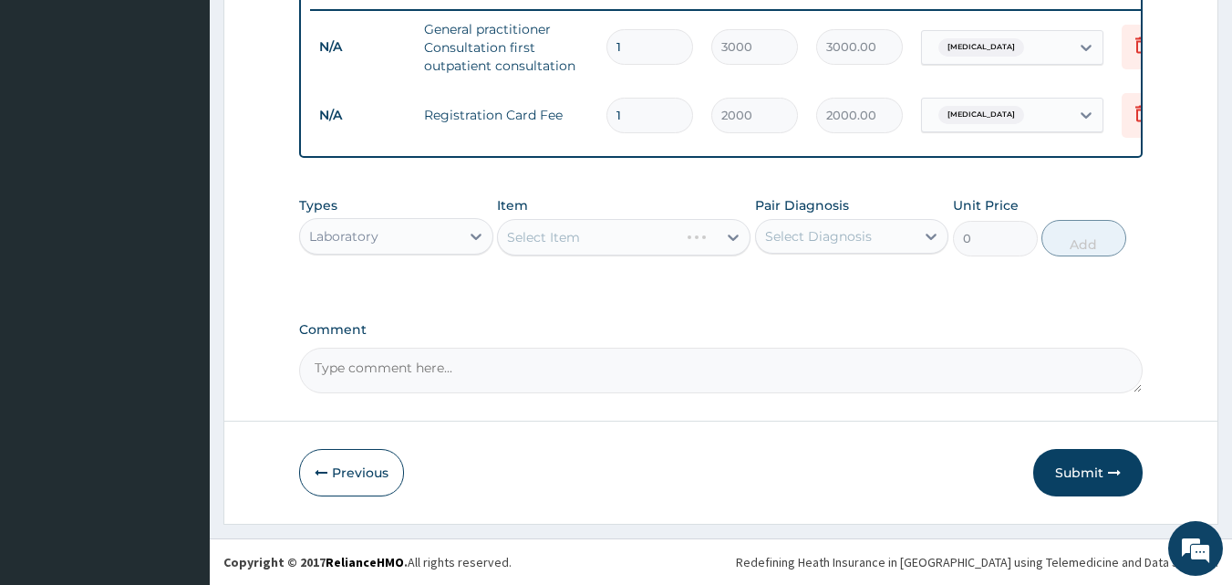
scroll to position [730, 0]
click at [616, 242] on div "Select Item" at bounding box center [607, 236] width 219 height 29
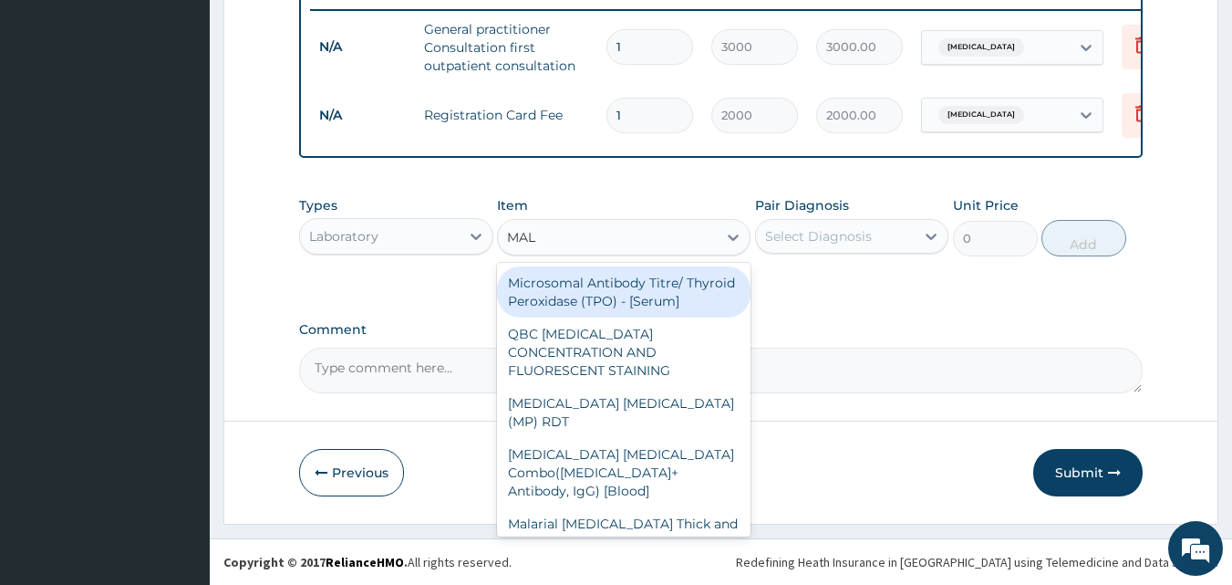
type input "MALA"
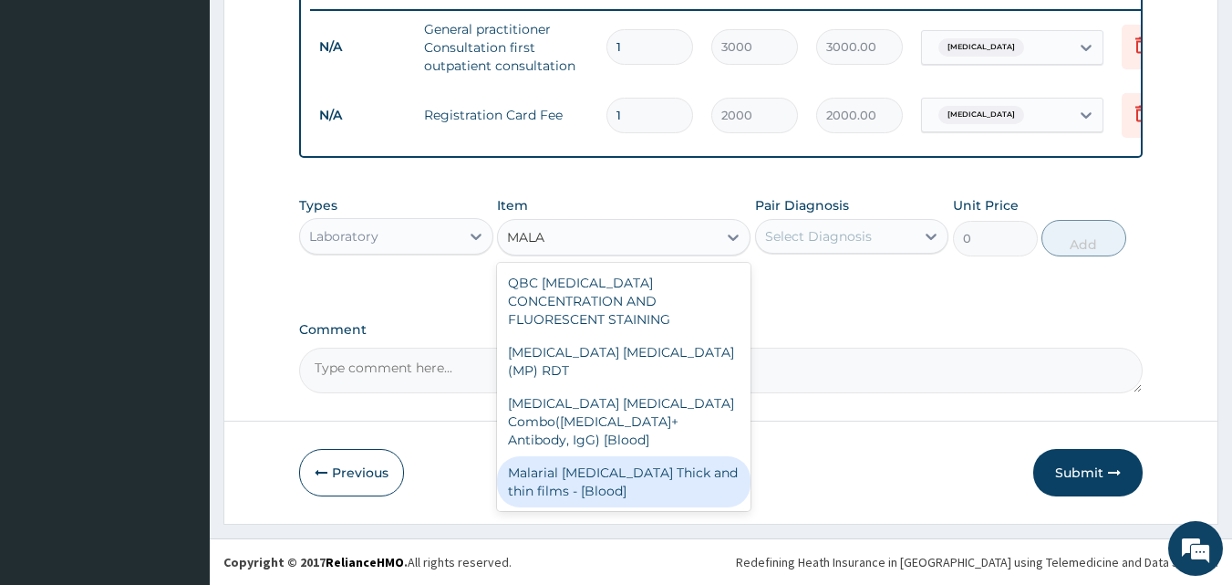
click at [622, 456] on div "Malarial Parasite Thick and thin films - [Blood]" at bounding box center [624, 481] width 254 height 51
type input "1500"
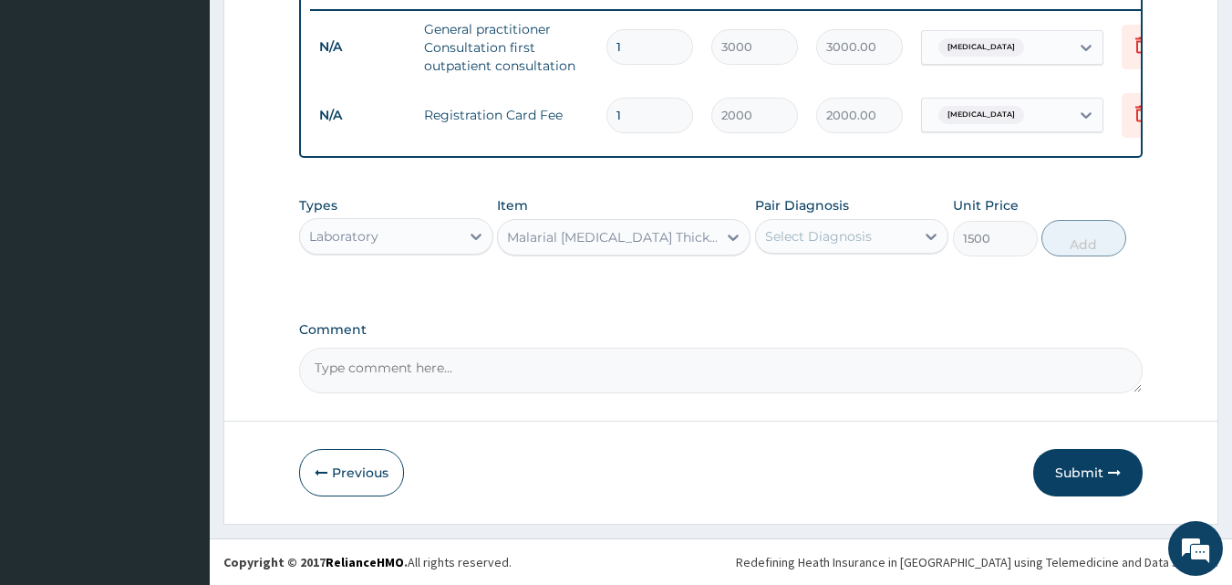
click at [828, 242] on div "Select Diagnosis" at bounding box center [818, 236] width 107 height 18
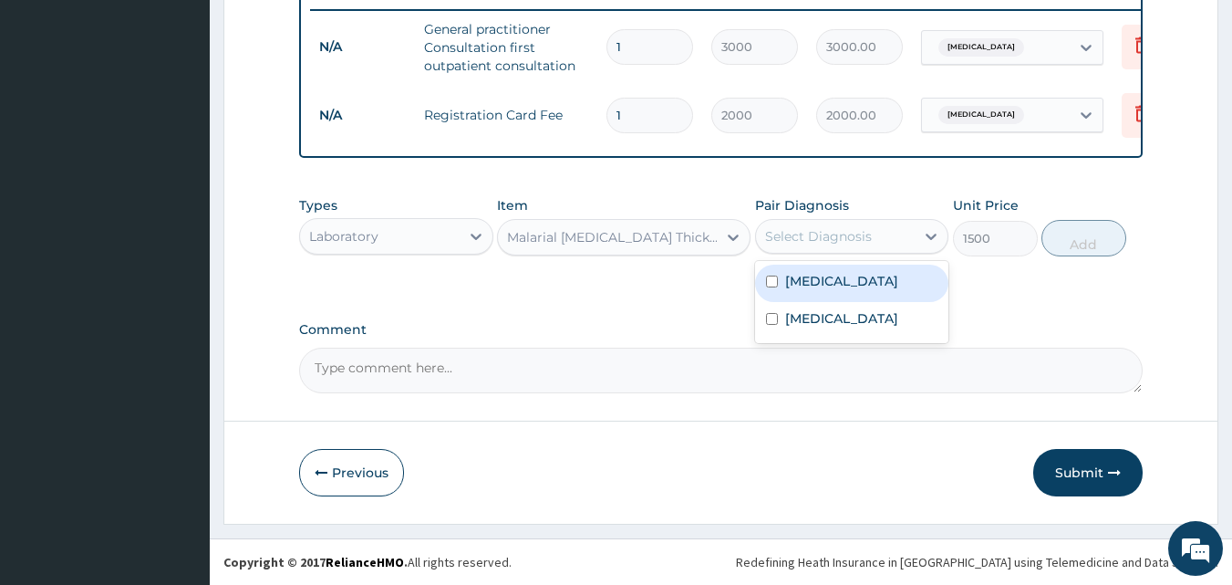
click at [769, 290] on div "Malaria" at bounding box center [852, 282] width 194 height 37
checkbox input "true"
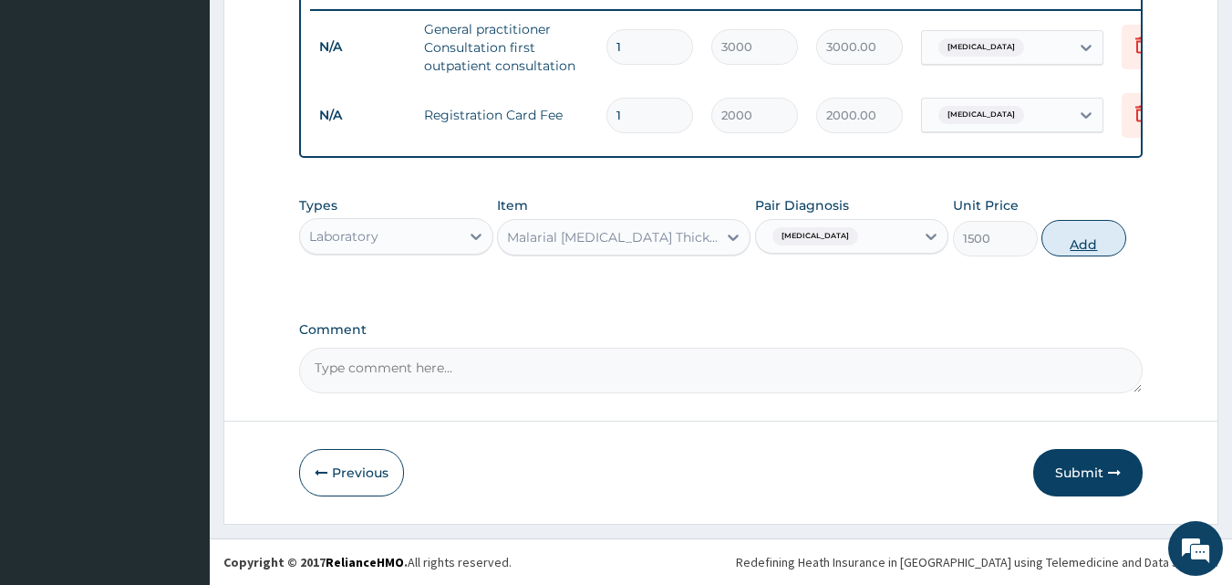
click at [1076, 241] on button "Add" at bounding box center [1083, 238] width 85 height 36
type input "0"
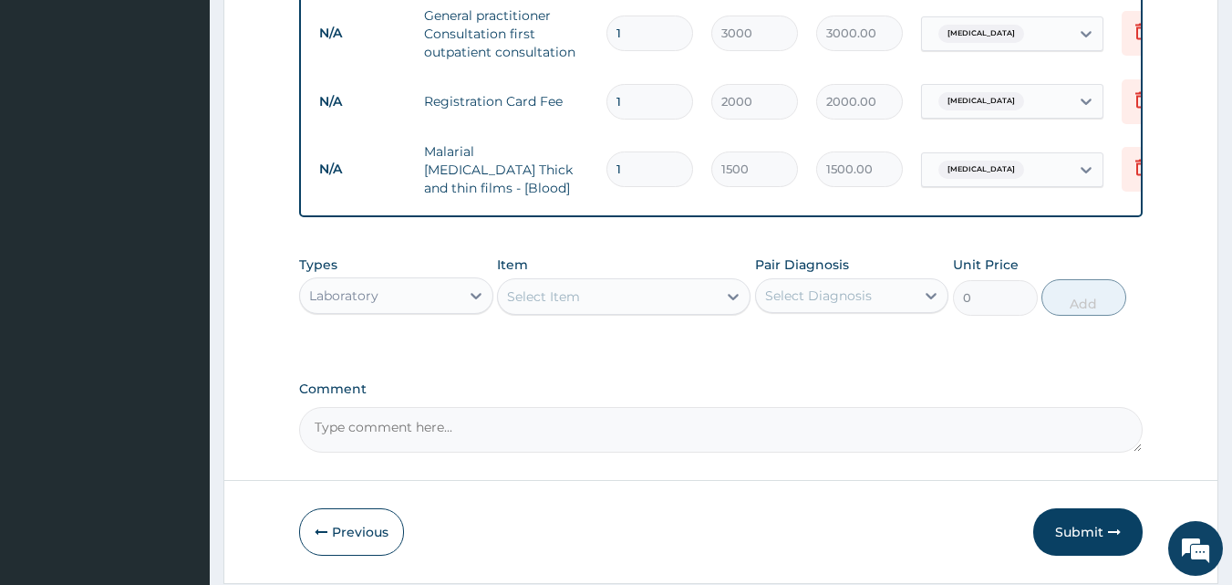
click at [667, 297] on div "Select Item" at bounding box center [607, 296] width 219 height 29
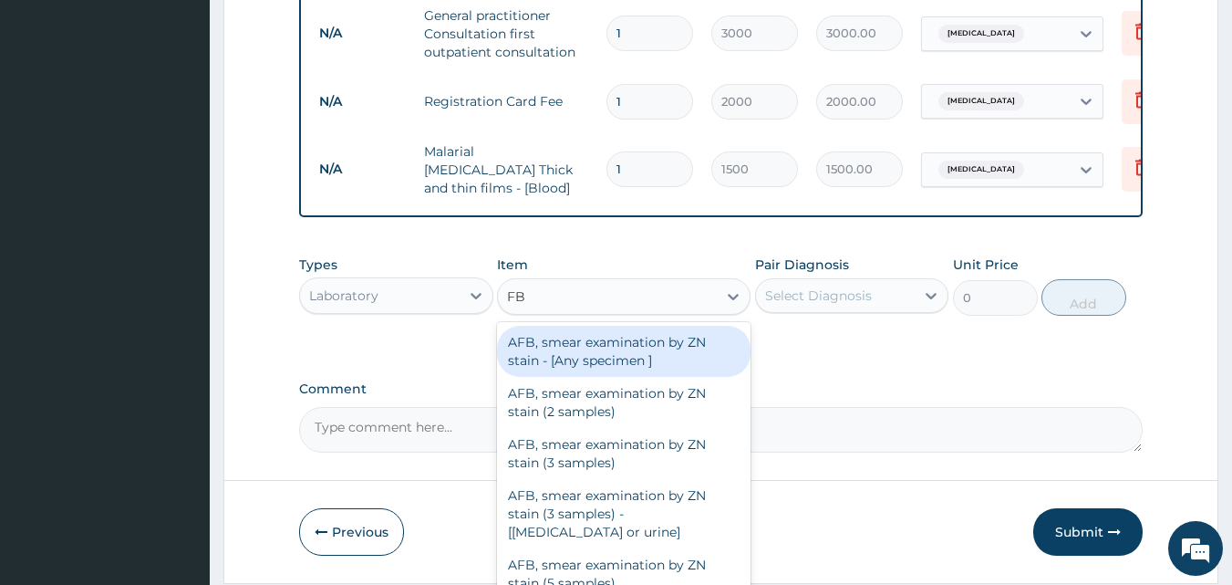
type input "FBC"
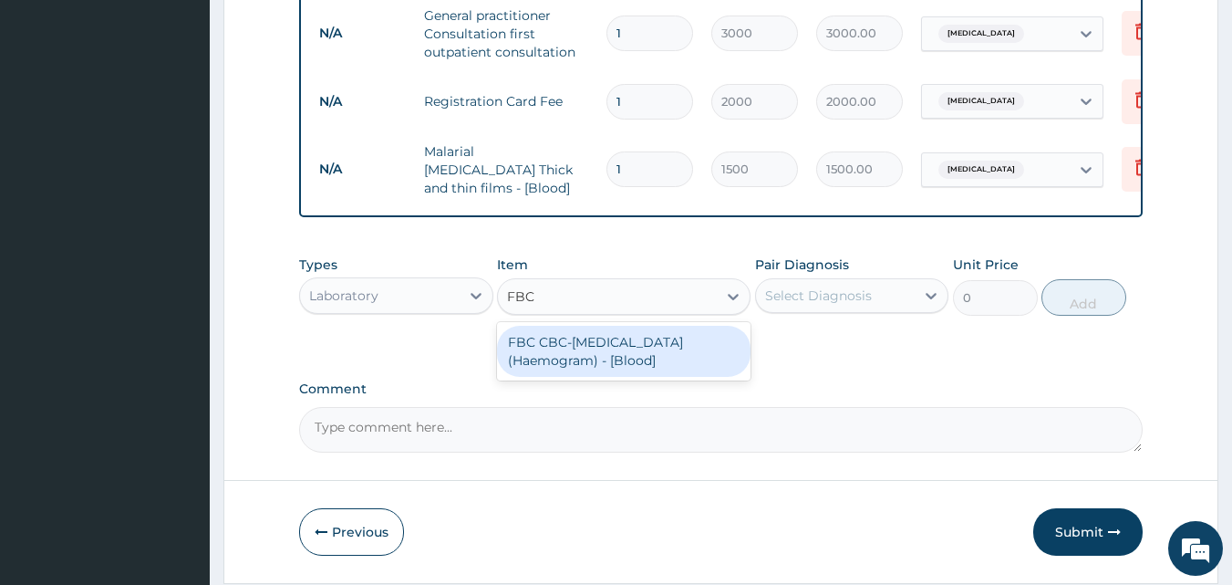
click at [667, 356] on div "FBC CBC-Complete Blood Count (Haemogram) - [Blood]" at bounding box center [624, 351] width 254 height 51
type input "3000"
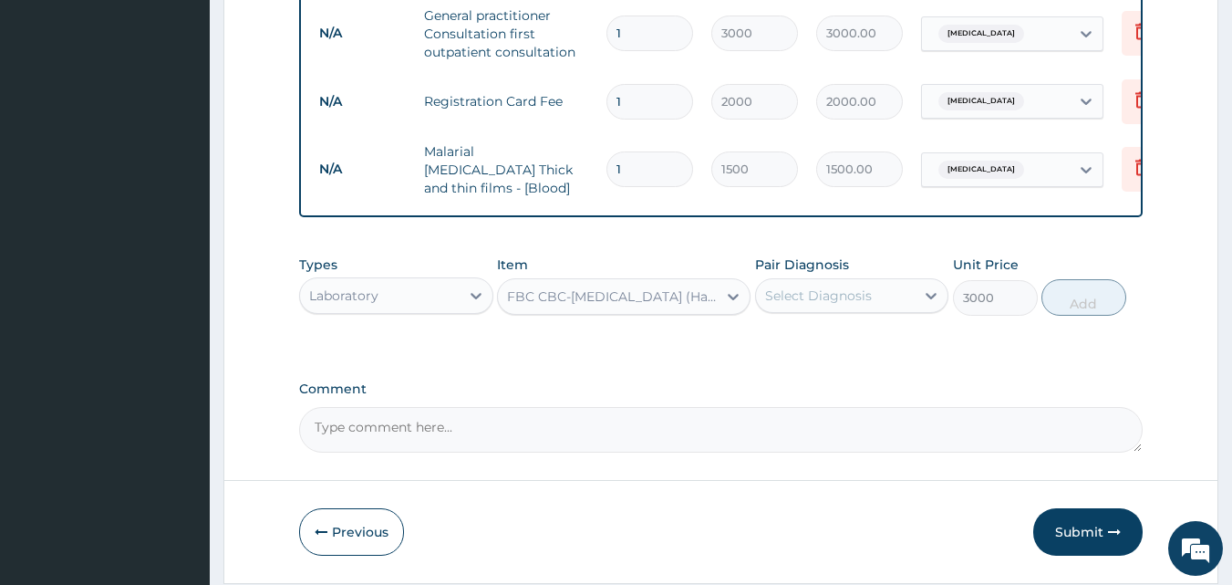
click at [809, 308] on div "Select Diagnosis" at bounding box center [836, 295] width 160 height 29
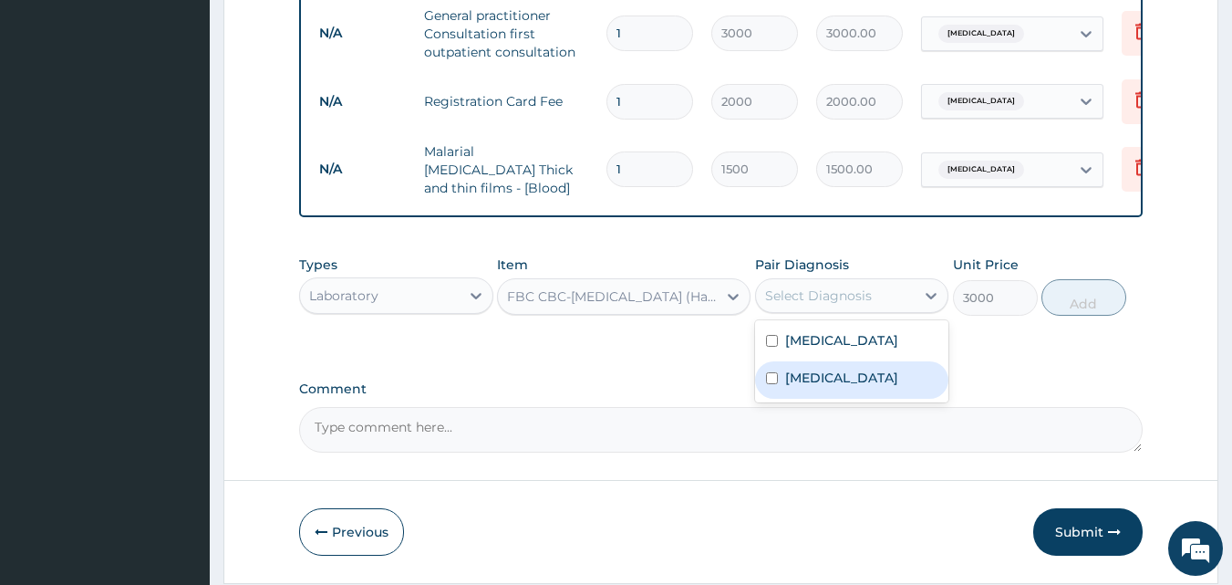
click at [825, 386] on label "Measles" at bounding box center [841, 377] width 113 height 18
checkbox input "true"
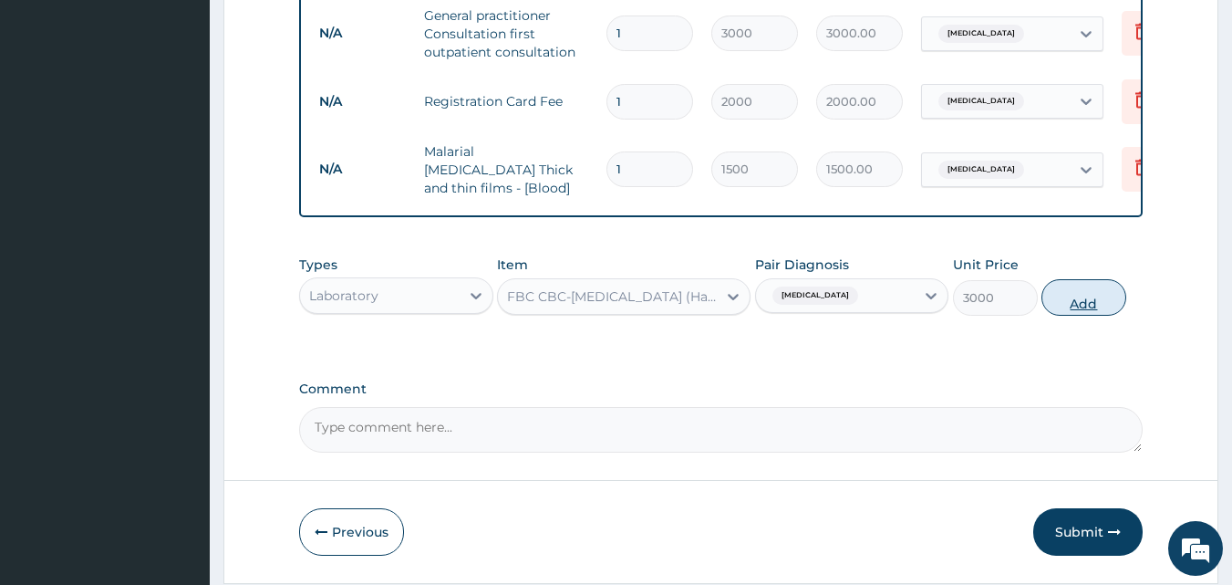
click at [1058, 303] on button "Add" at bounding box center [1083, 297] width 85 height 36
type input "0"
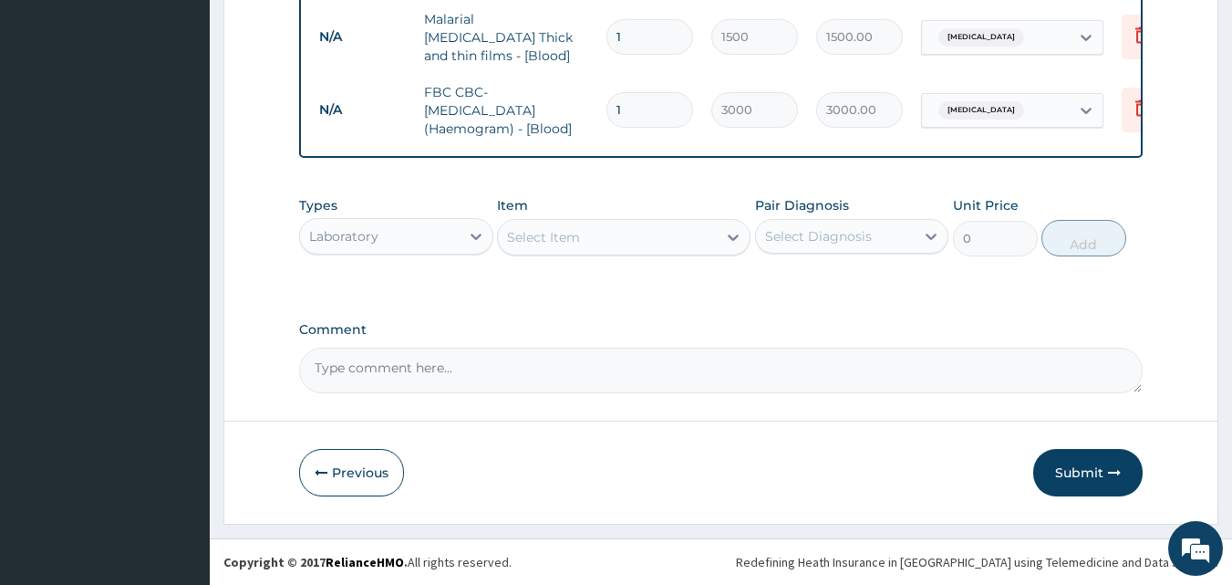
scroll to position [866, 0]
click at [433, 231] on div "Laboratory" at bounding box center [380, 236] width 160 height 29
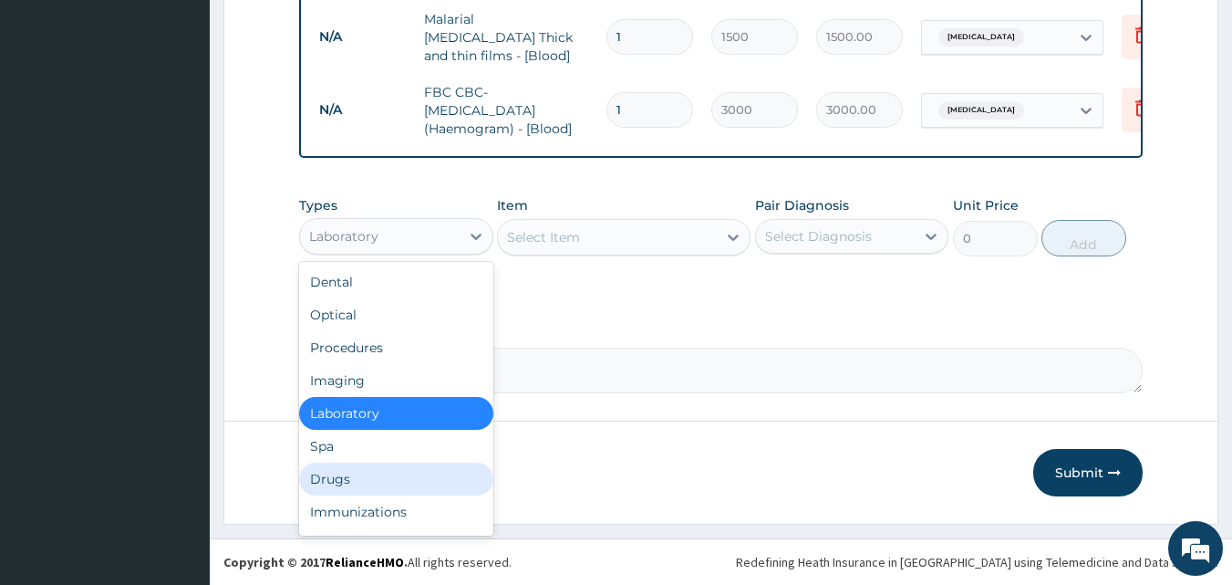
click at [403, 472] on div "Drugs" at bounding box center [396, 478] width 194 height 33
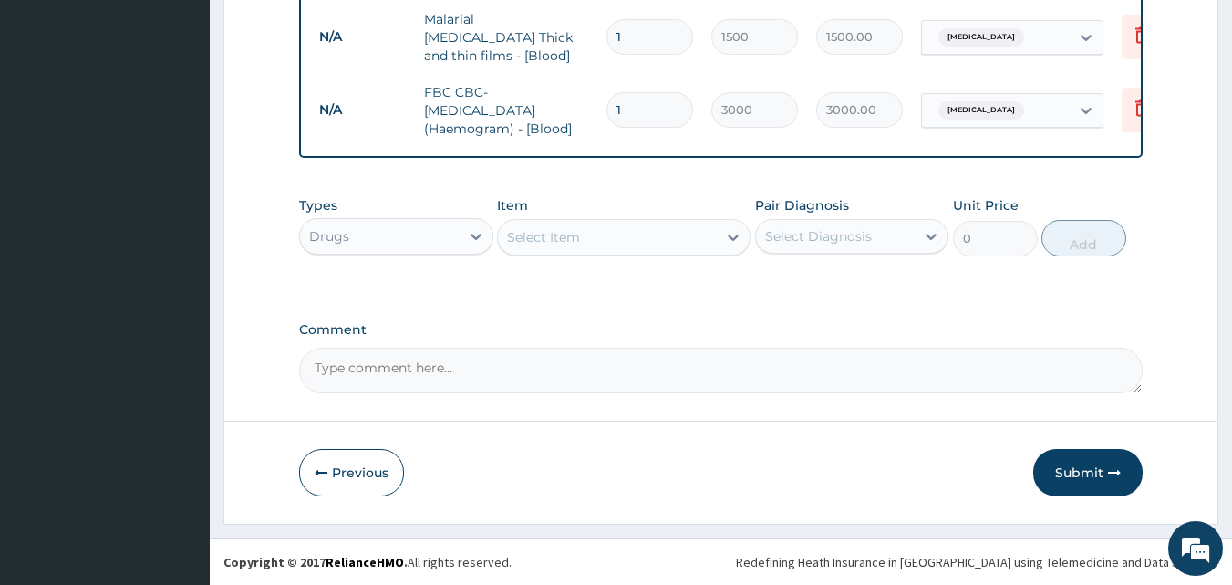
click at [621, 234] on div "Select Item" at bounding box center [607, 236] width 219 height 29
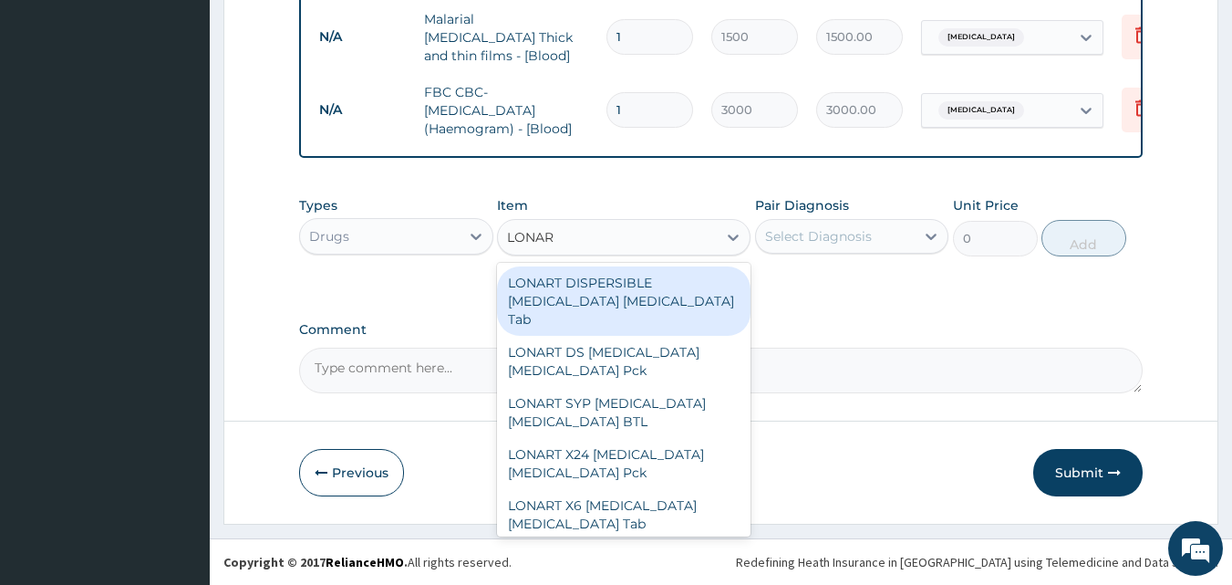
type input "LONART"
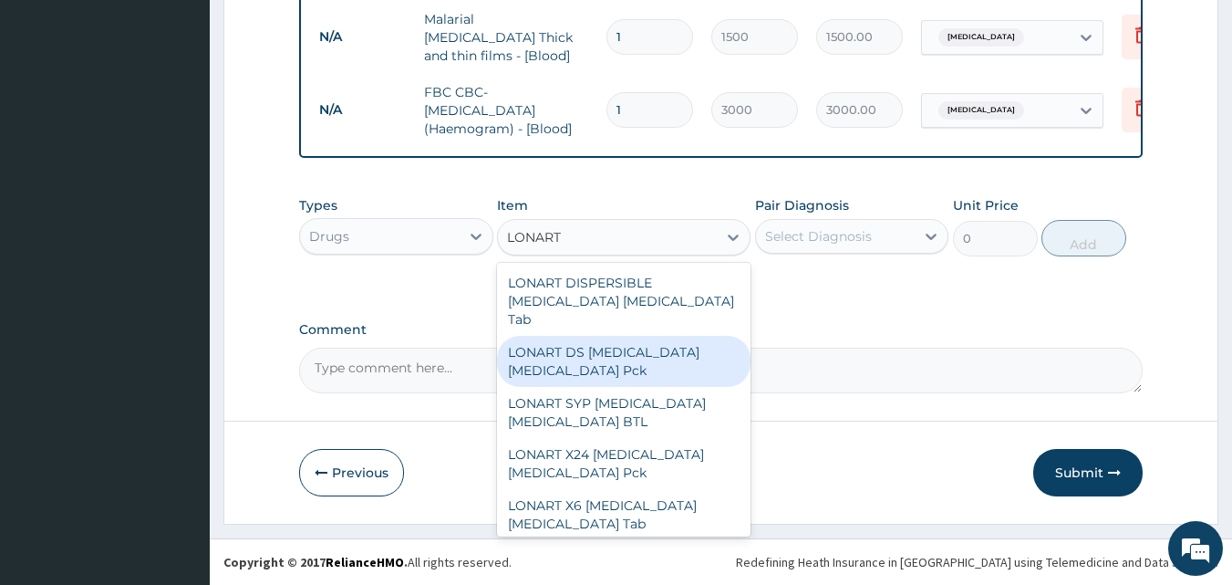
click at [621, 337] on div "LONART DS Artemether Lumefantrine Pck" at bounding box center [624, 361] width 254 height 51
type input "1550"
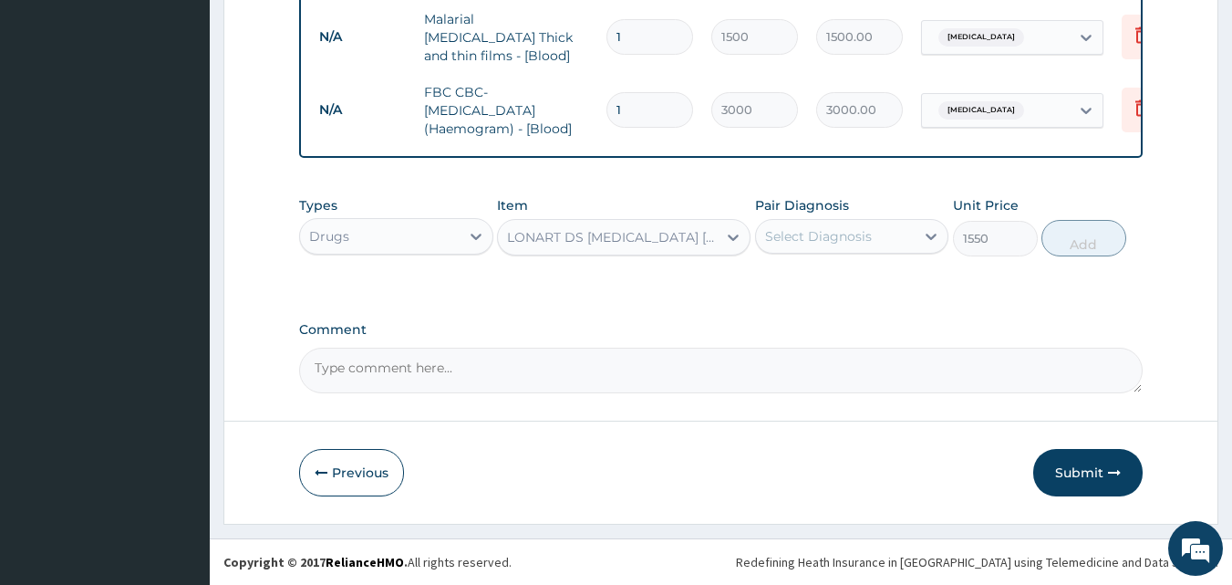
click at [798, 248] on div "Select Diagnosis" at bounding box center [836, 236] width 160 height 29
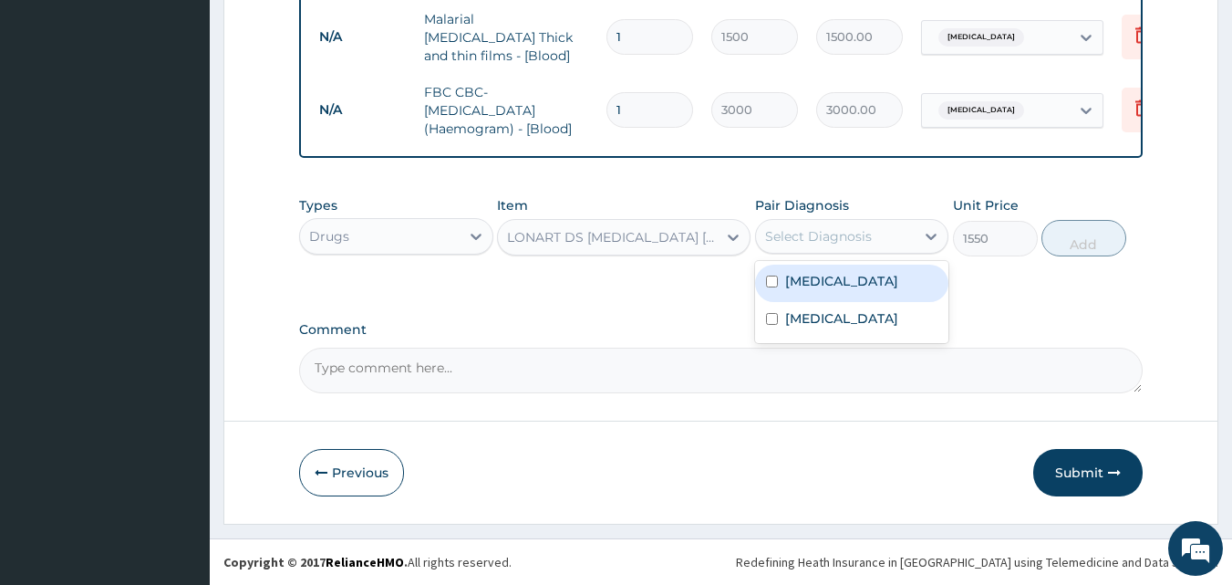
click at [812, 297] on div "Malaria" at bounding box center [852, 282] width 194 height 37
checkbox input "true"
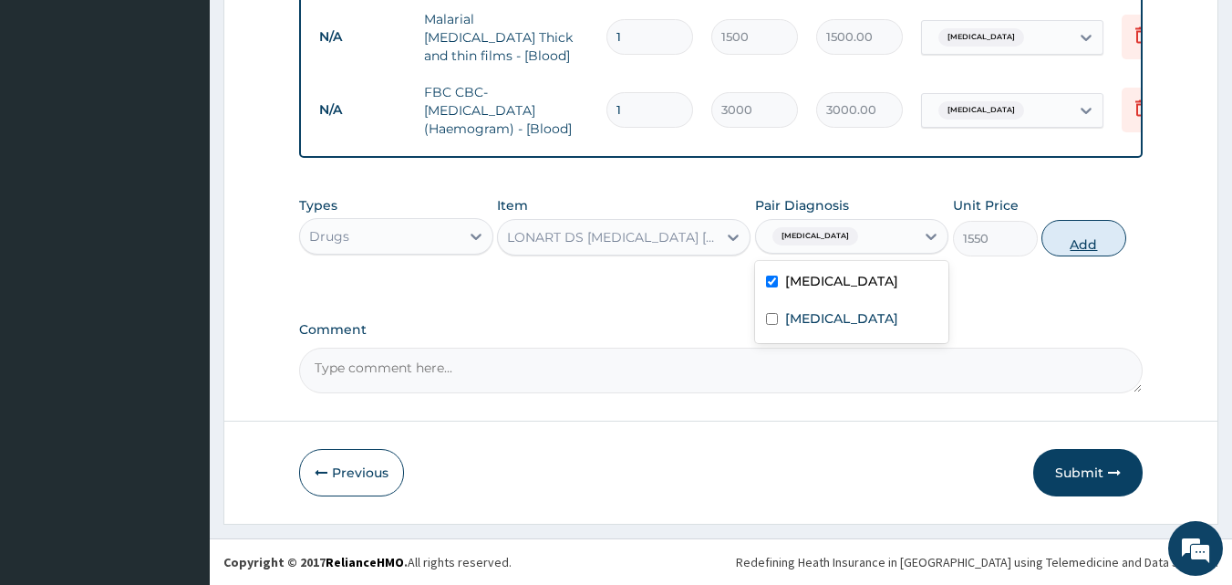
click at [1066, 244] on button "Add" at bounding box center [1083, 238] width 85 height 36
type input "0"
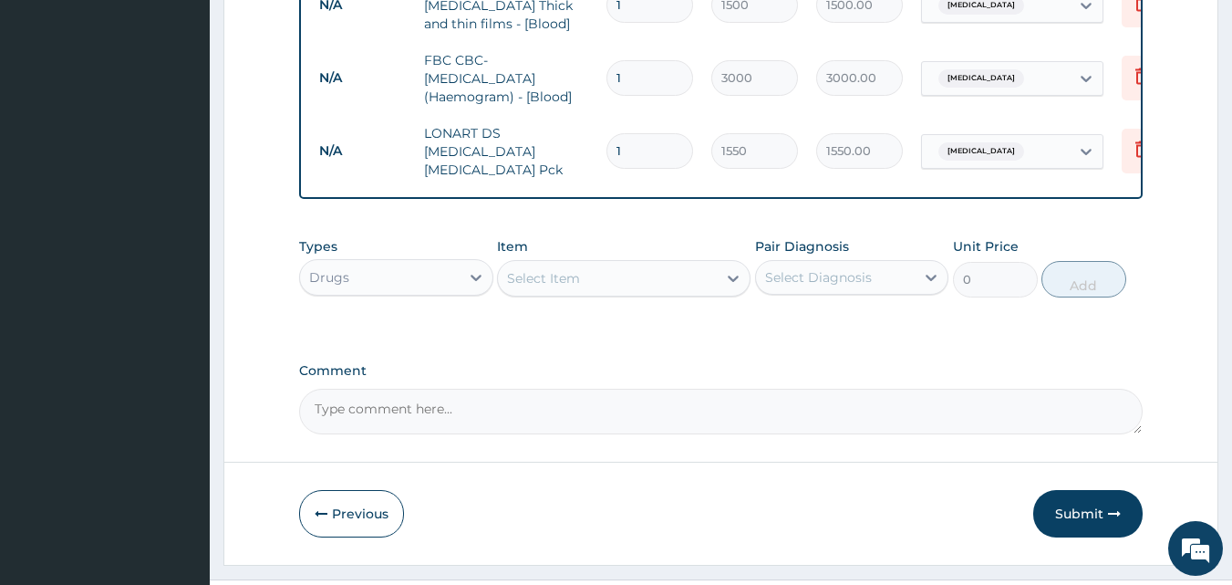
scroll to position [929, 0]
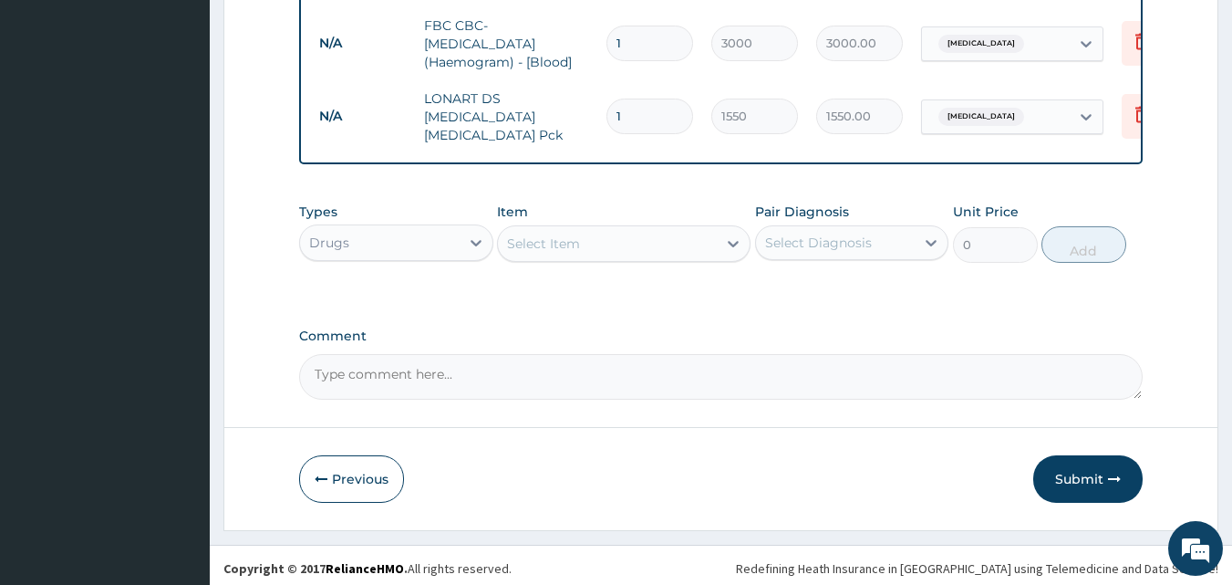
click at [655, 234] on div "Select Item" at bounding box center [607, 243] width 219 height 29
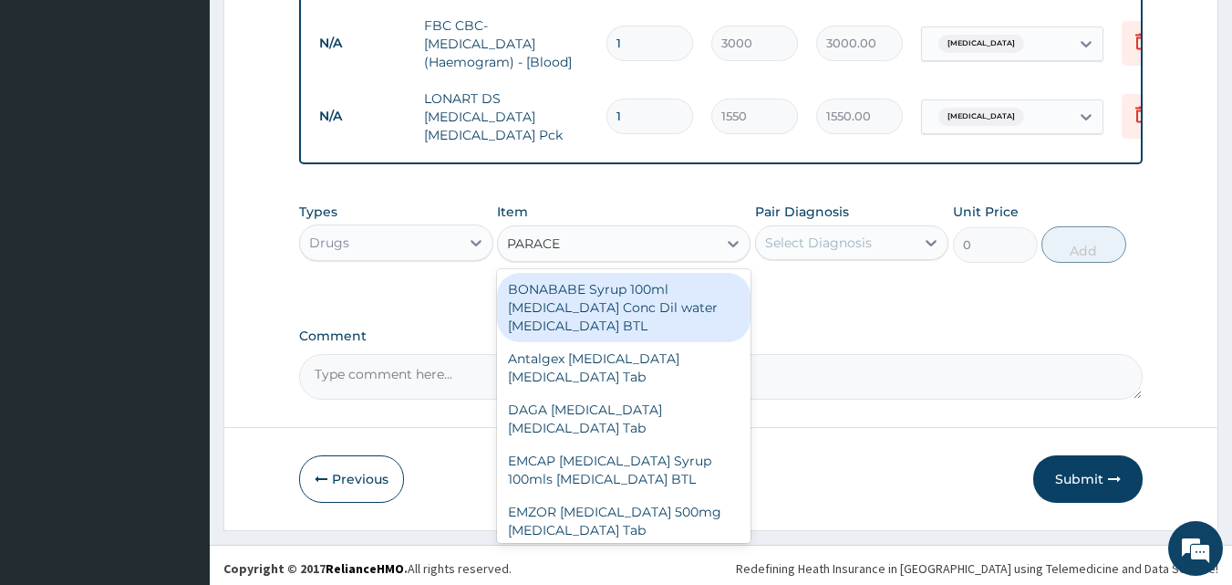
type input "PARACET"
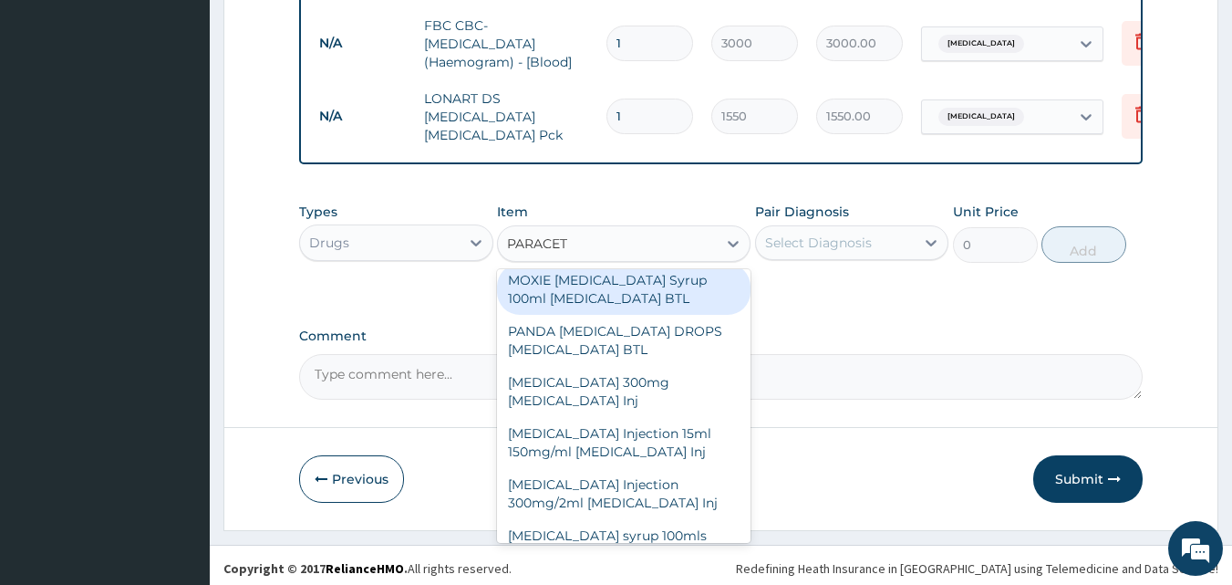
scroll to position [539, 0]
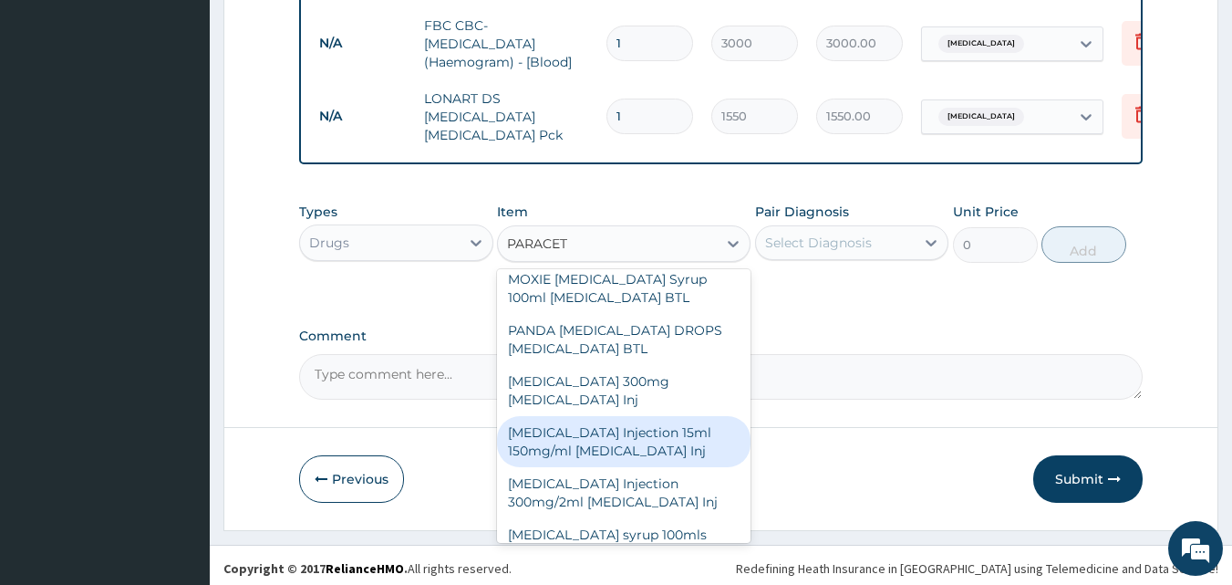
click at [659, 437] on div "PARACETAMOL Injection 15ml 150mg/ml Acetaminophen Inj" at bounding box center [624, 441] width 254 height 51
type input "500"
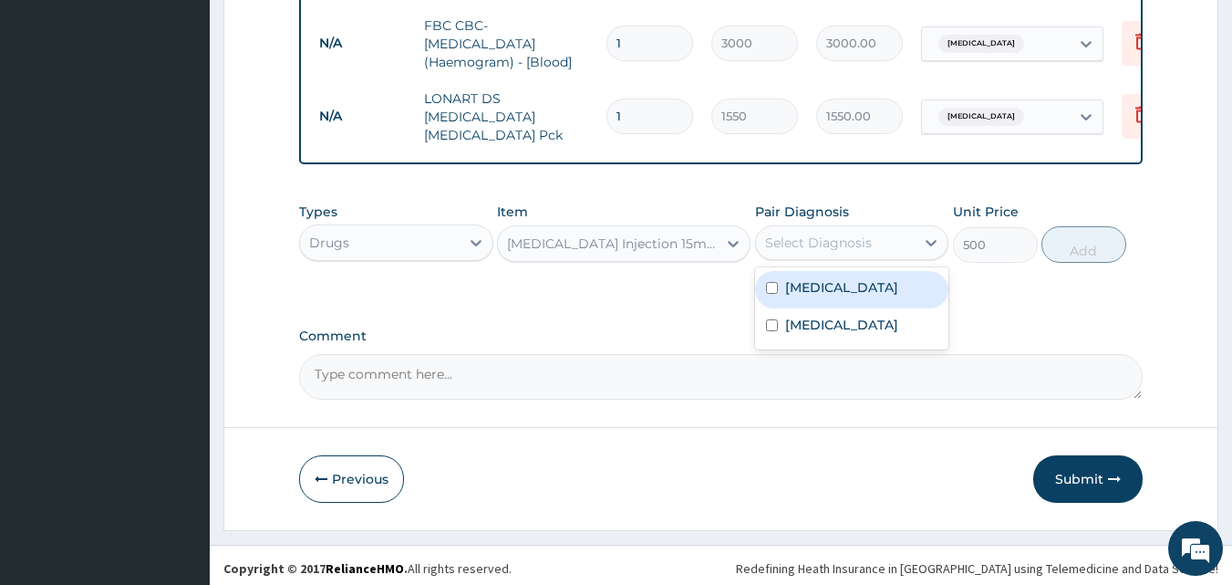
click at [833, 247] on div "Select Diagnosis" at bounding box center [836, 242] width 160 height 29
click at [848, 289] on div "Malaria" at bounding box center [852, 289] width 194 height 37
checkbox input "true"
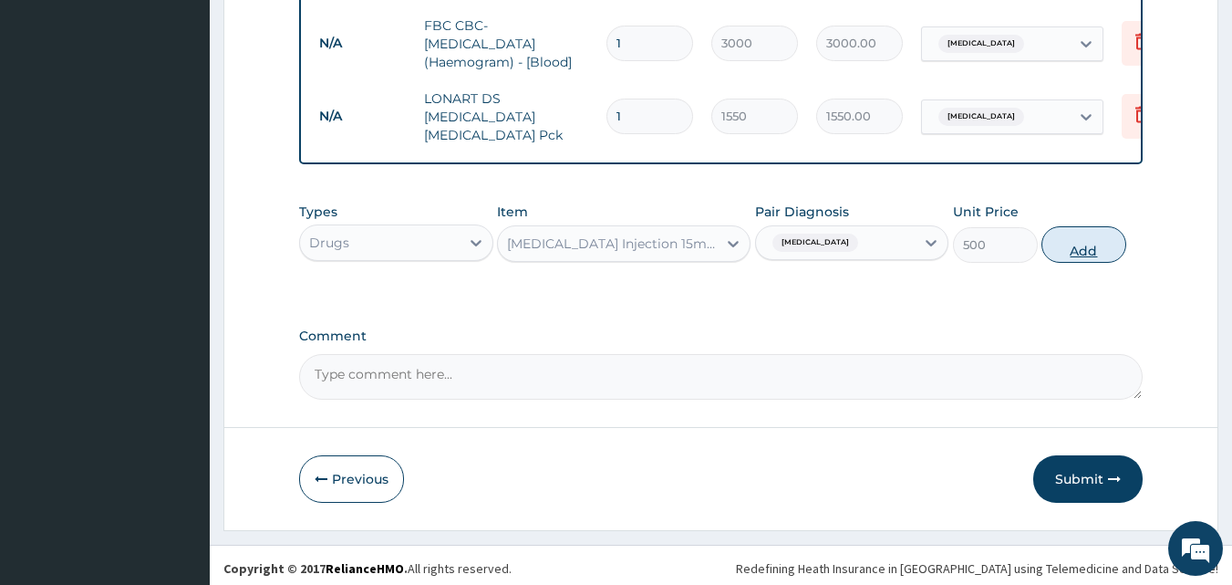
click at [1080, 243] on button "Add" at bounding box center [1083, 244] width 85 height 36
type input "0"
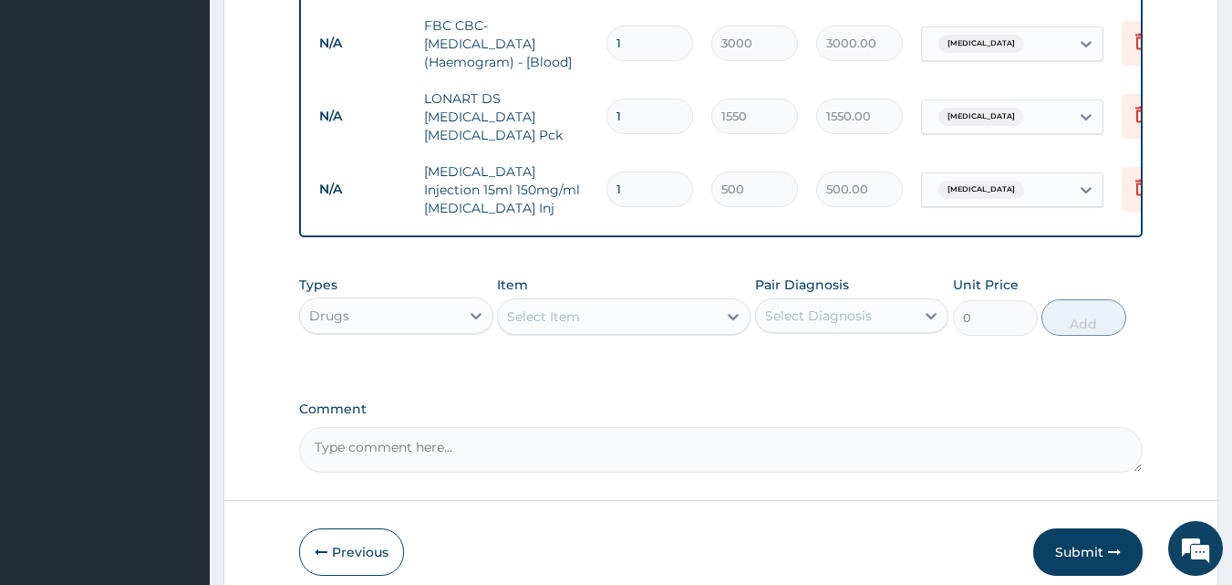
click at [572, 308] on div "Select Item" at bounding box center [543, 316] width 73 height 18
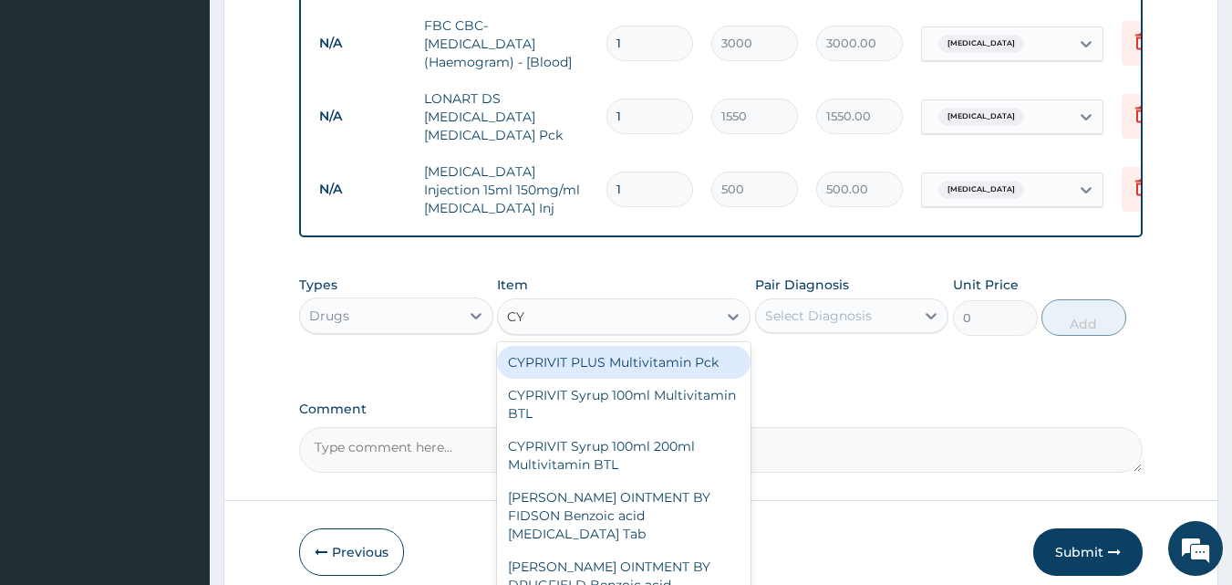
type input "C"
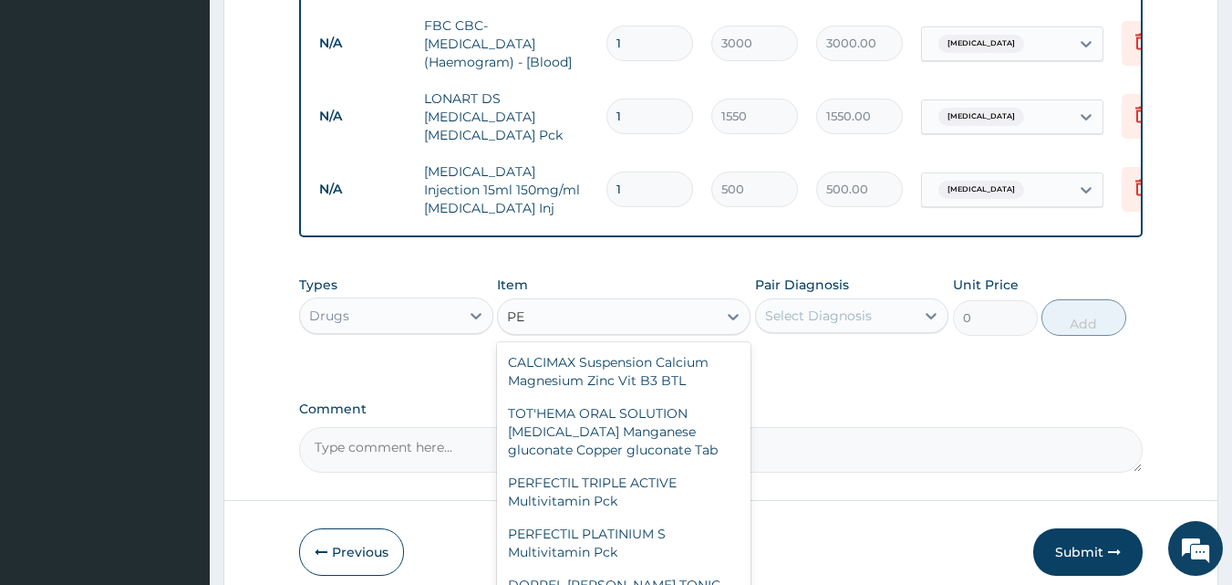
type input "P"
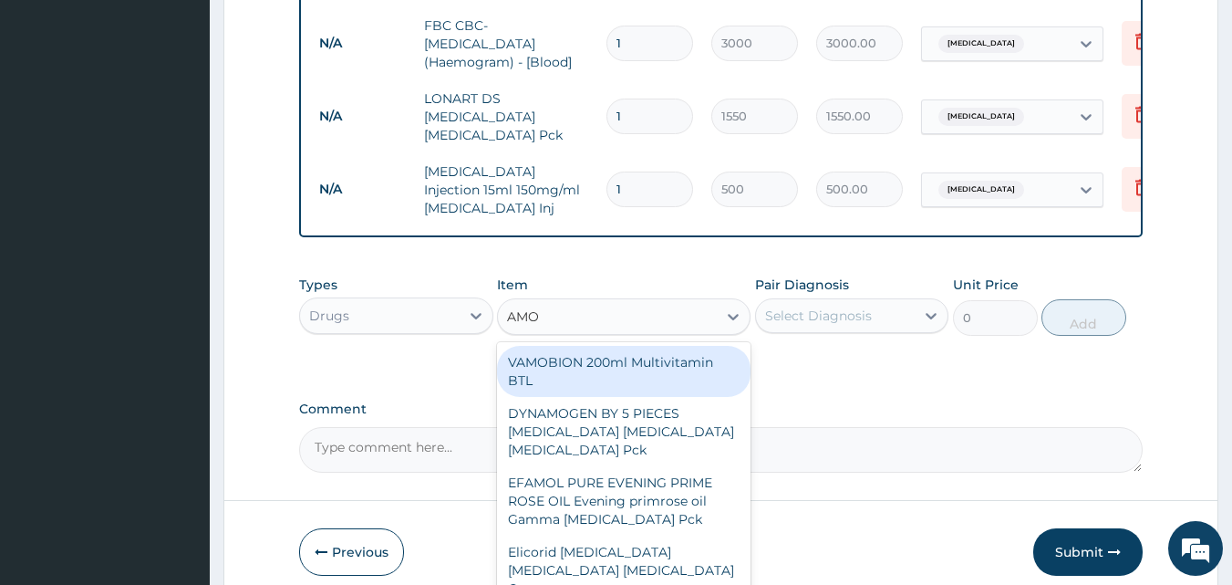
type input "AMOX"
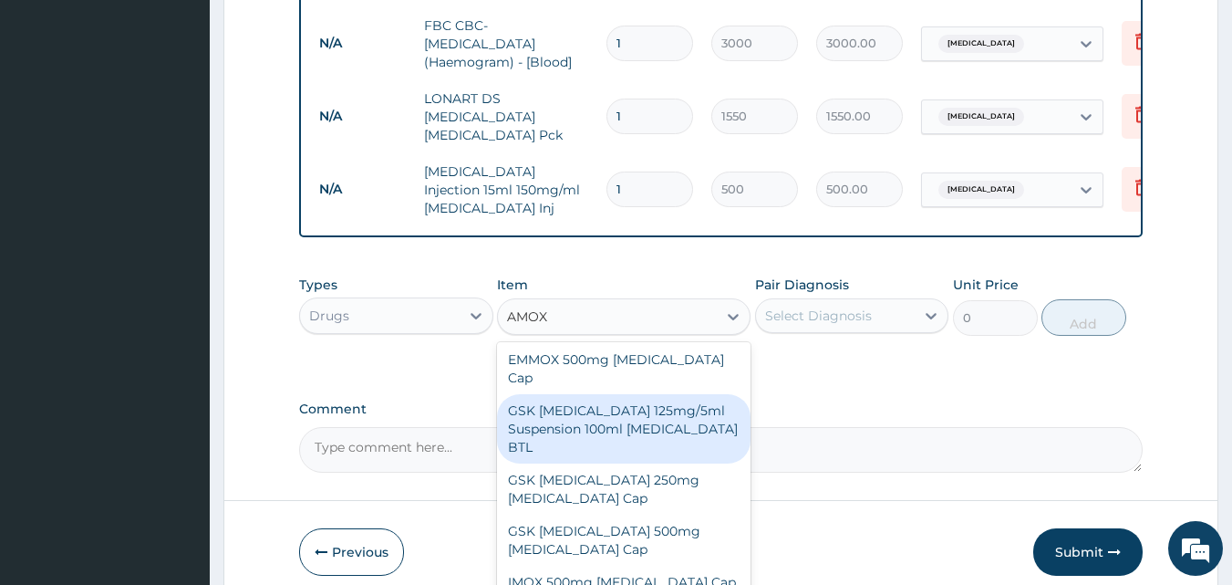
scroll to position [412, 0]
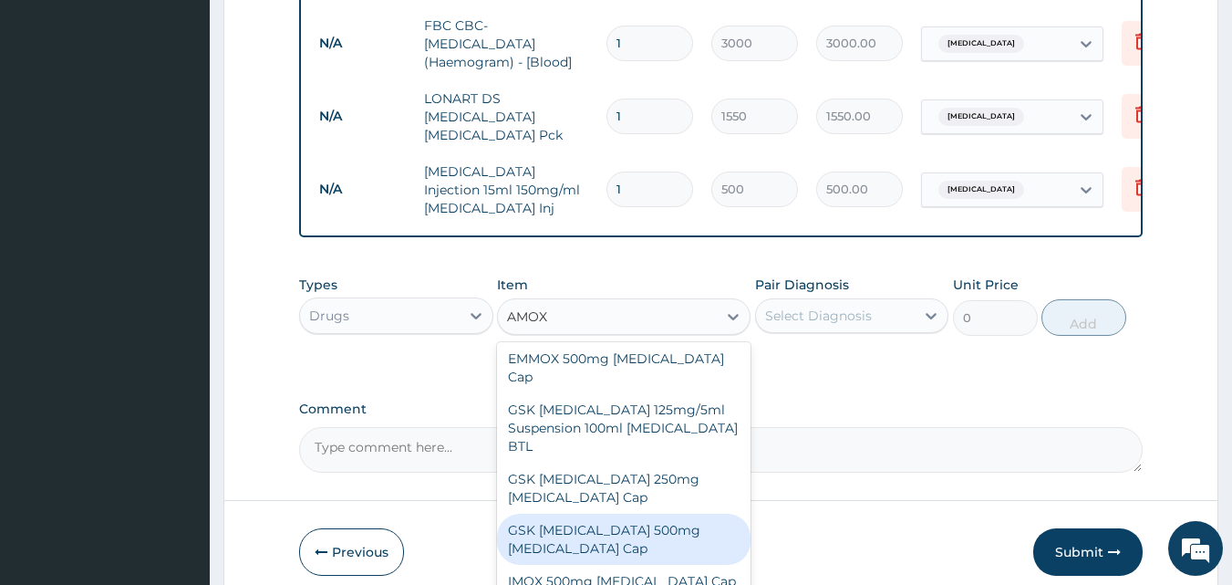
click at [627, 513] on div "GSK AMOXIL 500mg Amoxicillin Cap" at bounding box center [624, 538] width 254 height 51
type input "180"
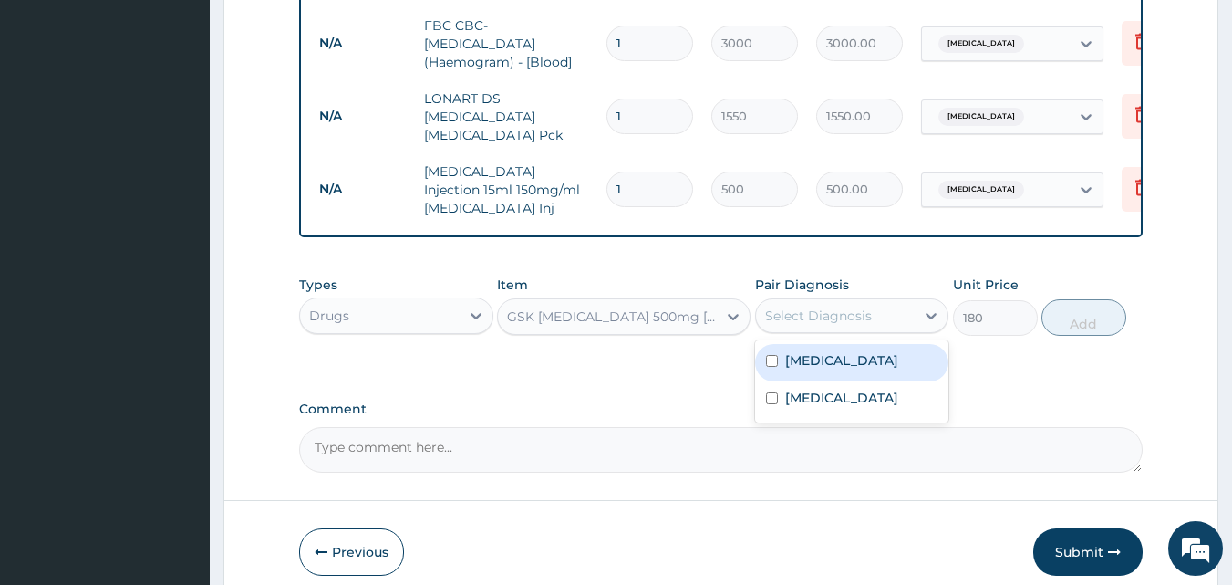
click at [799, 317] on div "Select Diagnosis" at bounding box center [818, 315] width 107 height 18
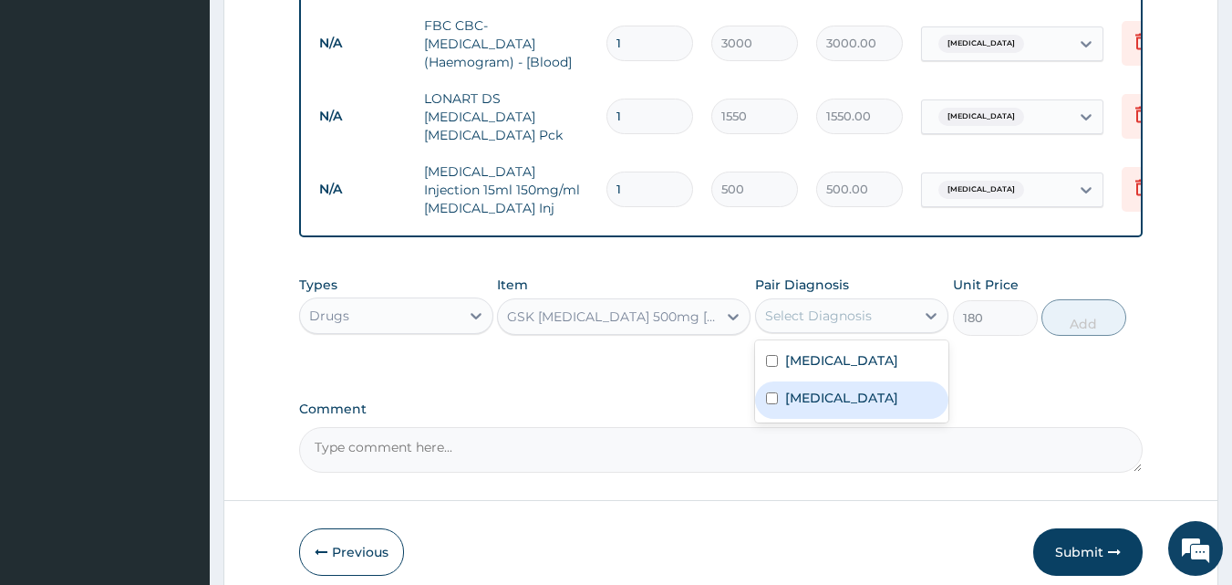
click at [810, 388] on label "Measles" at bounding box center [841, 397] width 113 height 18
checkbox input "true"
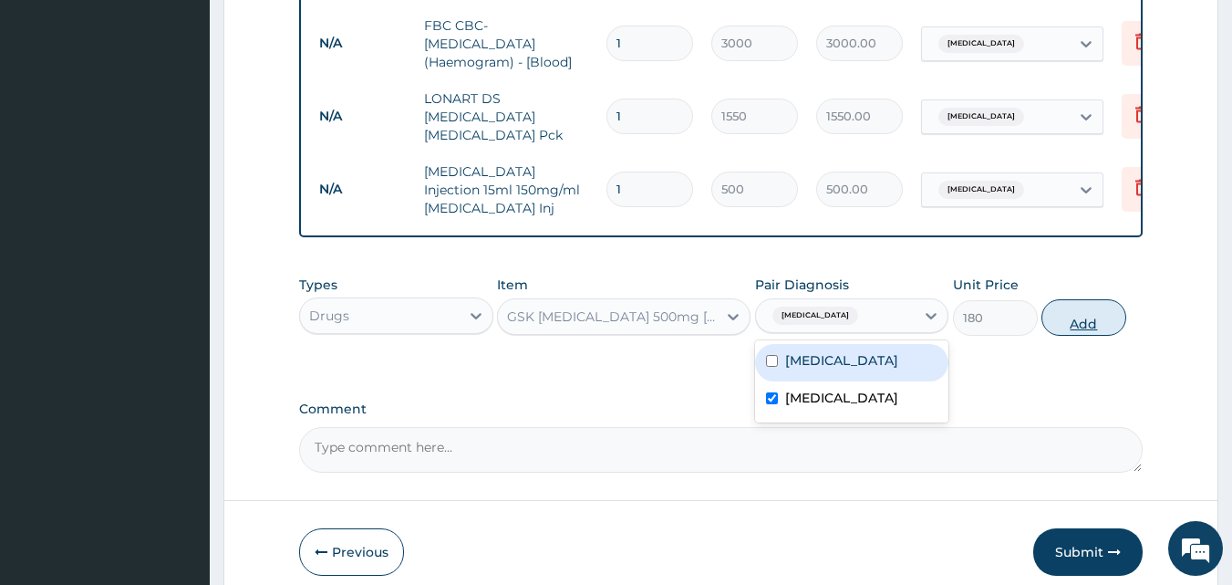
click at [1071, 326] on button "Add" at bounding box center [1083, 317] width 85 height 36
type input "0"
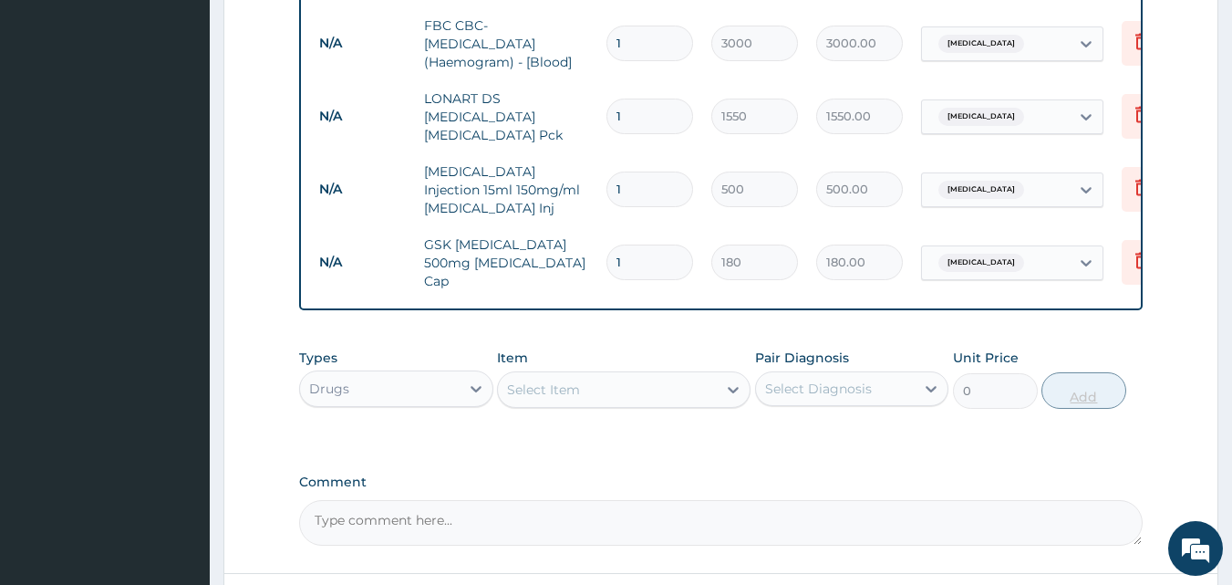
type input "15"
type input "2700.00"
type input "15"
click at [629, 386] on div "Select Item" at bounding box center [607, 389] width 219 height 29
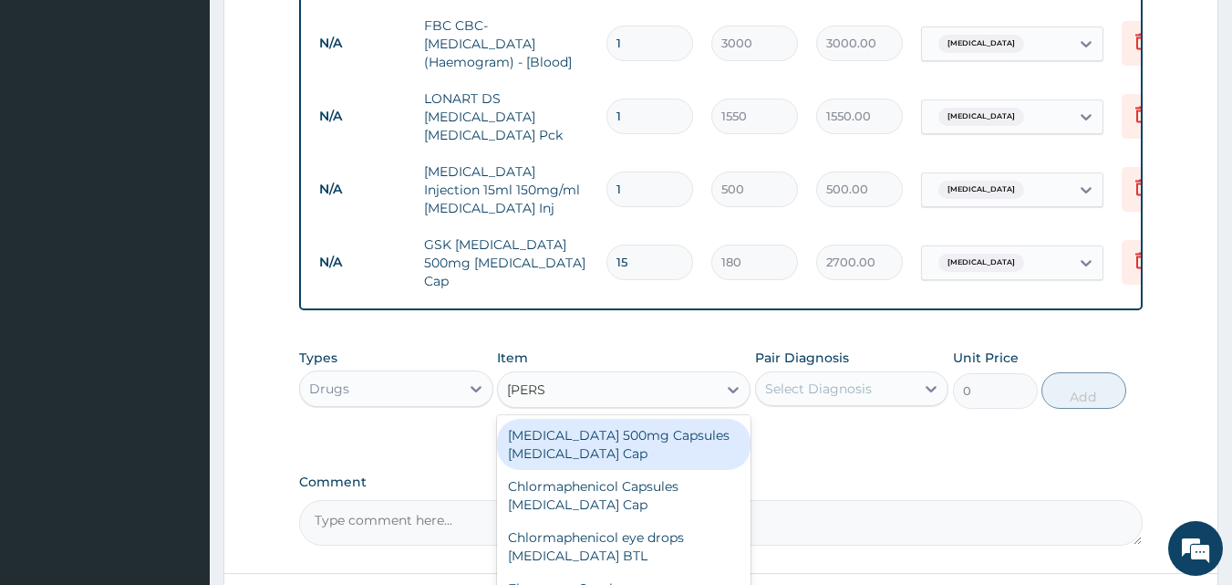
type input "LORAT"
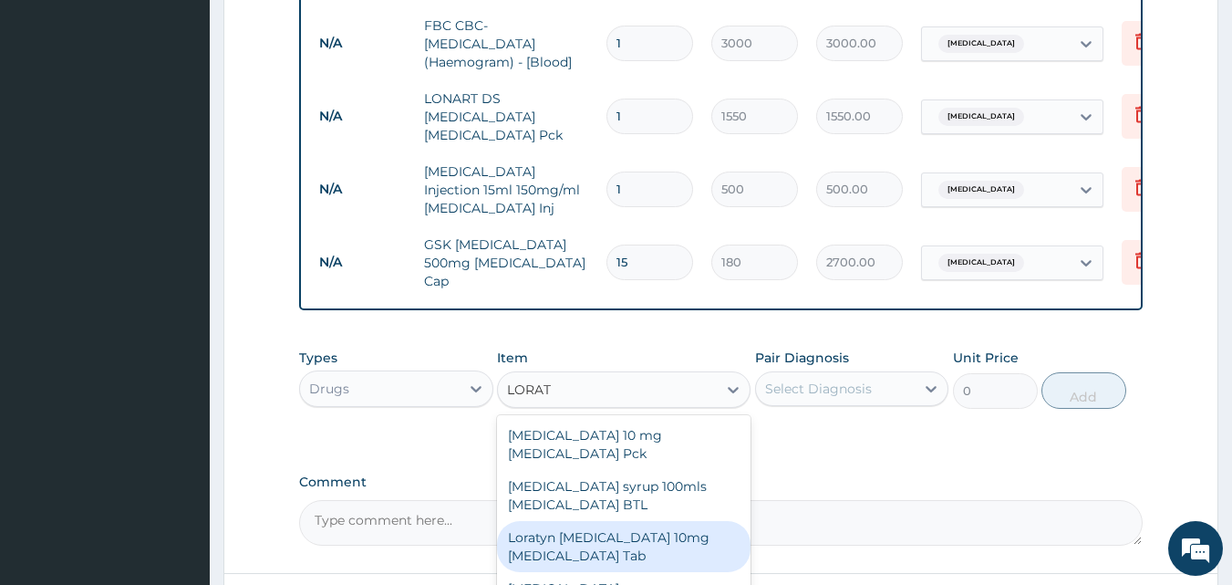
click at [629, 521] on div "Loratyn Loratadine 10mg Loratadine Tab" at bounding box center [624, 546] width 254 height 51
type input "45"
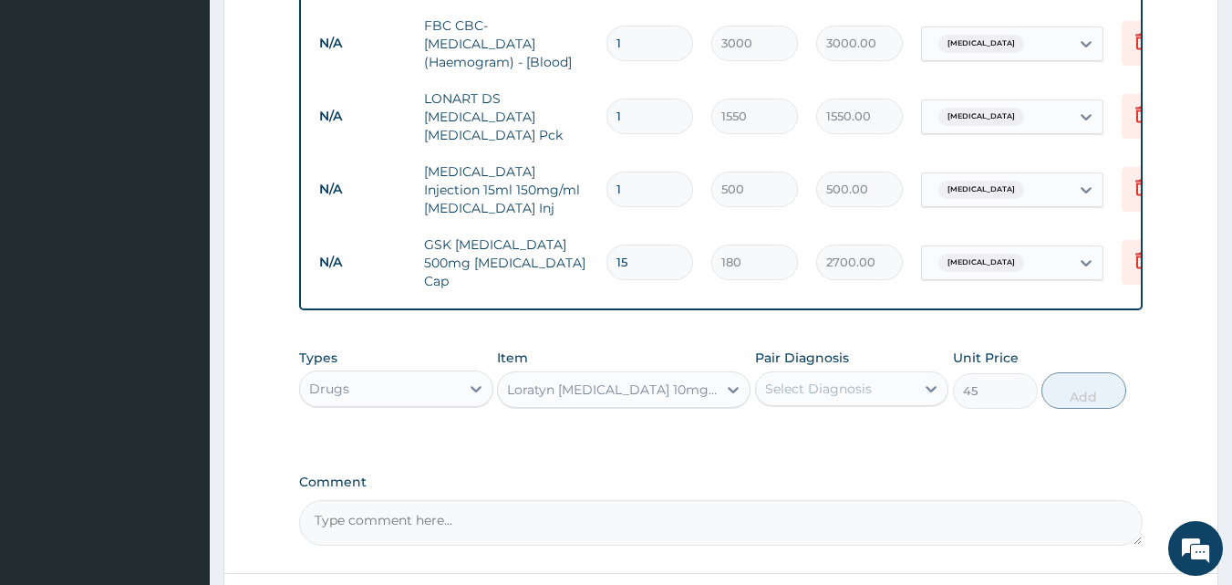
click at [830, 379] on div "Select Diagnosis" at bounding box center [818, 388] width 107 height 18
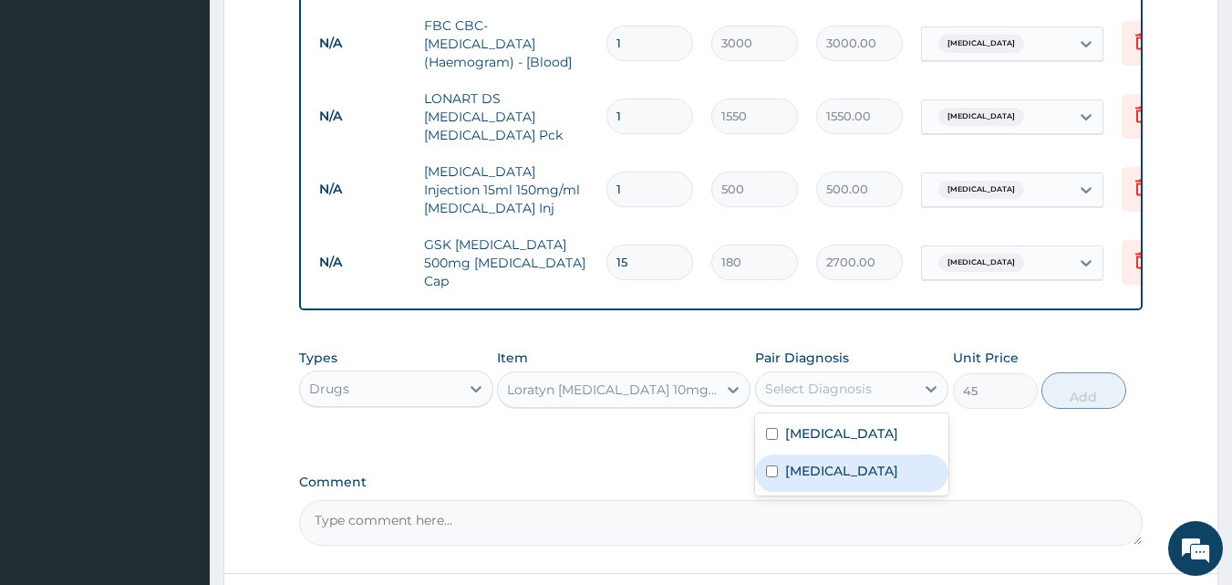
click at [839, 454] on div "Measles" at bounding box center [852, 472] width 194 height 37
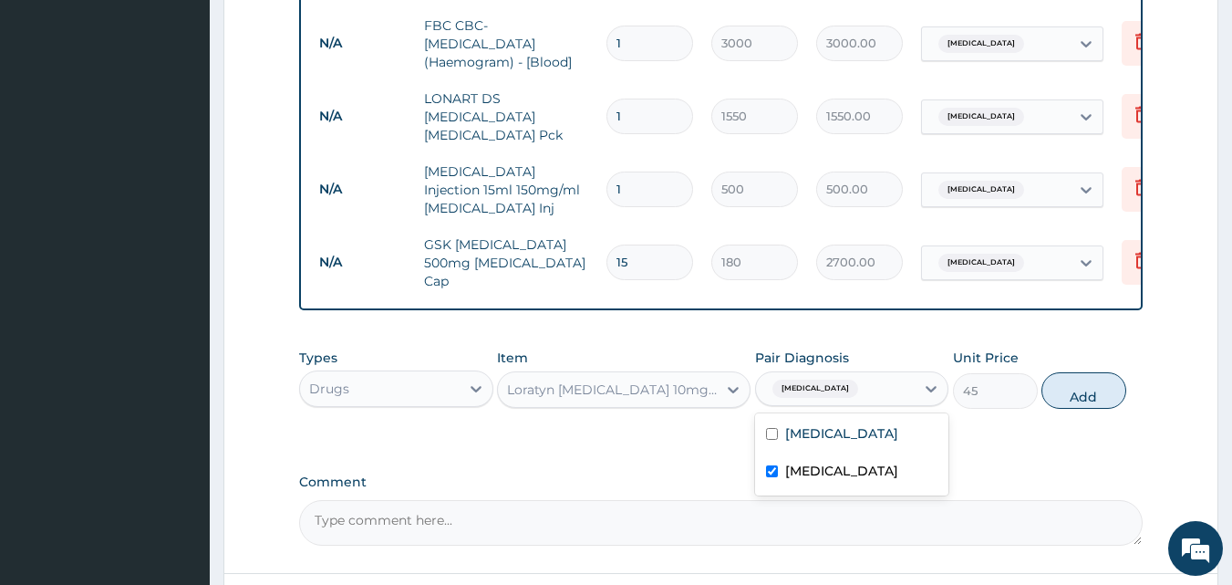
click at [839, 454] on div "Measles" at bounding box center [852, 472] width 194 height 37
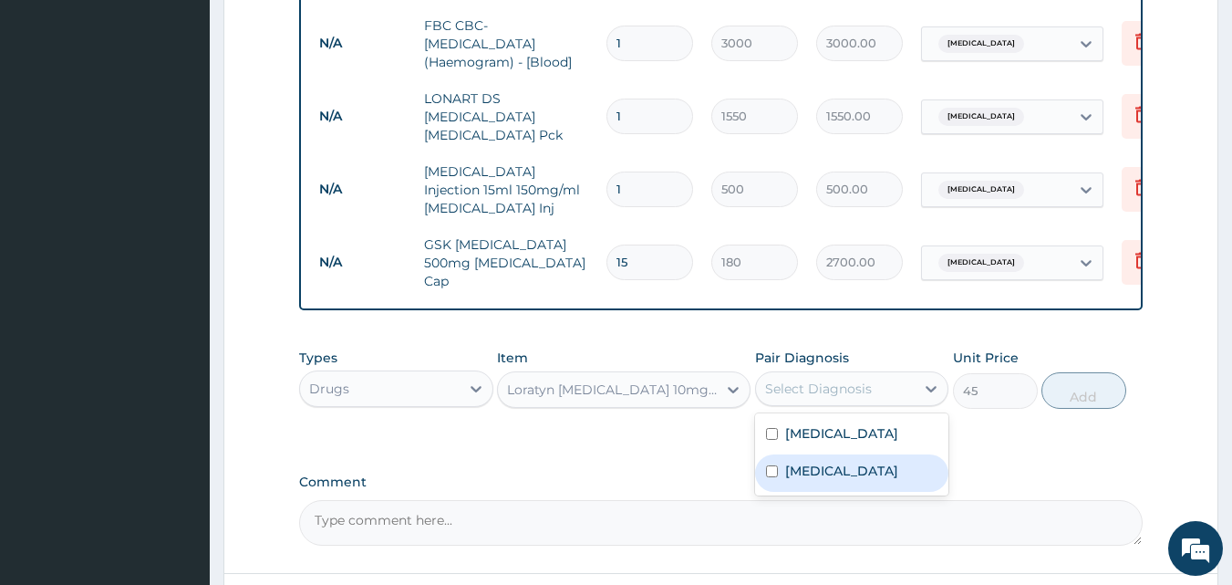
click at [814, 461] on label "Measles" at bounding box center [841, 470] width 113 height 18
checkbox input "true"
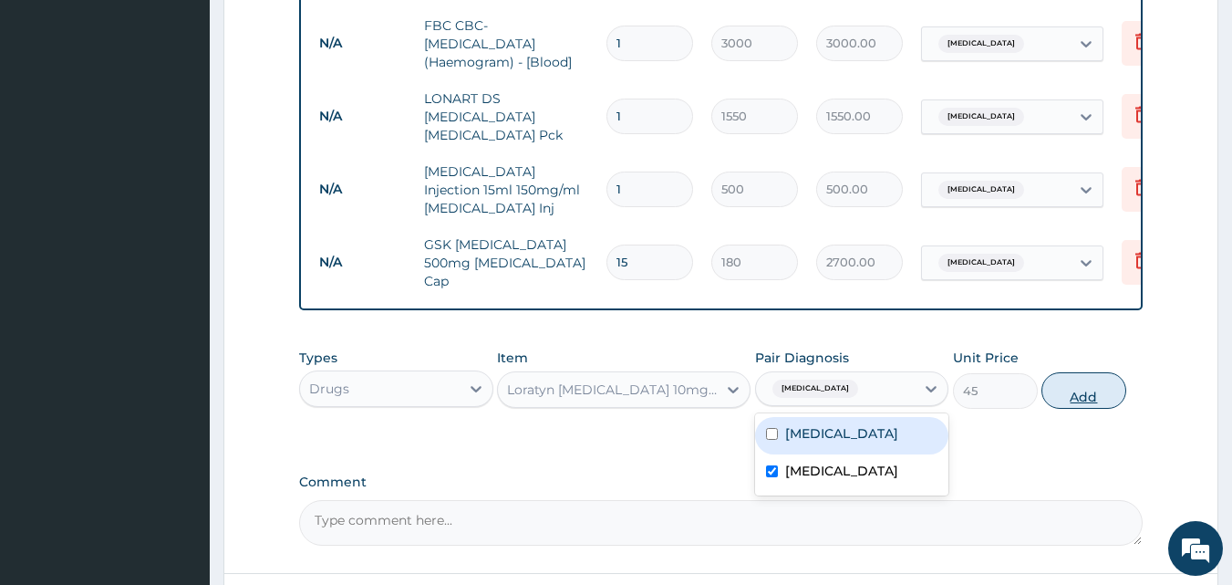
click at [1063, 375] on button "Add" at bounding box center [1083, 390] width 85 height 36
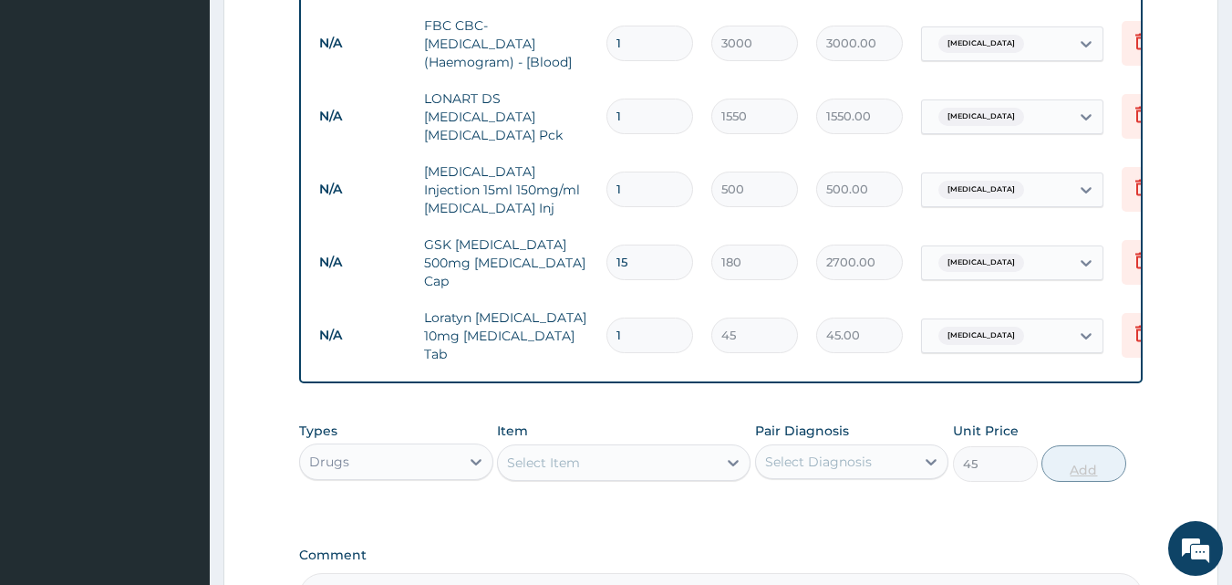
type input "0"
type input "0.00"
type input "7"
type input "315.00"
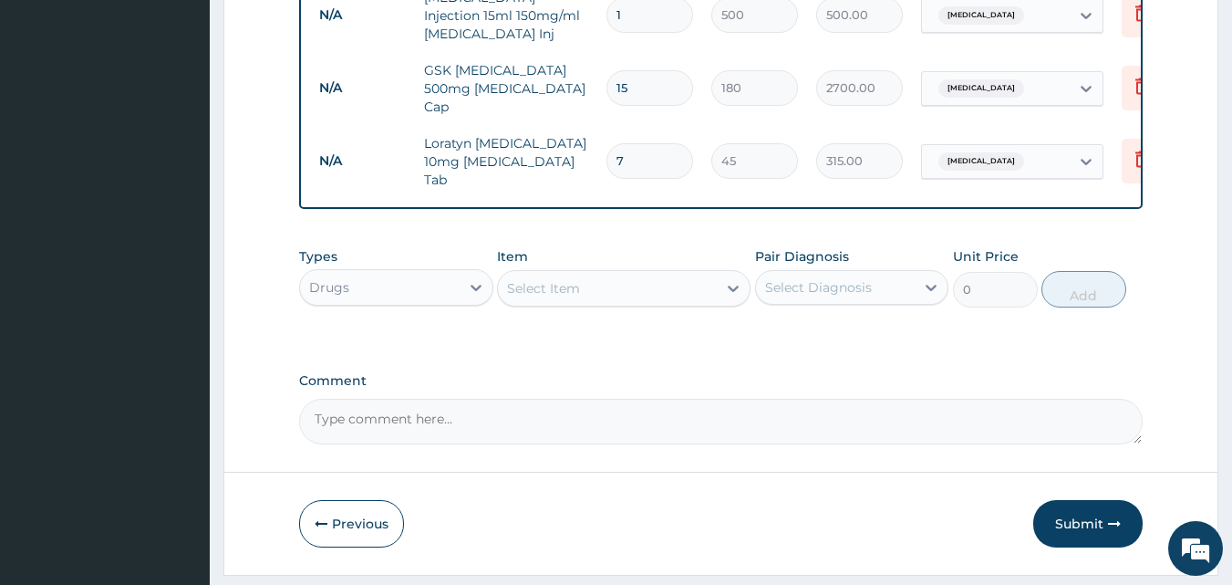
scroll to position [1128, 0]
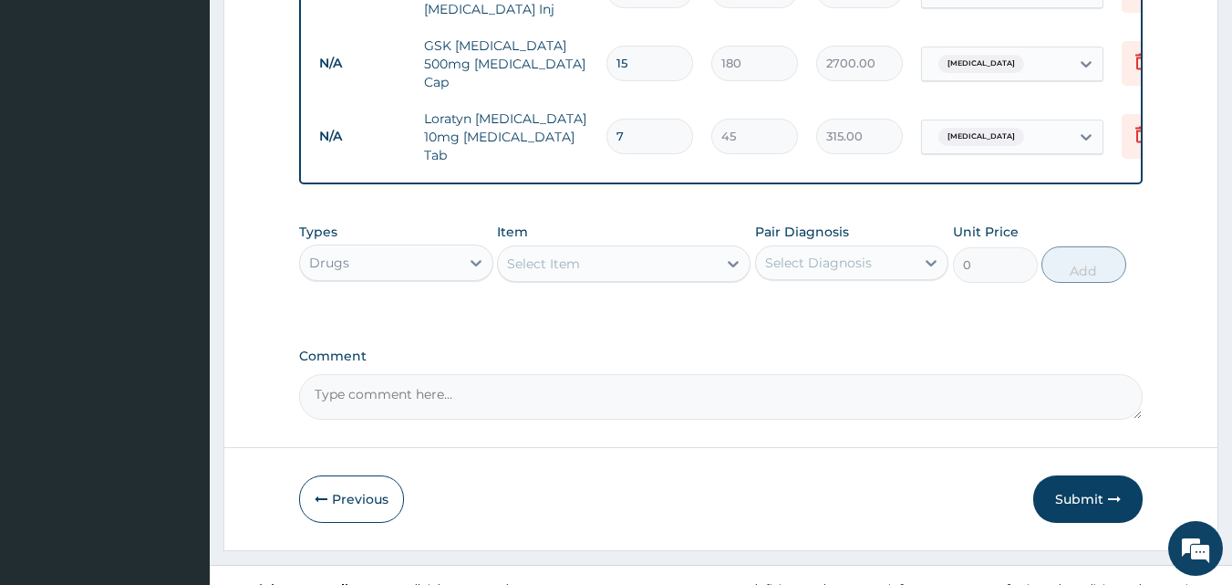
type input "7"
click at [556, 254] on div "Select Item" at bounding box center [543, 263] width 73 height 18
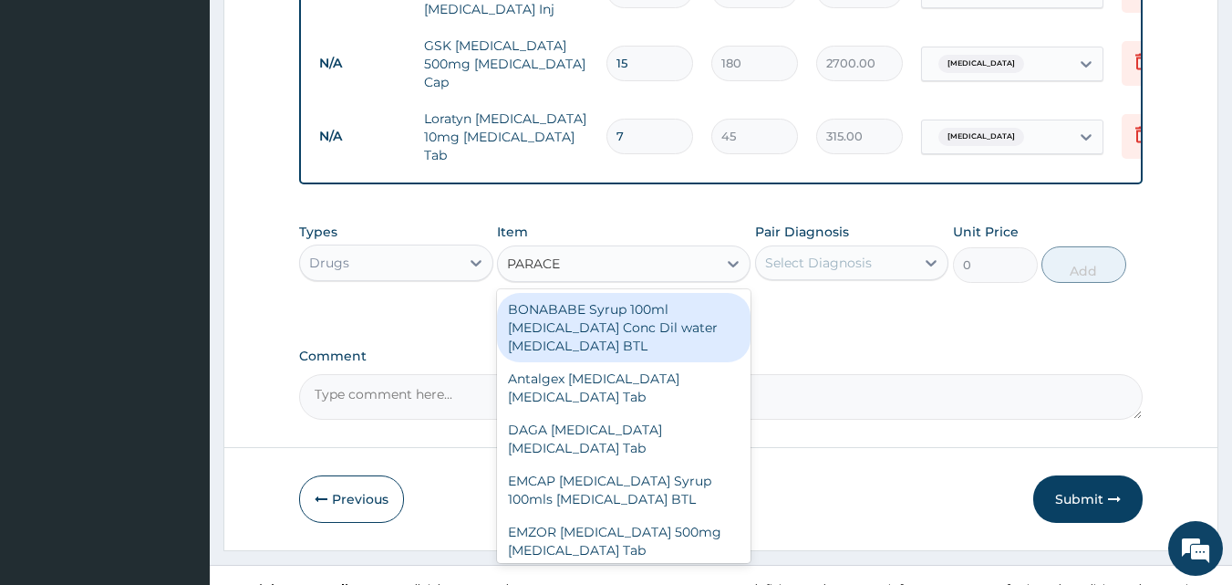
type input "PARACET"
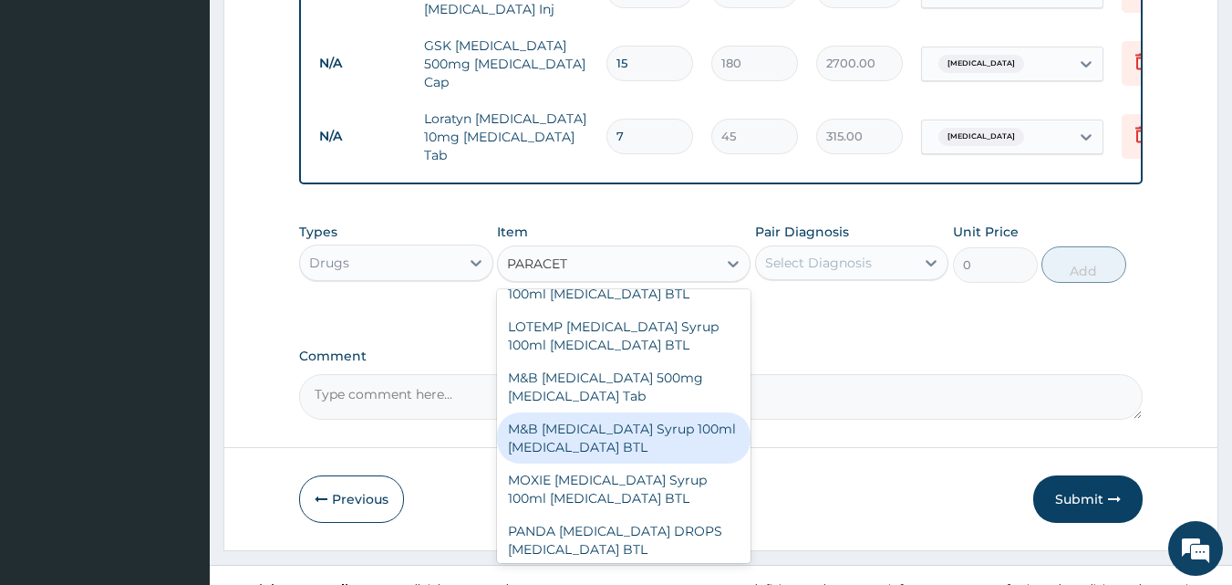
scroll to position [359, 0]
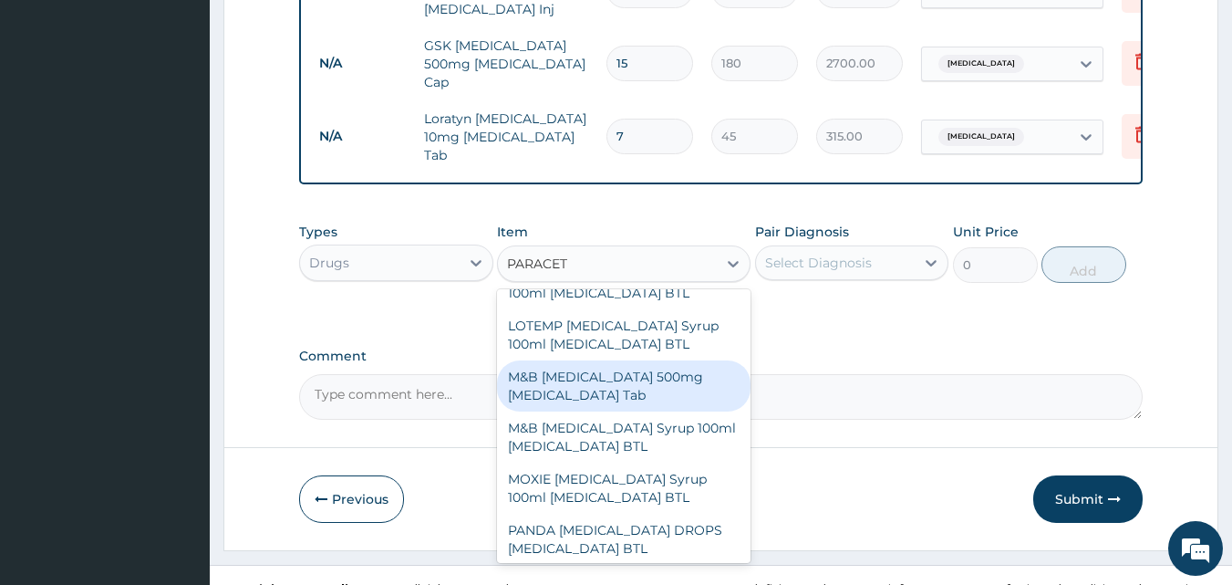
click at [632, 360] on div "M&B PARACETAMOL 500mg Acetaminophen Tab" at bounding box center [624, 385] width 254 height 51
type input "10"
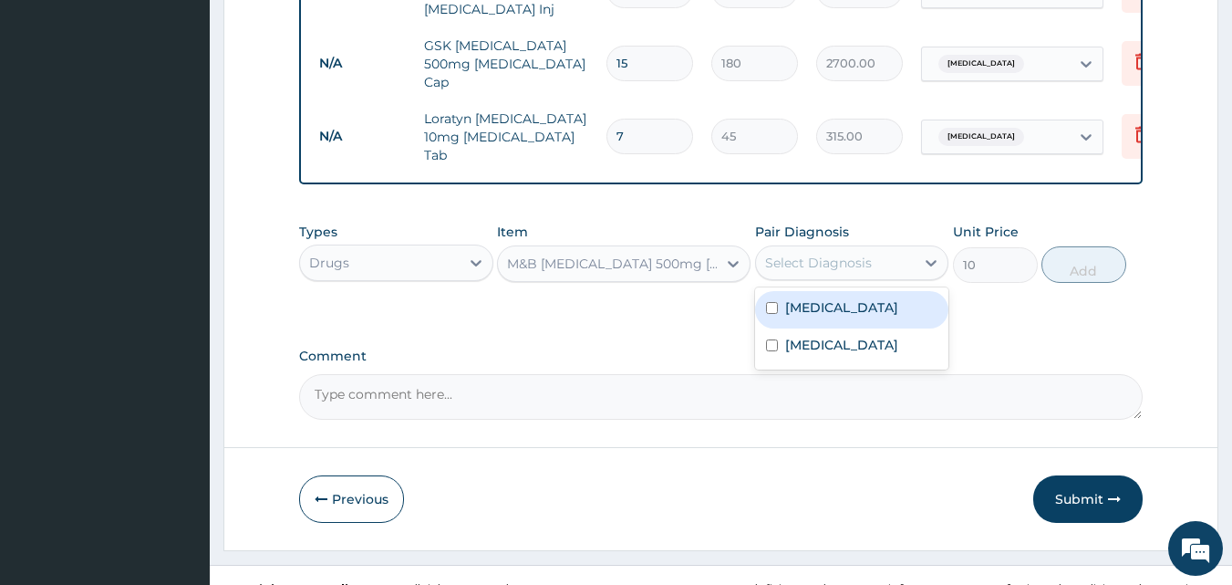
click at [815, 254] on div "Select Diagnosis" at bounding box center [818, 263] width 107 height 18
click at [822, 298] on label "Malaria" at bounding box center [841, 307] width 113 height 18
checkbox input "true"
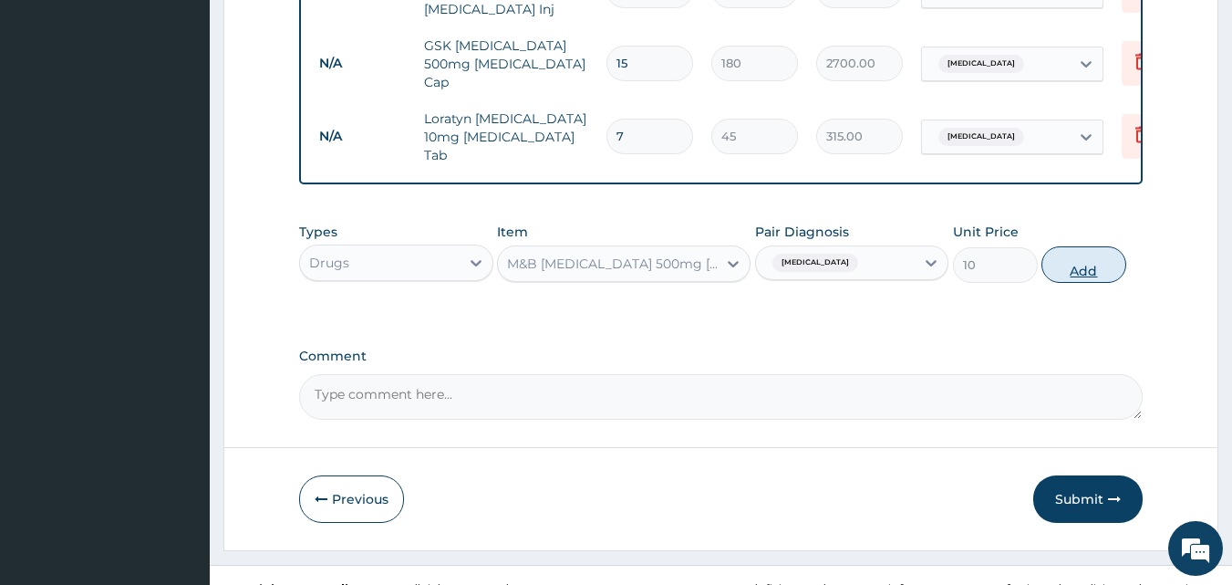
click at [1057, 246] on button "Add" at bounding box center [1083, 264] width 85 height 36
type input "0"
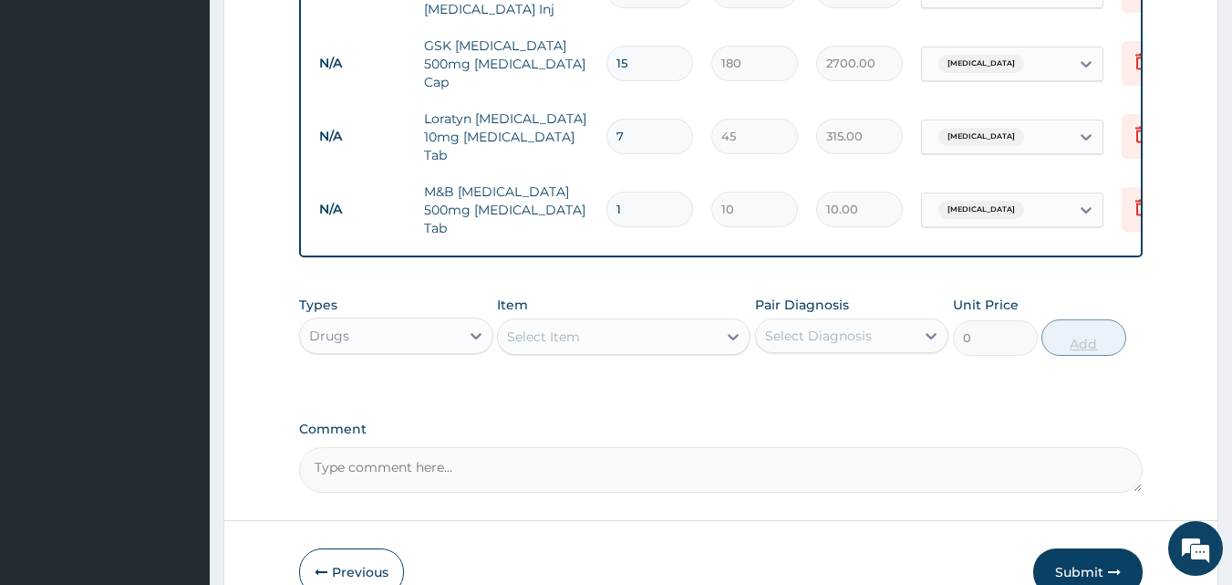
type input "18"
type input "180.00"
type input "18"
click at [684, 322] on div "Select Item" at bounding box center [607, 336] width 219 height 29
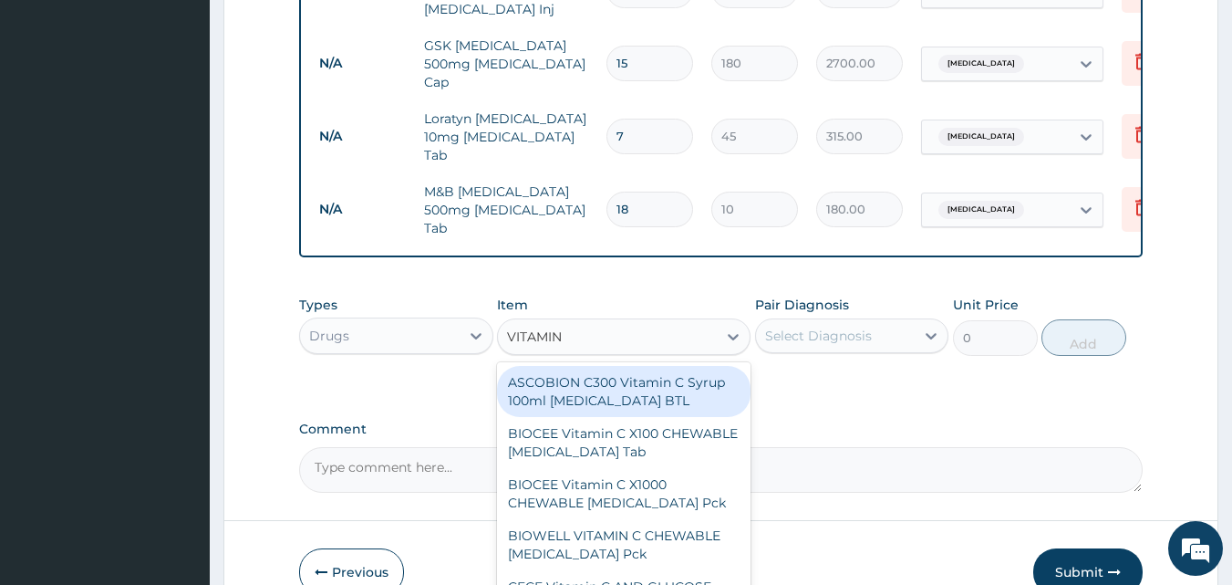
type input "VITAMIN A"
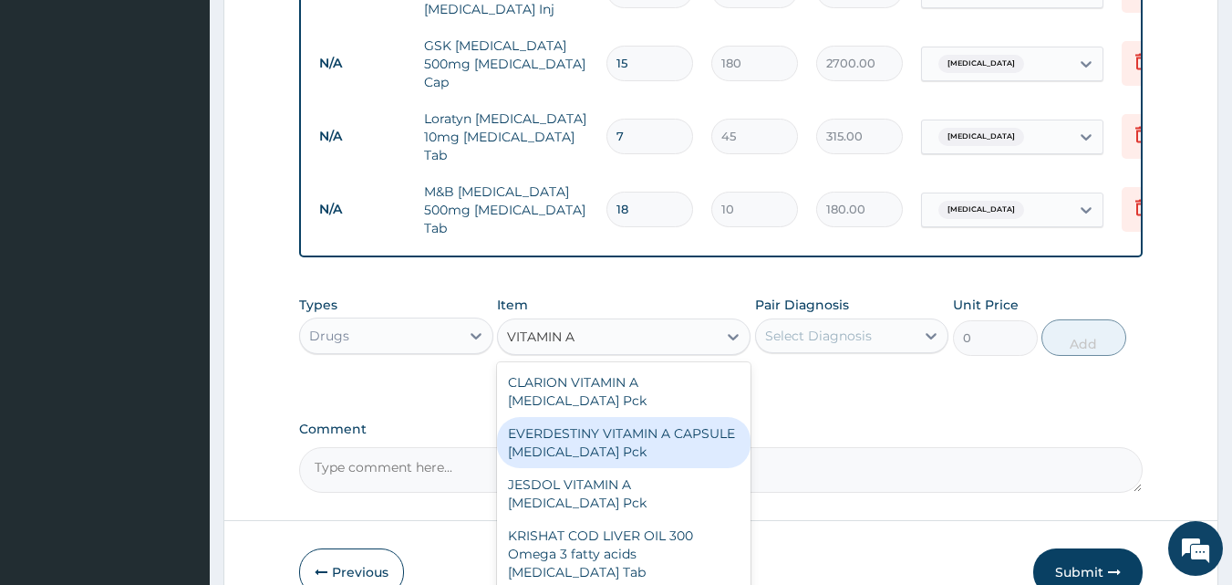
click at [658, 417] on div "EVERDESTINY VITAMIN A CAPSULE Retinol Pck" at bounding box center [624, 442] width 254 height 51
type input "760"
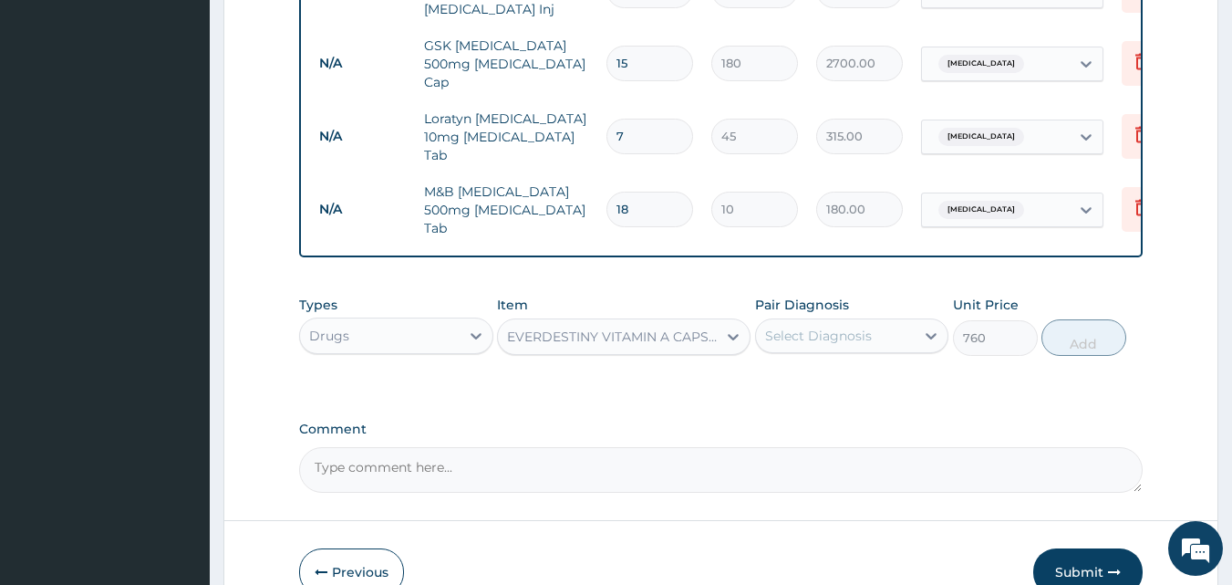
click at [812, 326] on div "Select Diagnosis" at bounding box center [818, 335] width 107 height 18
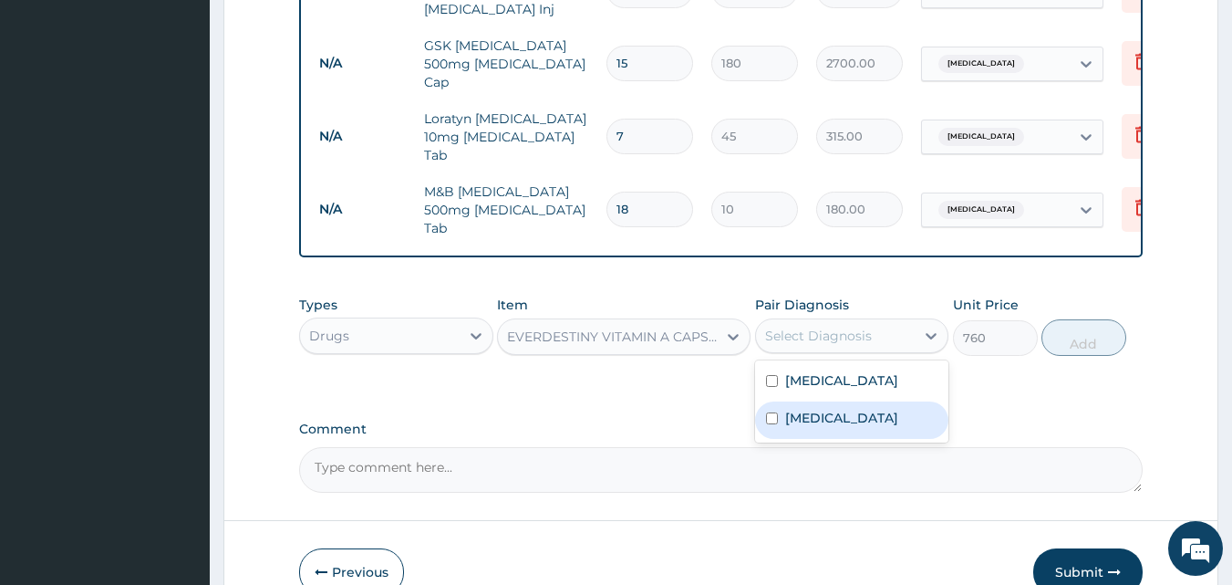
click at [833, 409] on label "Measles" at bounding box center [841, 418] width 113 height 18
checkbox input "true"
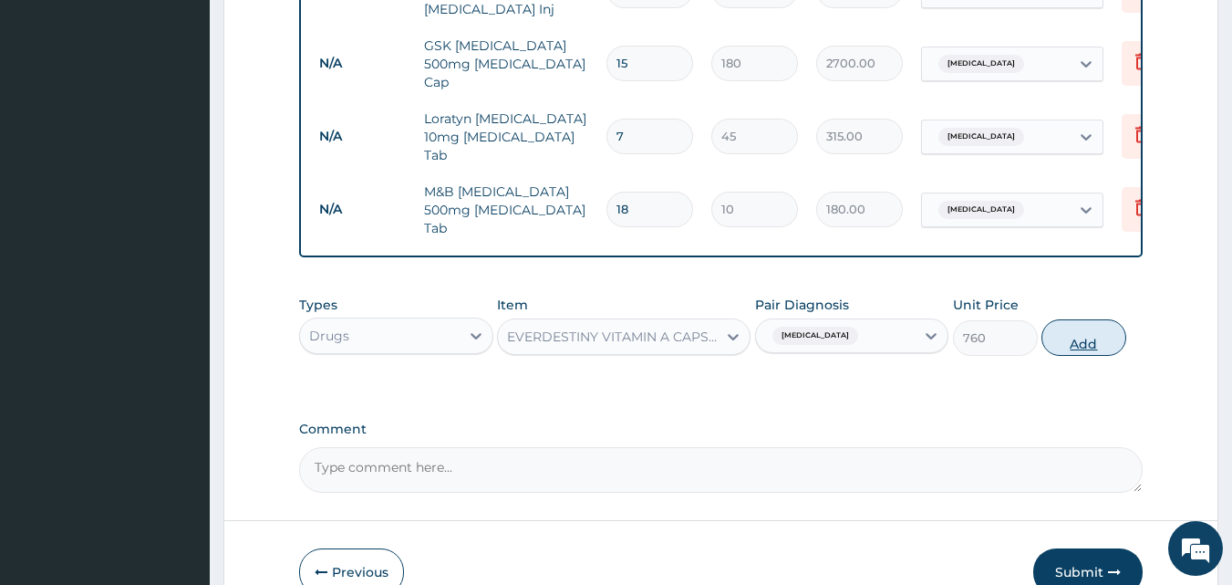
click at [1064, 328] on button "Add" at bounding box center [1083, 337] width 85 height 36
type input "0"
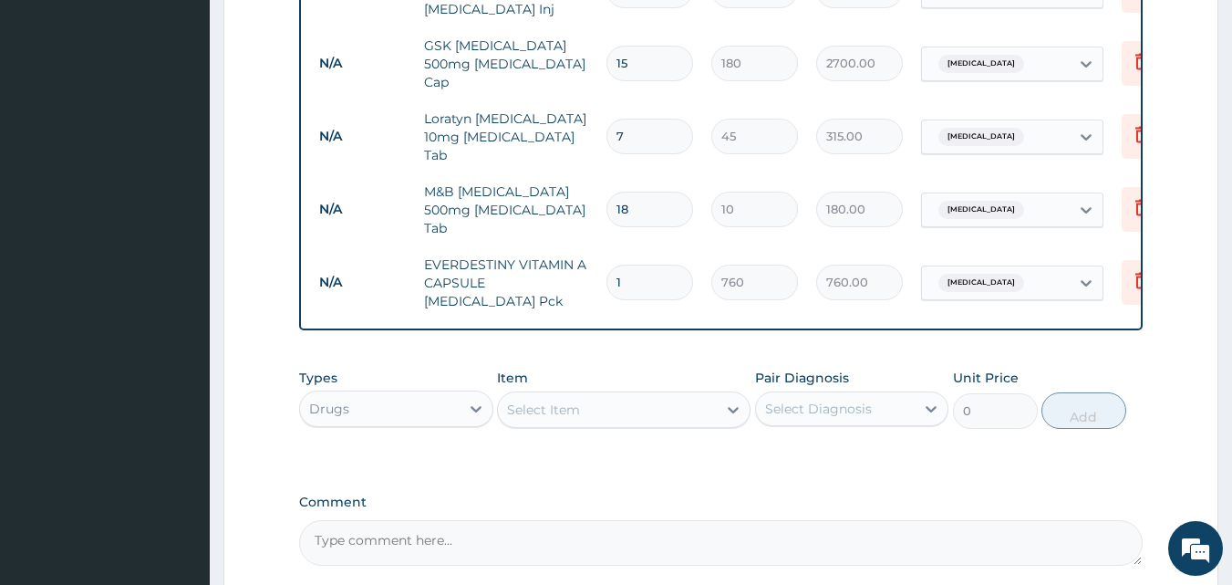
click at [545, 400] on div "Select Item" at bounding box center [543, 409] width 73 height 18
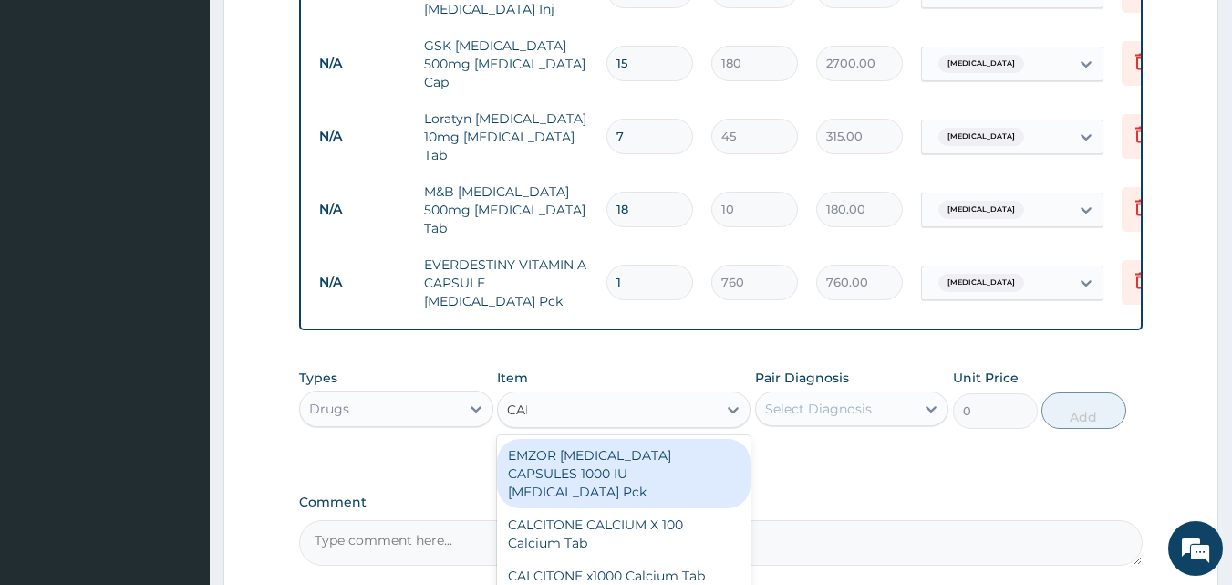
type input "CALA"
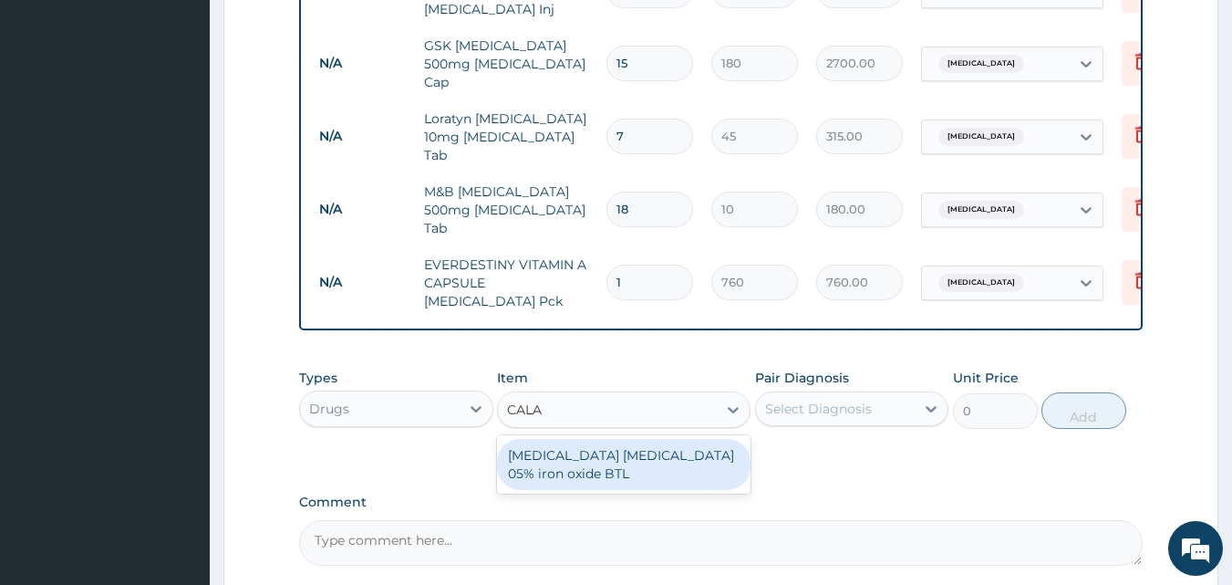
click at [591, 440] on div "CALAMINE LOTION Zinc oxide 05% iron oxide BTL" at bounding box center [624, 464] width 254 height 51
type input "230"
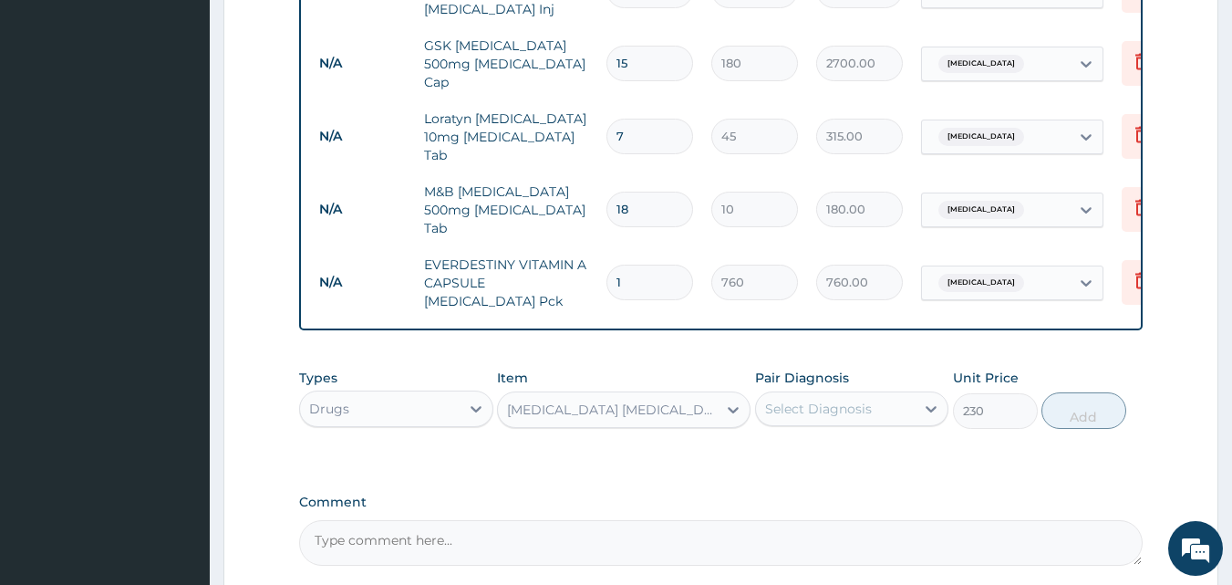
click at [806, 399] on div "Select Diagnosis" at bounding box center [818, 408] width 107 height 18
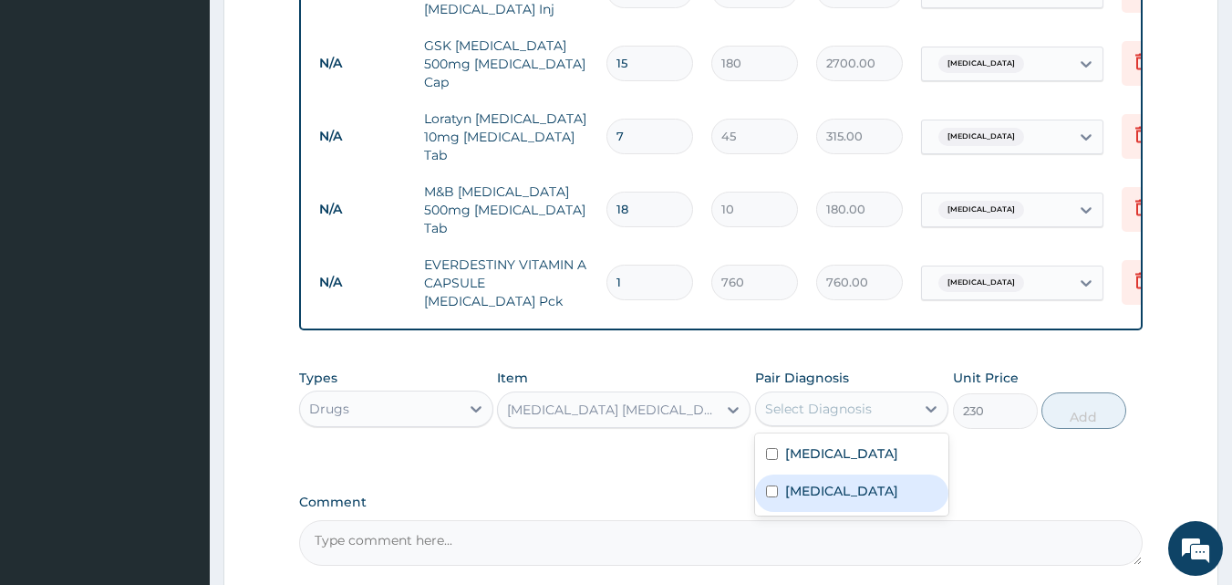
click at [829, 481] on label "Measles" at bounding box center [841, 490] width 113 height 18
checkbox input "true"
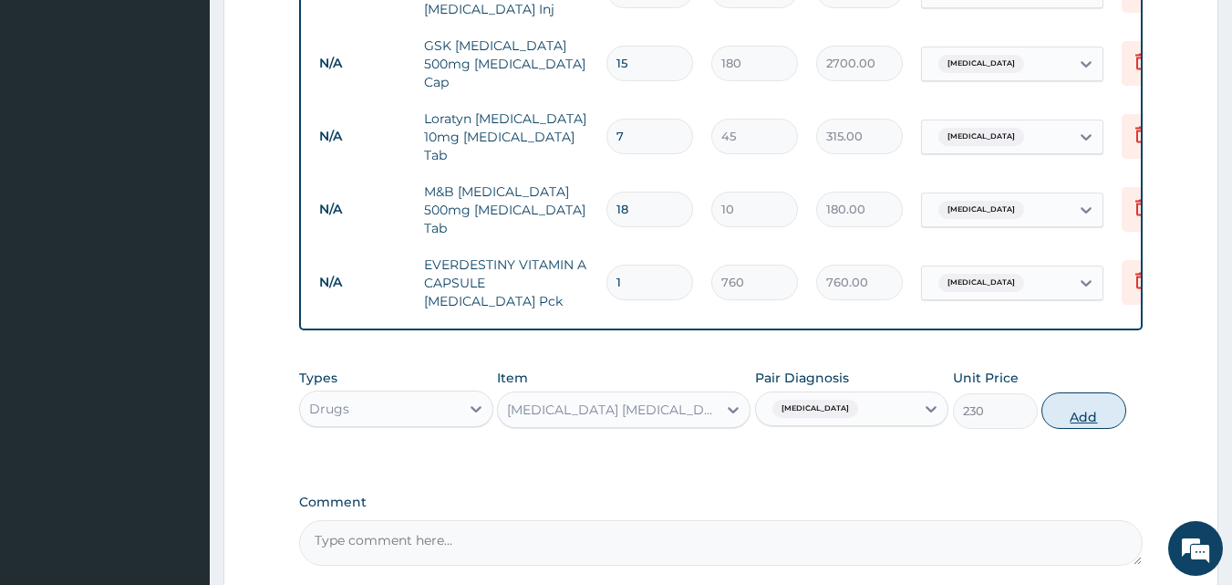
click at [1078, 392] on button "Add" at bounding box center [1083, 410] width 85 height 36
type input "0"
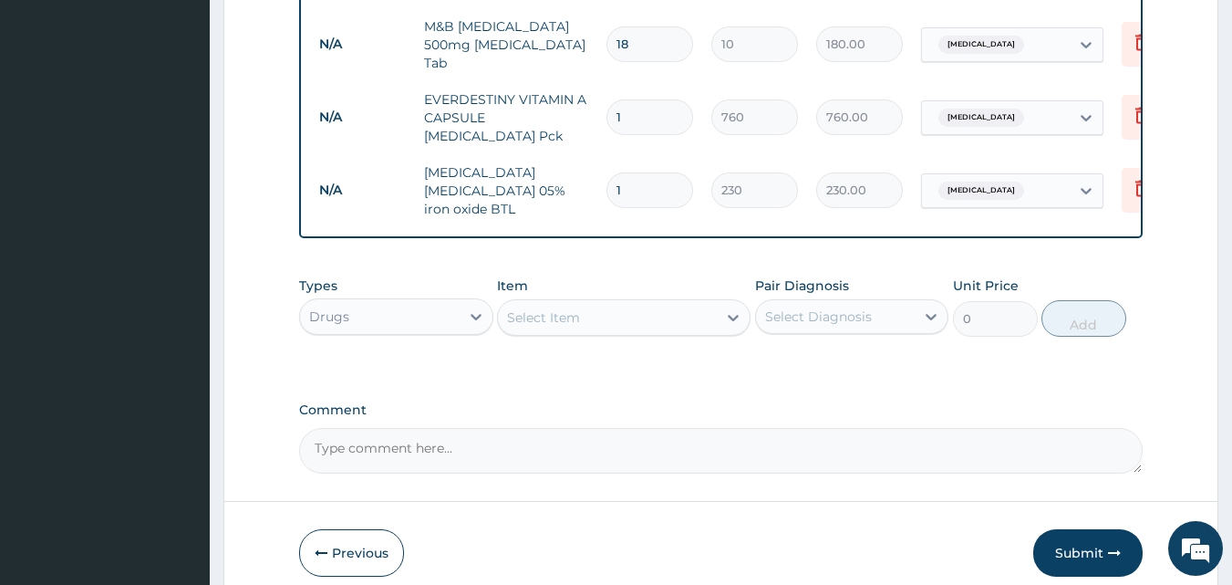
scroll to position [1327, 0]
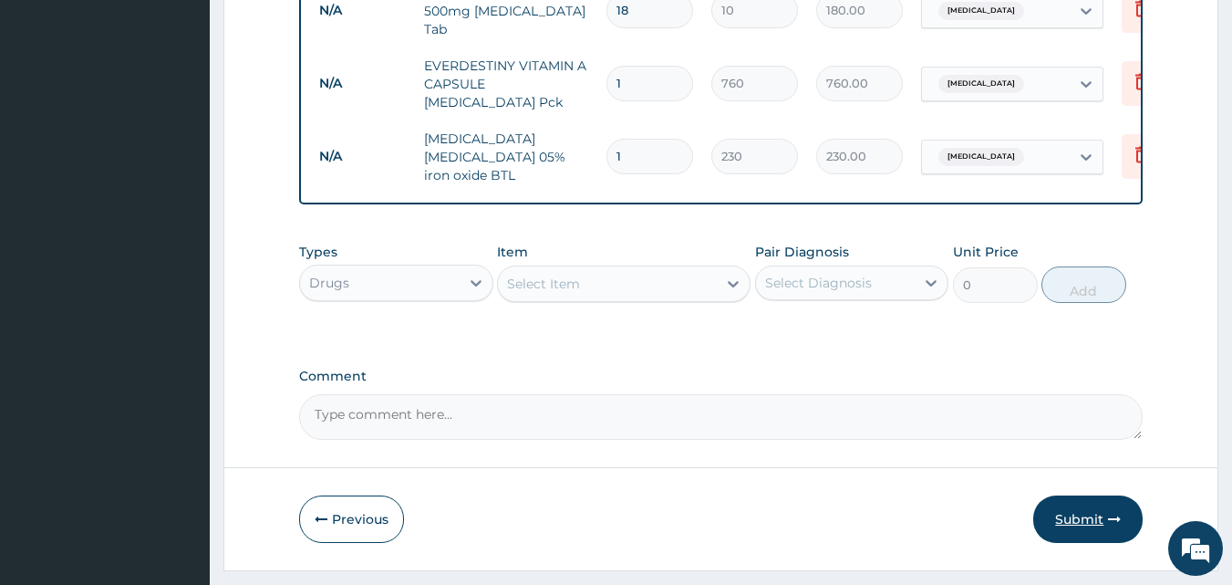
click at [1084, 495] on button "Submit" at bounding box center [1087, 518] width 109 height 47
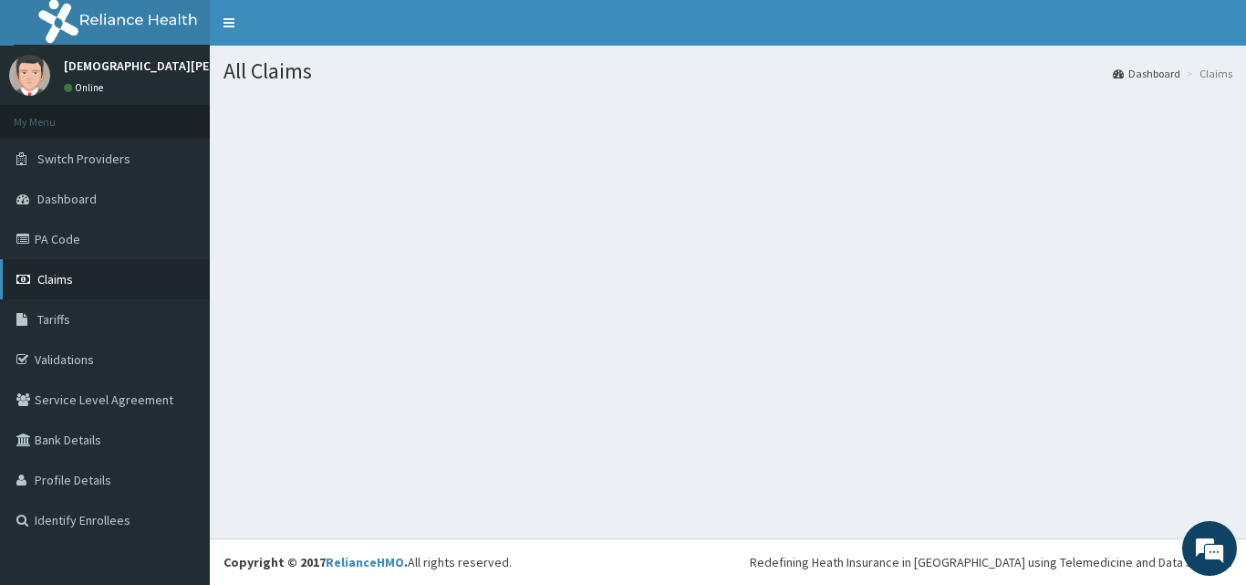
click at [59, 270] on link "Claims" at bounding box center [105, 279] width 210 height 40
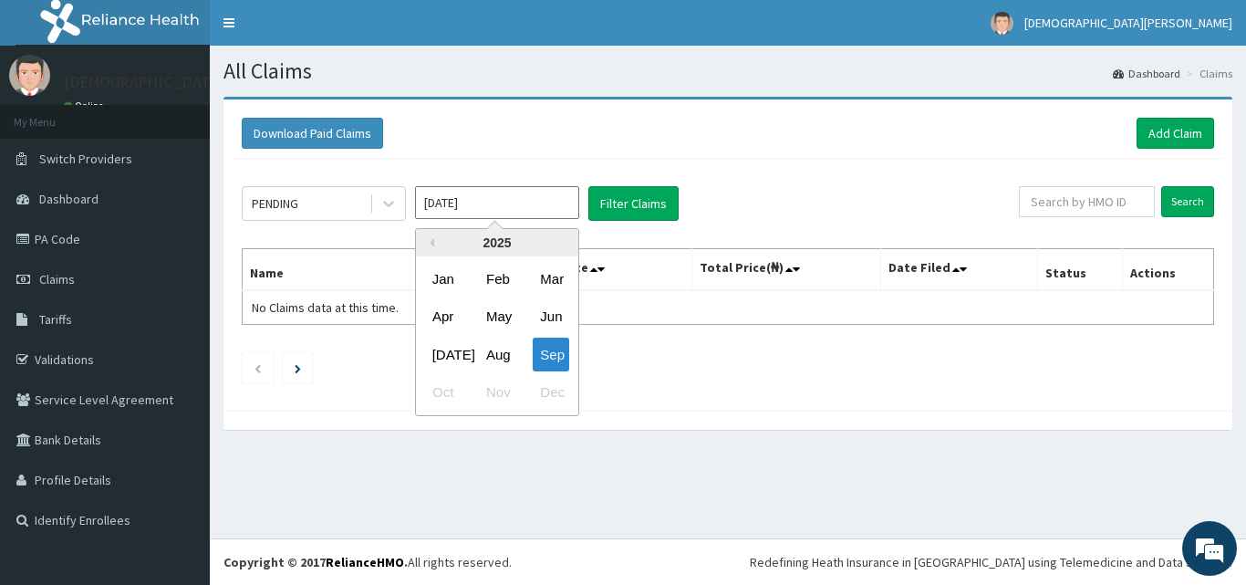
click at [495, 208] on input "[DATE]" at bounding box center [497, 202] width 164 height 33
click at [488, 357] on div "Aug" at bounding box center [497, 354] width 36 height 34
type input "[DATE]"
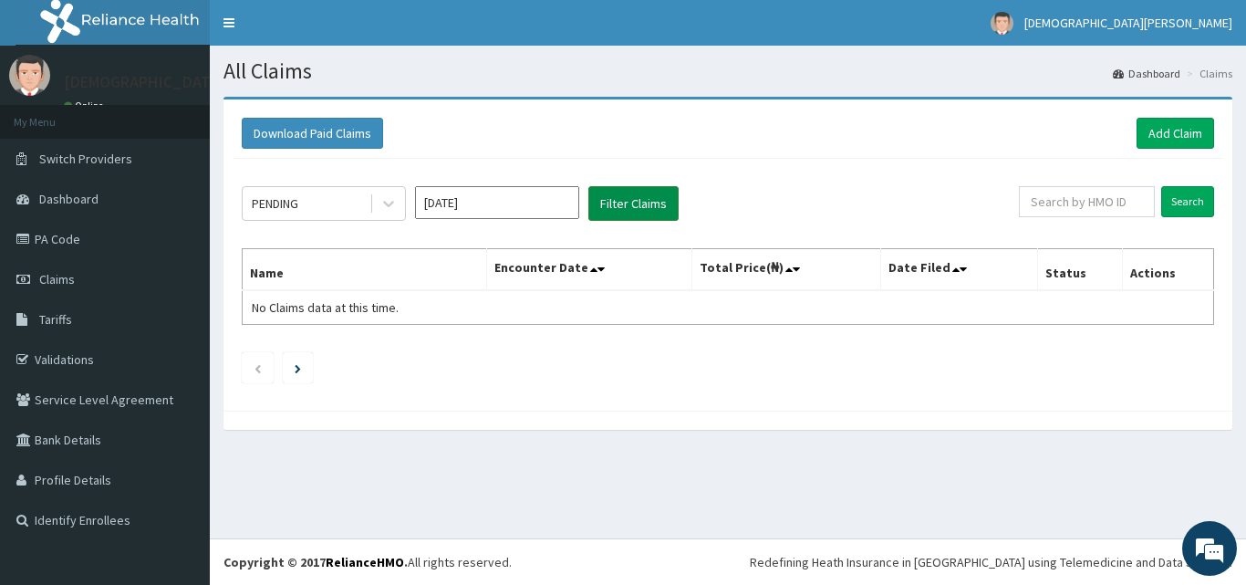
click at [667, 191] on button "Filter Claims" at bounding box center [633, 203] width 90 height 35
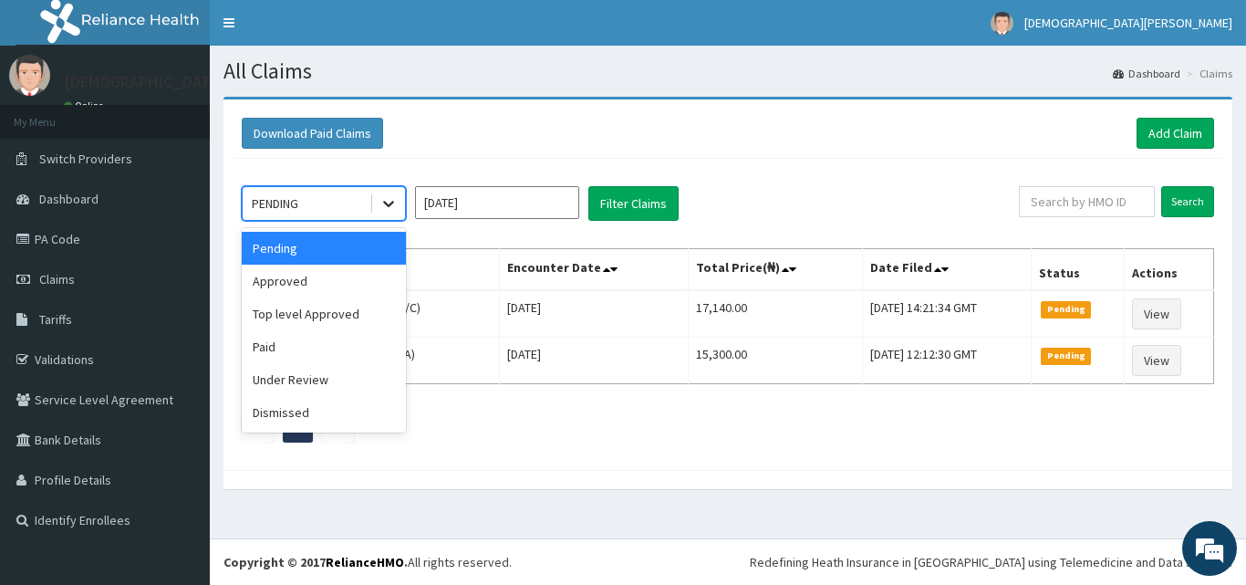
click at [383, 199] on icon at bounding box center [388, 203] width 18 height 18
click at [350, 385] on div "Under Review" at bounding box center [324, 379] width 164 height 33
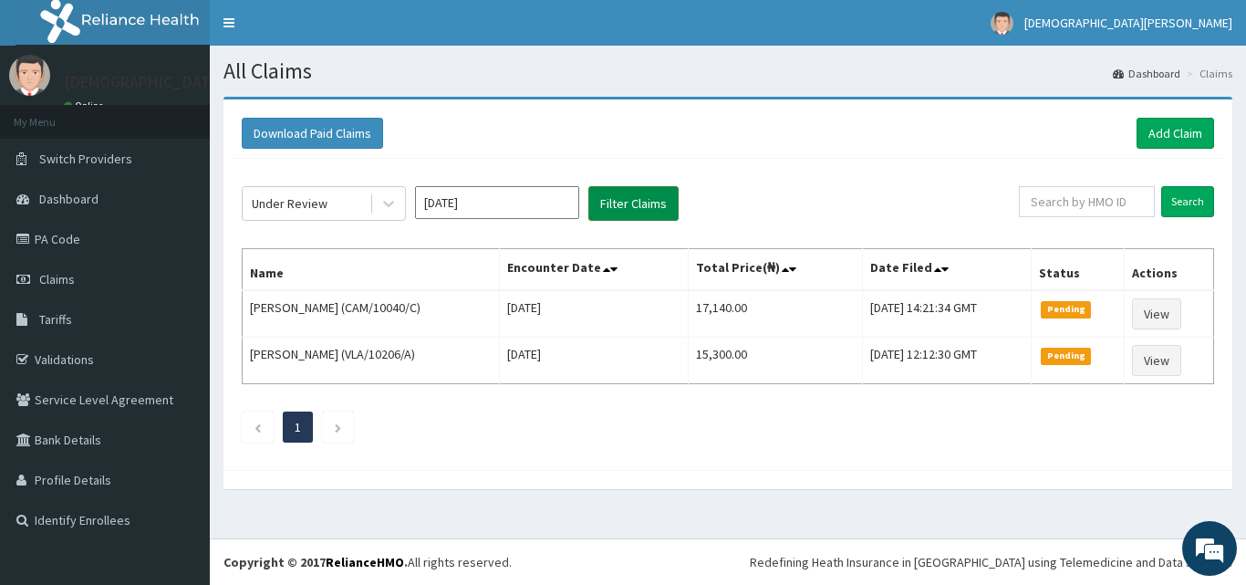
click at [607, 212] on button "Filter Claims" at bounding box center [633, 203] width 90 height 35
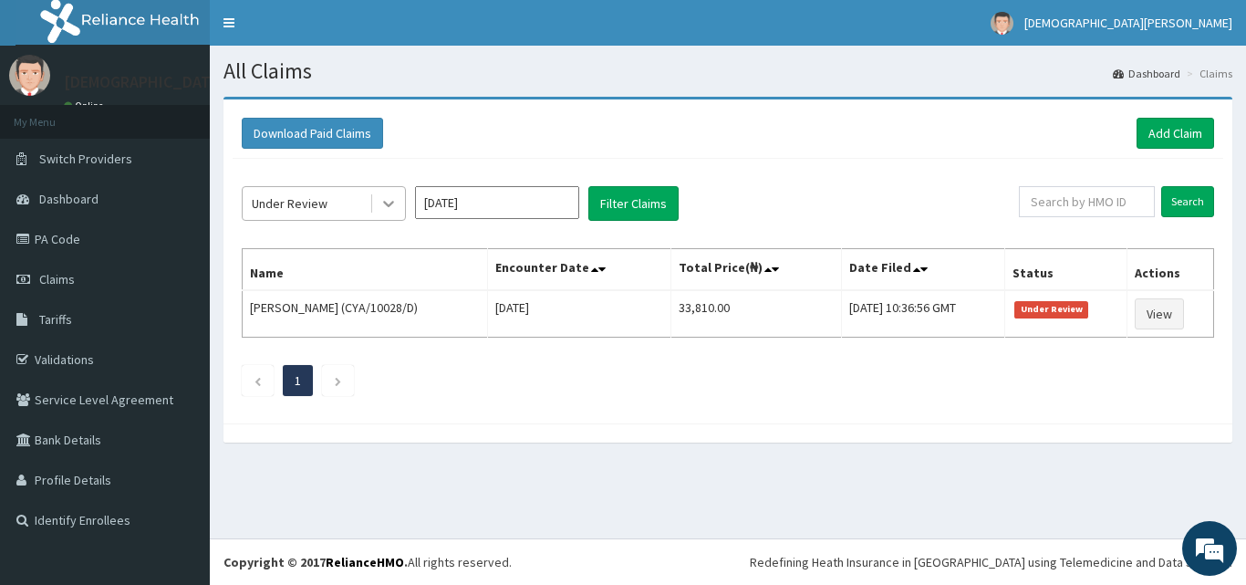
click at [387, 206] on icon at bounding box center [388, 203] width 18 height 18
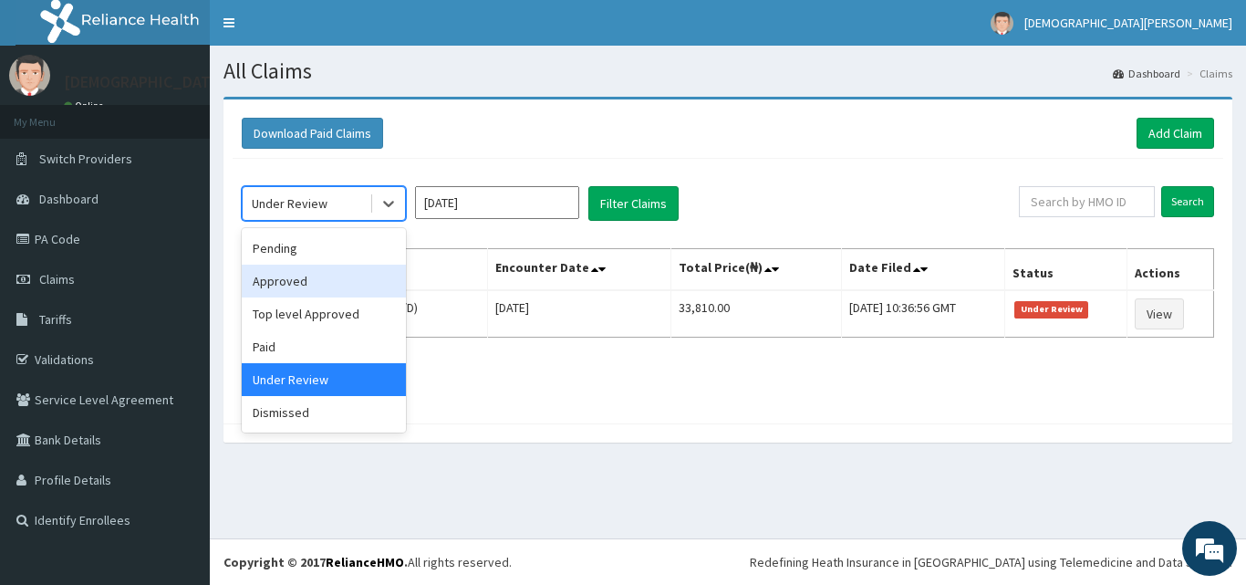
click at [337, 276] on div "Approved" at bounding box center [324, 280] width 164 height 33
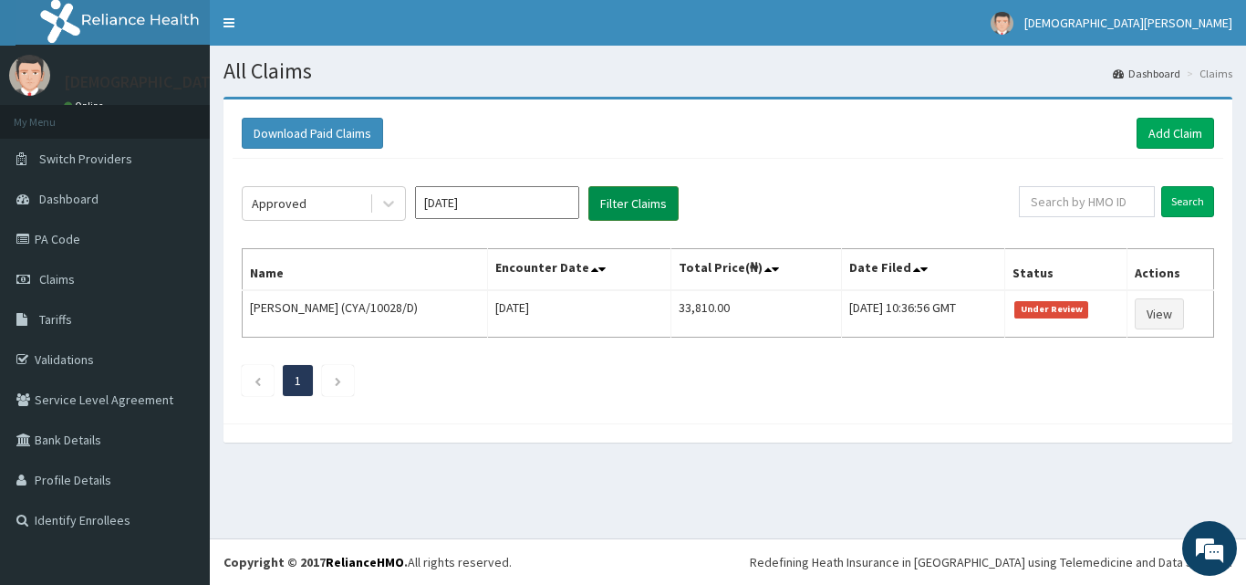
click at [601, 207] on button "Filter Claims" at bounding box center [633, 203] width 90 height 35
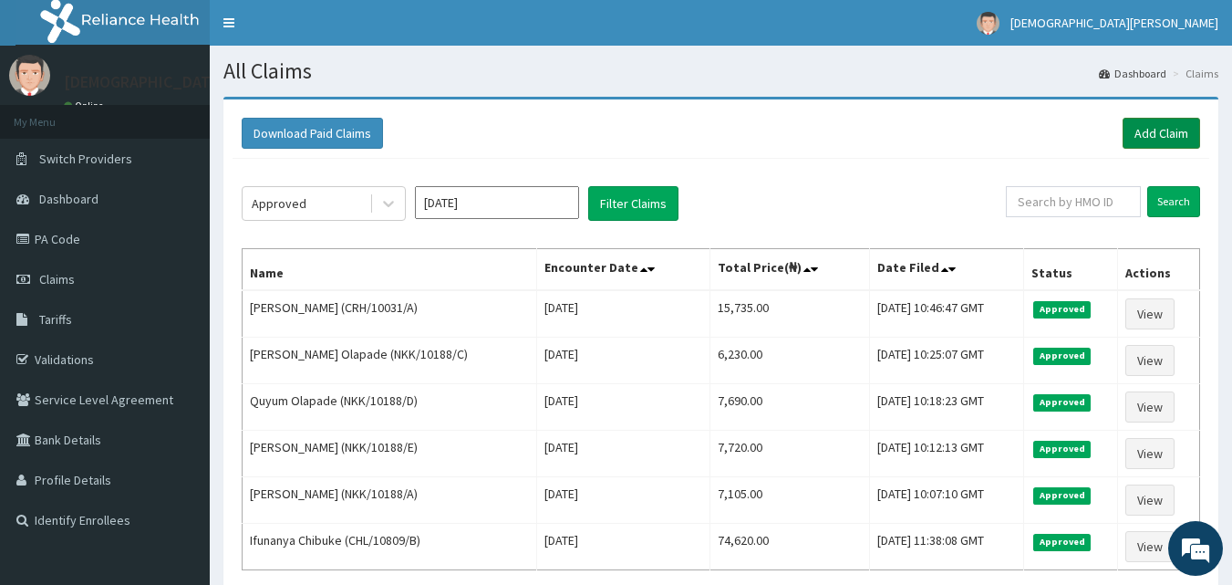
click at [1169, 129] on link "Add Claim" at bounding box center [1162, 133] width 78 height 31
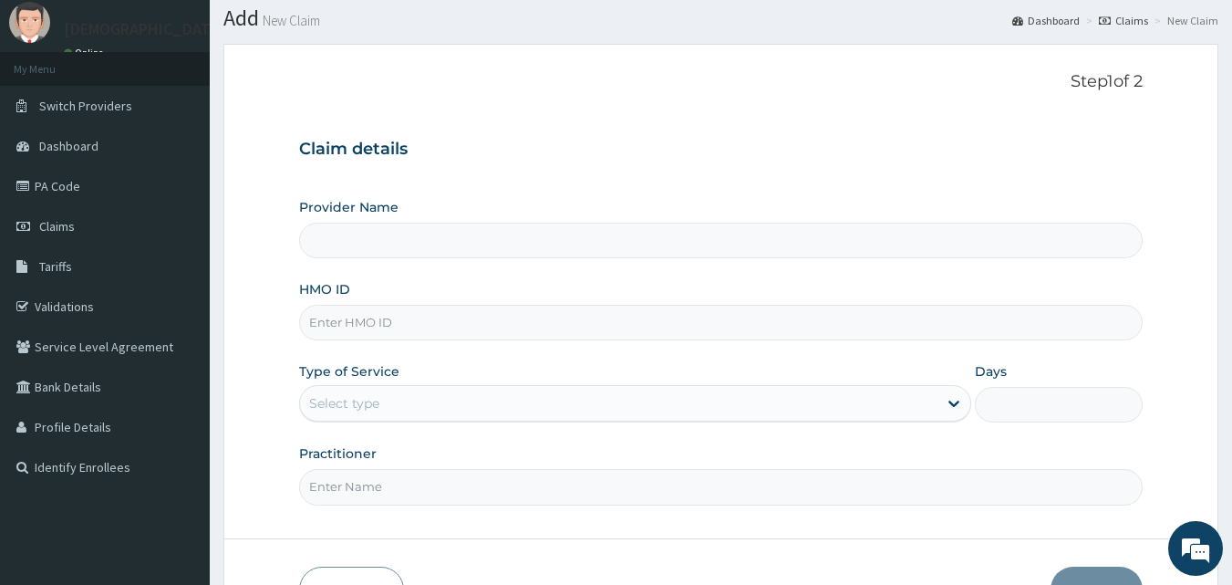
scroll to position [171, 0]
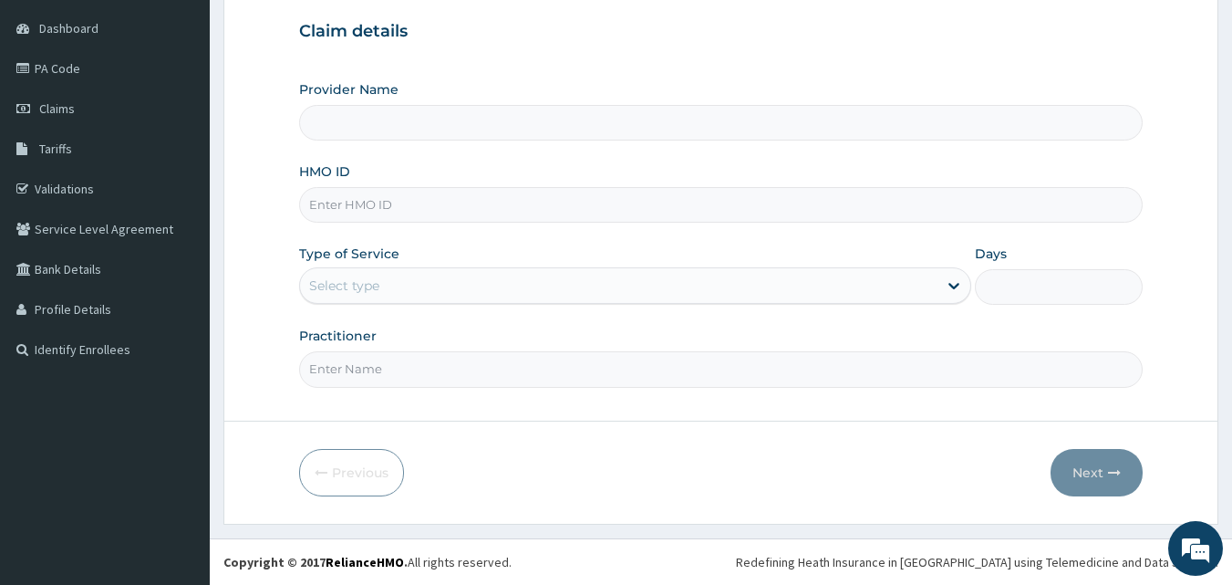
type input "[GEOGRAPHIC_DATA]"
click at [570, 202] on input "HMO ID" at bounding box center [721, 205] width 844 height 36
type input "[PERSON_NAME]/10007/C"
click at [388, 296] on div "Select type" at bounding box center [618, 285] width 637 height 29
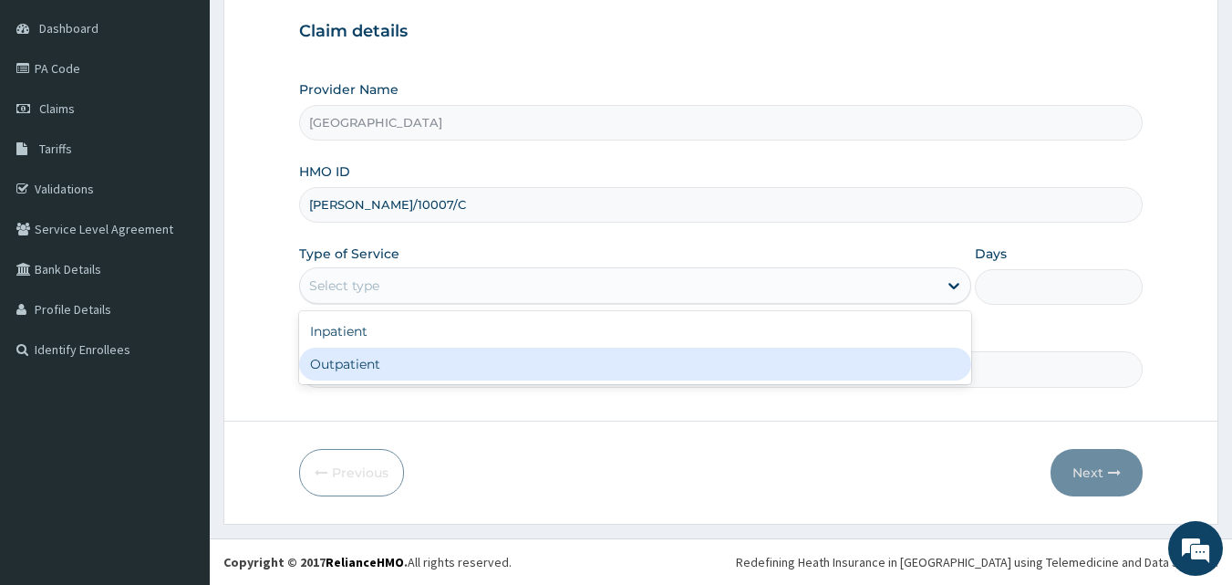
click at [396, 364] on div "Outpatient" at bounding box center [635, 363] width 672 height 33
type input "1"
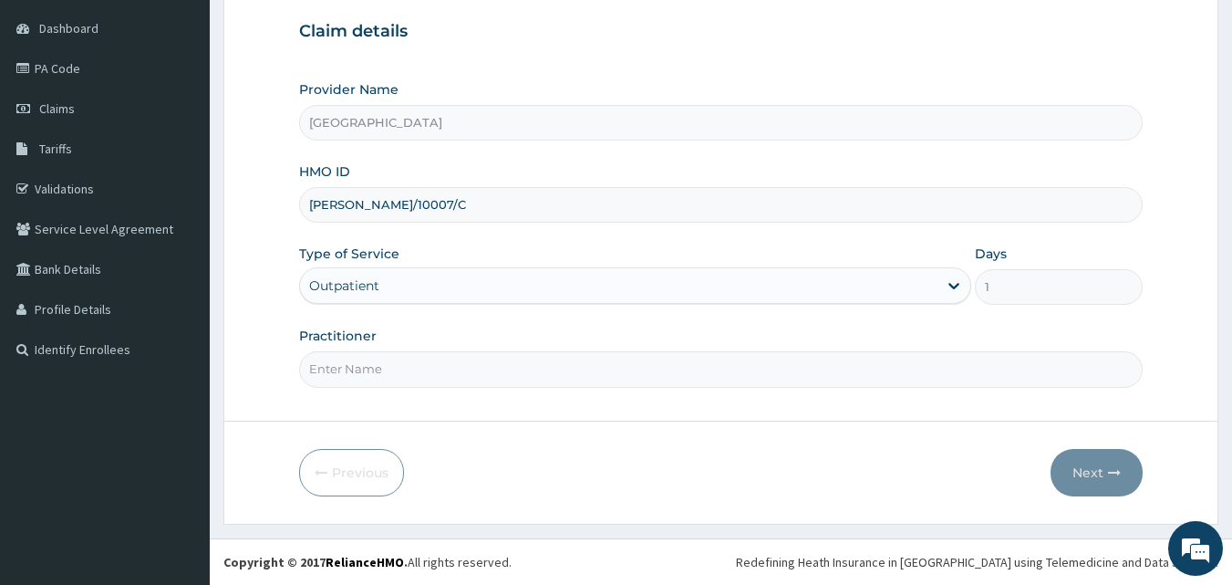
click at [412, 376] on input "Practitioner" at bounding box center [721, 369] width 844 height 36
type input "DR MICHEAL JENEWARI"
click at [1123, 471] on button "Next" at bounding box center [1096, 472] width 92 height 47
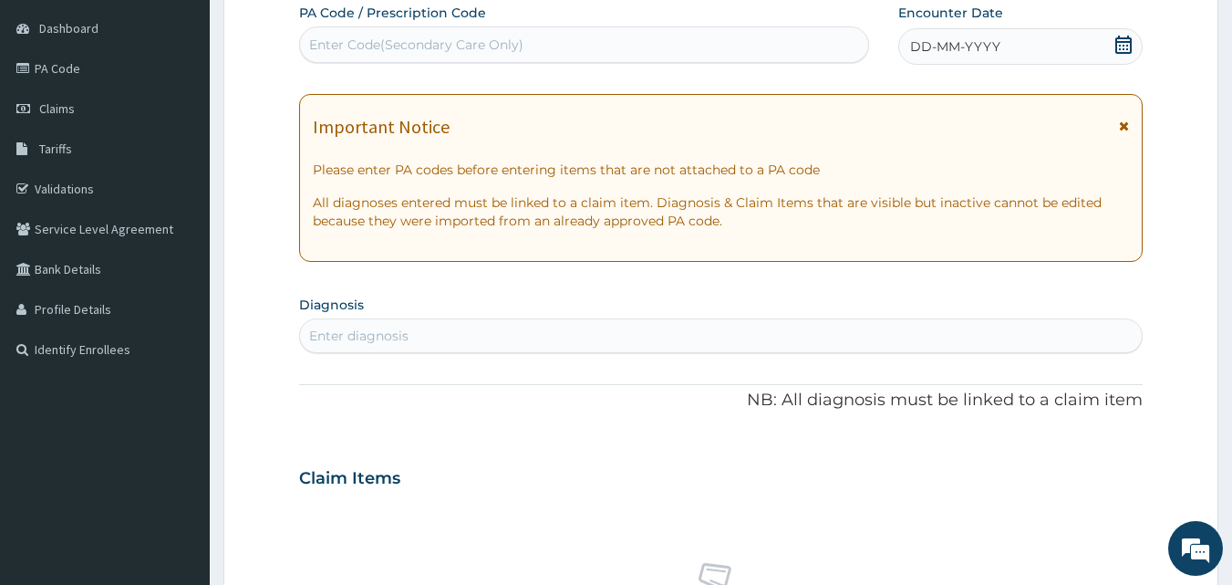
click at [932, 49] on span "DD-MM-YYYY" at bounding box center [955, 46] width 90 height 18
click at [744, 48] on div "Enter Code(Secondary Care Only)" at bounding box center [584, 44] width 569 height 29
type input "PA/21073F"
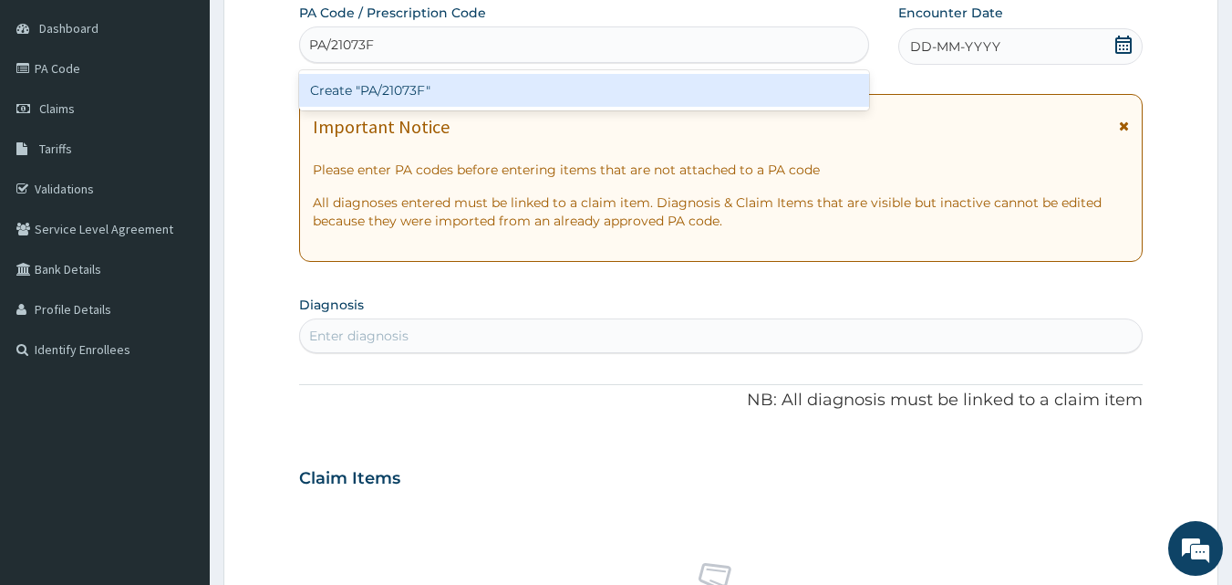
click at [756, 89] on div "Create "PA/21073F"" at bounding box center [584, 90] width 571 height 33
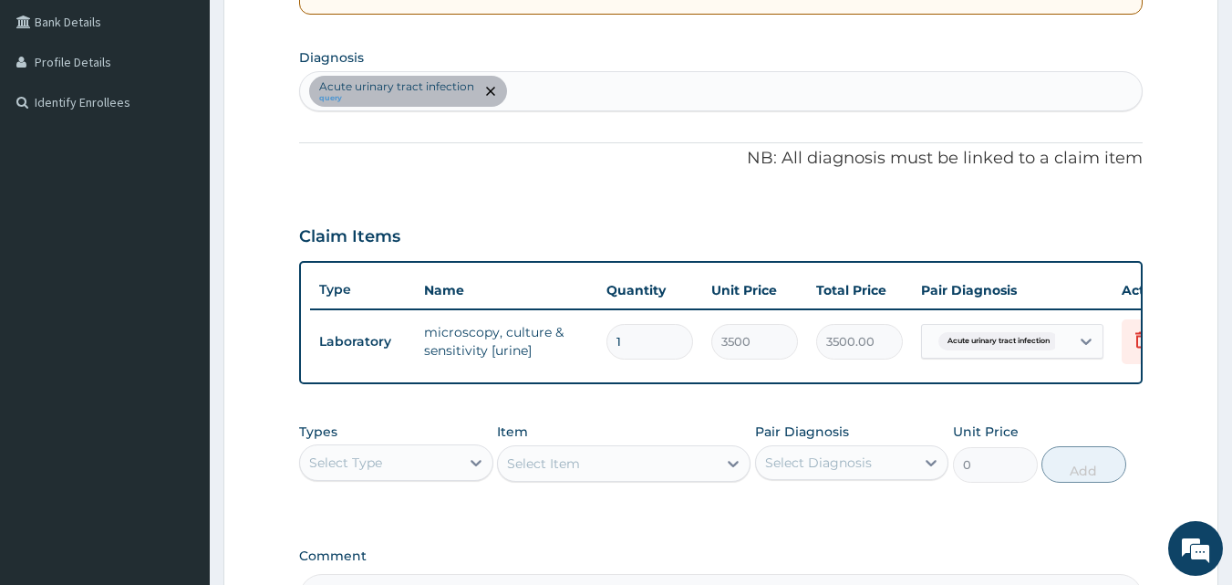
scroll to position [400, 0]
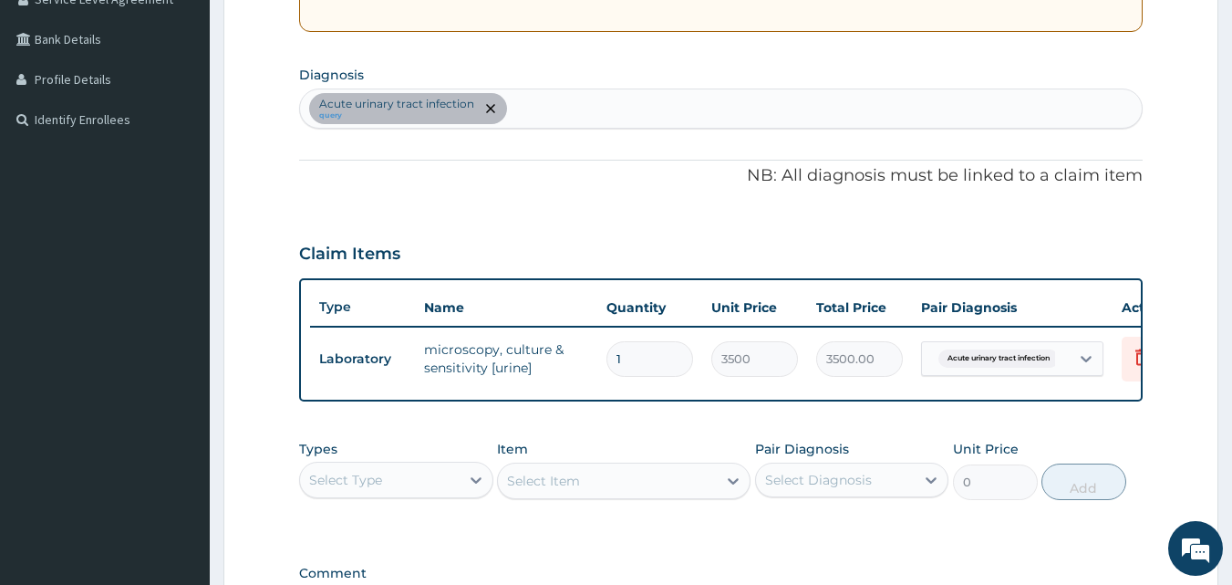
click at [542, 106] on div "Acute urinary tract infection query" at bounding box center [721, 108] width 843 height 38
type input "PEPTIC"
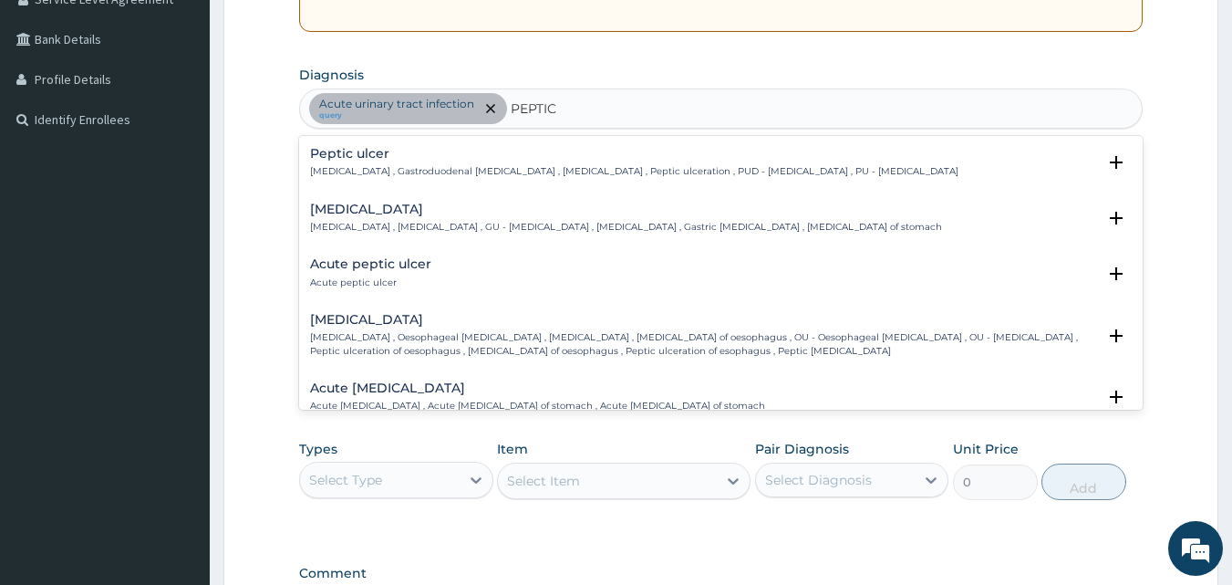
click at [352, 260] on h4 "Acute peptic ulcer" at bounding box center [370, 264] width 121 height 14
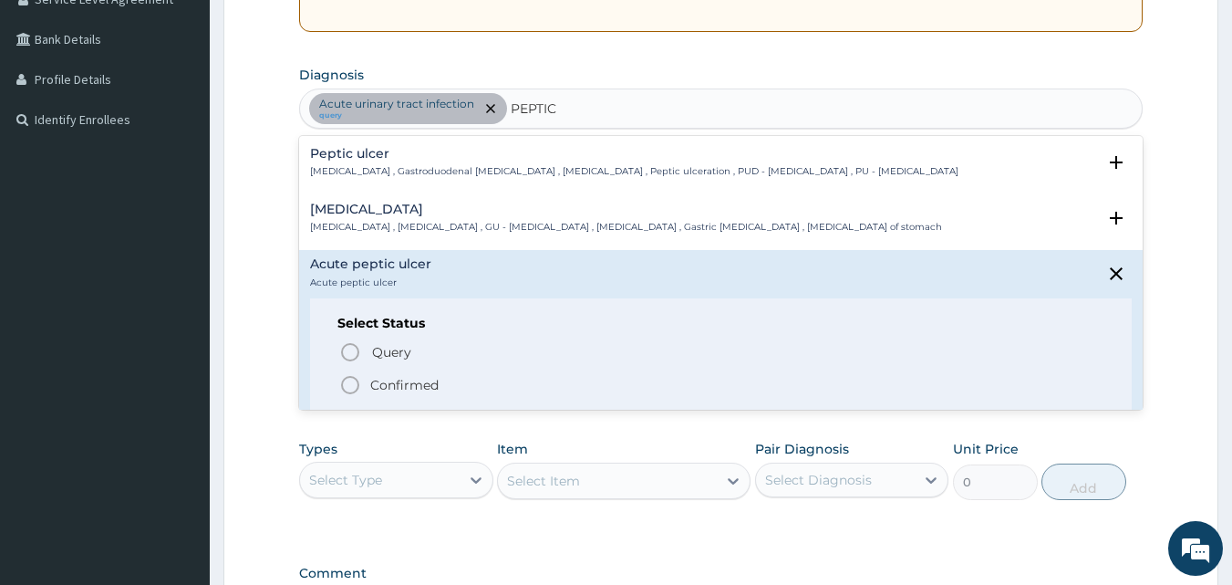
click at [348, 389] on icon "status option filled" at bounding box center [350, 385] width 22 height 22
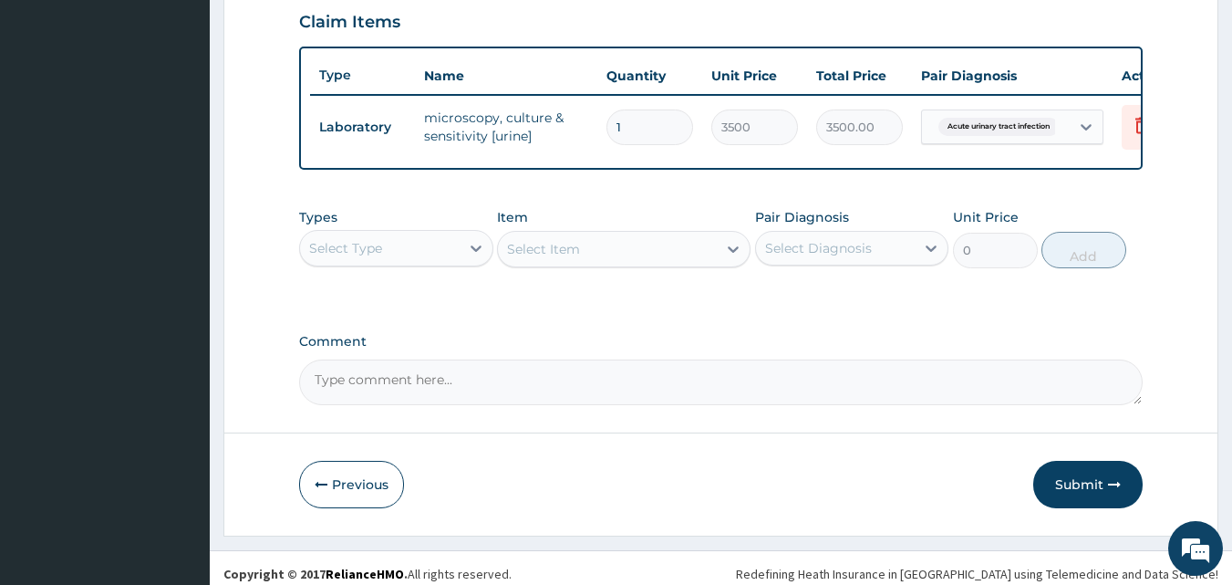
scroll to position [657, 0]
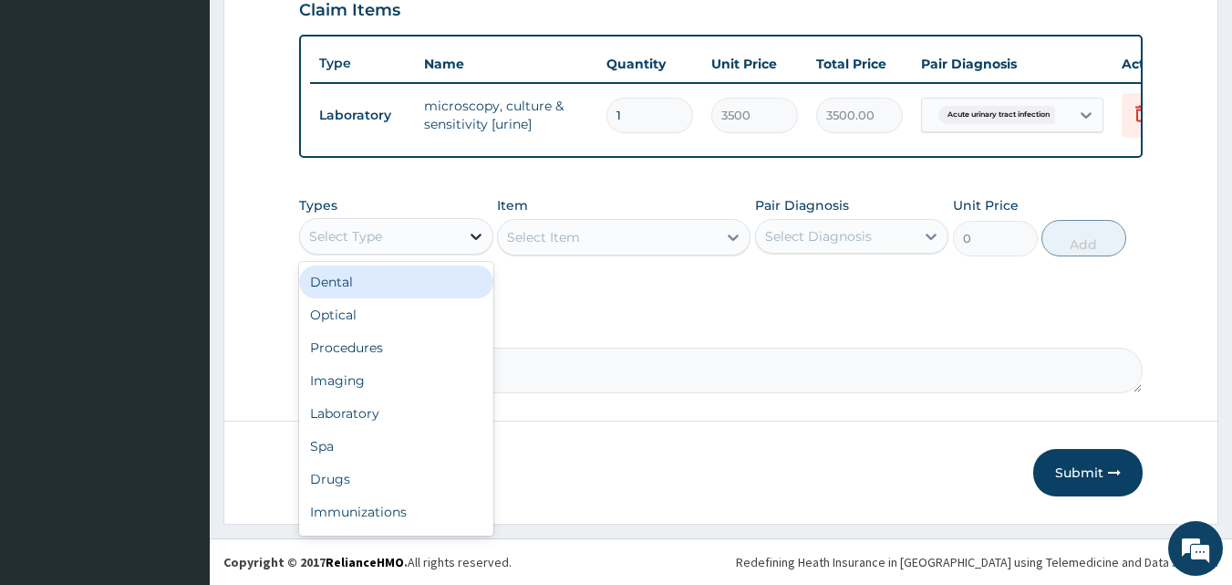
click at [465, 241] on div at bounding box center [476, 236] width 33 height 33
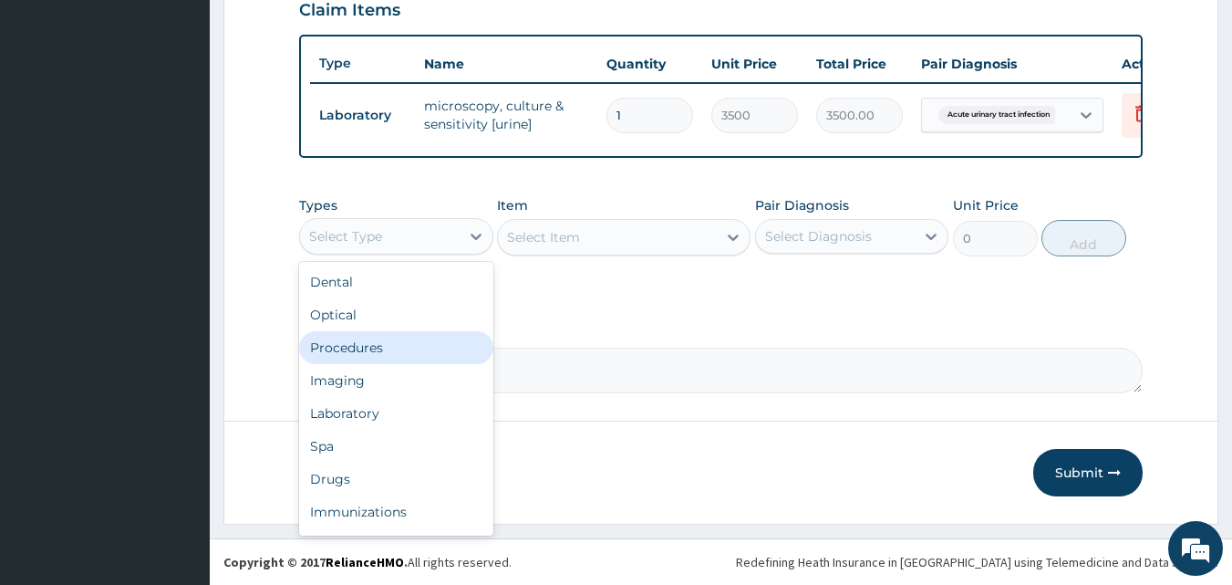
click at [394, 340] on div "Procedures" at bounding box center [396, 347] width 194 height 33
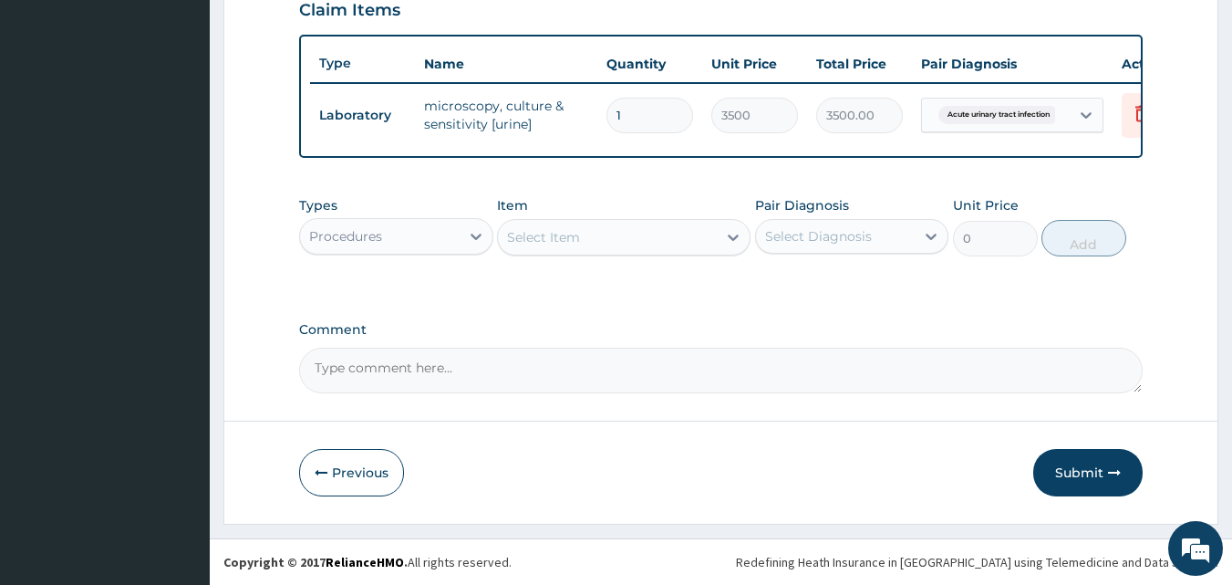
click at [647, 242] on div "Select Item" at bounding box center [607, 236] width 219 height 29
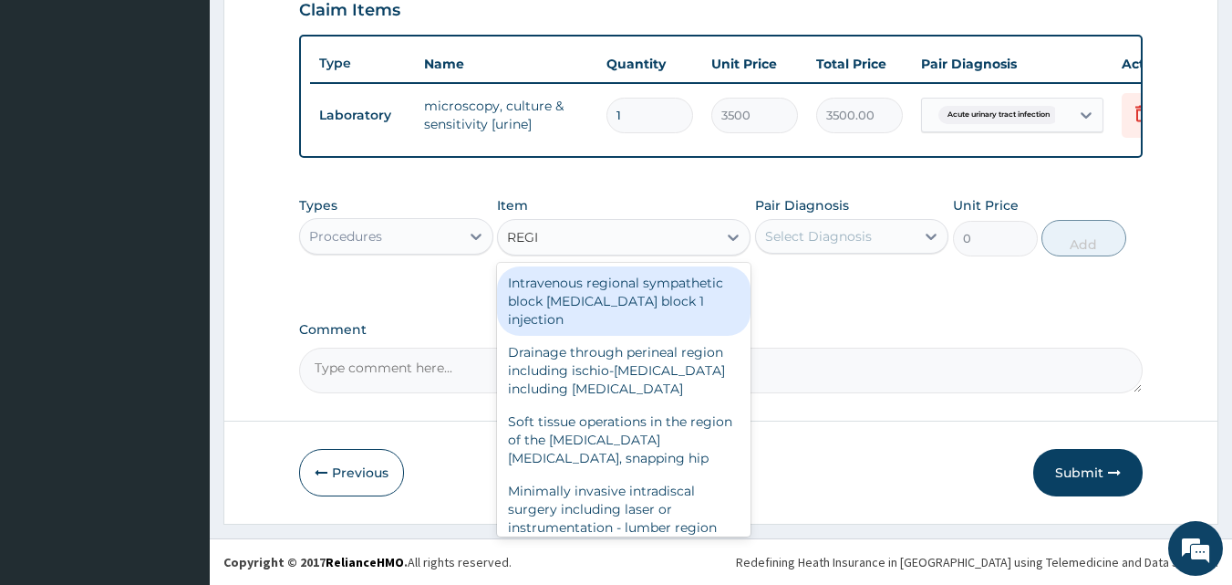
type input "REGIS"
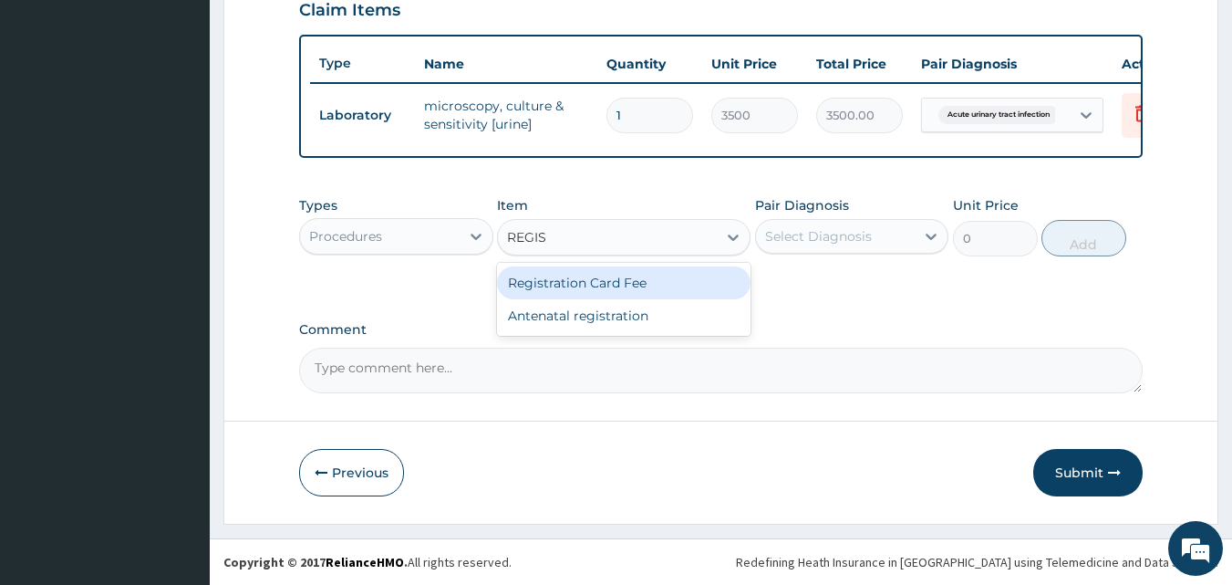
click at [599, 276] on div "Registration Card Fee" at bounding box center [624, 282] width 254 height 33
type input "2000"
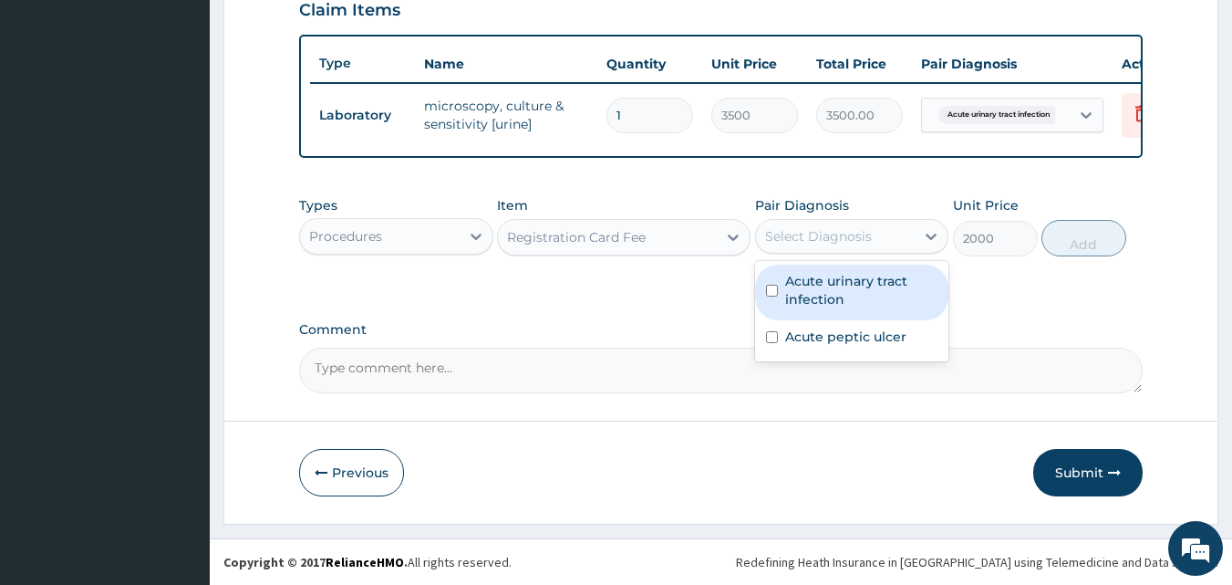
drag, startPoint x: 773, startPoint y: 243, endPoint x: 808, endPoint y: 291, distance: 59.5
click at [808, 254] on div "option Acute urinary tract infection focused, 1 of 2. 2 results available. Use …" at bounding box center [852, 236] width 194 height 35
click at [808, 291] on label "Acute urinary tract infection" at bounding box center [861, 290] width 153 height 36
checkbox input "true"
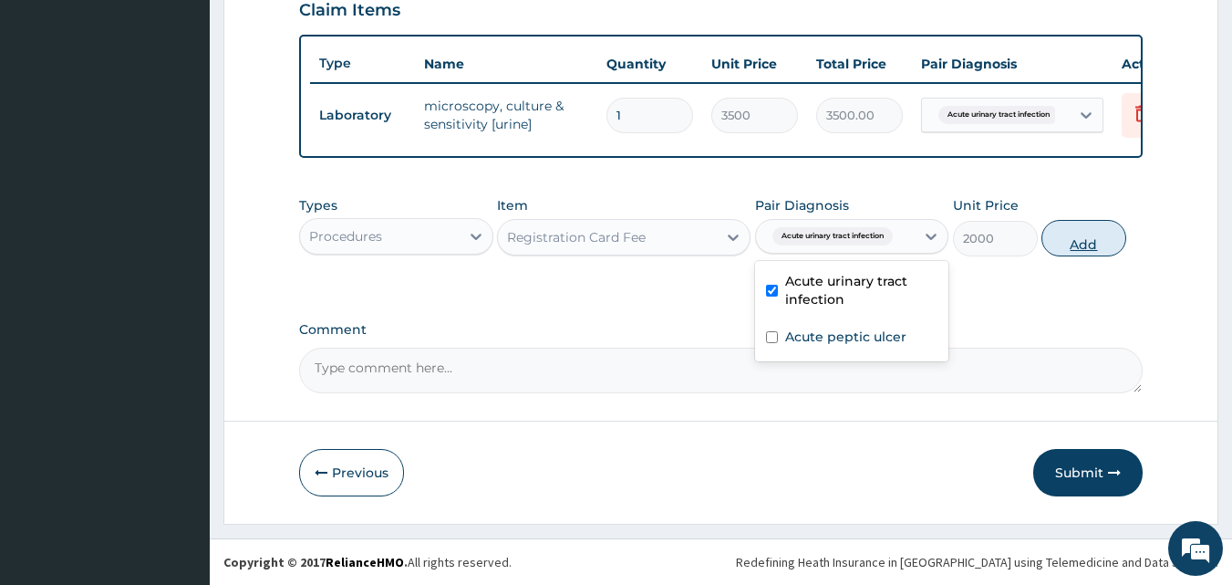
click at [1077, 243] on button "Add" at bounding box center [1083, 238] width 85 height 36
type input "0"
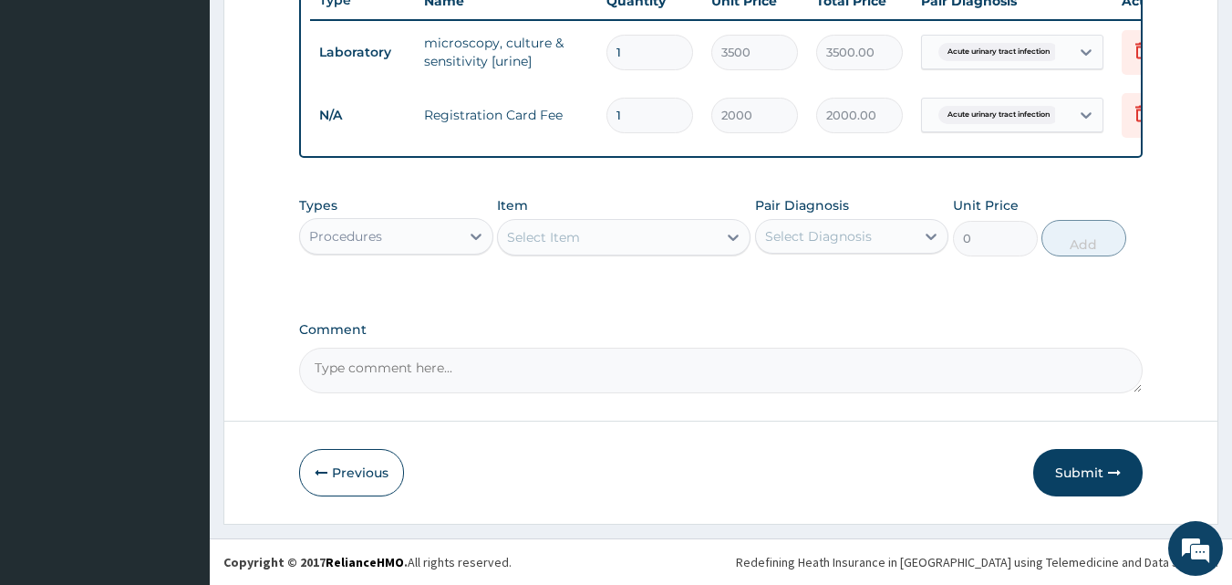
scroll to position [720, 0]
click at [558, 237] on div "Select Item" at bounding box center [543, 237] width 73 height 18
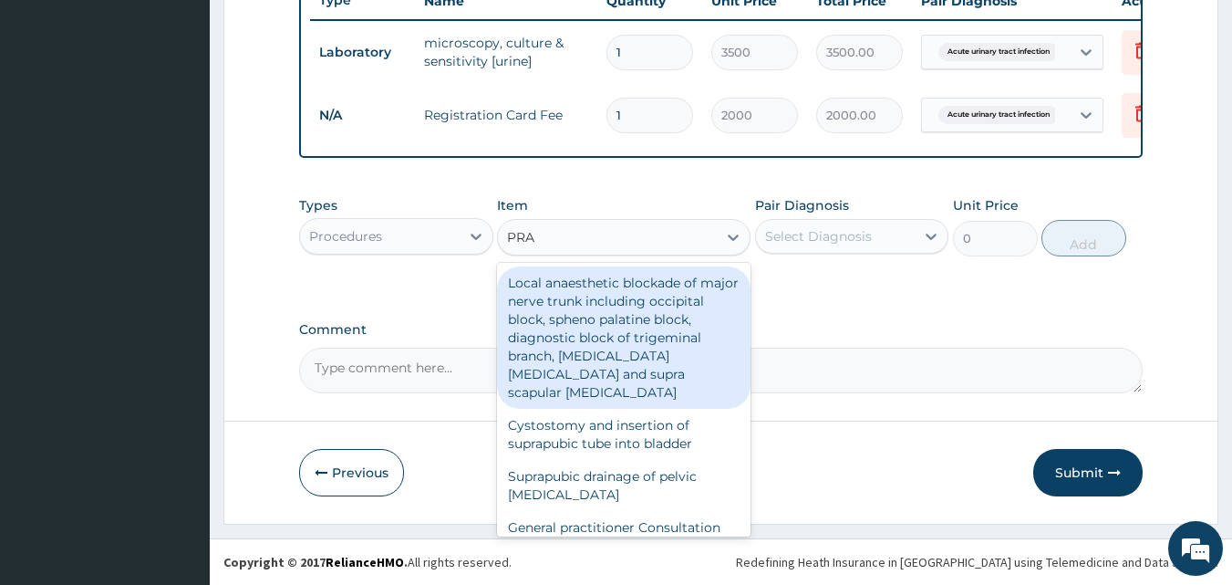
type input "PRAC"
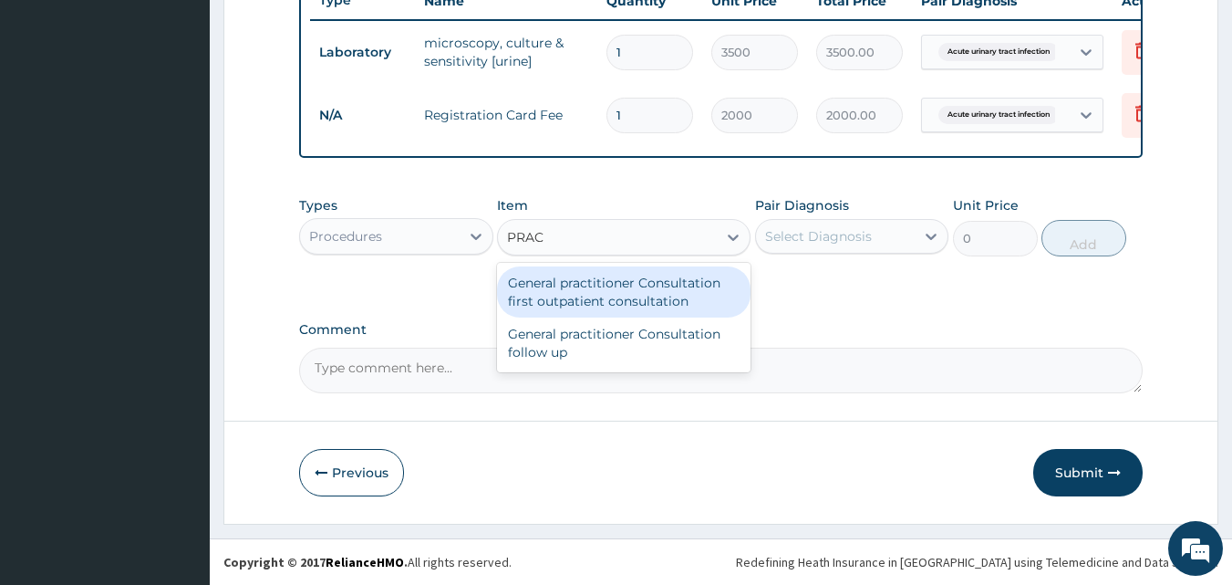
click at [590, 309] on div "General practitioner Consultation first outpatient consultation" at bounding box center [624, 291] width 254 height 51
type input "3000"
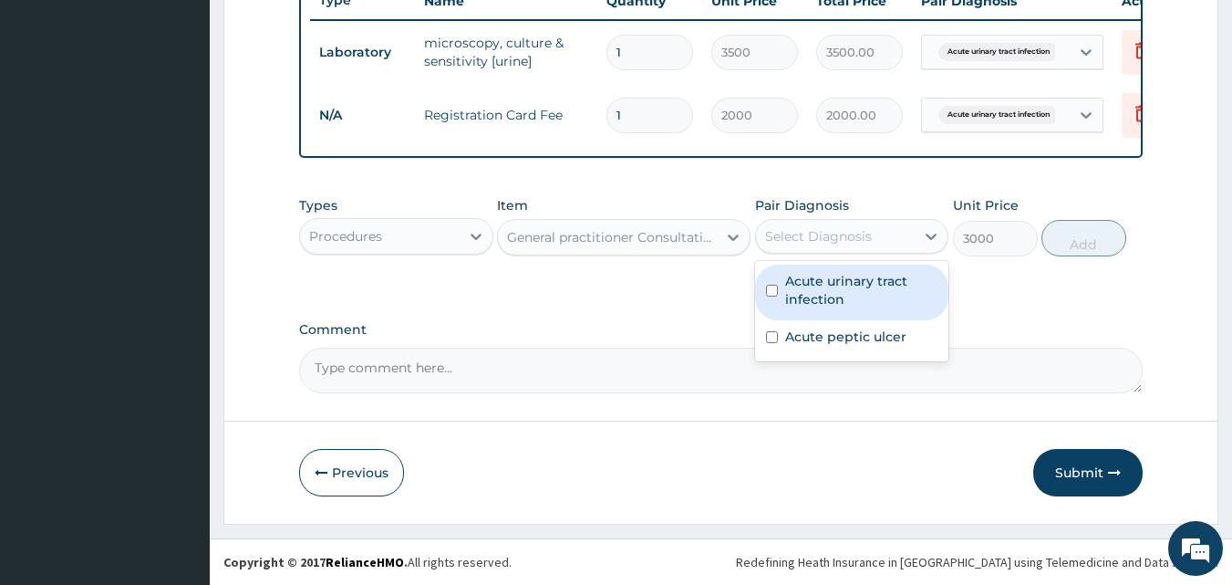
click at [780, 240] on div "Select Diagnosis" at bounding box center [818, 236] width 107 height 18
click at [811, 285] on label "Acute urinary tract infection" at bounding box center [861, 290] width 153 height 36
checkbox input "true"
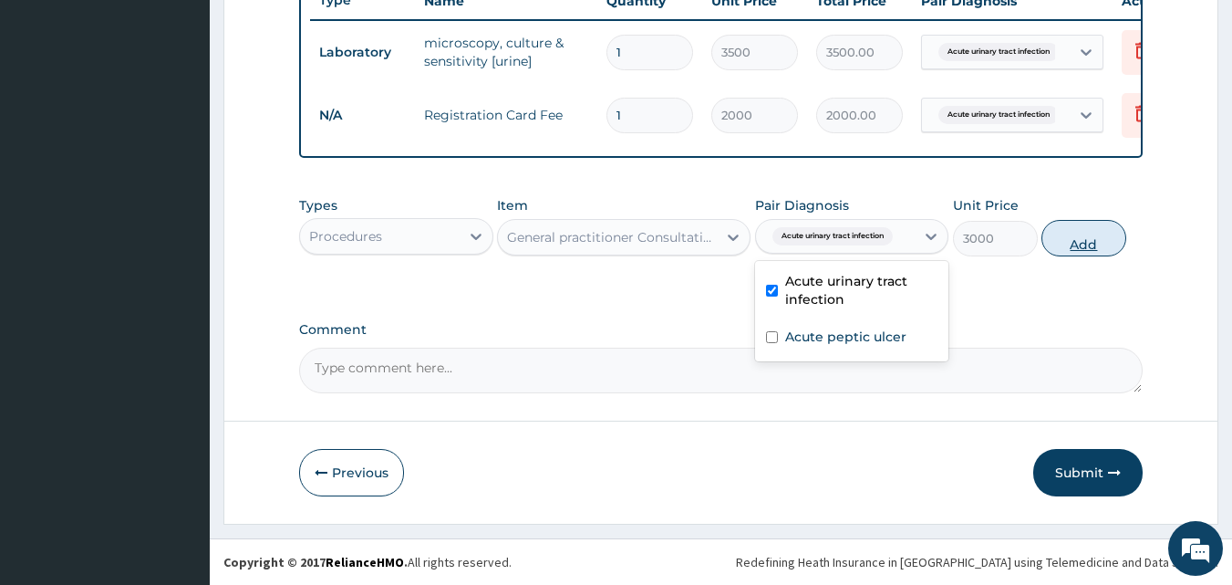
click at [1078, 244] on button "Add" at bounding box center [1083, 238] width 85 height 36
type input "0"
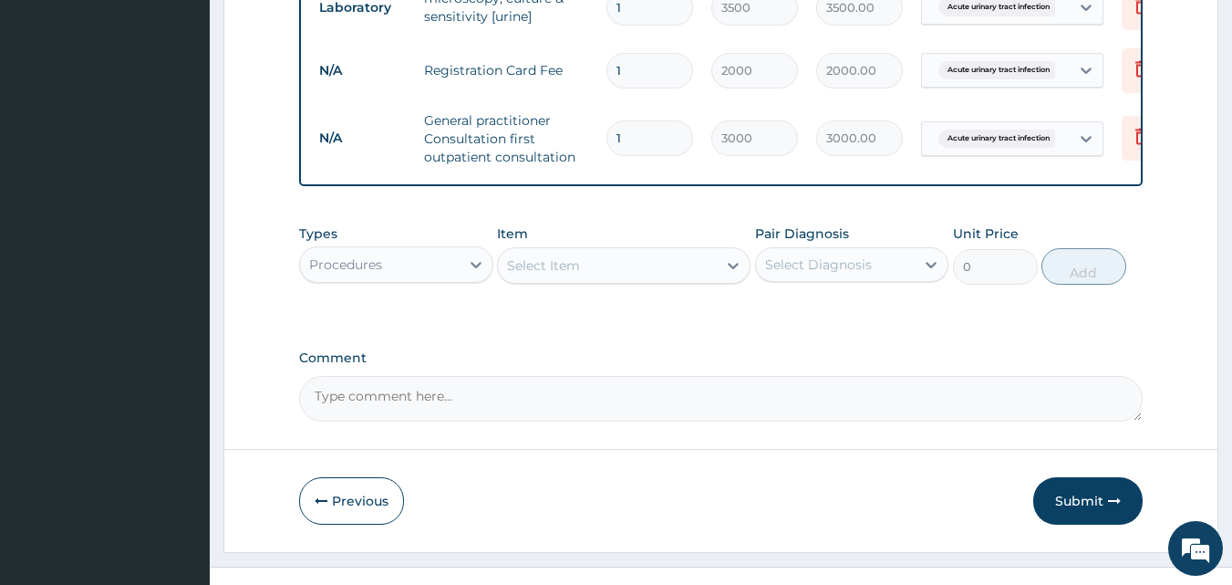
scroll to position [793, 0]
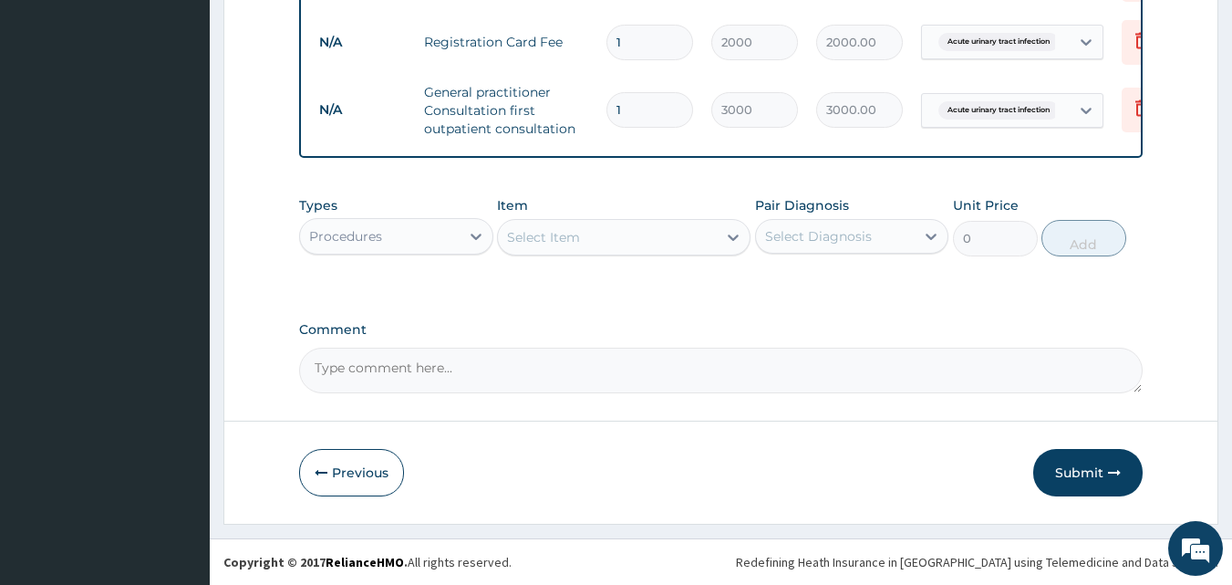
click at [420, 247] on div "Procedures" at bounding box center [380, 236] width 160 height 29
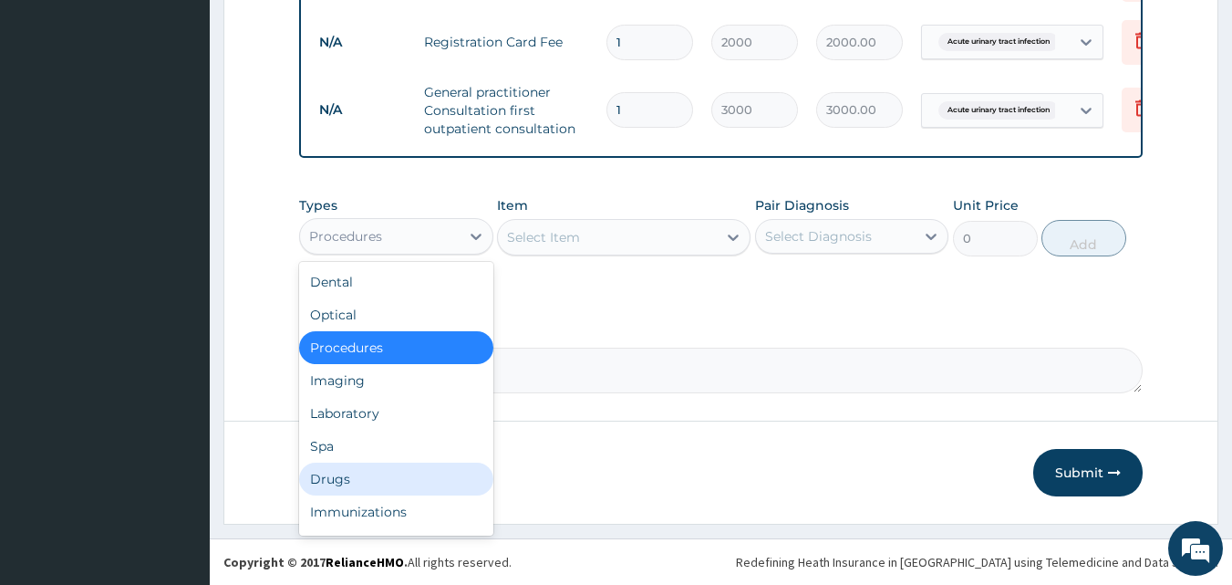
click at [397, 472] on div "Drugs" at bounding box center [396, 478] width 194 height 33
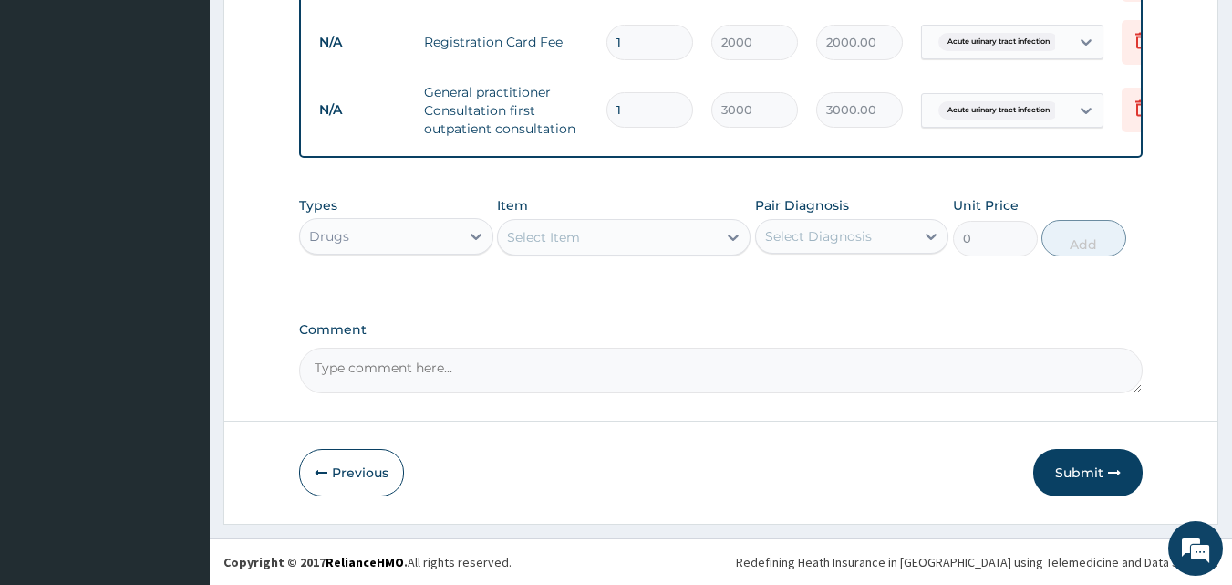
click at [616, 231] on div "Select Item" at bounding box center [607, 236] width 219 height 29
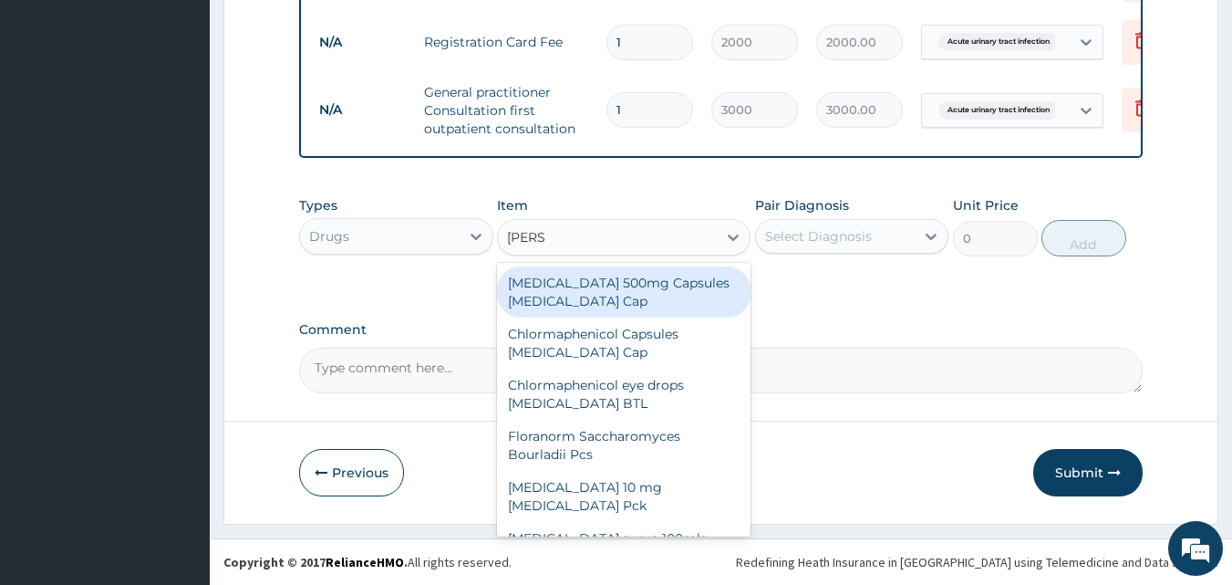
type input "LORAT"
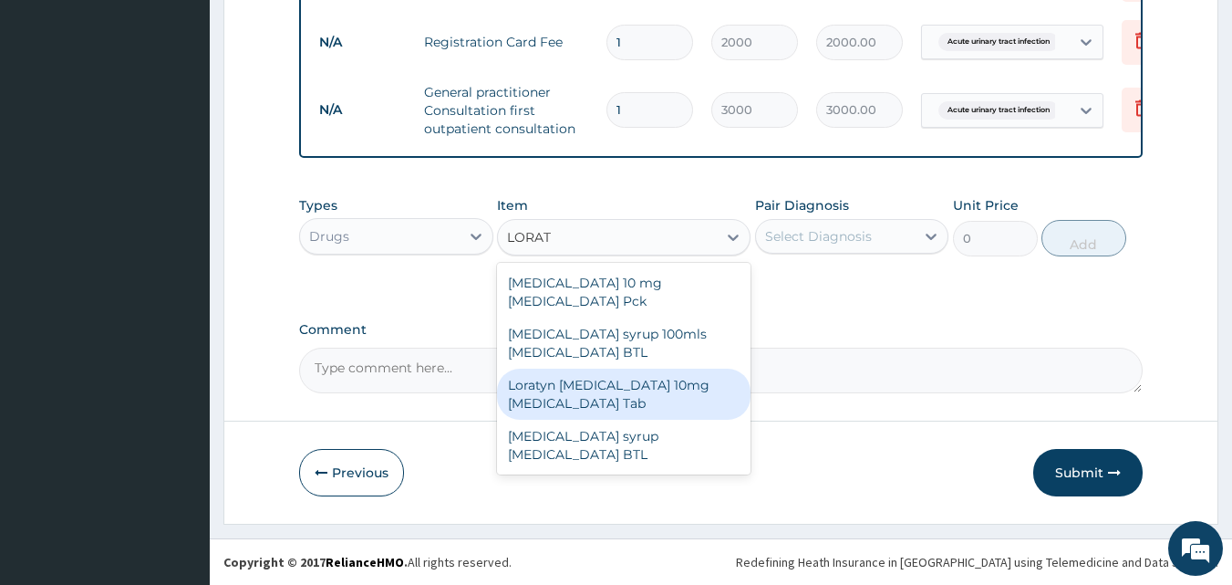
click at [621, 370] on div "Loratyn Loratadine 10mg Loratadine Tab" at bounding box center [624, 393] width 254 height 51
type input "45"
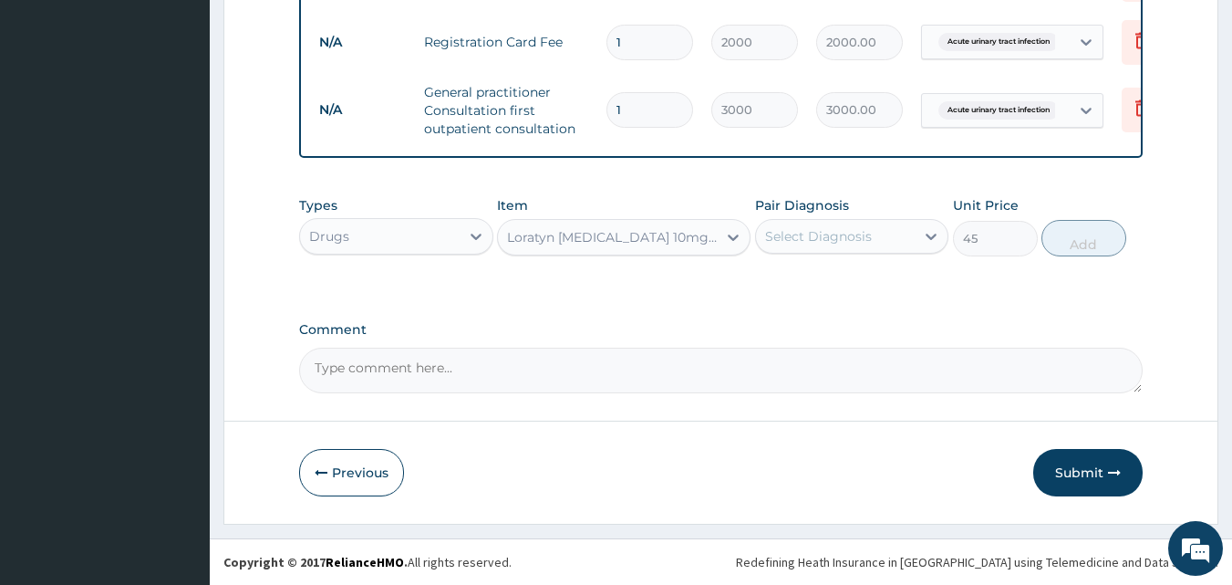
click at [824, 242] on div "Select Diagnosis" at bounding box center [818, 236] width 107 height 18
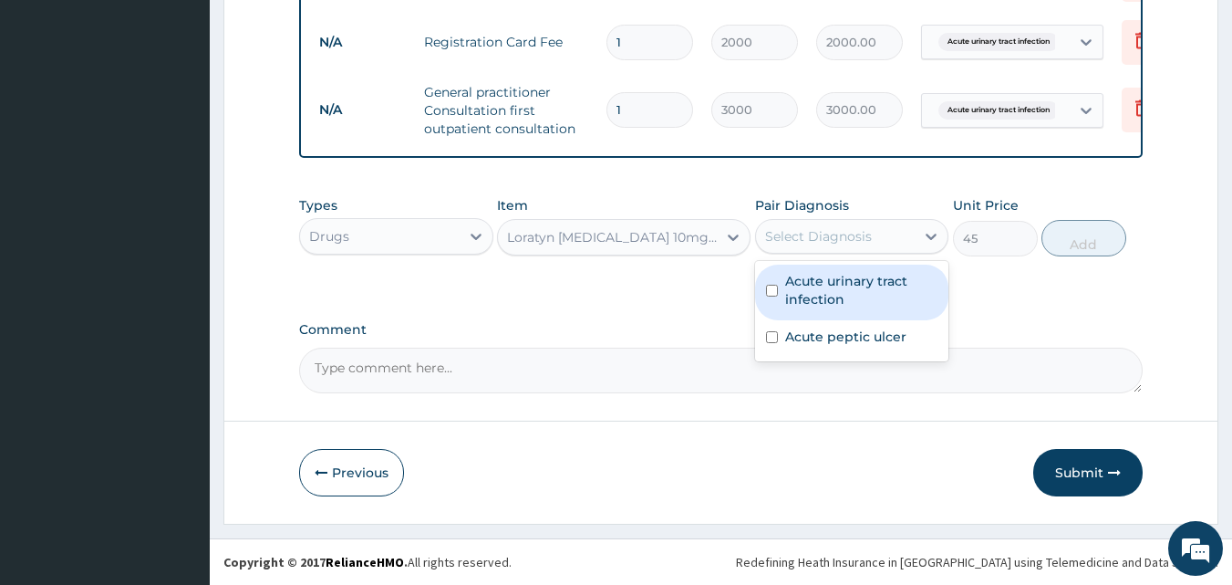
click at [834, 289] on label "Acute urinary tract infection" at bounding box center [861, 290] width 153 height 36
checkbox input "true"
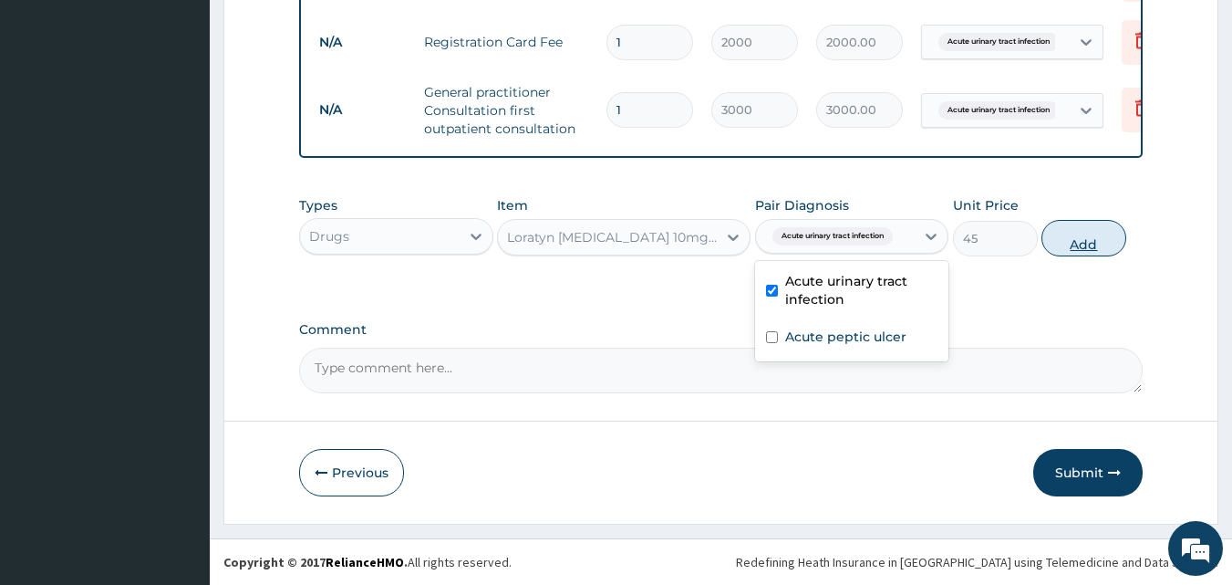
click at [1052, 245] on button "Add" at bounding box center [1083, 238] width 85 height 36
type input "0"
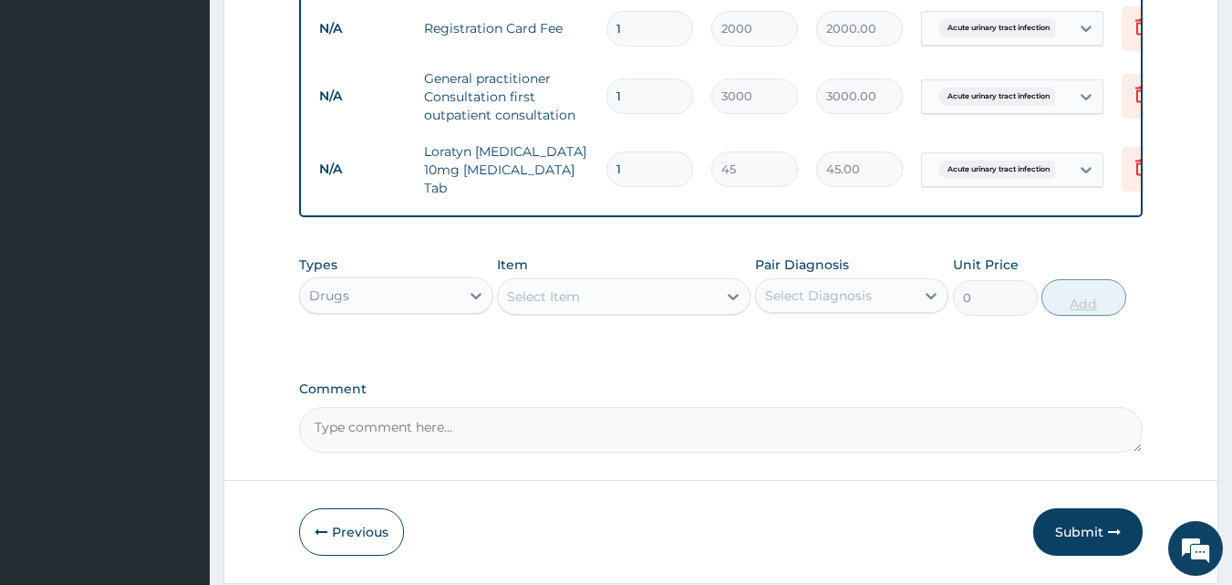
type input "0.00"
type input "7"
type input "315.00"
type input "7"
click at [667, 301] on div "Select Item" at bounding box center [607, 296] width 219 height 29
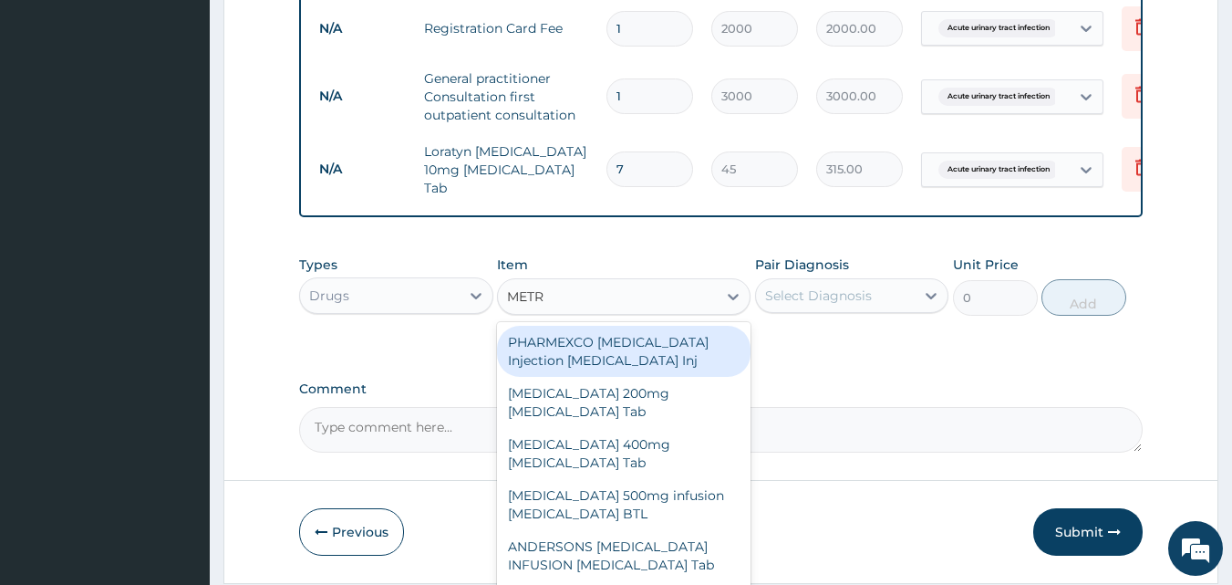
type input "METRO"
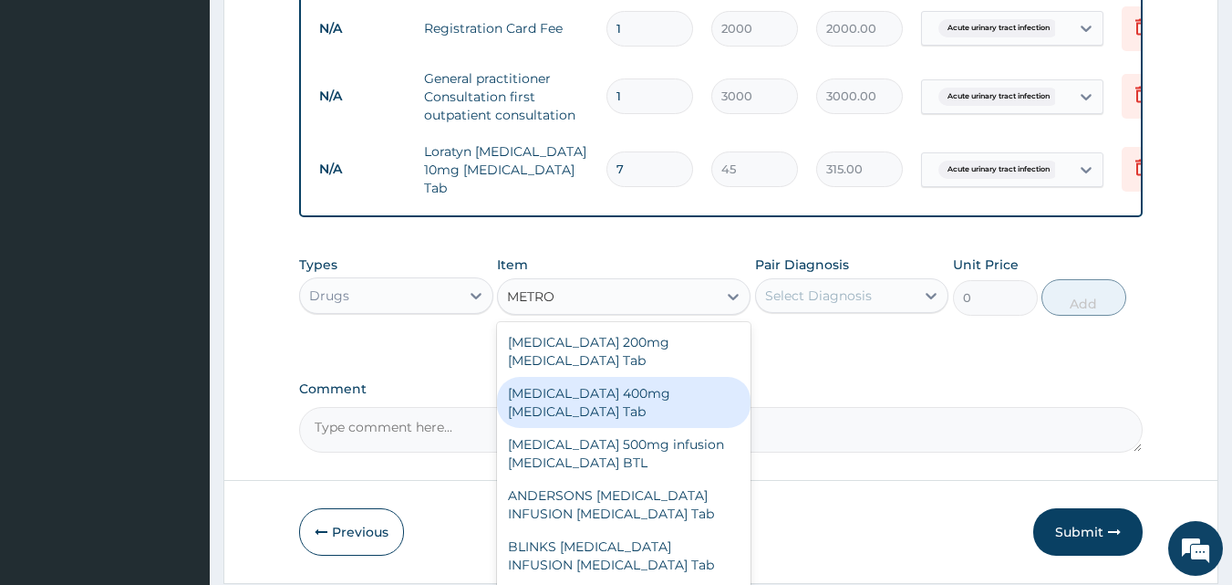
click at [659, 377] on div "Flagyl 400mg Metronidazole Tab" at bounding box center [624, 402] width 254 height 51
type input "20"
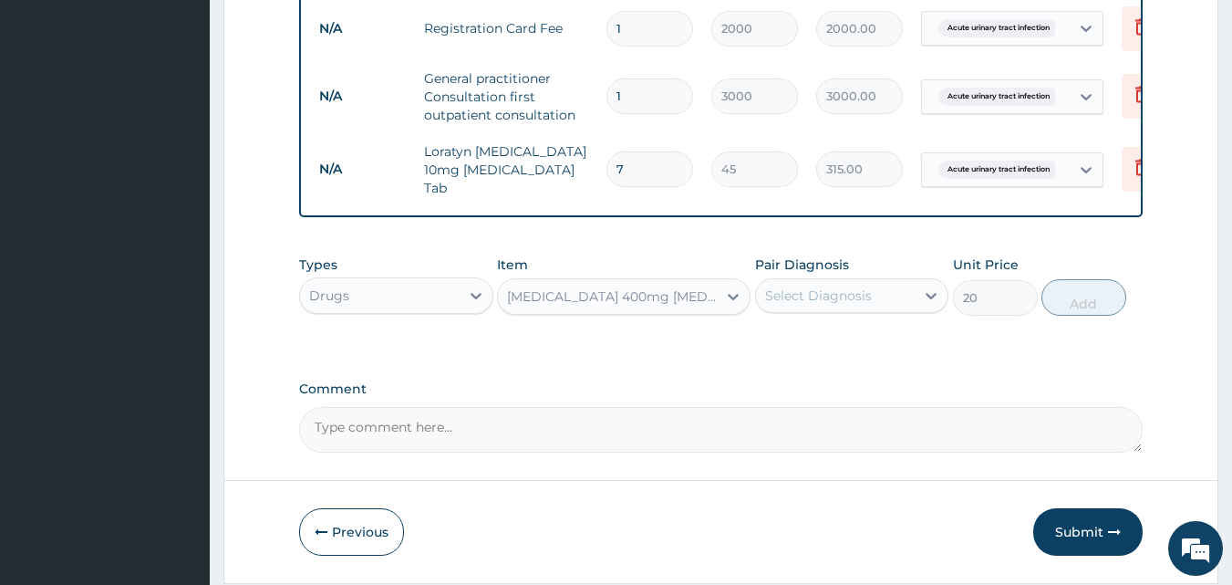
click at [806, 297] on div "Select Diagnosis" at bounding box center [818, 295] width 107 height 18
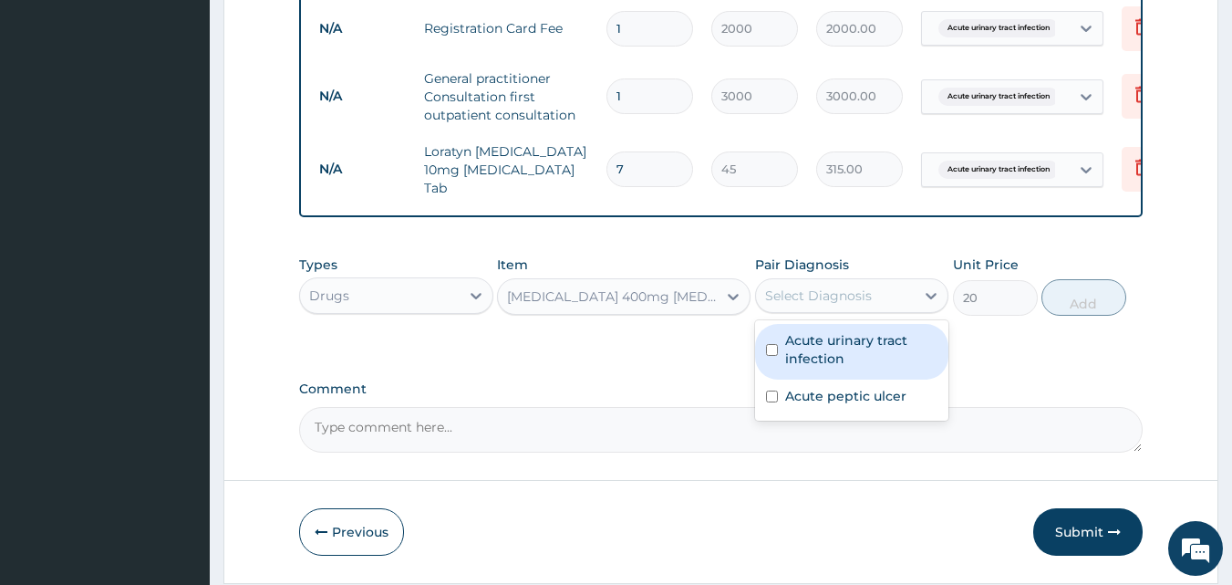
click at [811, 350] on label "Acute urinary tract infection" at bounding box center [861, 349] width 153 height 36
checkbox input "true"
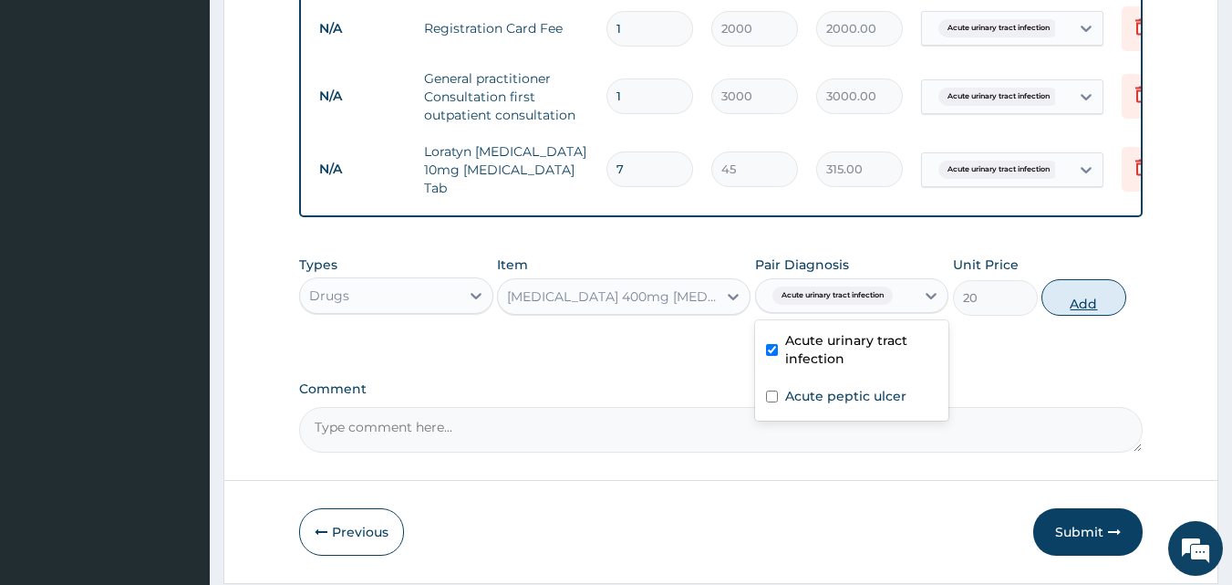
click at [1067, 313] on button "Add" at bounding box center [1083, 297] width 85 height 36
type input "0"
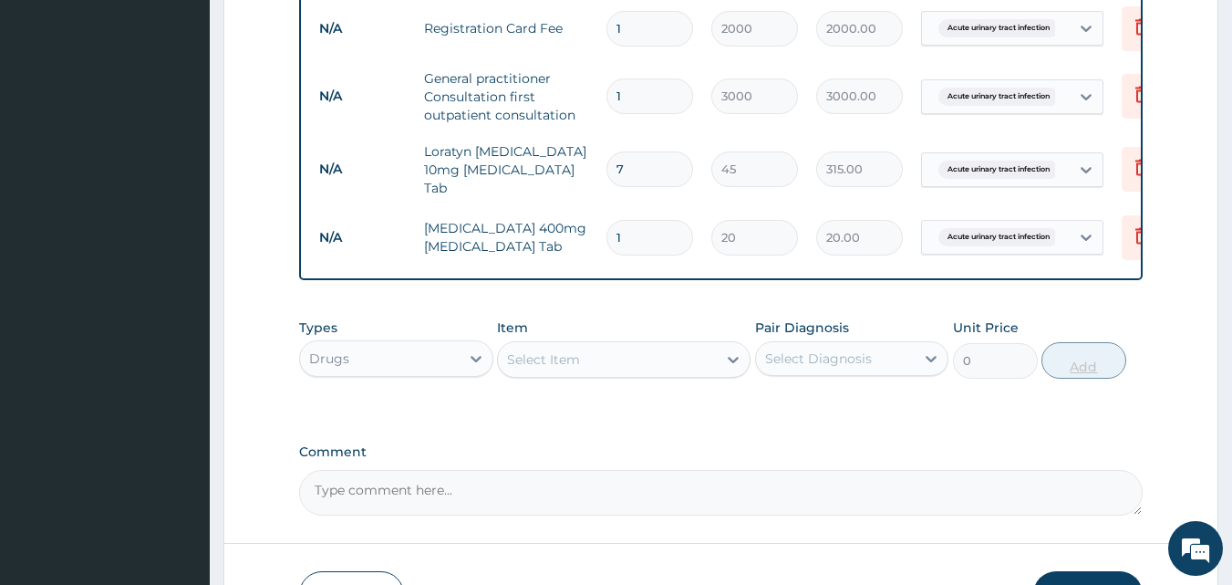
type input "15"
type input "300.00"
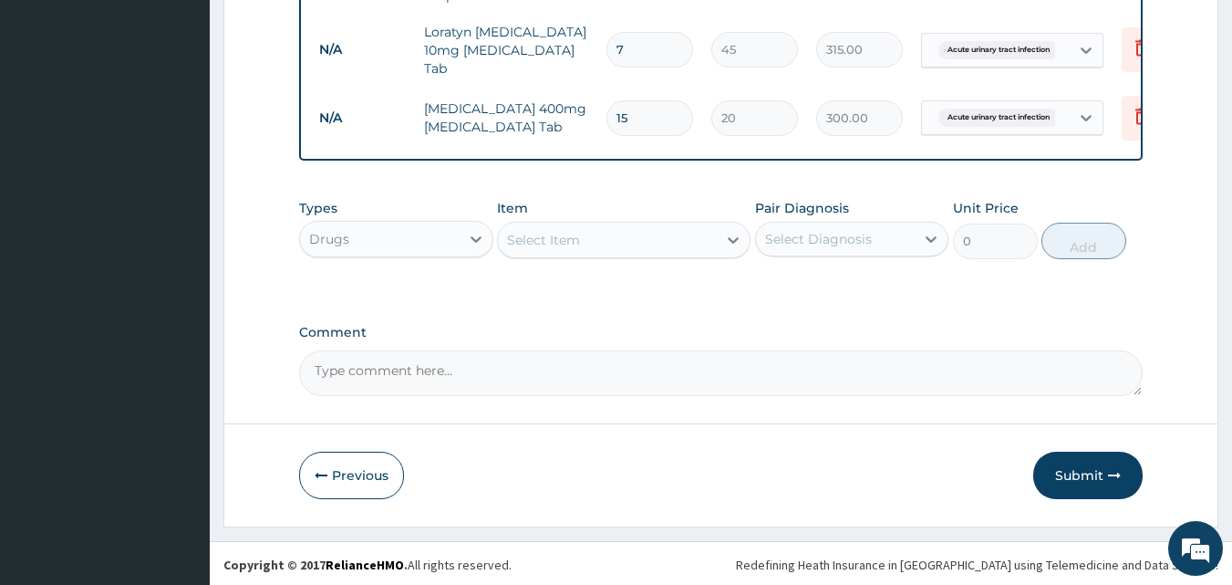
scroll to position [919, 0]
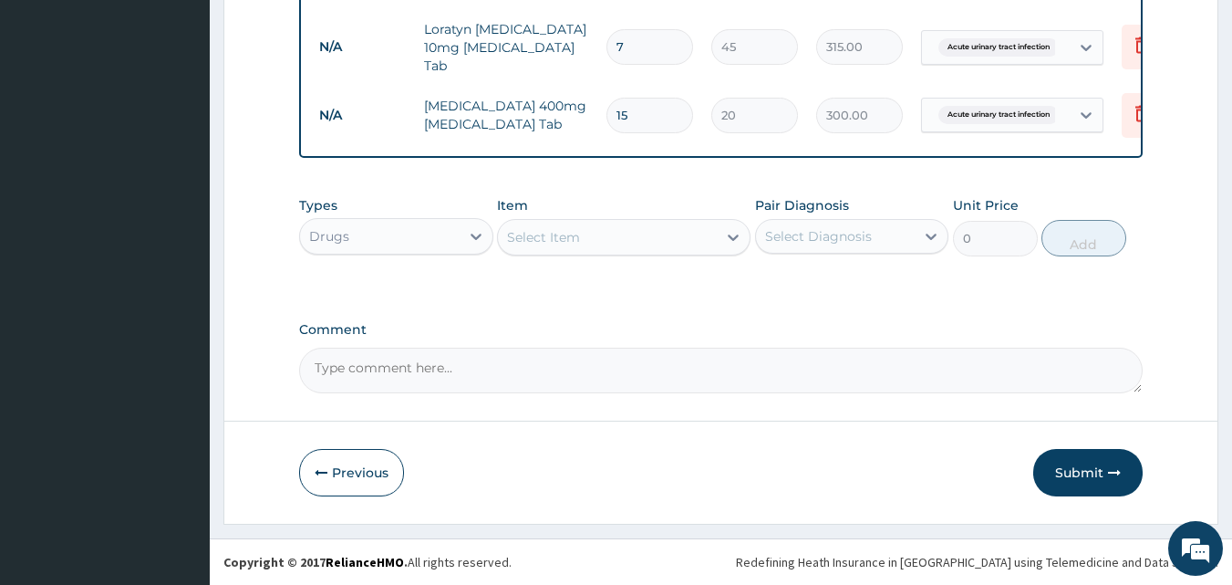
type input "15"
click at [537, 245] on div "Select Item" at bounding box center [543, 237] width 73 height 18
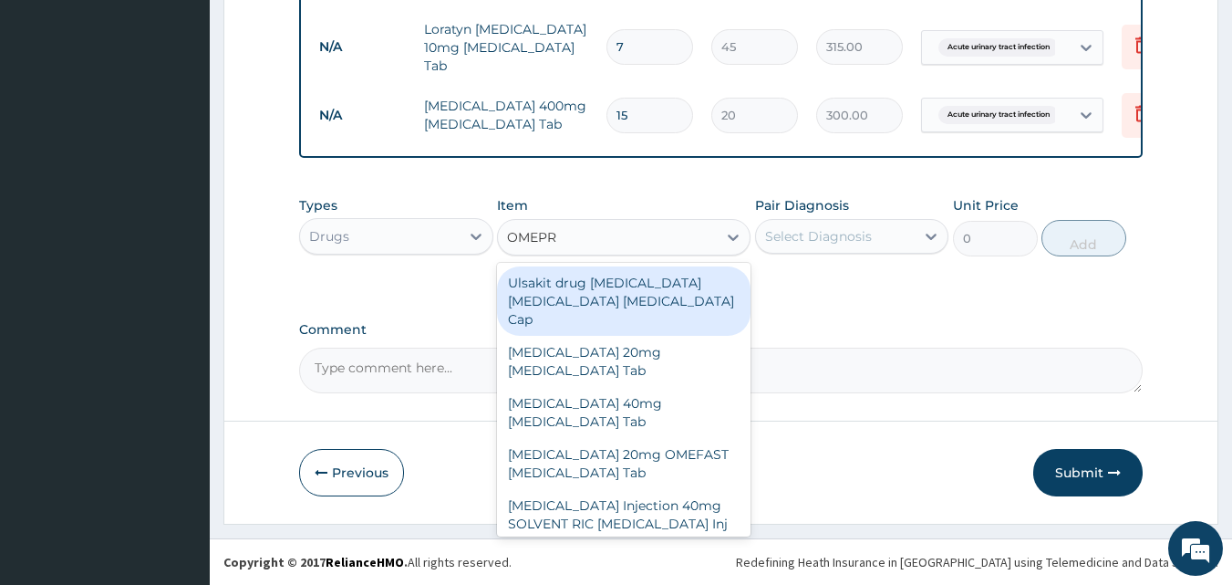
type input "OMEPRA"
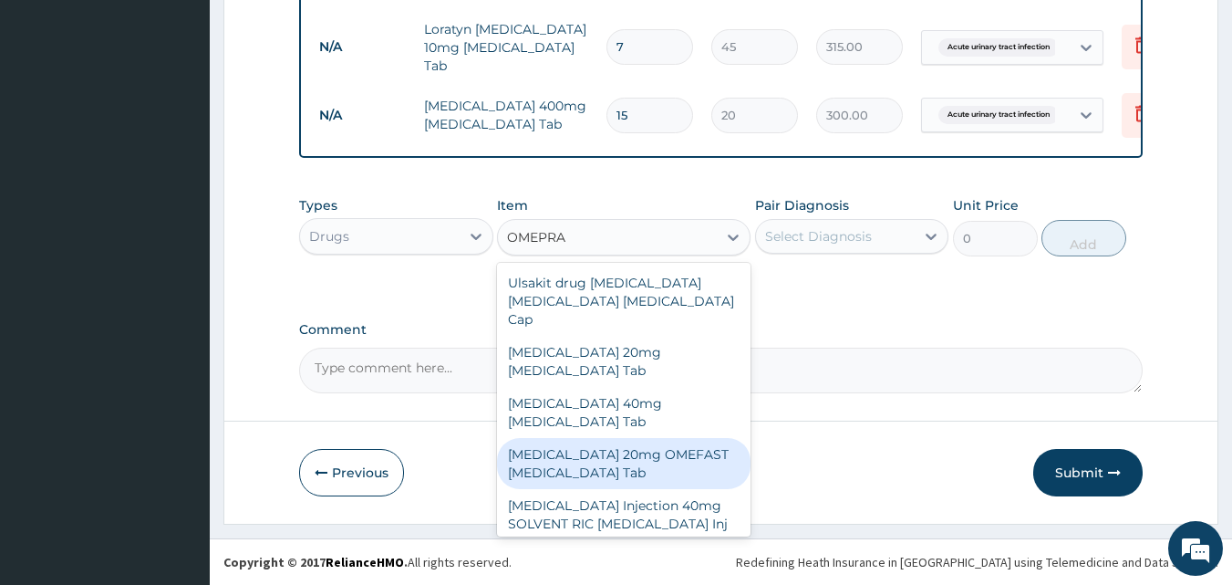
scroll to position [4, 0]
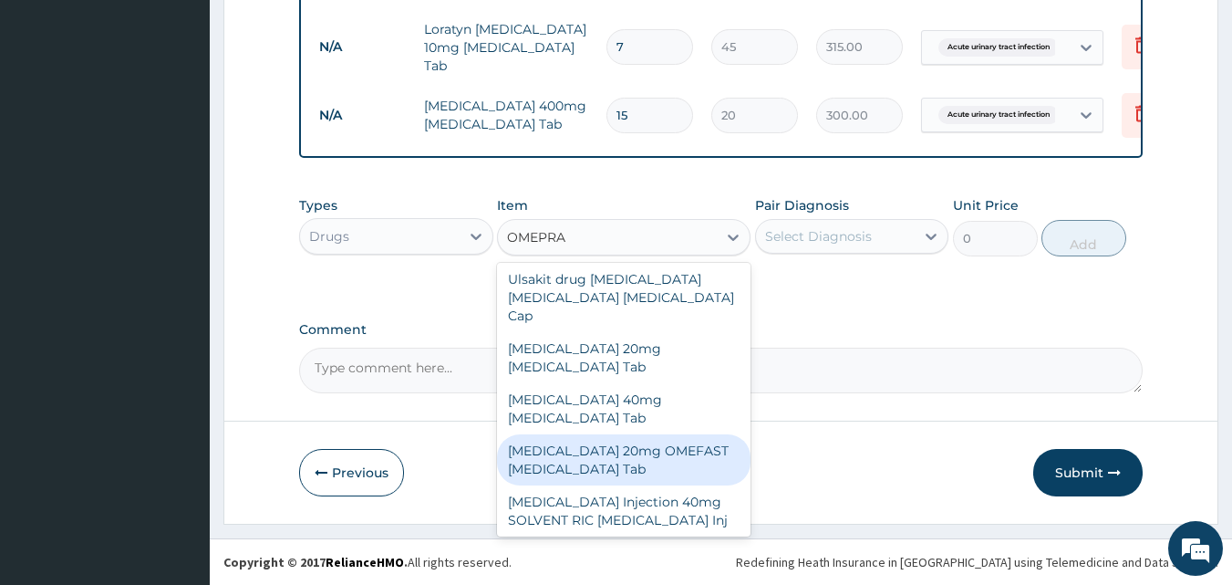
click at [587, 434] on div "OMEPRAZOLE 20mg OMEFAST Omeprazole Tab" at bounding box center [624, 459] width 254 height 51
type input "540"
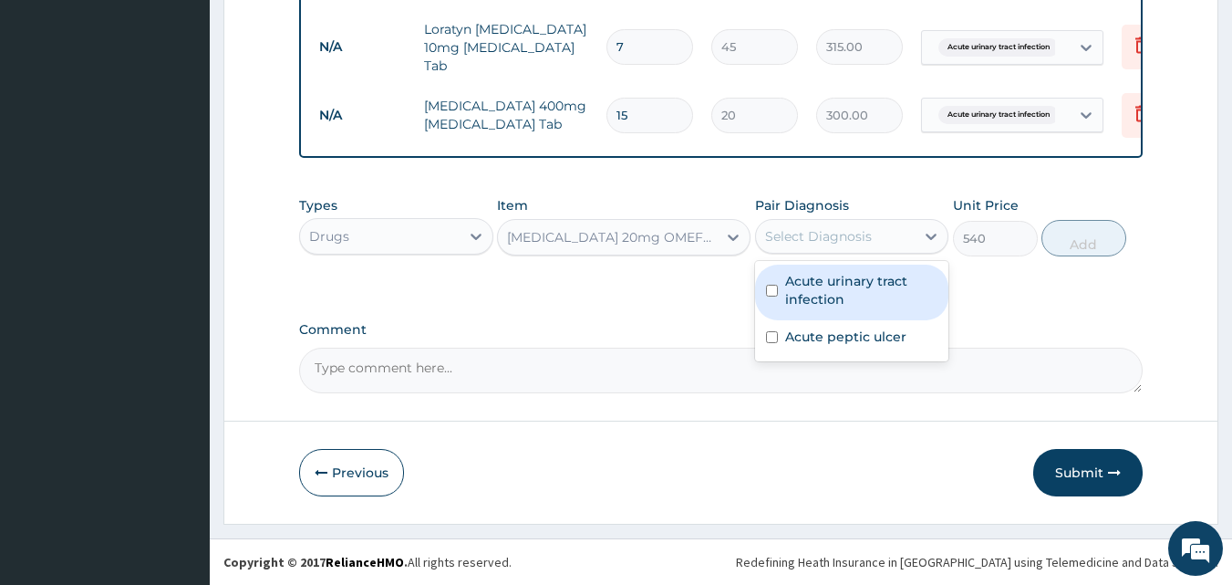
click at [817, 243] on div "Select Diagnosis" at bounding box center [818, 236] width 107 height 18
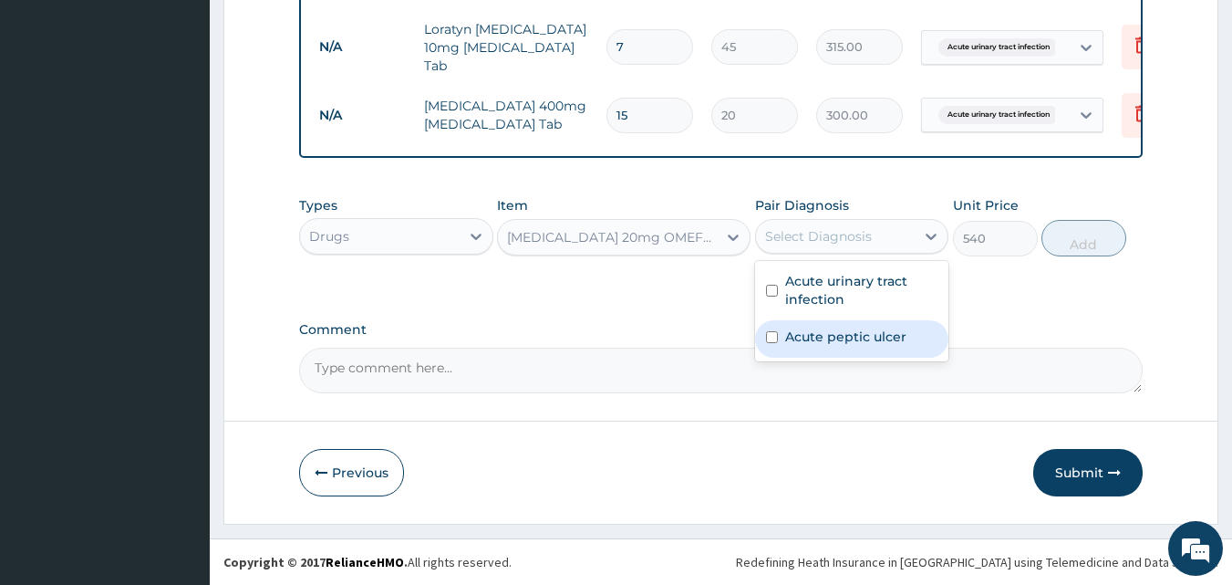
click at [825, 330] on label "Acute peptic ulcer" at bounding box center [845, 336] width 121 height 18
checkbox input "true"
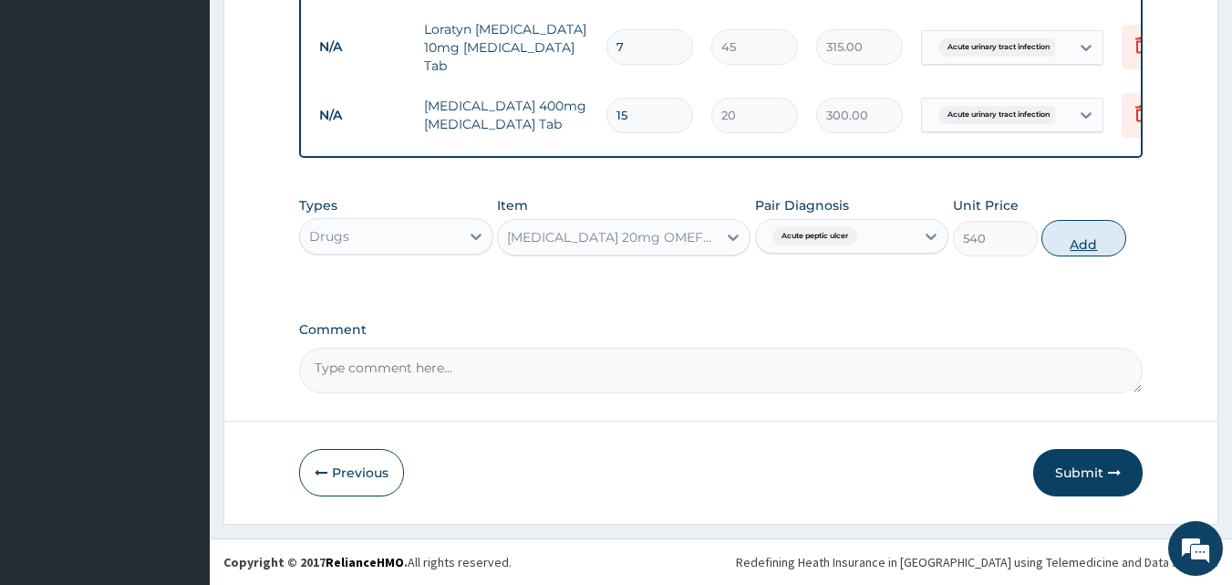
click at [1082, 240] on button "Add" at bounding box center [1083, 238] width 85 height 36
type input "0"
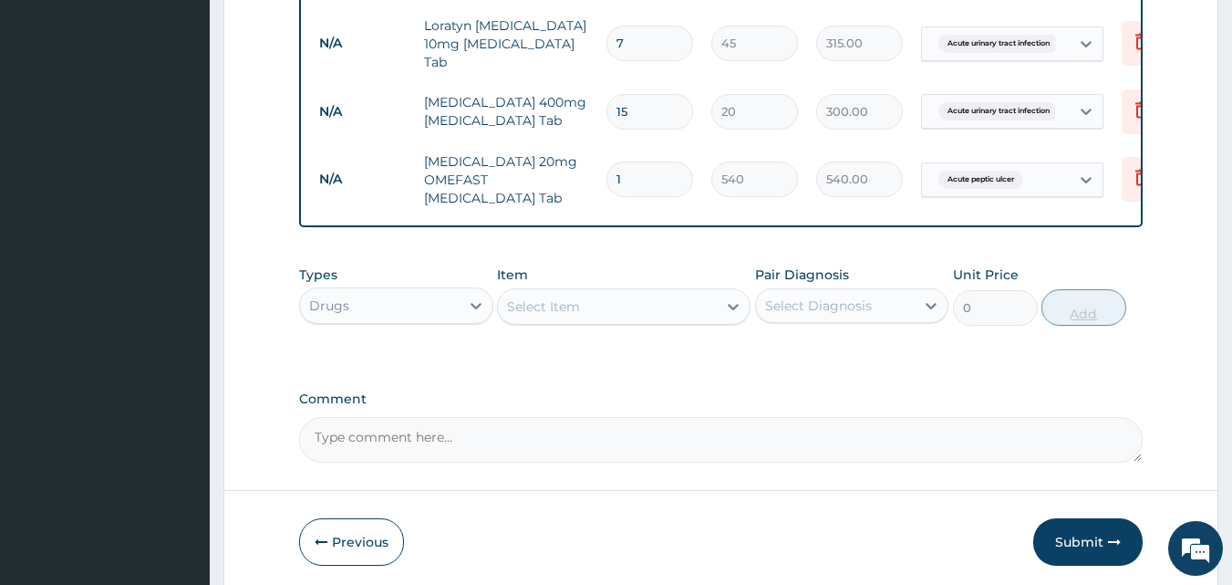
type input "14"
type input "7560.00"
type input "14"
click at [586, 308] on div "Select Item" at bounding box center [607, 306] width 219 height 29
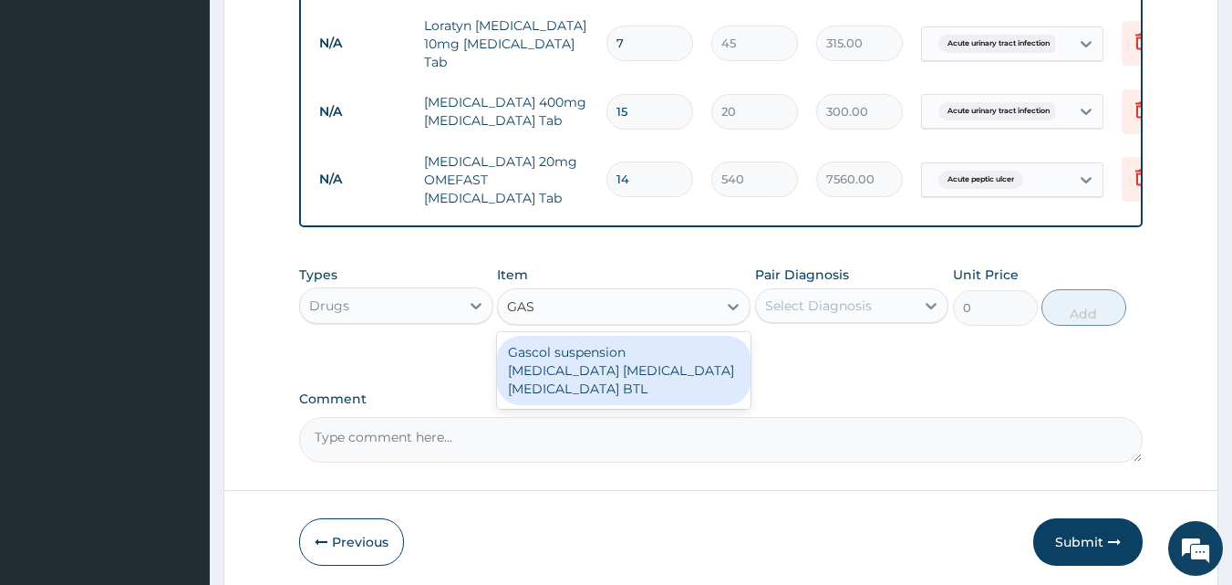
type input "GASC"
click at [591, 387] on div "Gascol suspension Aluminum hydroxide Magnesium hydroxide simethicone BTL" at bounding box center [624, 370] width 254 height 69
type input "590"
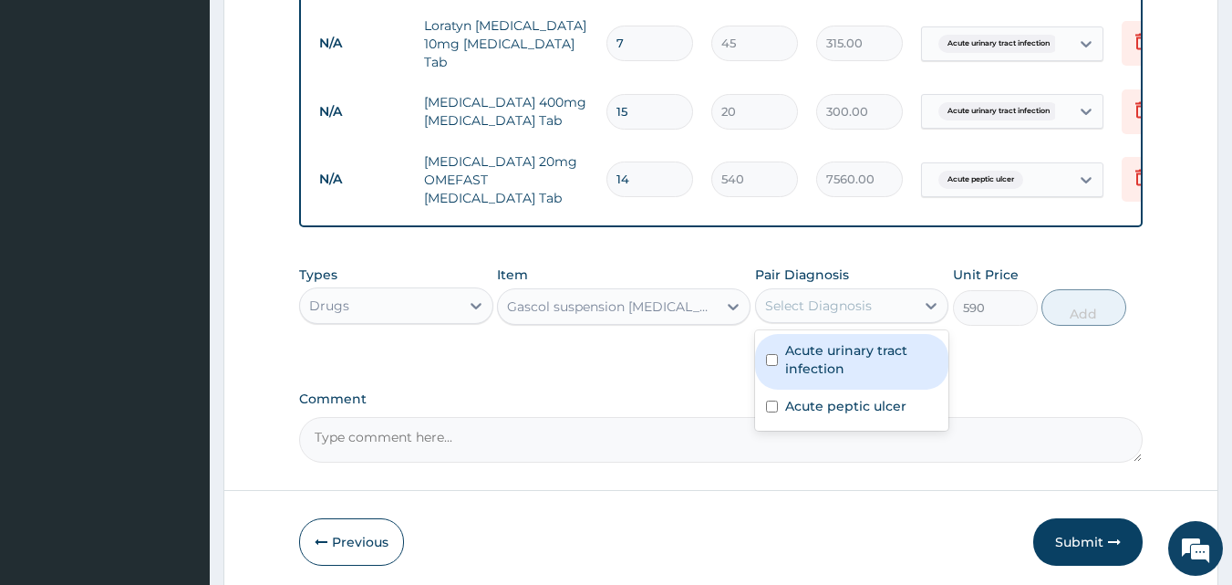
click at [803, 306] on div "Select Diagnosis" at bounding box center [818, 305] width 107 height 18
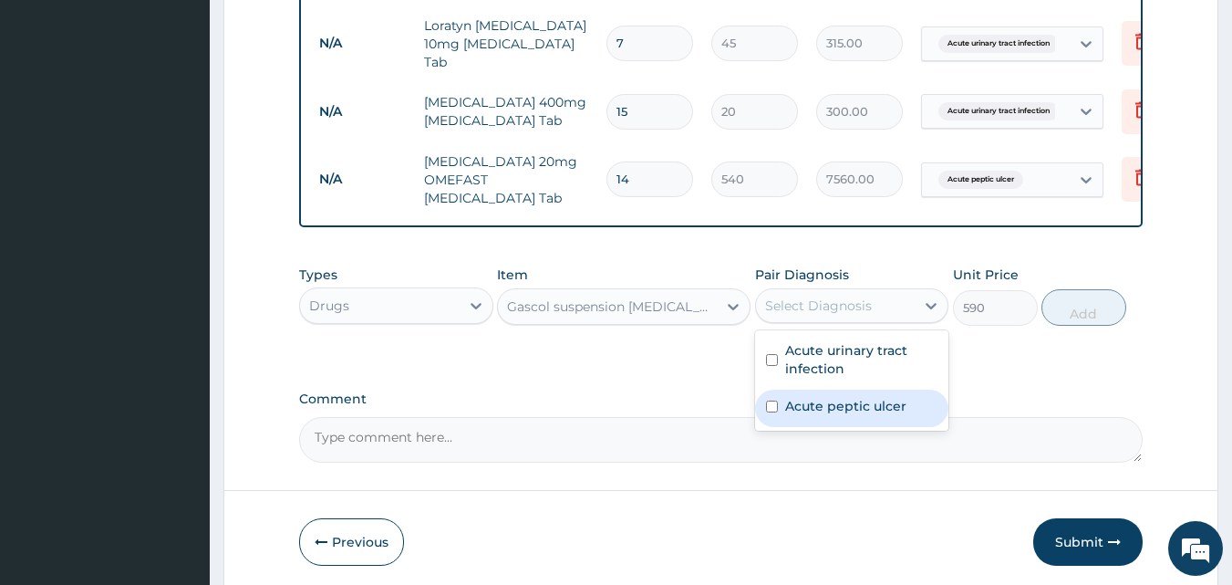
click at [825, 410] on label "Acute peptic ulcer" at bounding box center [845, 406] width 121 height 18
checkbox input "true"
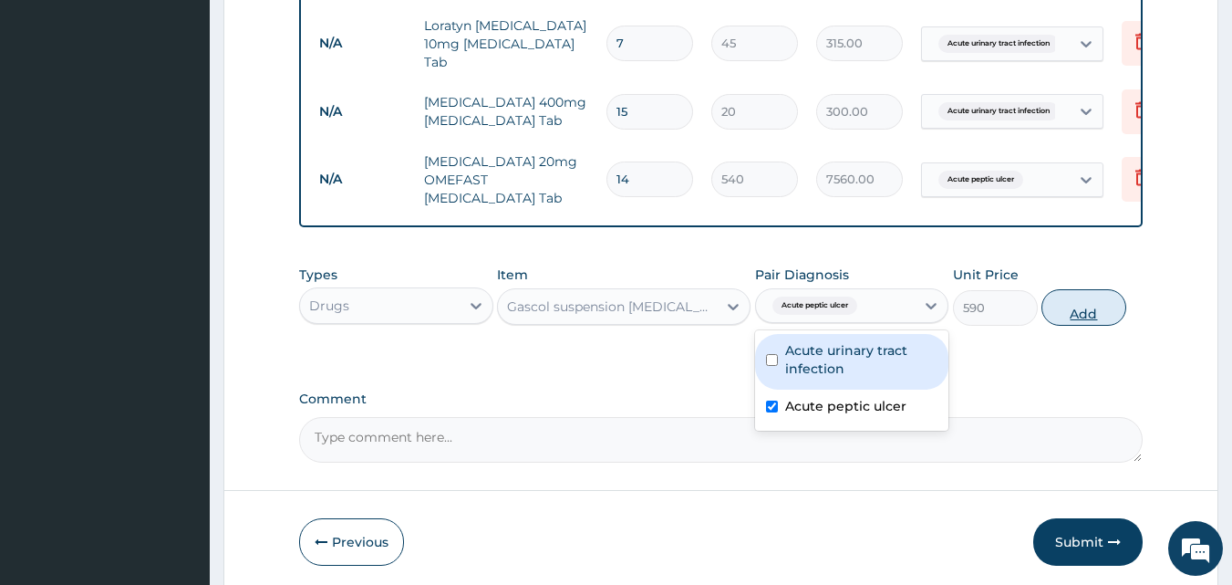
click at [1088, 318] on button "Add" at bounding box center [1083, 307] width 85 height 36
type input "0"
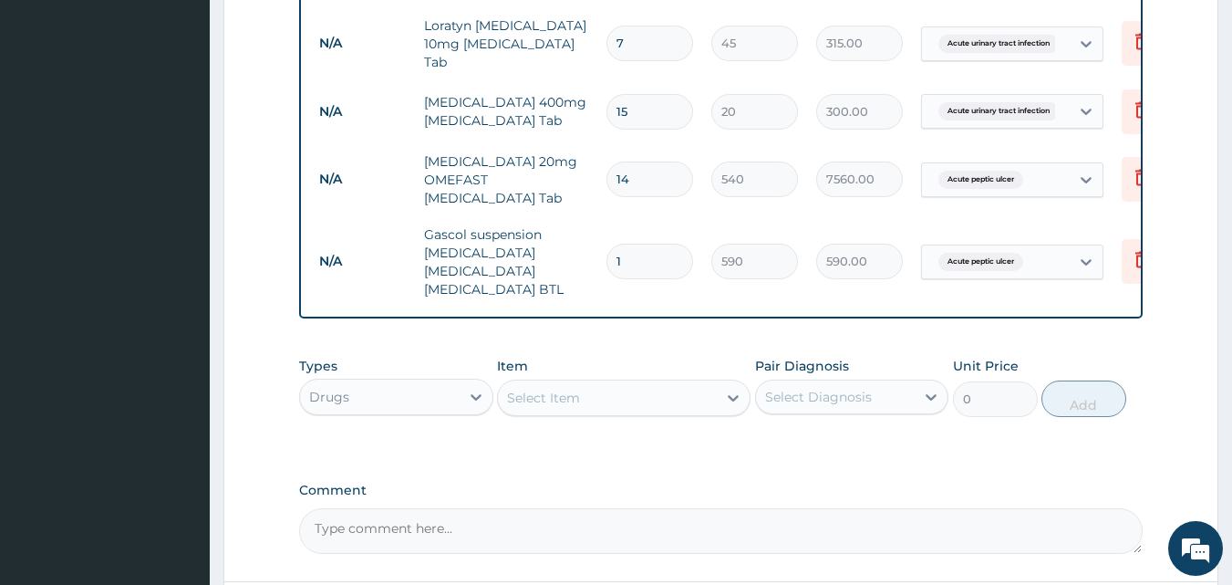
scroll to position [1083, 0]
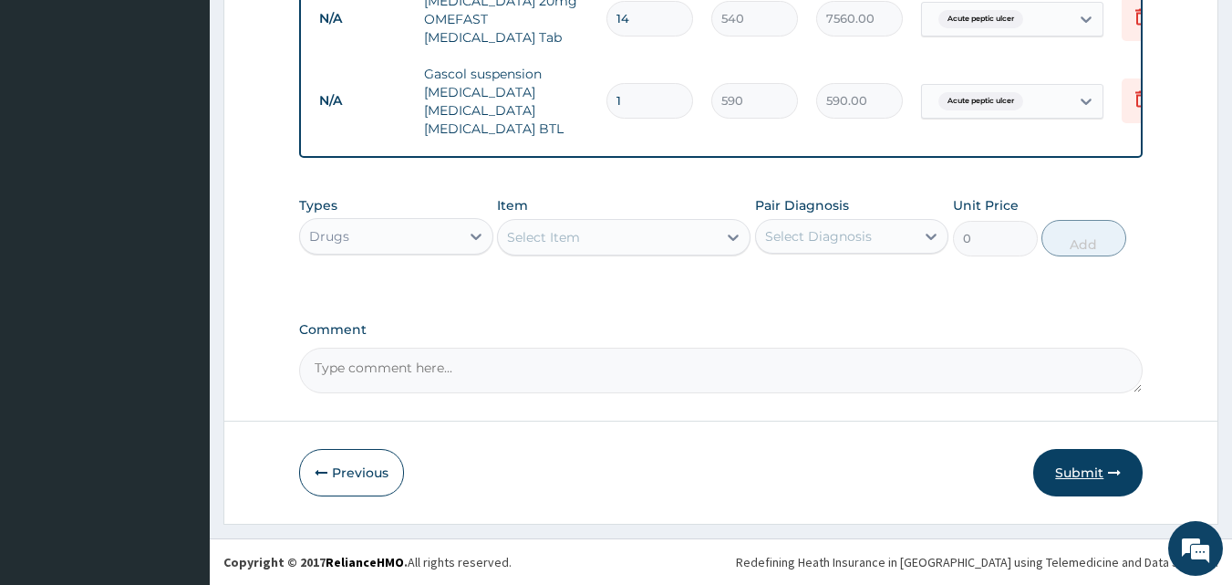
click at [1092, 481] on button "Submit" at bounding box center [1087, 472] width 109 height 47
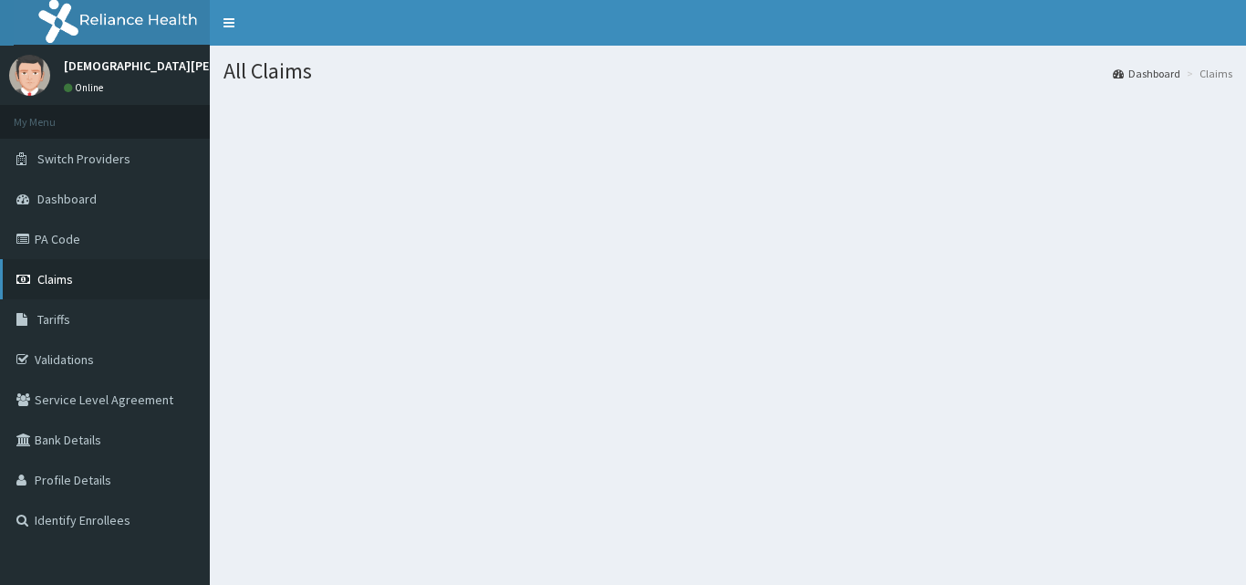
click at [110, 286] on link "Claims" at bounding box center [105, 279] width 210 height 40
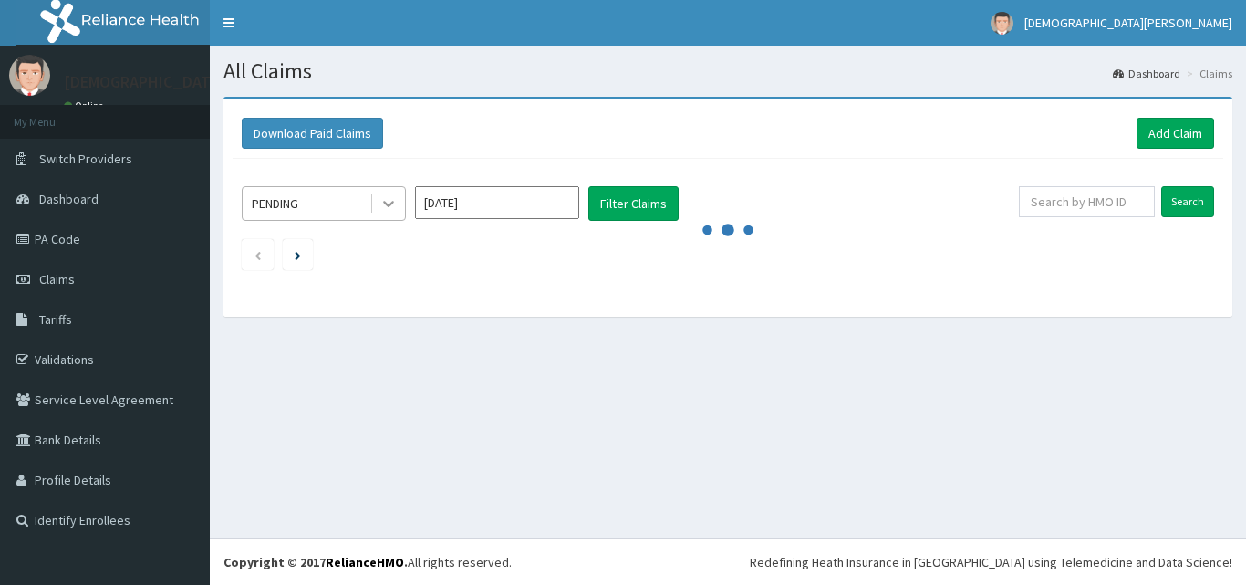
click at [380, 200] on icon at bounding box center [388, 203] width 18 height 18
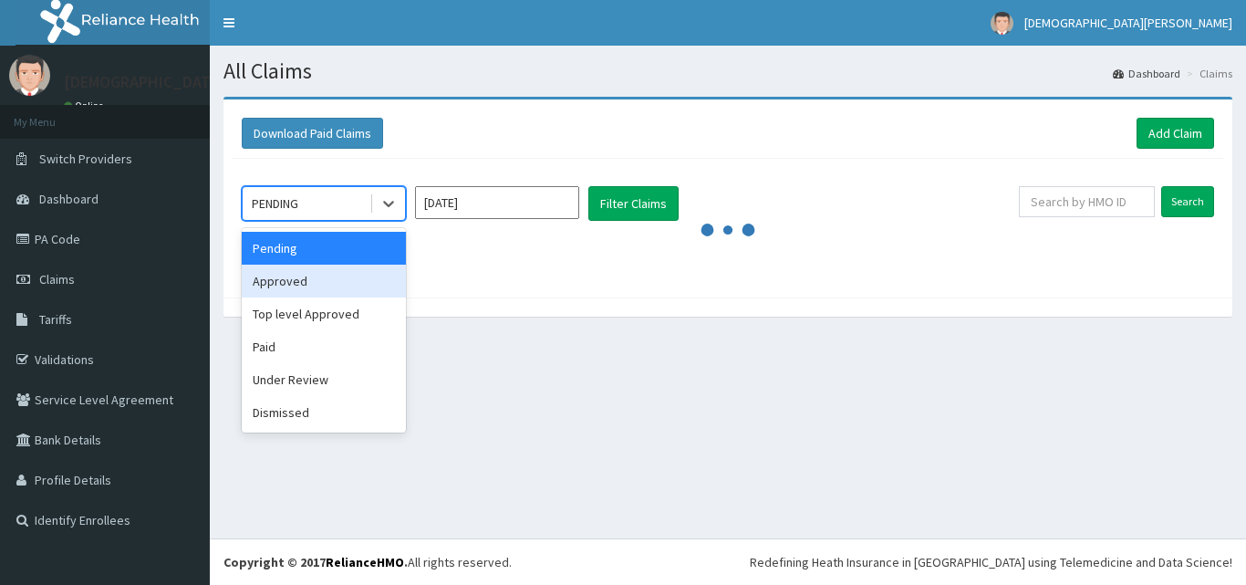
click at [347, 281] on div "Approved" at bounding box center [324, 280] width 164 height 33
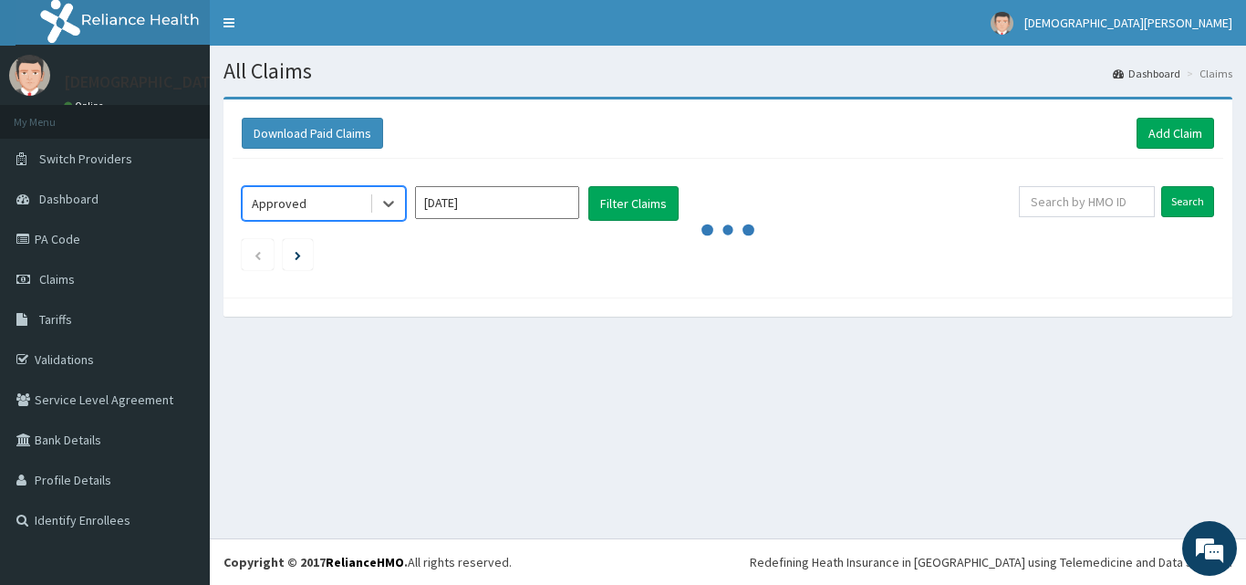
click at [504, 203] on input "[DATE]" at bounding box center [497, 202] width 164 height 33
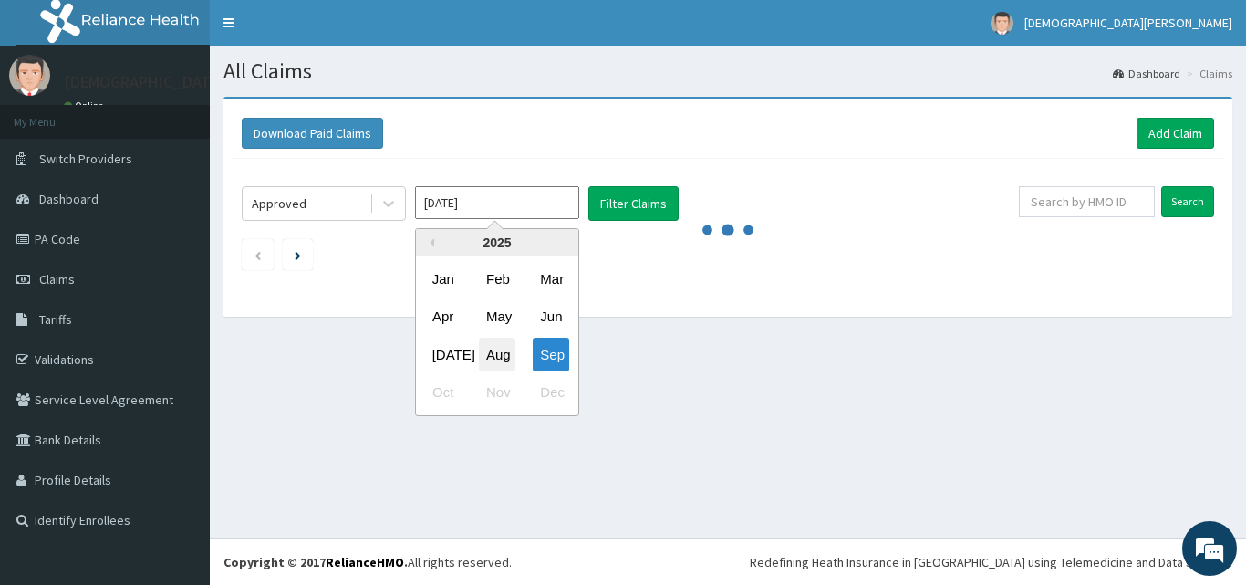
click at [496, 361] on div "Aug" at bounding box center [497, 354] width 36 height 34
type input "[DATE]"
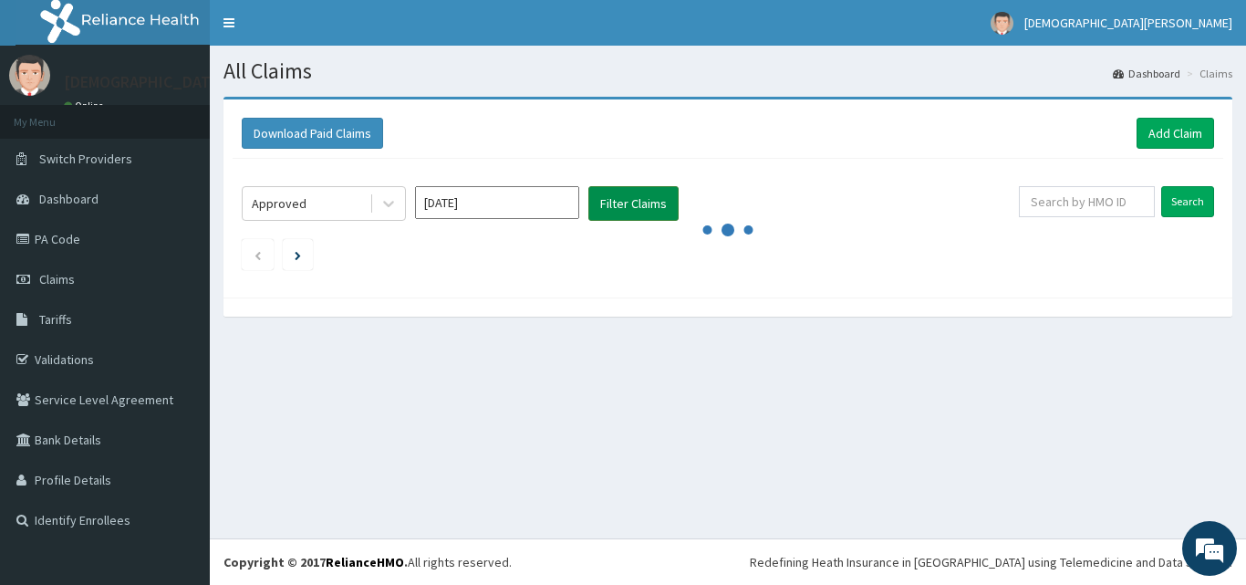
click at [616, 208] on button "Filter Claims" at bounding box center [633, 203] width 90 height 35
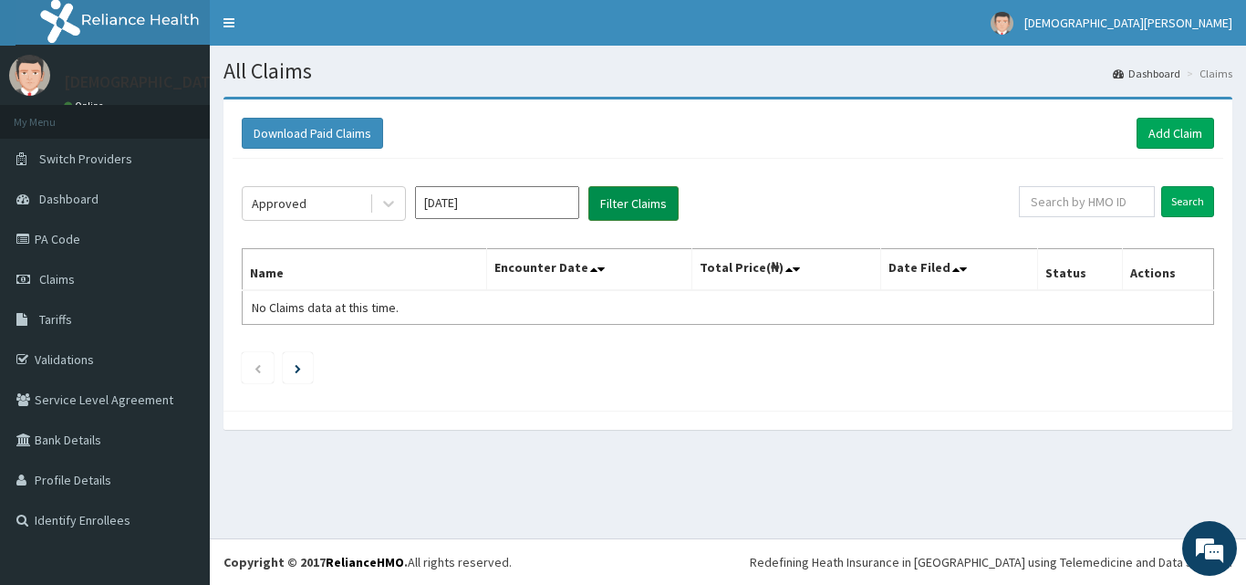
click at [634, 204] on button "Filter Claims" at bounding box center [633, 203] width 90 height 35
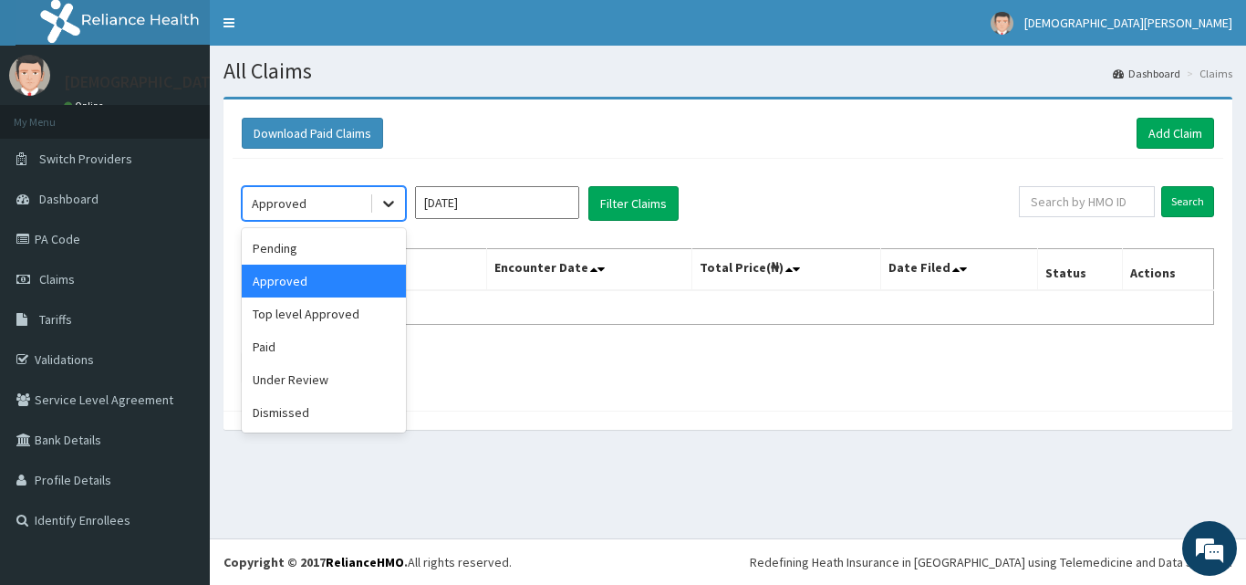
click at [378, 211] on div at bounding box center [388, 203] width 33 height 33
click at [344, 314] on div "Top level Approved" at bounding box center [324, 313] width 164 height 33
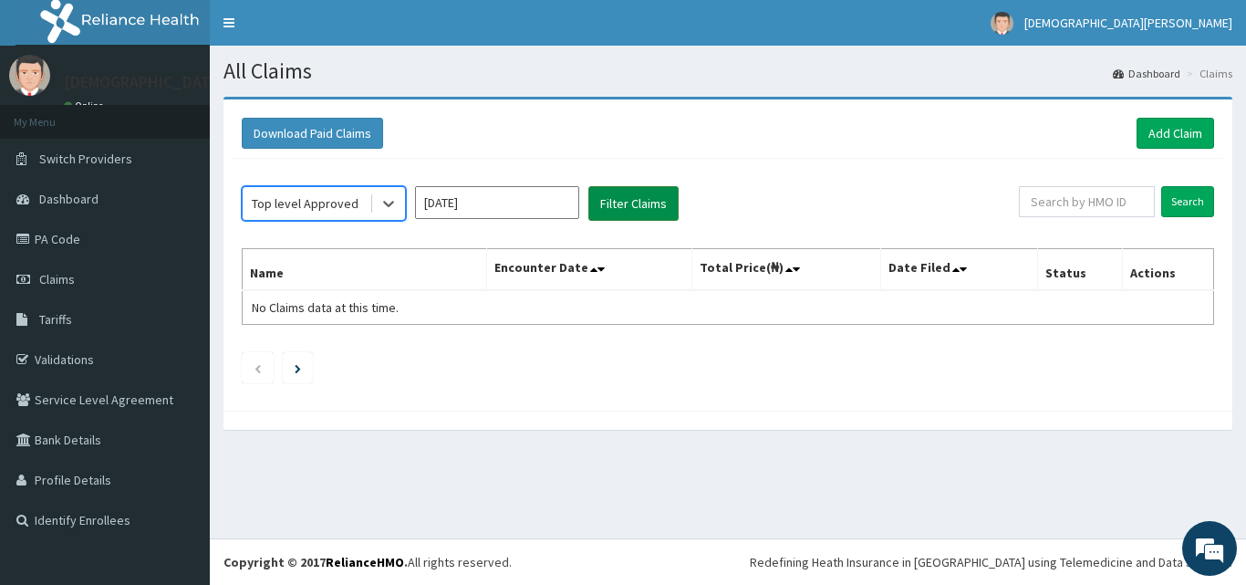
click at [605, 201] on button "Filter Claims" at bounding box center [633, 203] width 90 height 35
click at [388, 207] on icon at bounding box center [388, 203] width 18 height 18
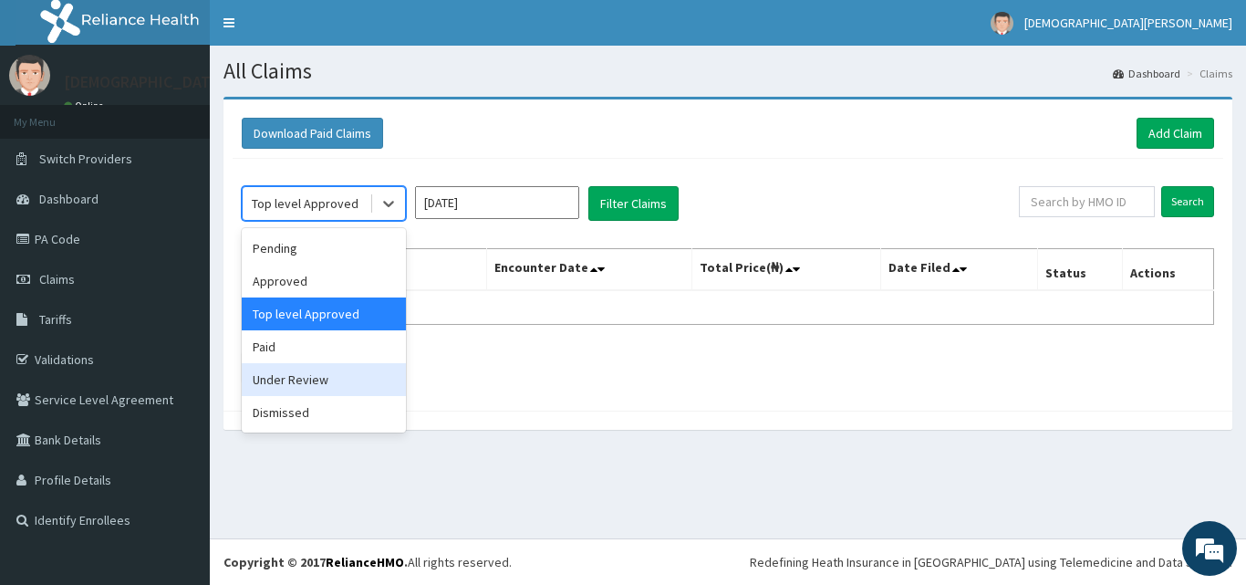
click at [342, 381] on div "Under Review" at bounding box center [324, 379] width 164 height 33
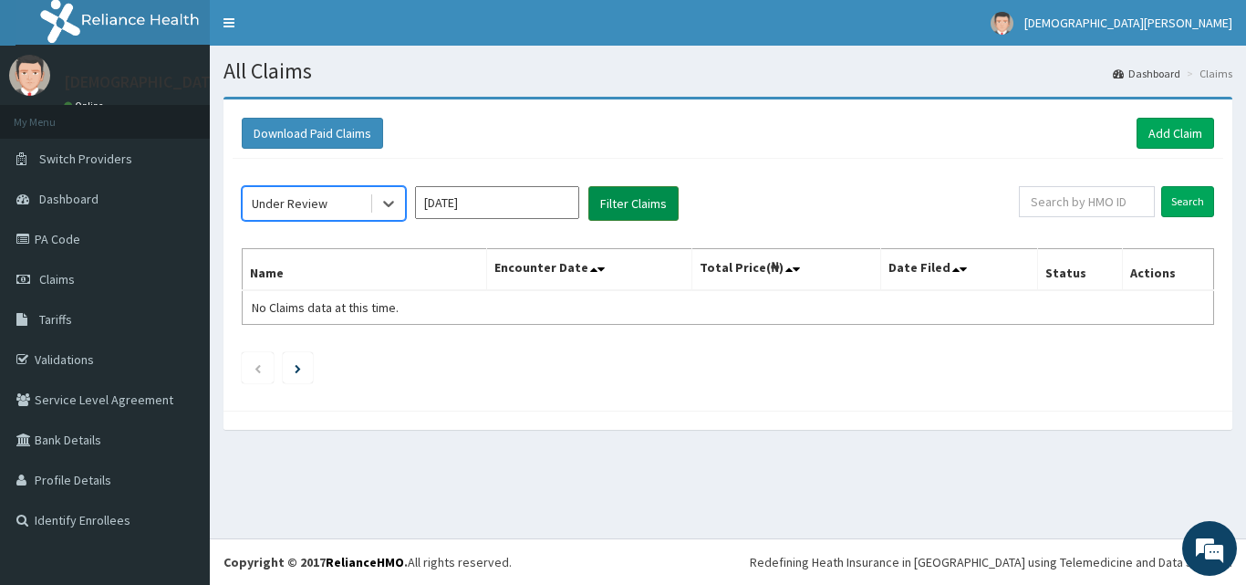
click at [652, 210] on button "Filter Claims" at bounding box center [633, 203] width 90 height 35
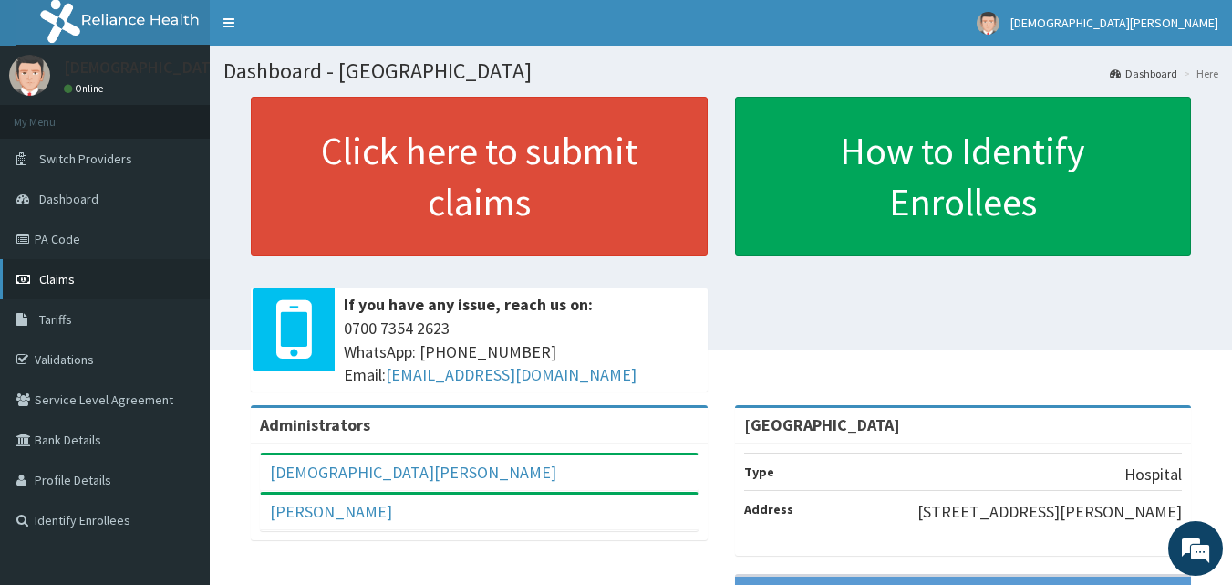
click at [129, 267] on link "Claims" at bounding box center [105, 279] width 210 height 40
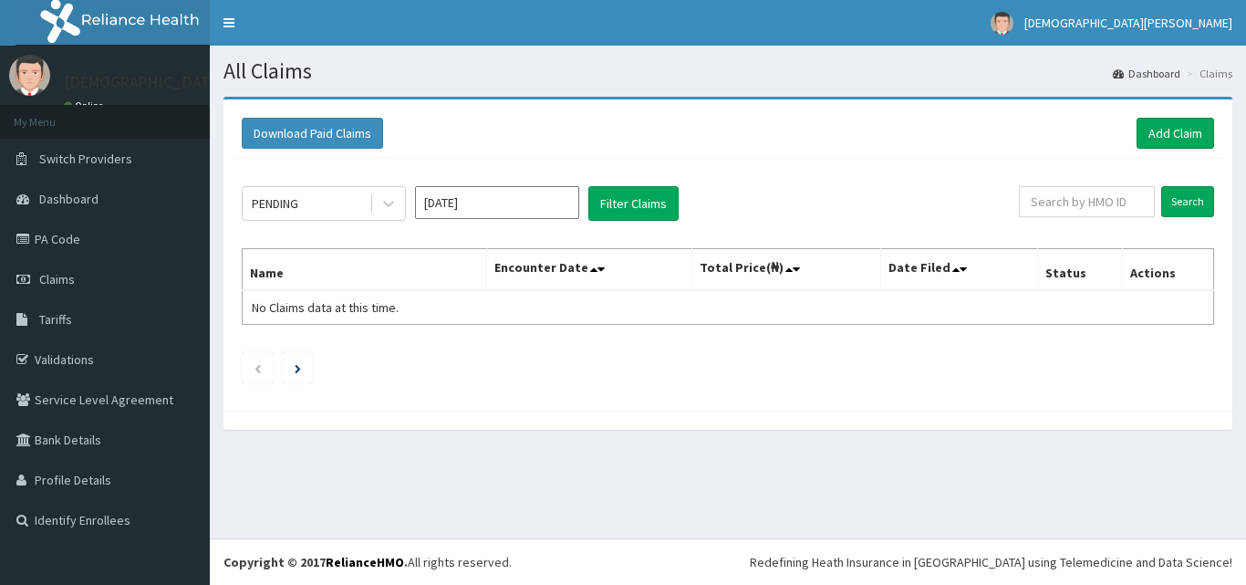
click at [527, 201] on input "Sep 2025" at bounding box center [497, 202] width 164 height 33
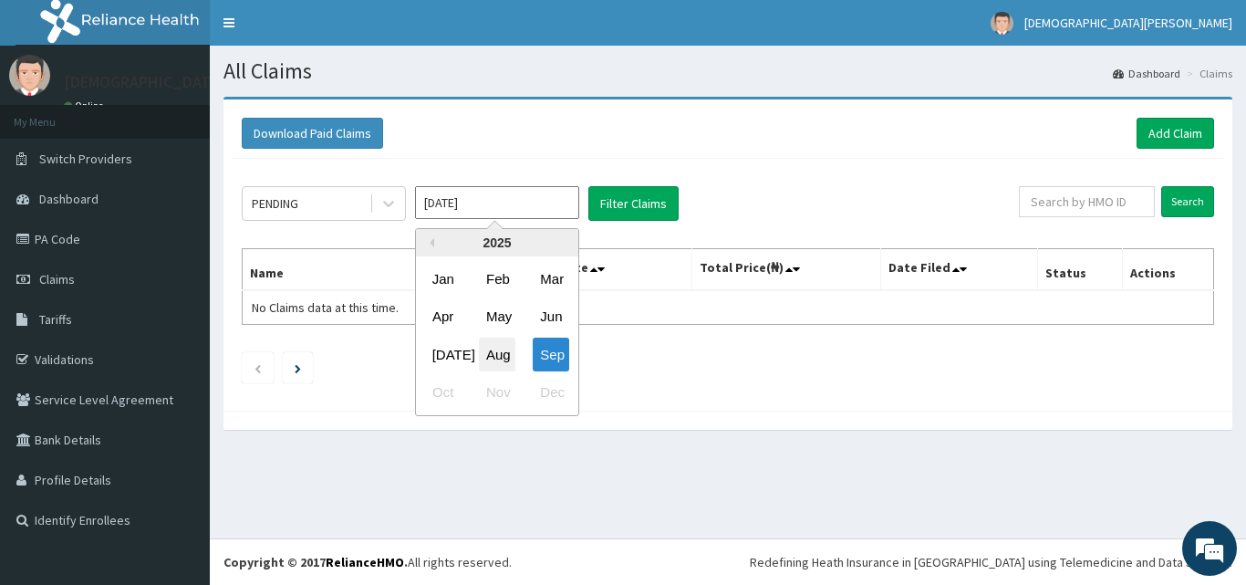
click at [502, 357] on div "Aug" at bounding box center [497, 354] width 36 height 34
type input "Aug 2025"
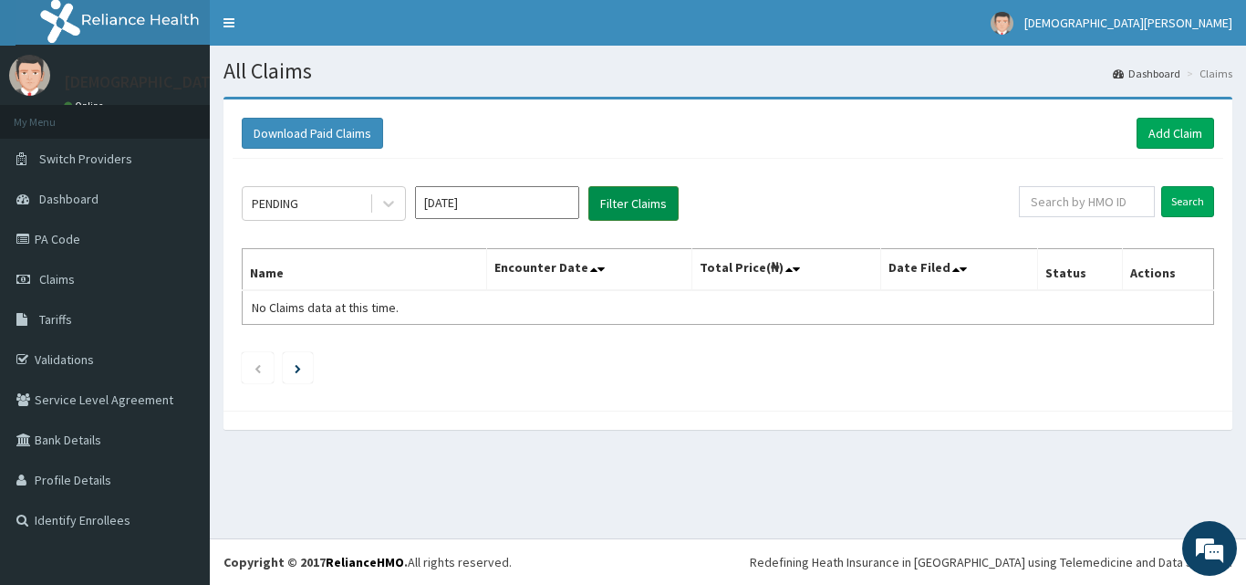
click at [635, 203] on button "Filter Claims" at bounding box center [633, 203] width 90 height 35
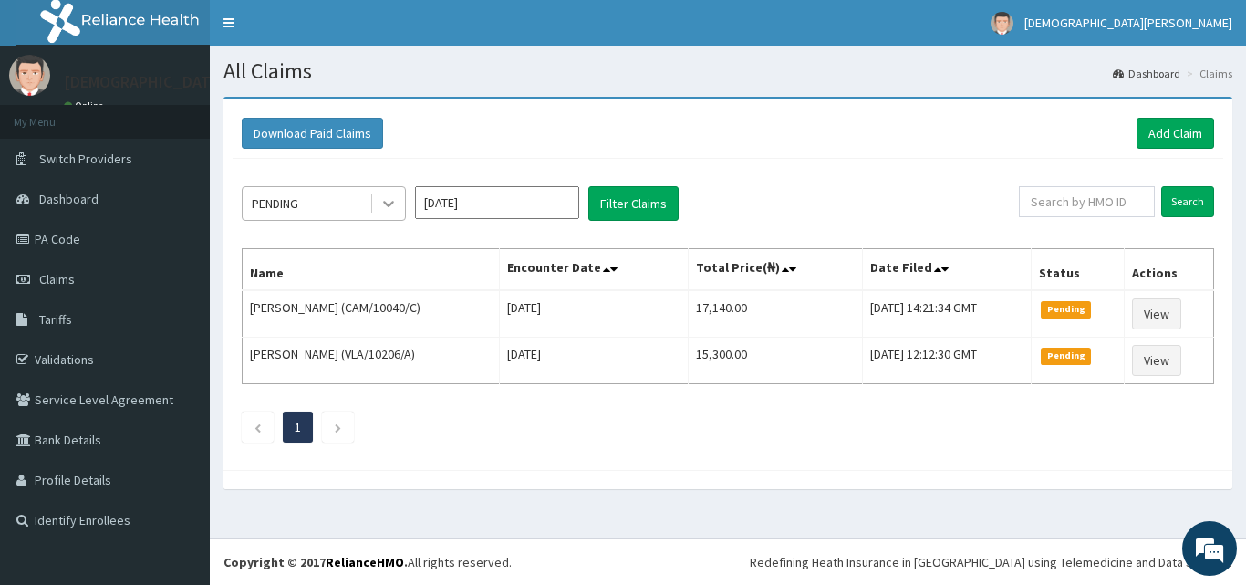
click at [398, 210] on div at bounding box center [388, 203] width 33 height 33
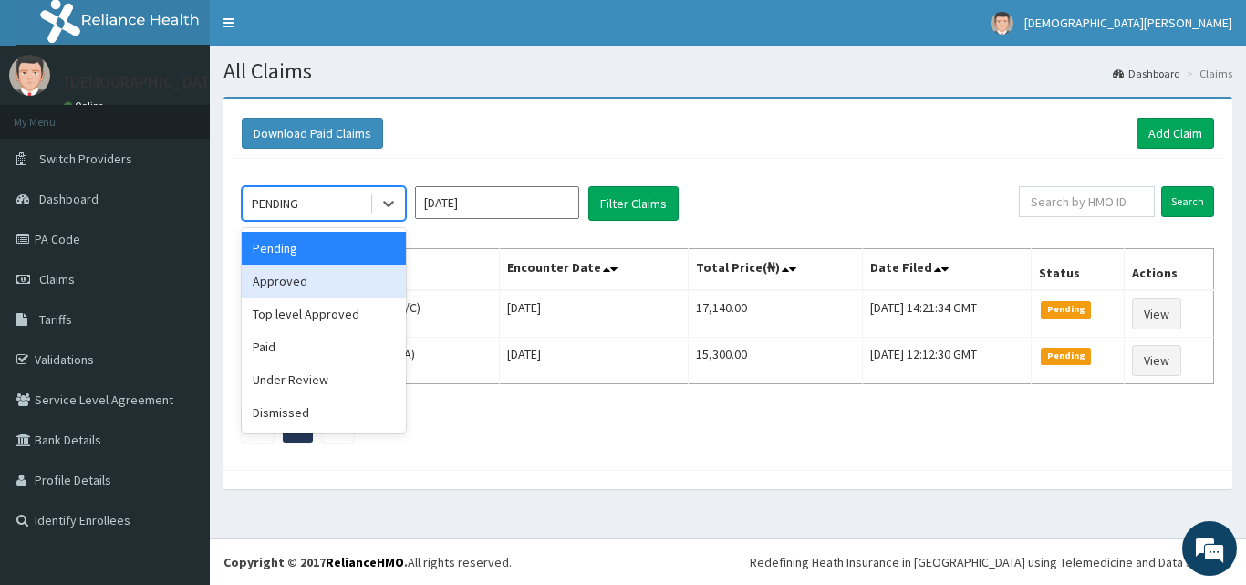
click at [333, 296] on div "Approved" at bounding box center [324, 280] width 164 height 33
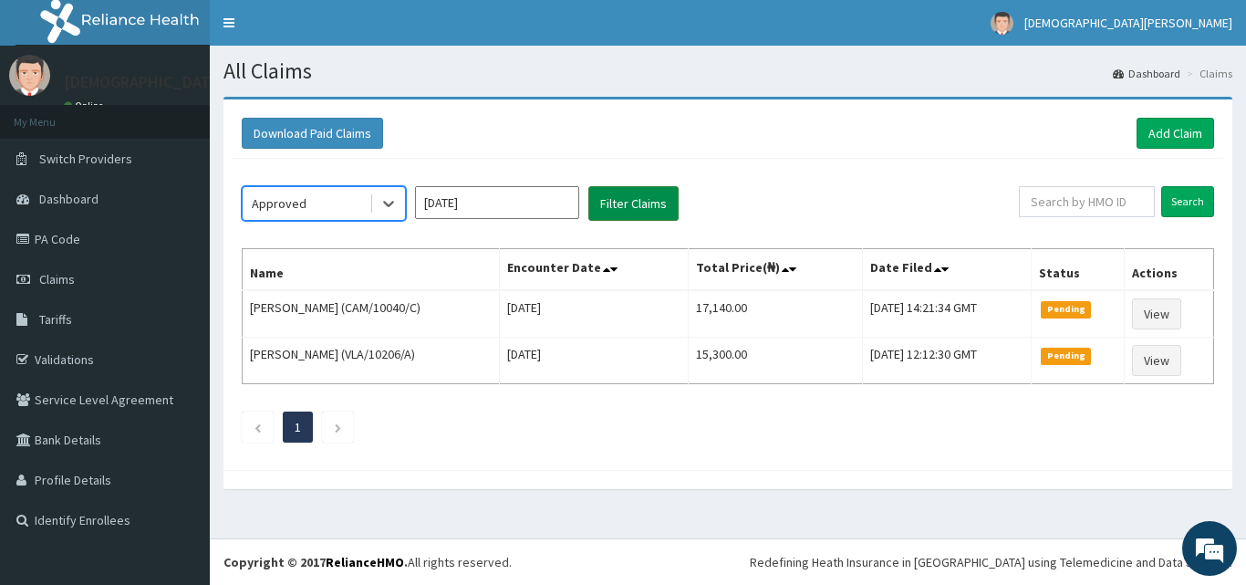
click at [644, 206] on button "Filter Claims" at bounding box center [633, 203] width 90 height 35
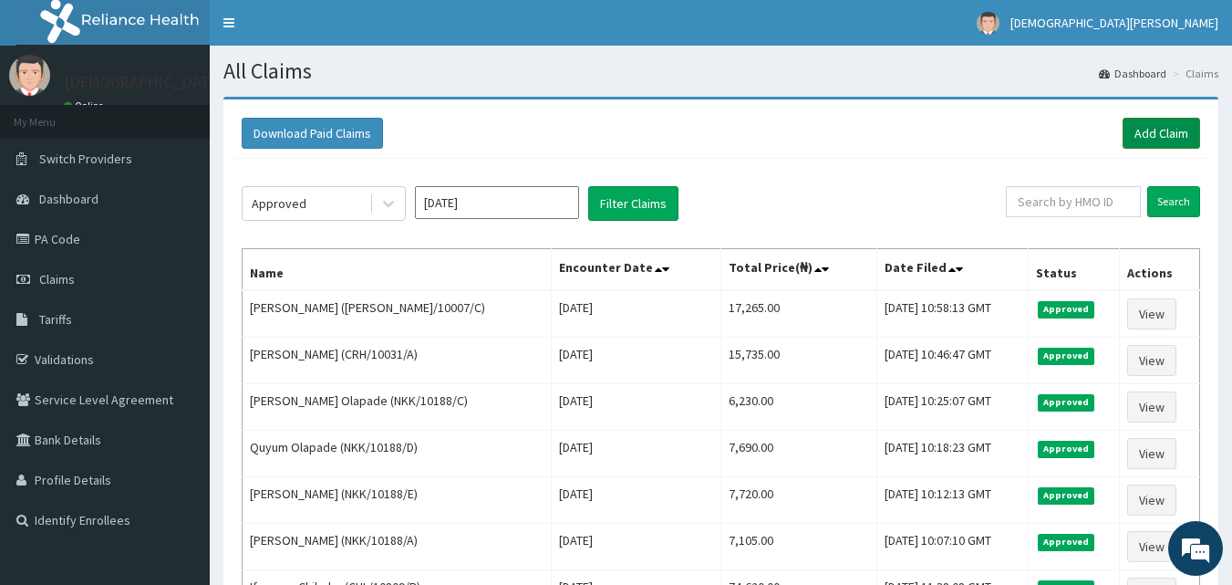
click at [1185, 132] on link "Add Claim" at bounding box center [1162, 133] width 78 height 31
